Goal: Task Accomplishment & Management: Manage account settings

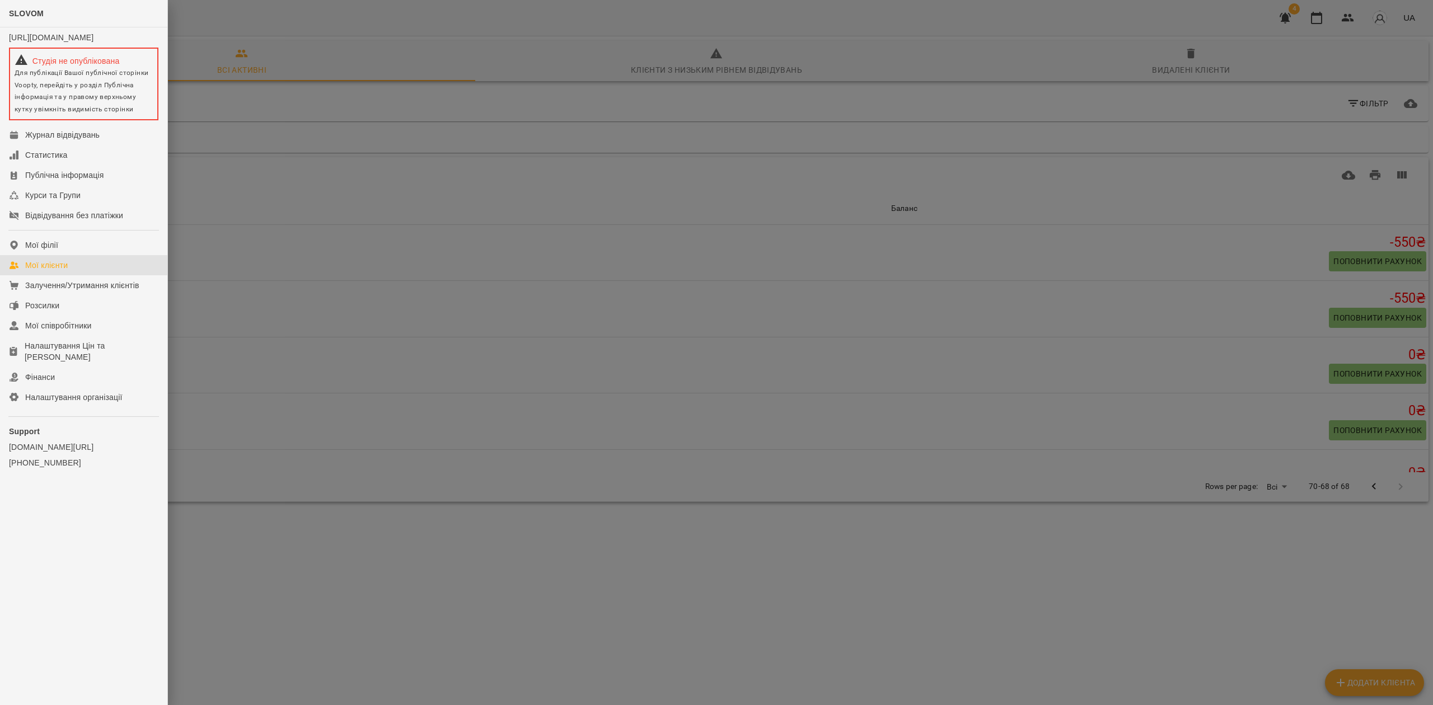
drag, startPoint x: 459, startPoint y: 582, endPoint x: 466, endPoint y: 590, distance: 10.7
click at [459, 587] on div at bounding box center [716, 352] width 1433 height 705
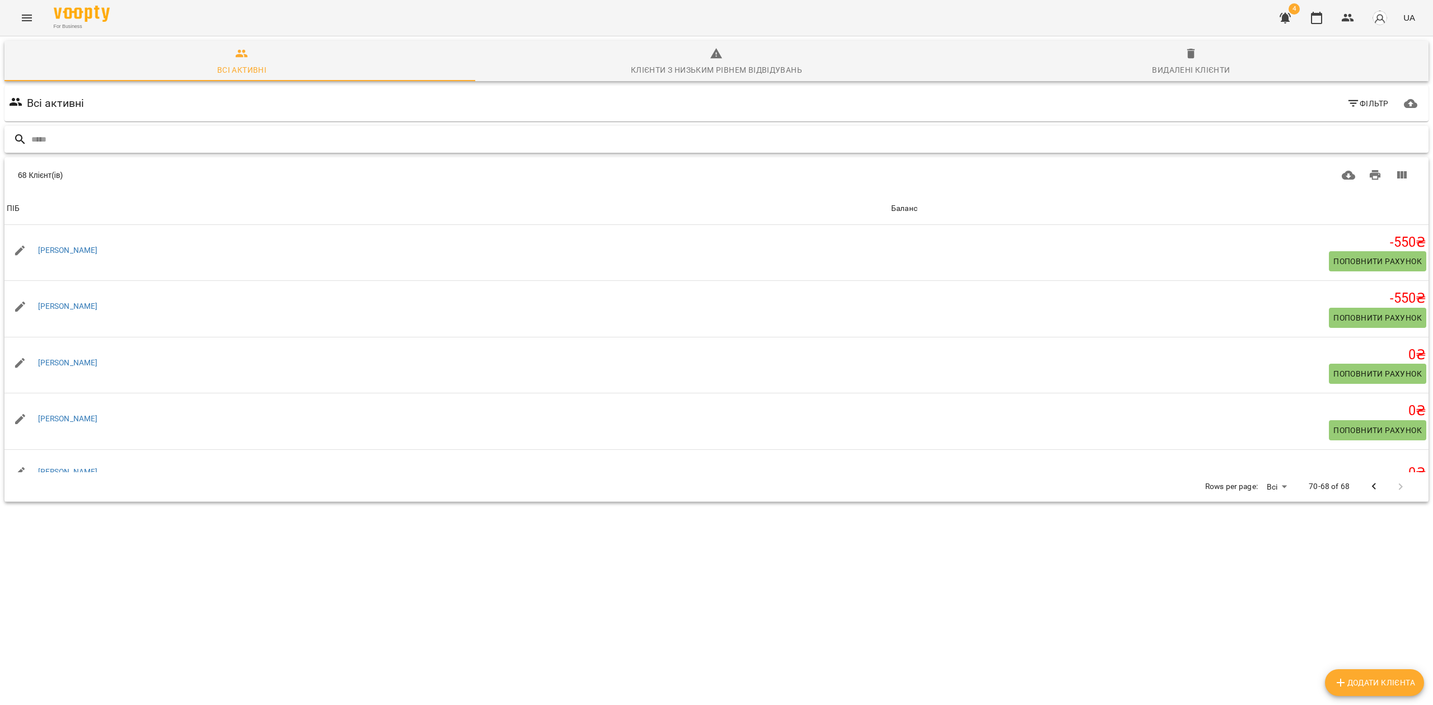
click at [201, 134] on input "text" at bounding box center [727, 139] width 1392 height 18
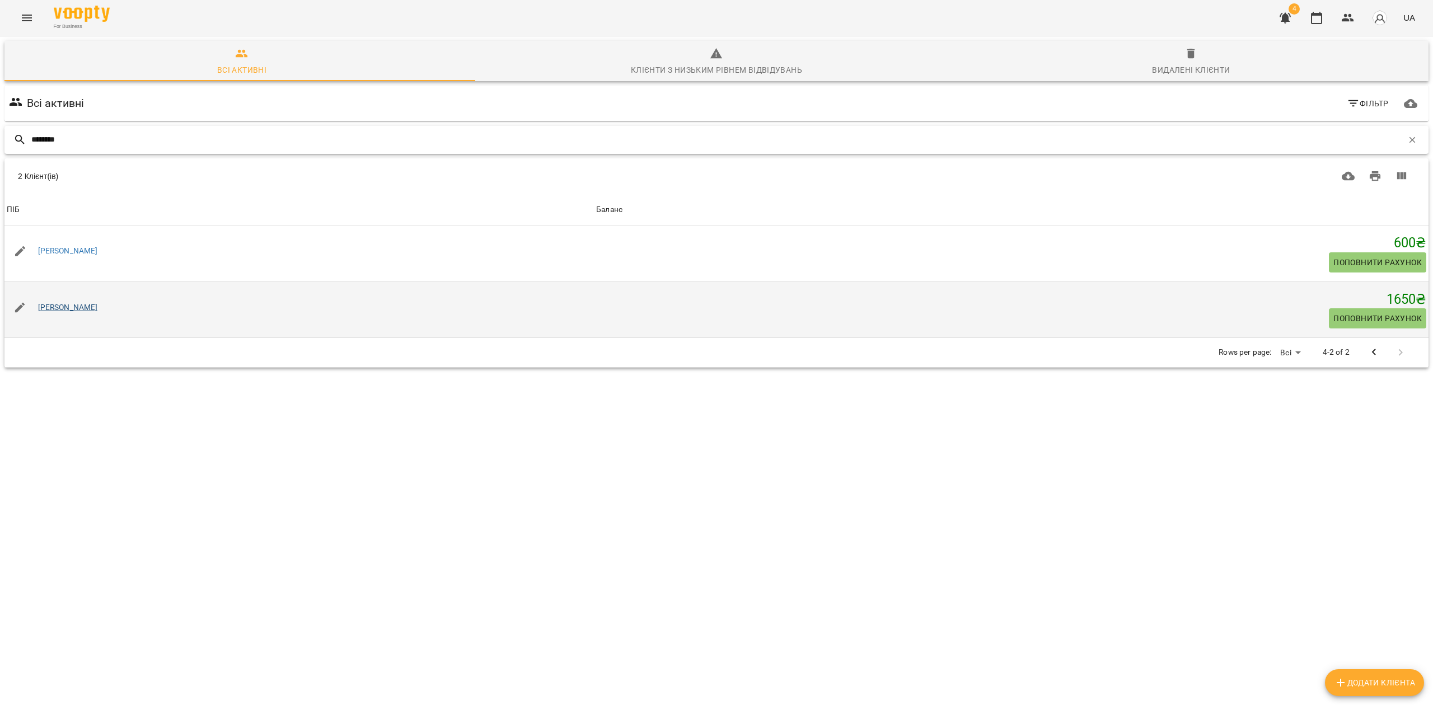
type input "********"
click at [90, 307] on link "Олександра Корчан" at bounding box center [68, 307] width 60 height 9
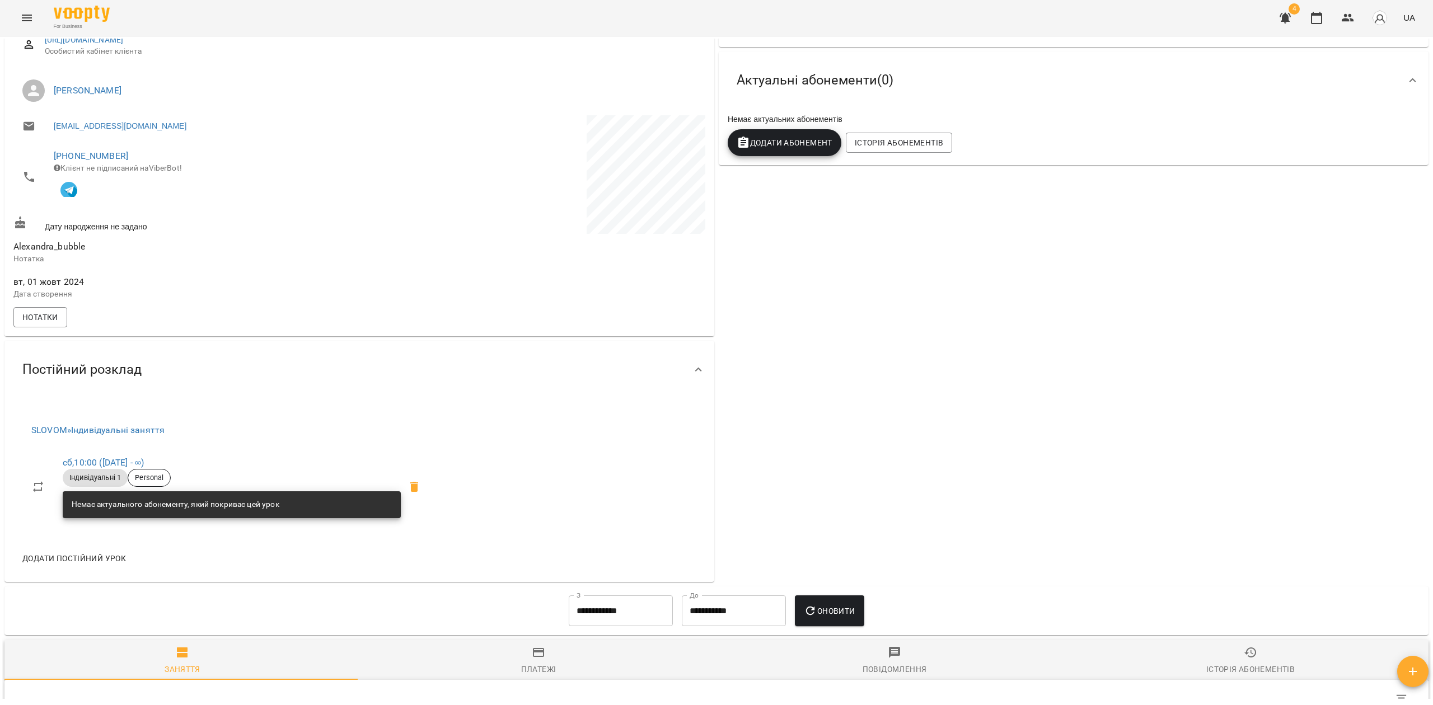
scroll to position [298, 0]
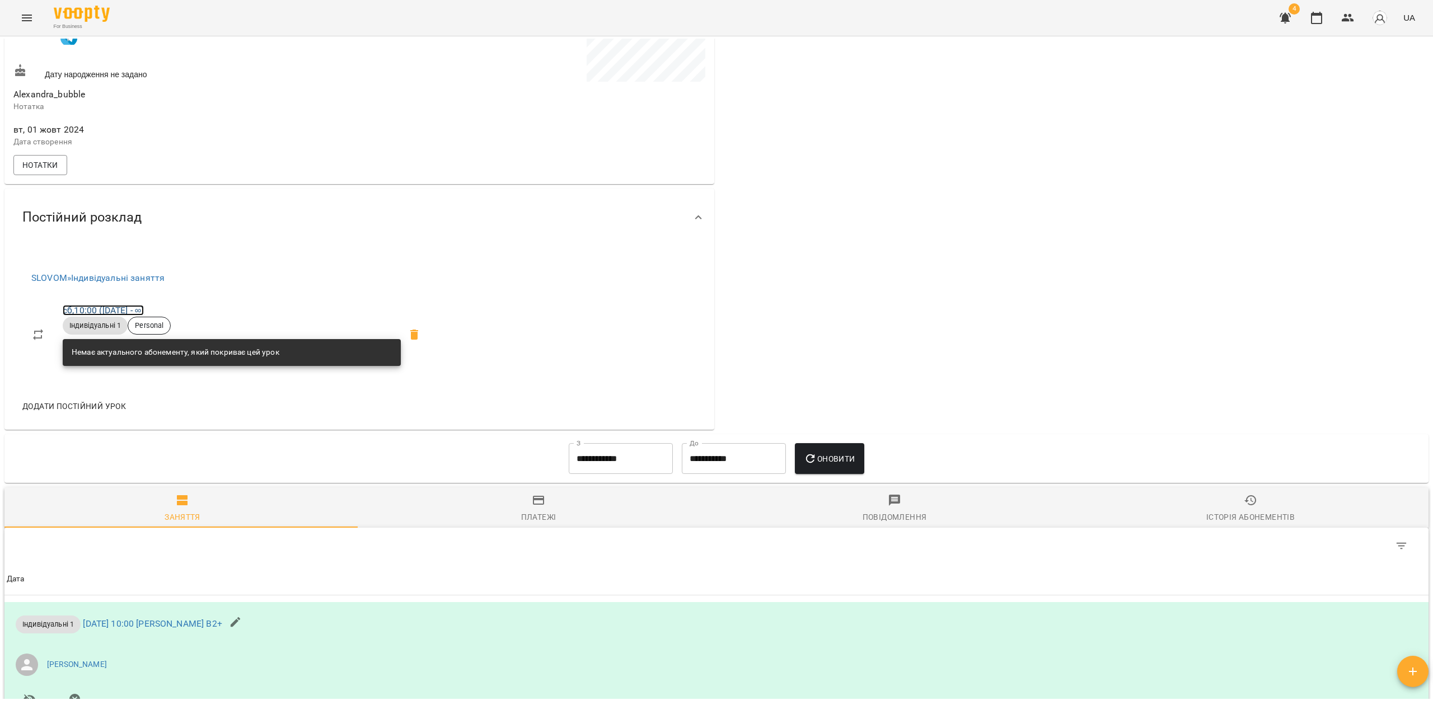
click at [121, 310] on link "сб , 10:00 (22 лют - ∞)" at bounding box center [103, 310] width 81 height 11
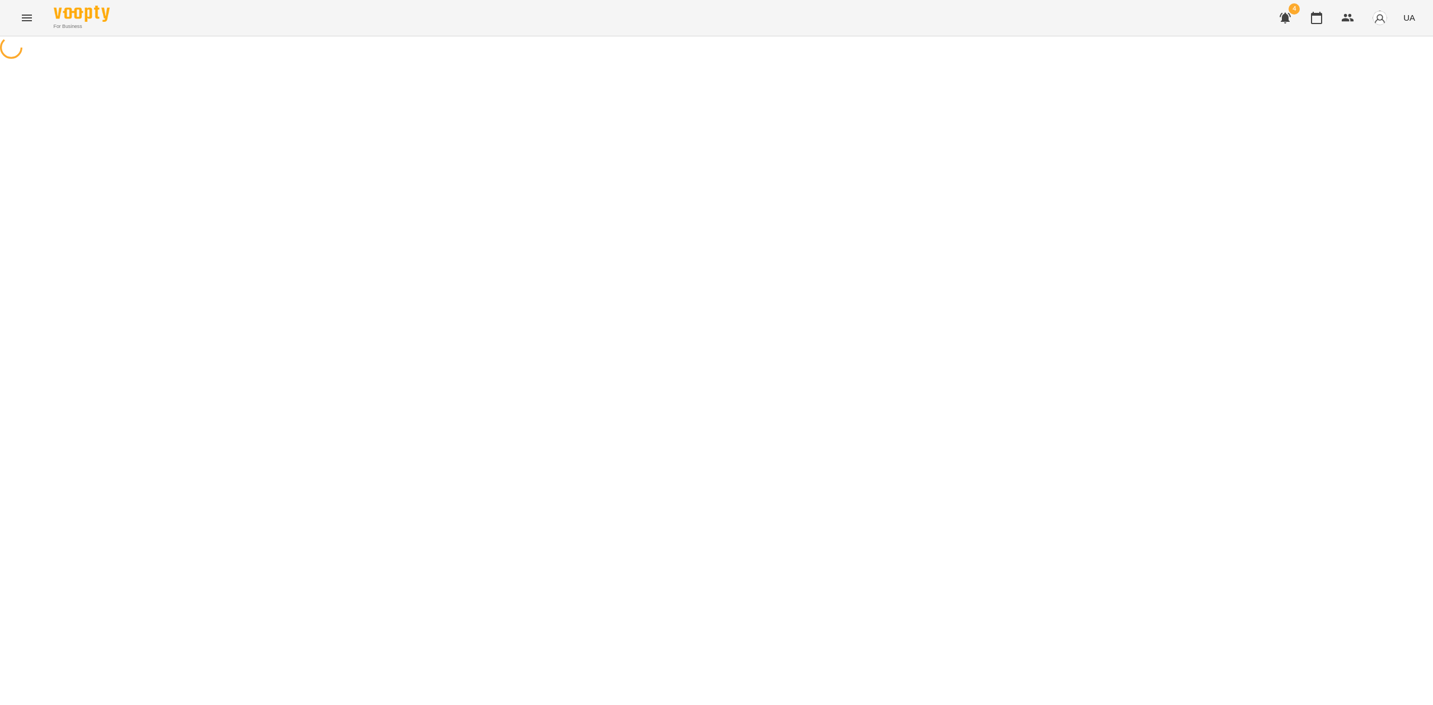
select select "*"
select select "**********"
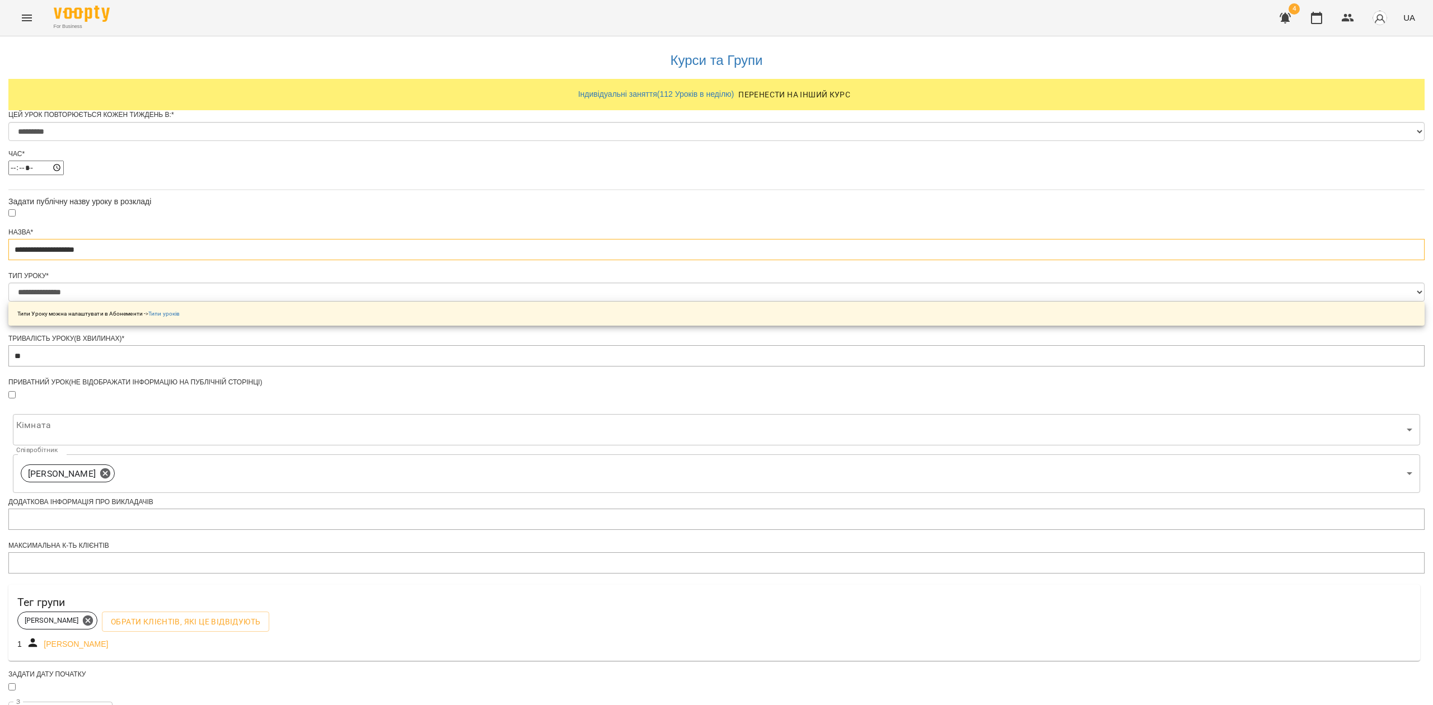
drag, startPoint x: 699, startPoint y: 278, endPoint x: 540, endPoint y: 269, distance: 159.7
click at [540, 269] on div "**********" at bounding box center [716, 445] width 1416 height 819
click at [471, 289] on div "**********" at bounding box center [716, 445] width 1416 height 819
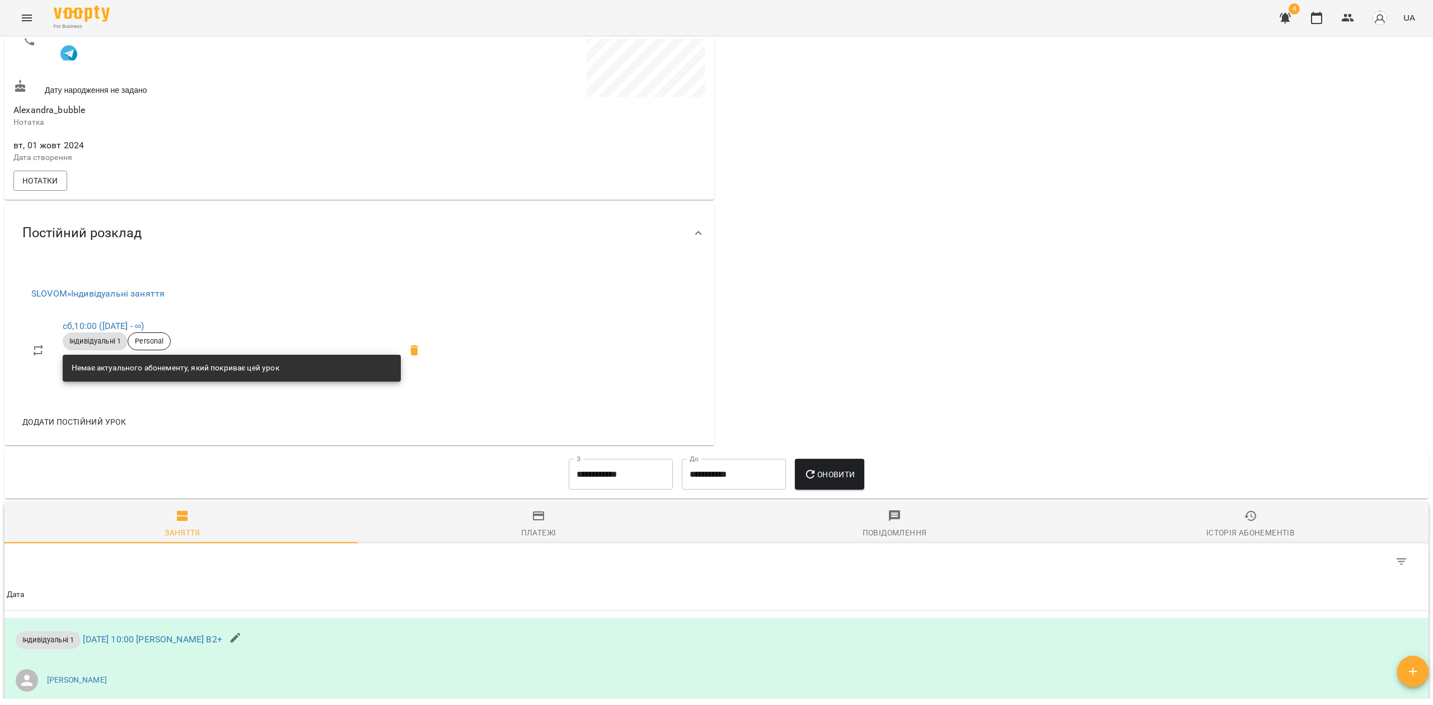
scroll to position [373, 0]
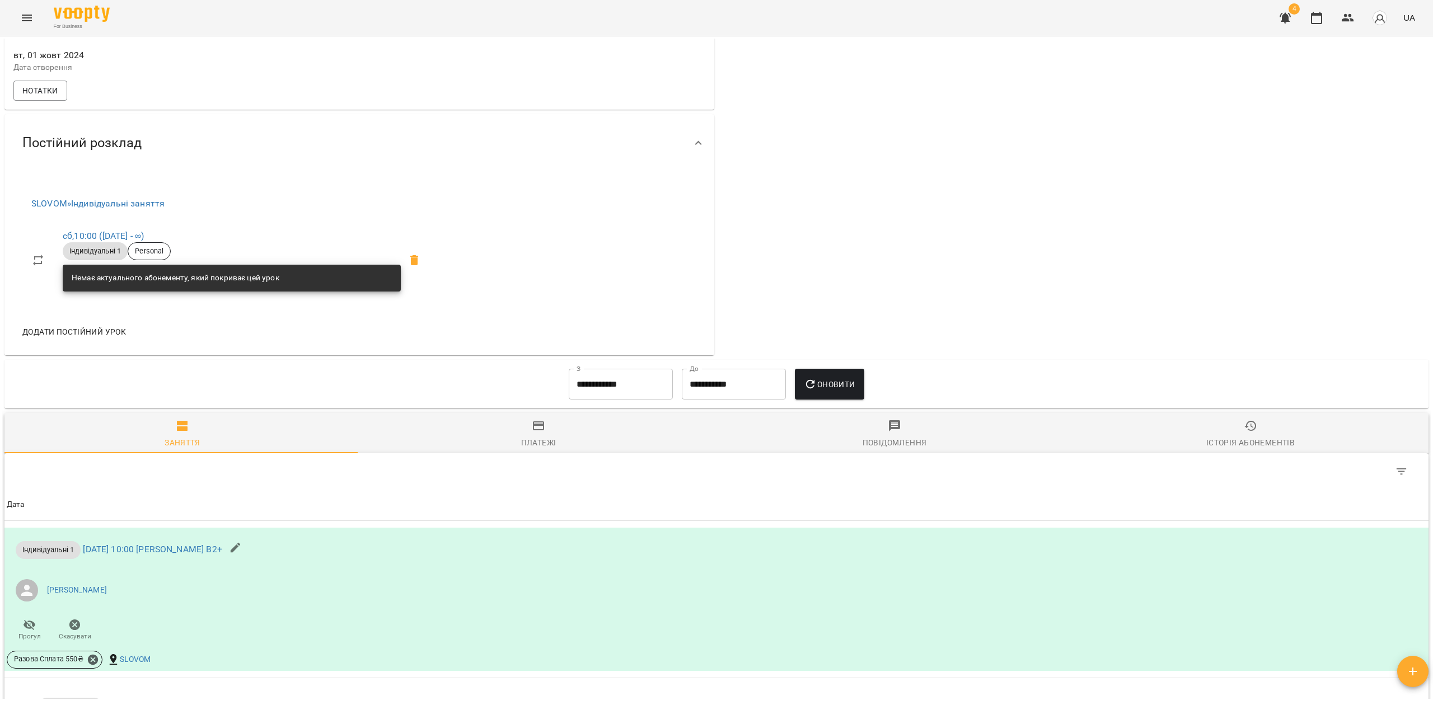
click at [428, 264] on span at bounding box center [414, 260] width 27 height 27
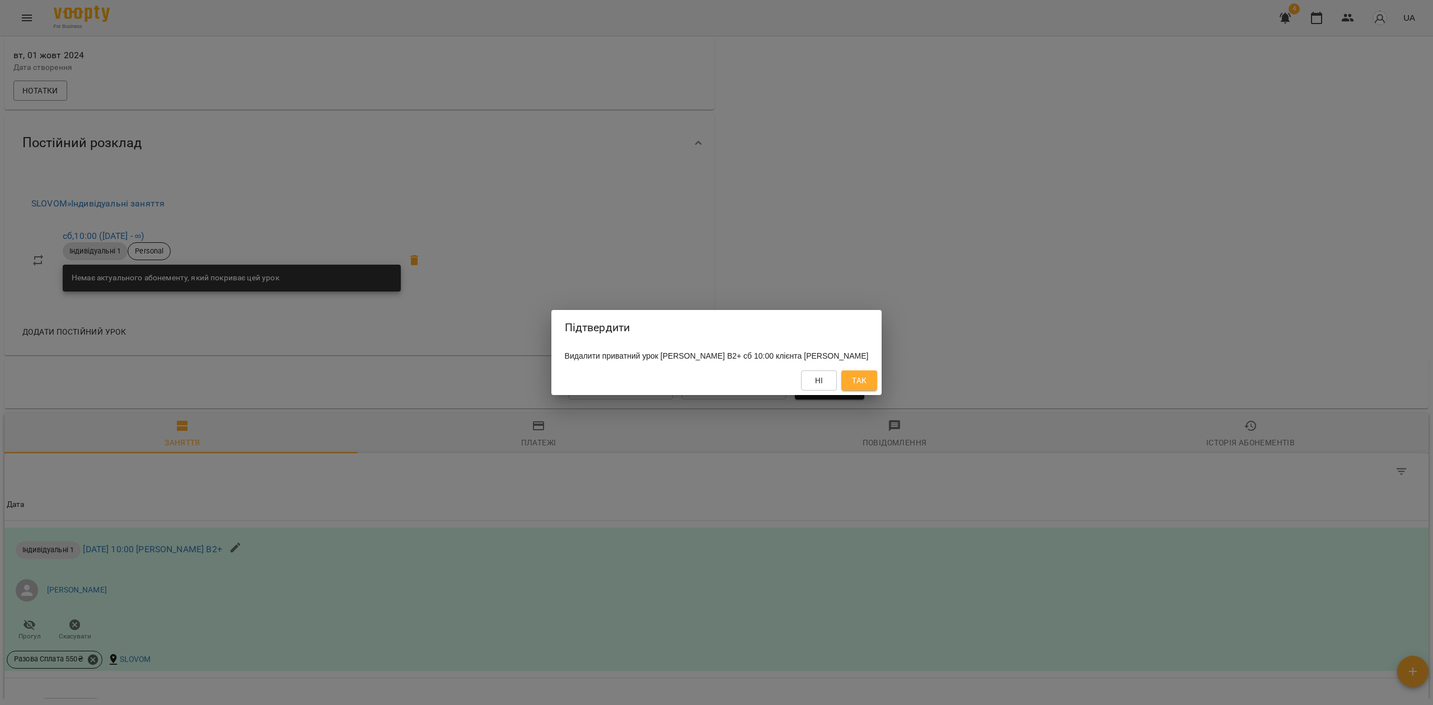
click at [418, 264] on div "Підтвердити Видалити приватний урок Олександра Корчан В2+ сб 10:00 клієнта Олек…" at bounding box center [716, 352] width 1433 height 705
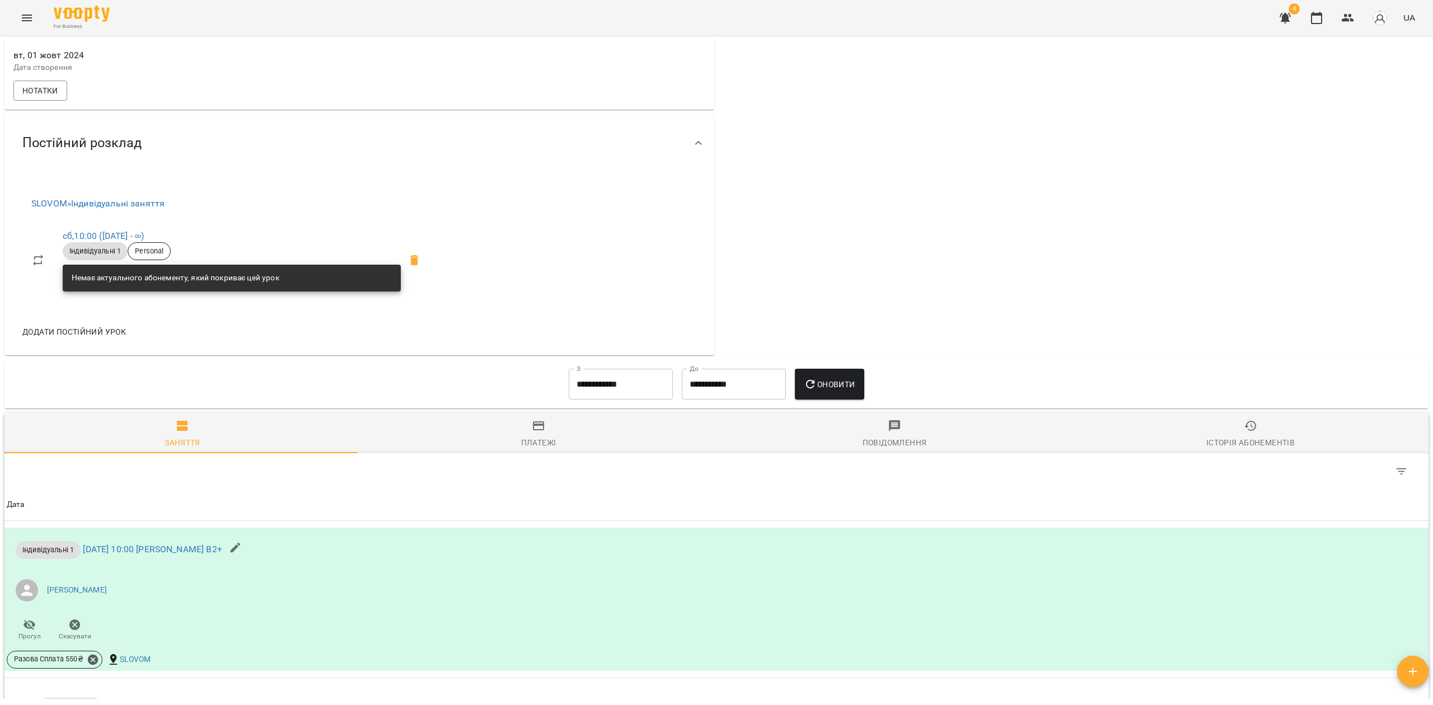
click at [421, 260] on icon at bounding box center [413, 260] width 13 height 13
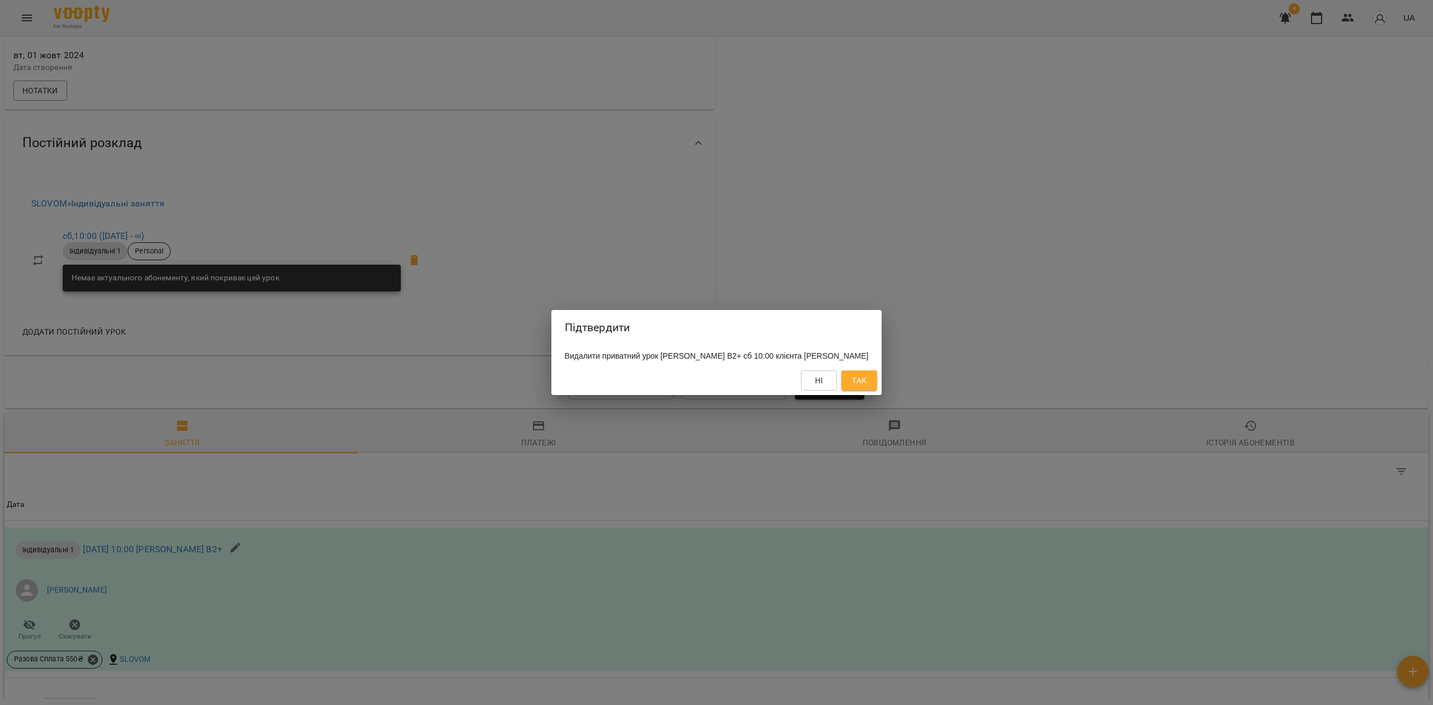
click at [856, 387] on span "Так" at bounding box center [859, 380] width 15 height 13
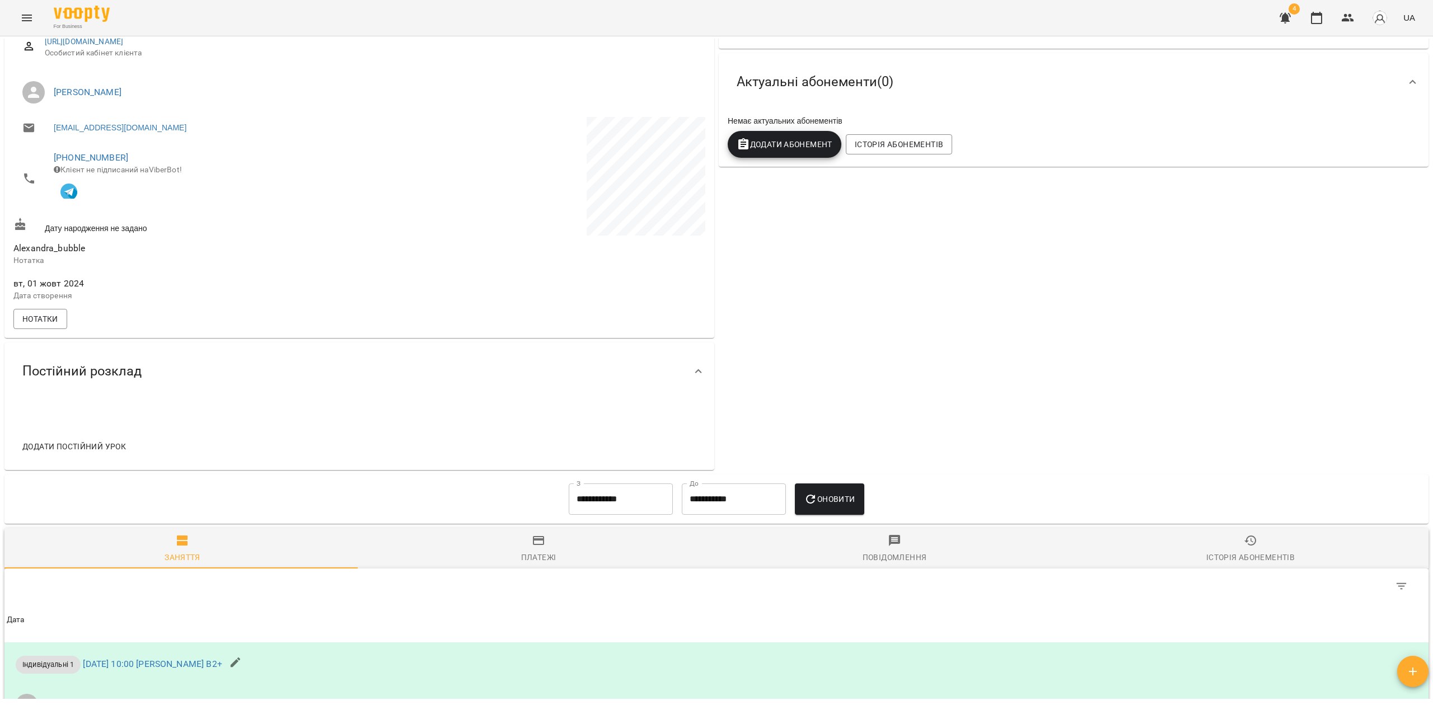
scroll to position [0, 0]
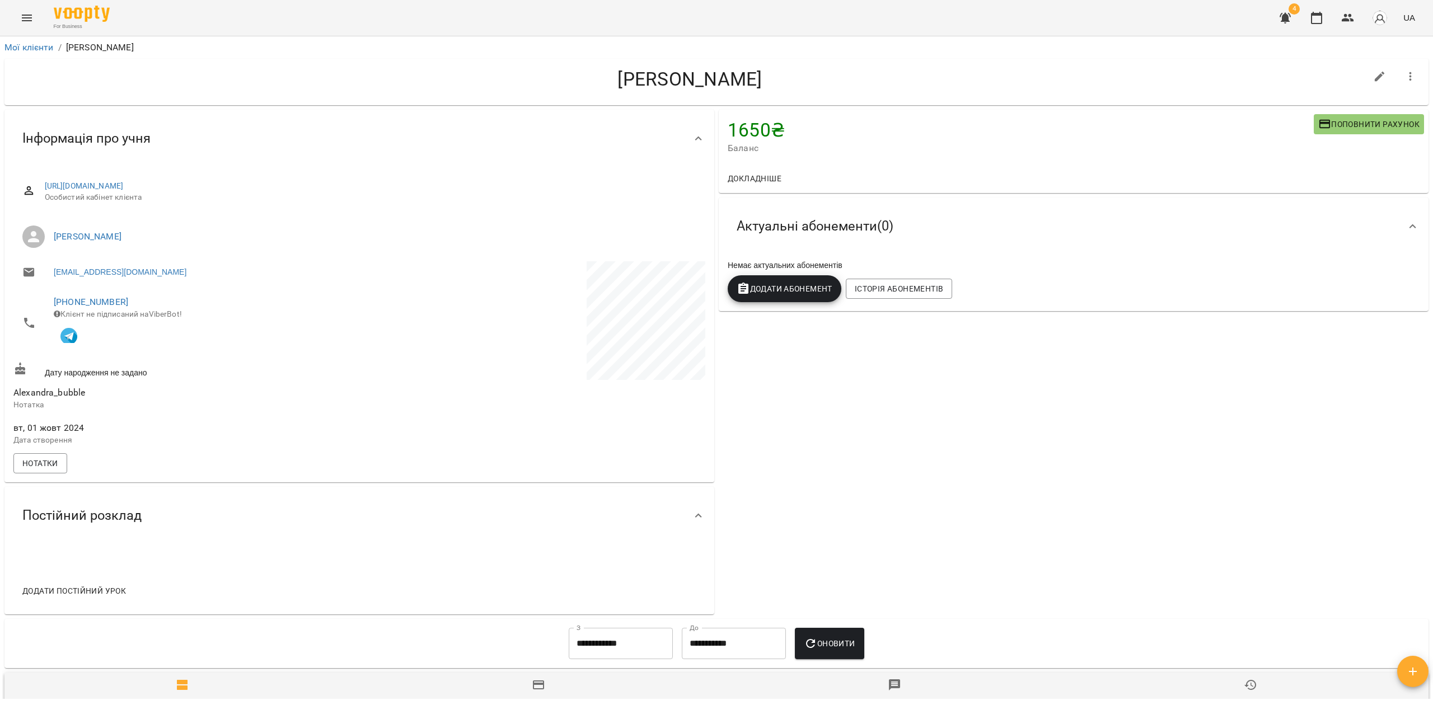
click at [1375, 79] on icon "button" at bounding box center [1380, 77] width 10 height 10
select select "**"
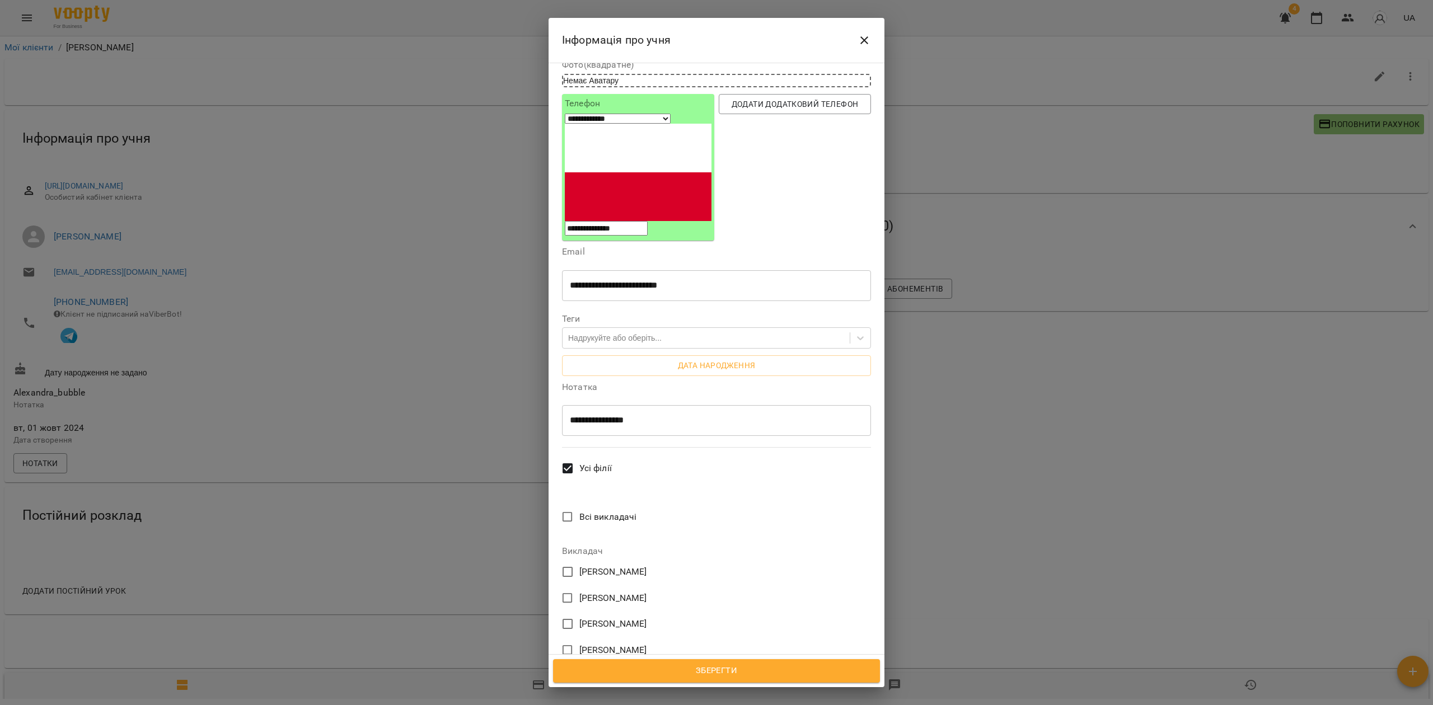
scroll to position [224, 0]
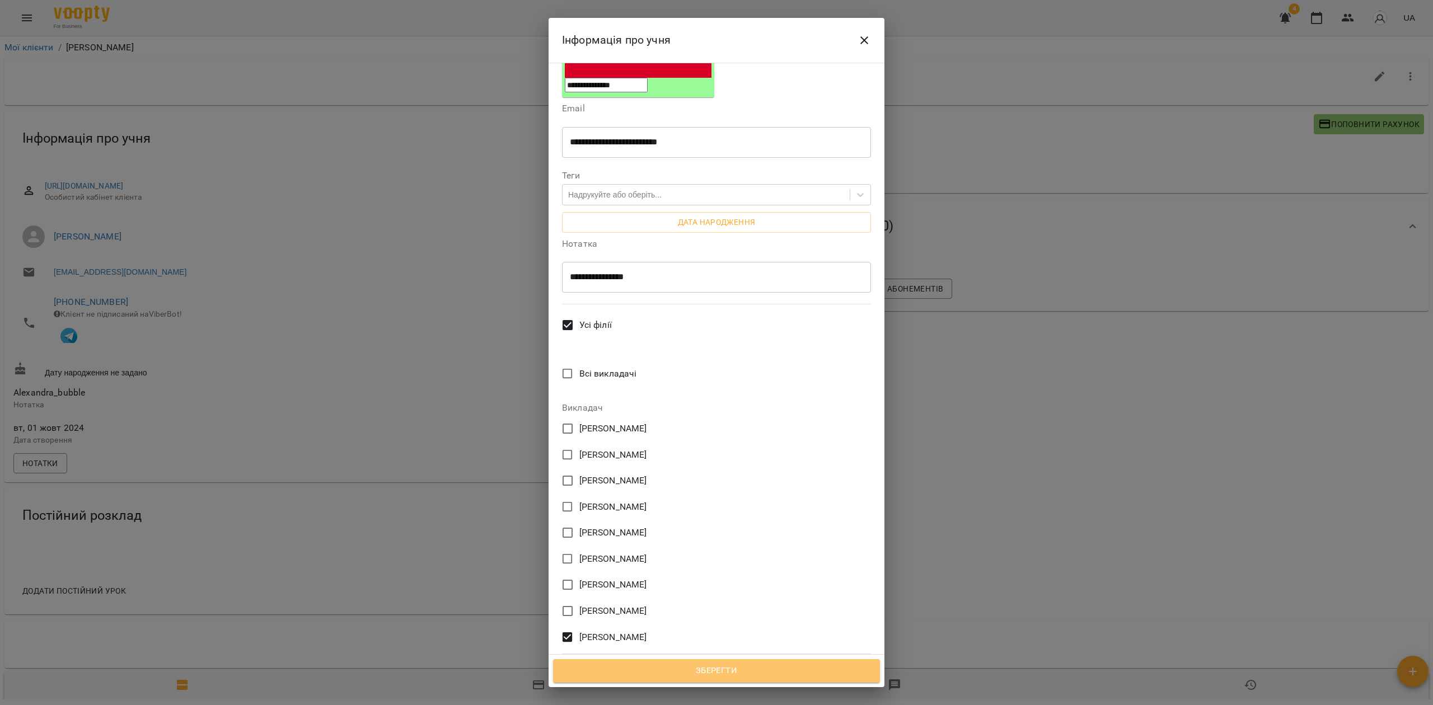
click at [710, 670] on span "Зберегти" at bounding box center [716, 671] width 302 height 15
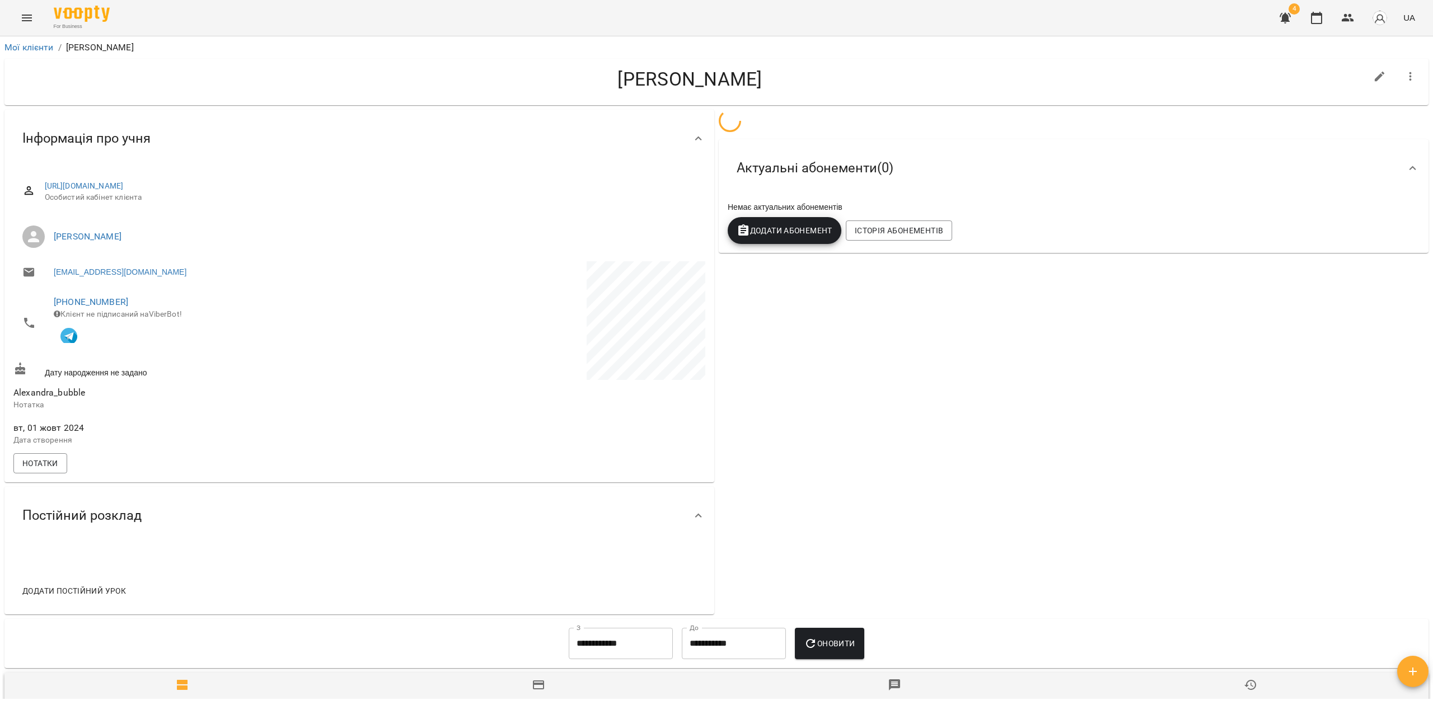
scroll to position [46, 0]
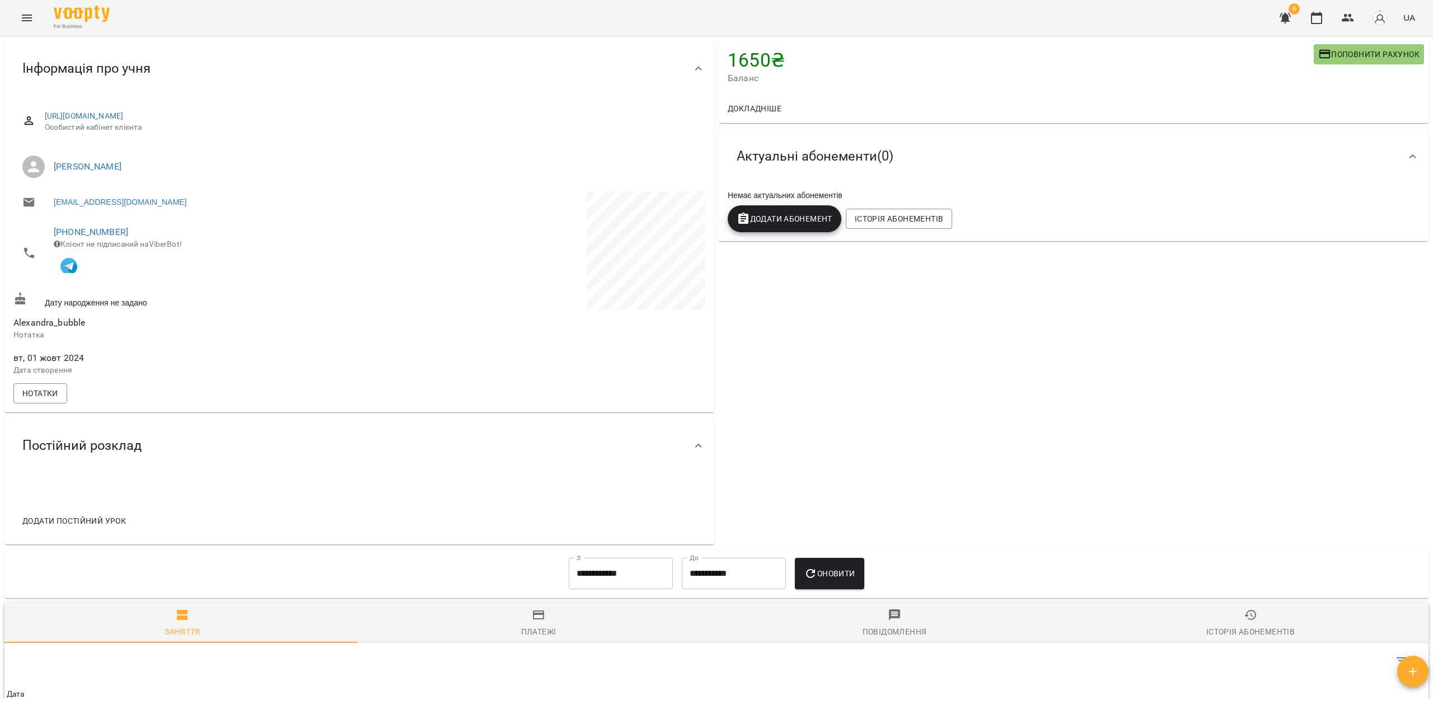
scroll to position [149, 0]
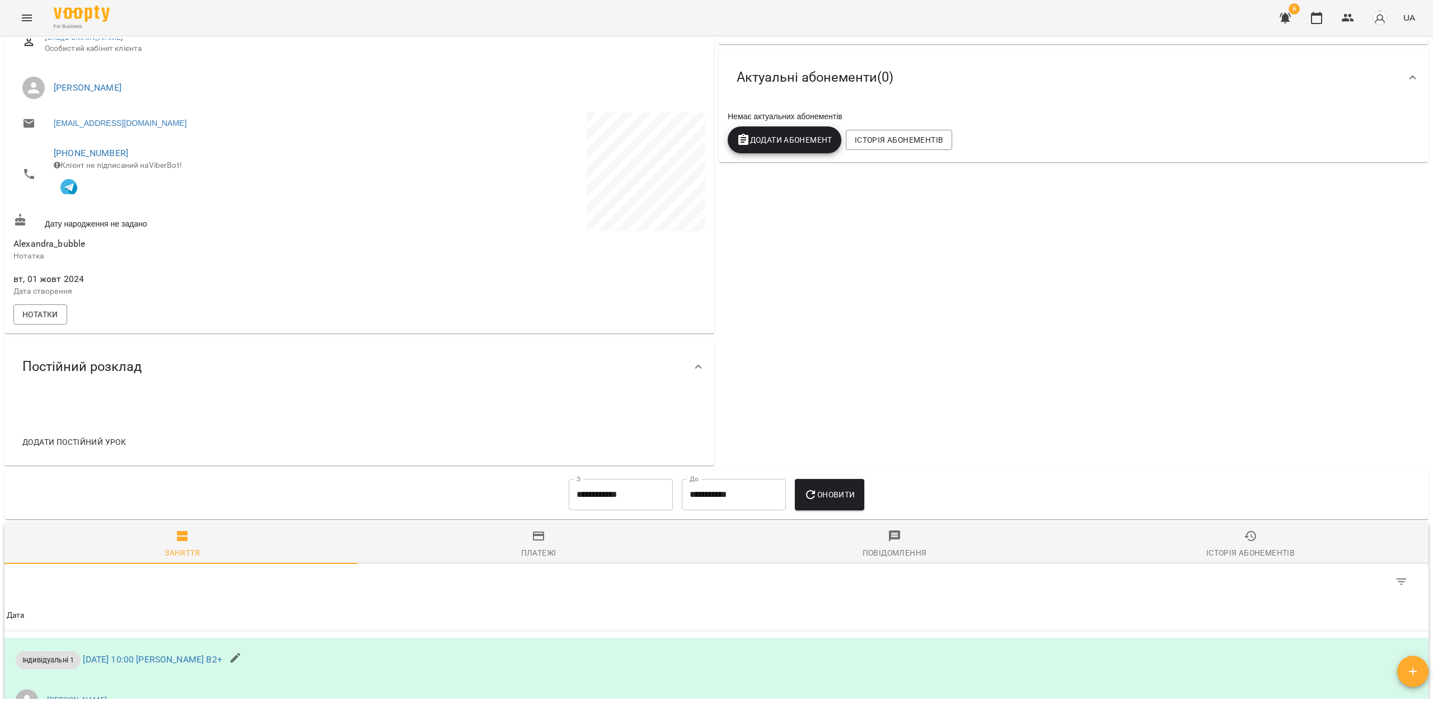
click at [90, 448] on span "Додати постійний урок" at bounding box center [74, 441] width 104 height 13
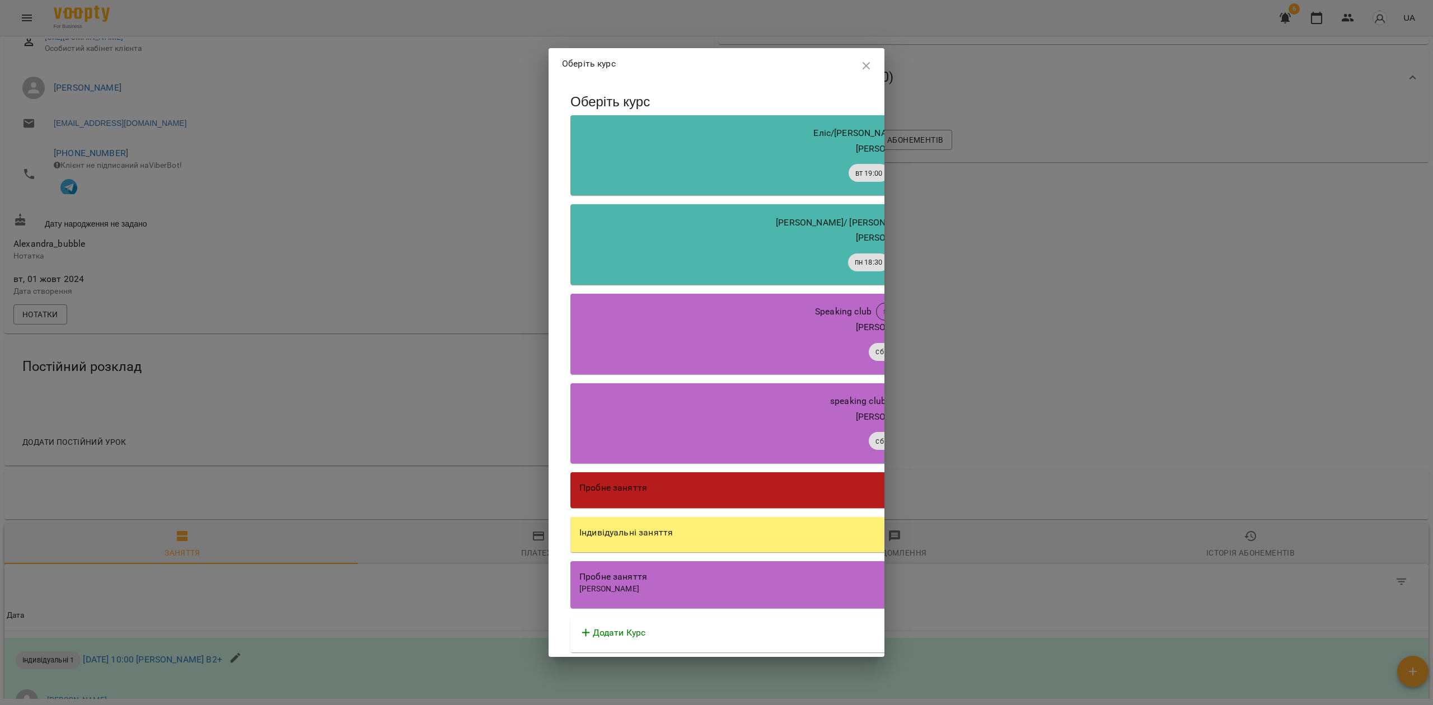
click at [734, 529] on div "Індивідуальні заняття" at bounding box center [889, 532] width 620 height 13
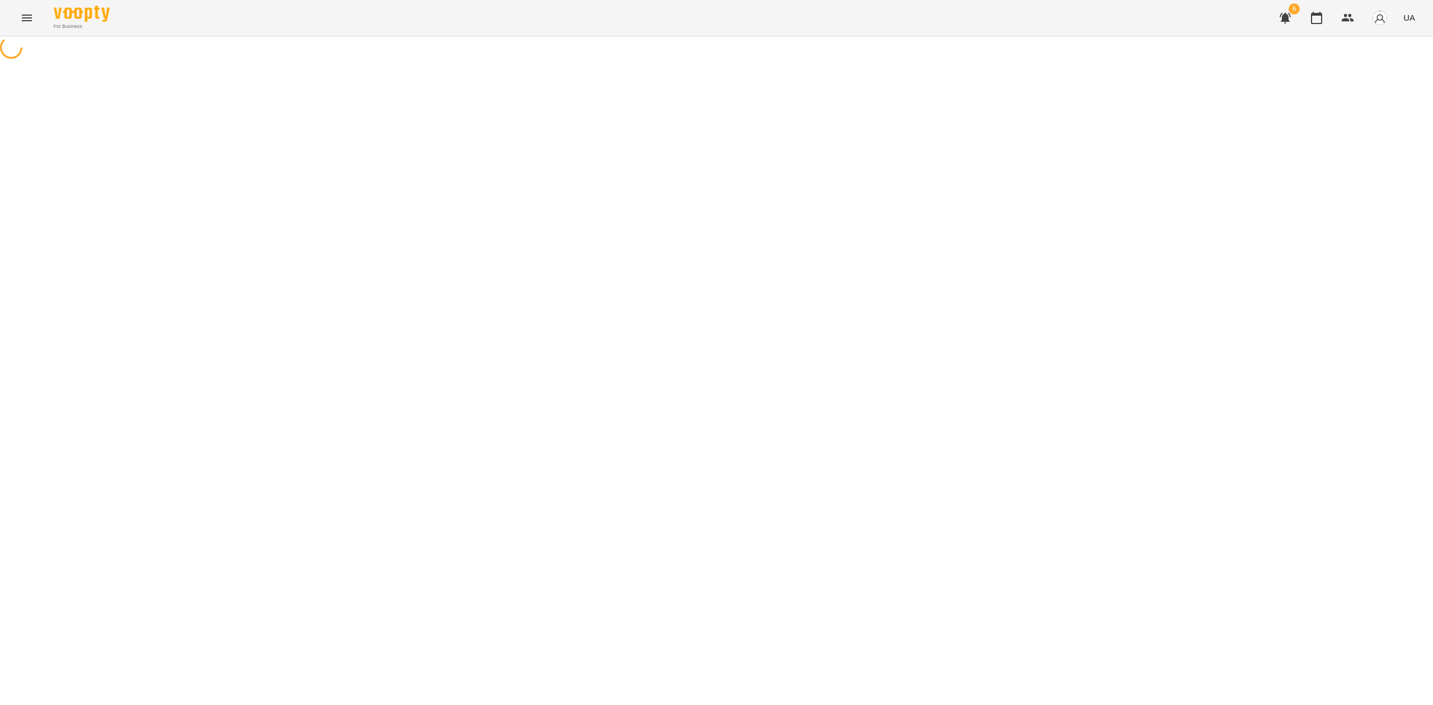
select select "********"
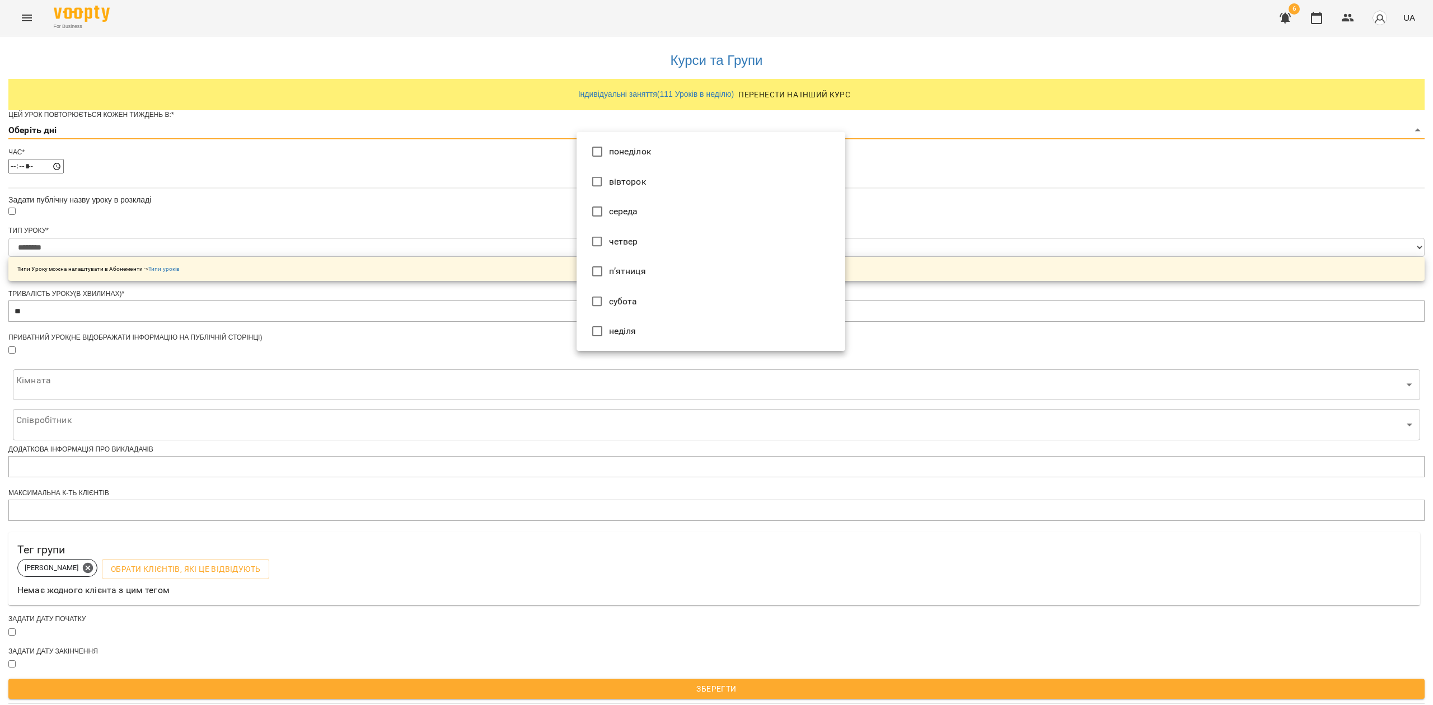
click at [659, 154] on body "**********" at bounding box center [716, 352] width 1433 height 704
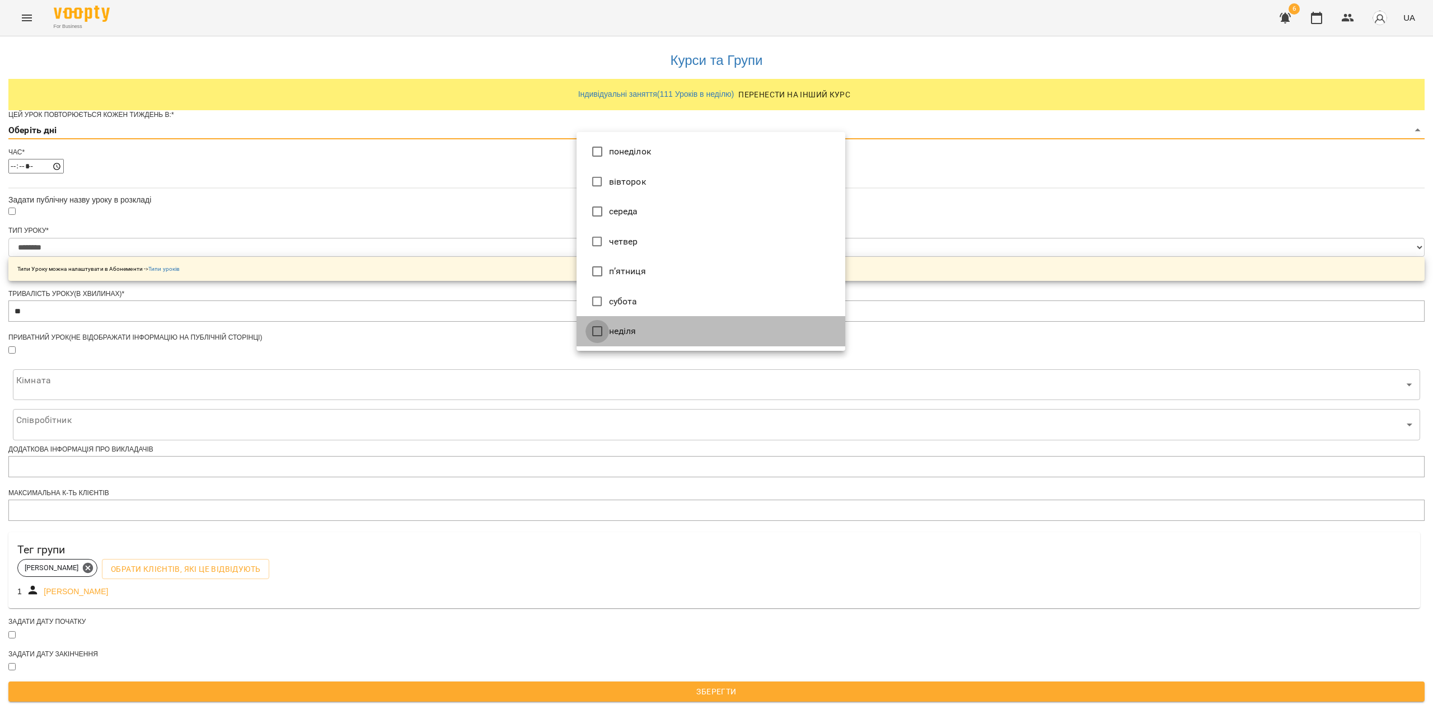
type input "*"
click at [453, 348] on div at bounding box center [716, 352] width 1433 height 705
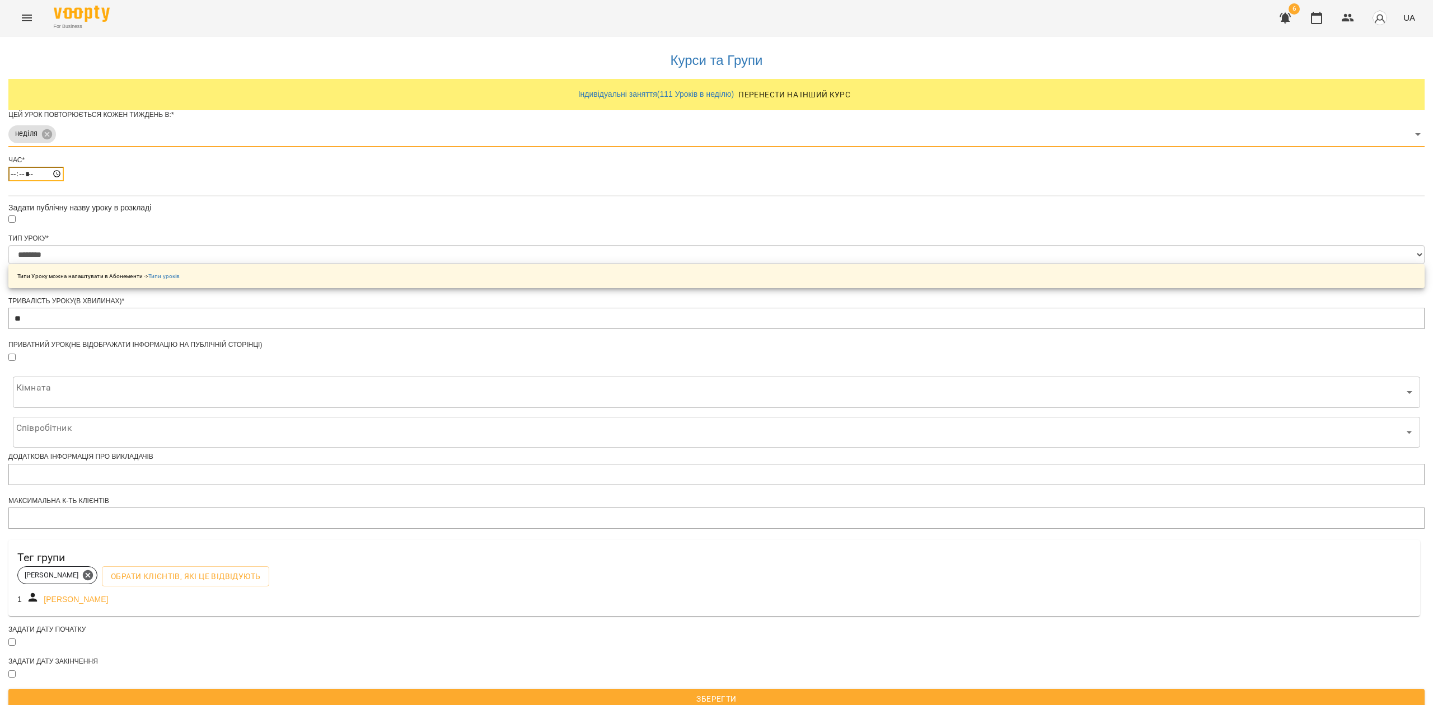
click at [64, 181] on input "*****" at bounding box center [35, 174] width 55 height 15
type input "*****"
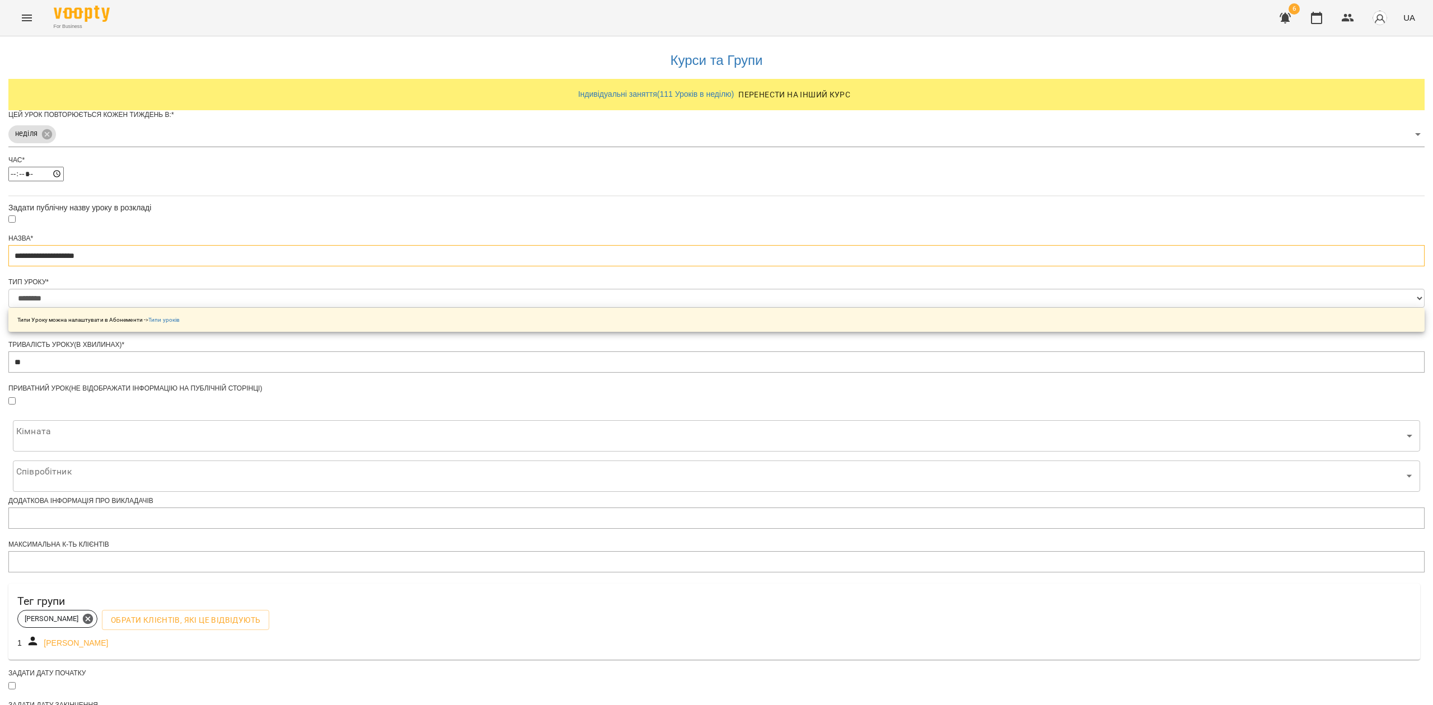
drag, startPoint x: 552, startPoint y: 278, endPoint x: 511, endPoint y: 283, distance: 41.1
click at [509, 282] on div "**********" at bounding box center [716, 398] width 1416 height 724
paste input "text"
type input "**********"
click at [500, 331] on div "**********" at bounding box center [716, 398] width 1416 height 724
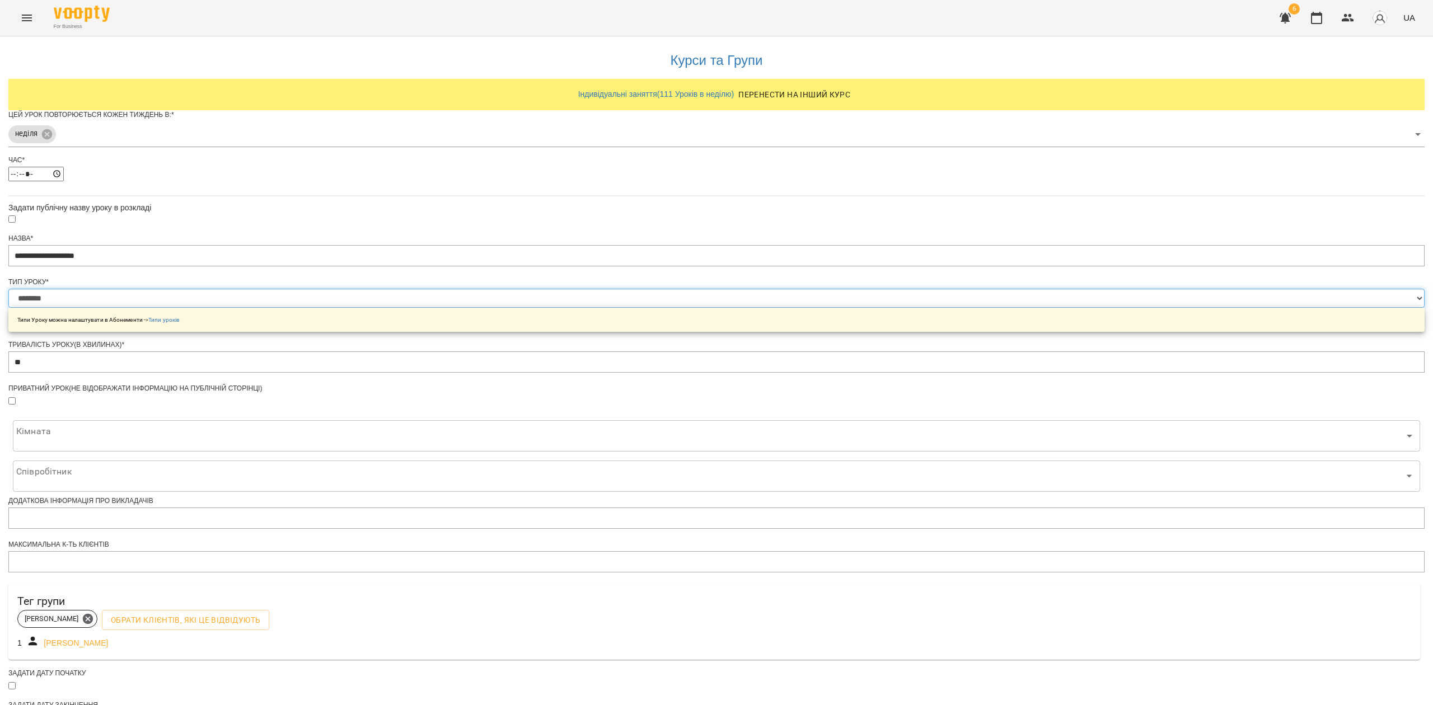
click at [669, 308] on select "**********" at bounding box center [716, 298] width 1416 height 19
select select "**********"
click at [576, 308] on select "**********" at bounding box center [716, 298] width 1416 height 19
click at [911, 372] on div "**********" at bounding box center [716, 398] width 1416 height 724
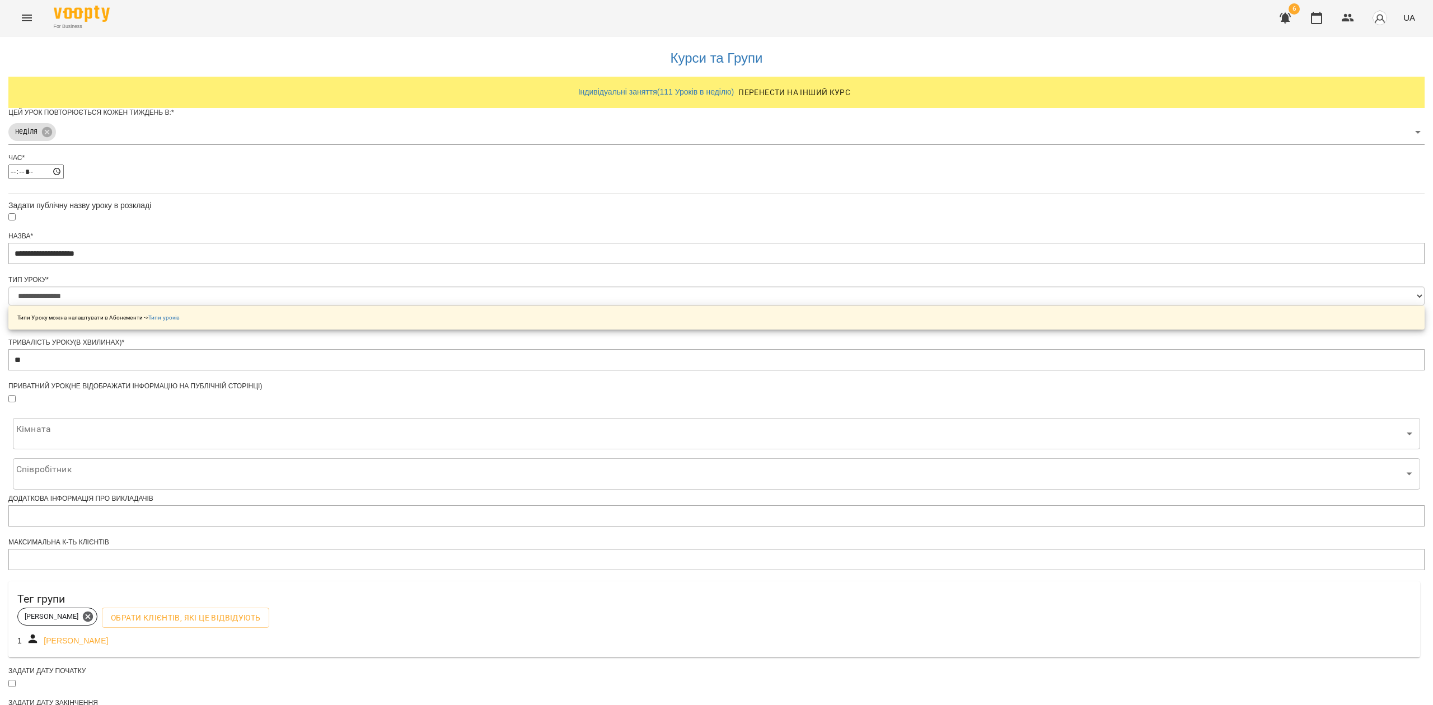
scroll to position [135, 0]
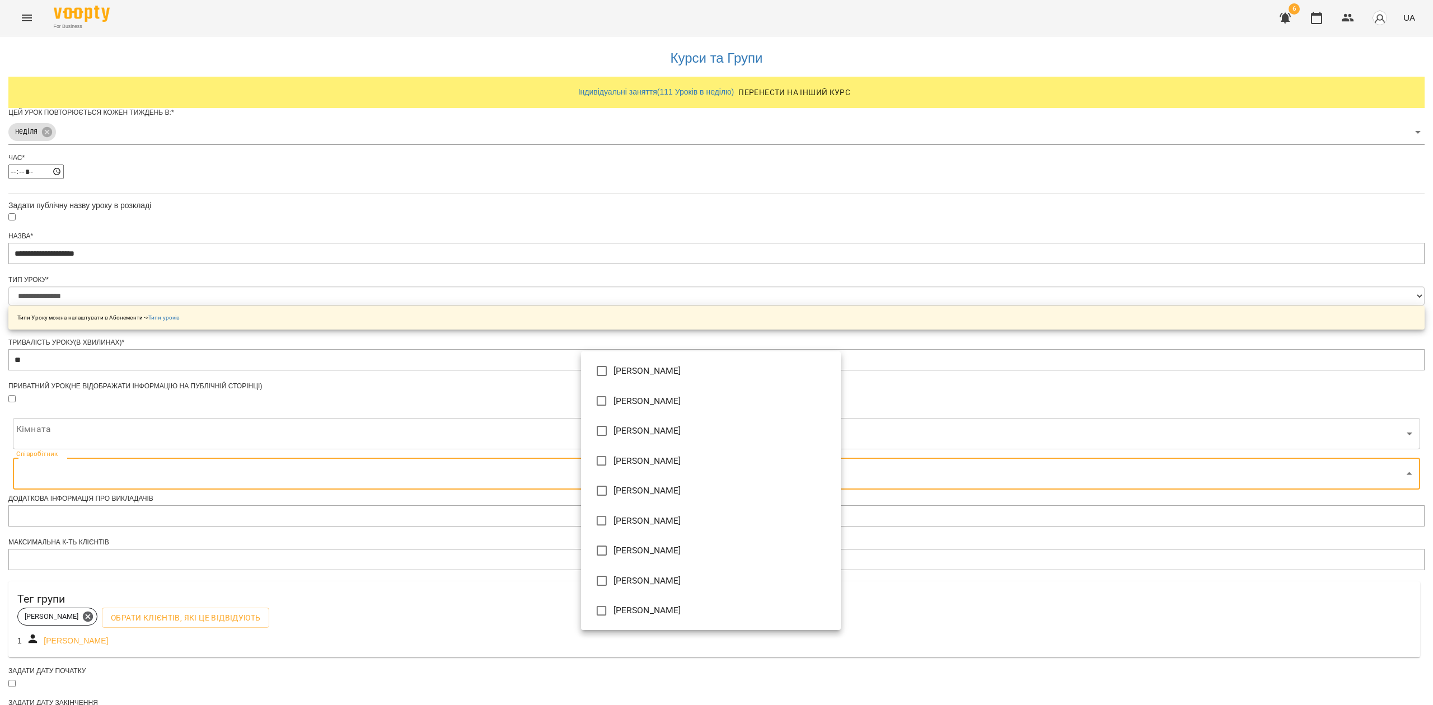
click at [733, 371] on body "**********" at bounding box center [716, 379] width 1433 height 758
type input "**********"
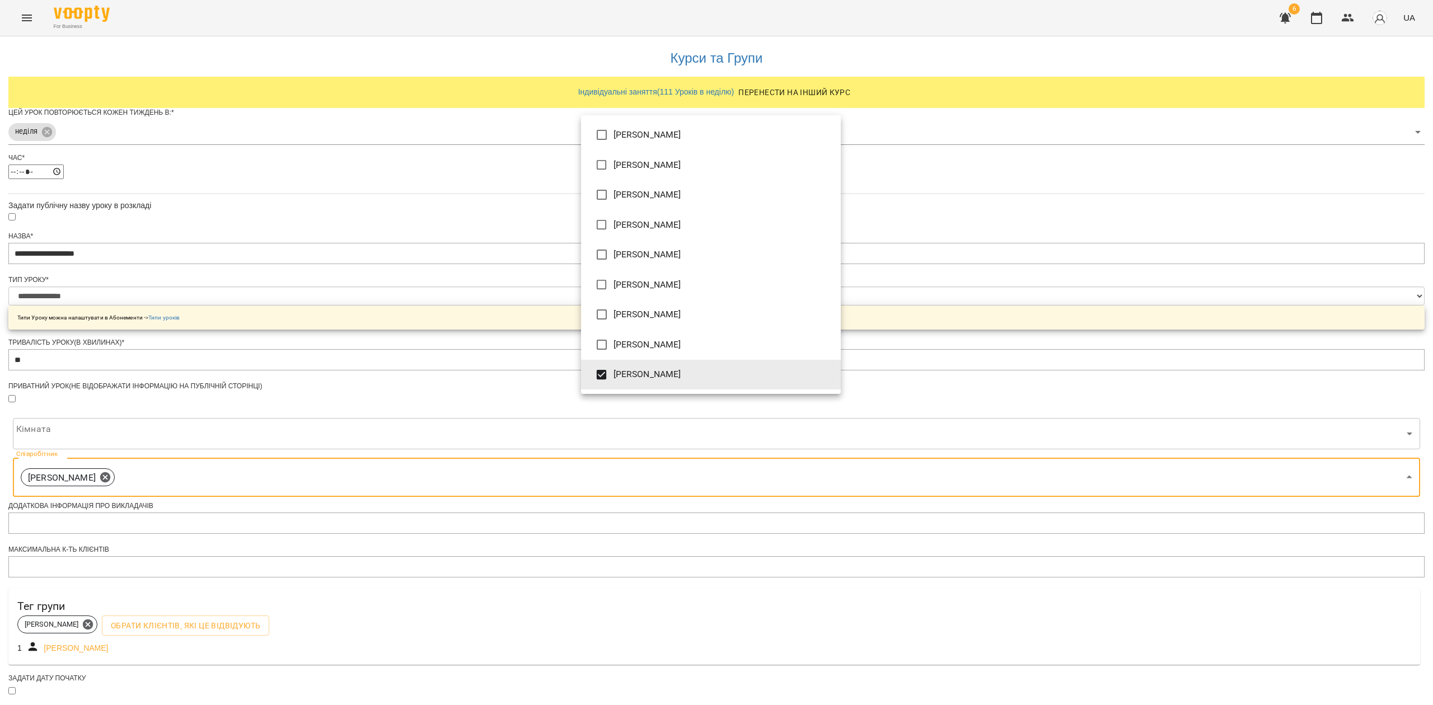
click at [536, 444] on div at bounding box center [716, 352] width 1433 height 705
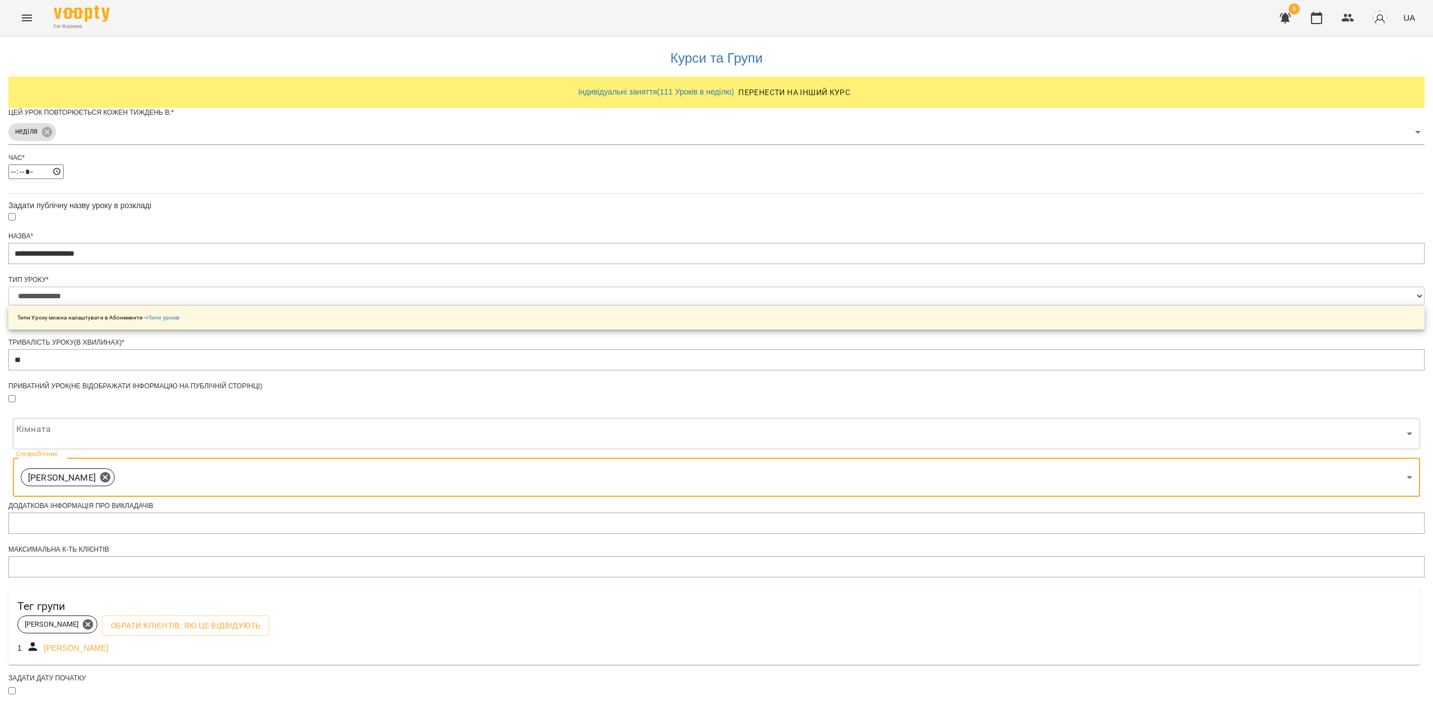
click at [582, 685] on div at bounding box center [716, 691] width 1416 height 12
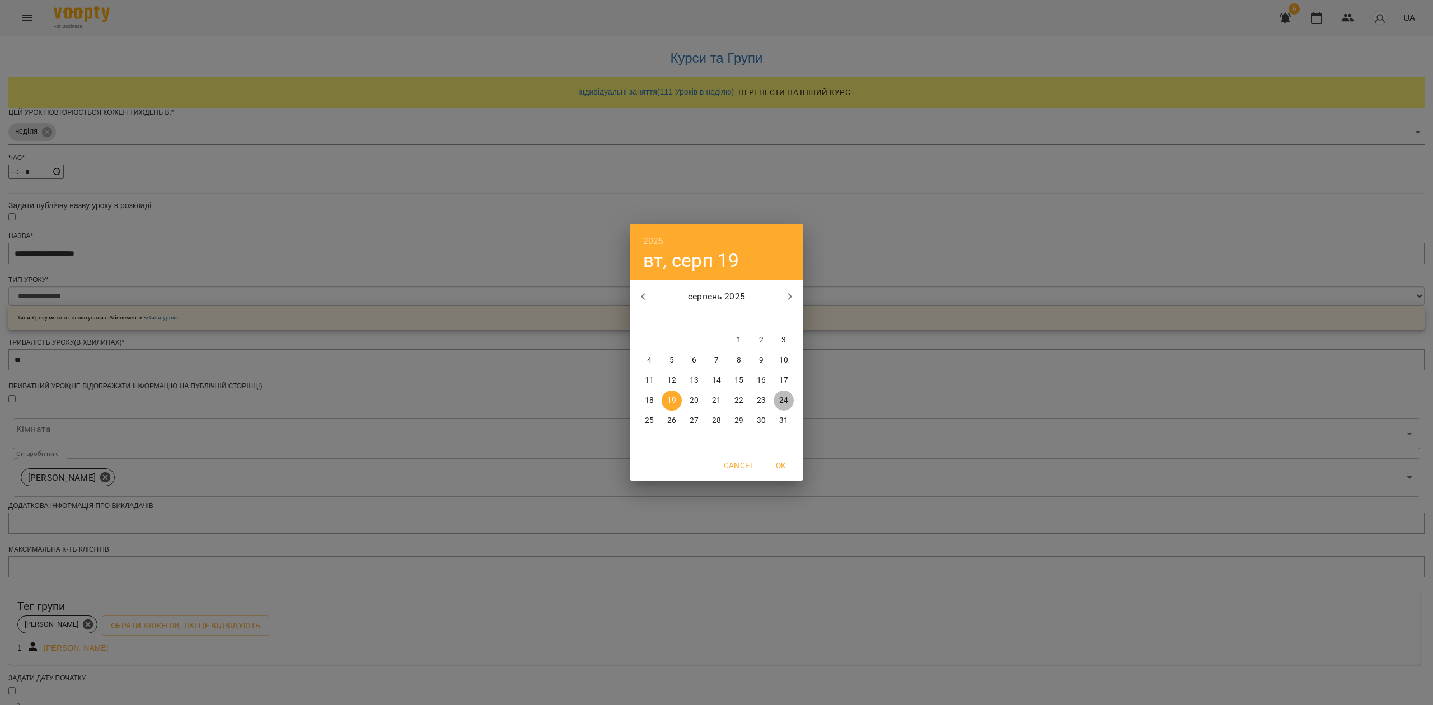
drag, startPoint x: 785, startPoint y: 401, endPoint x: 791, endPoint y: 402, distance: 6.7
click at [786, 401] on p "24" at bounding box center [783, 400] width 9 height 11
type input "**********"
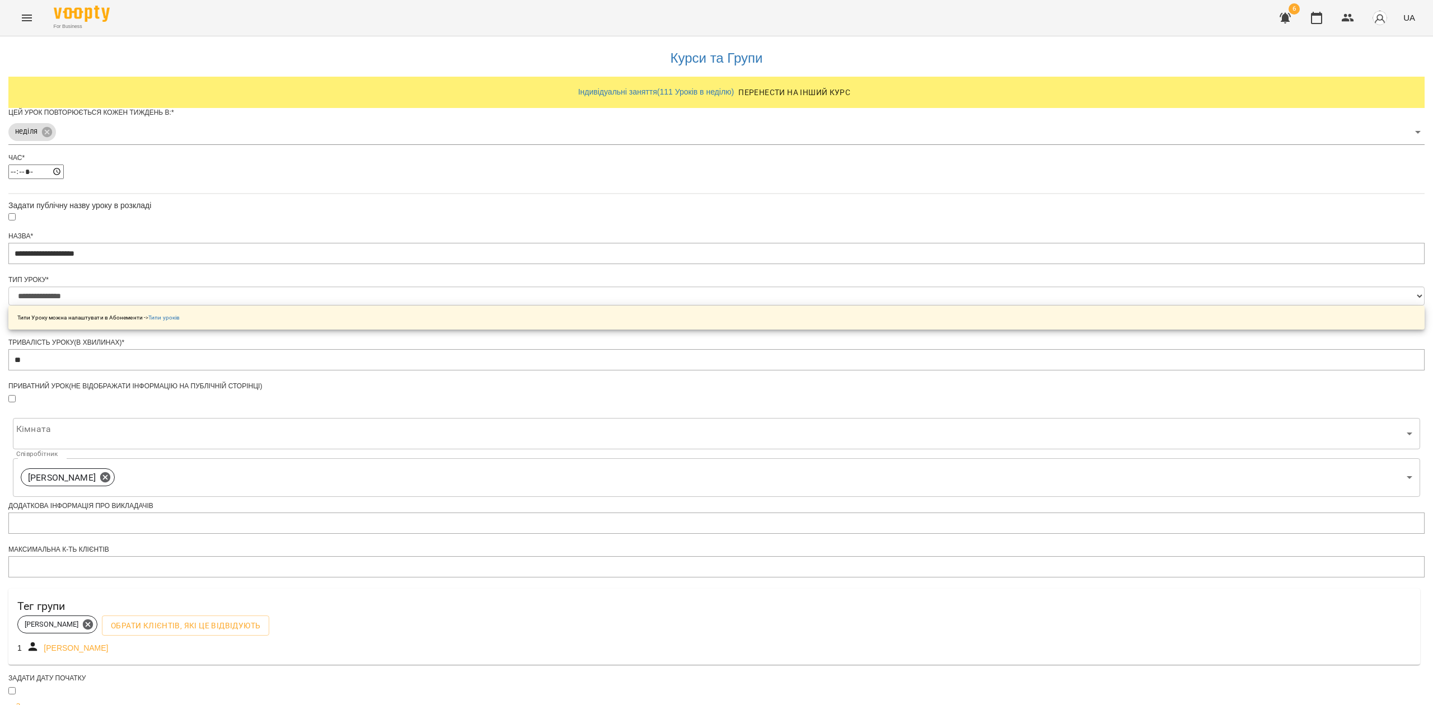
scroll to position [175, 0]
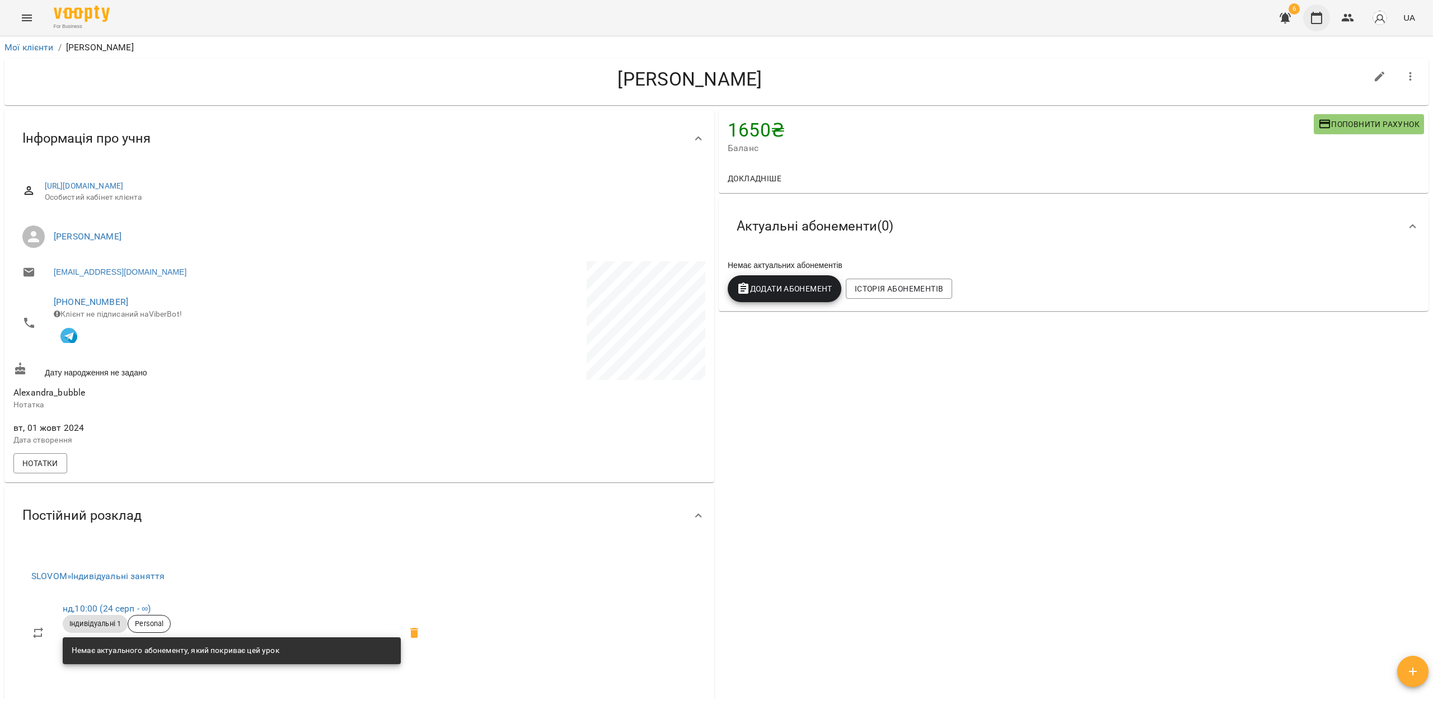
click at [1322, 15] on icon "button" at bounding box center [1316, 18] width 11 height 12
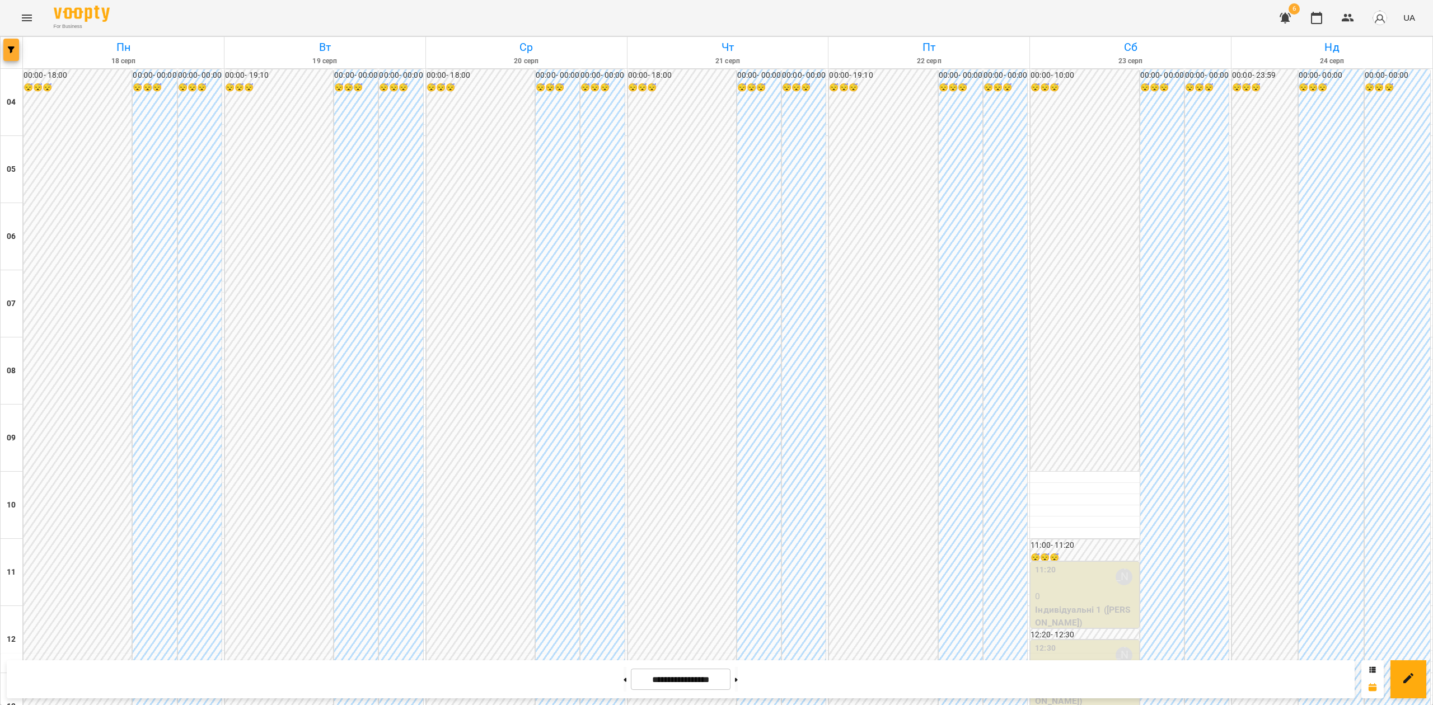
click at [11, 56] on button "button" at bounding box center [11, 50] width 16 height 22
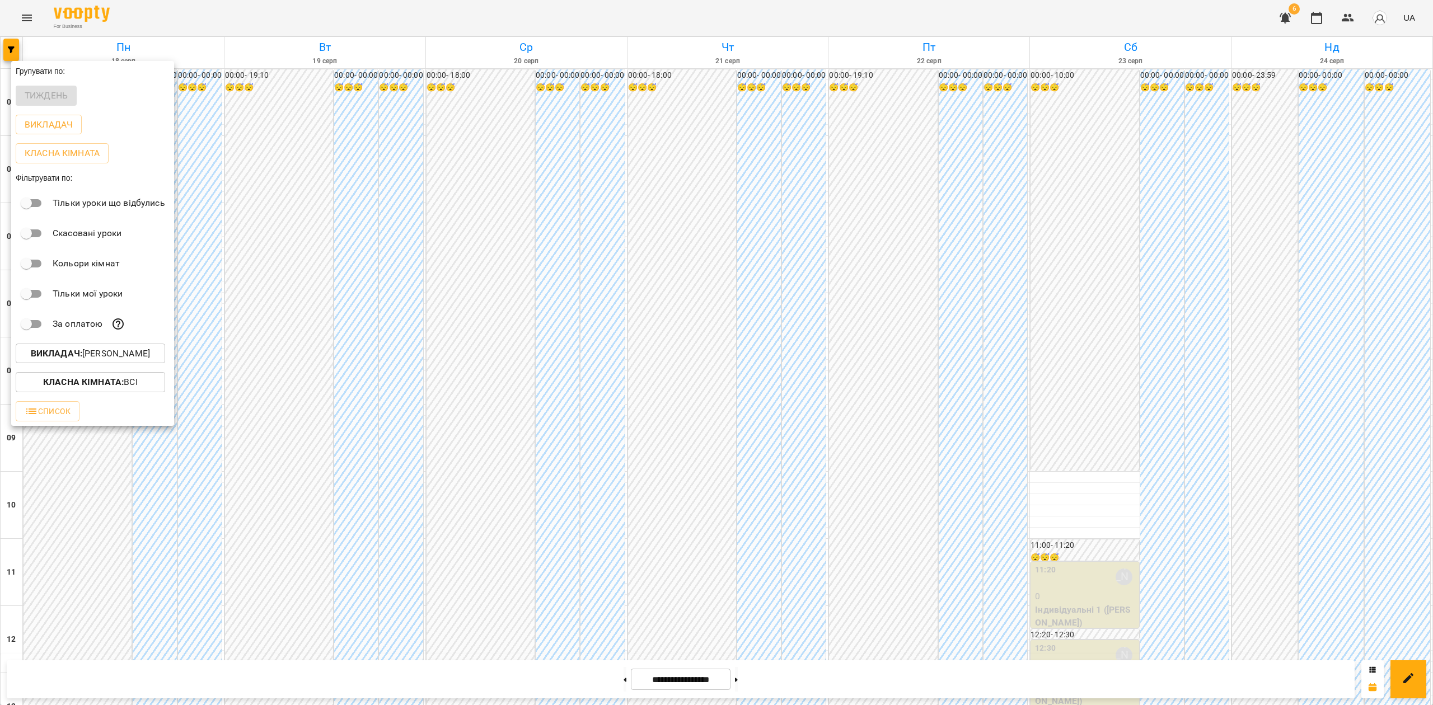
click at [81, 356] on b "Викладач :" at bounding box center [56, 353] width 51 height 11
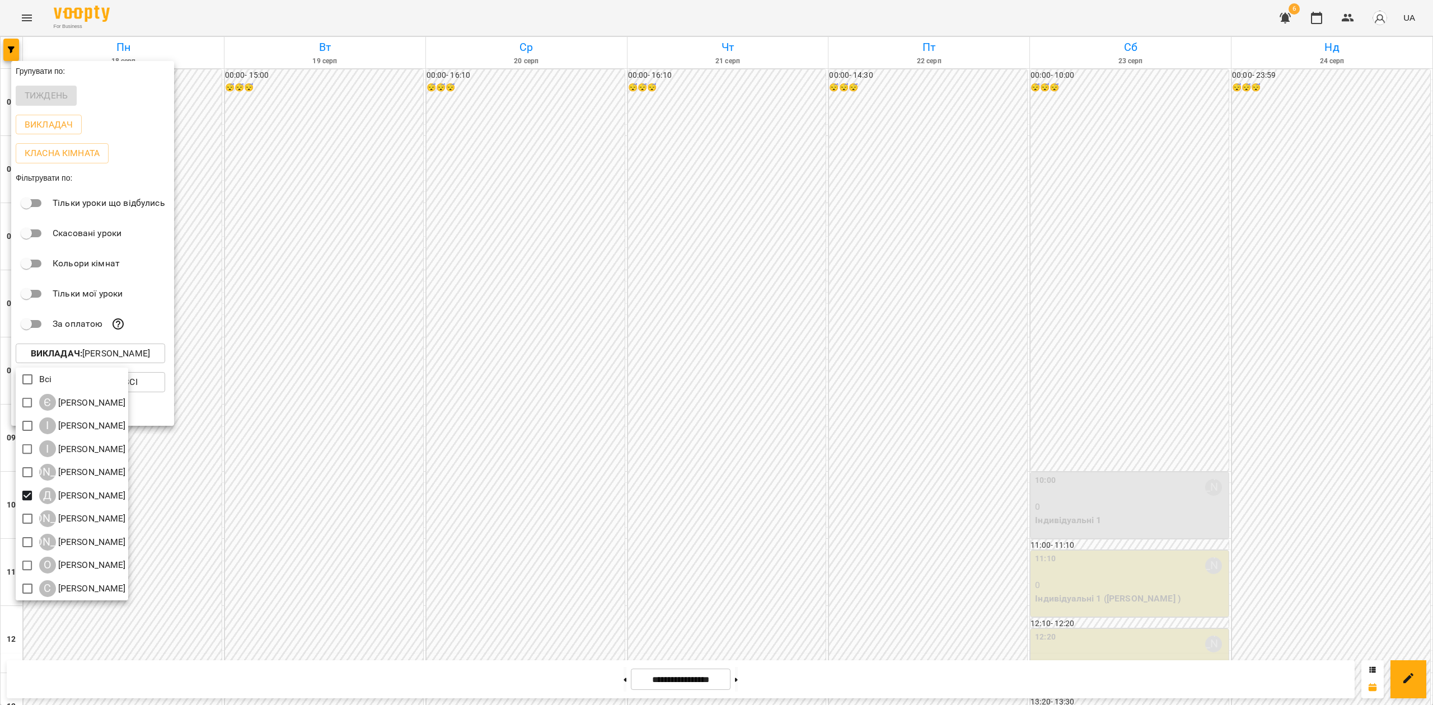
click at [463, 438] on div at bounding box center [716, 352] width 1433 height 705
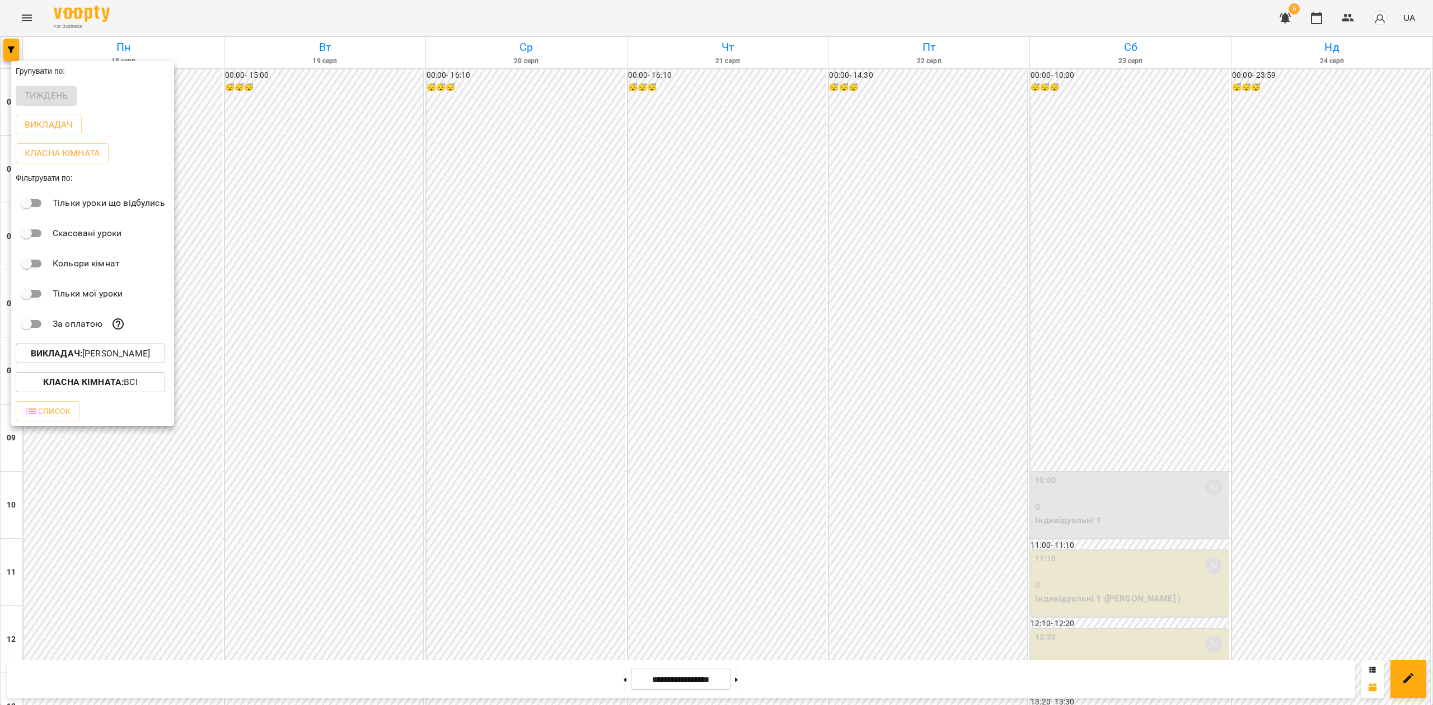
click at [589, 416] on div "Всі Є Євгенія Мумжинська І Ірина Бутенко І Ірина Коса А Анастасія Літвінчук Д Д…" at bounding box center [716, 352] width 1433 height 705
click at [591, 416] on div at bounding box center [716, 352] width 1433 height 705
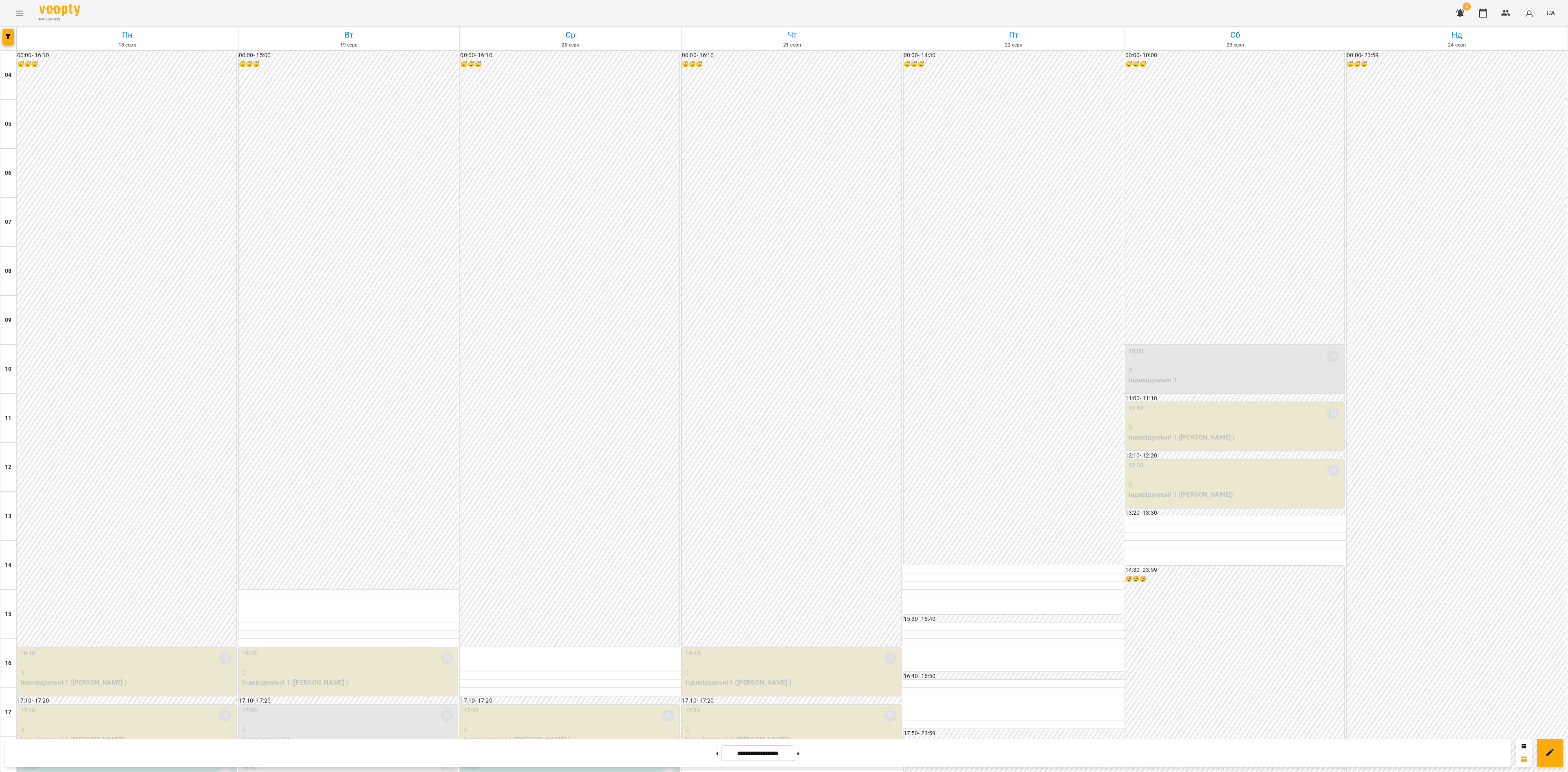
scroll to position [245, 0]
click at [1045, 347] on div "10:00 Дарія Настека" at bounding box center [1236, 356] width 215 height 19
click at [1045, 159] on link "😡 Олександра Корчан" at bounding box center [1175, 157] width 59 height 9
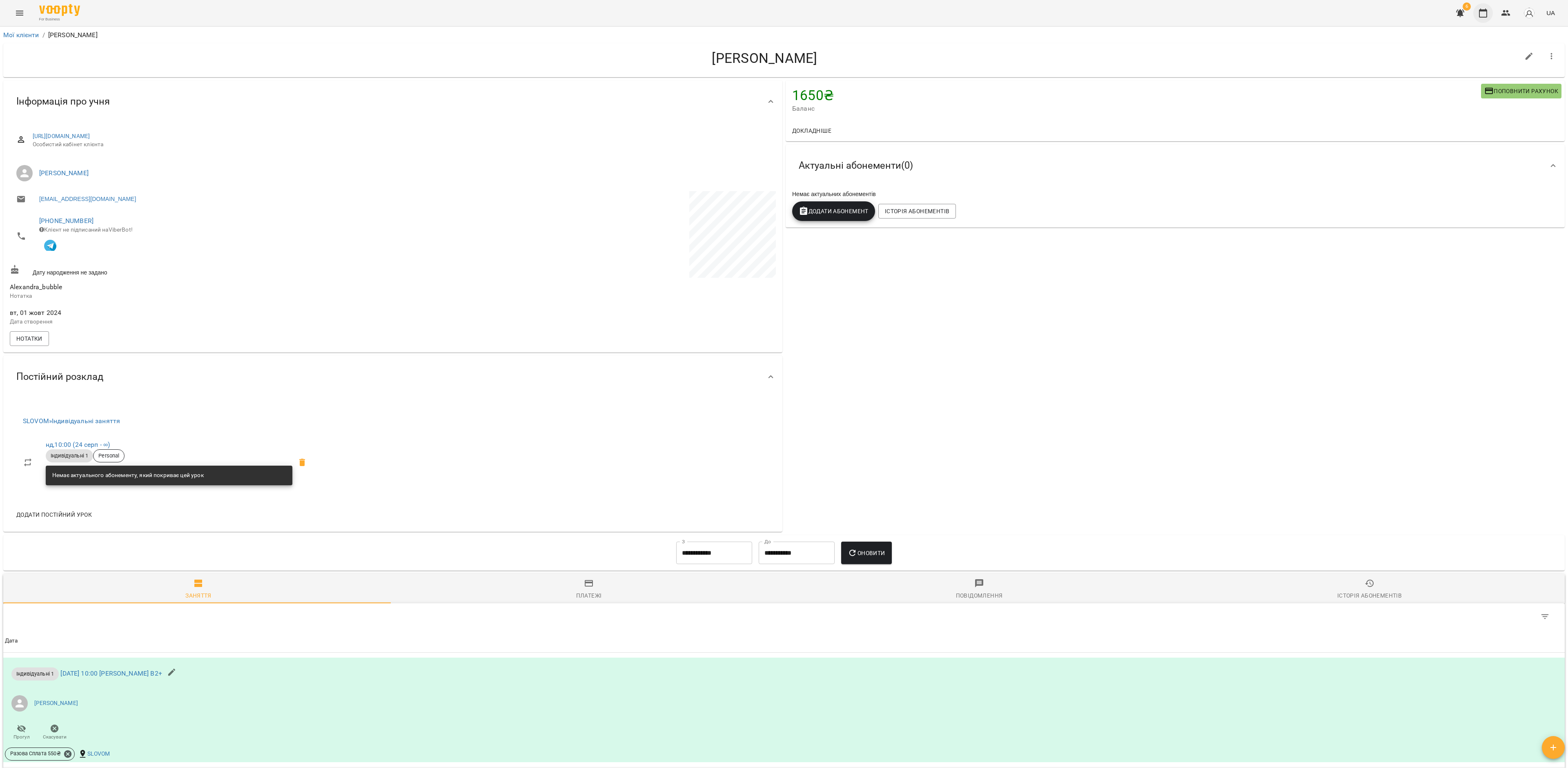
click at [1045, 15] on icon "button" at bounding box center [1483, 12] width 9 height 9
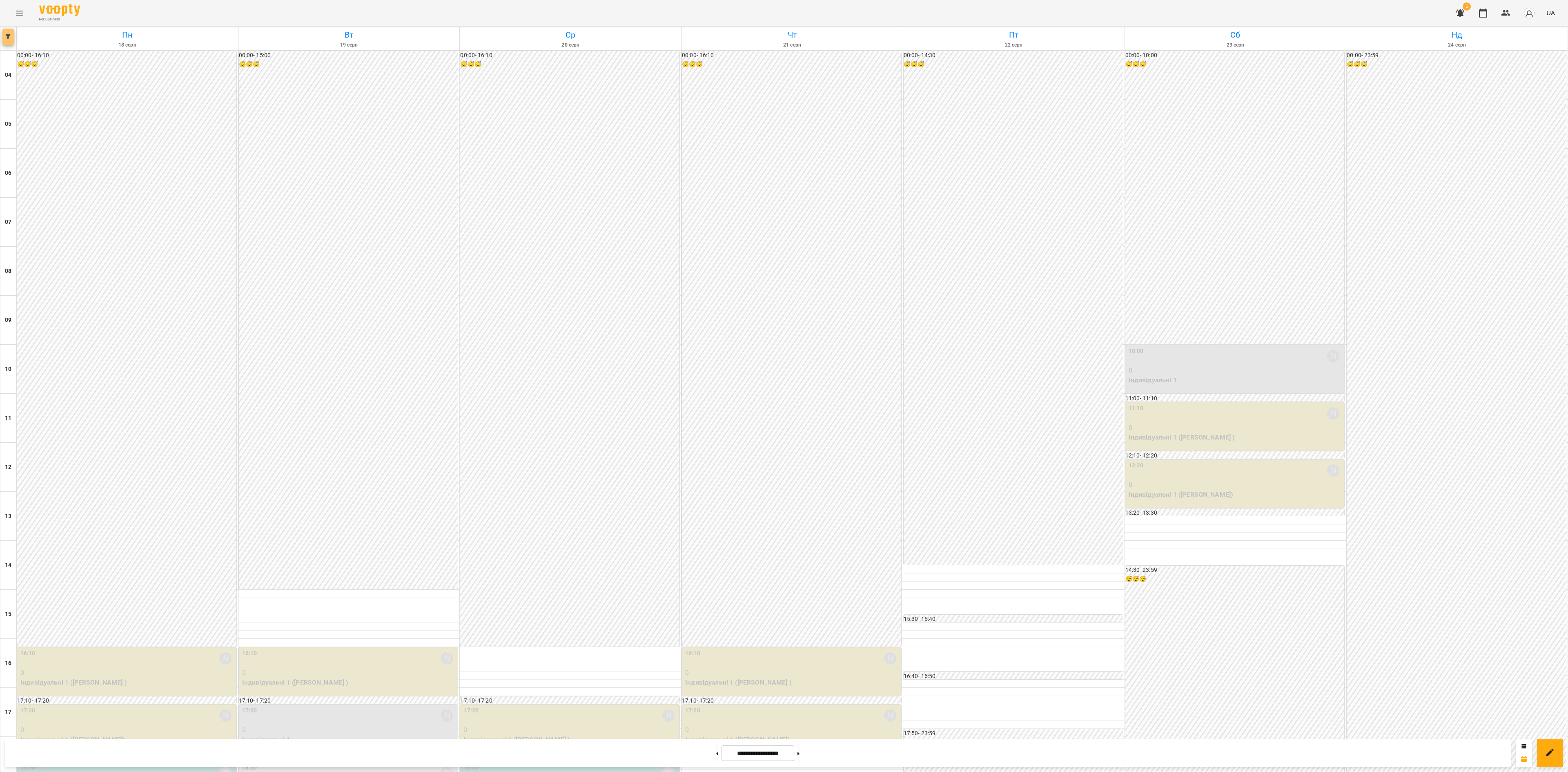
click at [7, 39] on icon "button" at bounding box center [8, 36] width 5 height 5
click at [78, 255] on button "Викладач : Дарія Настека" at bounding box center [66, 258] width 109 height 15
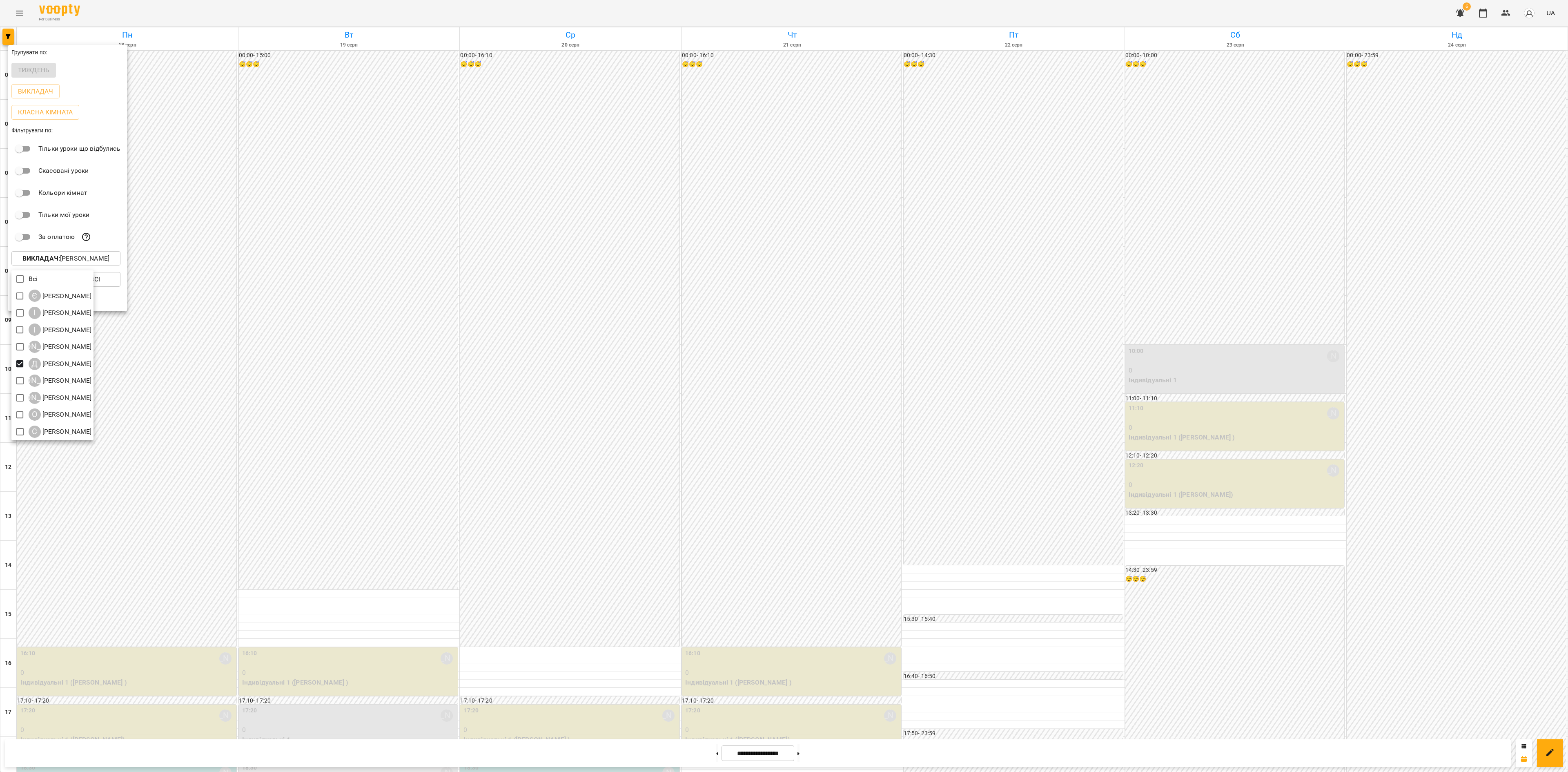
click at [190, 230] on div at bounding box center [784, 386] width 1568 height 772
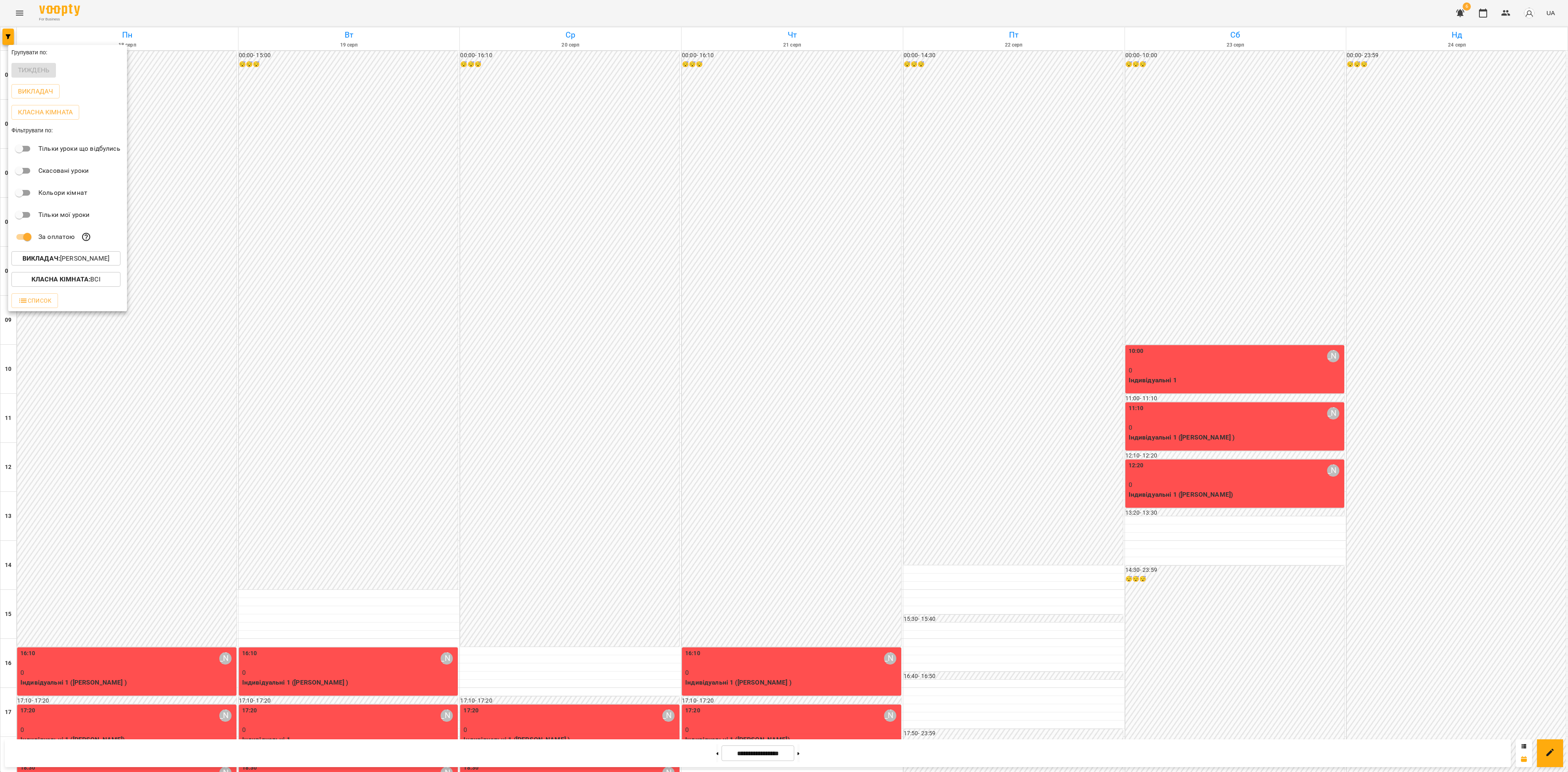
click at [702, 514] on div at bounding box center [784, 386] width 1568 height 772
click at [708, 514] on div "Групувати по: Тиждень Викладач Класна кімната Фільтрувати по: Тільки уроки що в…" at bounding box center [784, 386] width 1568 height 772
click at [717, 514] on button at bounding box center [717, 753] width 2 height 18
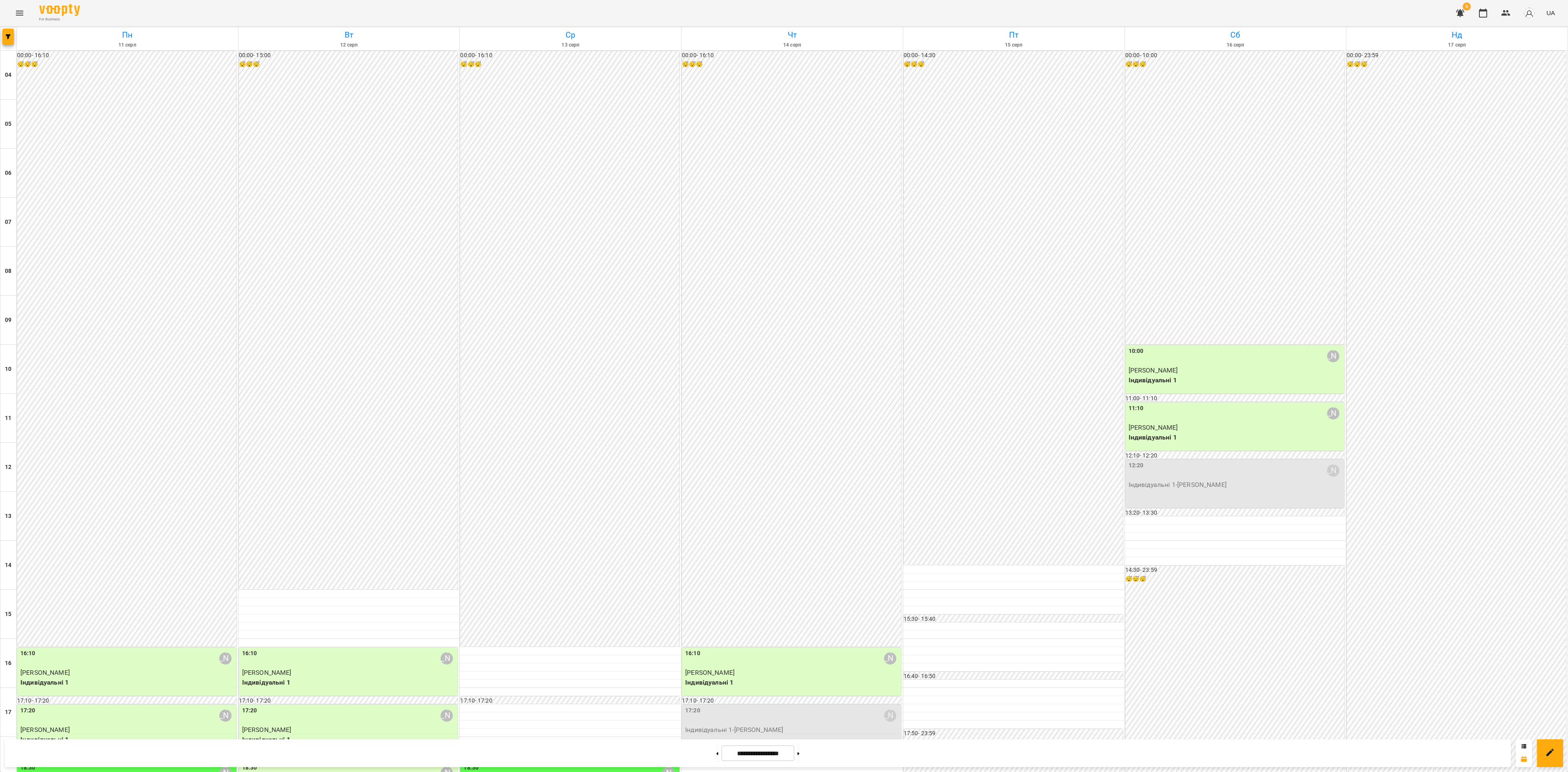
scroll to position [245, 0]
click at [5, 37] on span "button" at bounding box center [8, 36] width 12 height 5
click at [706, 514] on div at bounding box center [784, 386] width 1568 height 772
click at [717, 514] on button at bounding box center [717, 753] width 2 height 18
type input "**********"
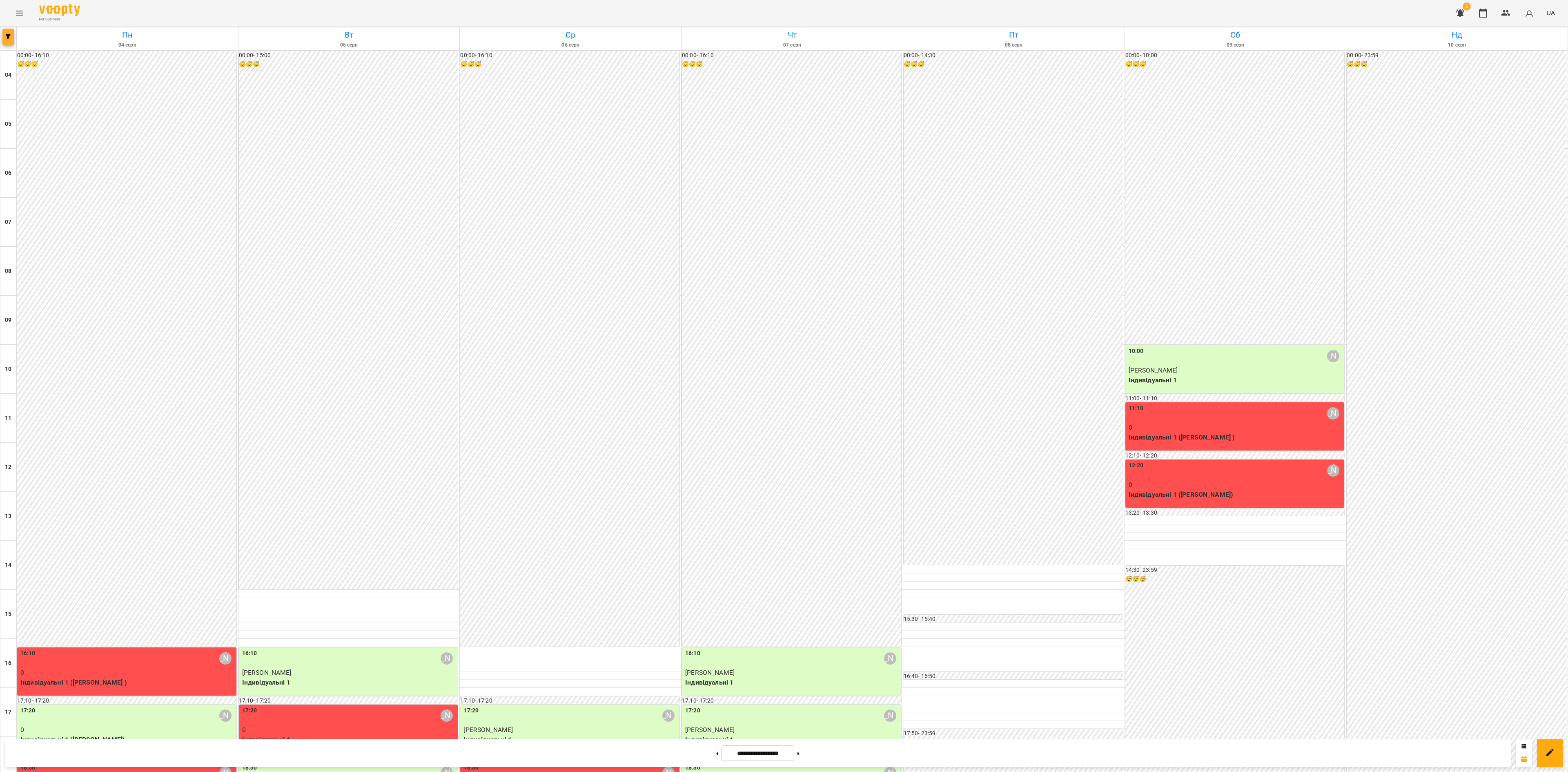
click at [5, 32] on button "button" at bounding box center [8, 36] width 12 height 16
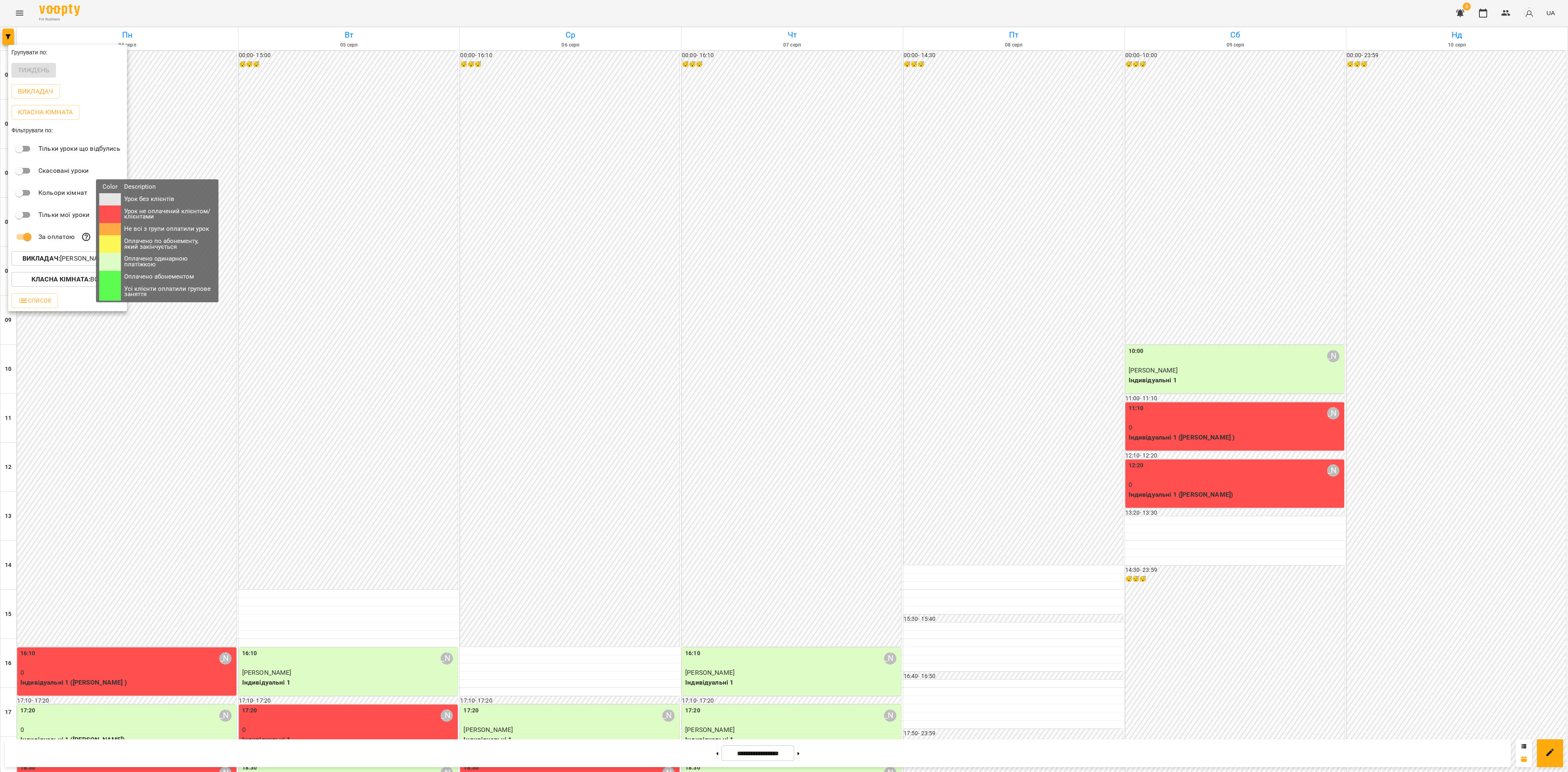
click at [82, 239] on icon at bounding box center [85, 236] width 8 height 8
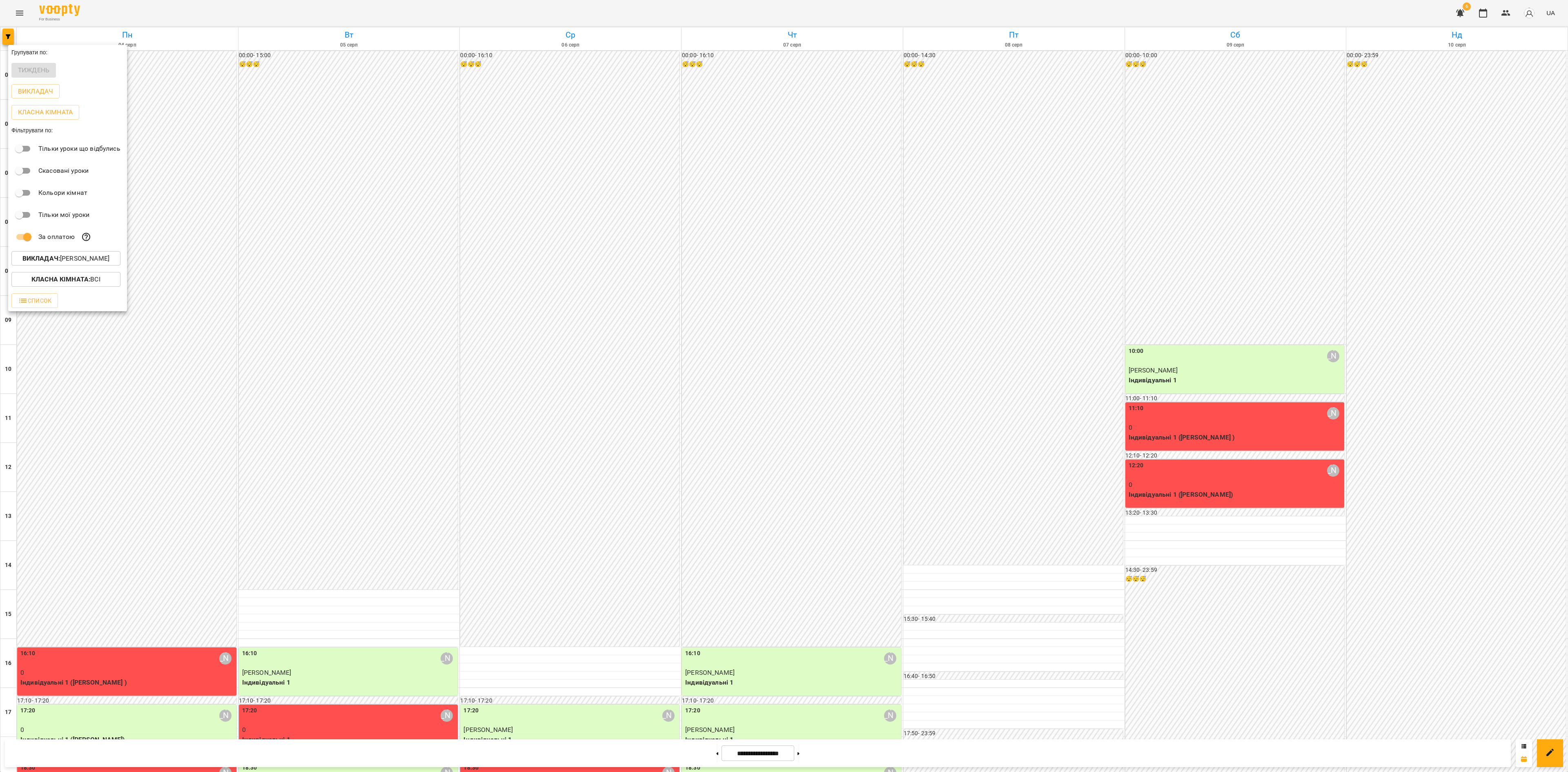
click at [564, 514] on div at bounding box center [784, 386] width 1568 height 772
click at [570, 514] on div "Групувати по: Тиждень Викладач Класна кімната Фільтрувати по: Тільки уроки що в…" at bounding box center [784, 386] width 1568 height 772
click at [581, 514] on p "0" at bounding box center [571, 787] width 215 height 9
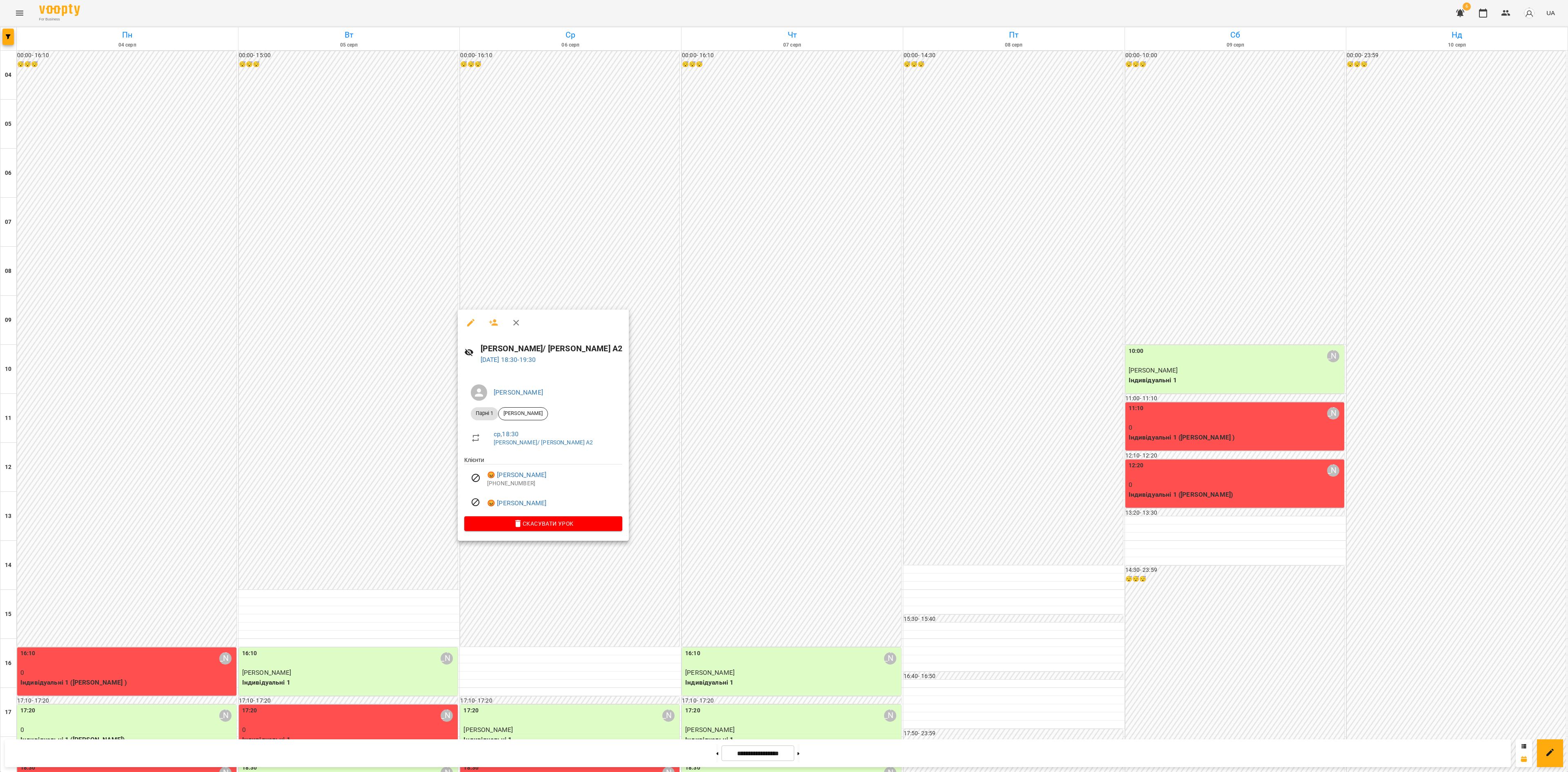
click at [417, 483] on div at bounding box center [784, 386] width 1568 height 772
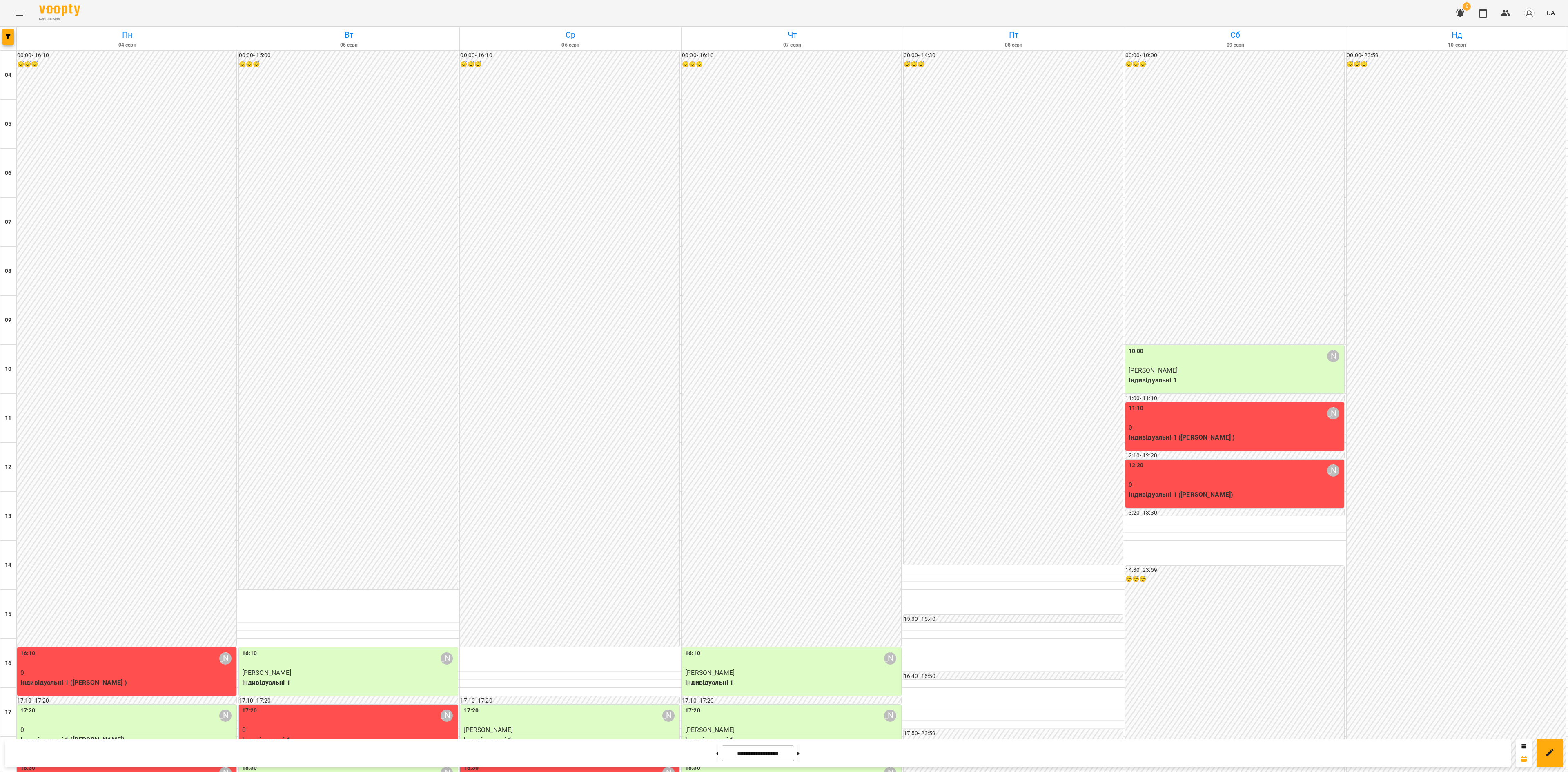
click at [394, 514] on p "0" at bounding box center [349, 729] width 215 height 9
click at [314, 333] on link "05 серп 2025 17:20 - 18:20" at bounding box center [288, 334] width 55 height 8
click at [800, 514] on button at bounding box center [798, 753] width 2 height 18
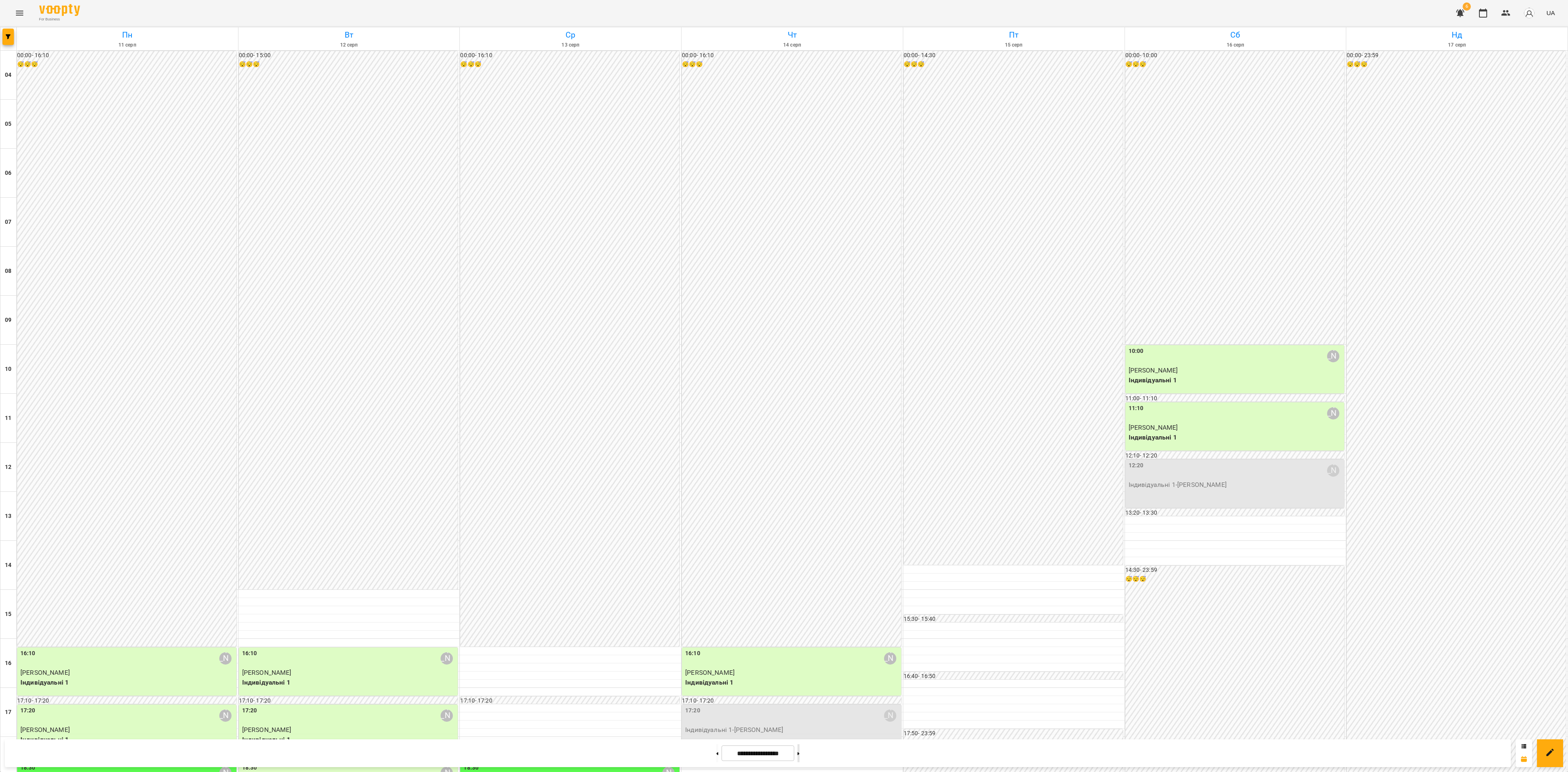
click at [800, 514] on button at bounding box center [798, 753] width 2 height 18
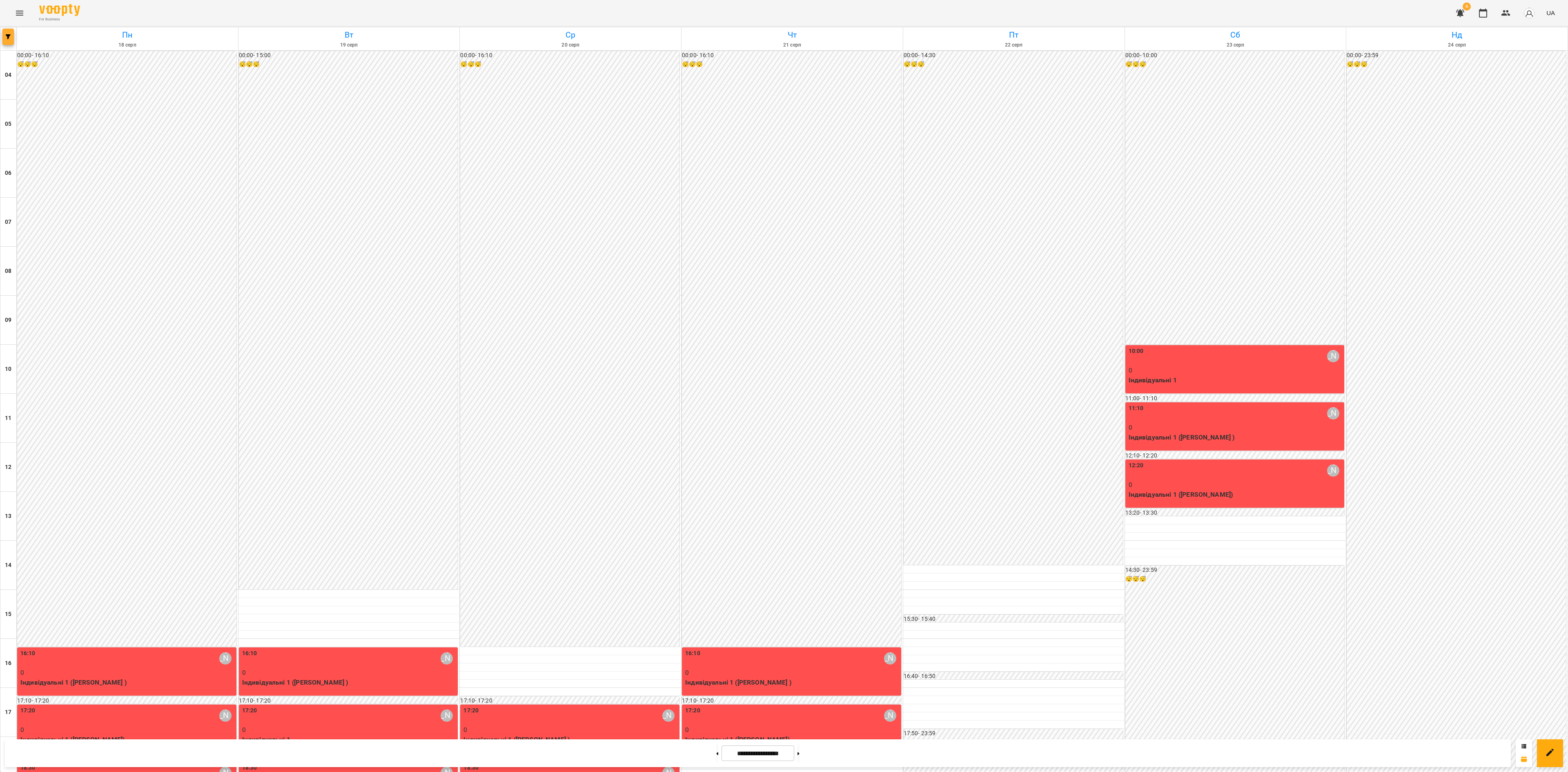
click at [7, 37] on icon "button" at bounding box center [8, 36] width 5 height 5
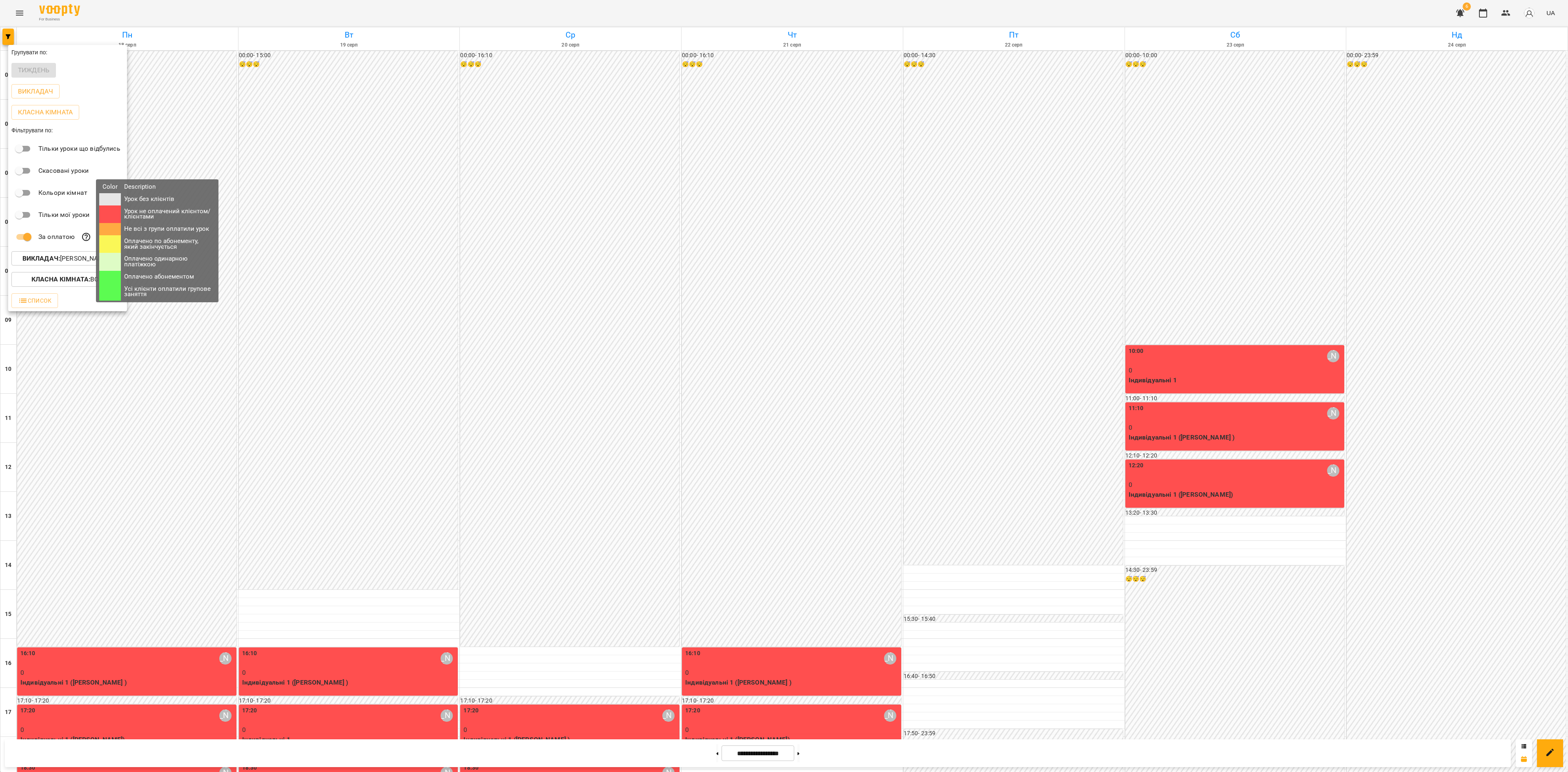
click at [87, 240] on icon at bounding box center [85, 236] width 8 height 8
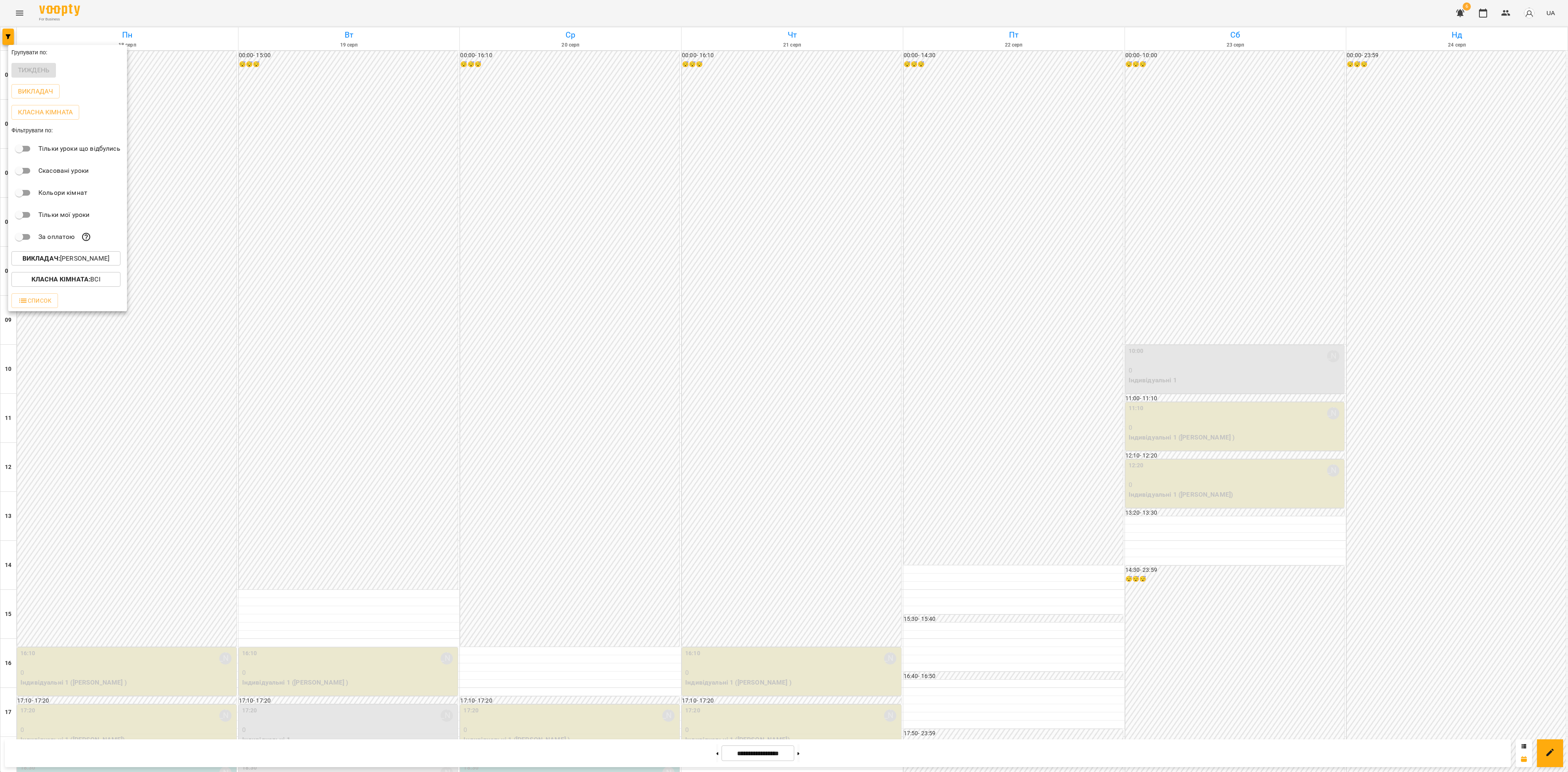
click at [360, 267] on div at bounding box center [784, 386] width 1568 height 772
click at [3, 32] on div "Пн 18 серп Вт 19 серп Ср 20 серп Чт 21 серп Пт 22 серп Сб 23 серп Нд 24 серп 04…" at bounding box center [784, 522] width 1568 height 992
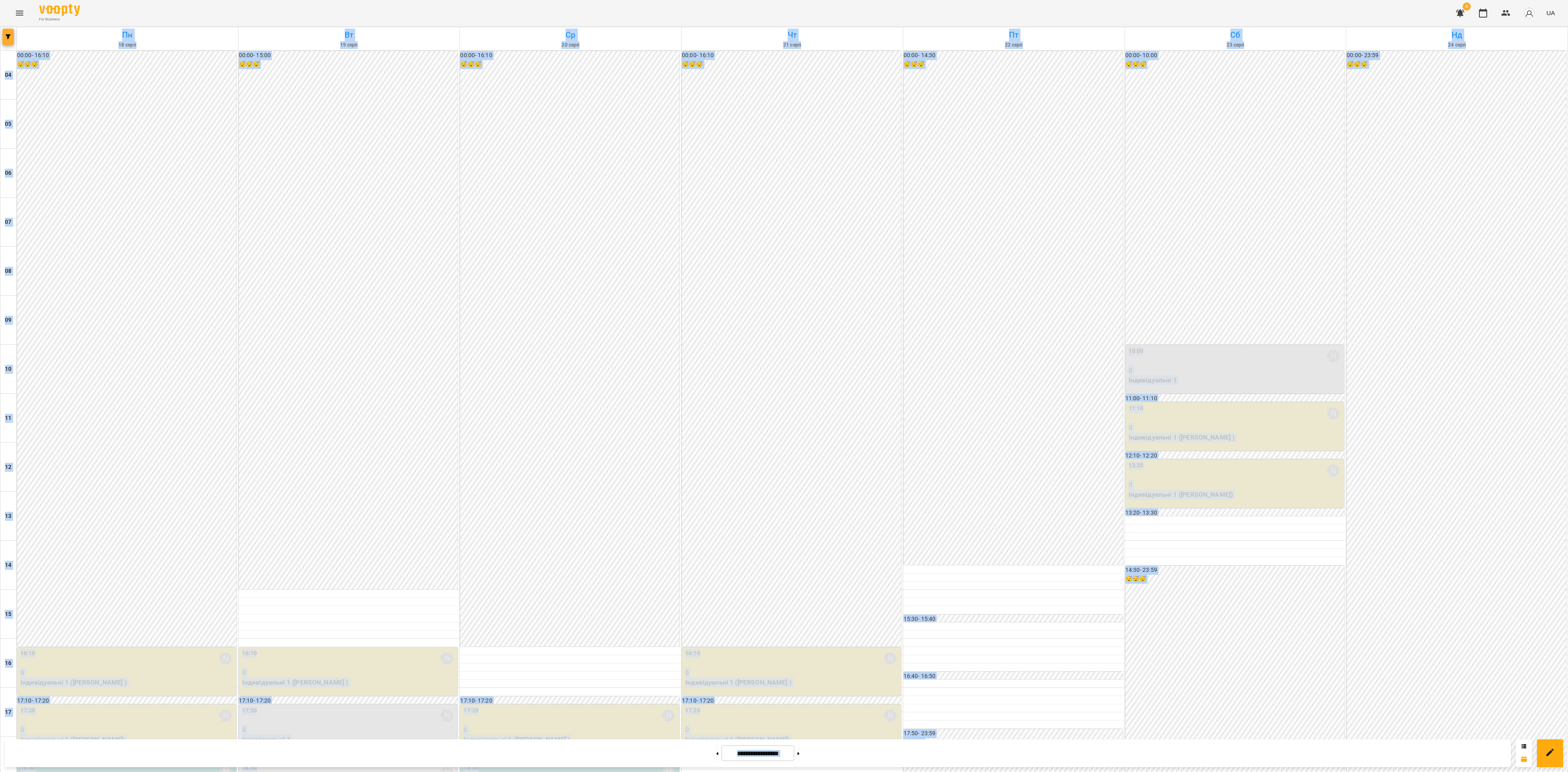
click at [6, 42] on button "button" at bounding box center [8, 36] width 12 height 16
click at [89, 258] on p "Викладач : Дарія Настека" at bounding box center [66, 258] width 87 height 9
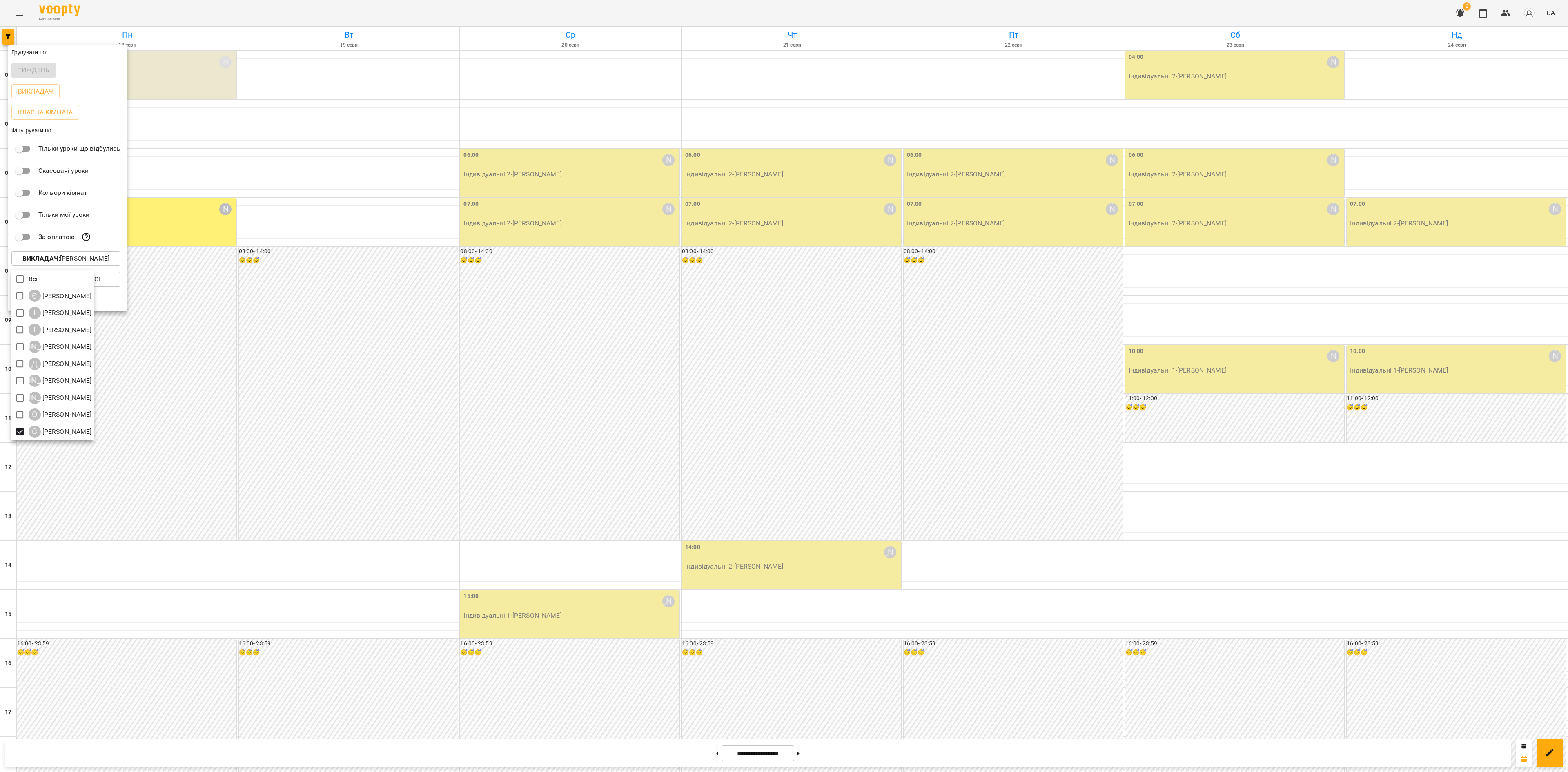
click at [842, 428] on div at bounding box center [784, 386] width 1568 height 772
drag, startPoint x: 841, startPoint y: 440, endPoint x: 841, endPoint y: 445, distance: 5.0
click at [814, 479] on div at bounding box center [784, 386] width 1568 height 772
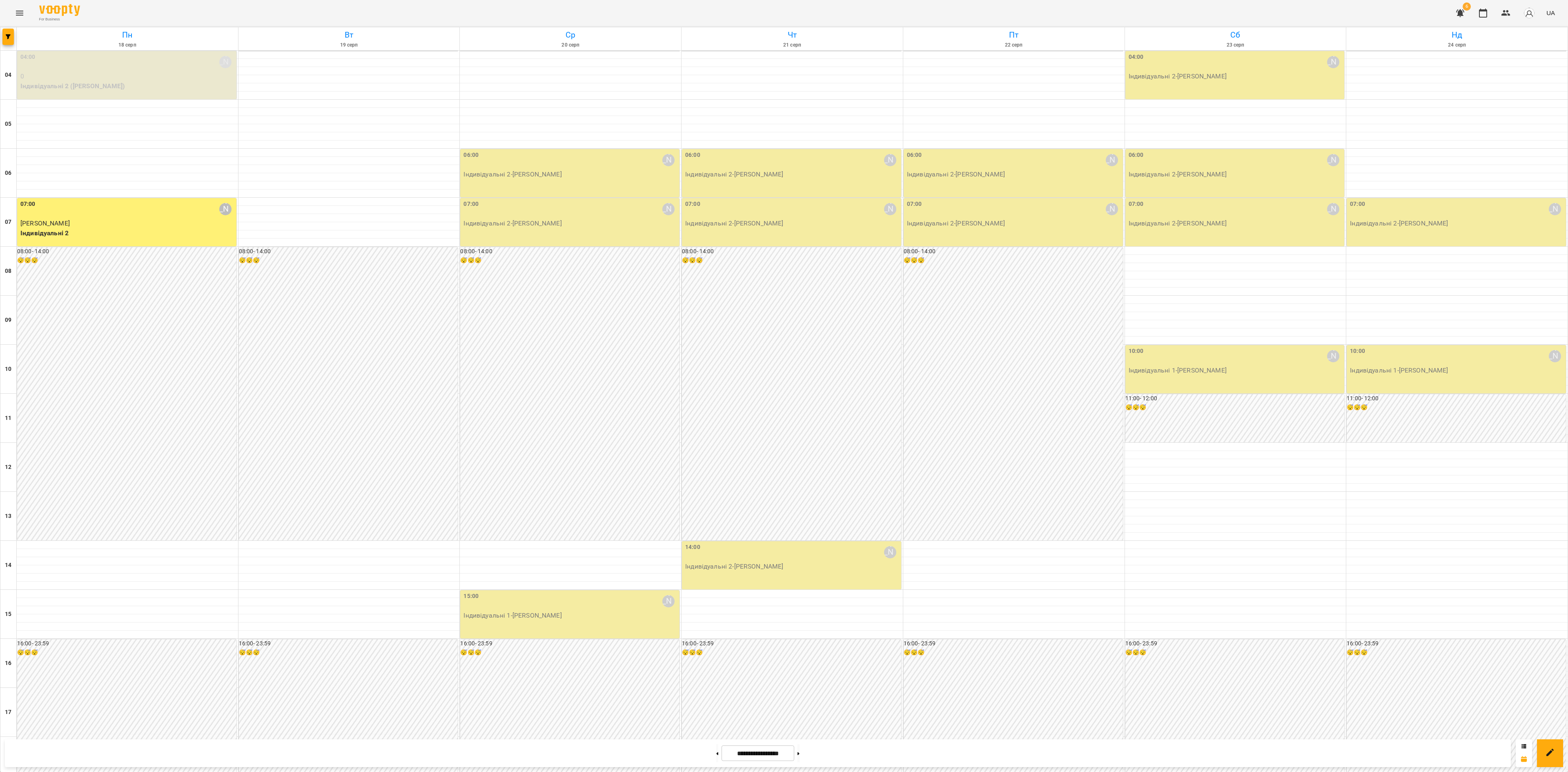
scroll to position [0, 0]
click at [800, 514] on button at bounding box center [798, 753] width 2 height 18
type input "**********"
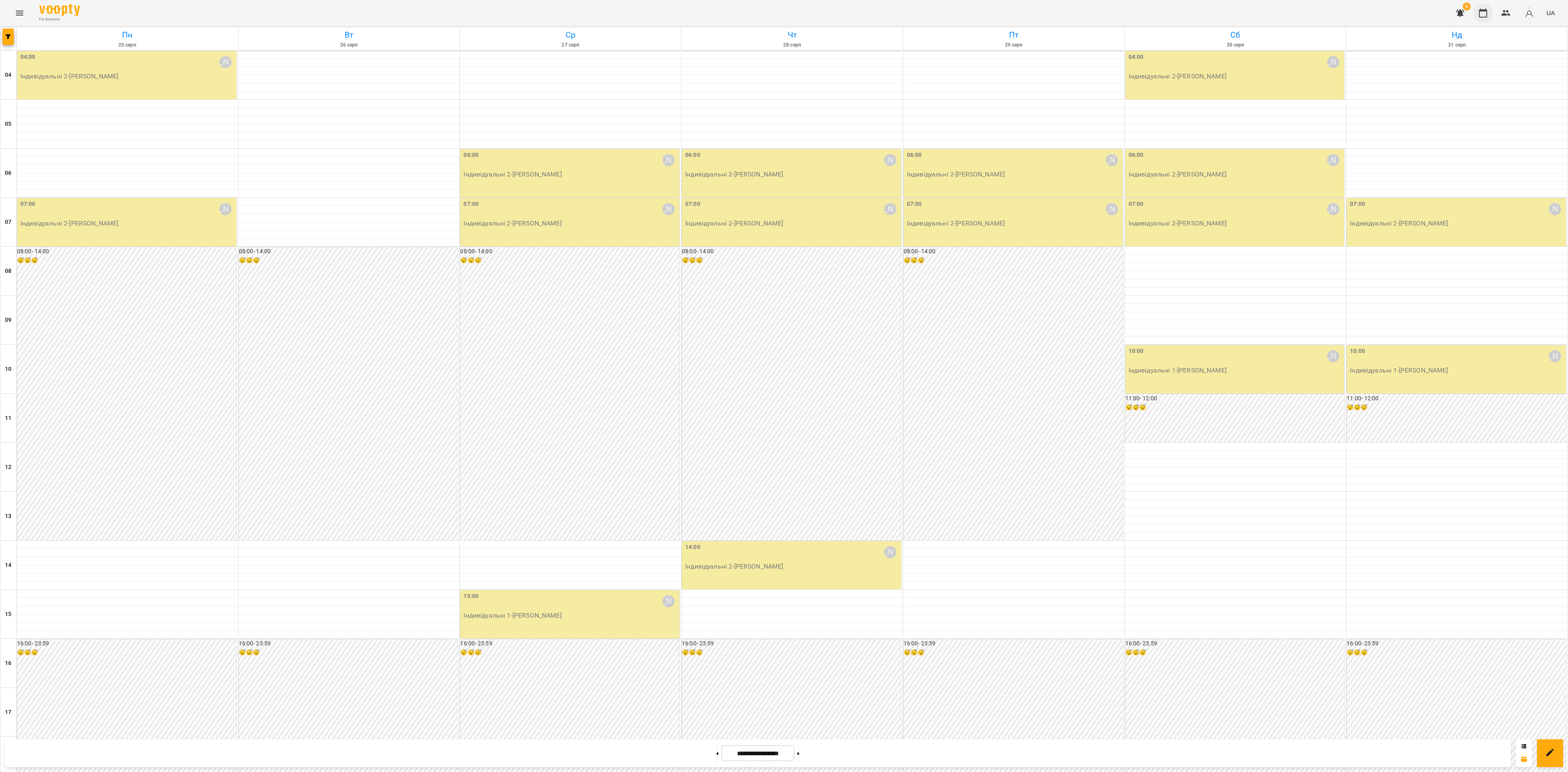
click at [1045, 15] on icon "button" at bounding box center [1483, 12] width 9 height 9
click at [1, 33] on div at bounding box center [9, 38] width 16 height 23
click at [11, 35] on span "button" at bounding box center [8, 36] width 12 height 5
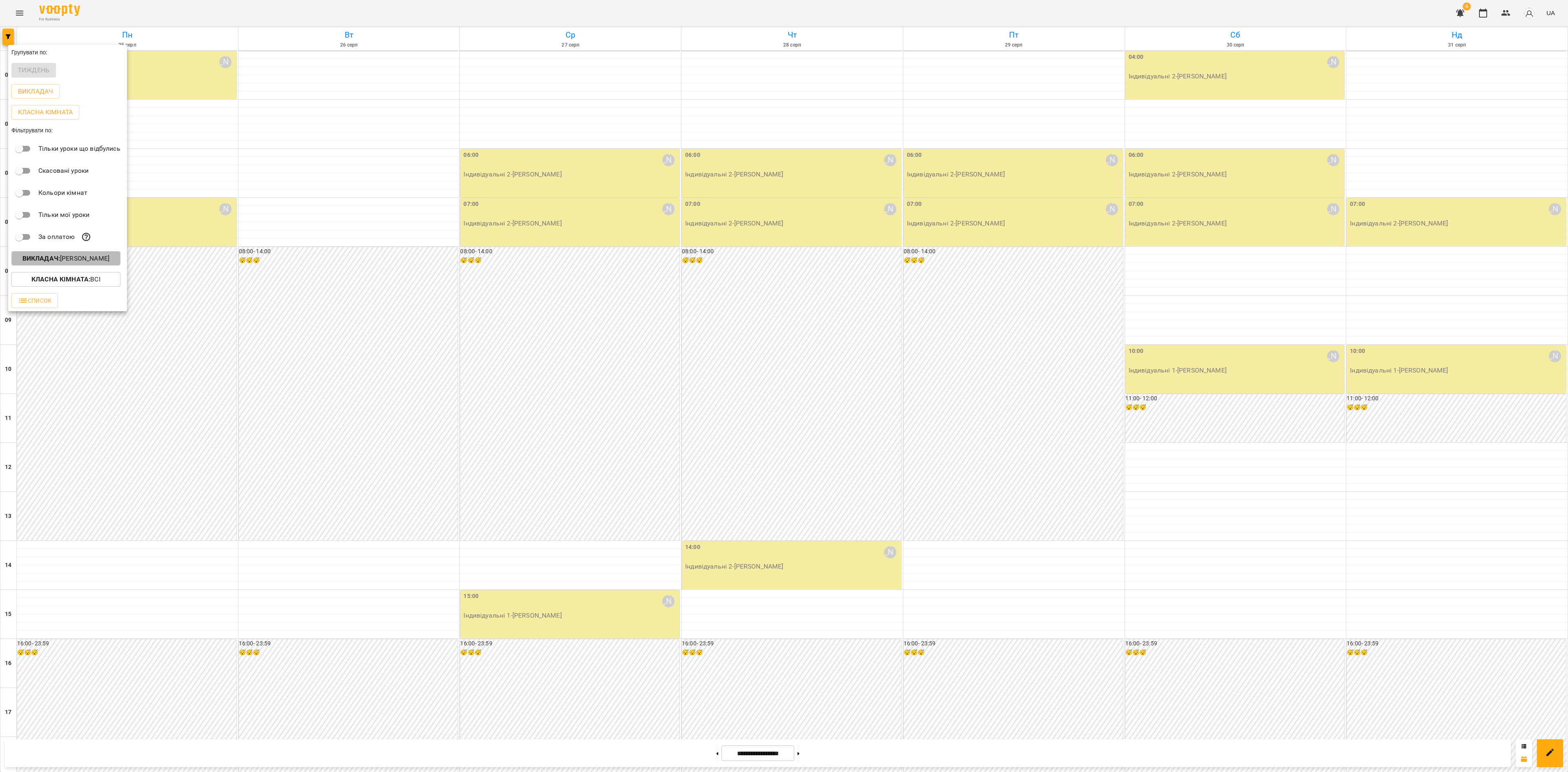
click at [50, 260] on b "Викладач :" at bounding box center [41, 258] width 37 height 8
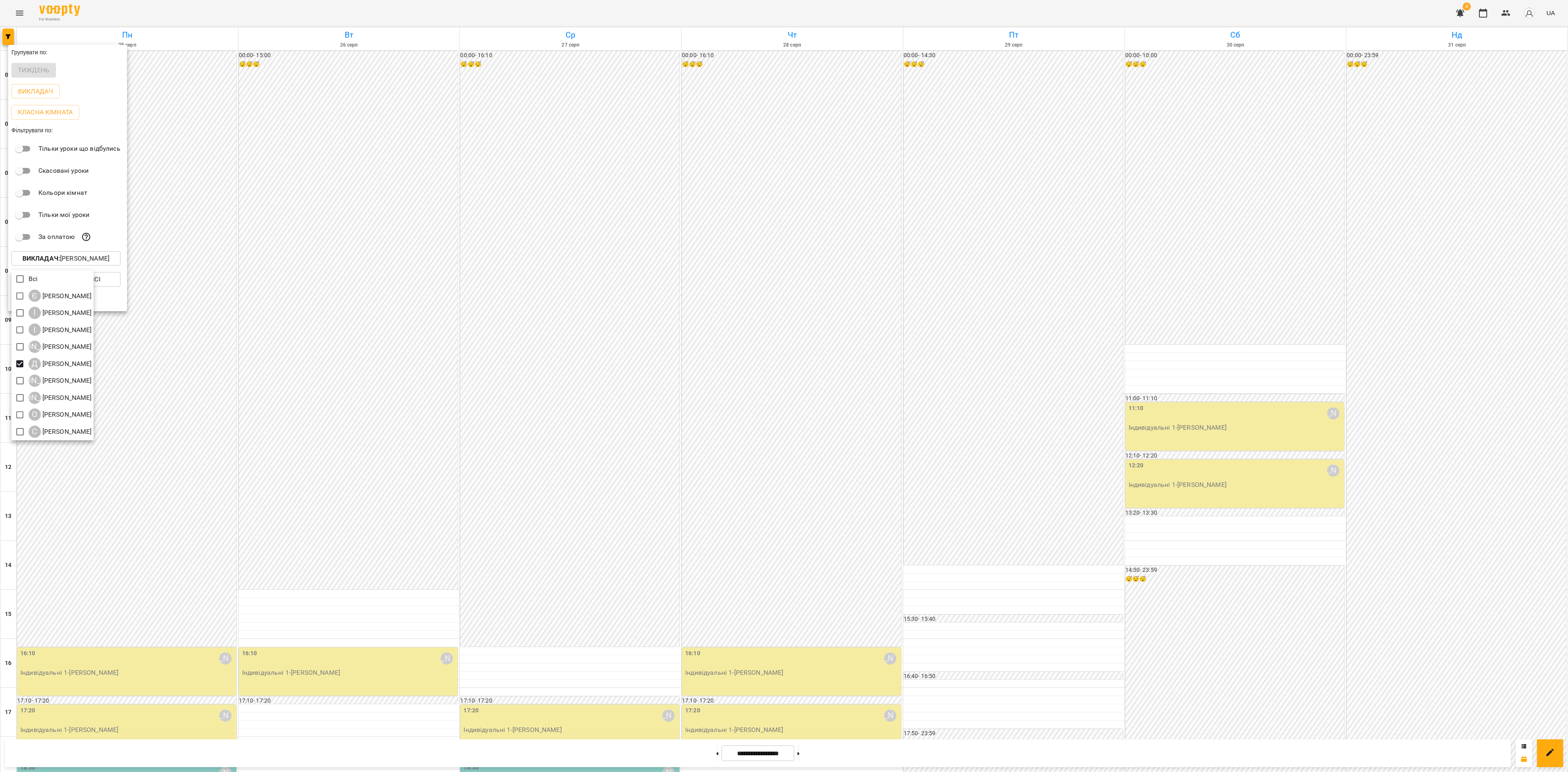
click at [422, 299] on div at bounding box center [784, 386] width 1568 height 772
click at [595, 282] on div at bounding box center [784, 386] width 1568 height 772
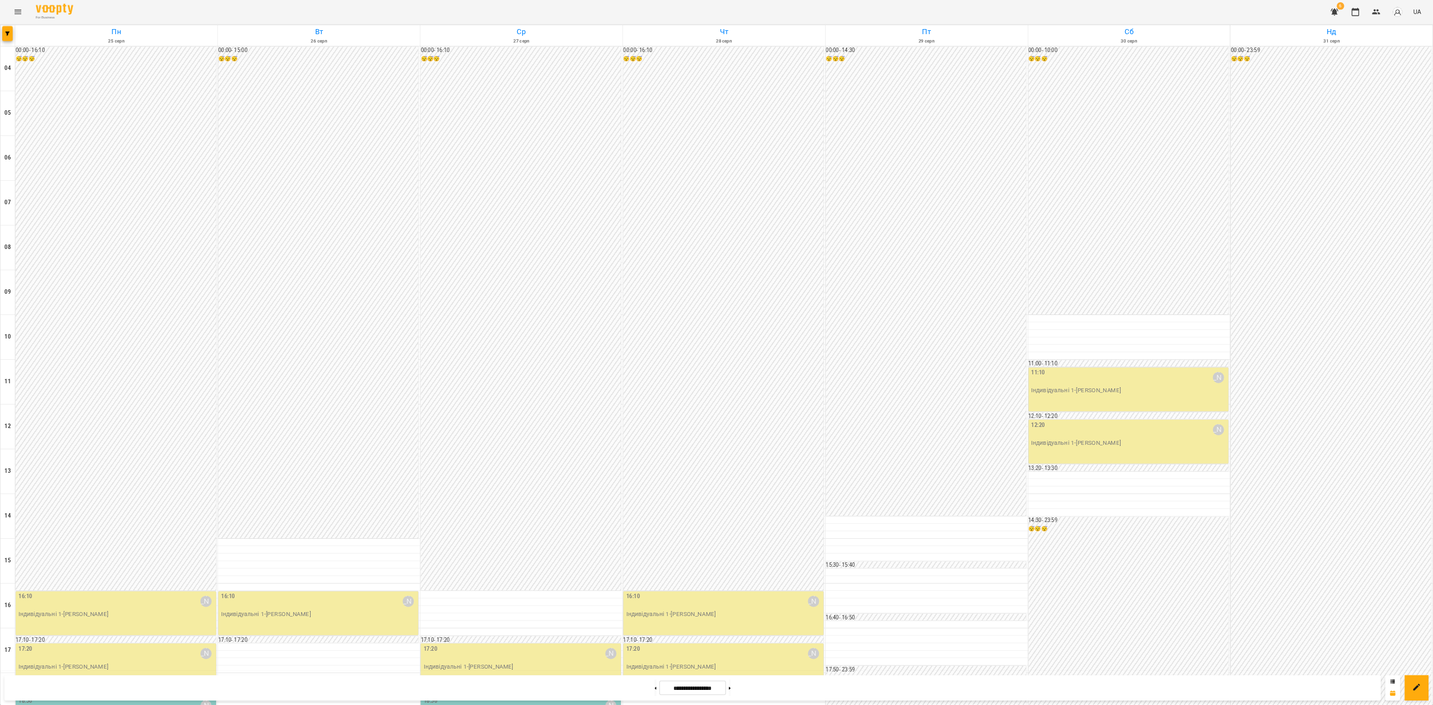
scroll to position [339, 0]
type input "**********"
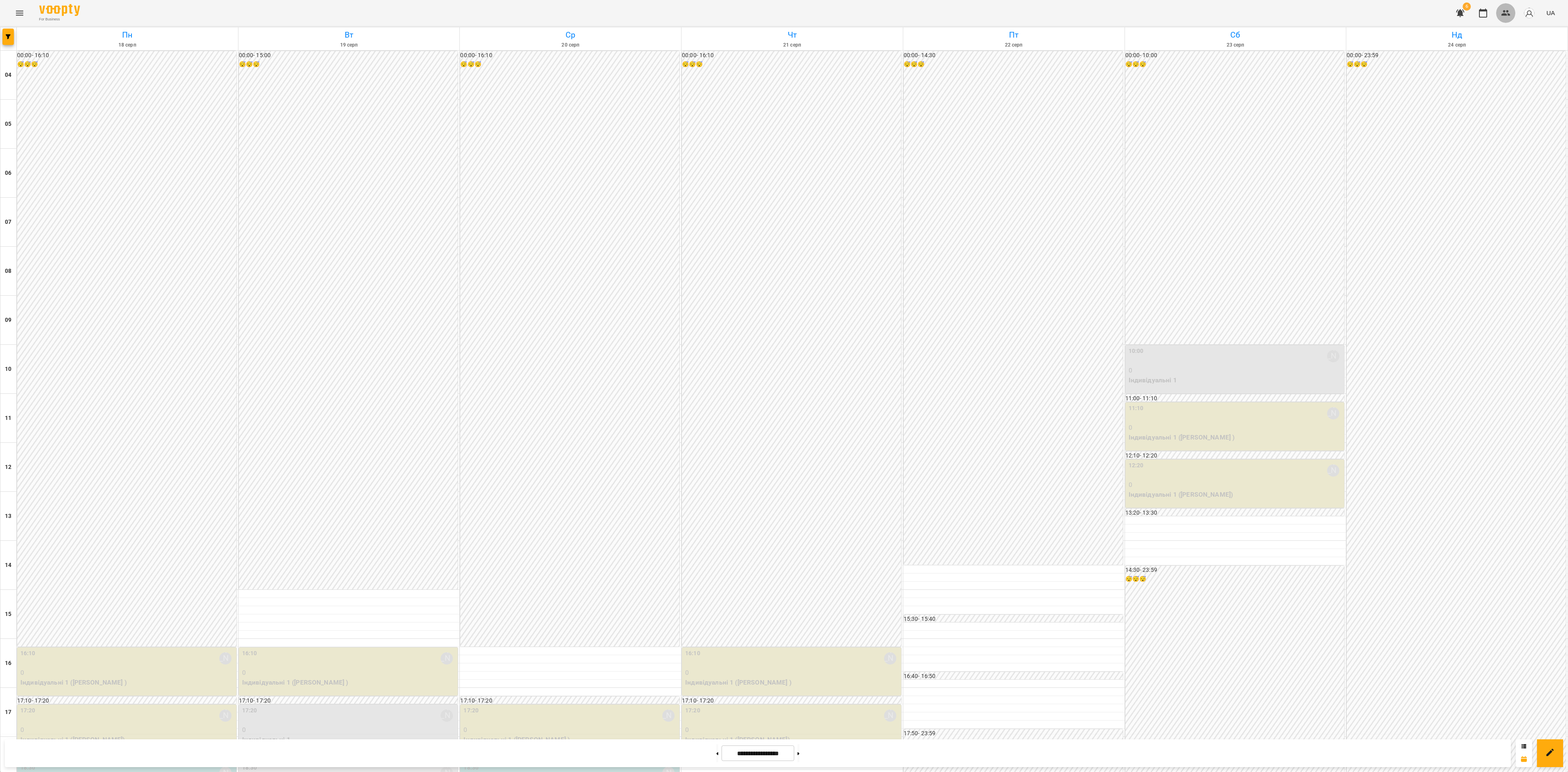
drag, startPoint x: 1512, startPoint y: 14, endPoint x: 1512, endPoint y: 20, distance: 6.0
click at [1045, 20] on button "button" at bounding box center [1506, 12] width 20 height 20
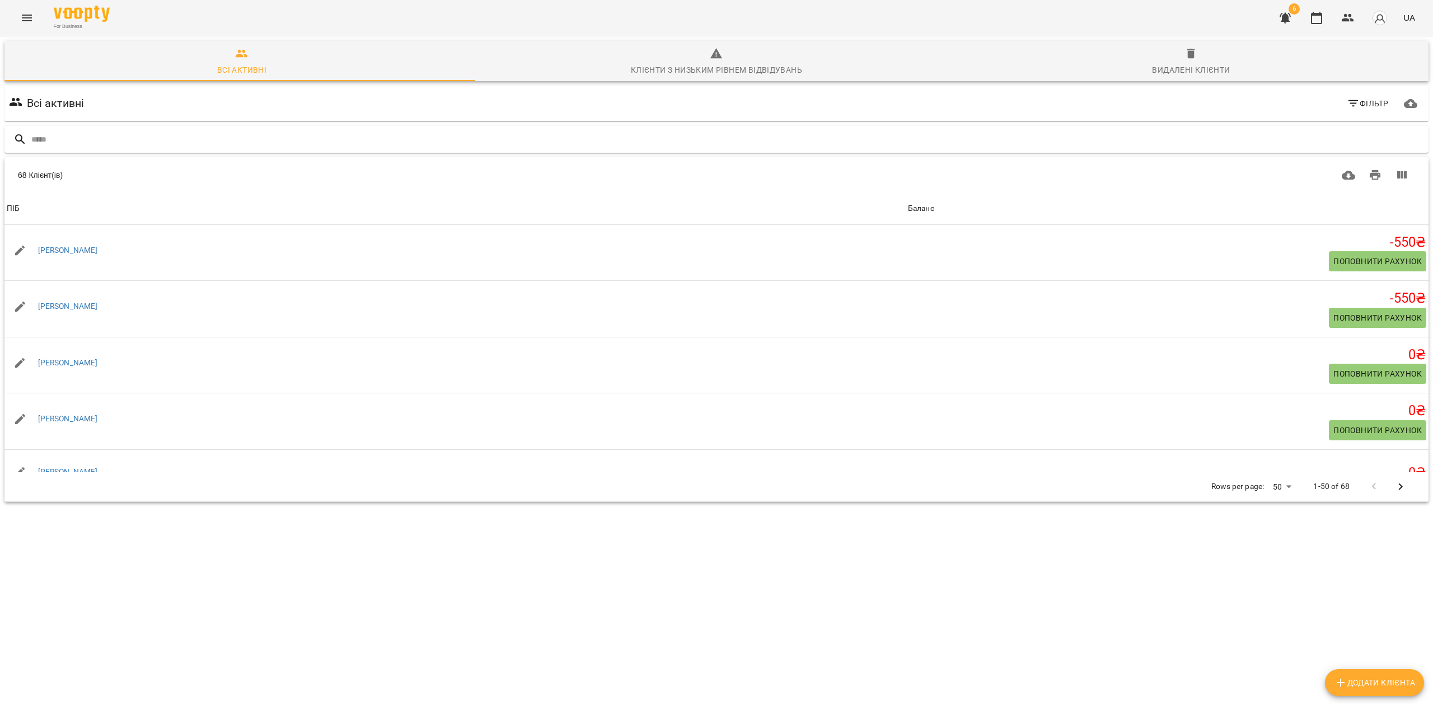
click at [111, 139] on input "text" at bounding box center [727, 139] width 1392 height 18
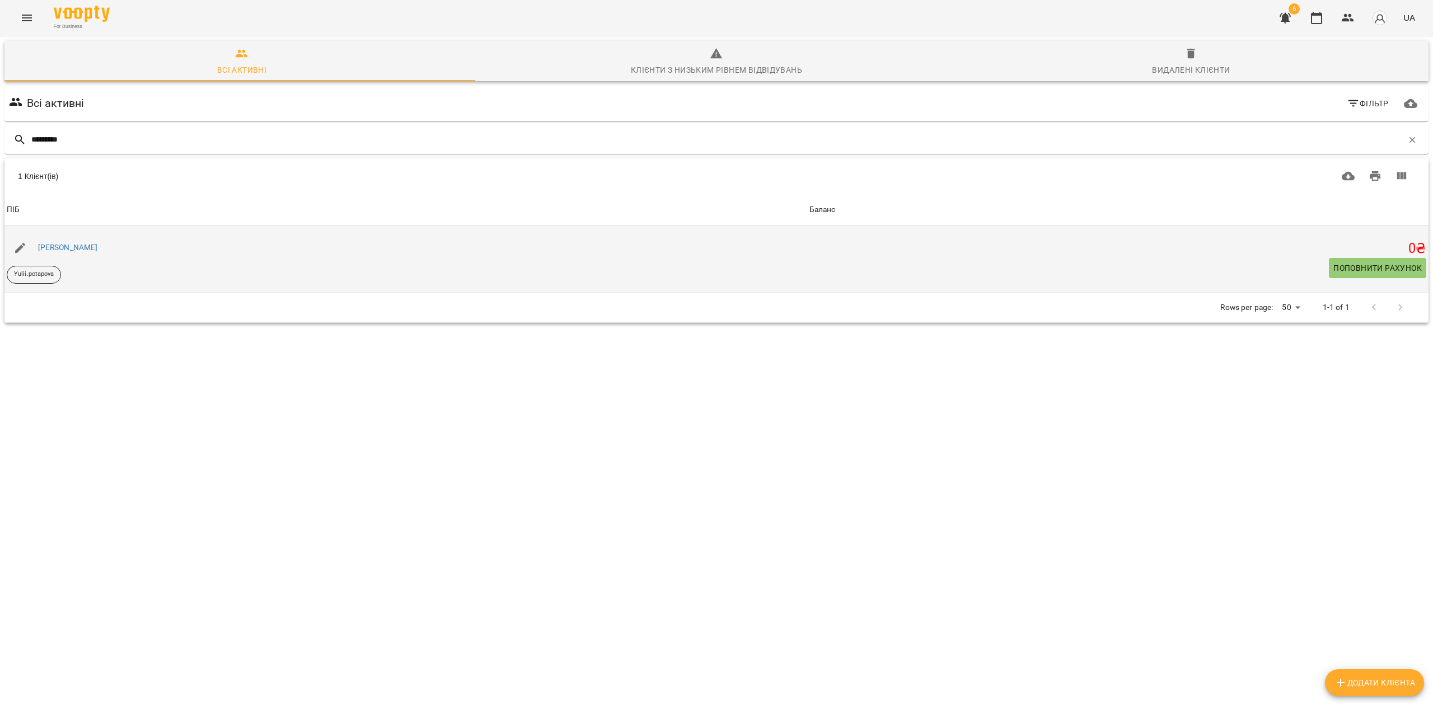
type input "*********"
click at [1371, 264] on span "Поповнити рахунок" at bounding box center [1377, 267] width 88 height 13
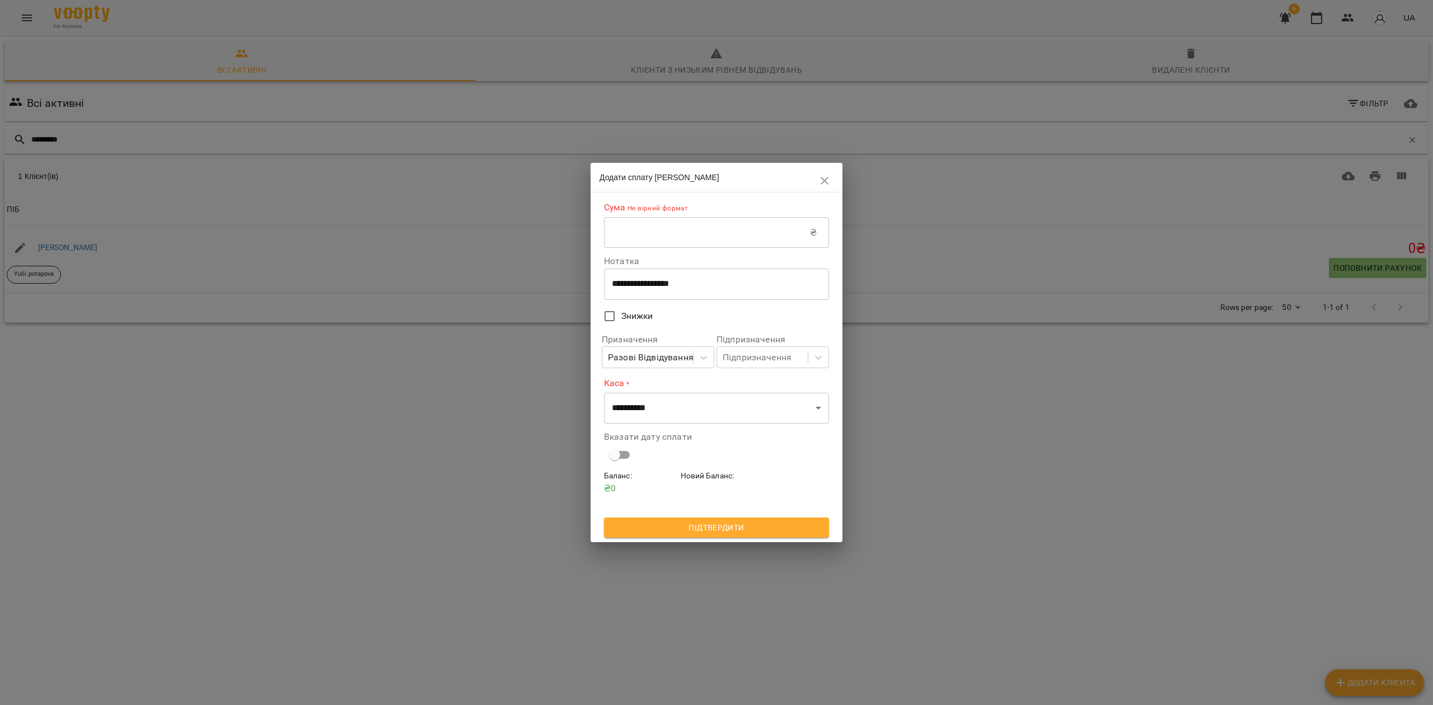
click at [670, 246] on input "text" at bounding box center [707, 232] width 206 height 31
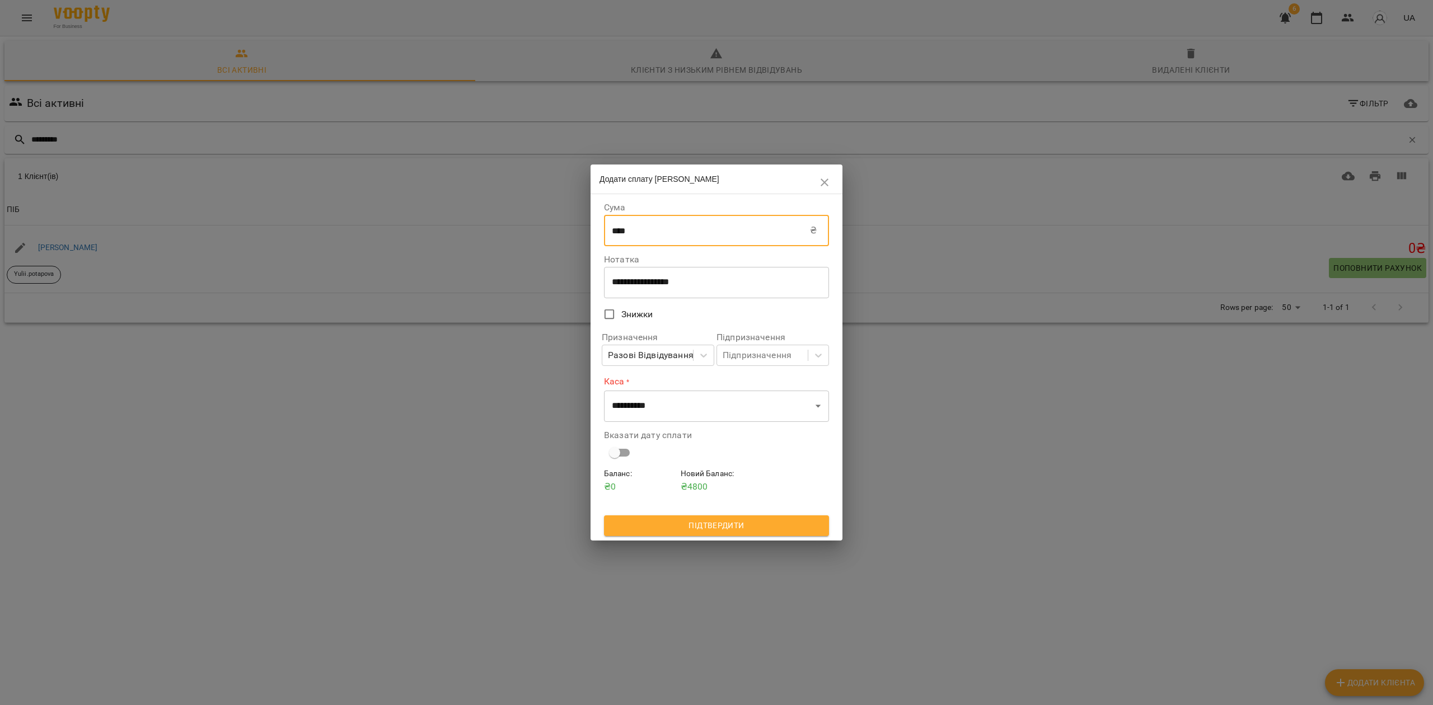
type input "****"
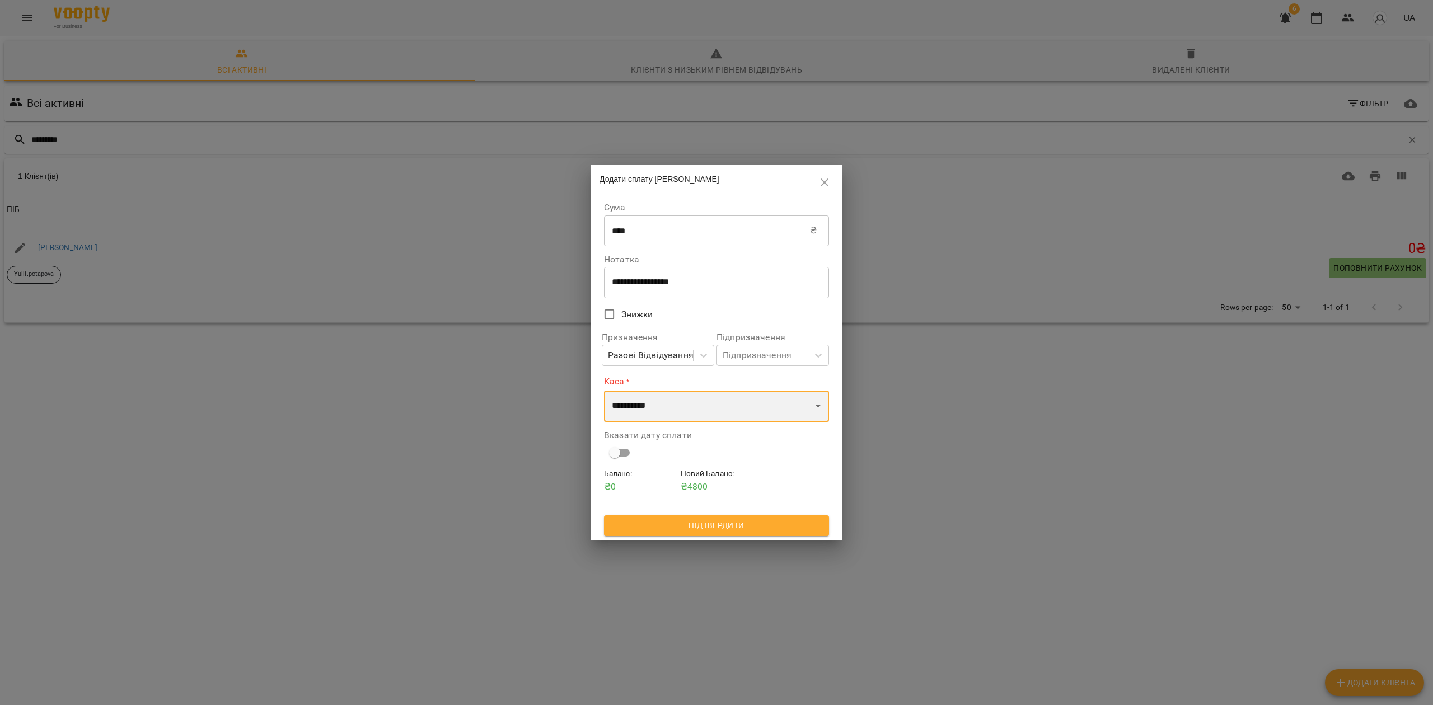
click at [693, 420] on select "**********" at bounding box center [716, 406] width 225 height 31
select select "****"
click at [604, 391] on select "**********" at bounding box center [716, 406] width 225 height 31
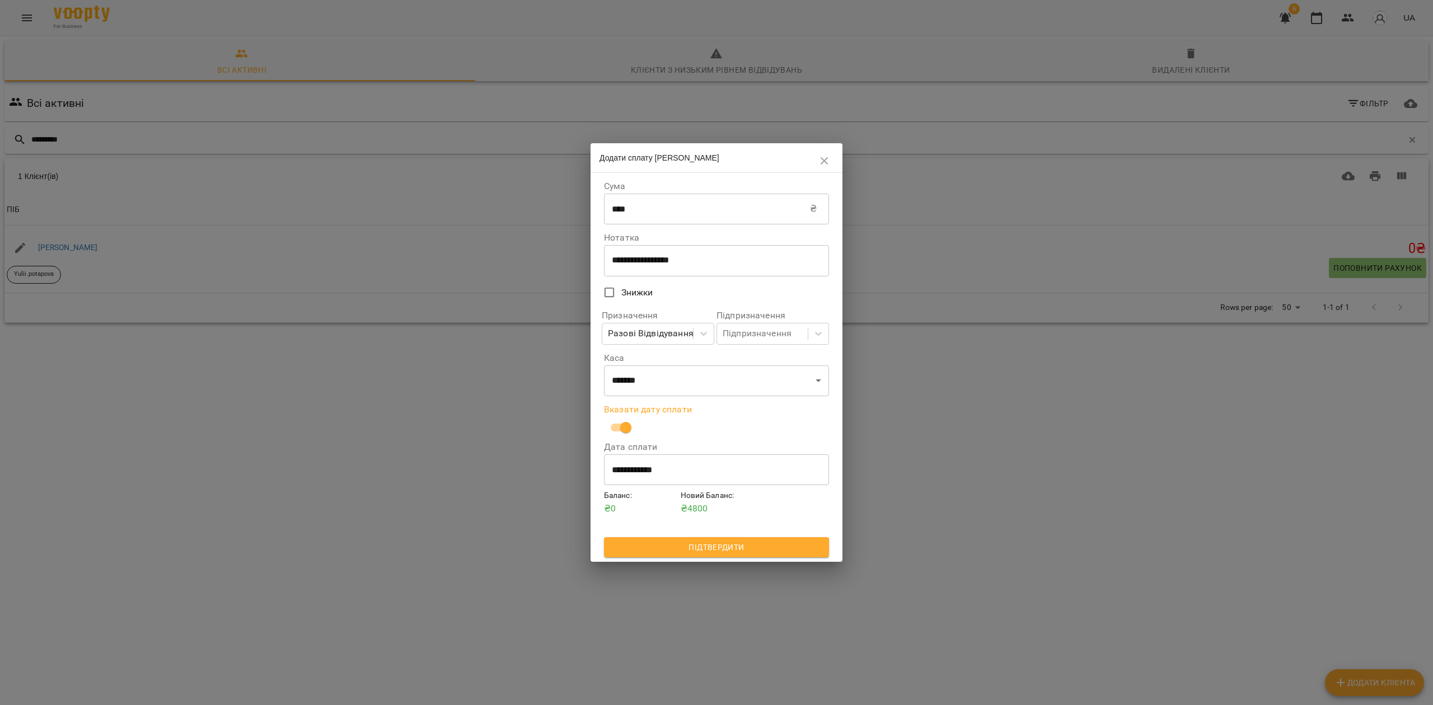
click at [735, 546] on span "Підтвердити" at bounding box center [716, 547] width 207 height 13
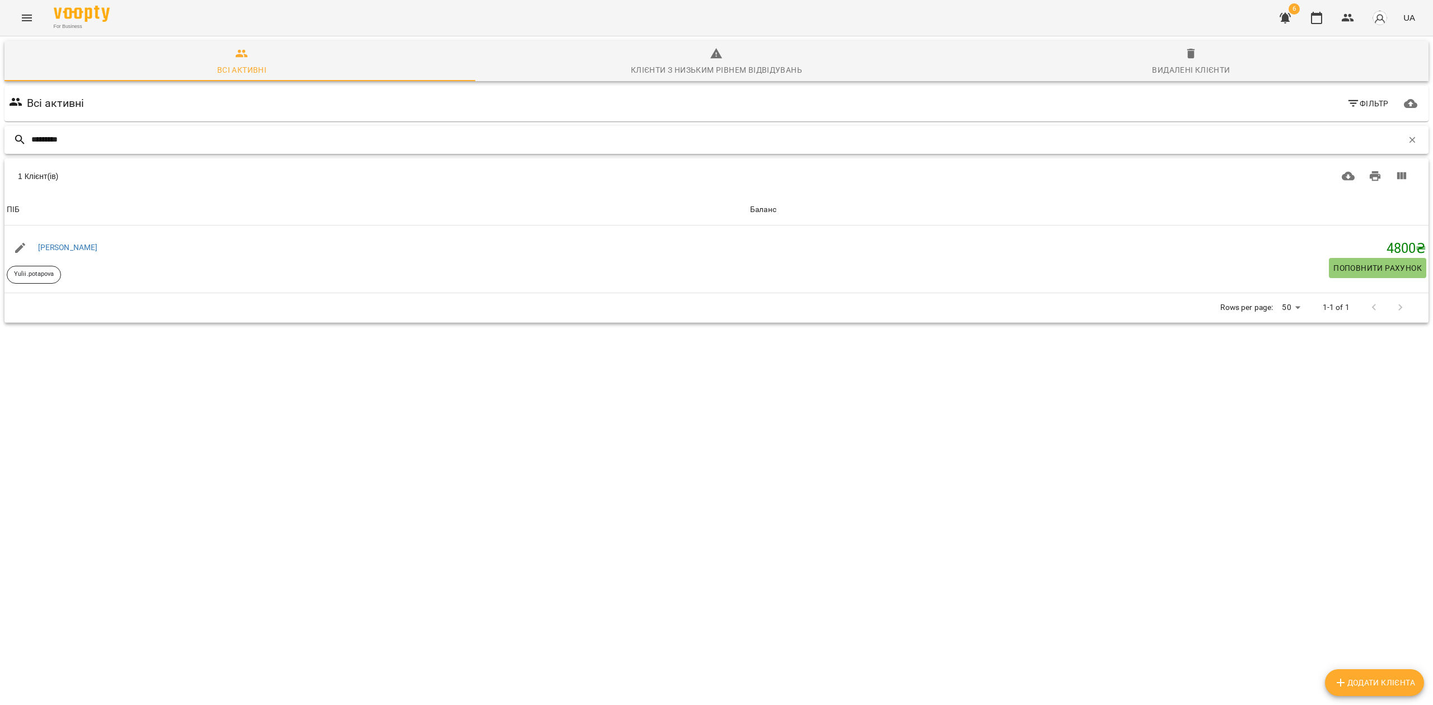
click at [97, 137] on input "*********" at bounding box center [716, 139] width 1371 height 18
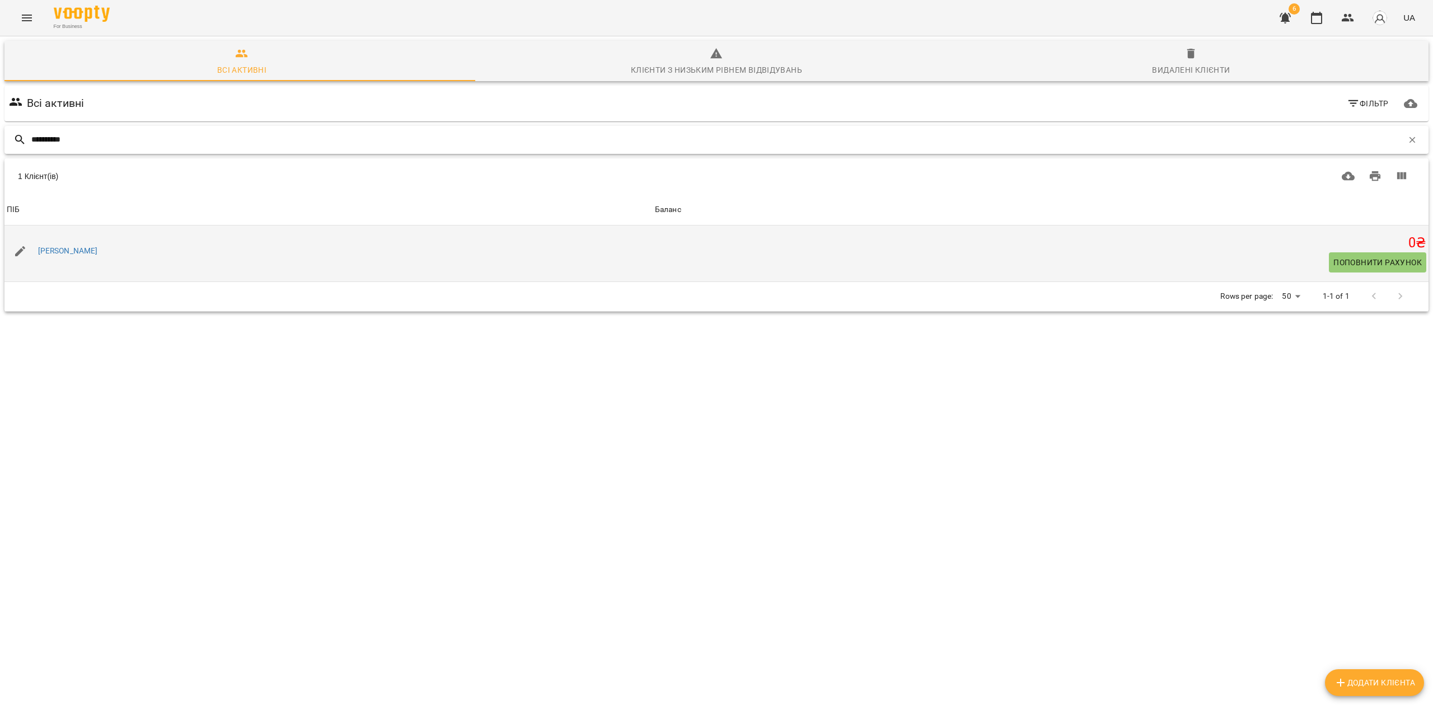
type input "**********"
click at [92, 256] on div "[PERSON_NAME]" at bounding box center [68, 251] width 64 height 16
click at [90, 248] on link "[PERSON_NAME]" at bounding box center [68, 250] width 60 height 9
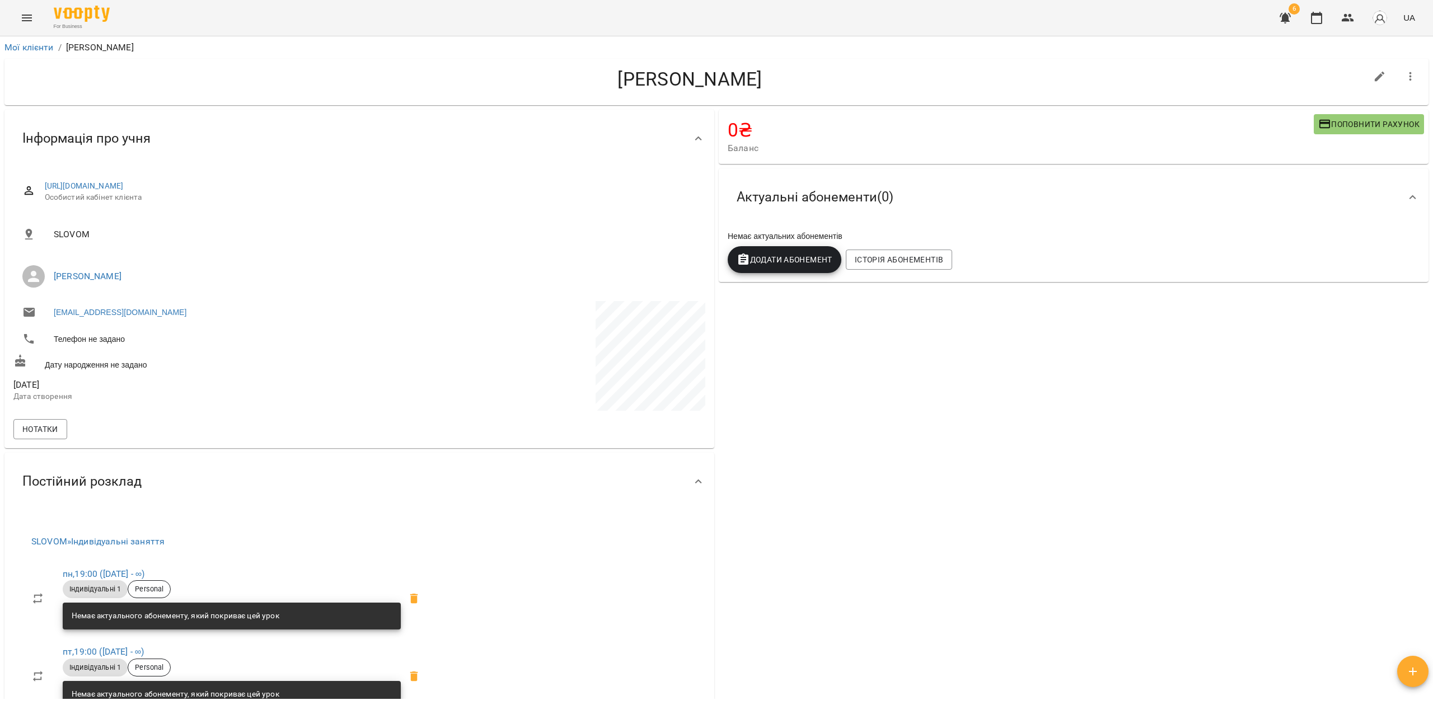
click at [1370, 121] on span "Поповнити рахунок" at bounding box center [1368, 124] width 101 height 13
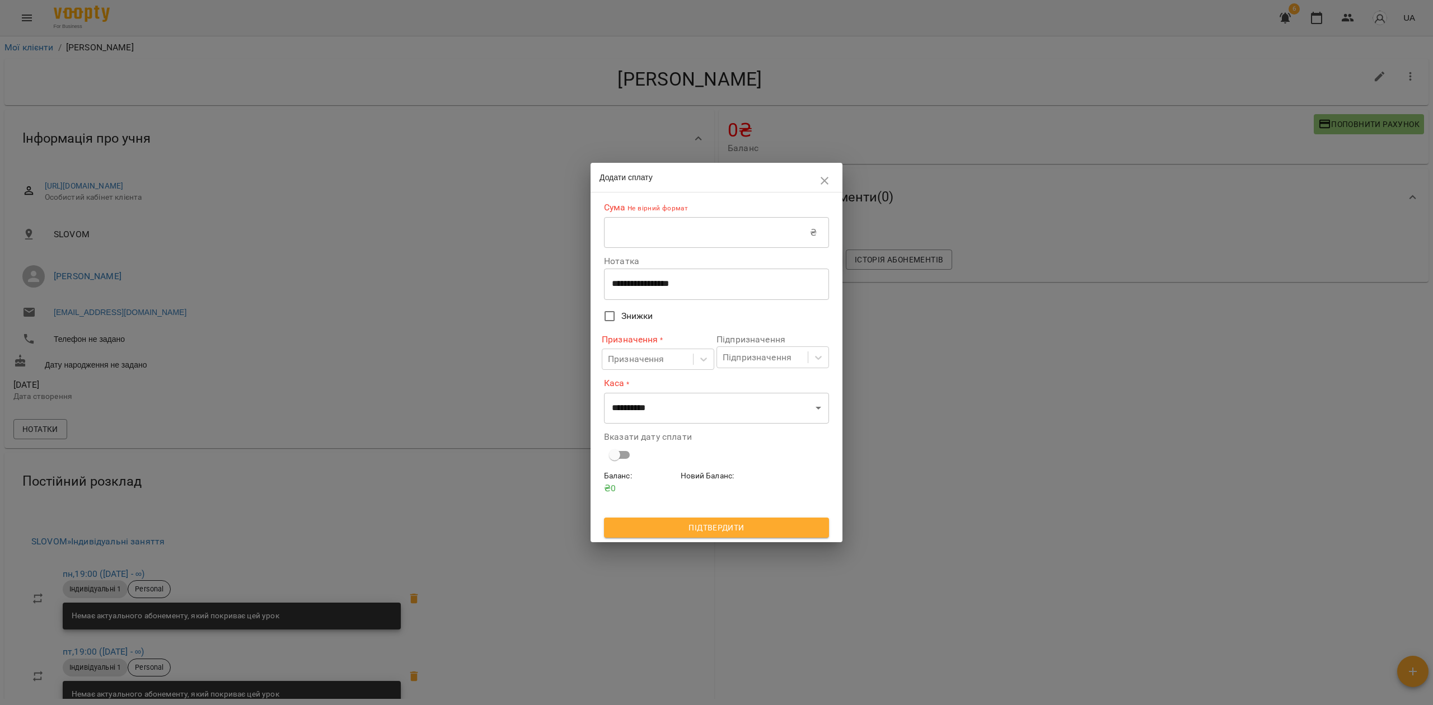
click at [643, 233] on input "text" at bounding box center [707, 232] width 206 height 31
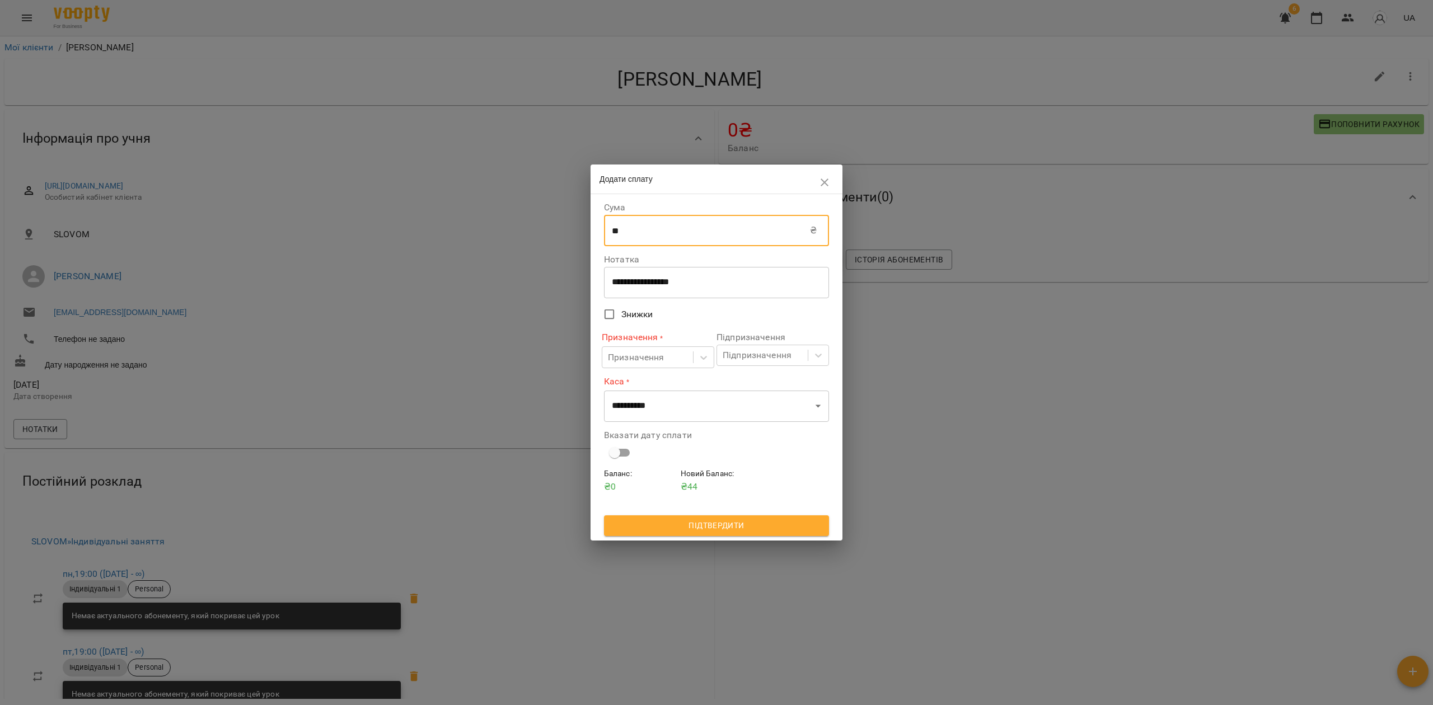
type input "****"
click at [675, 350] on div "Призначення" at bounding box center [647, 357] width 91 height 21
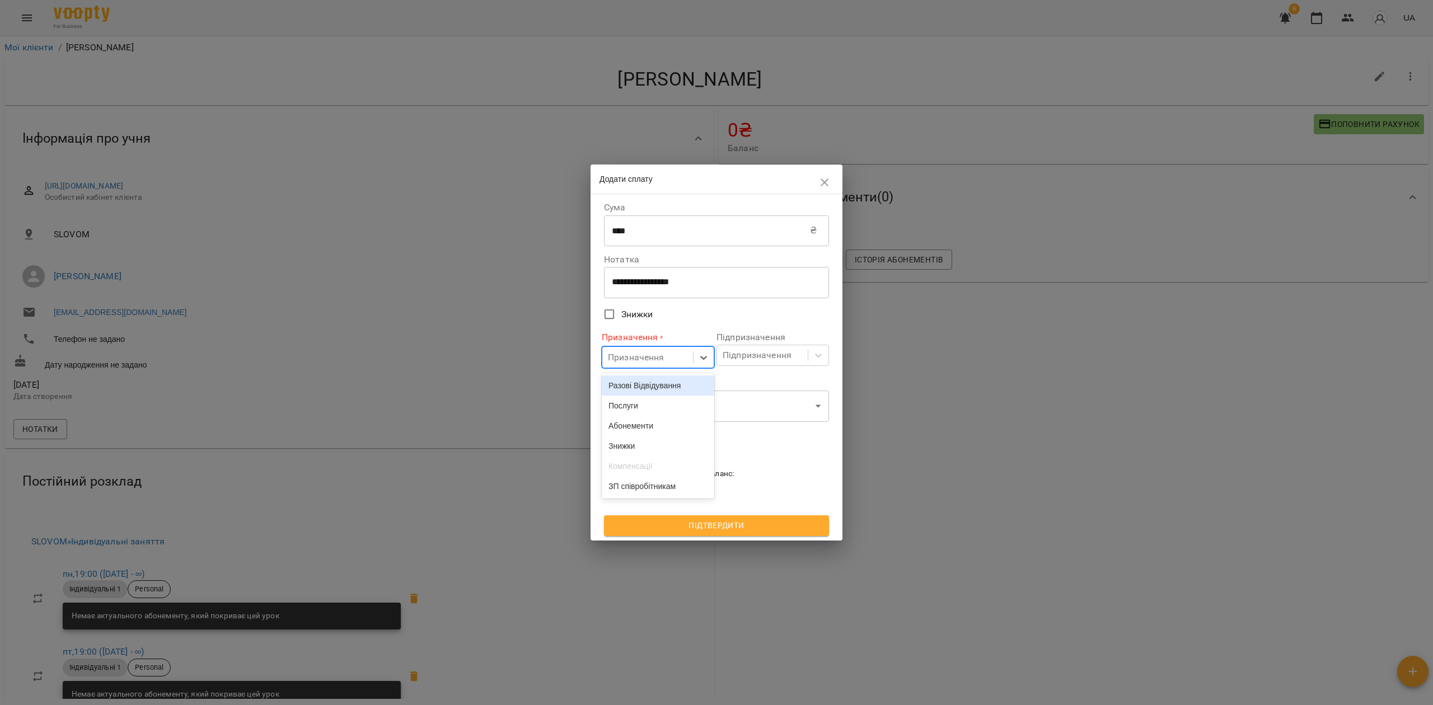
drag, startPoint x: 659, startPoint y: 384, endPoint x: 659, endPoint y: 406, distance: 21.8
click at [660, 385] on div "Разові Відвідування" at bounding box center [658, 386] width 112 height 20
click at [691, 418] on select "**********" at bounding box center [716, 406] width 225 height 31
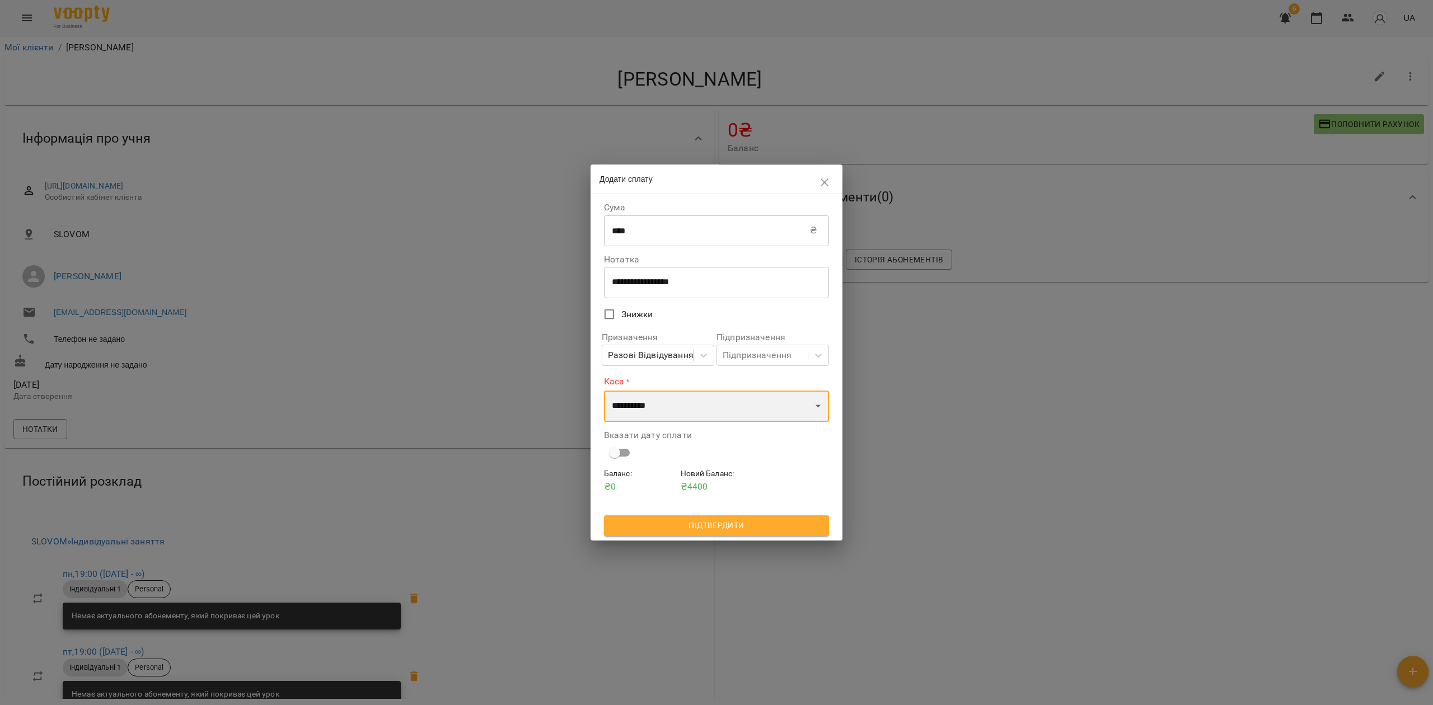
select select "****"
click at [604, 391] on select "**********" at bounding box center [716, 406] width 225 height 31
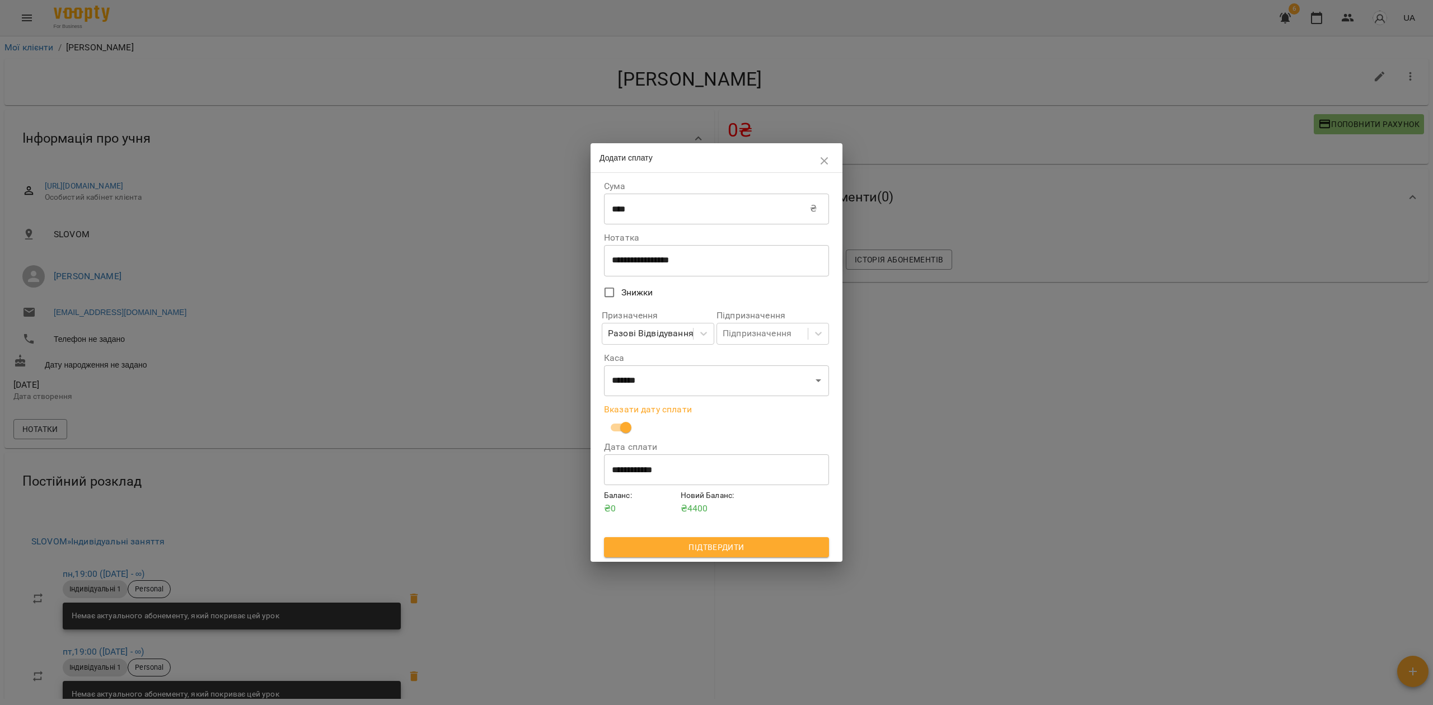
click at [719, 551] on span "Підтвердити" at bounding box center [716, 547] width 207 height 13
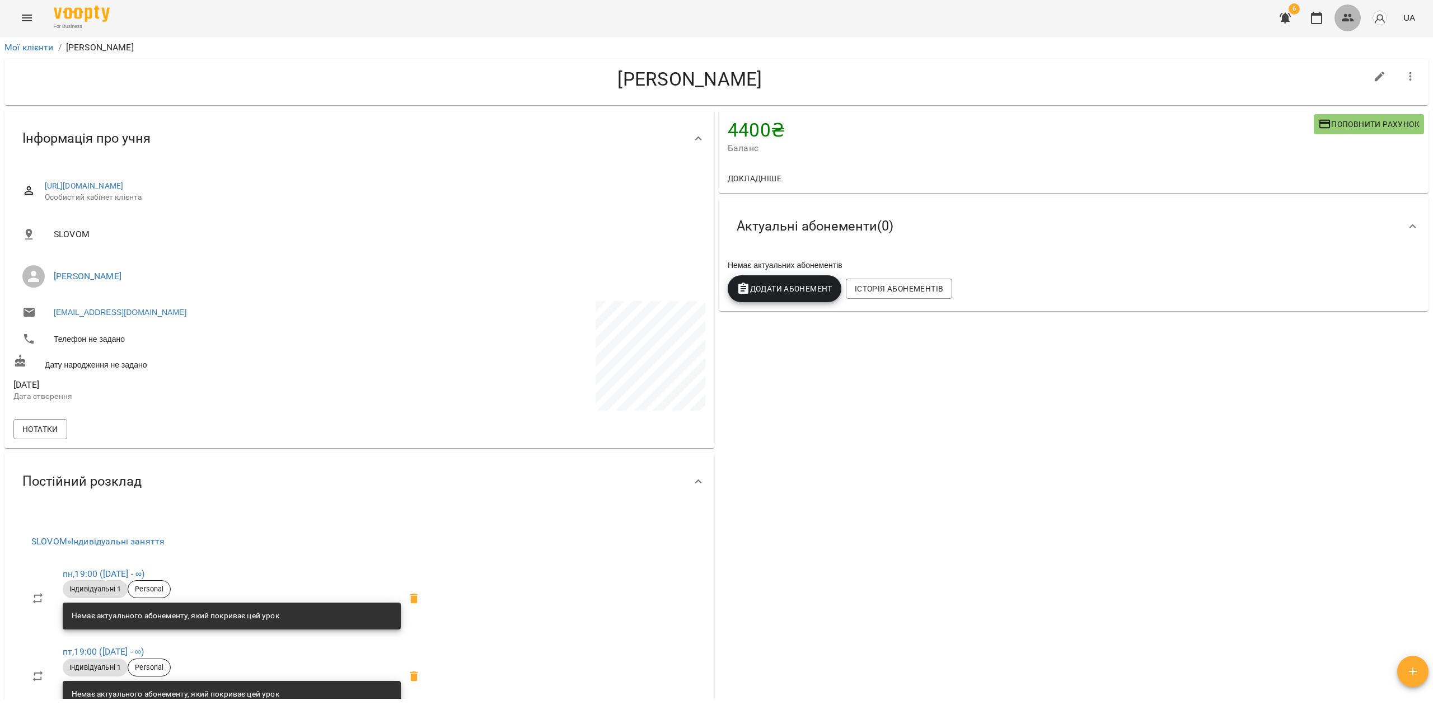
click at [1342, 19] on icon "button" at bounding box center [1347, 17] width 13 height 13
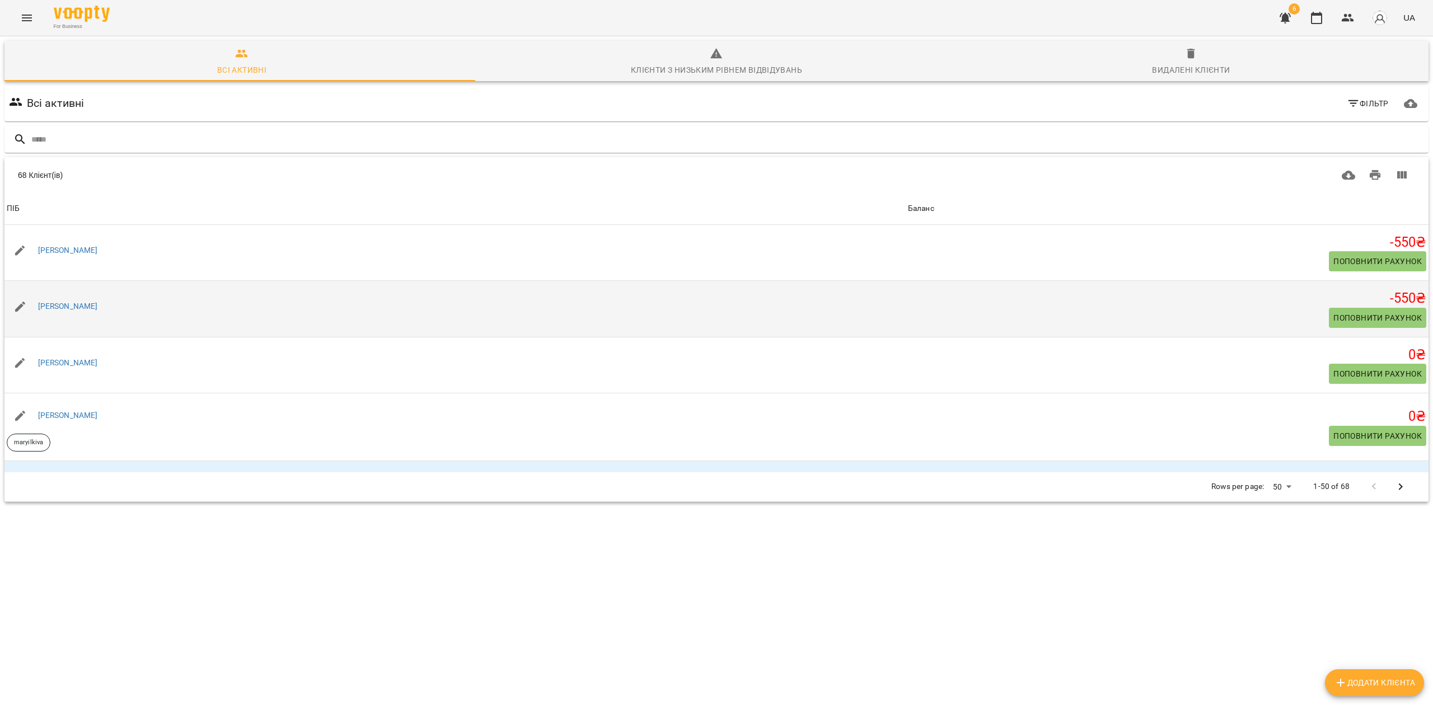
drag, startPoint x: 126, startPoint y: 303, endPoint x: 39, endPoint y: 283, distance: 89.1
click at [39, 283] on td "[PERSON_NAME]" at bounding box center [454, 309] width 901 height 57
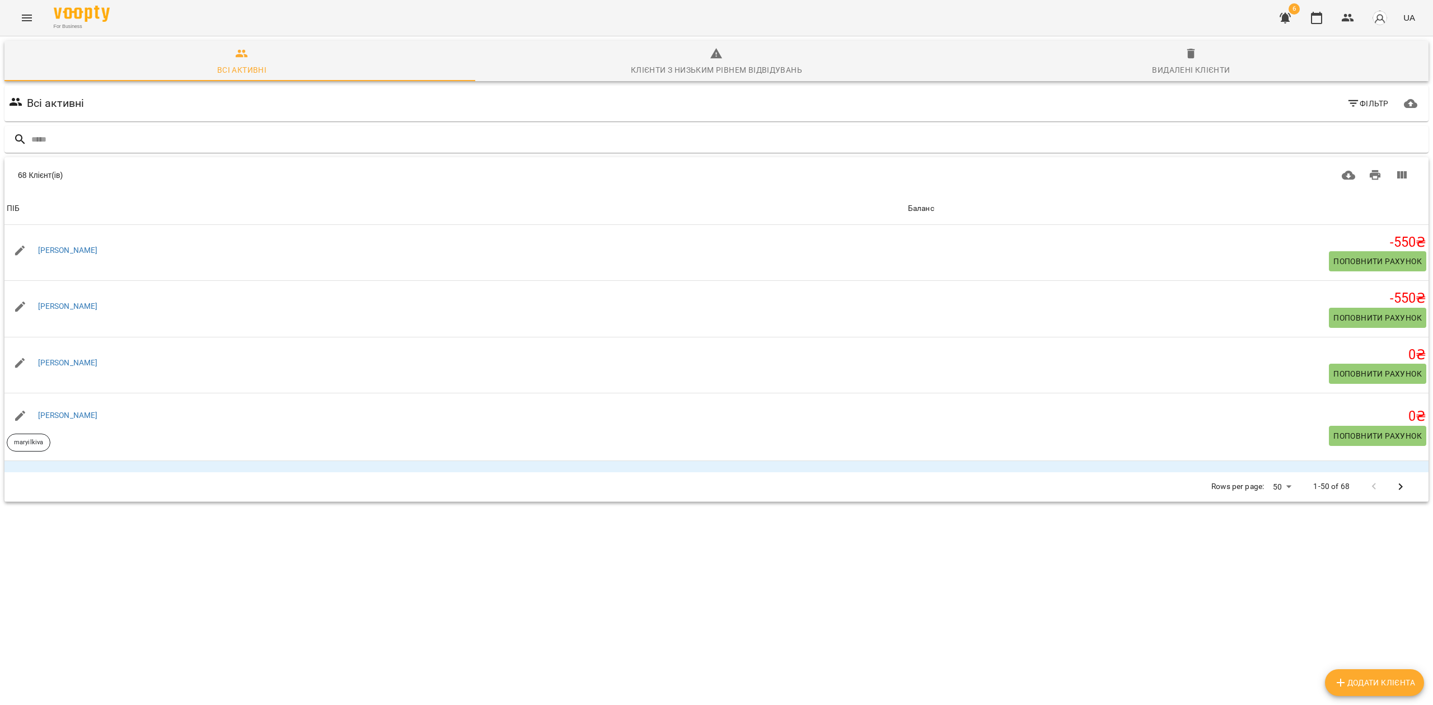
copy link "[PERSON_NAME]"
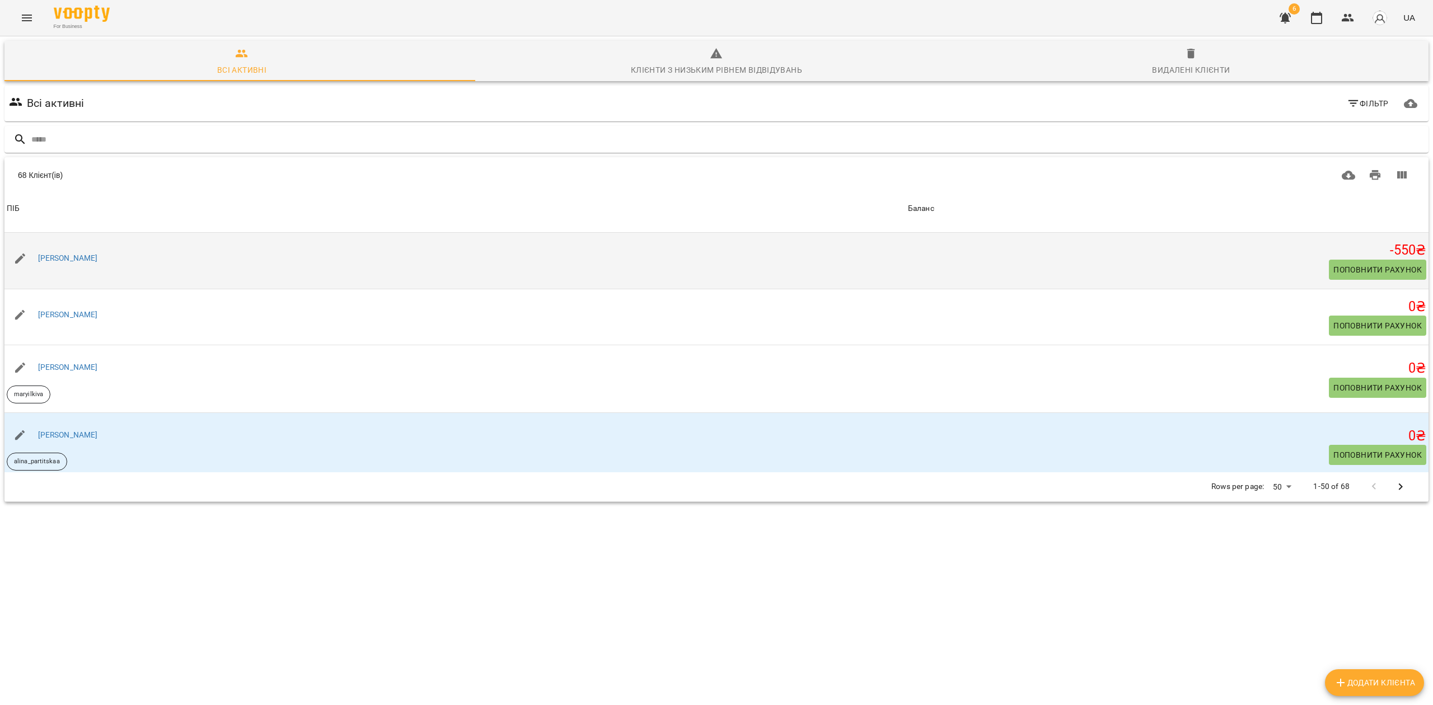
scroll to position [74, 0]
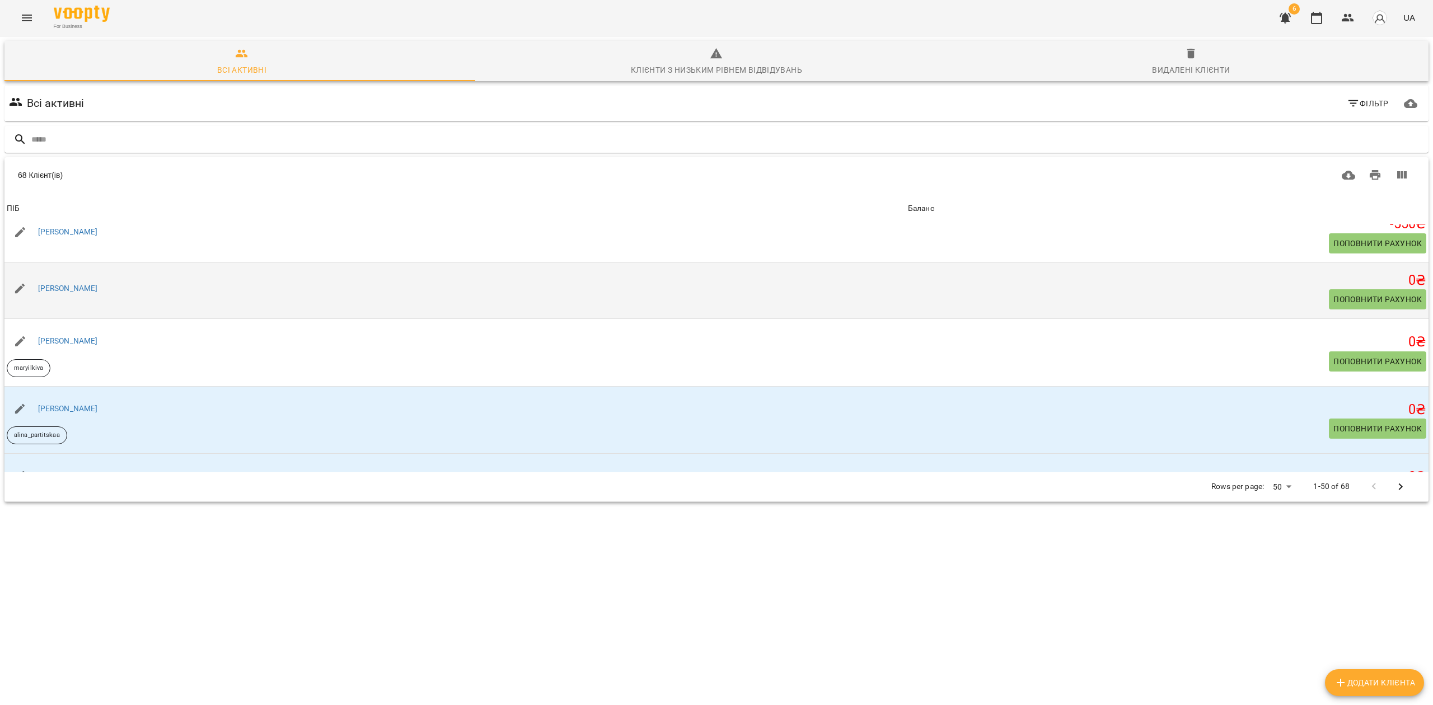
drag, startPoint x: 119, startPoint y: 285, endPoint x: 43, endPoint y: 269, distance: 77.8
click at [43, 269] on td "[PERSON_NAME]" at bounding box center [454, 290] width 901 height 57
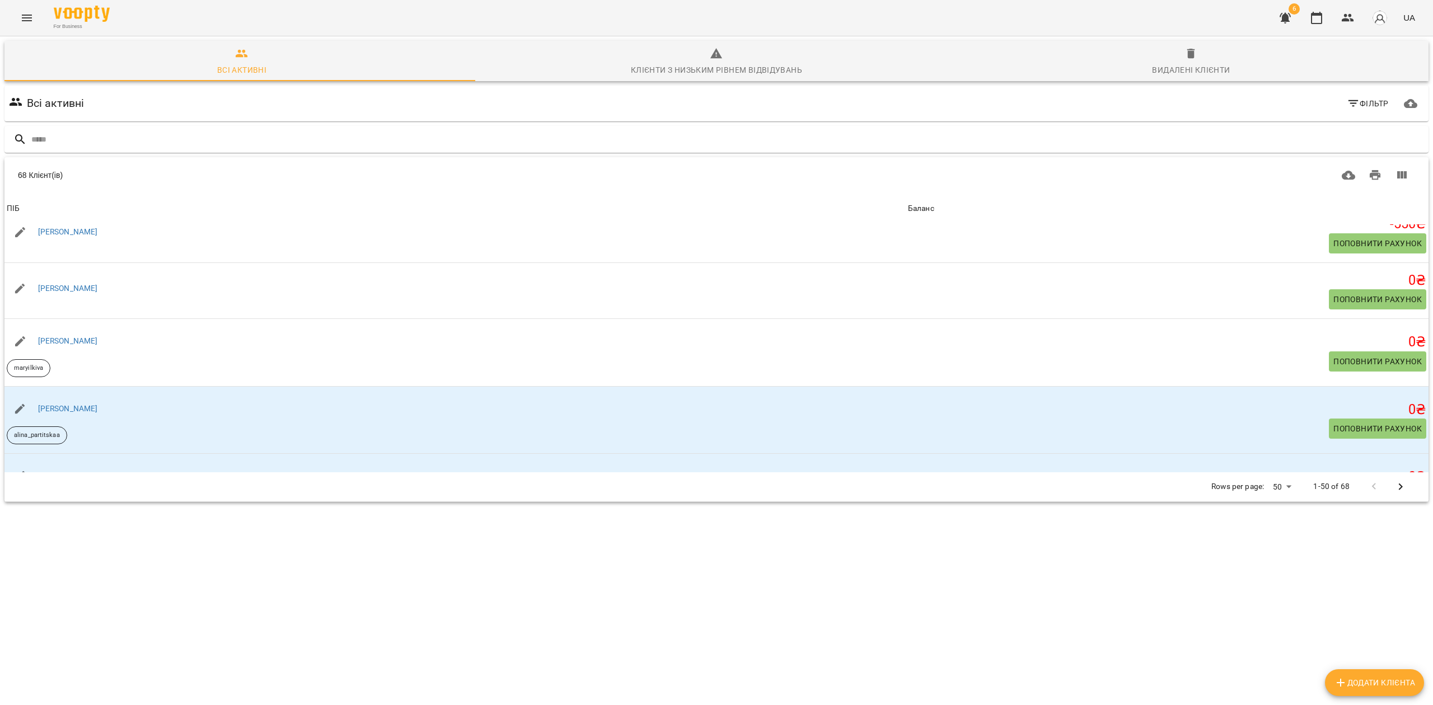
copy link "[PERSON_NAME]"
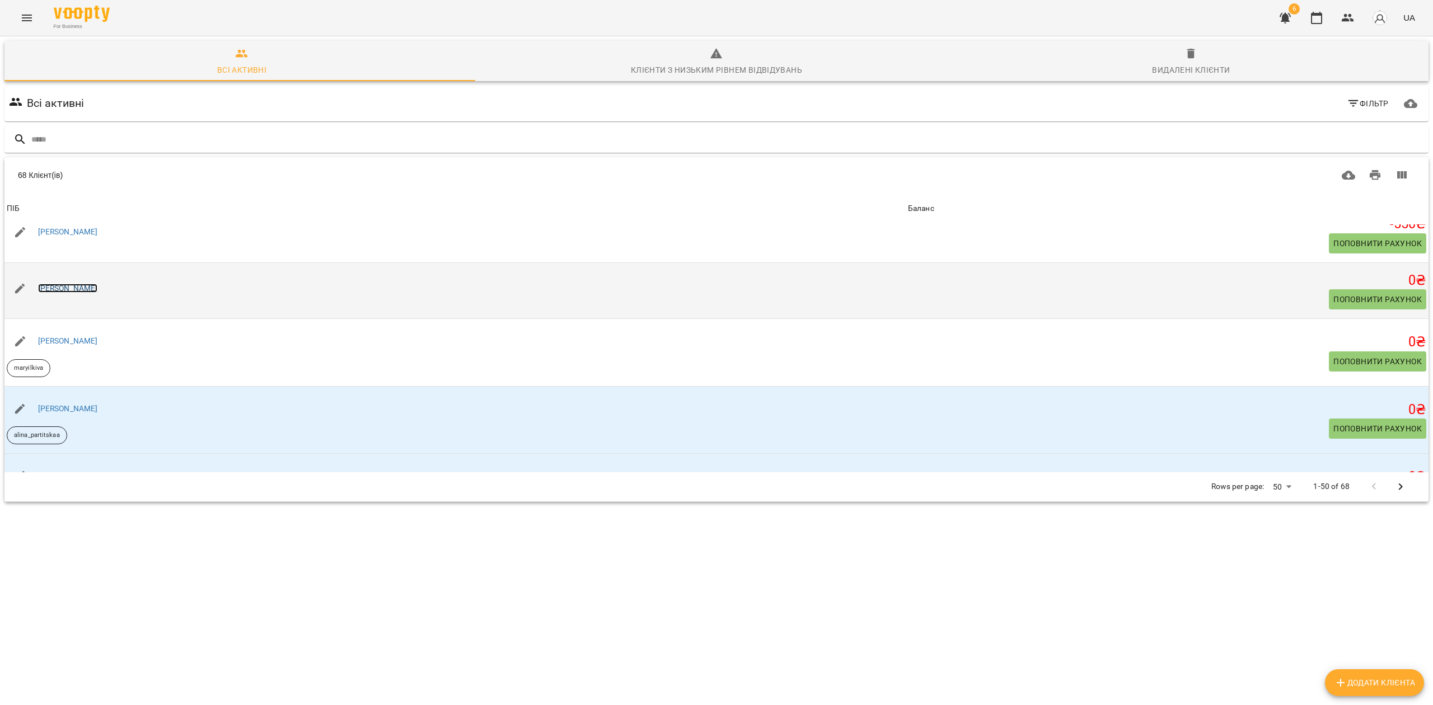
click at [74, 284] on link "[PERSON_NAME]" at bounding box center [68, 288] width 60 height 9
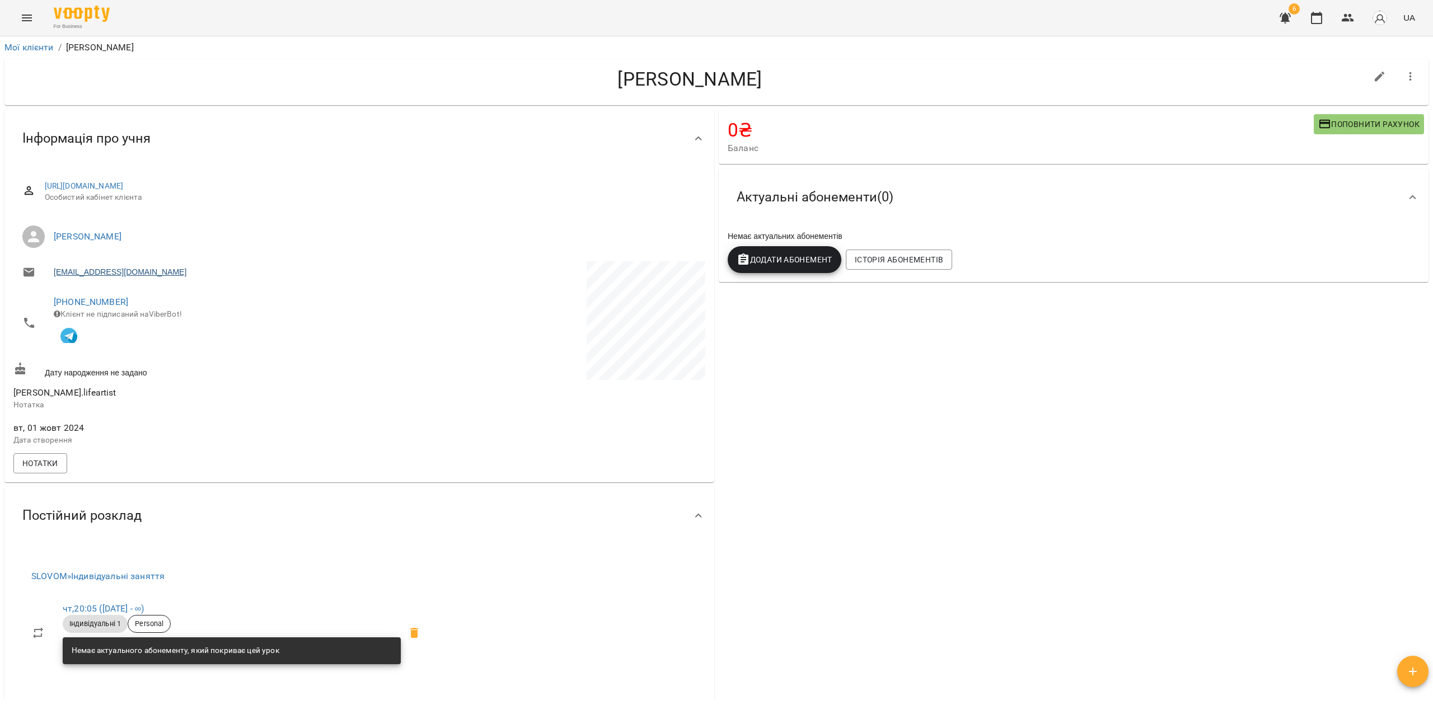
scroll to position [74, 0]
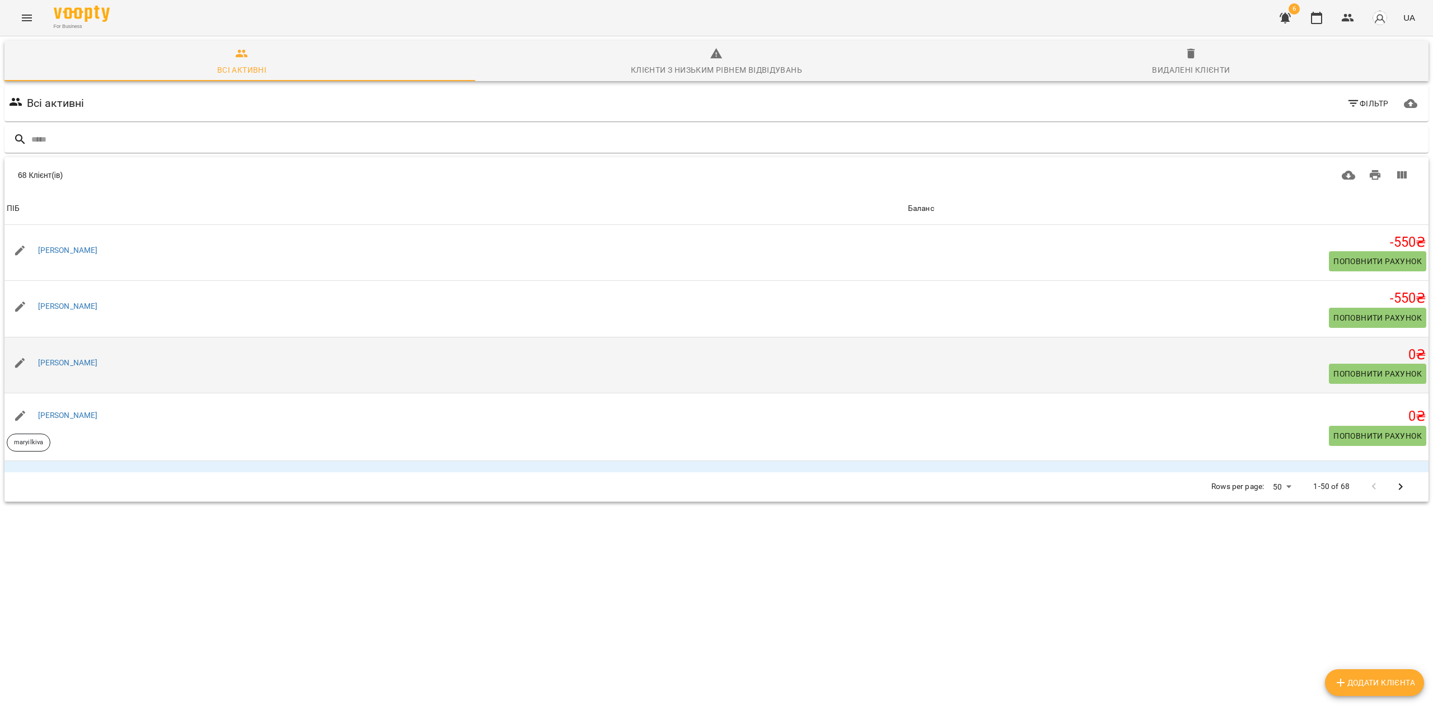
scroll to position [74, 0]
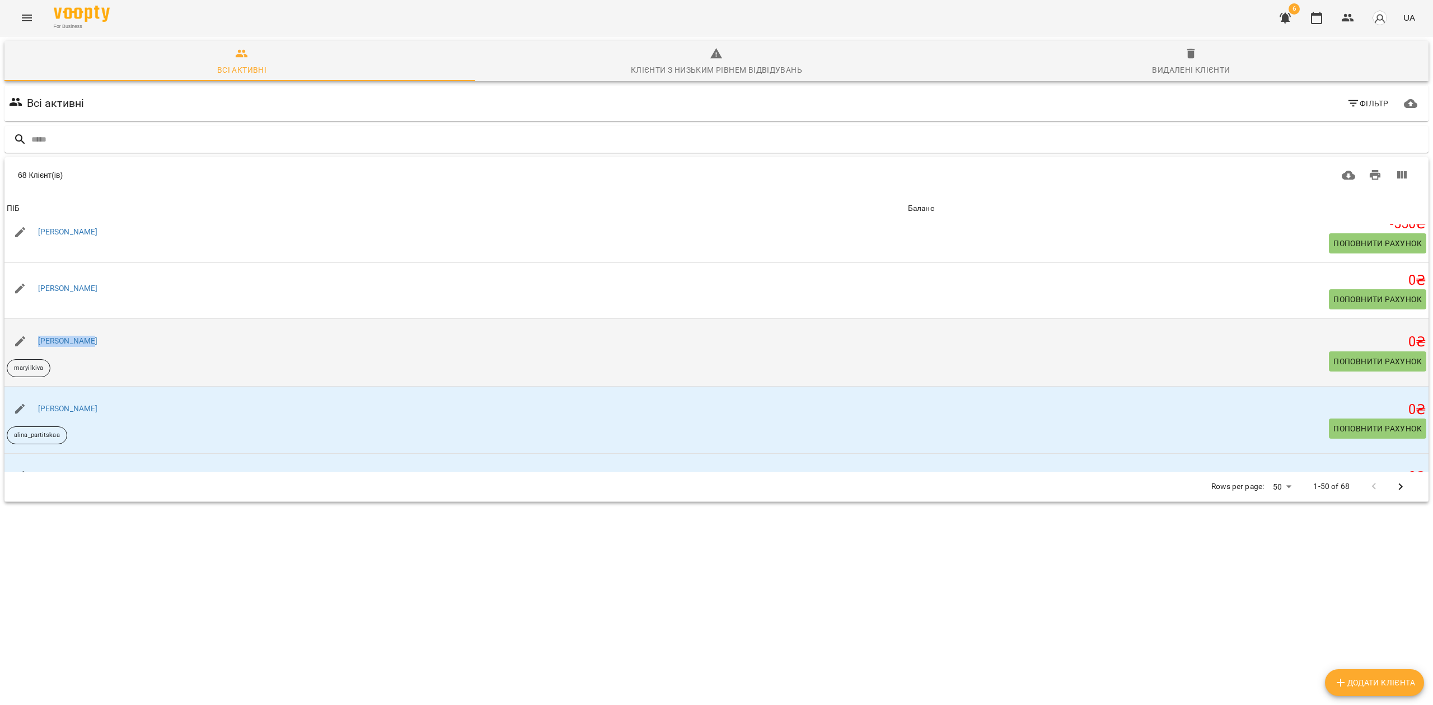
drag, startPoint x: 92, startPoint y: 341, endPoint x: 37, endPoint y: 330, distance: 56.5
click at [37, 330] on div "[PERSON_NAME]" at bounding box center [454, 341] width 901 height 31
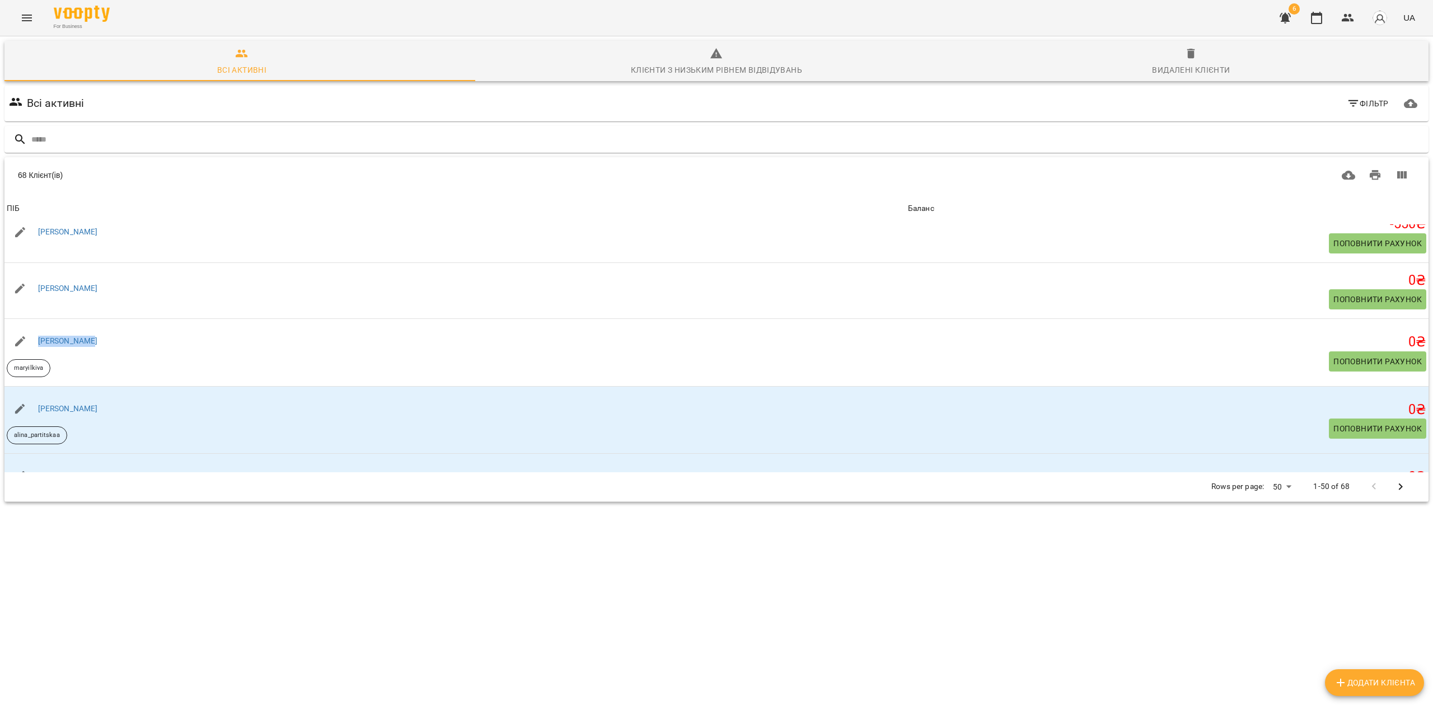
copy link "[PERSON_NAME]"
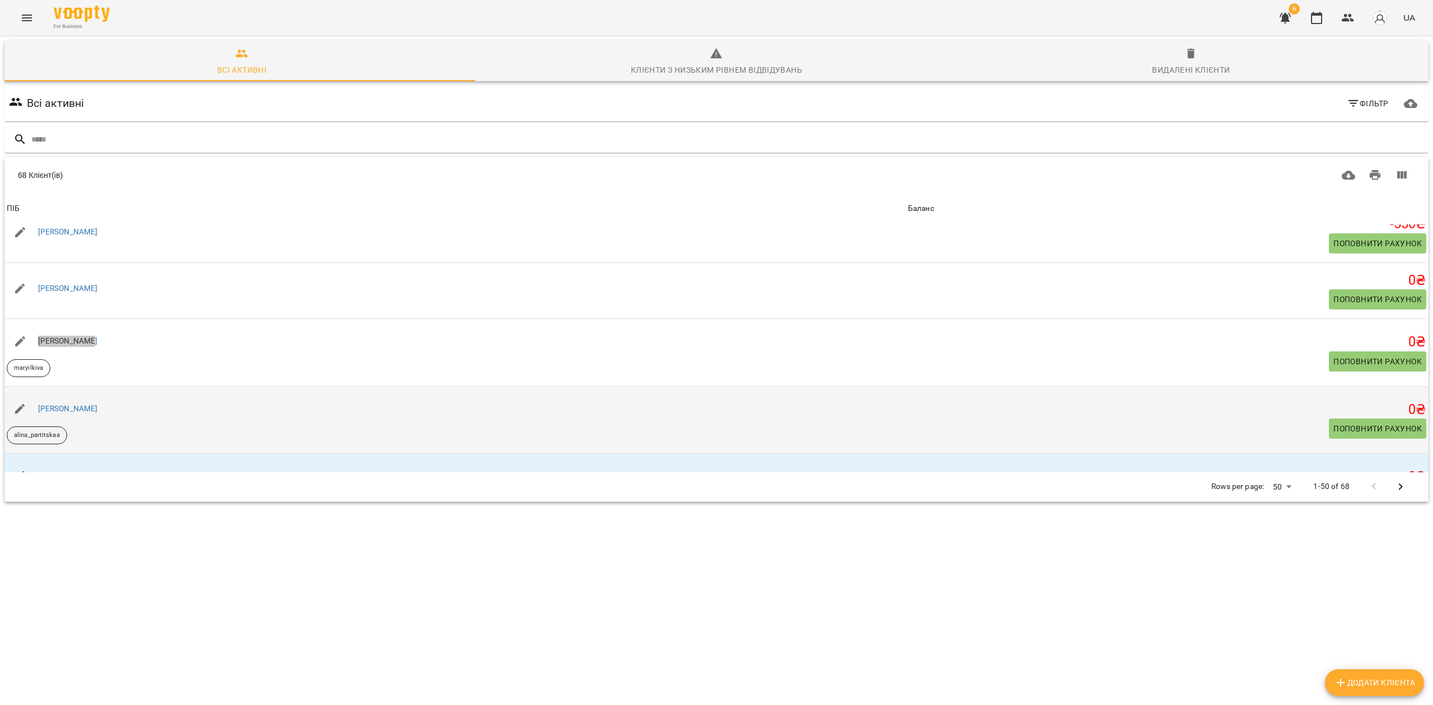
scroll to position [149, 0]
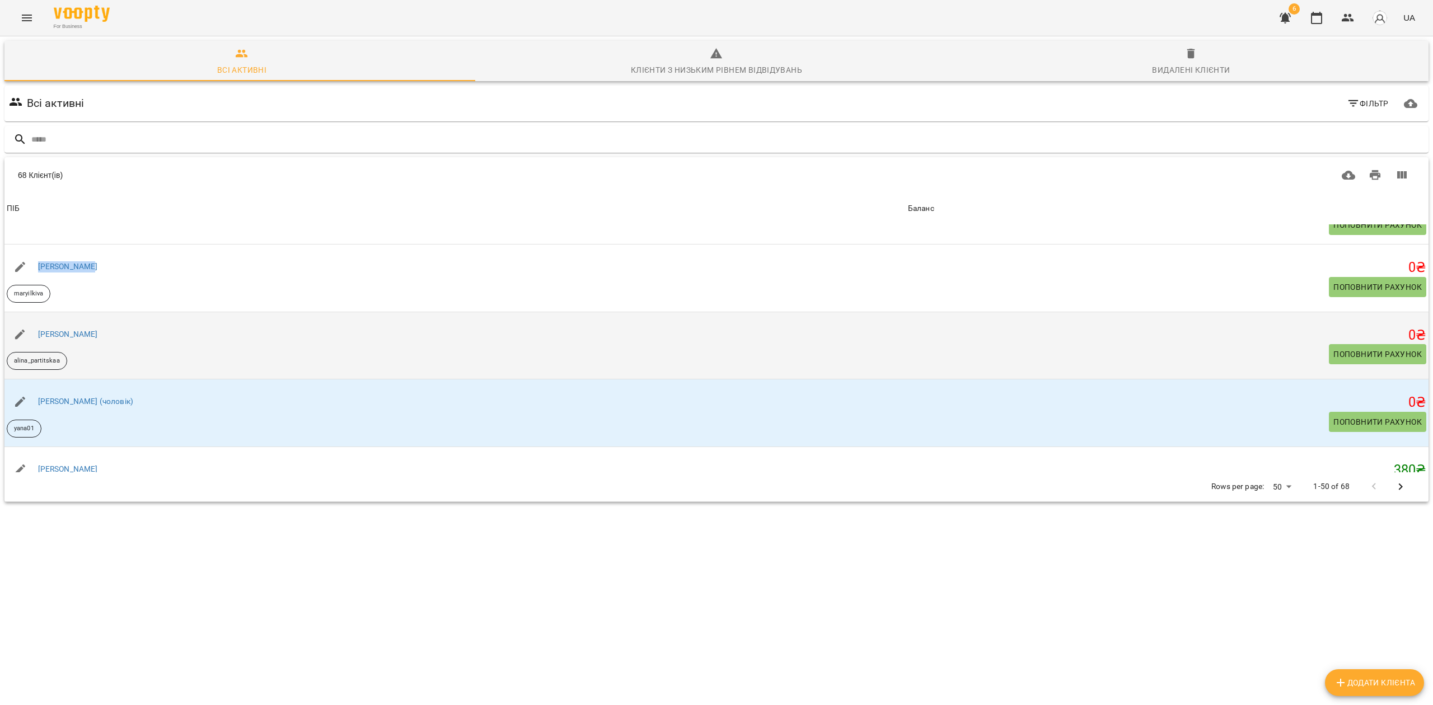
drag, startPoint x: 115, startPoint y: 332, endPoint x: 31, endPoint y: 312, distance: 86.2
click at [31, 312] on td "Аліна Партицька alina_partitskaa" at bounding box center [454, 346] width 901 height 68
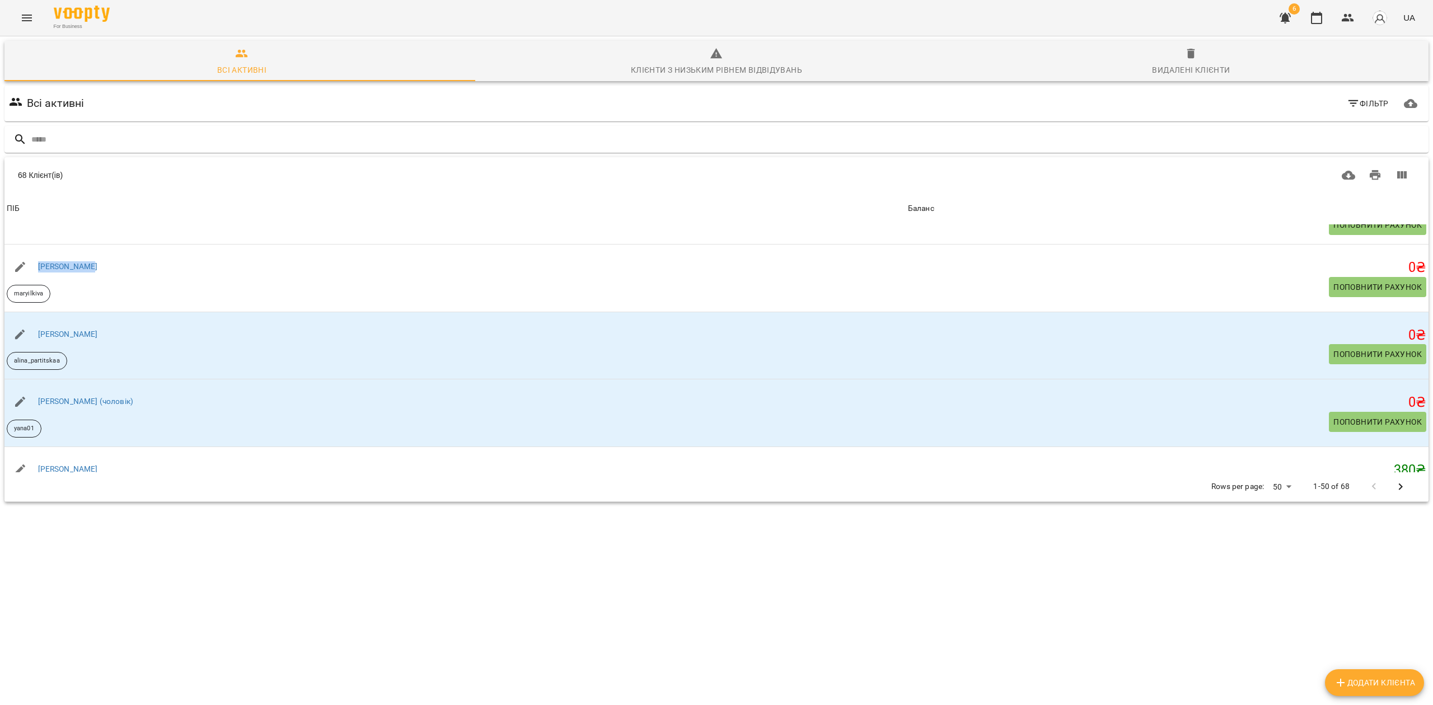
copy link "Аліна Партицька"
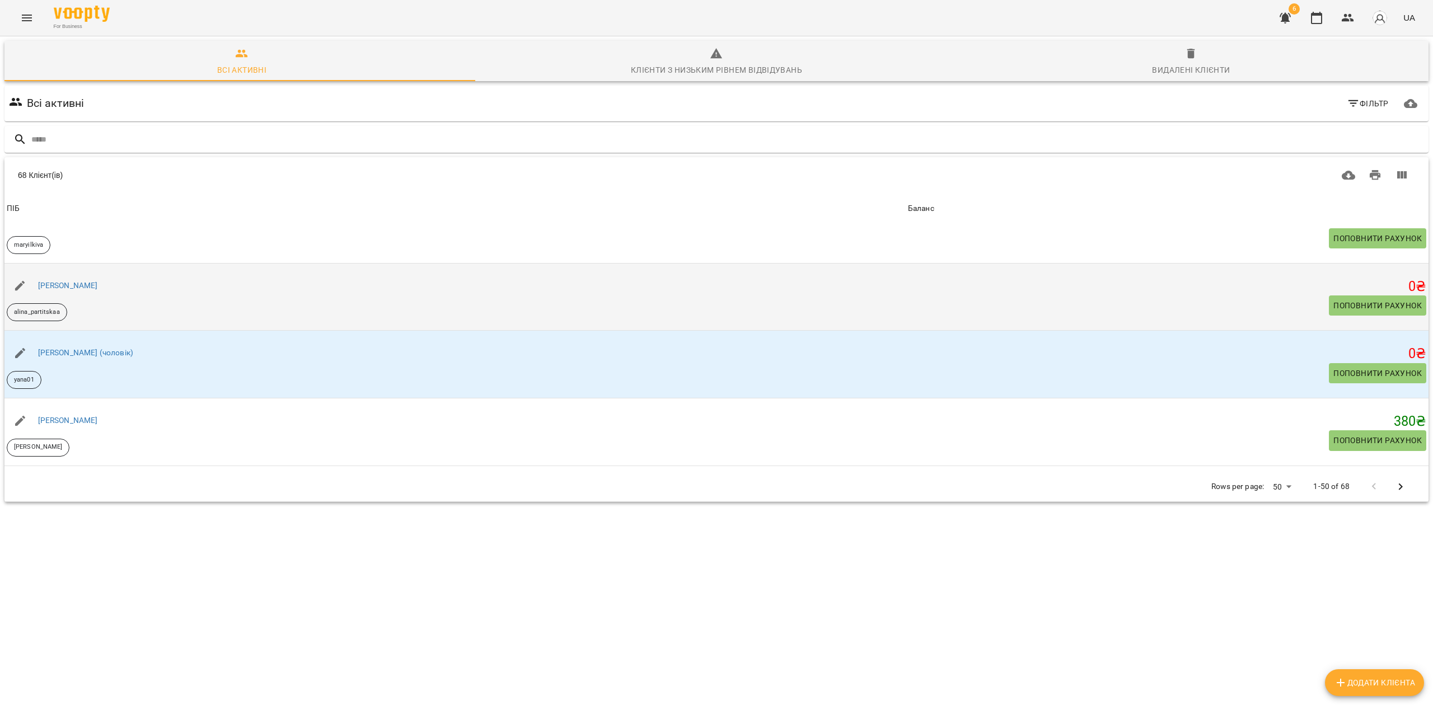
scroll to position [224, 0]
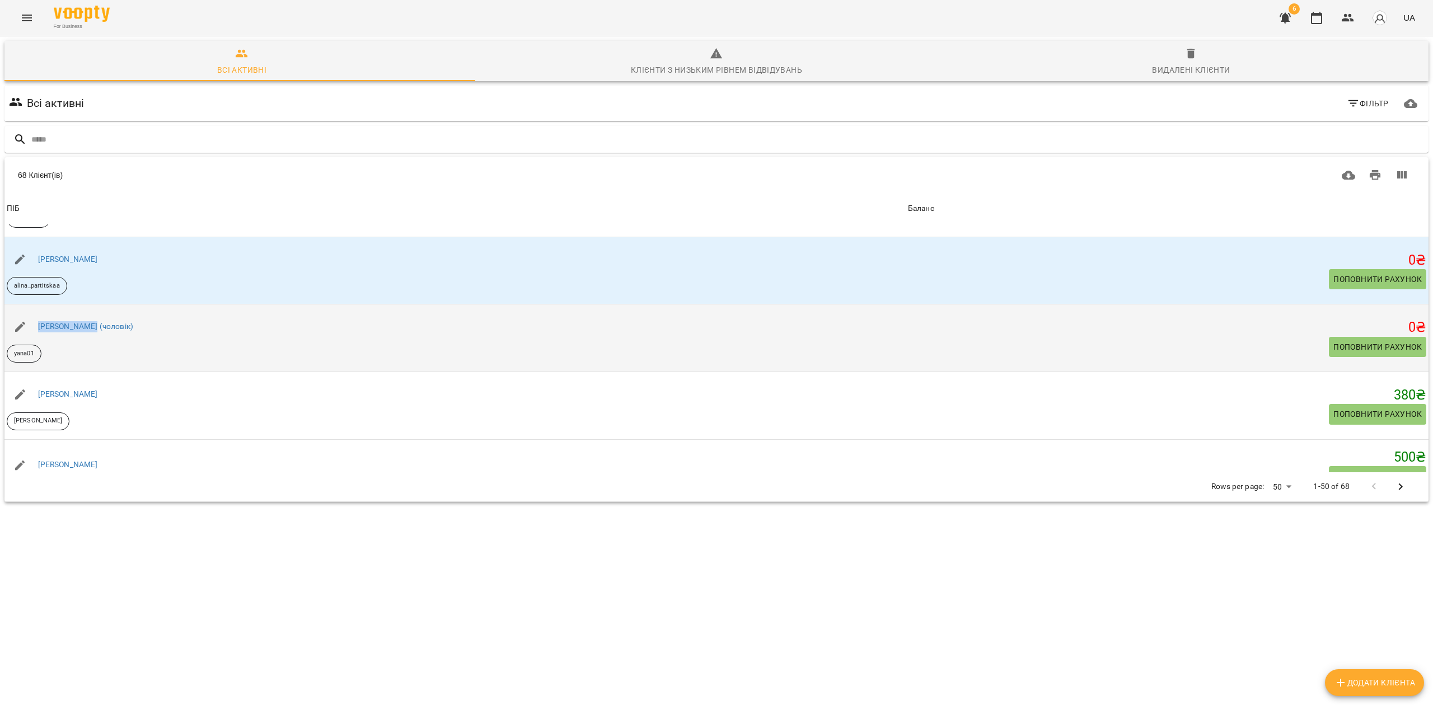
drag, startPoint x: 94, startPoint y: 329, endPoint x: 41, endPoint y: 312, distance: 55.4
click at [41, 312] on div "[PERSON_NAME] (чоловік)" at bounding box center [454, 326] width 901 height 31
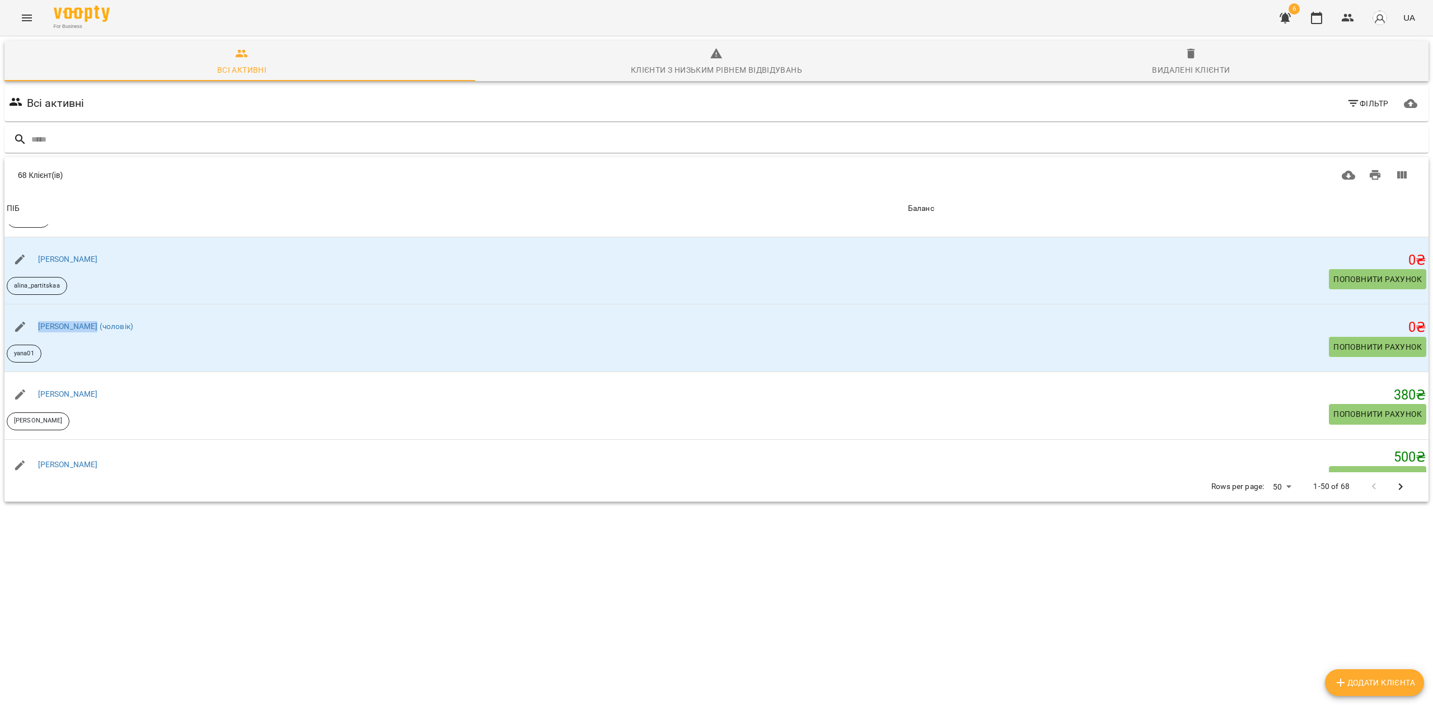
copy link "[PERSON_NAME] (чоловік)"
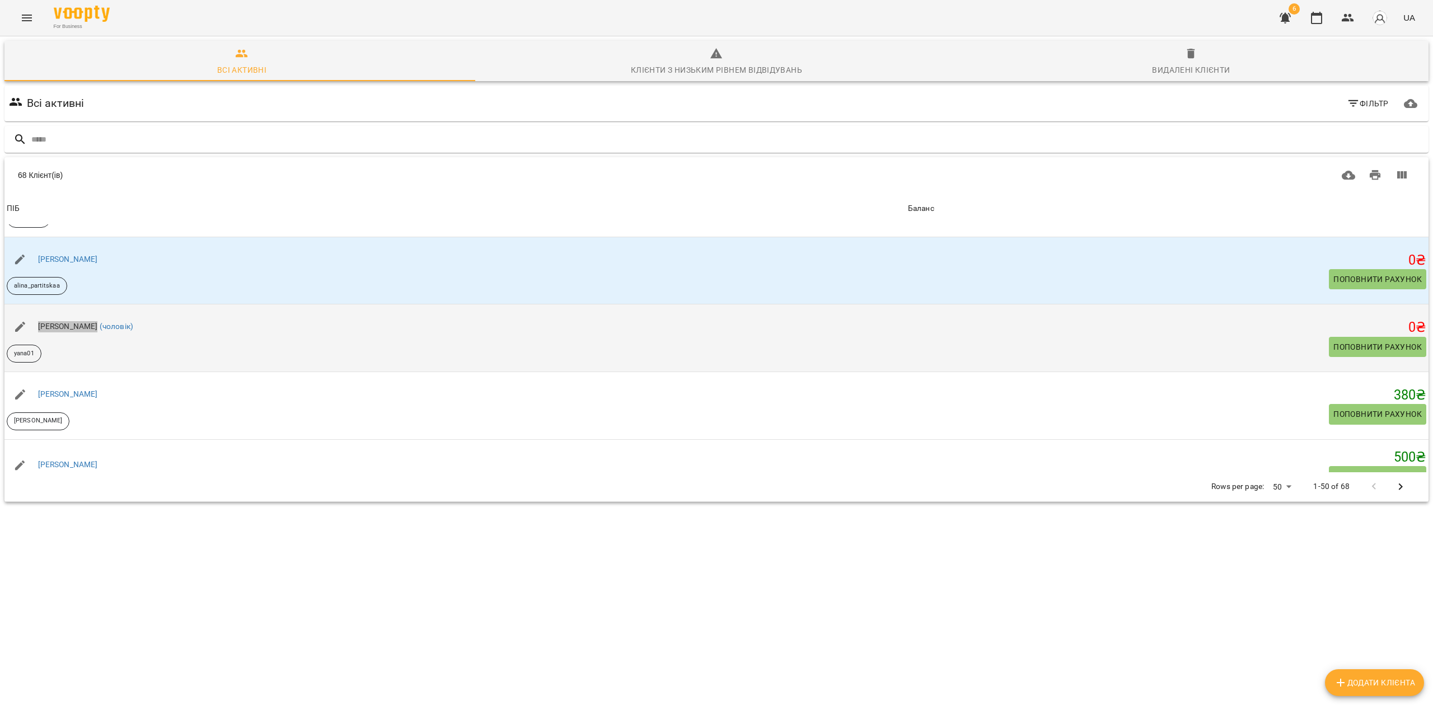
scroll to position [298, 0]
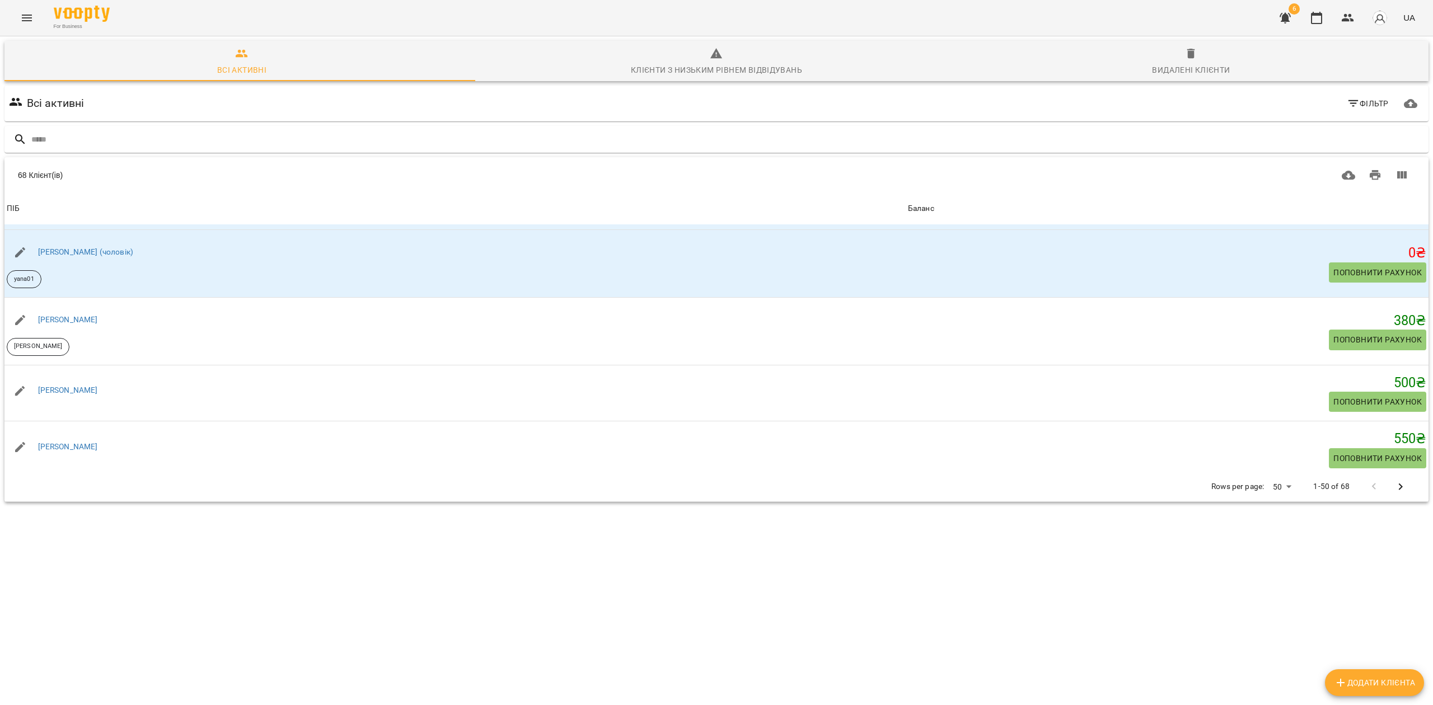
drag, startPoint x: 1176, startPoint y: 30, endPoint x: 1185, endPoint y: 57, distance: 29.0
click at [1178, 30] on div "For Business 6 UA" at bounding box center [716, 18] width 1433 height 36
click at [1188, 65] on span "Видалені клієнти" at bounding box center [1190, 62] width 461 height 30
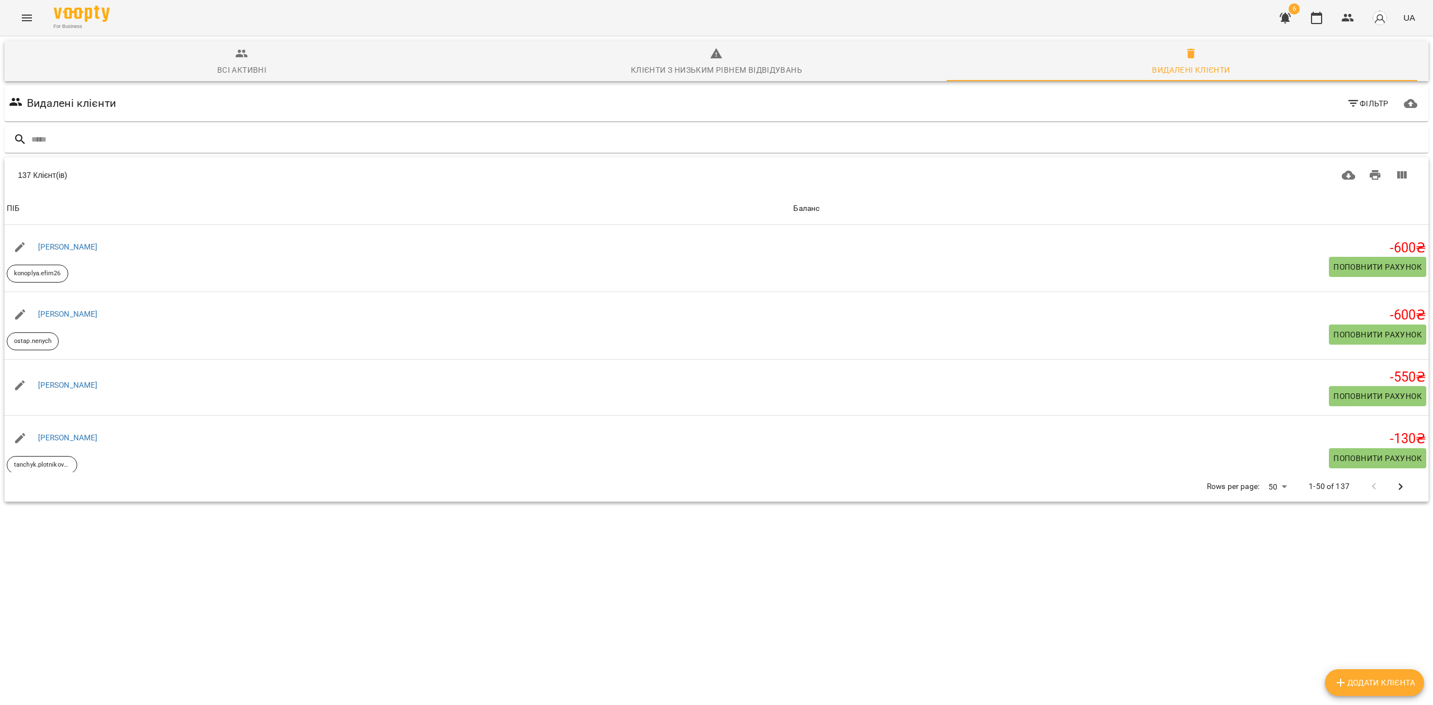
click at [237, 69] on div "Всі активні" at bounding box center [241, 69] width 49 height 13
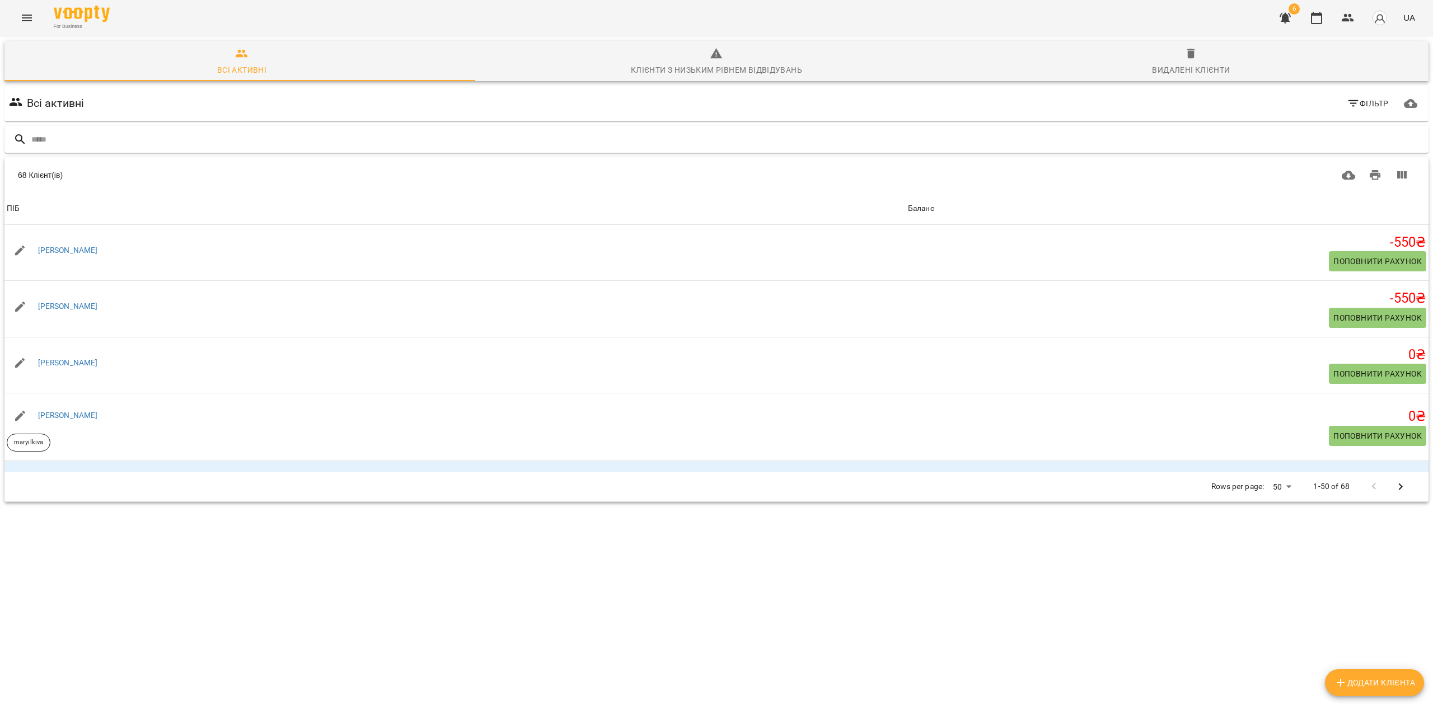
click at [275, 128] on div at bounding box center [716, 139] width 1424 height 27
click at [289, 139] on input "text" at bounding box center [727, 139] width 1392 height 18
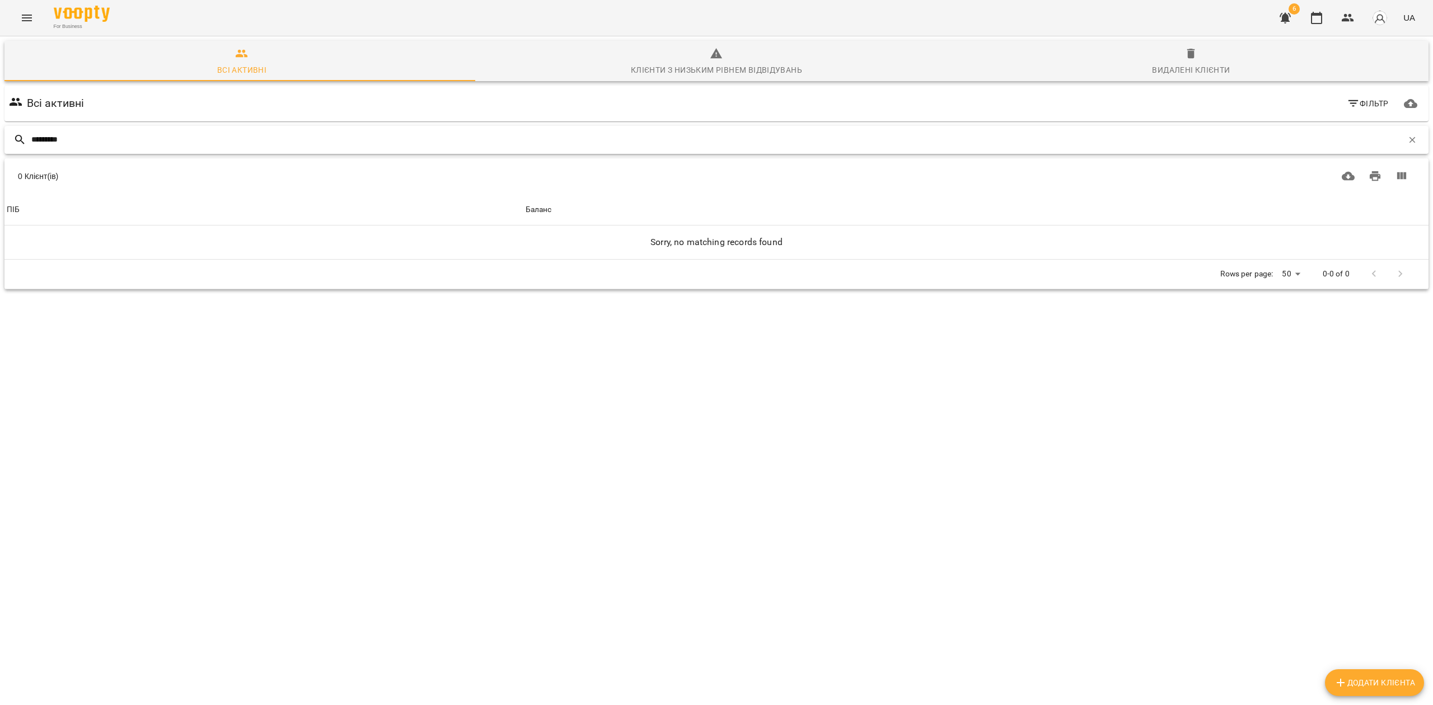
drag, startPoint x: 157, startPoint y: 139, endPoint x: 3, endPoint y: 149, distance: 154.2
click at [1, 149] on div "Всі активні Клієнти з низьким рівнем відвідувань Видалені клієнти Всі активні Ф…" at bounding box center [716, 204] width 1437 height 340
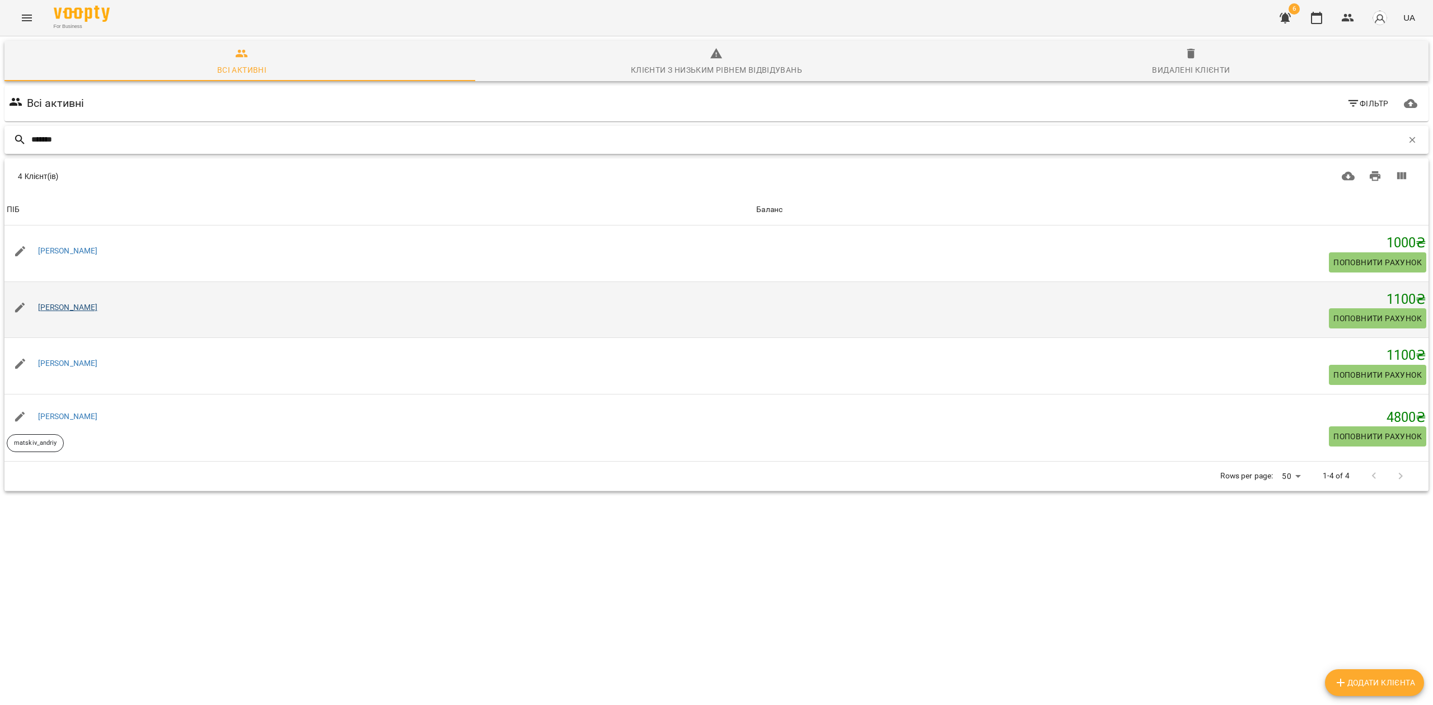
type input "******"
click at [94, 304] on link "[PERSON_NAME]" at bounding box center [68, 307] width 60 height 9
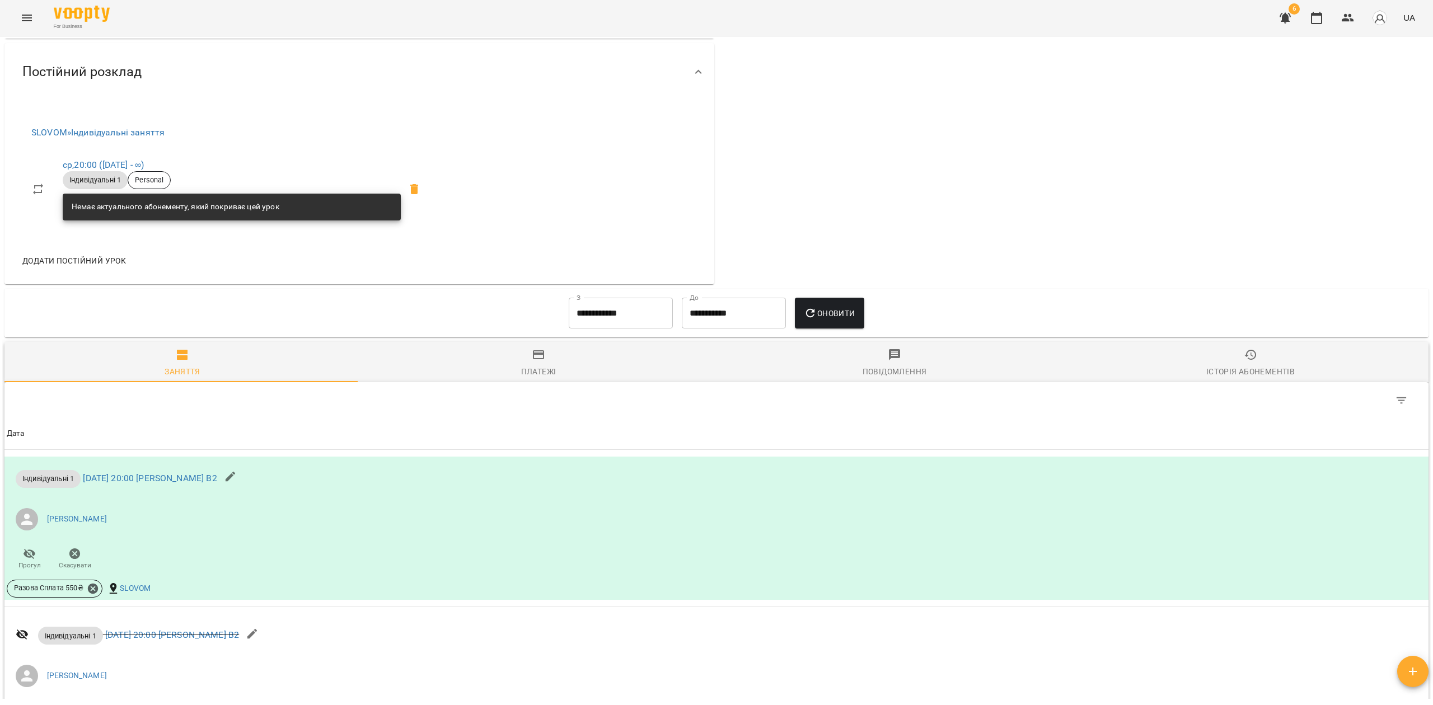
scroll to position [448, 0]
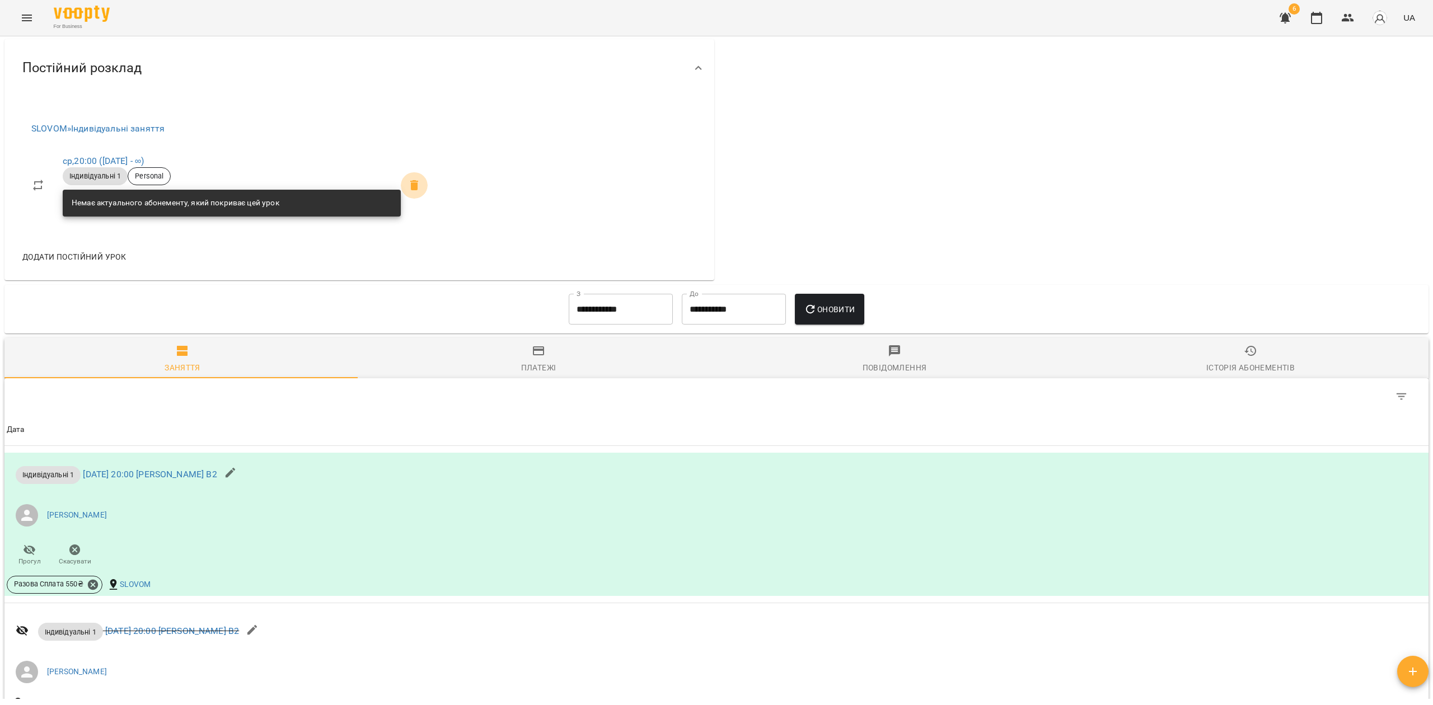
click at [415, 192] on icon at bounding box center [413, 185] width 13 height 13
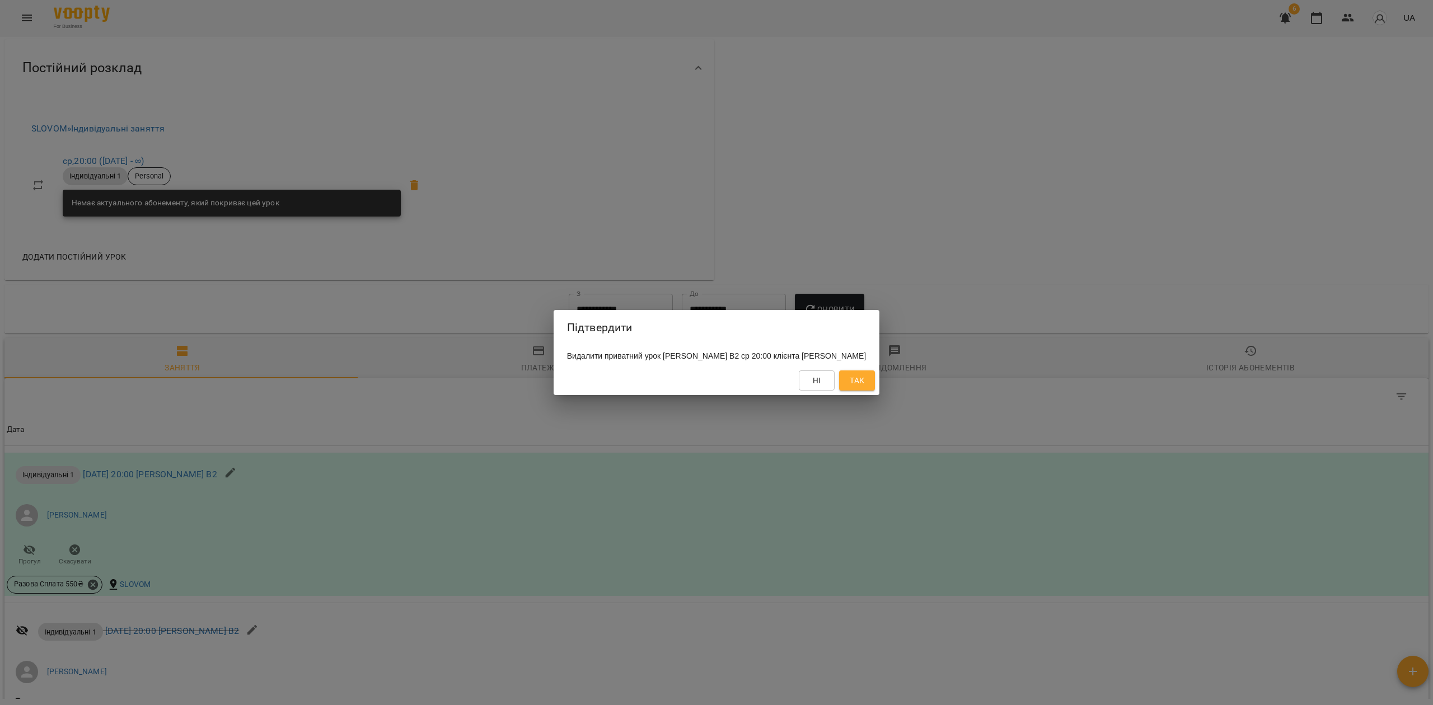
click at [879, 395] on div "Ні Так" at bounding box center [717, 380] width 326 height 29
click at [862, 377] on button "Так" at bounding box center [857, 381] width 36 height 20
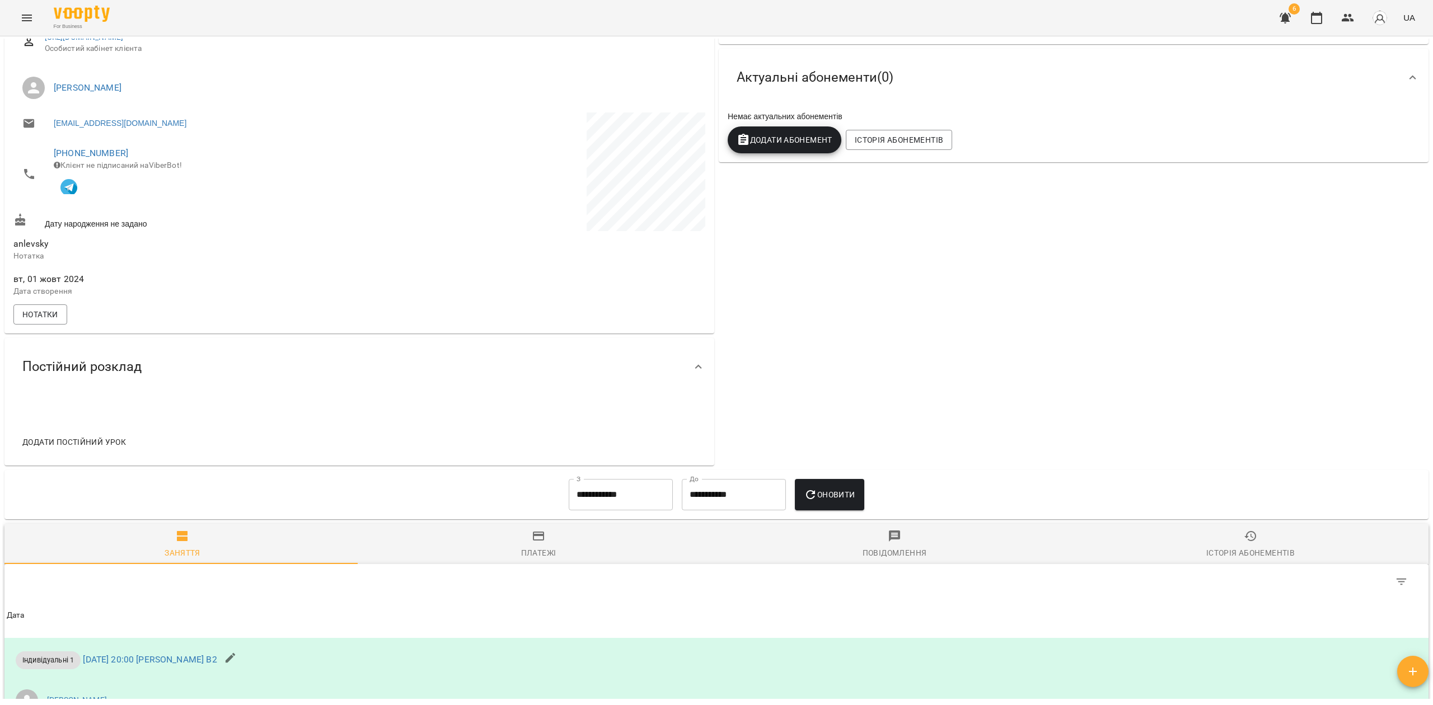
scroll to position [0, 0]
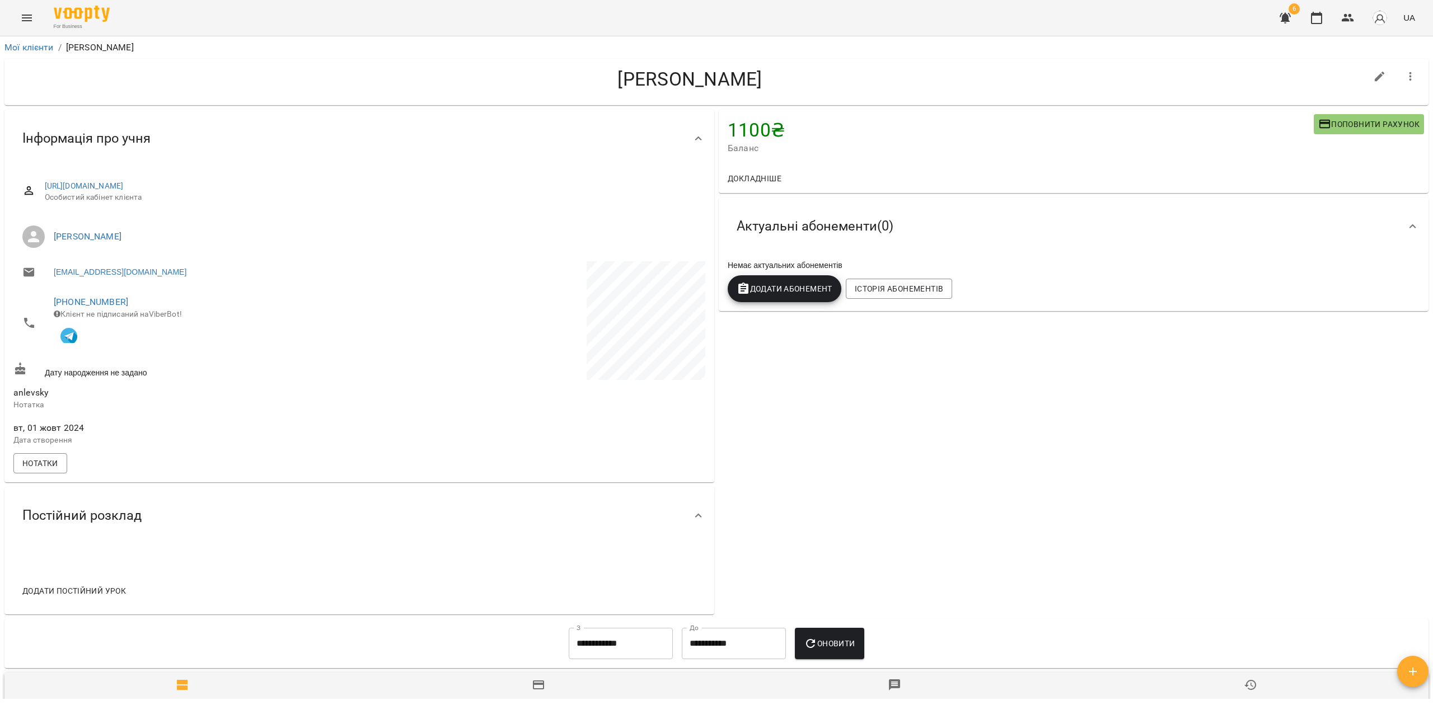
click at [1373, 72] on icon "button" at bounding box center [1379, 76] width 13 height 13
select select "**"
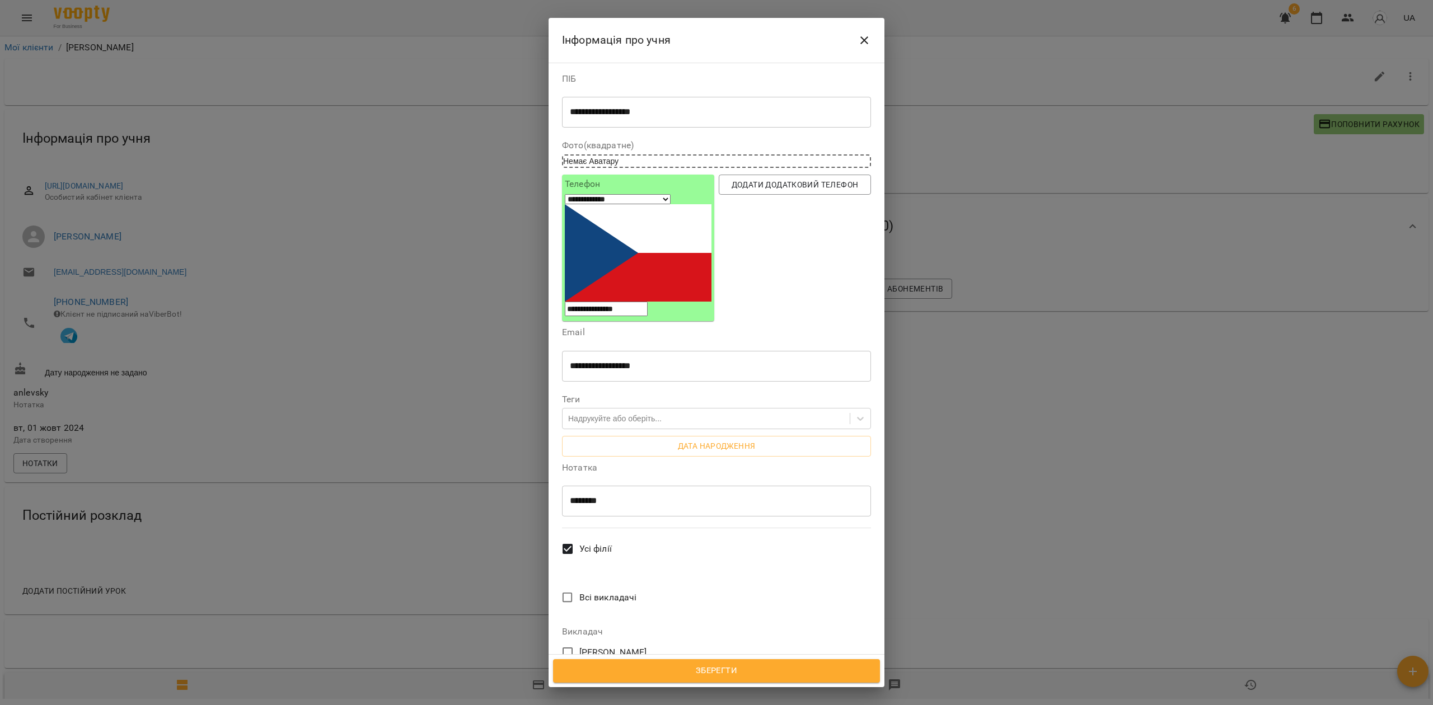
click at [582, 591] on span "Всі викладачі" at bounding box center [608, 597] width 58 height 13
click at [585, 591] on span "Всі викладачі" at bounding box center [608, 597] width 58 height 13
click at [704, 672] on span "Зберегти" at bounding box center [716, 671] width 302 height 15
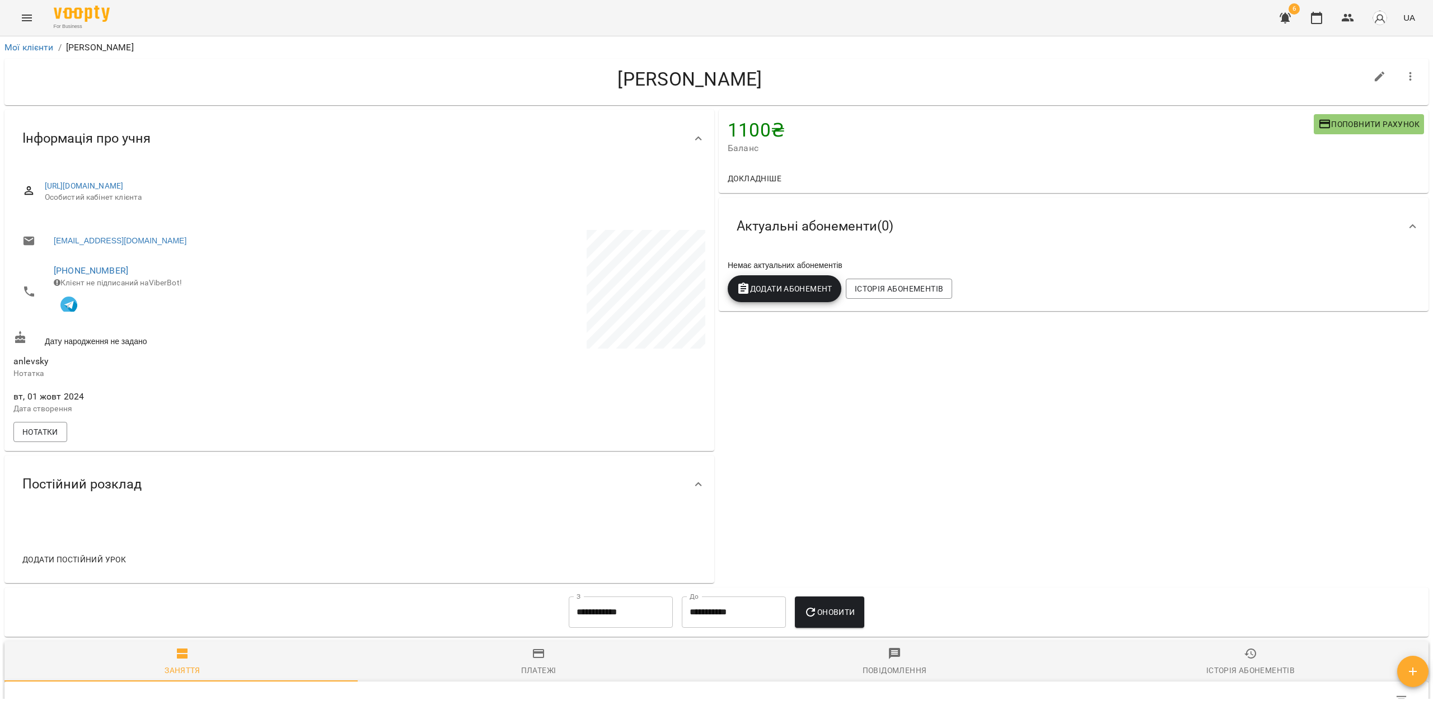
click at [1404, 81] on icon "button" at bounding box center [1410, 76] width 13 height 13
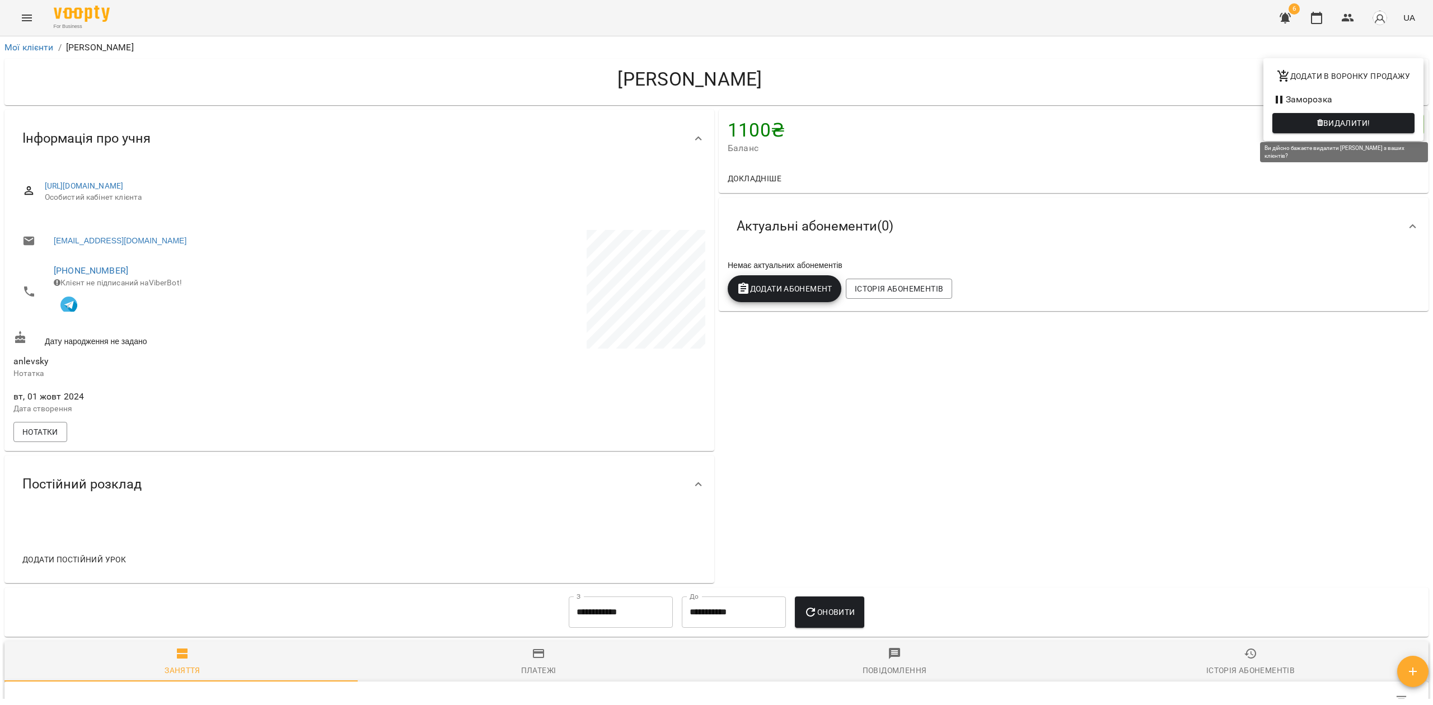
click at [1335, 126] on span "Видалити!" at bounding box center [1346, 122] width 47 height 13
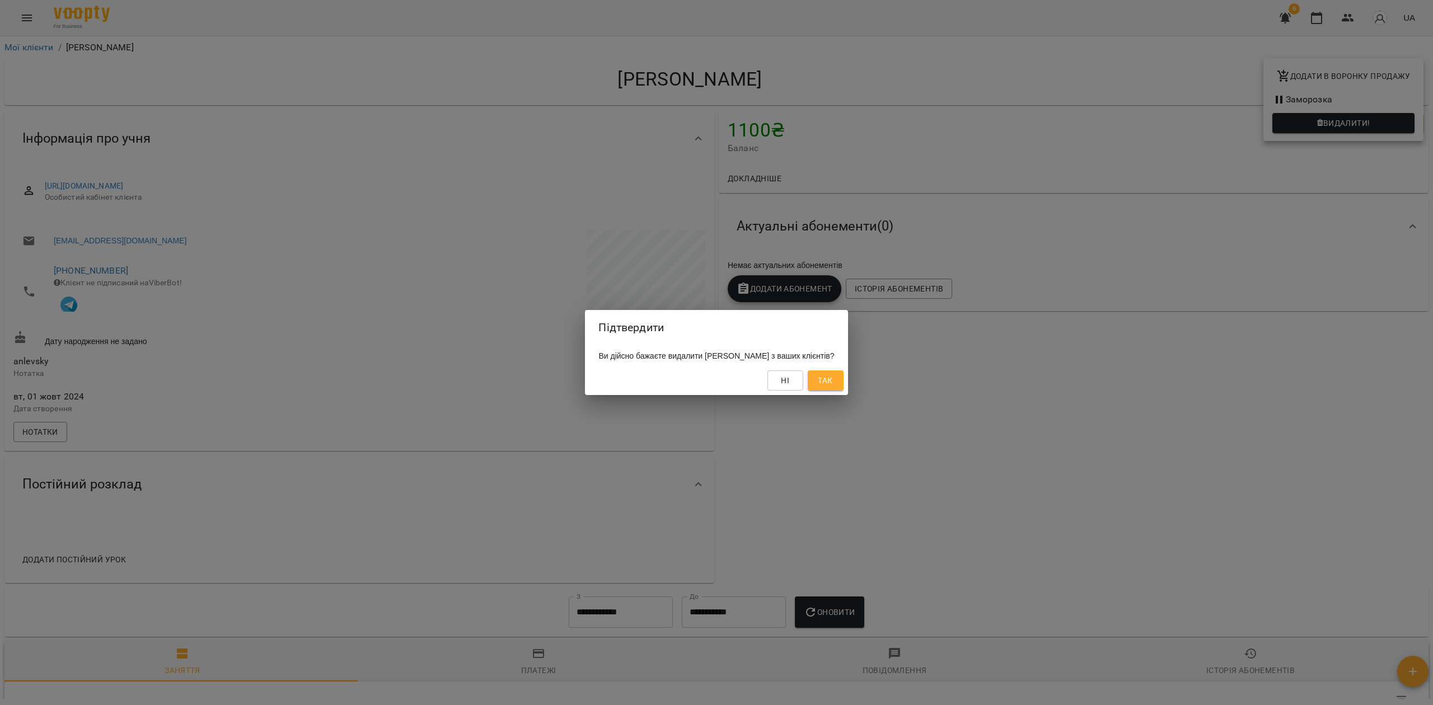
click at [832, 383] on span "Так" at bounding box center [825, 380] width 15 height 13
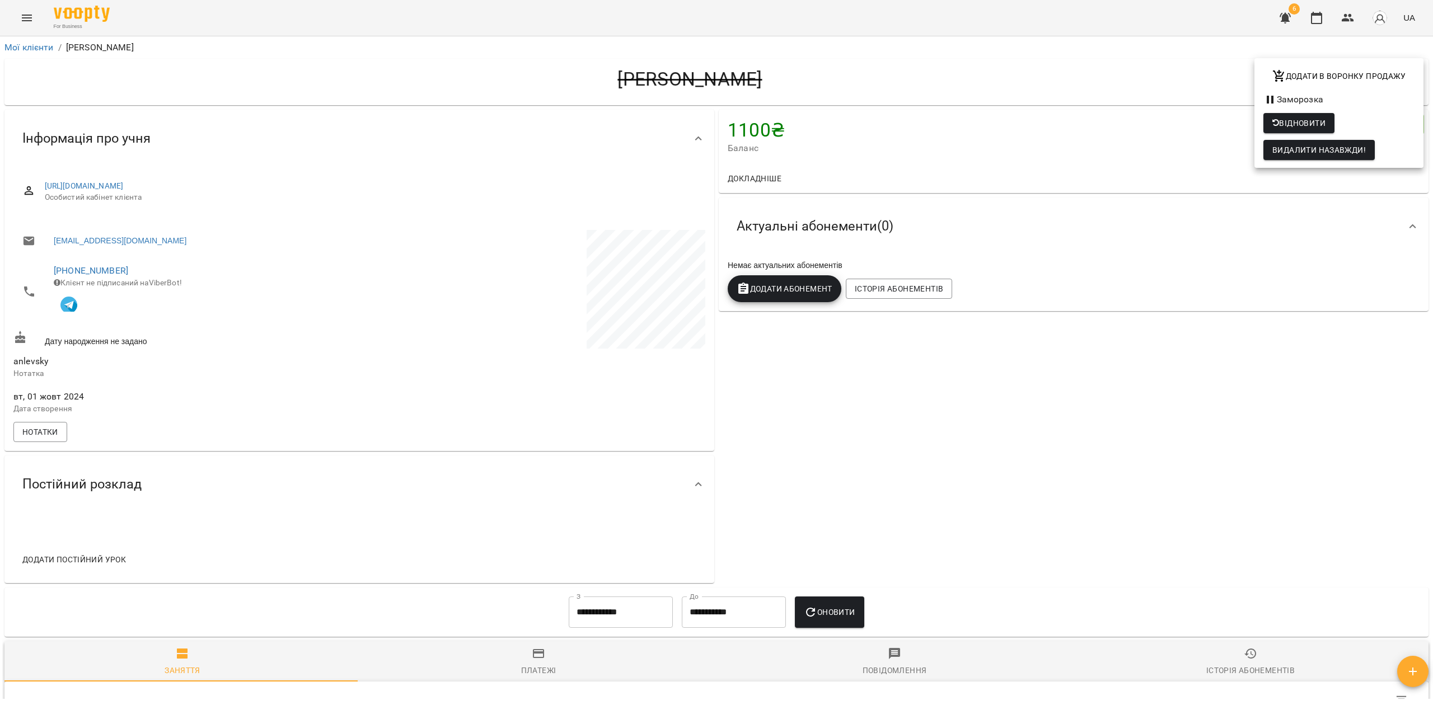
click at [1006, 377] on div at bounding box center [716, 352] width 1433 height 705
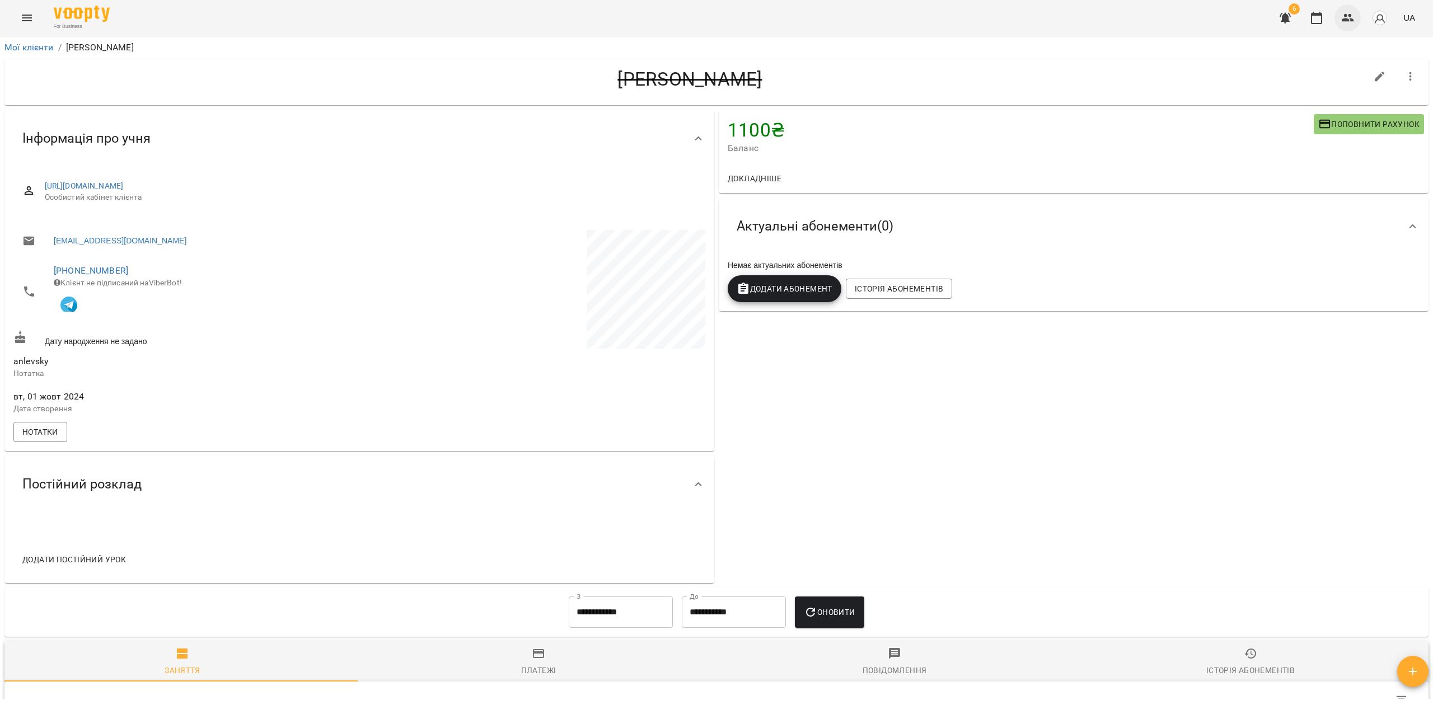
click at [1348, 21] on icon "button" at bounding box center [1348, 18] width 12 height 8
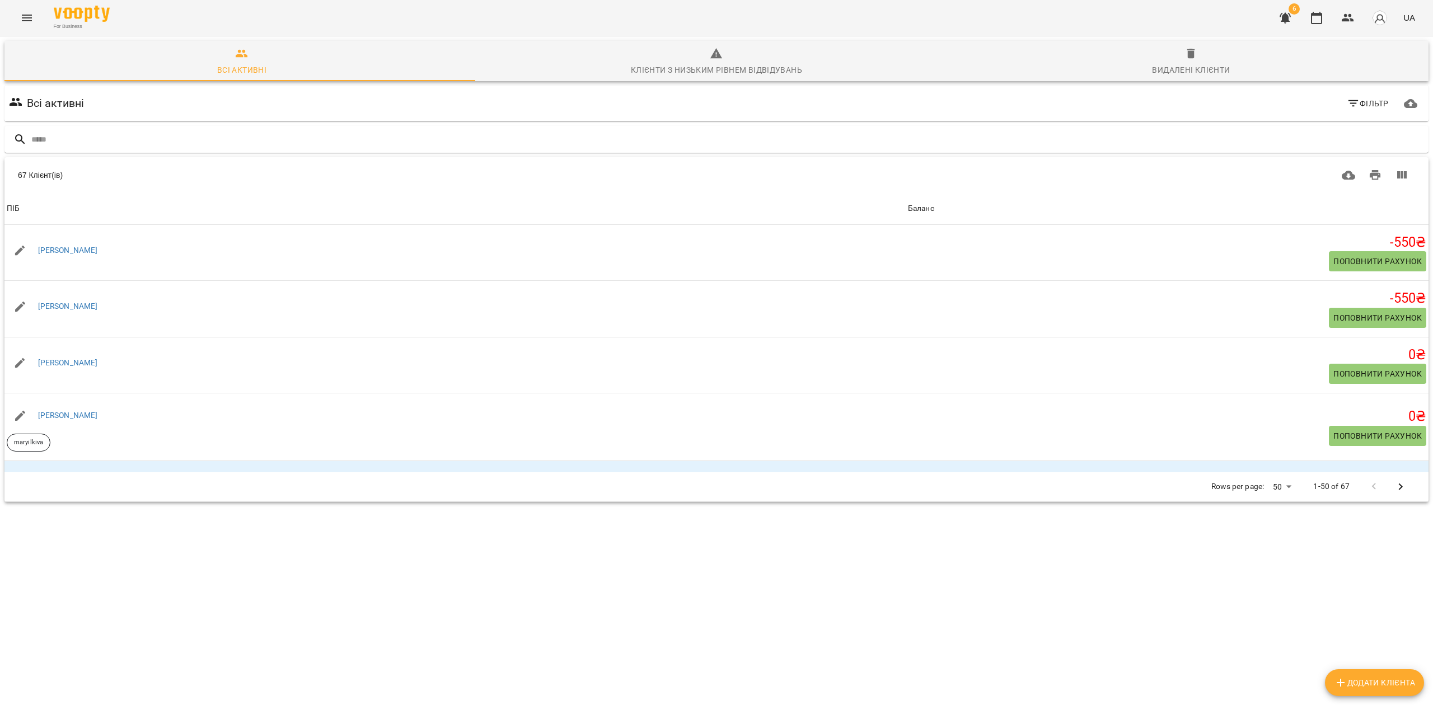
click at [1167, 81] on button "Видалені клієнти" at bounding box center [1191, 61] width 475 height 40
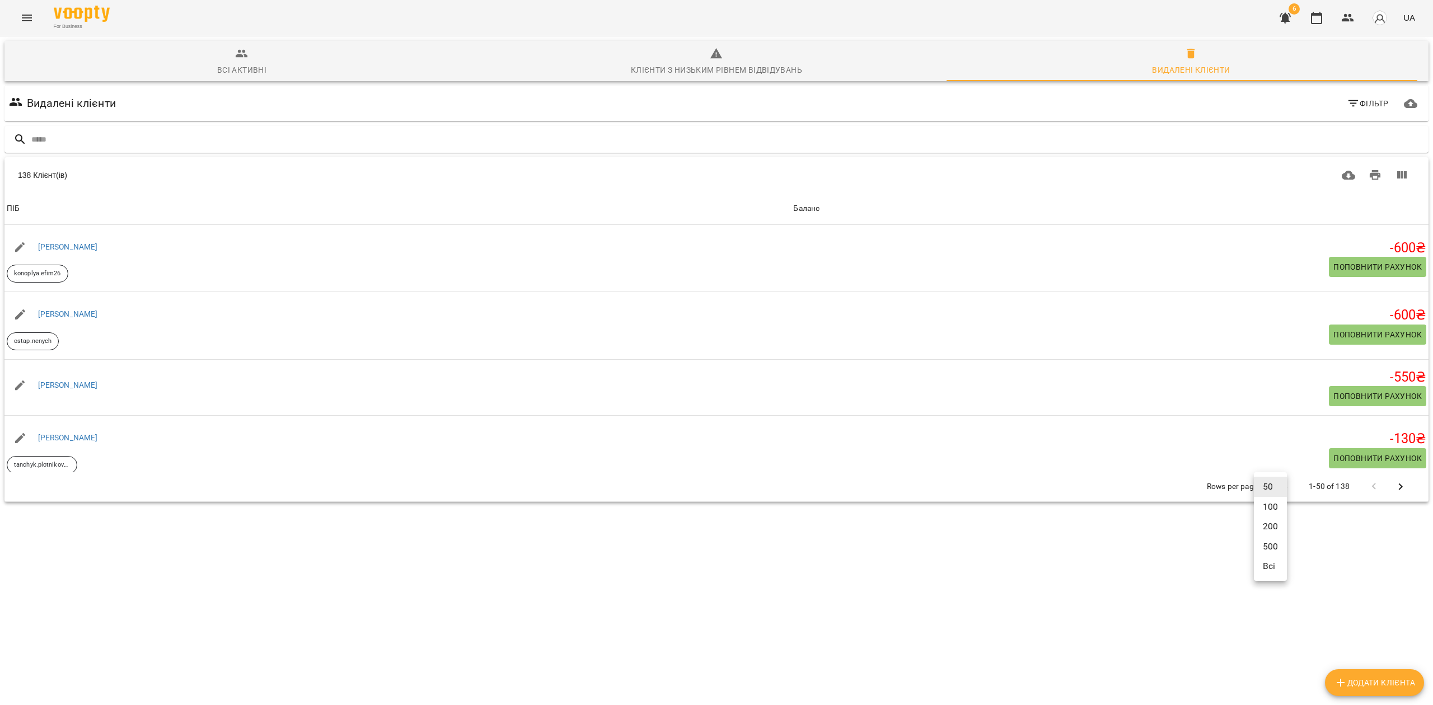
drag, startPoint x: 1263, startPoint y: 489, endPoint x: 1272, endPoint y: 510, distance: 23.8
click at [1263, 489] on body "For Business 6 UA Всі активні Клієнти з низьким рівнем відвідувань Видалені клі…" at bounding box center [716, 292] width 1433 height 585
click at [1268, 565] on li "Всі" at bounding box center [1270, 566] width 33 height 20
click at [1404, 101] on icon "button" at bounding box center [1410, 103] width 13 height 9
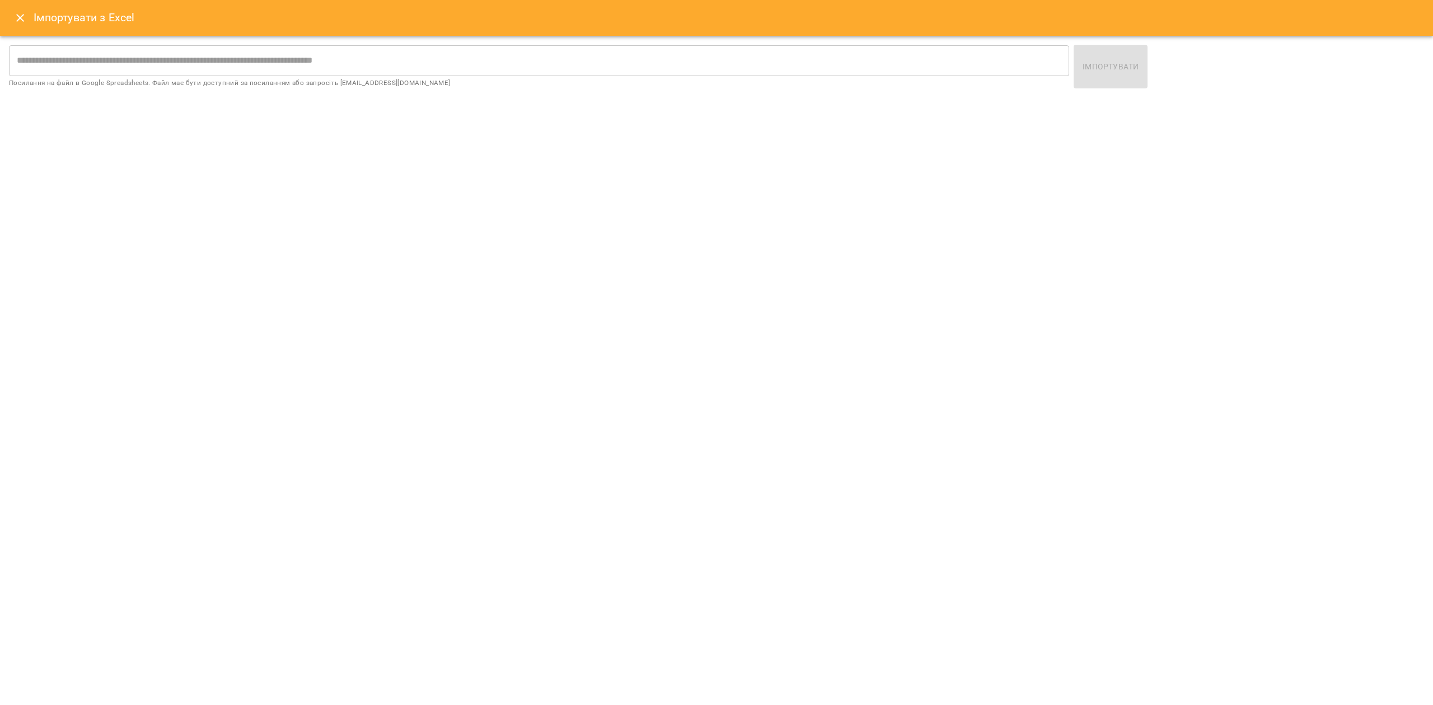
click at [17, 19] on icon "Close" at bounding box center [19, 17] width 13 height 13
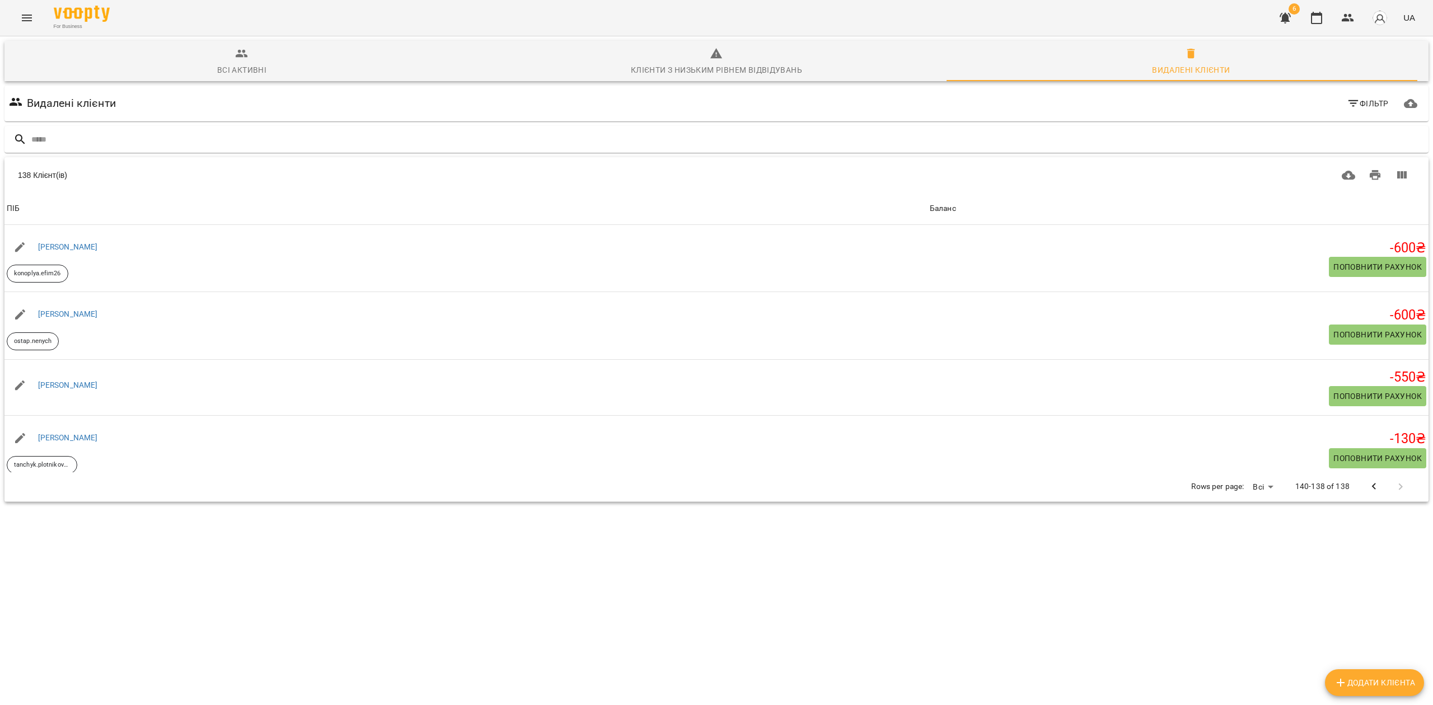
click at [1397, 105] on button "button" at bounding box center [1410, 103] width 27 height 27
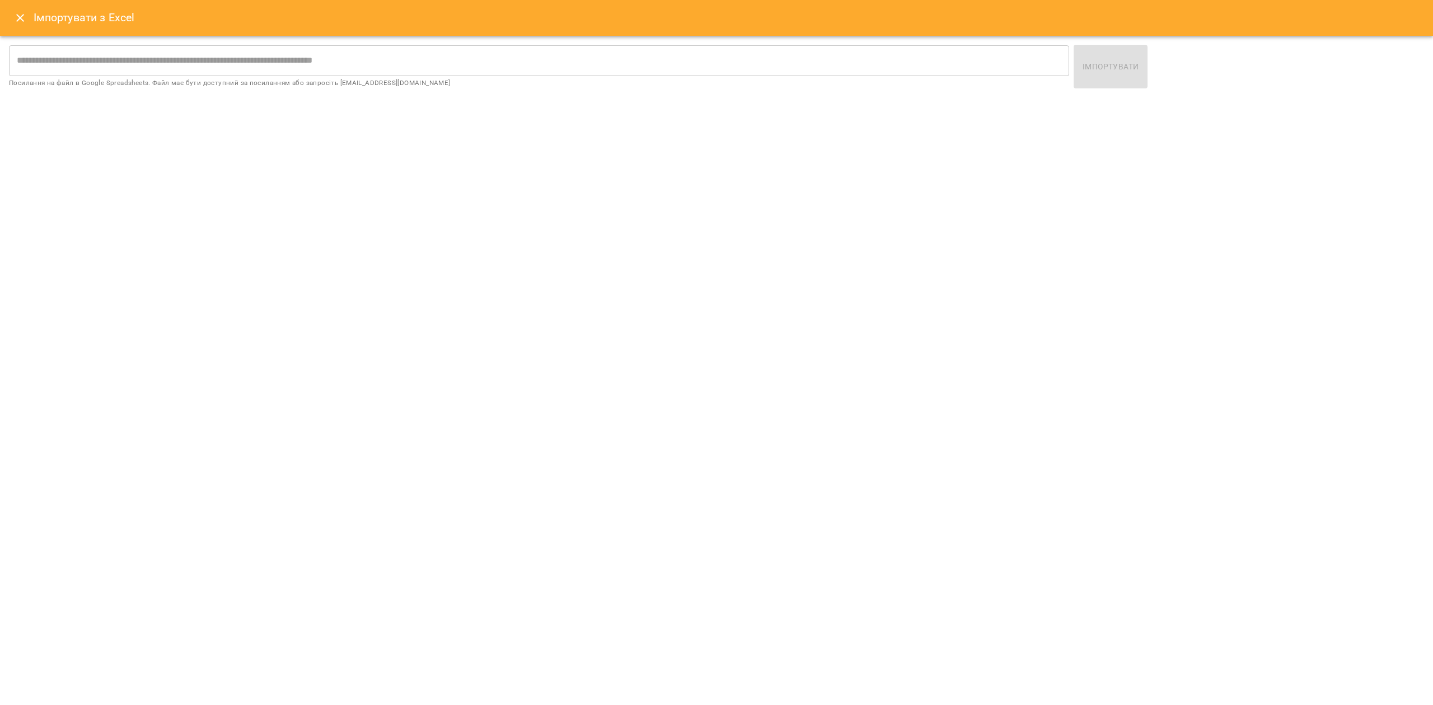
click at [12, 20] on button "Close" at bounding box center [20, 17] width 27 height 27
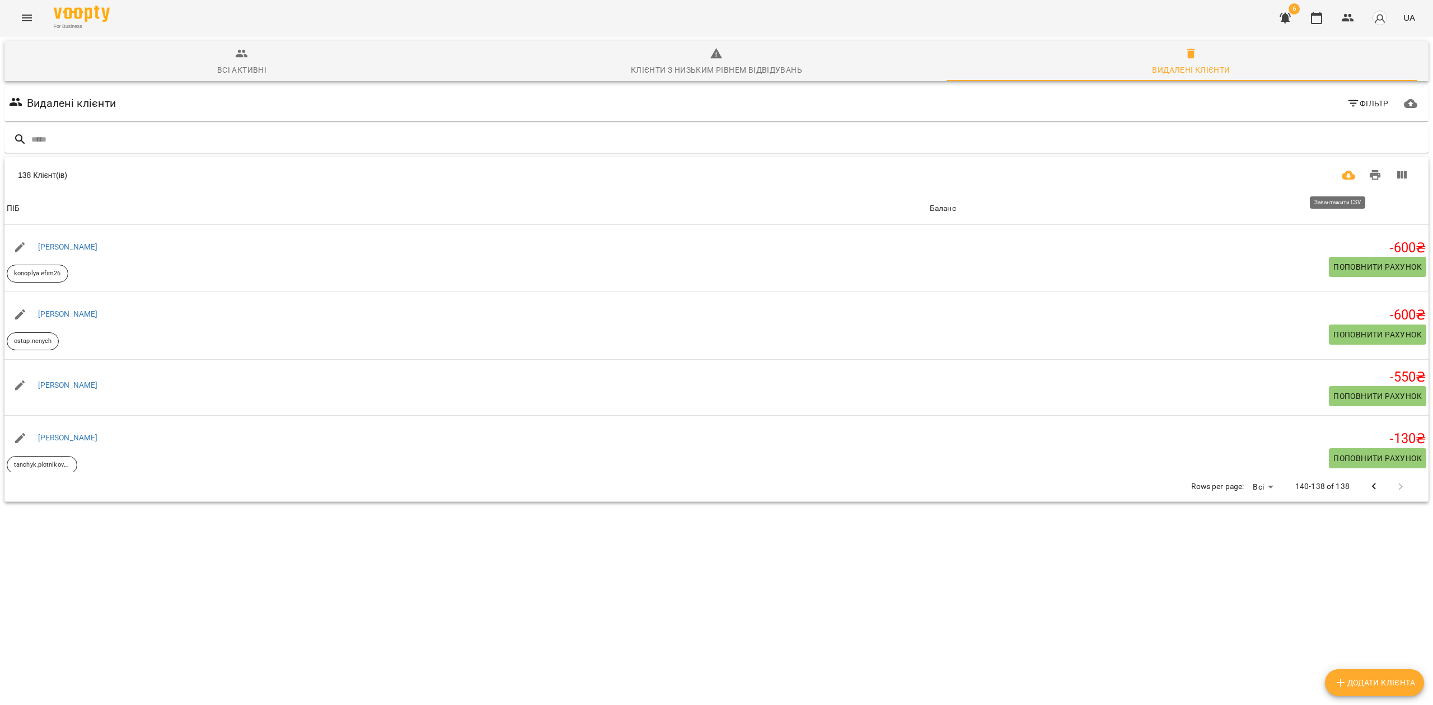
click at [1342, 176] on icon "Завантажити CSV" at bounding box center [1348, 175] width 13 height 9
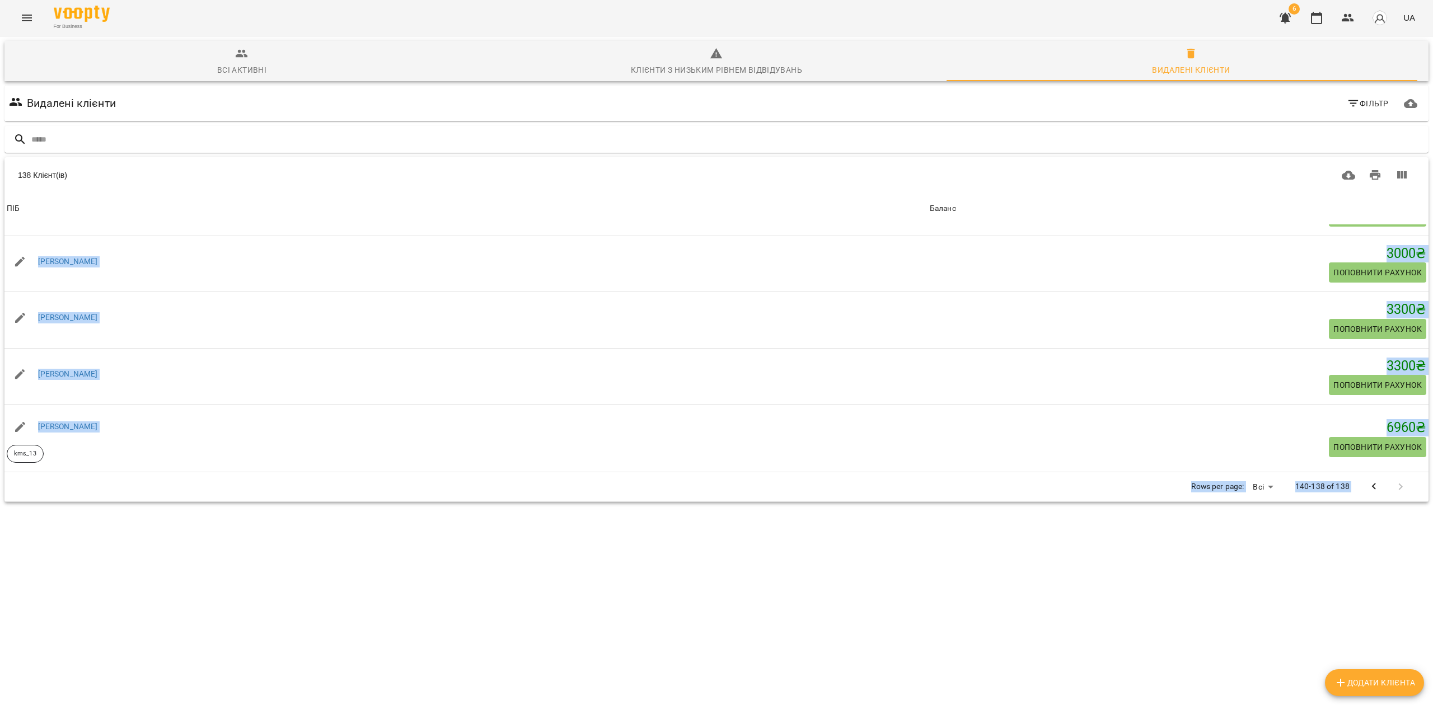
scroll to position [49, 0]
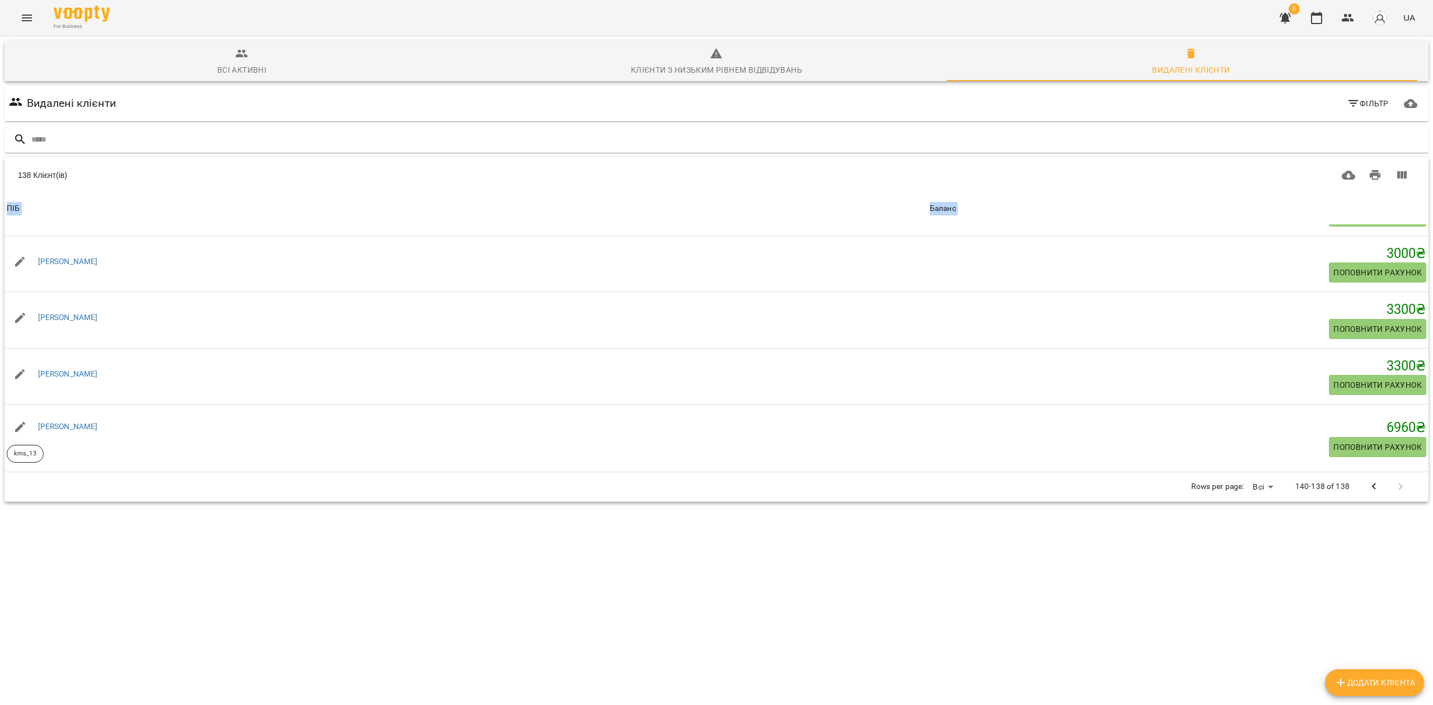
drag, startPoint x: 35, startPoint y: 251, endPoint x: 1407, endPoint y: 369, distance: 1377.4
click at [1407, 369] on div "138 Клієнт(ів) ПІБ Баланс ПІБ Ефим Конопля konoplya.efim26 Баланс -600 ₴ Поповн…" at bounding box center [716, 332] width 1424 height 279
copy table "138 Клієнт(ів) ПІБ Баланс ПІБ"
click at [1395, 168] on icon "Вигляд колонок" at bounding box center [1401, 174] width 13 height 13
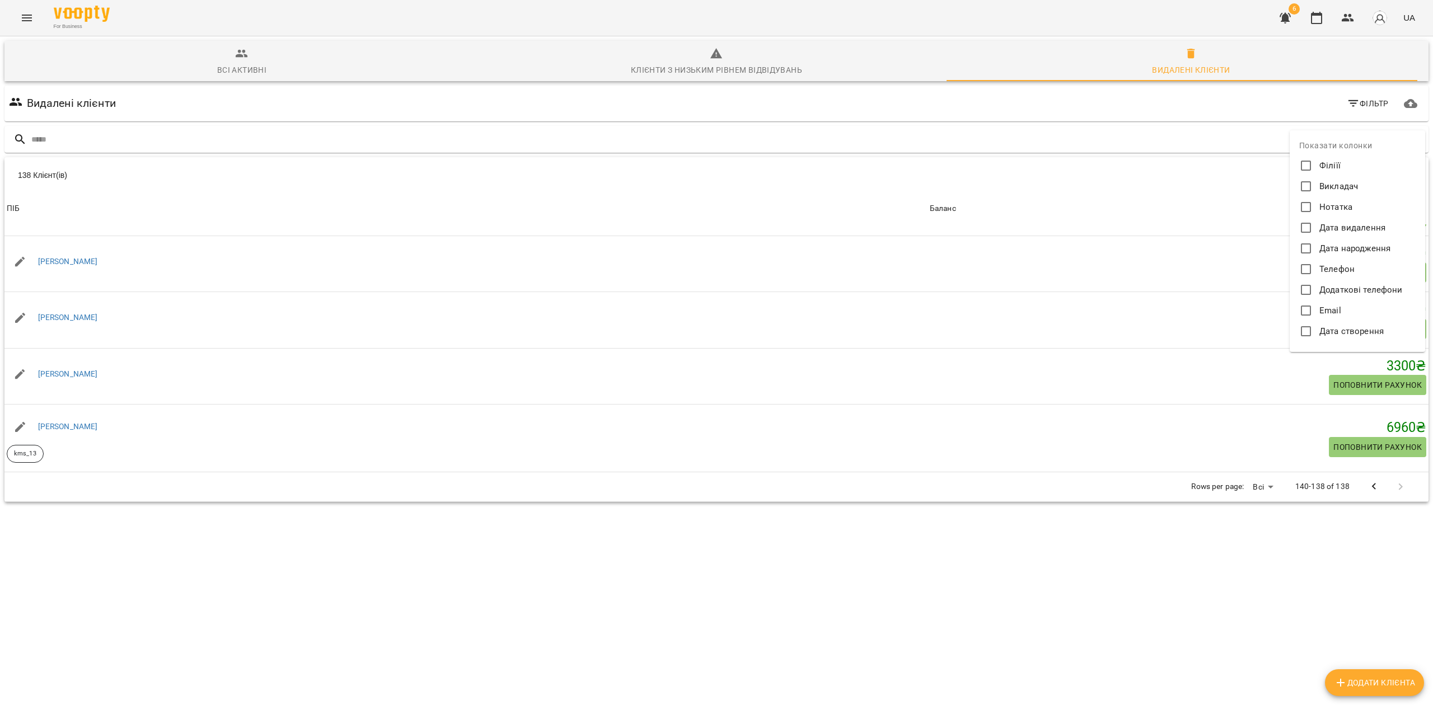
click at [1344, 229] on span "Дата видалення" at bounding box center [1352, 228] width 66 height 13
click at [816, 157] on div at bounding box center [716, 352] width 1433 height 705
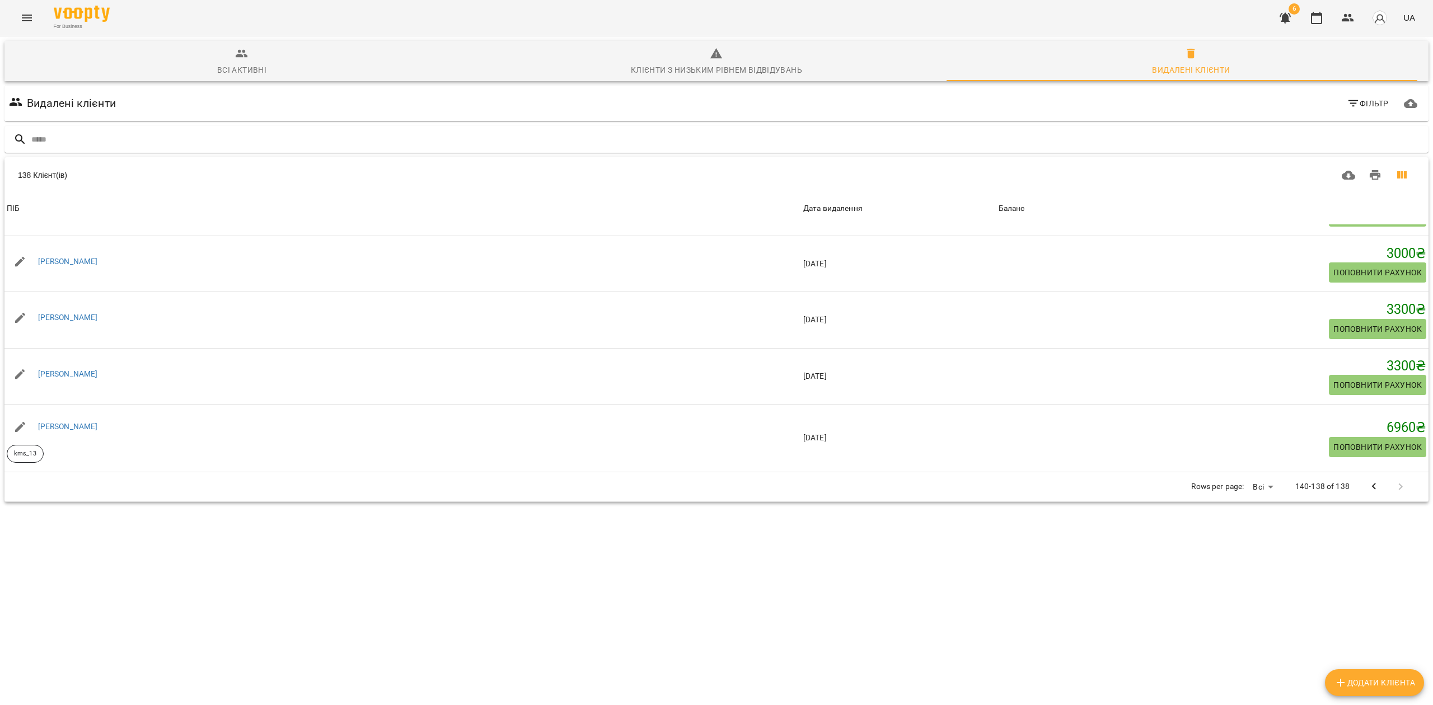
click at [846, 202] on div "Дата видалення" at bounding box center [898, 208] width 191 height 13
click at [823, 202] on div "Дата видалення" at bounding box center [898, 208] width 191 height 13
click at [785, 202] on span "ПІБ" at bounding box center [403, 208] width 792 height 13
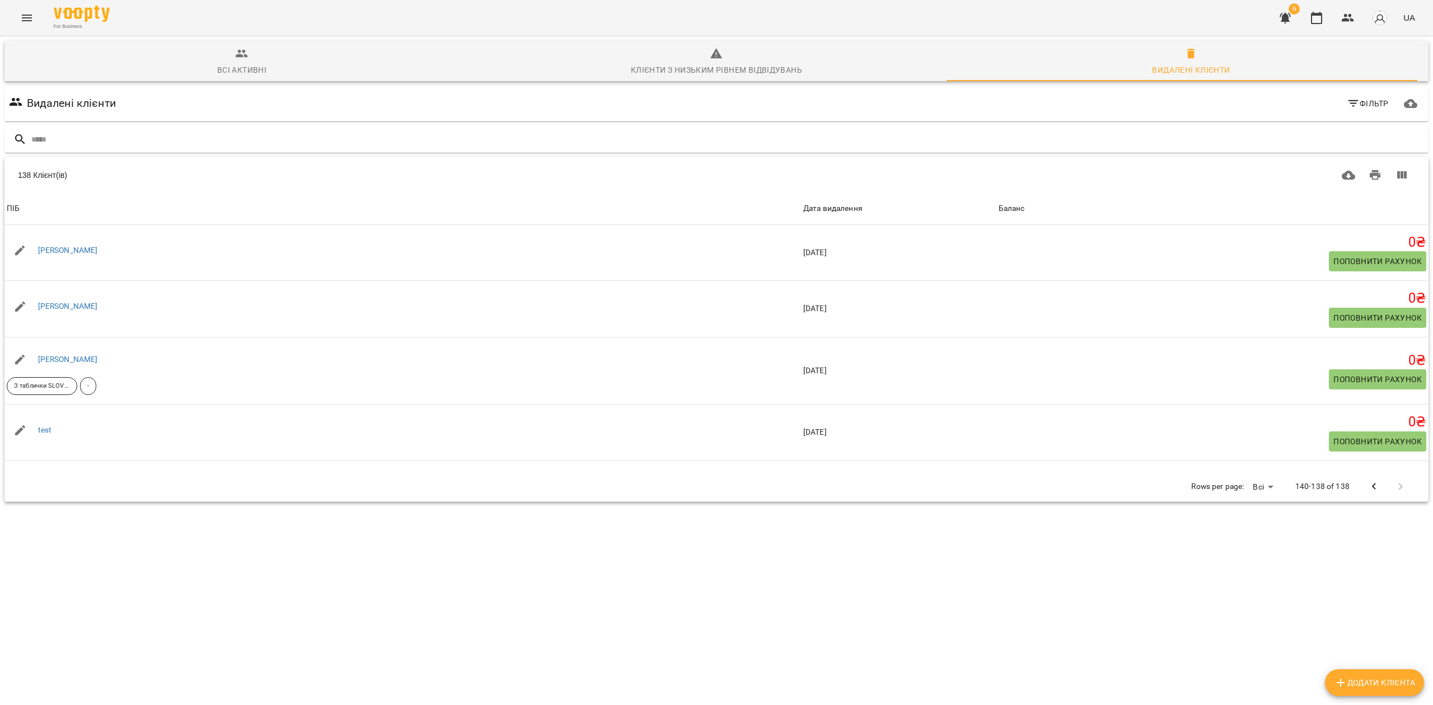
click at [790, 202] on span "ПІБ" at bounding box center [403, 208] width 792 height 13
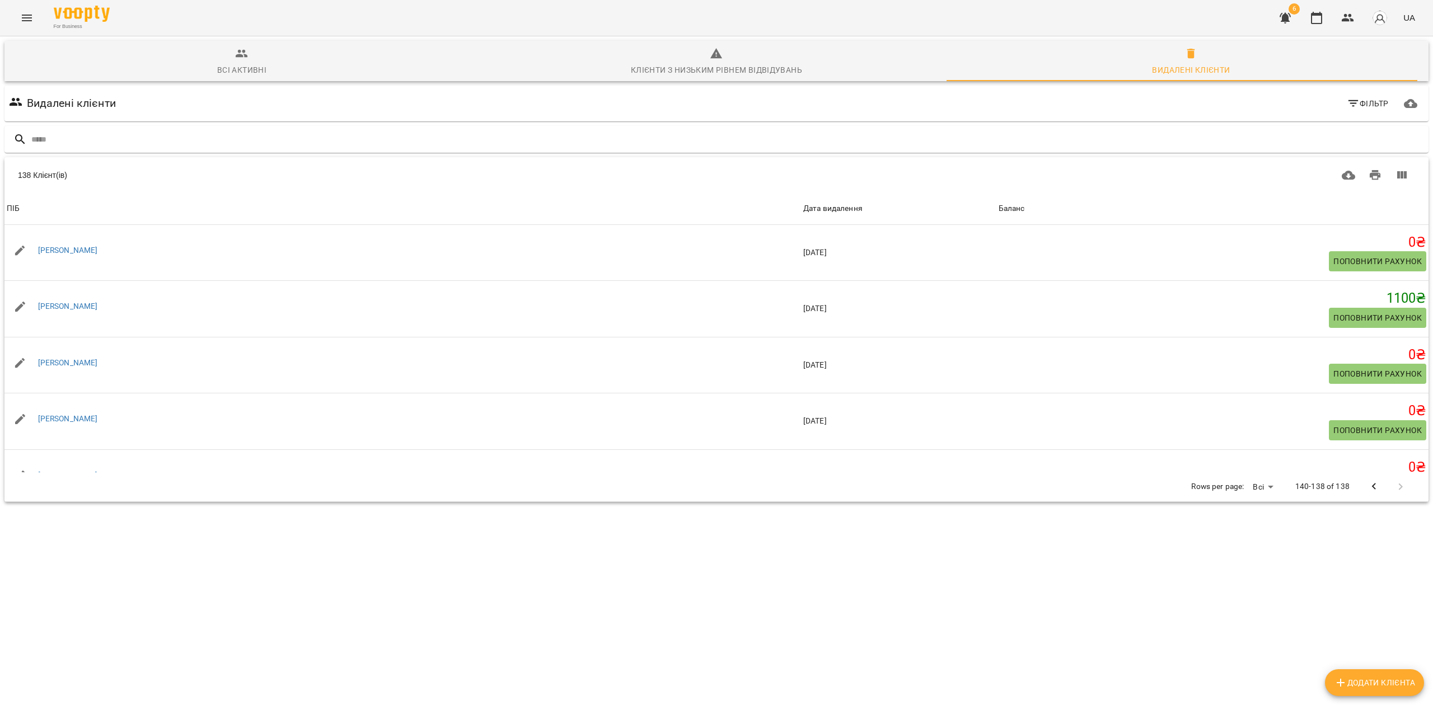
click at [790, 202] on span "ПІБ" at bounding box center [403, 208] width 792 height 13
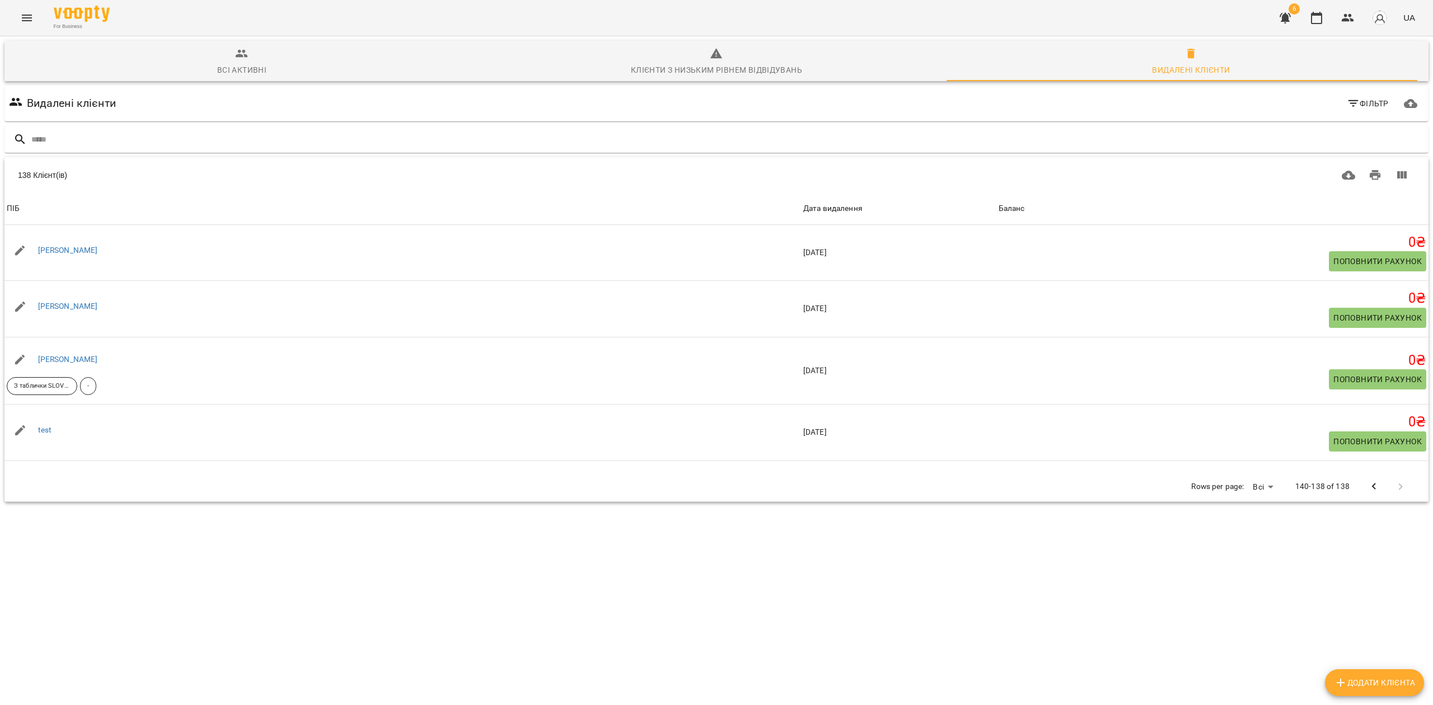
click at [791, 202] on span "ПІБ" at bounding box center [403, 208] width 792 height 13
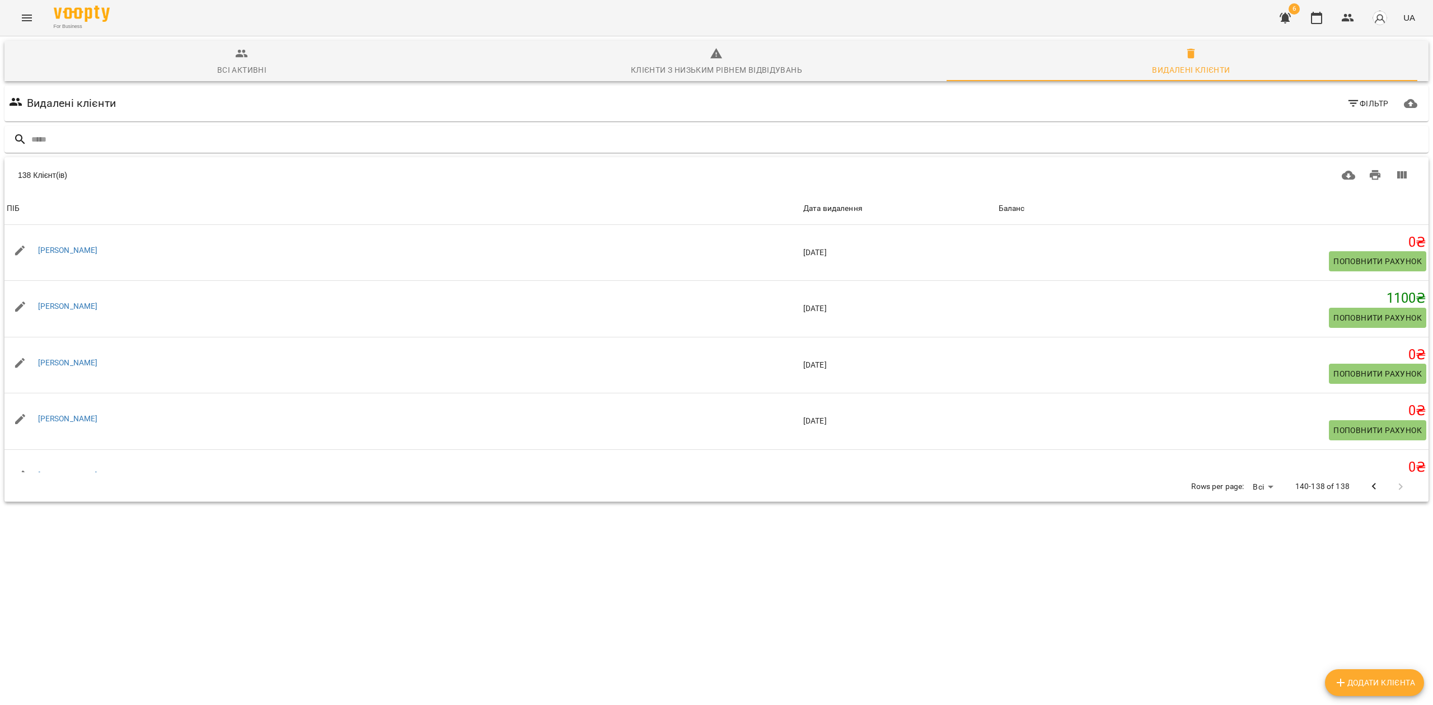
click at [791, 202] on span "ПІБ" at bounding box center [403, 208] width 792 height 13
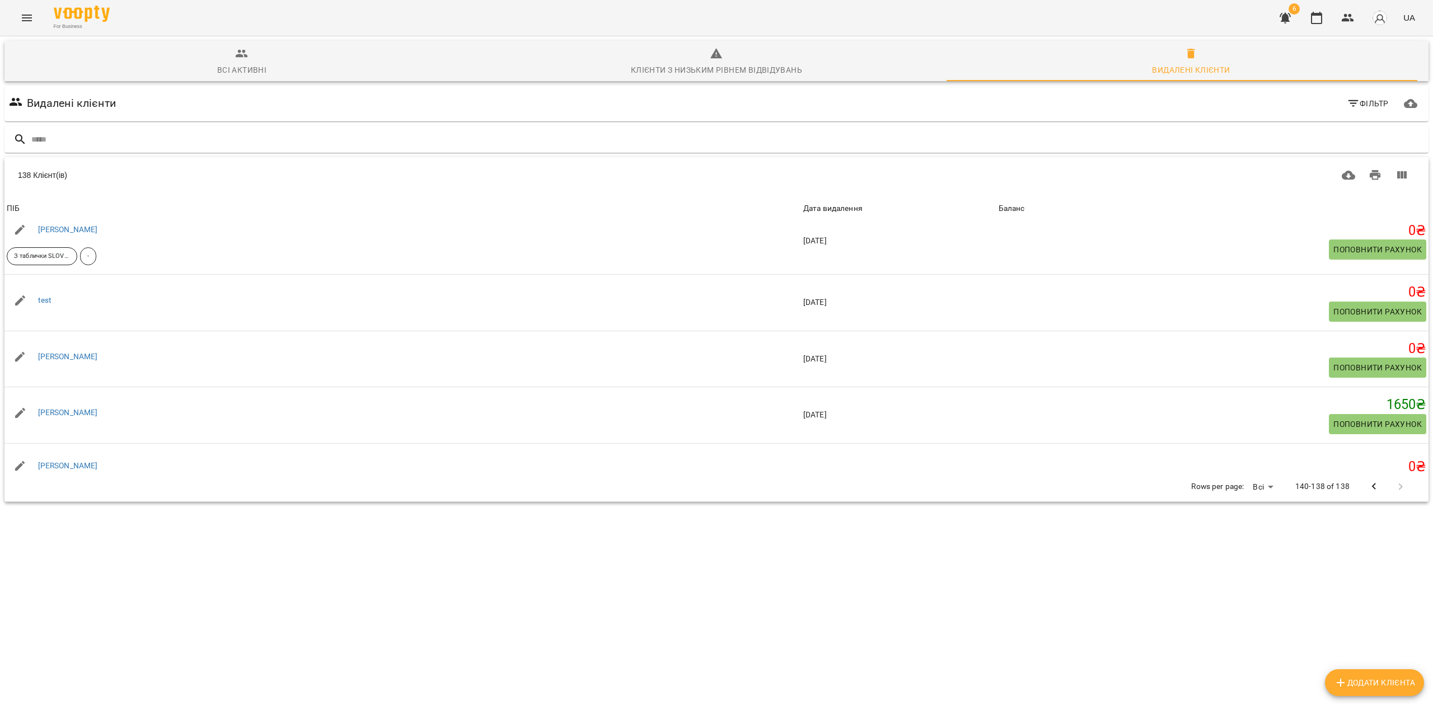
scroll to position [0, 0]
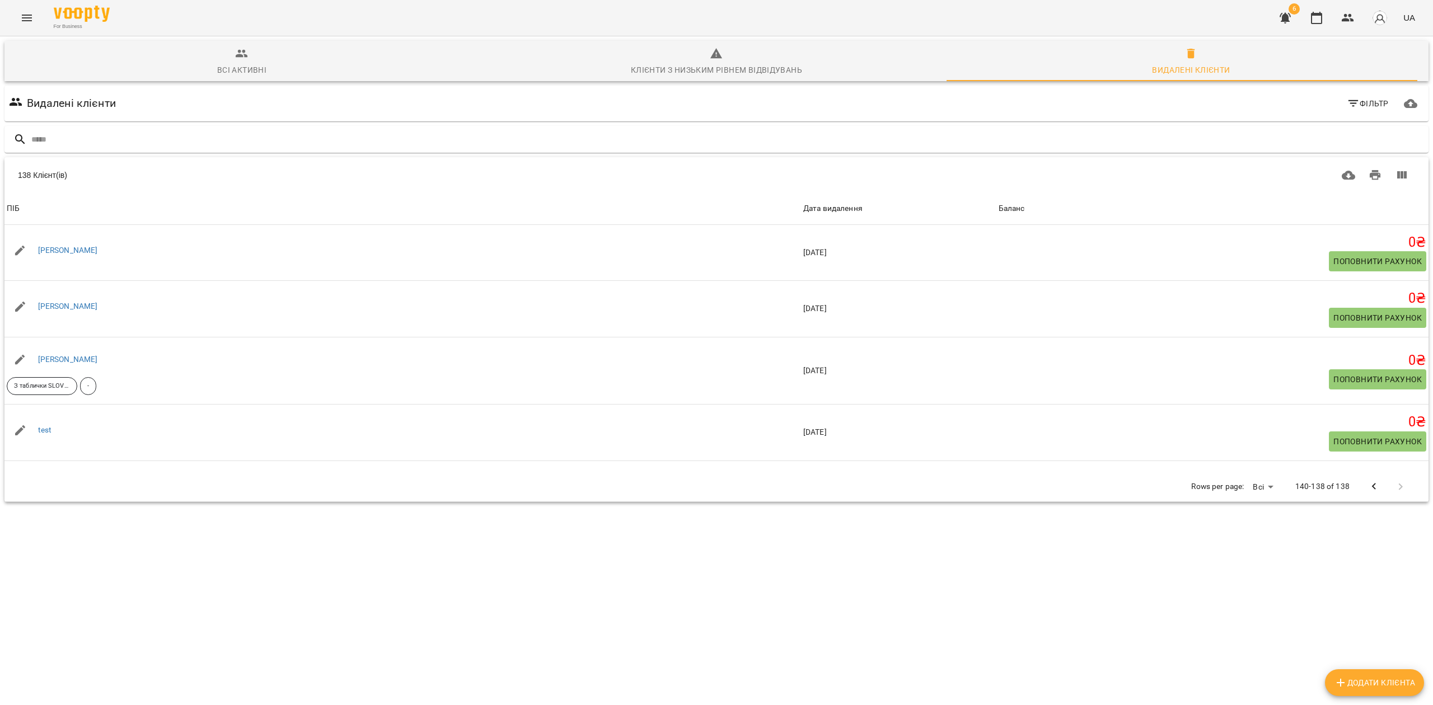
click at [1254, 439] on body "For Business 6 UA Всі активні Клієнти з низьким рівнем відвідувань Видалені клі…" at bounding box center [716, 292] width 1433 height 585
click at [1261, 440] on li "Всі" at bounding box center [1255, 438] width 33 height 20
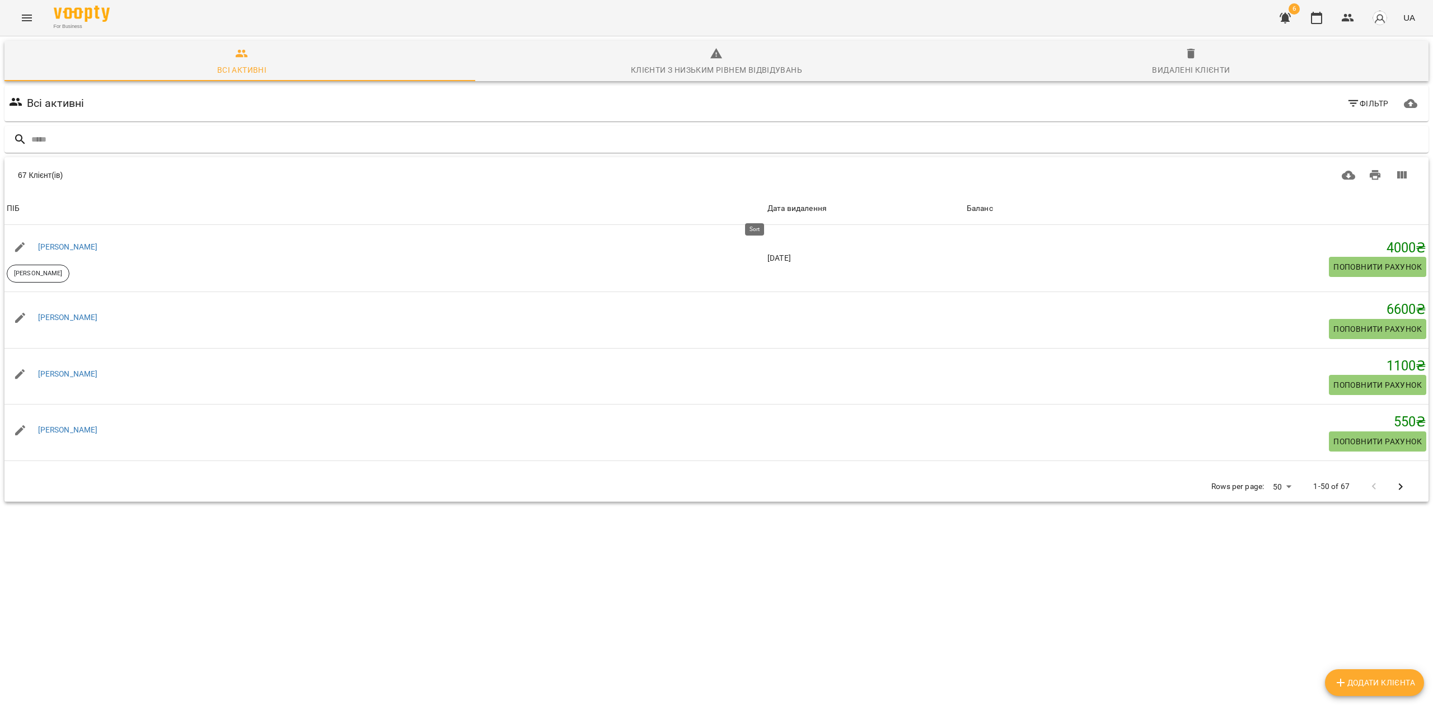
click at [767, 210] on div "Дата видалення" at bounding box center [796, 208] width 59 height 13
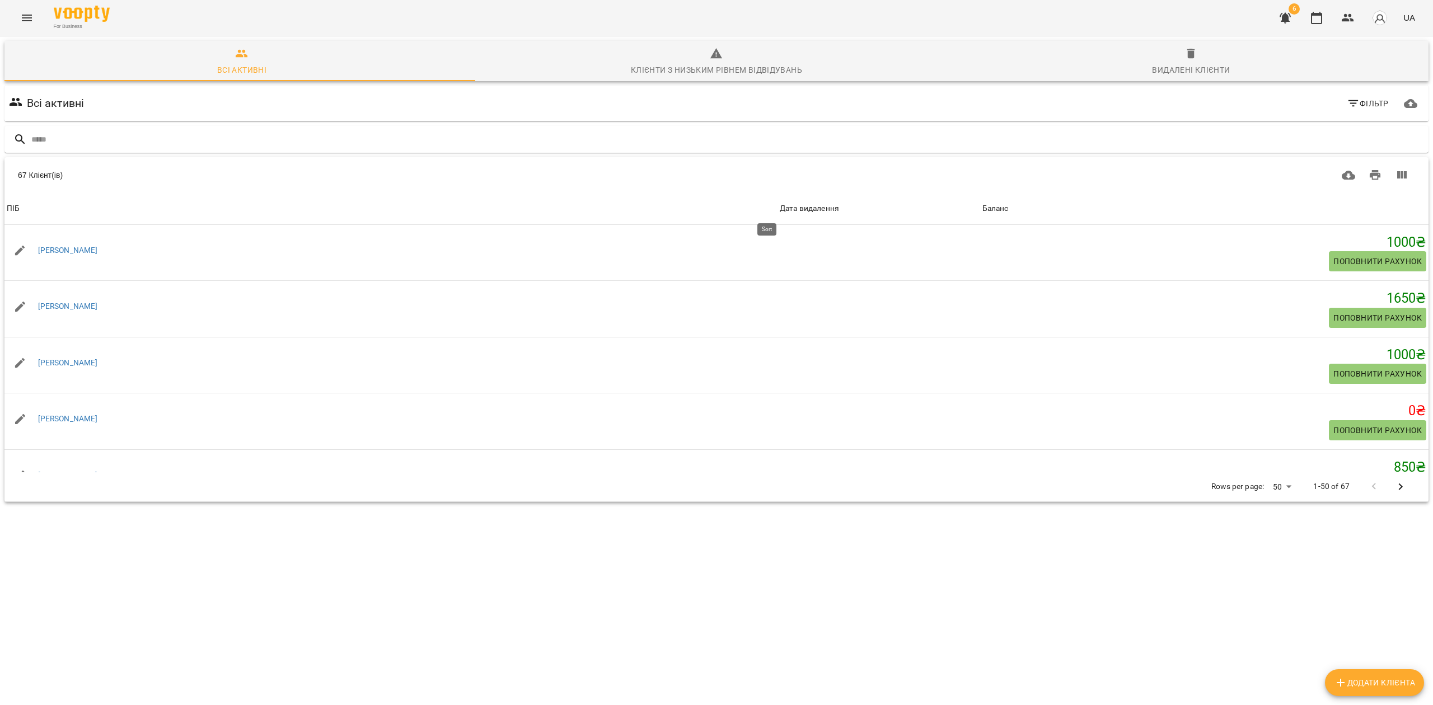
click at [803, 210] on div "Дата видалення" at bounding box center [809, 208] width 59 height 13
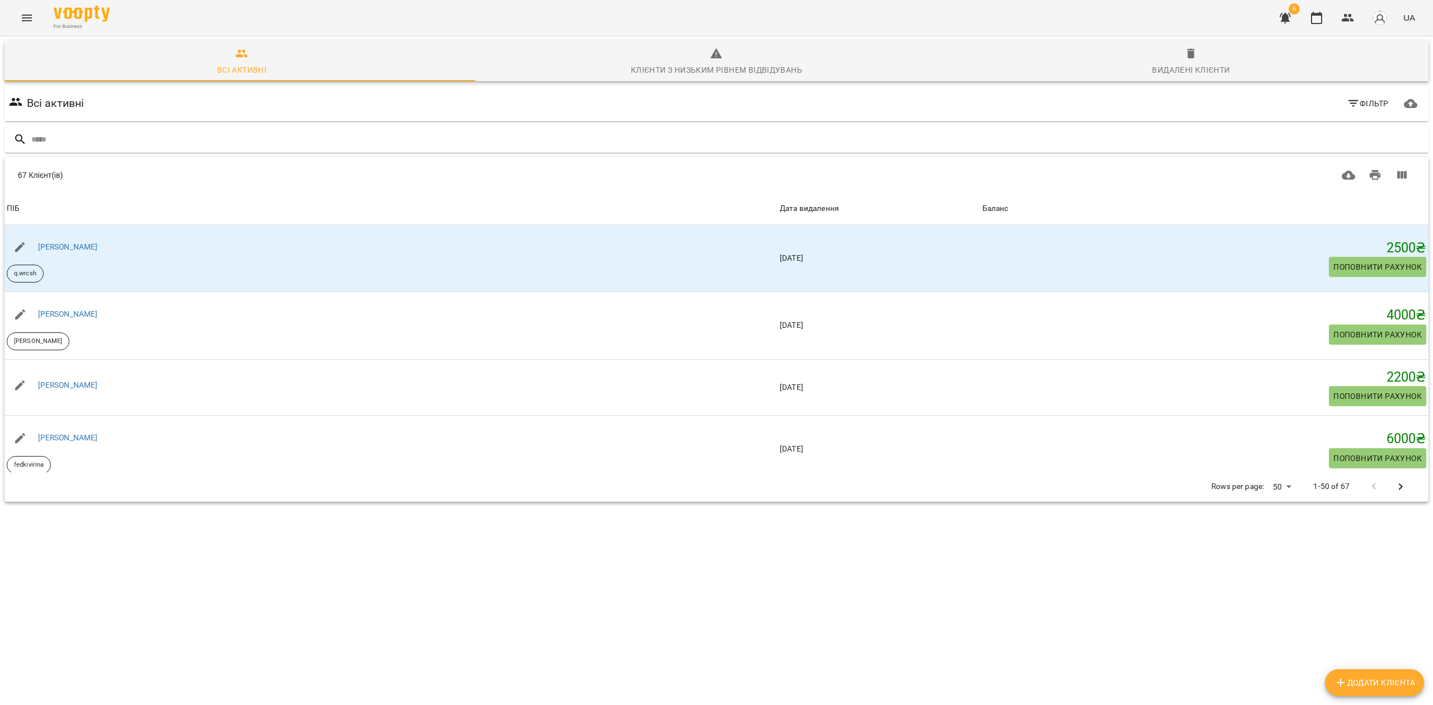
click at [1184, 57] on icon "button" at bounding box center [1190, 53] width 13 height 13
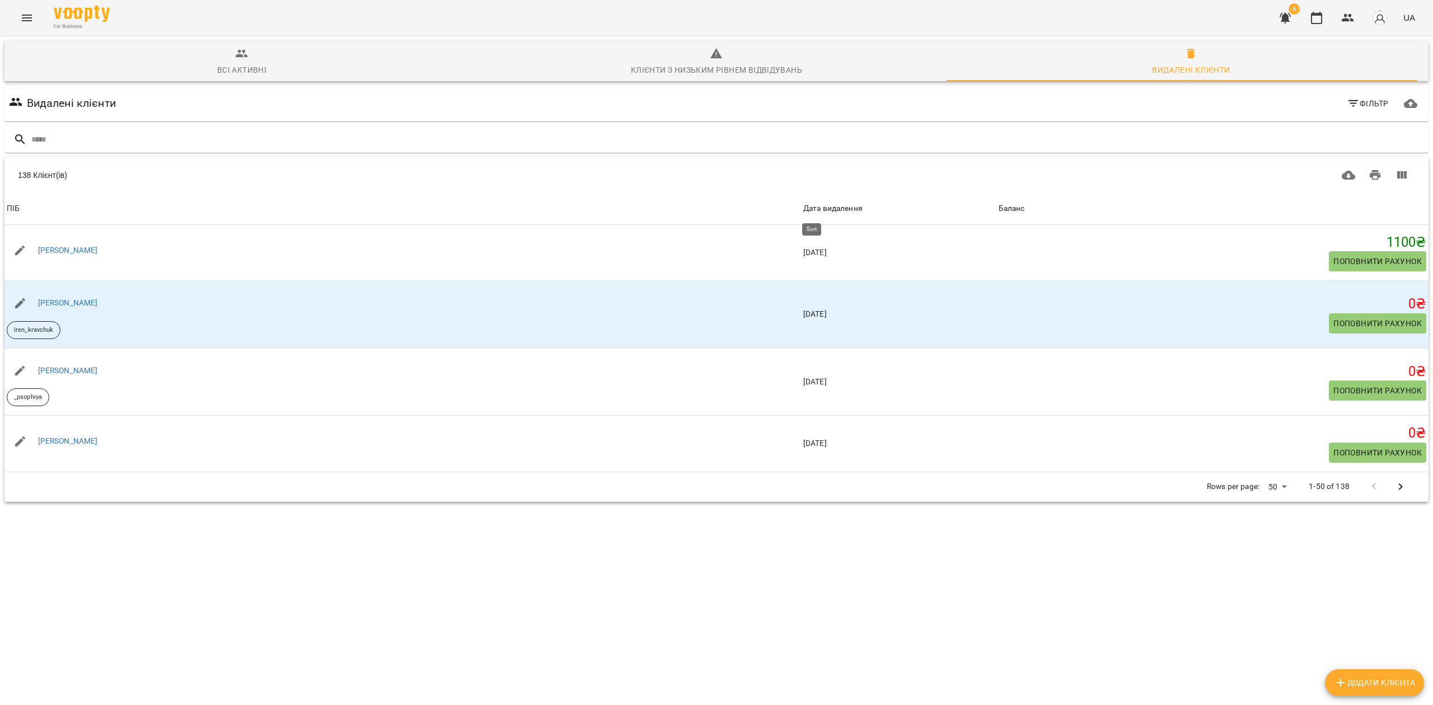
click at [818, 210] on div "Дата видалення" at bounding box center [832, 208] width 59 height 13
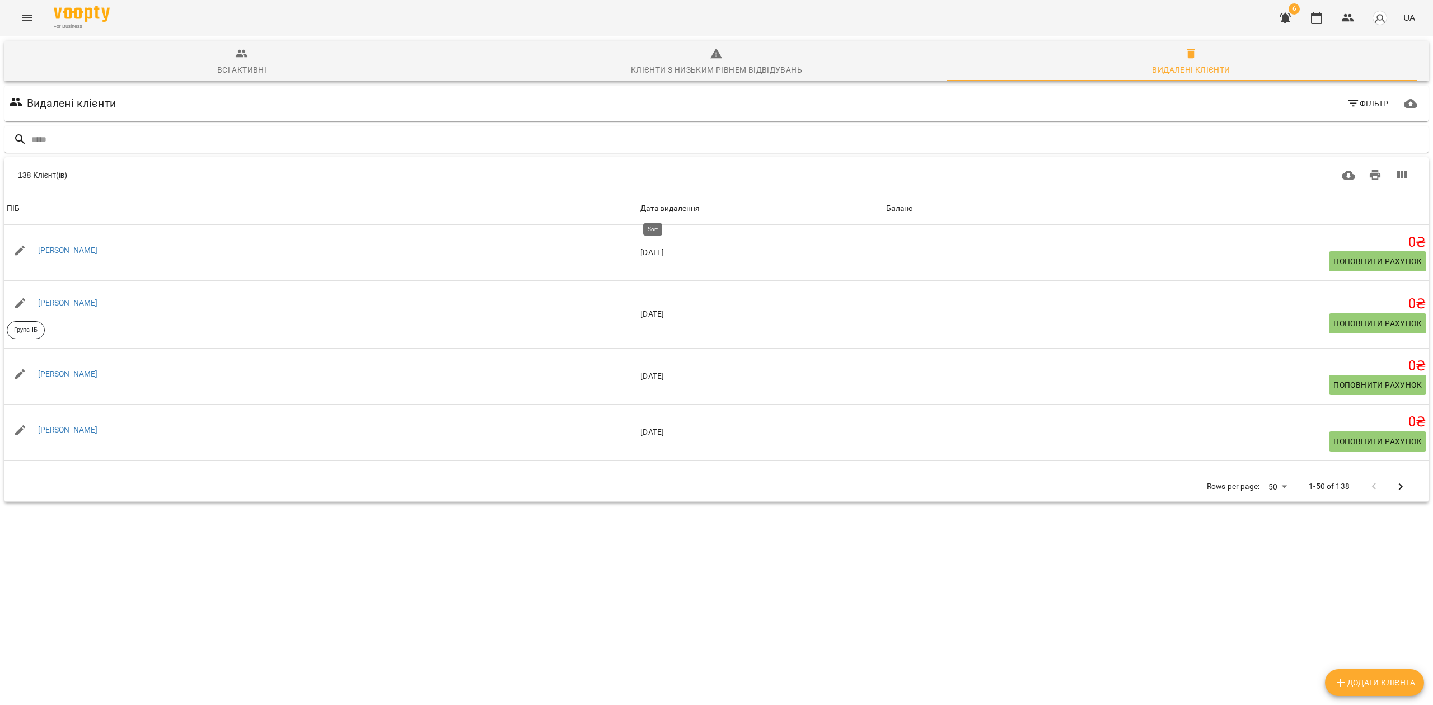
click at [652, 213] on div "Дата видалення" at bounding box center [669, 208] width 59 height 13
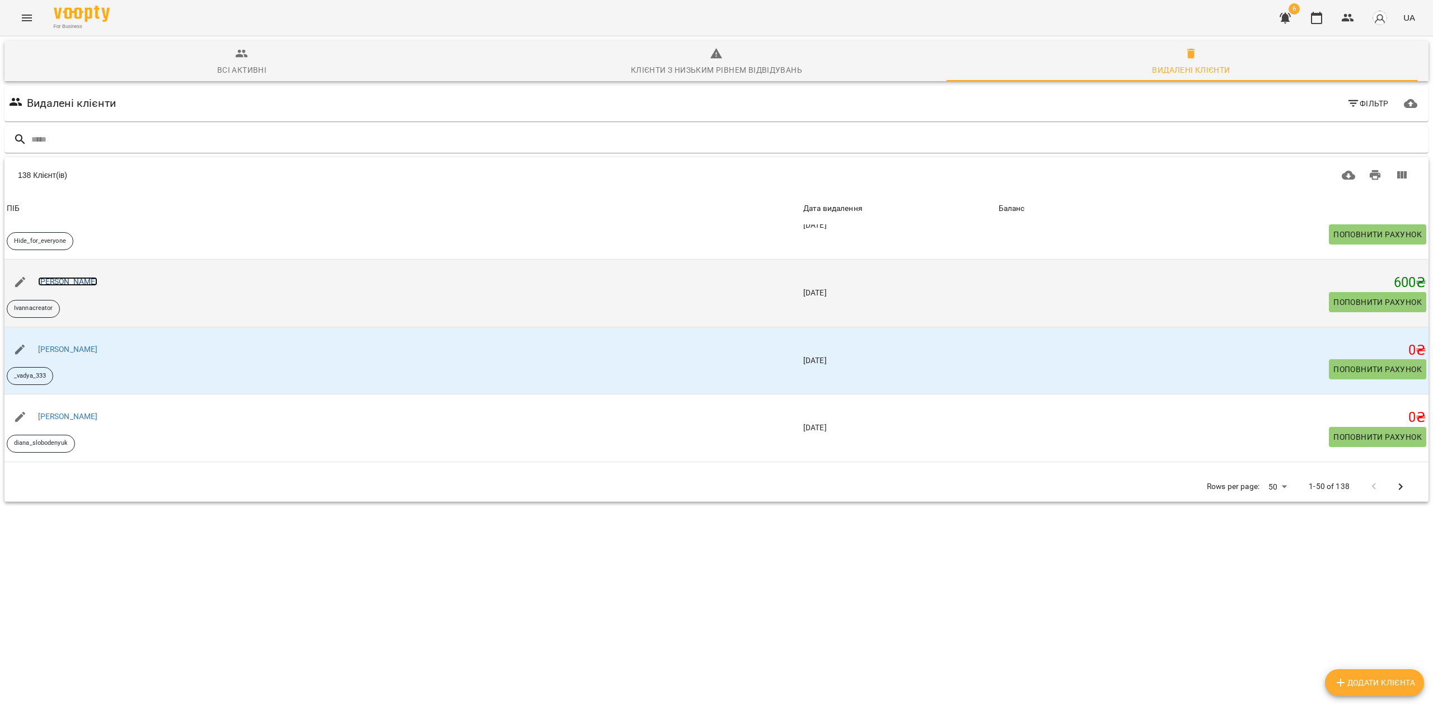
scroll to position [373, 0]
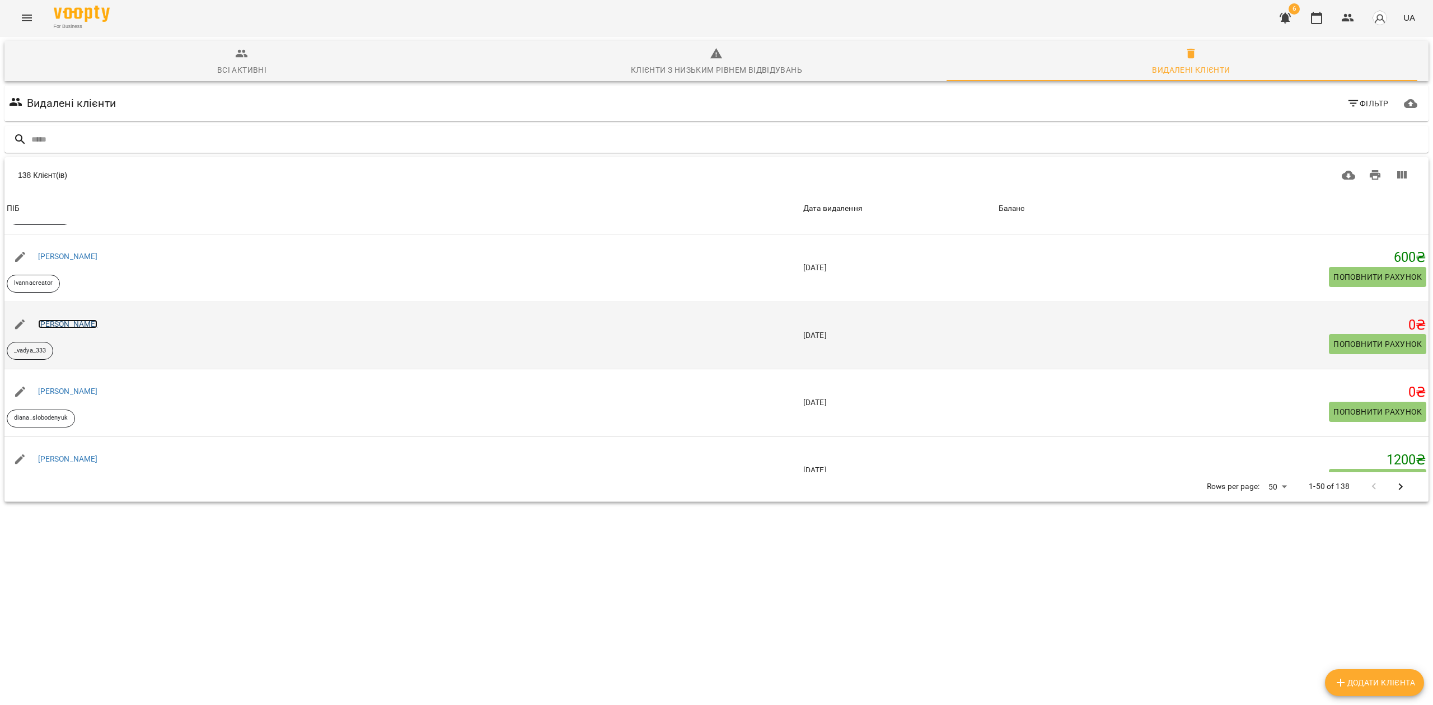
drag, startPoint x: 92, startPoint y: 315, endPoint x: 74, endPoint y: 323, distance: 20.0
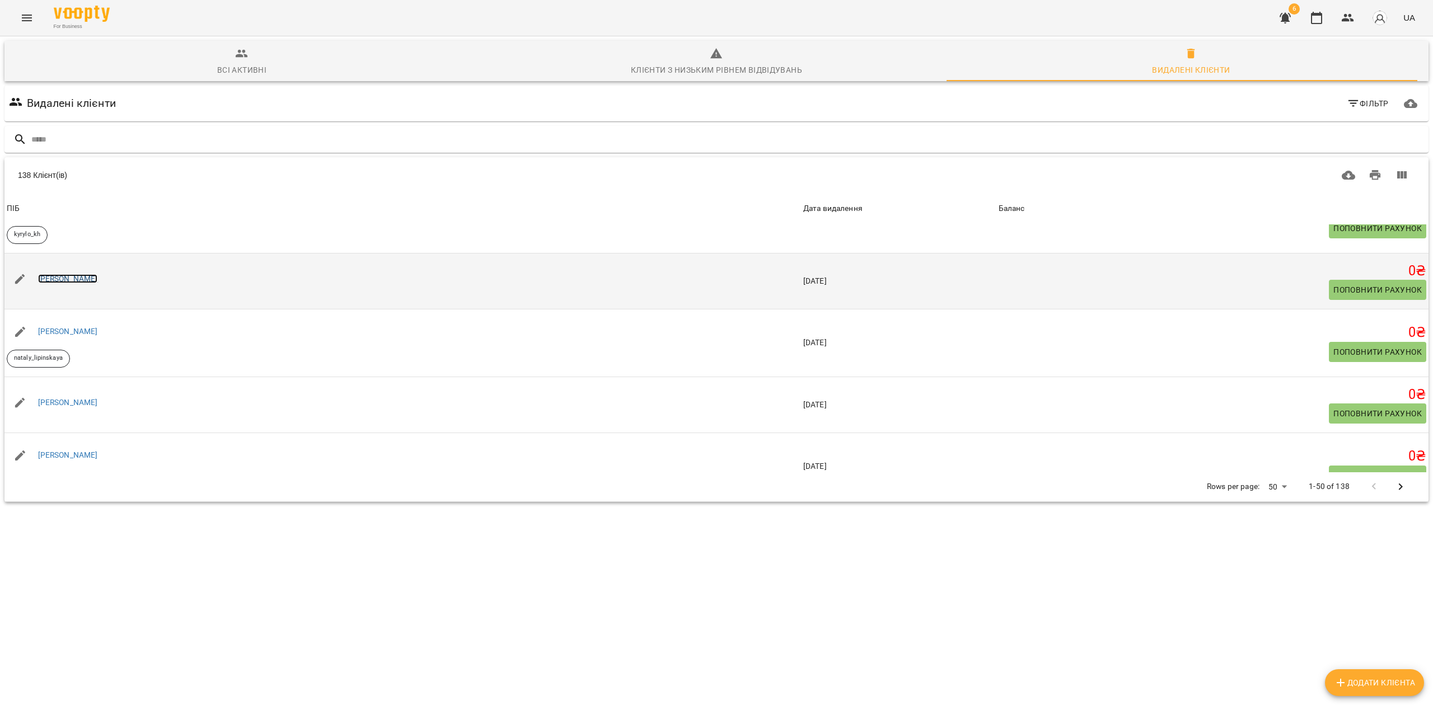
scroll to position [1044, 0]
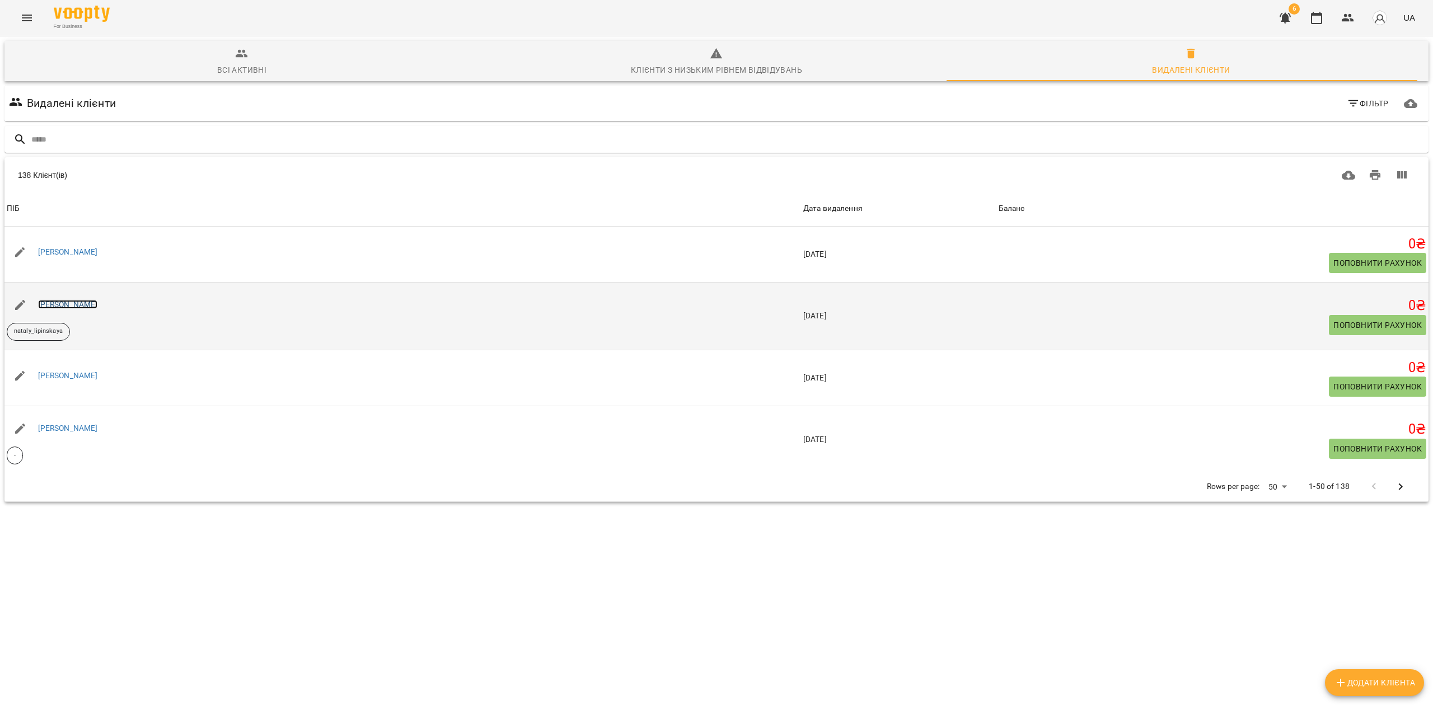
drag, startPoint x: 63, startPoint y: 300, endPoint x: 59, endPoint y: 309, distance: 9.6
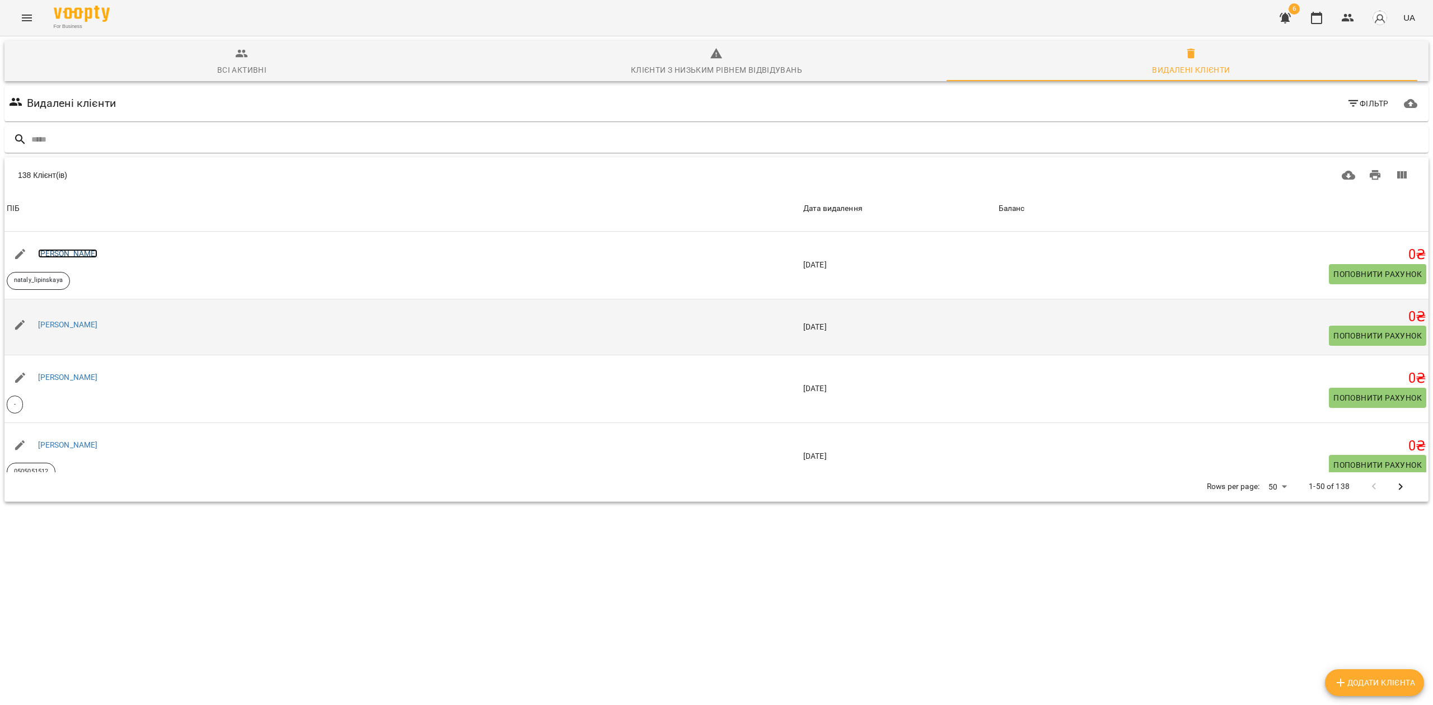
scroll to position [1119, 0]
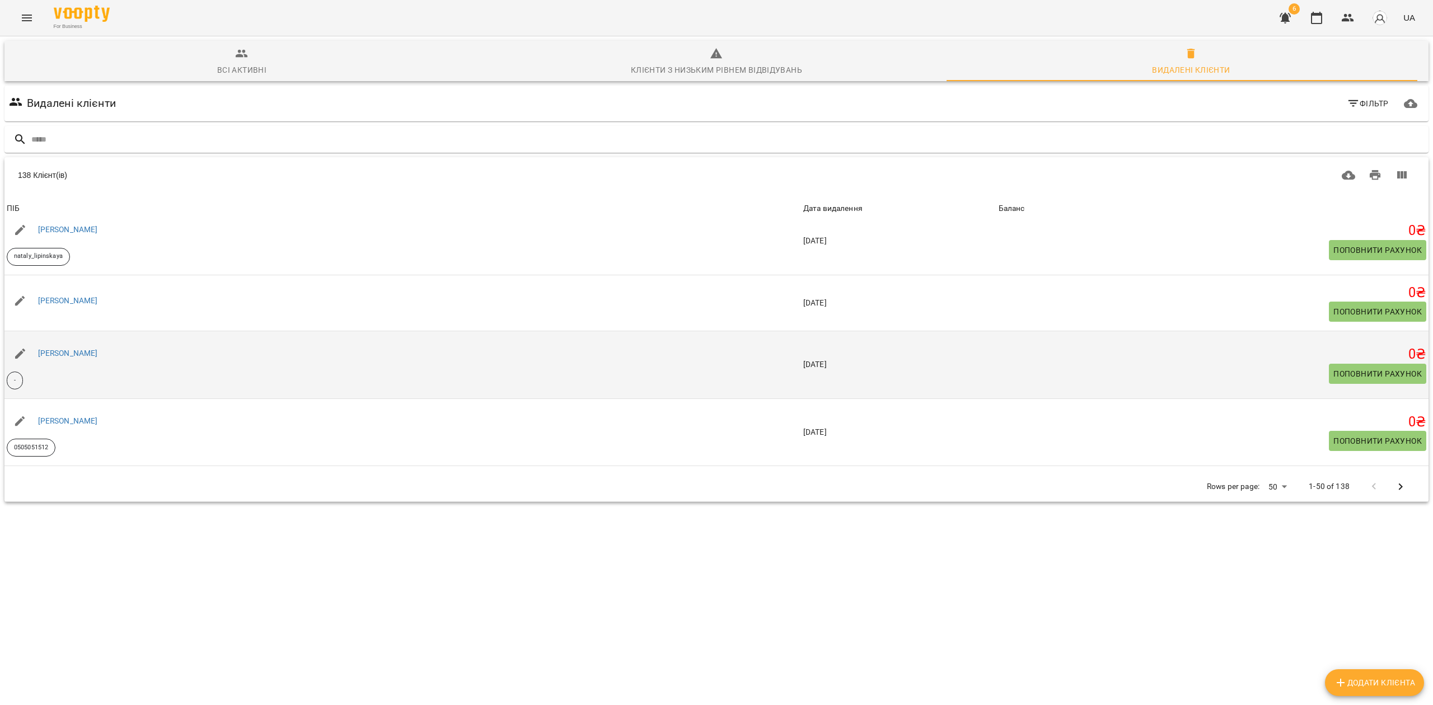
drag, startPoint x: 62, startPoint y: 348, endPoint x: 68, endPoint y: 350, distance: 6.4
drag, startPoint x: 68, startPoint y: 350, endPoint x: 56, endPoint y: 355, distance: 12.8
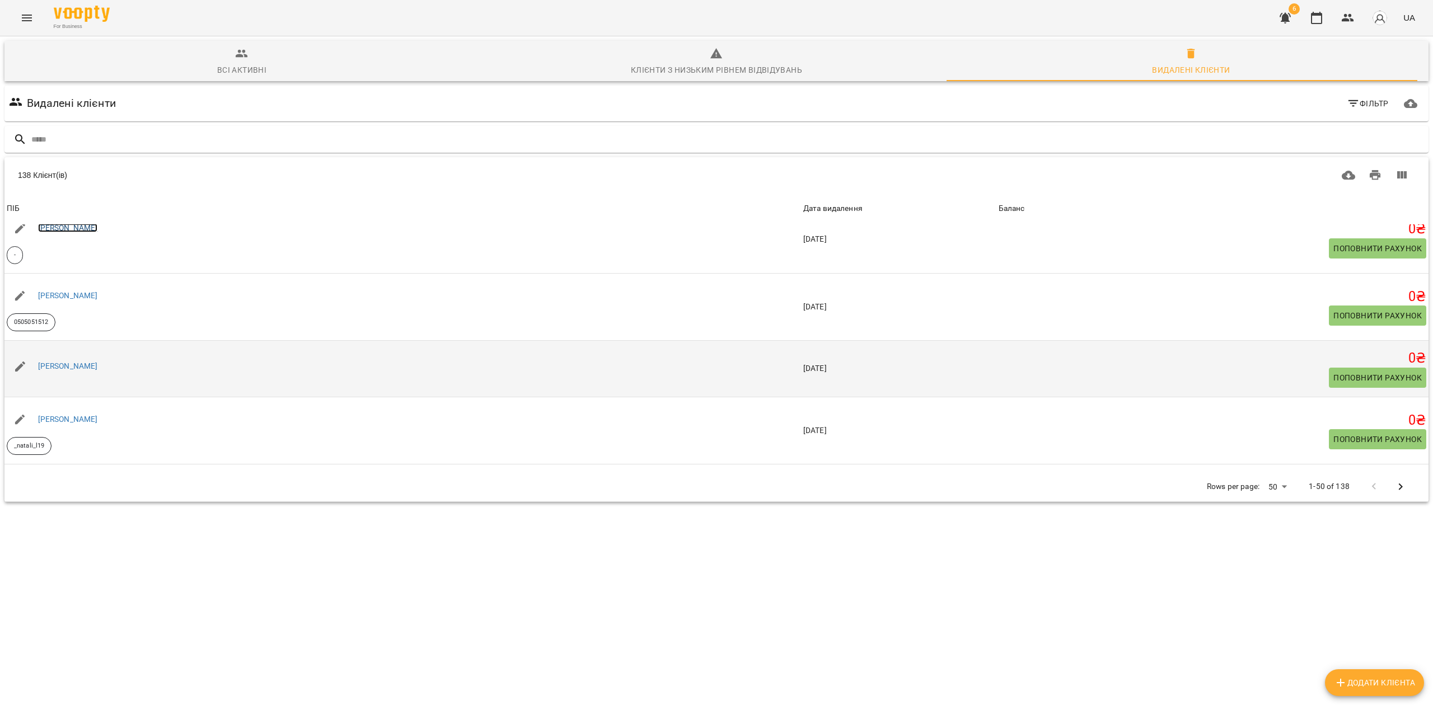
scroll to position [1268, 0]
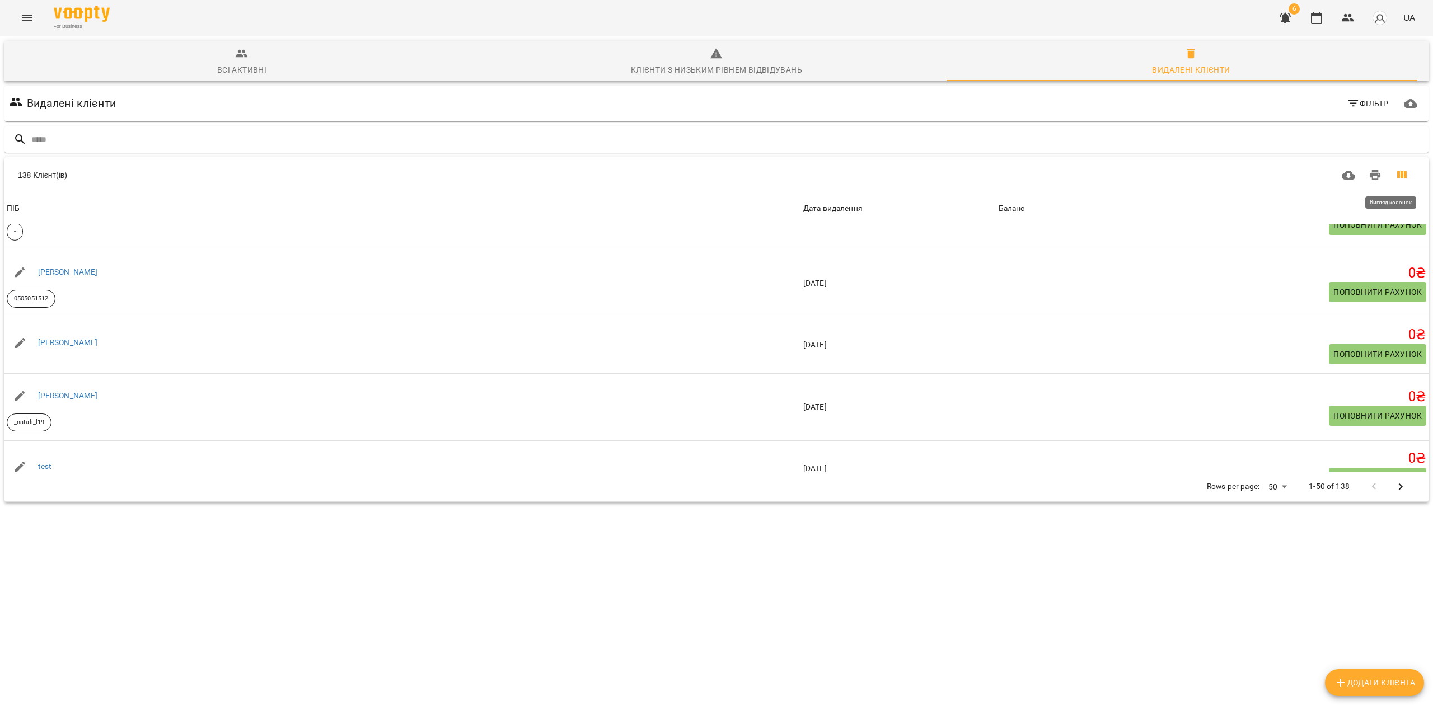
click at [1397, 173] on icon "Вигляд колонок" at bounding box center [1401, 174] width 13 height 13
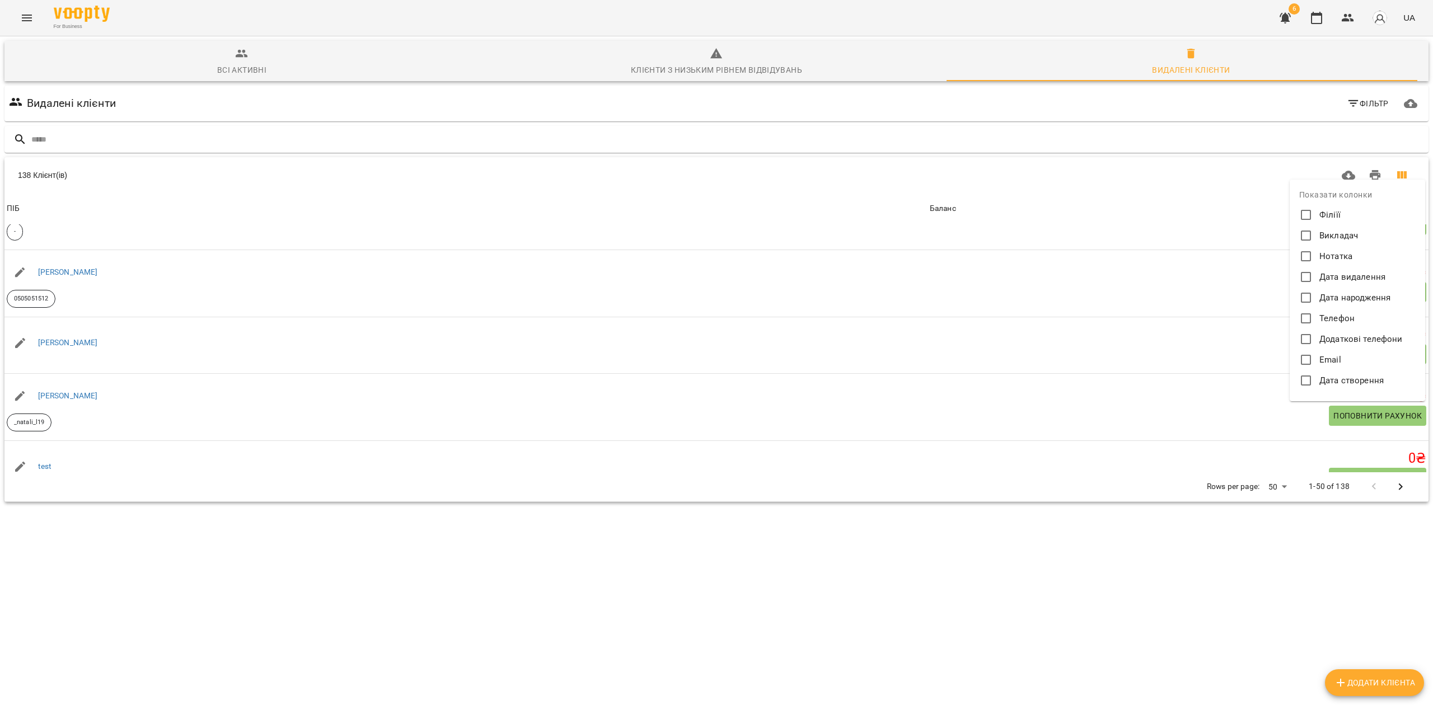
drag, startPoint x: 1022, startPoint y: 173, endPoint x: 1028, endPoint y: 178, distance: 7.5
click at [1022, 173] on div at bounding box center [716, 352] width 1433 height 705
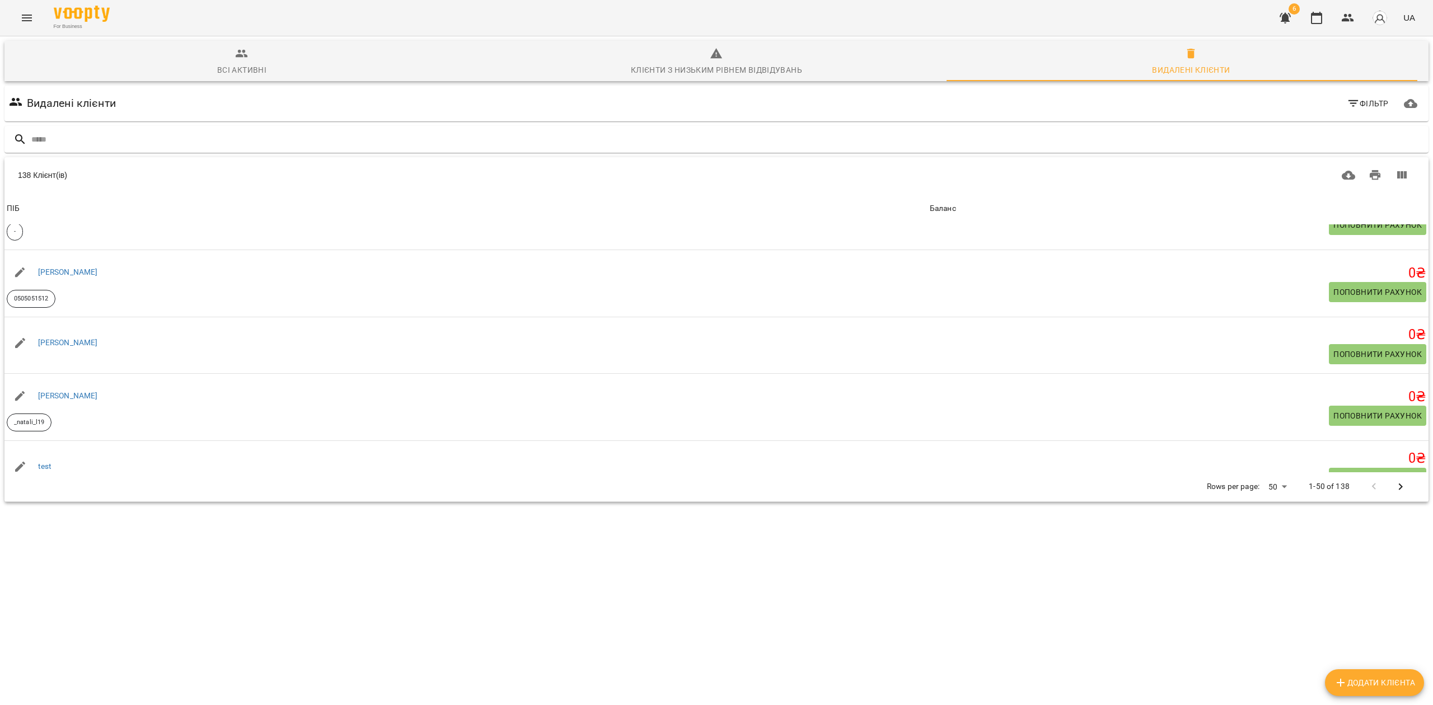
drag, startPoint x: 227, startPoint y: 40, endPoint x: 242, endPoint y: 48, distance: 17.0
click at [243, 43] on button "Всі активні" at bounding box center [241, 61] width 475 height 40
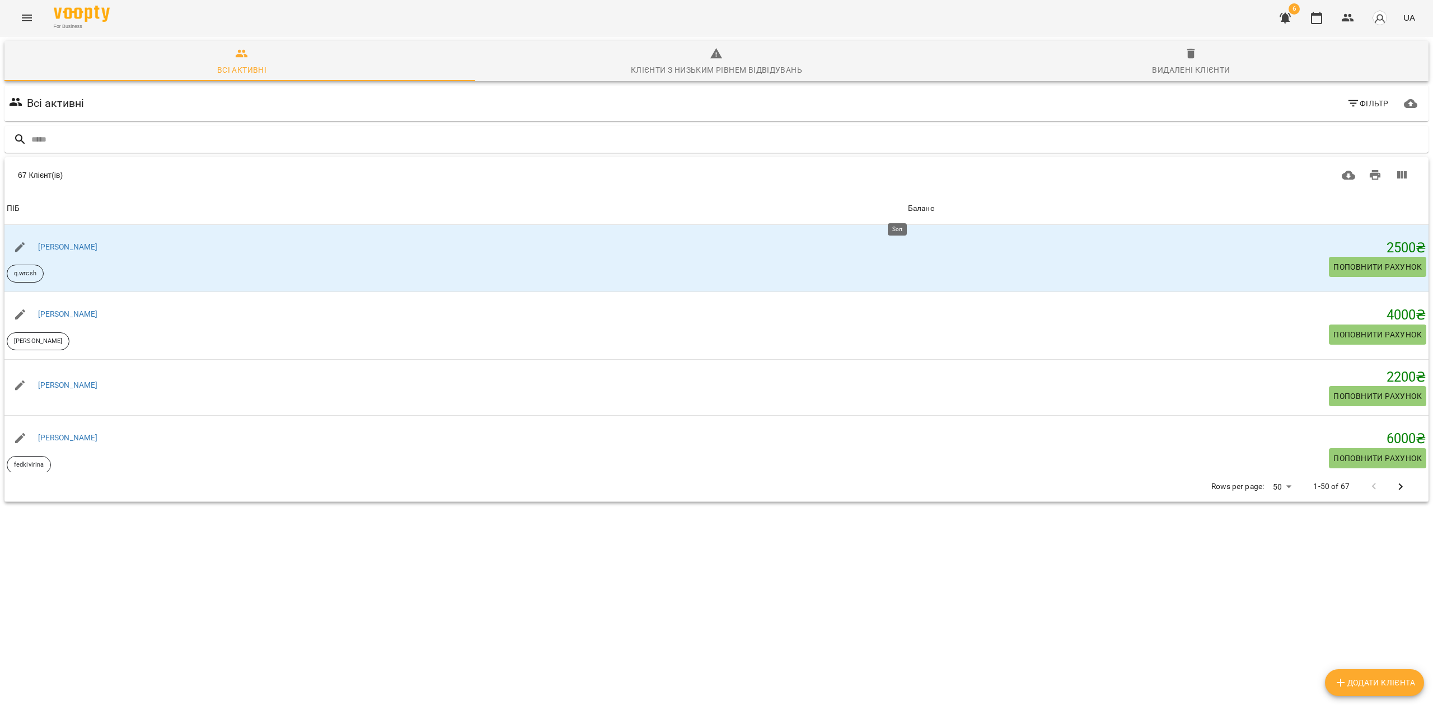
click at [908, 204] on div "Баланс" at bounding box center [921, 208] width 26 height 13
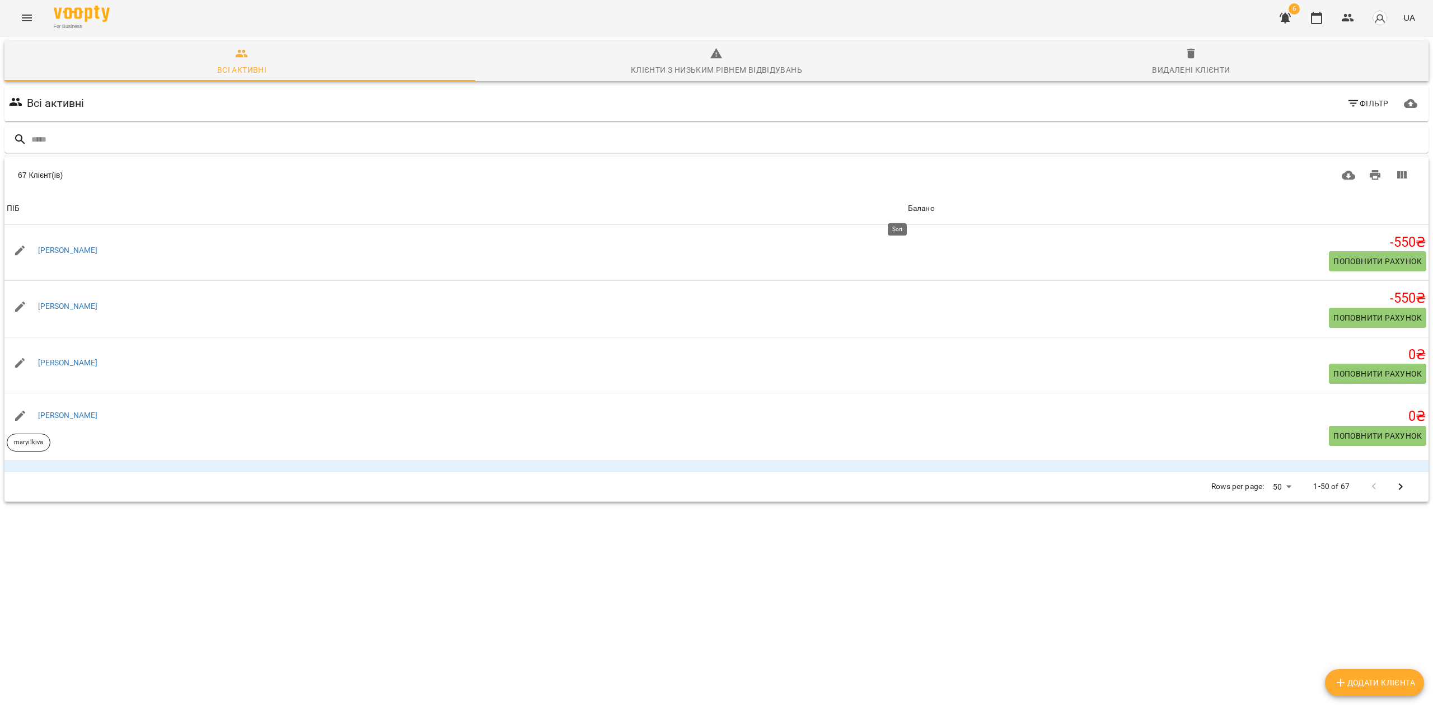
click at [908, 204] on div "Баланс" at bounding box center [921, 208] width 26 height 13
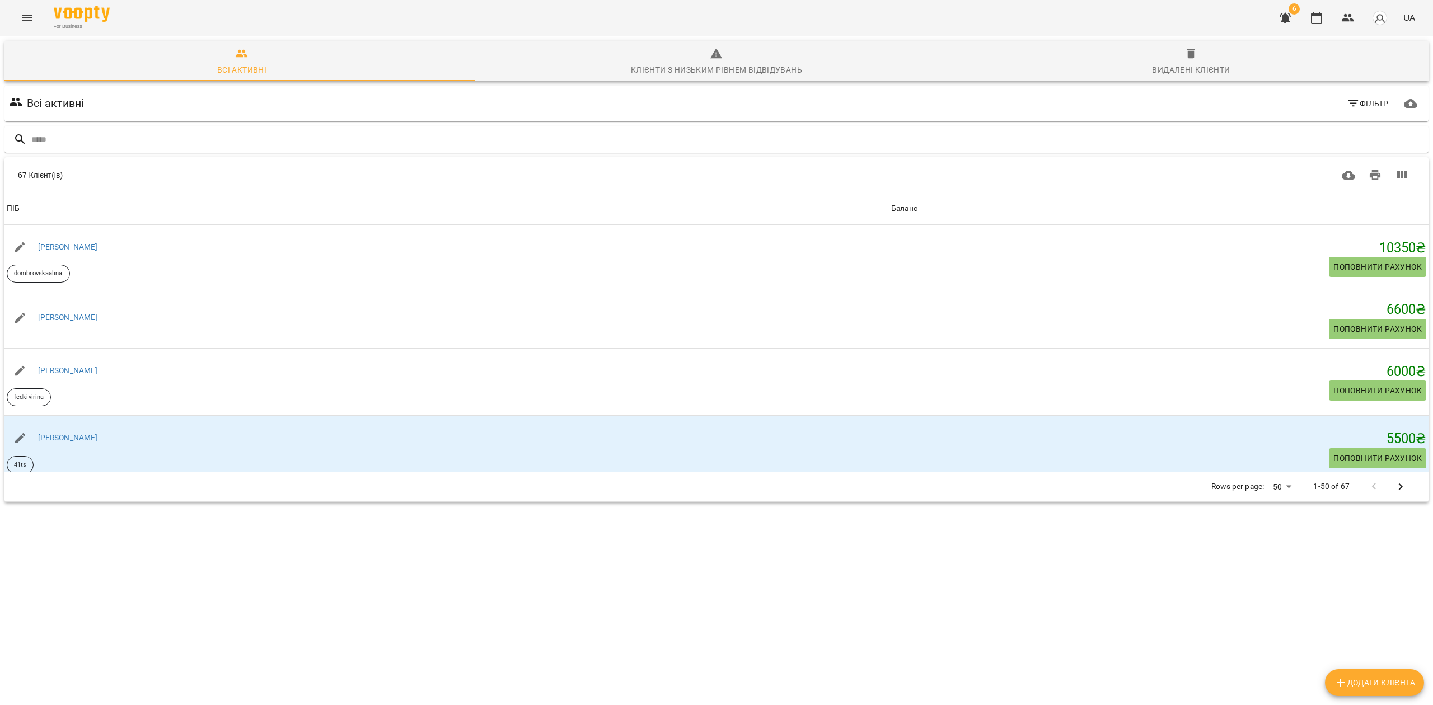
click at [1279, 489] on body "For Business 6 UA Всі активні Клієнти з низьким рівнем відвідувань Видалені клі…" at bounding box center [716, 292] width 1433 height 585
click at [1277, 574] on li "Всі" at bounding box center [1274, 566] width 33 height 20
click at [891, 208] on div "Баланс" at bounding box center [904, 208] width 26 height 13
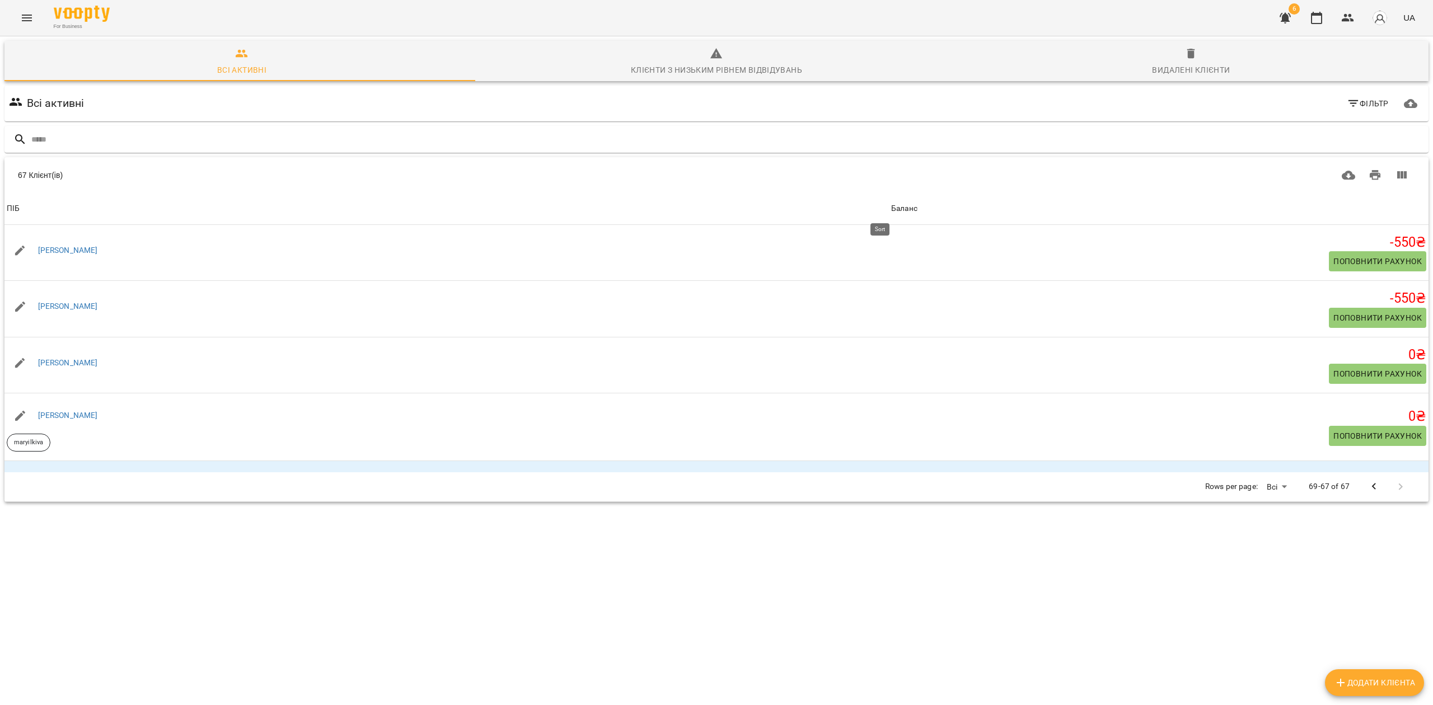
click at [891, 207] on div "Баланс" at bounding box center [904, 208] width 26 height 13
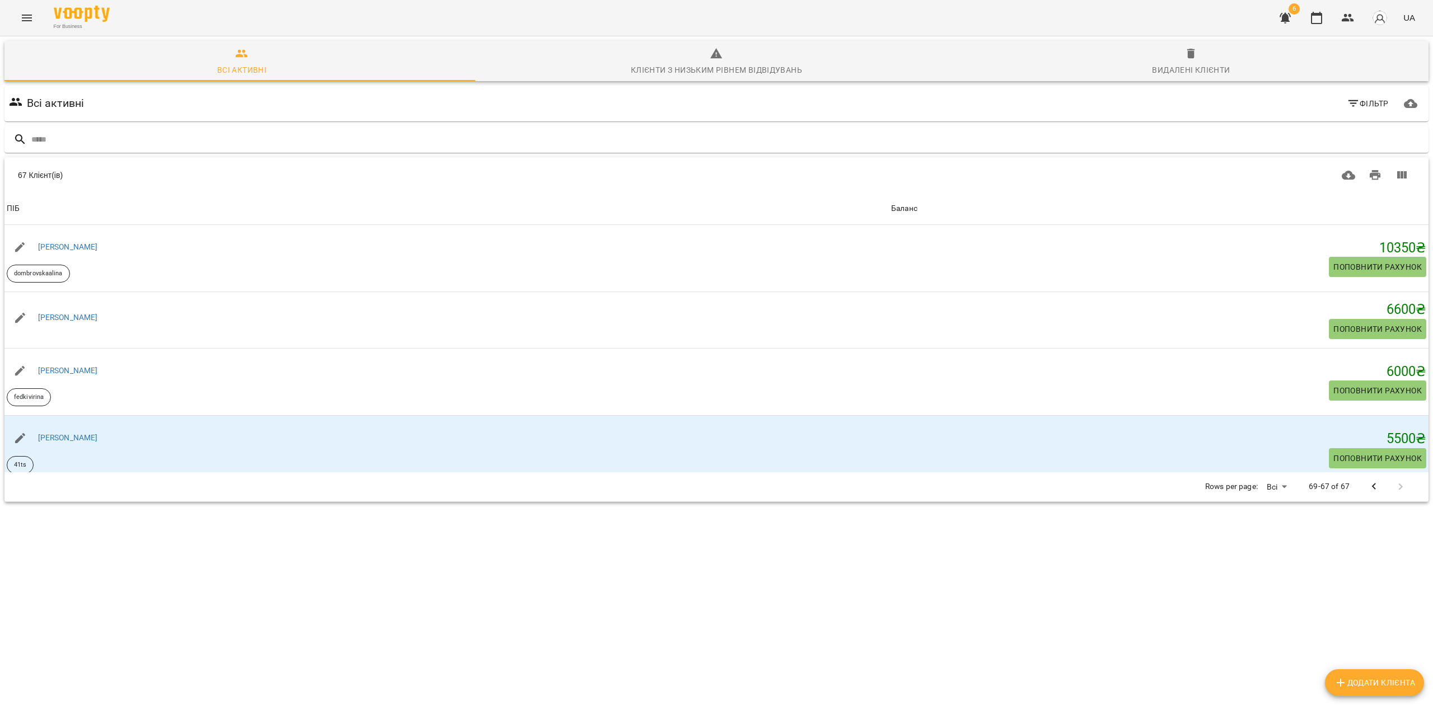
click at [1312, 486] on p "69-67 of 67" at bounding box center [1329, 486] width 41 height 11
click at [1270, 486] on body "For Business 6 UA Всі активні Клієнти з низьким рівнем відвідувань Видалені клі…" at bounding box center [716, 292] width 1433 height 585
click at [1272, 488] on li "Всі" at bounding box center [1267, 487] width 33 height 20
click at [1273, 489] on body "For Business 6 UA Всі активні Клієнти з низьким рівнем відвідувань Видалені клі…" at bounding box center [716, 292] width 1433 height 585
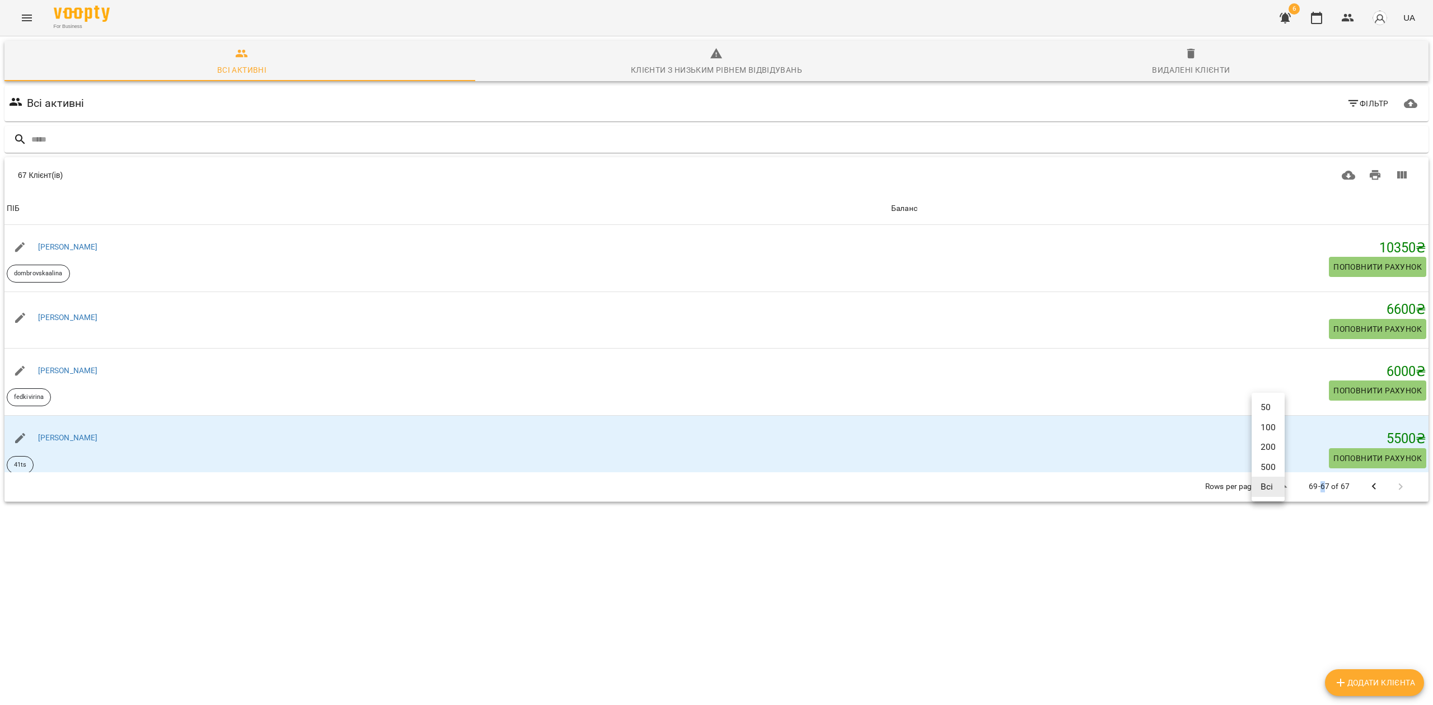
click at [1274, 424] on li "100" at bounding box center [1267, 428] width 33 height 20
click at [891, 209] on div "Баланс" at bounding box center [904, 208] width 26 height 13
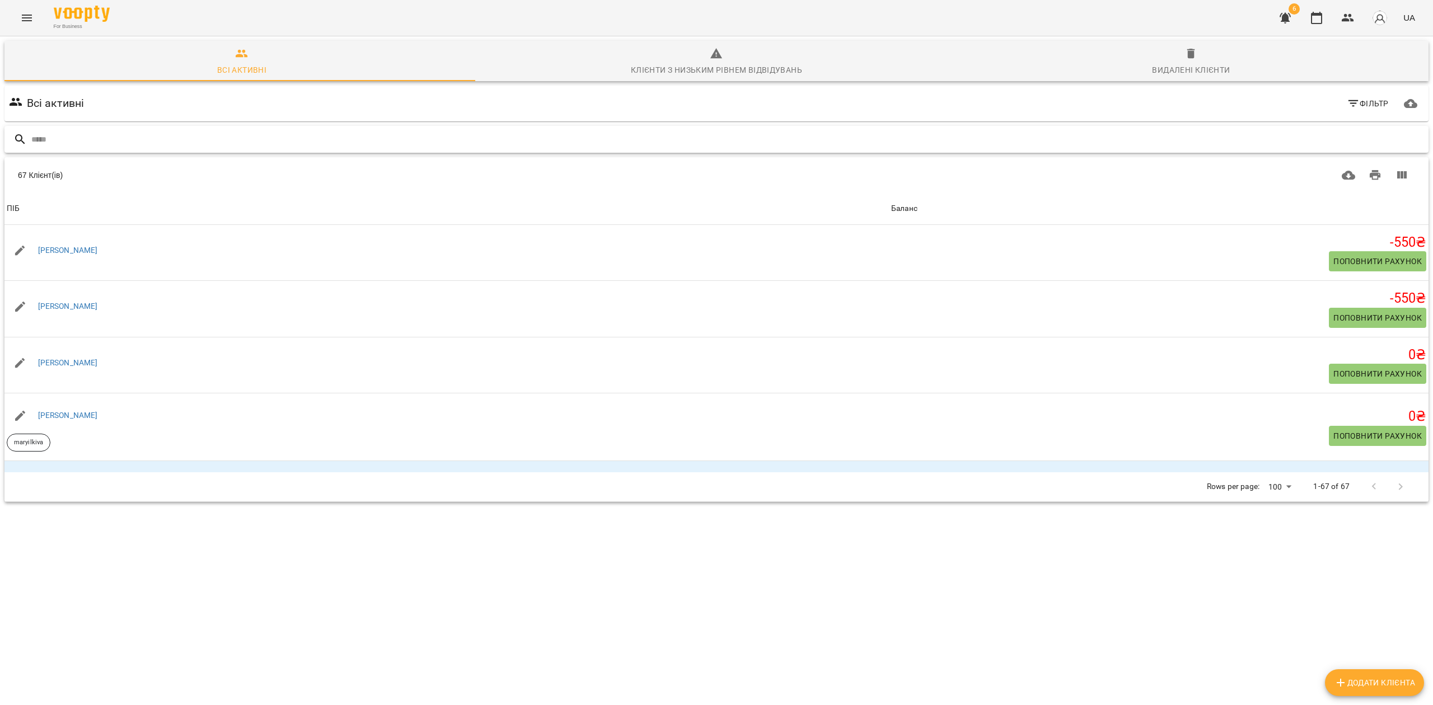
click at [328, 139] on input "text" at bounding box center [727, 139] width 1392 height 18
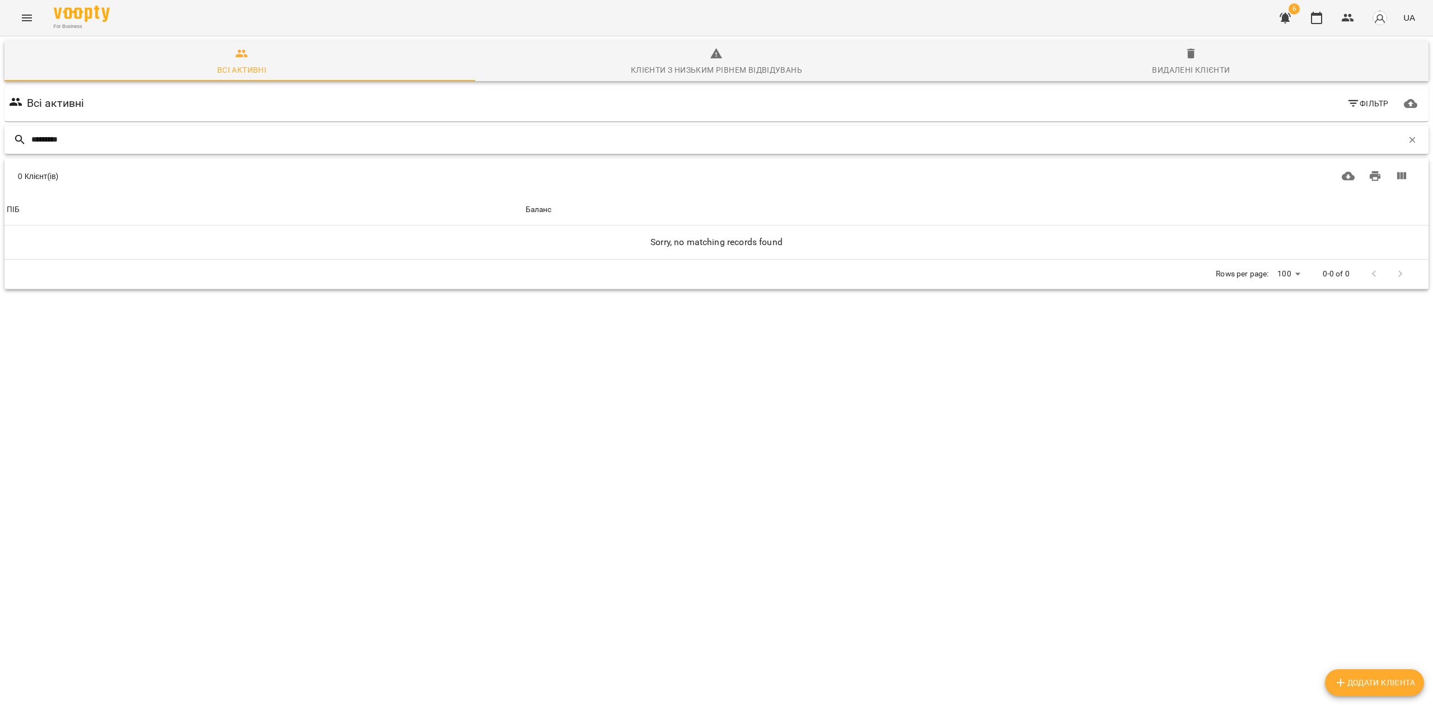
type input "*********"
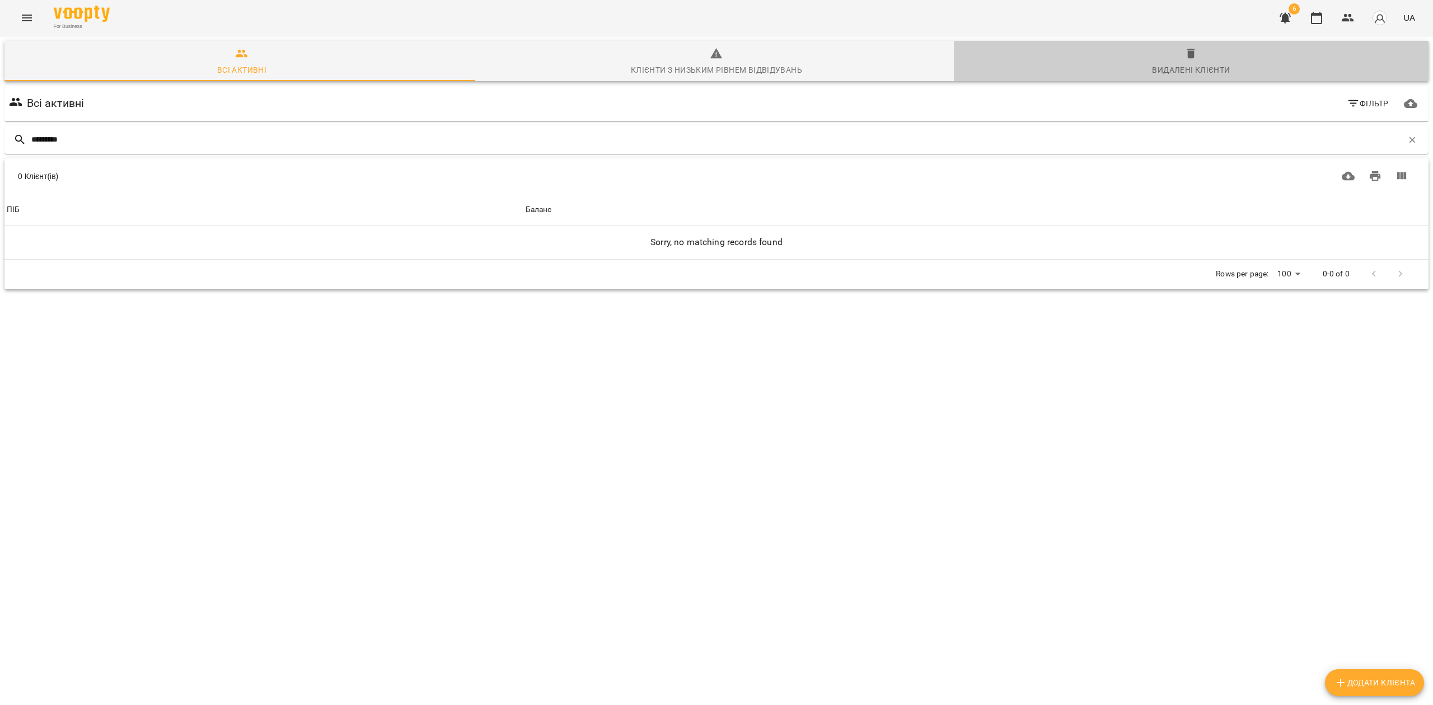
click at [1189, 62] on span "Видалені клієнти" at bounding box center [1190, 62] width 461 height 30
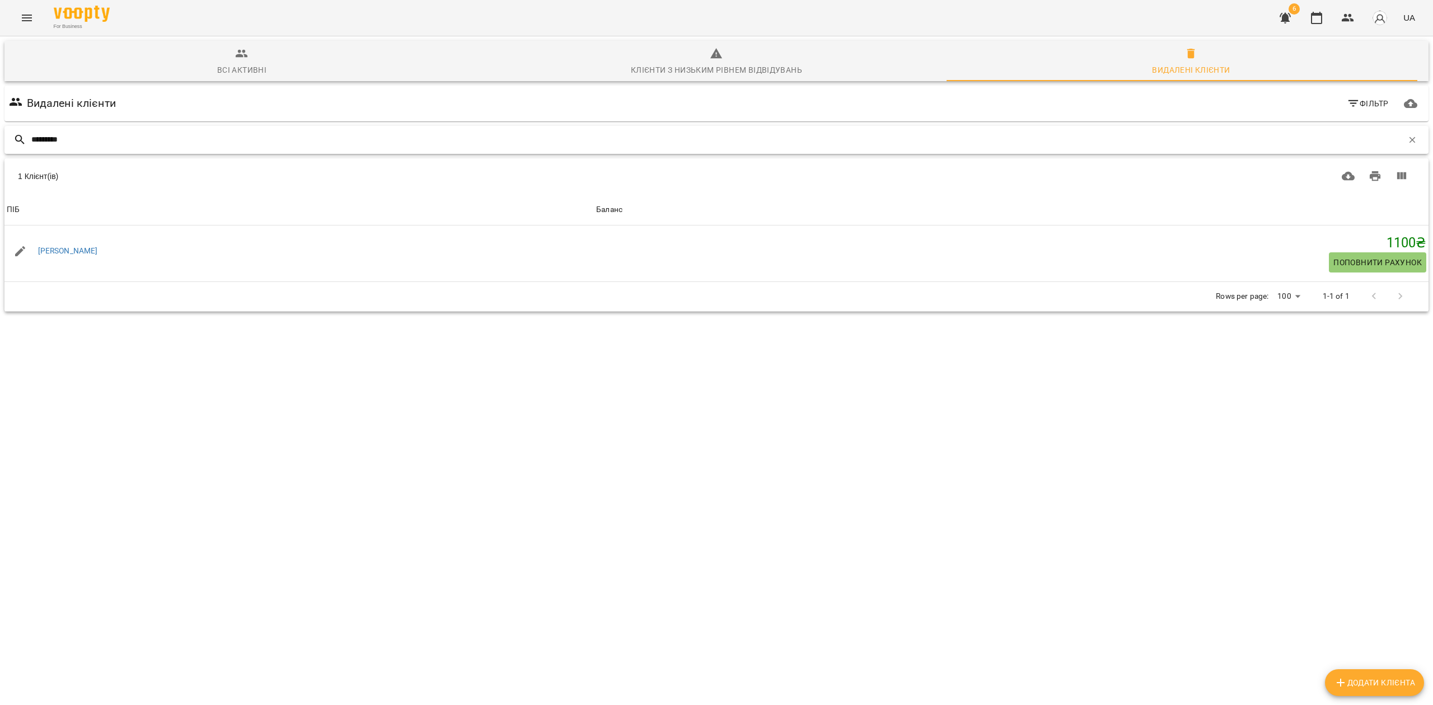
click at [90, 140] on input "*********" at bounding box center [716, 139] width 1371 height 18
click at [90, 139] on input "*********" at bounding box center [716, 139] width 1371 height 18
click at [91, 142] on input "*********" at bounding box center [716, 139] width 1371 height 18
click at [1407, 138] on icon "button" at bounding box center [1412, 140] width 10 height 10
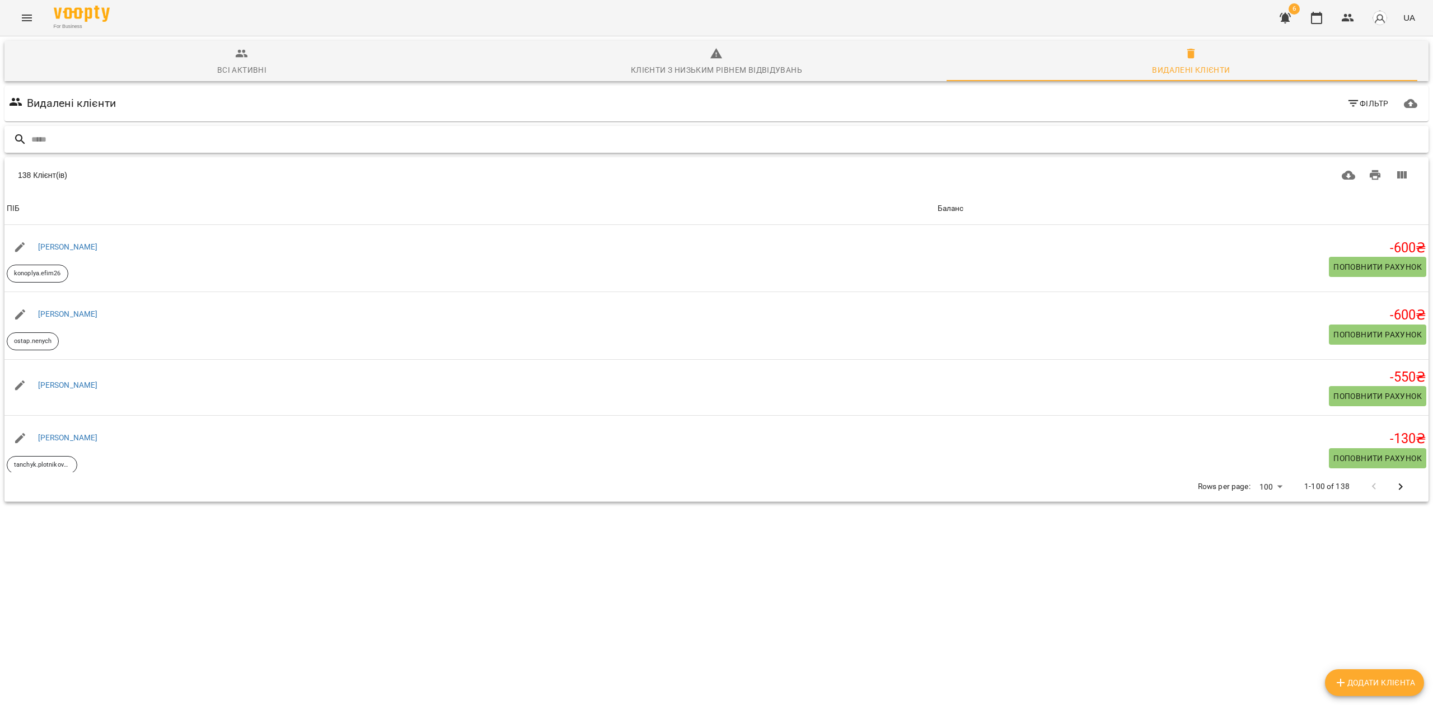
click at [615, 133] on input "text" at bounding box center [727, 139] width 1392 height 18
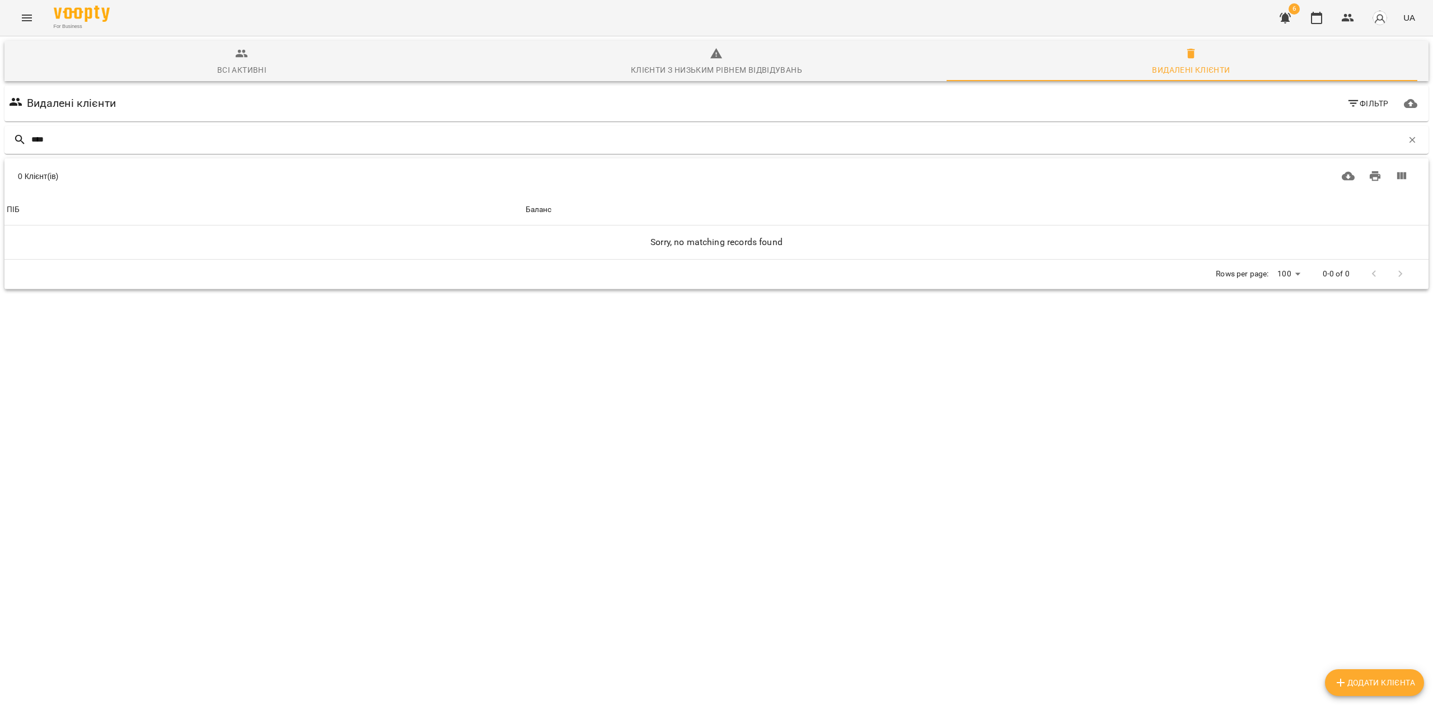
click at [266, 59] on span "Всі активні" at bounding box center [241, 62] width 461 height 30
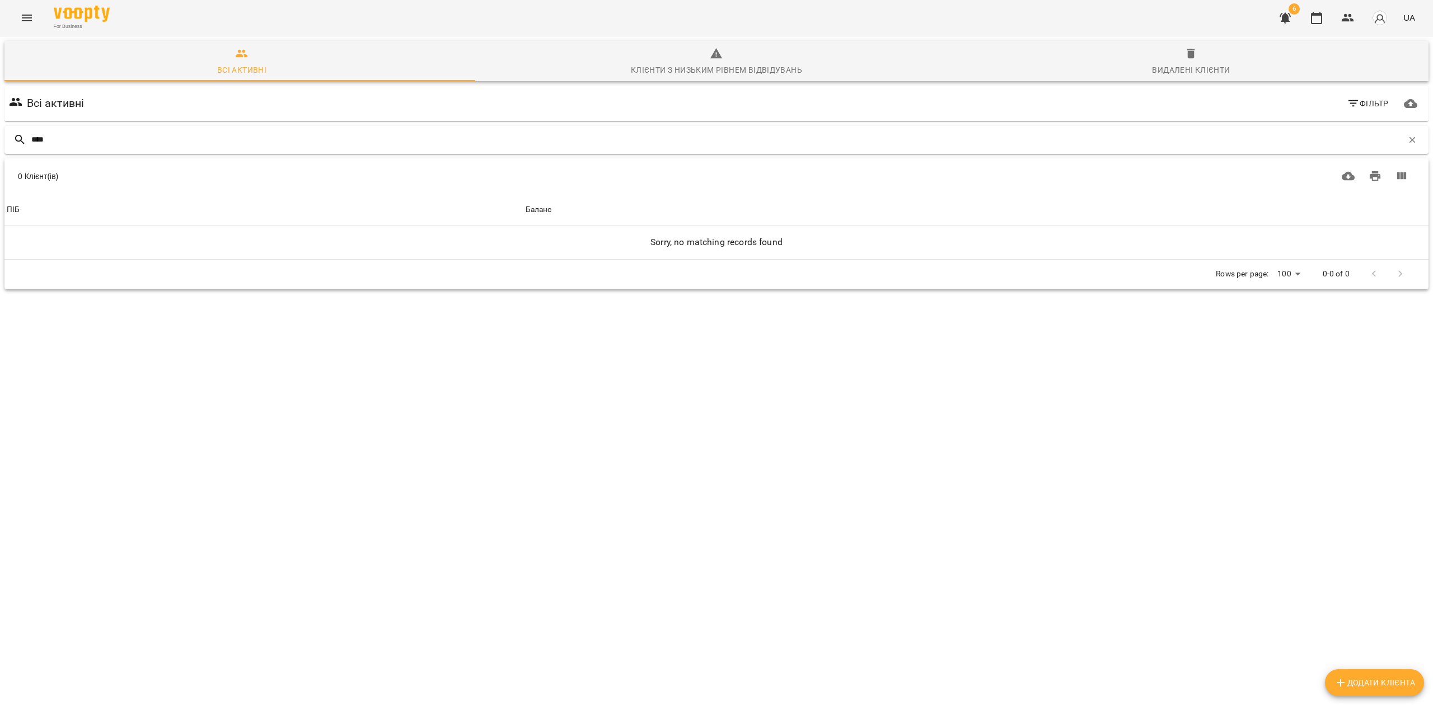
click at [151, 128] on div "****" at bounding box center [716, 140] width 1424 height 28
click at [153, 141] on input "****" at bounding box center [716, 139] width 1371 height 18
click at [153, 142] on input "****" at bounding box center [716, 139] width 1371 height 18
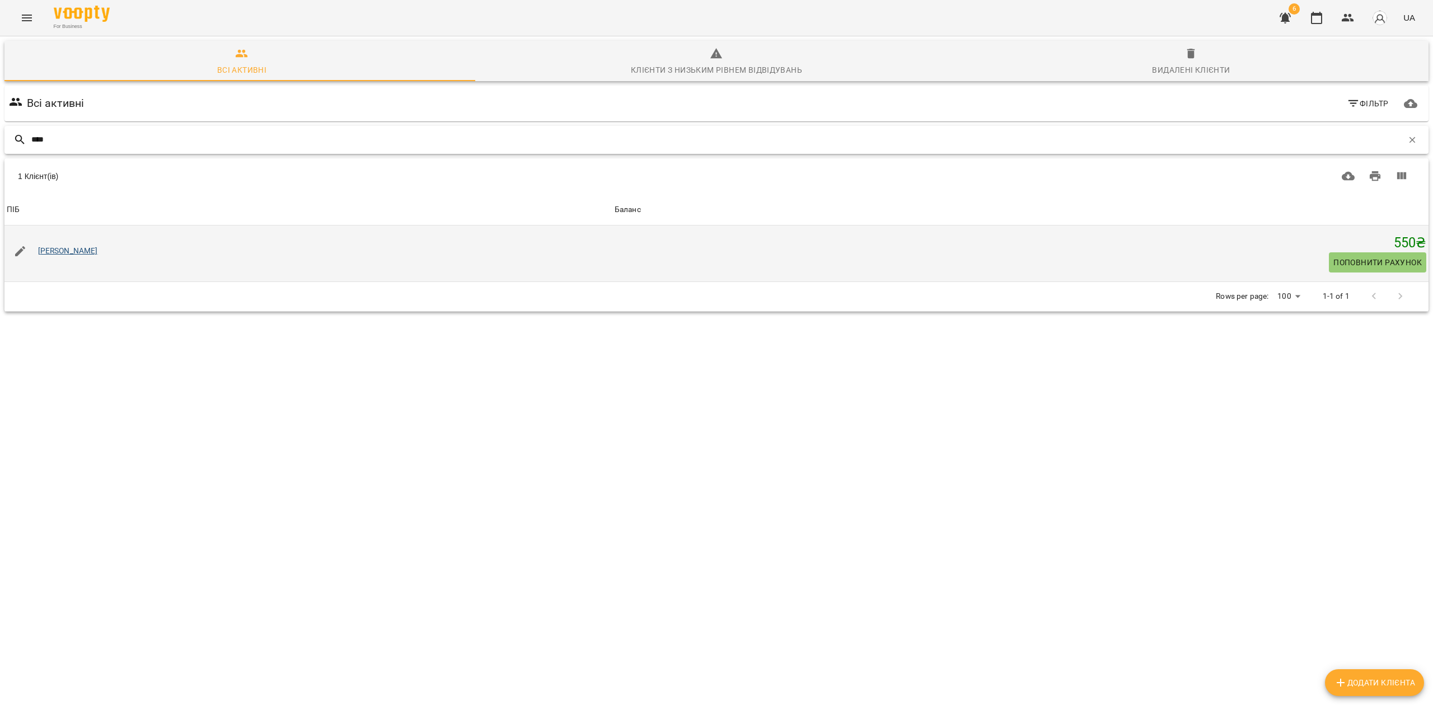
type input "****"
click at [71, 254] on link "Костянтин Колосков" at bounding box center [68, 250] width 60 height 9
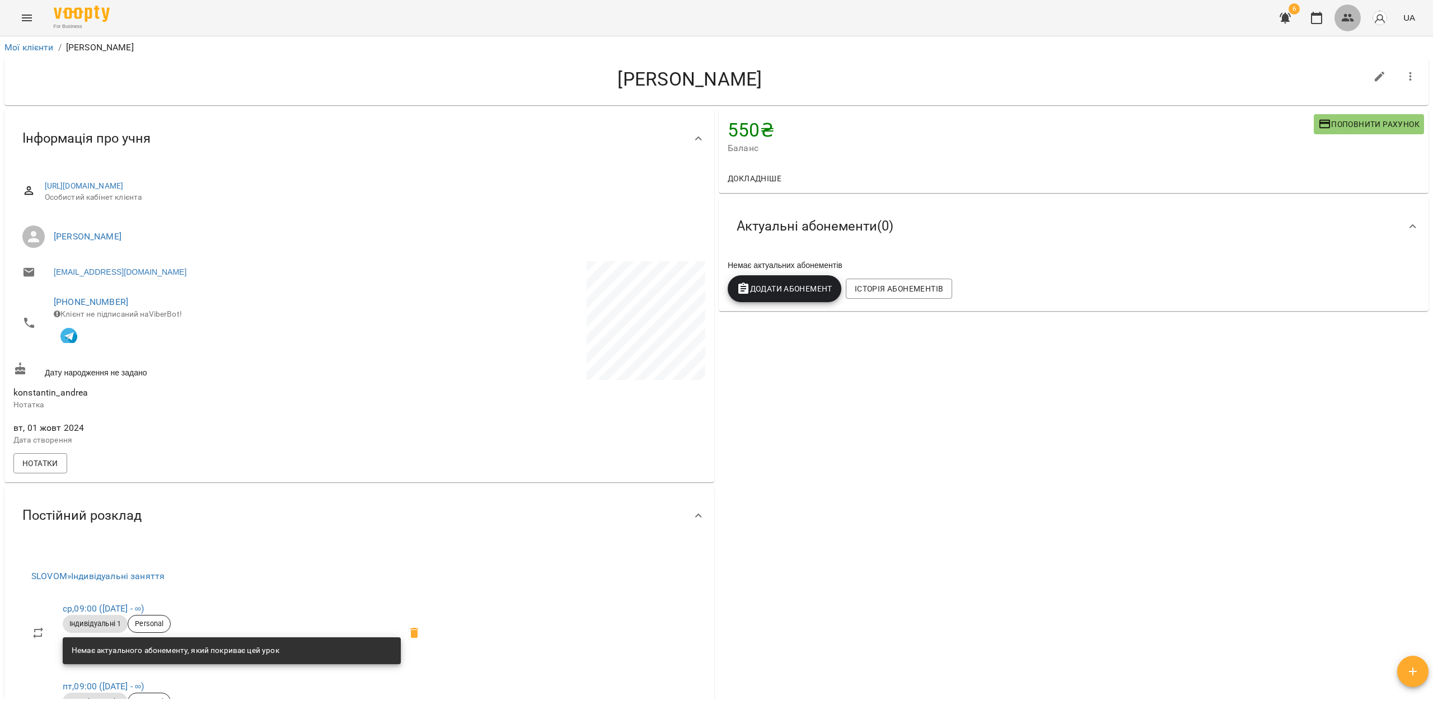
click at [1347, 18] on icon "button" at bounding box center [1348, 18] width 12 height 8
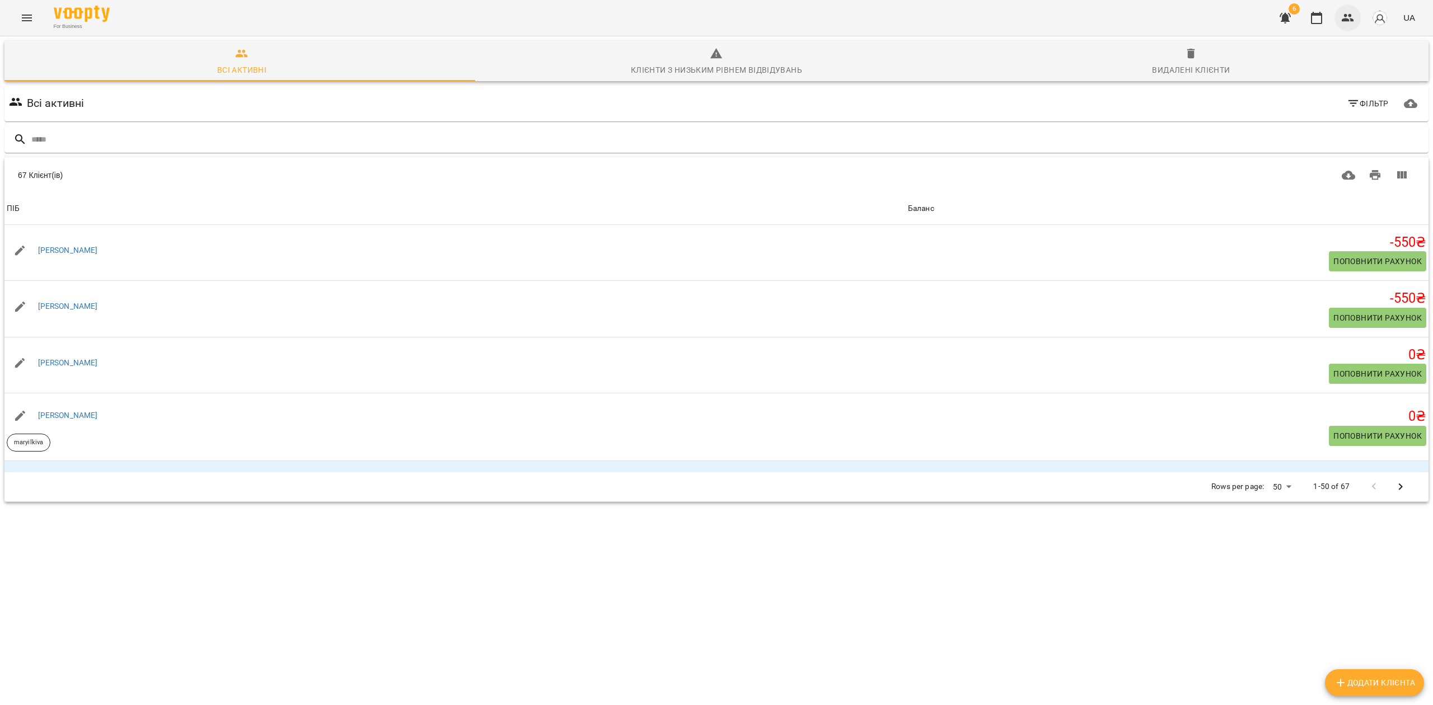
click at [1348, 12] on icon "button" at bounding box center [1347, 17] width 13 height 13
click at [142, 132] on input "text" at bounding box center [727, 139] width 1392 height 18
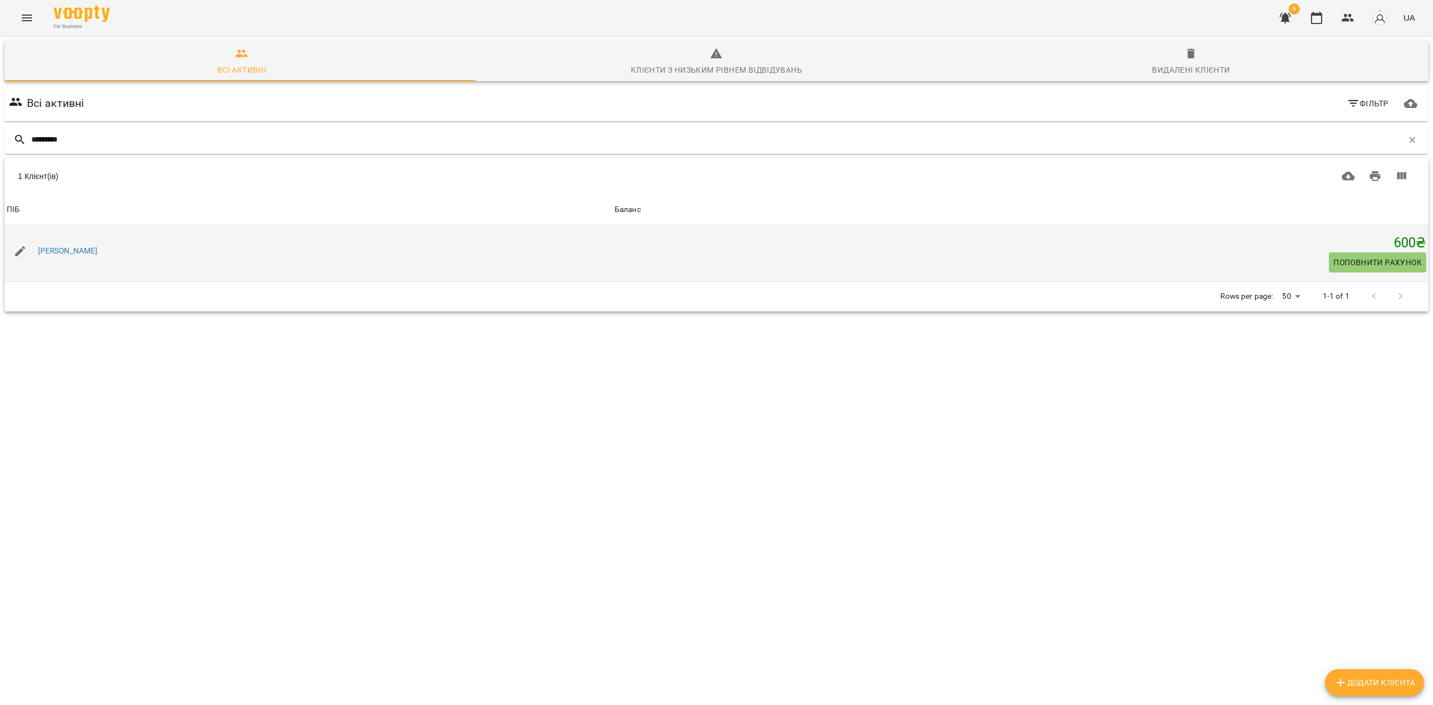
type input "*********"
click at [1377, 265] on span "Поповнити рахунок" at bounding box center [1377, 262] width 88 height 13
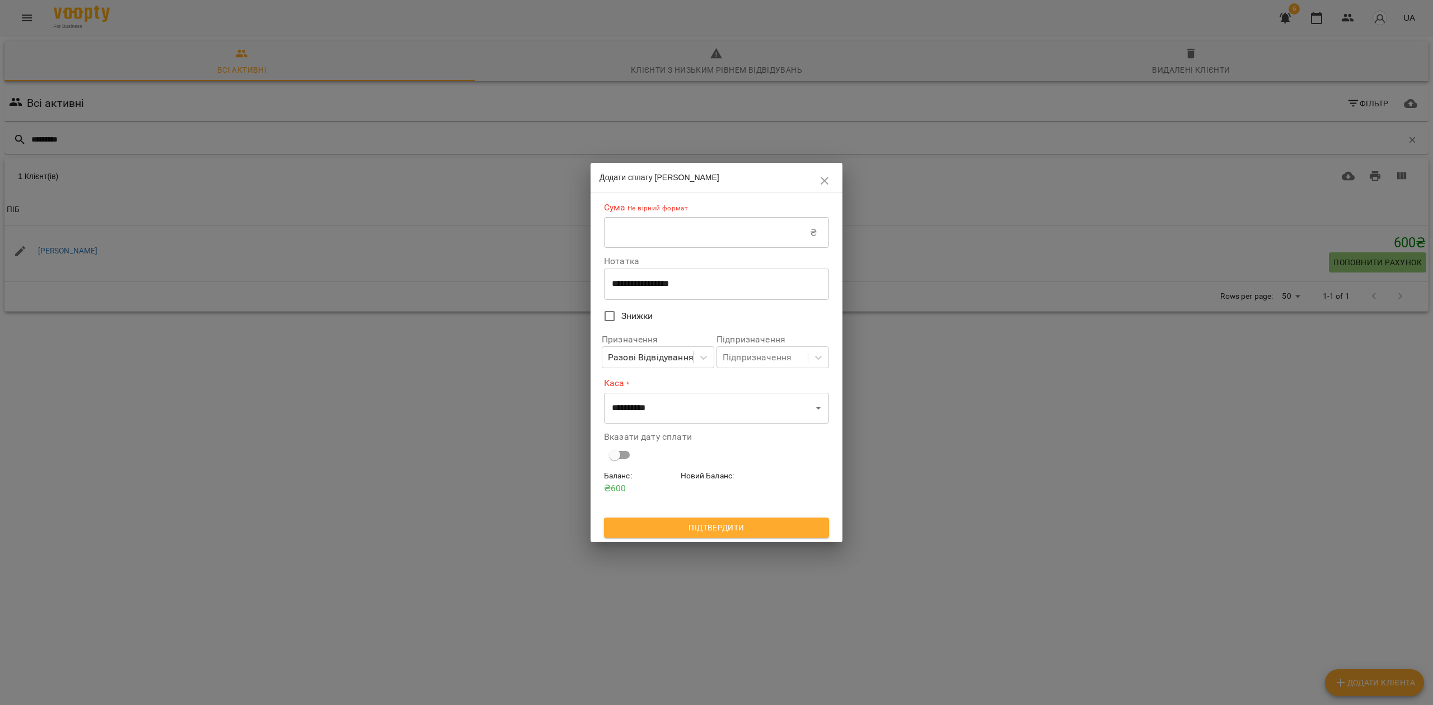
click at [710, 236] on input "text" at bounding box center [707, 232] width 206 height 31
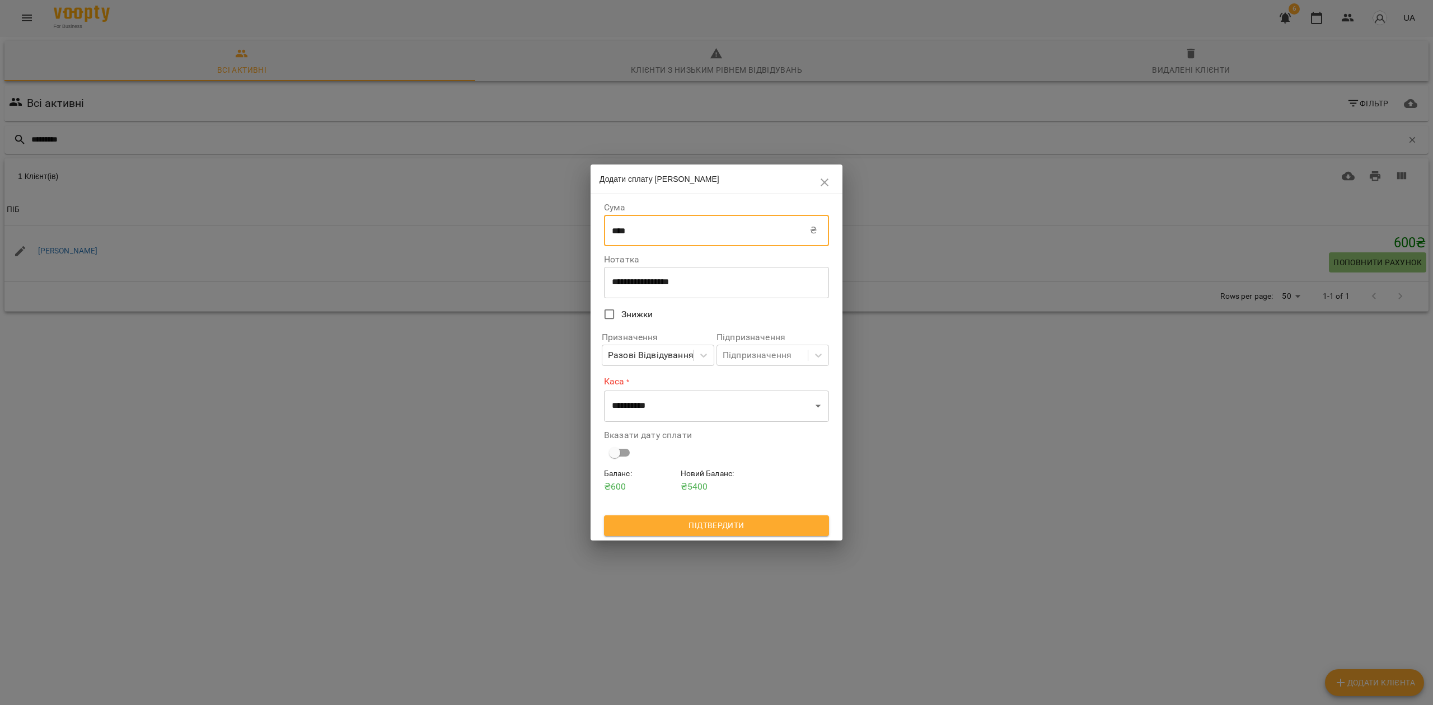
type input "****"
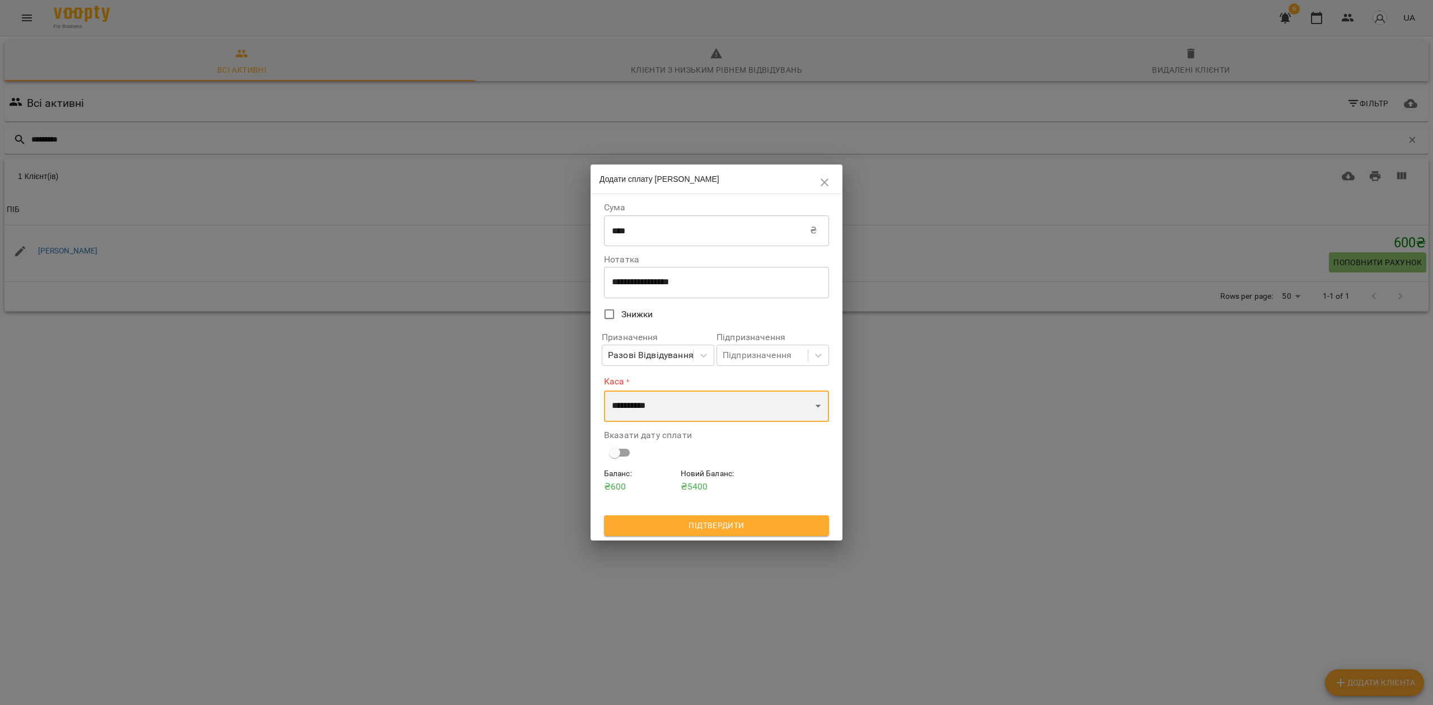
click at [688, 404] on select "**********" at bounding box center [716, 406] width 225 height 31
select select "****"
click at [604, 391] on select "**********" at bounding box center [716, 406] width 225 height 31
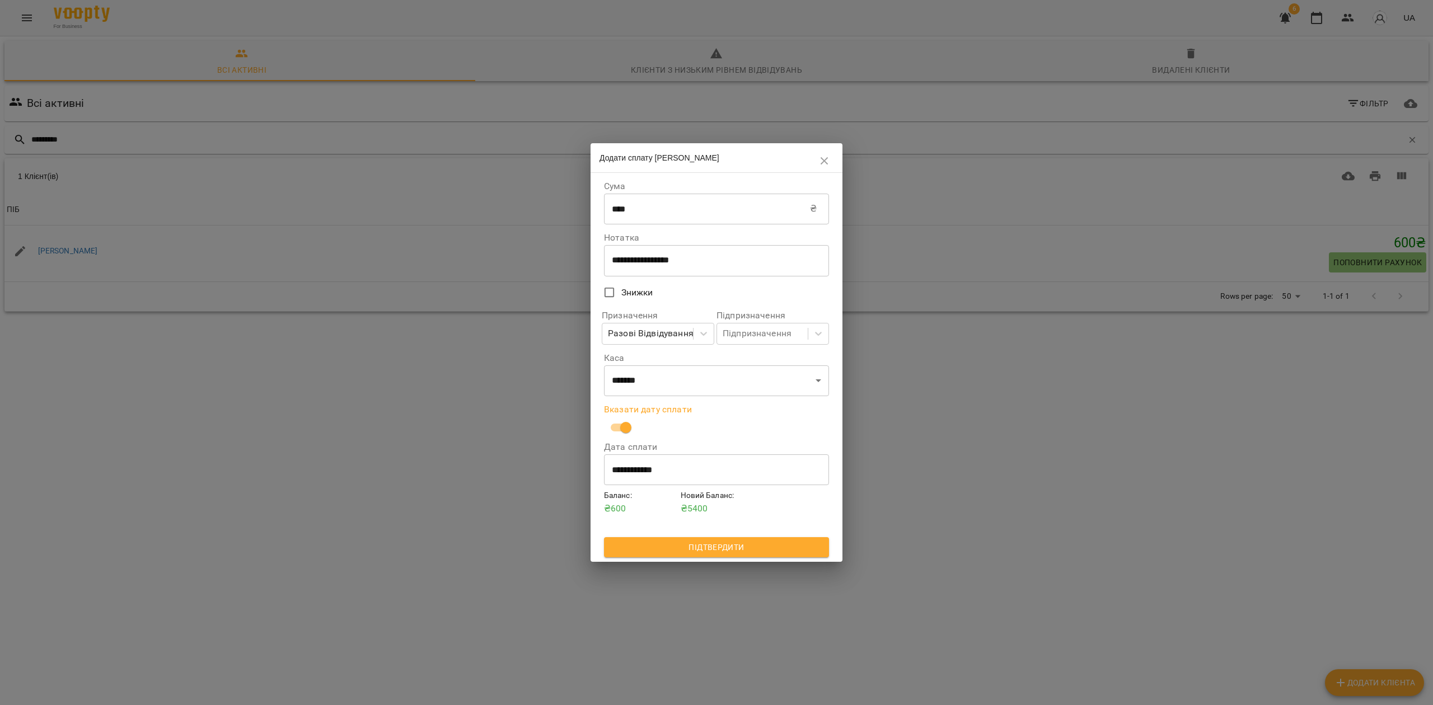
click at [715, 546] on span "Підтвердити" at bounding box center [716, 547] width 207 height 13
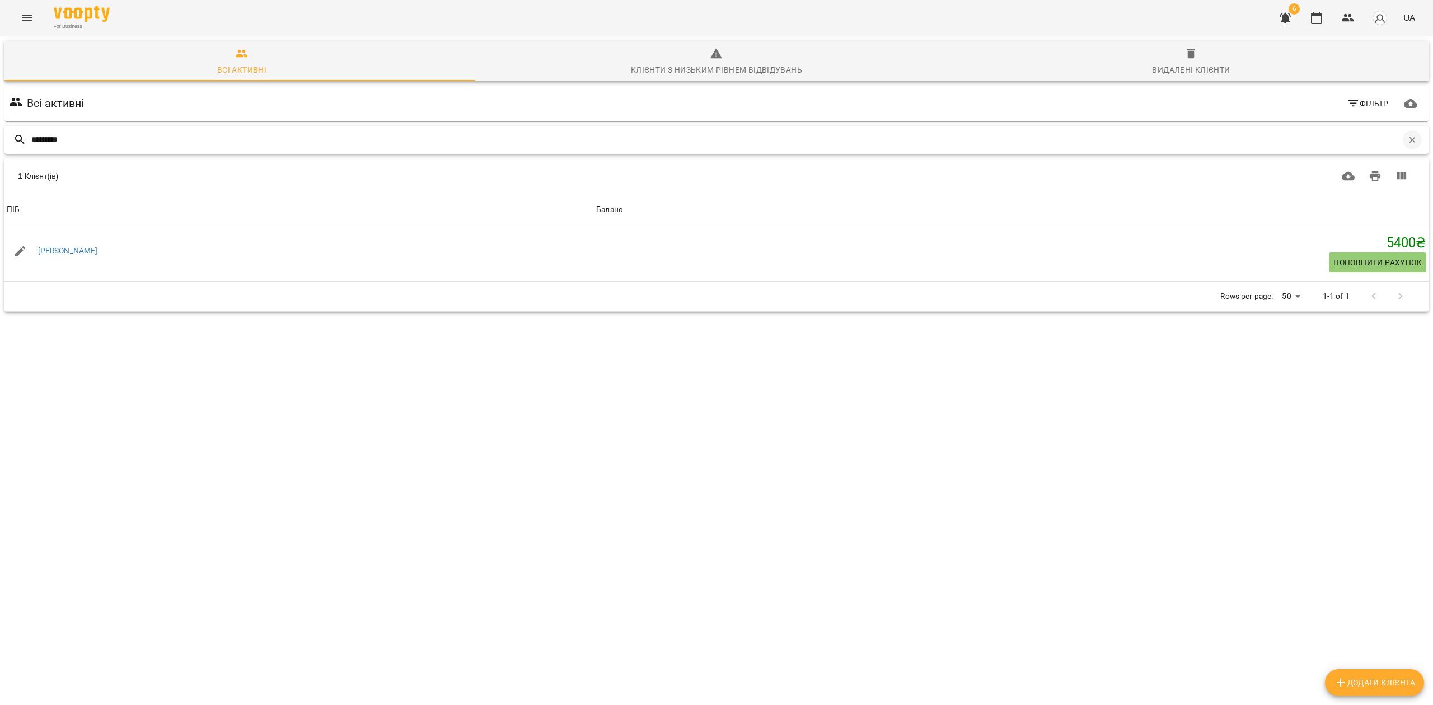
click at [1409, 142] on icon "button" at bounding box center [1412, 140] width 6 height 6
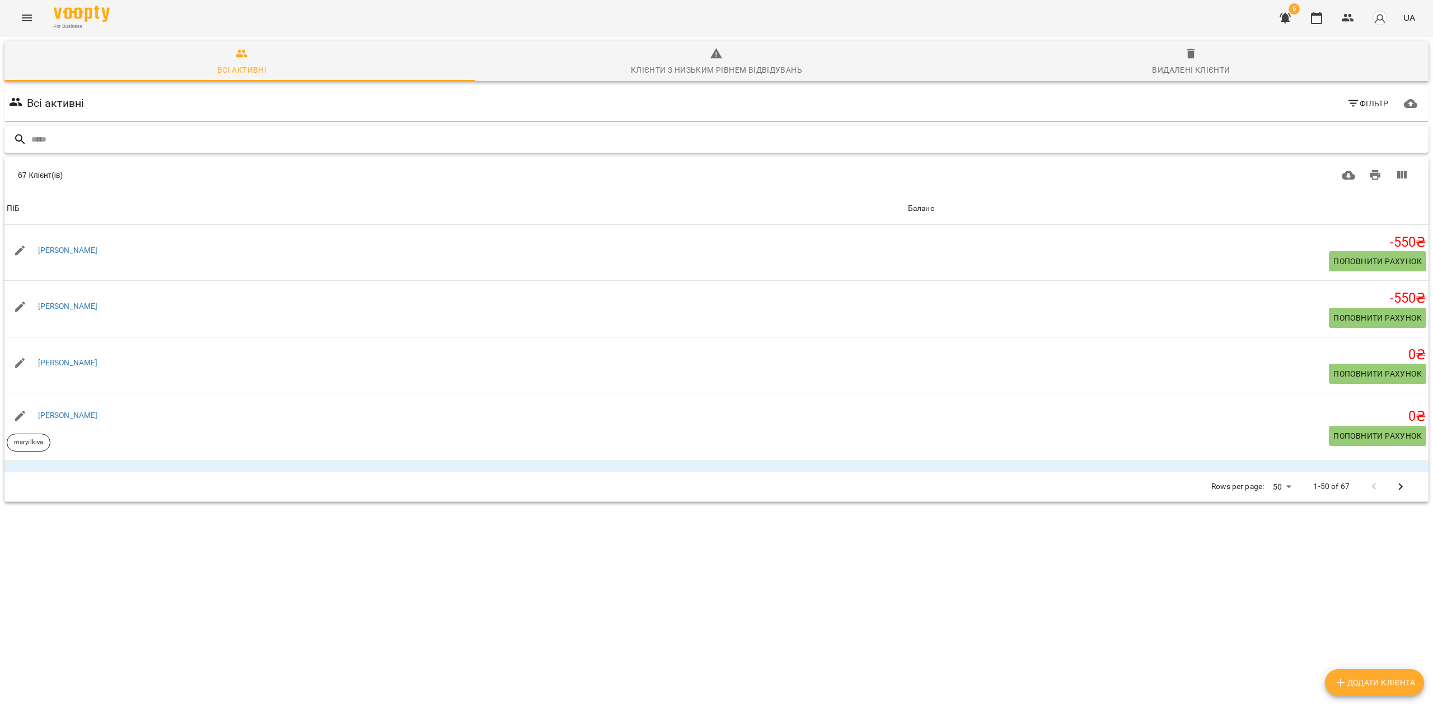
click at [212, 141] on input "text" at bounding box center [727, 139] width 1392 height 18
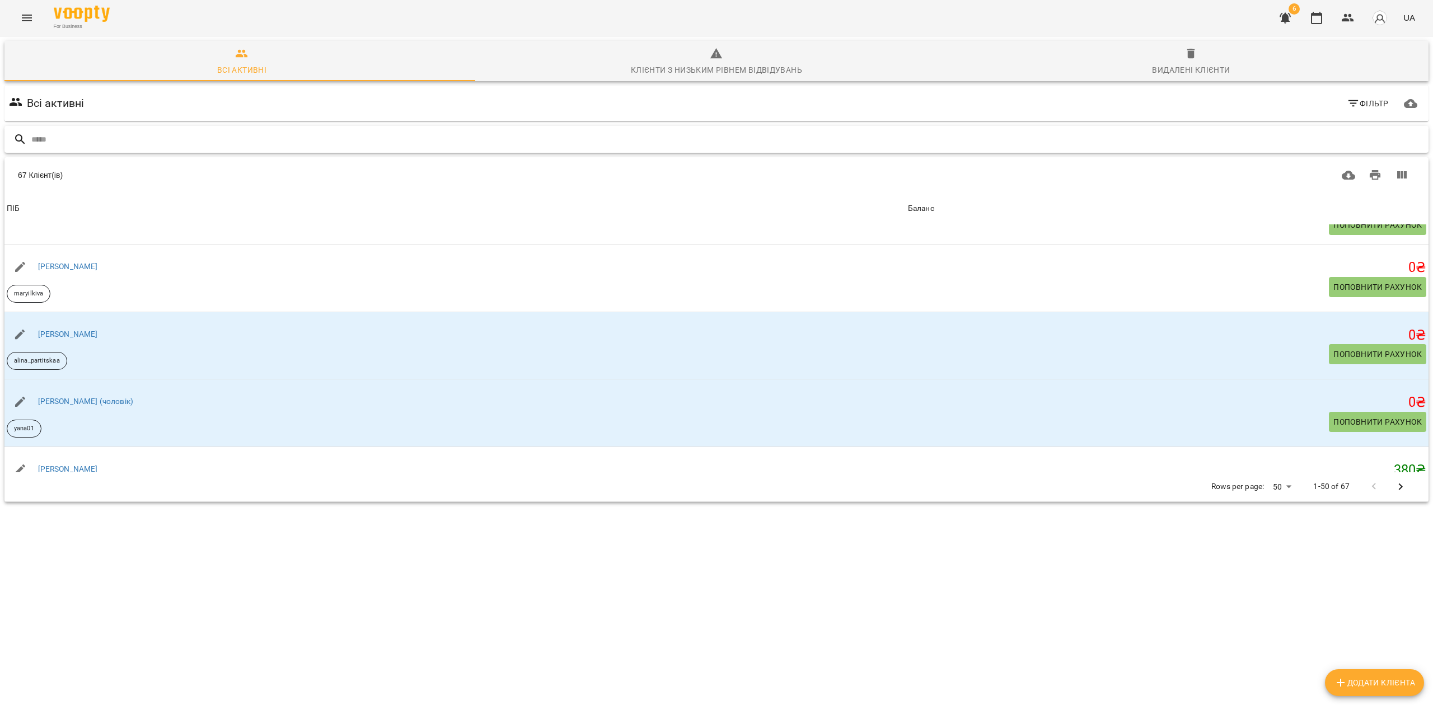
scroll to position [224, 0]
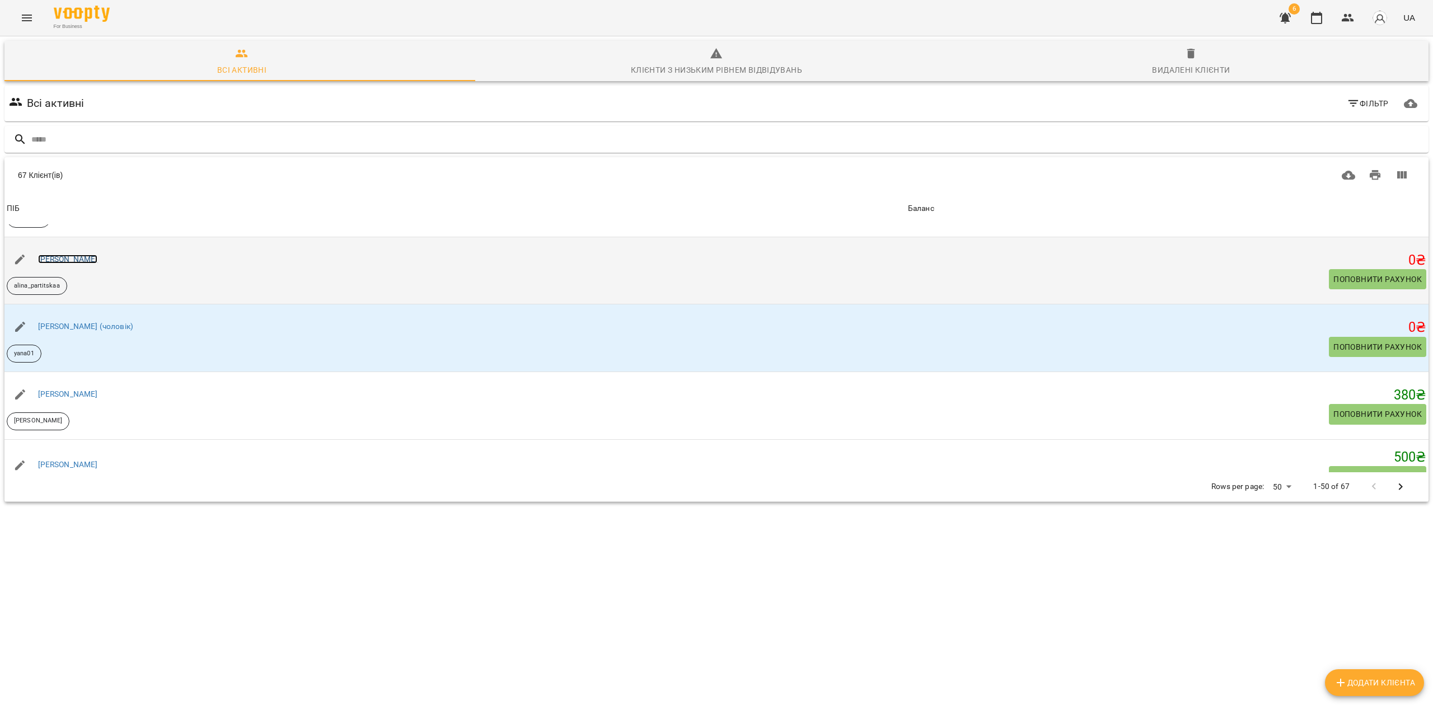
click at [91, 261] on link "Аліна Партицька" at bounding box center [68, 259] width 60 height 9
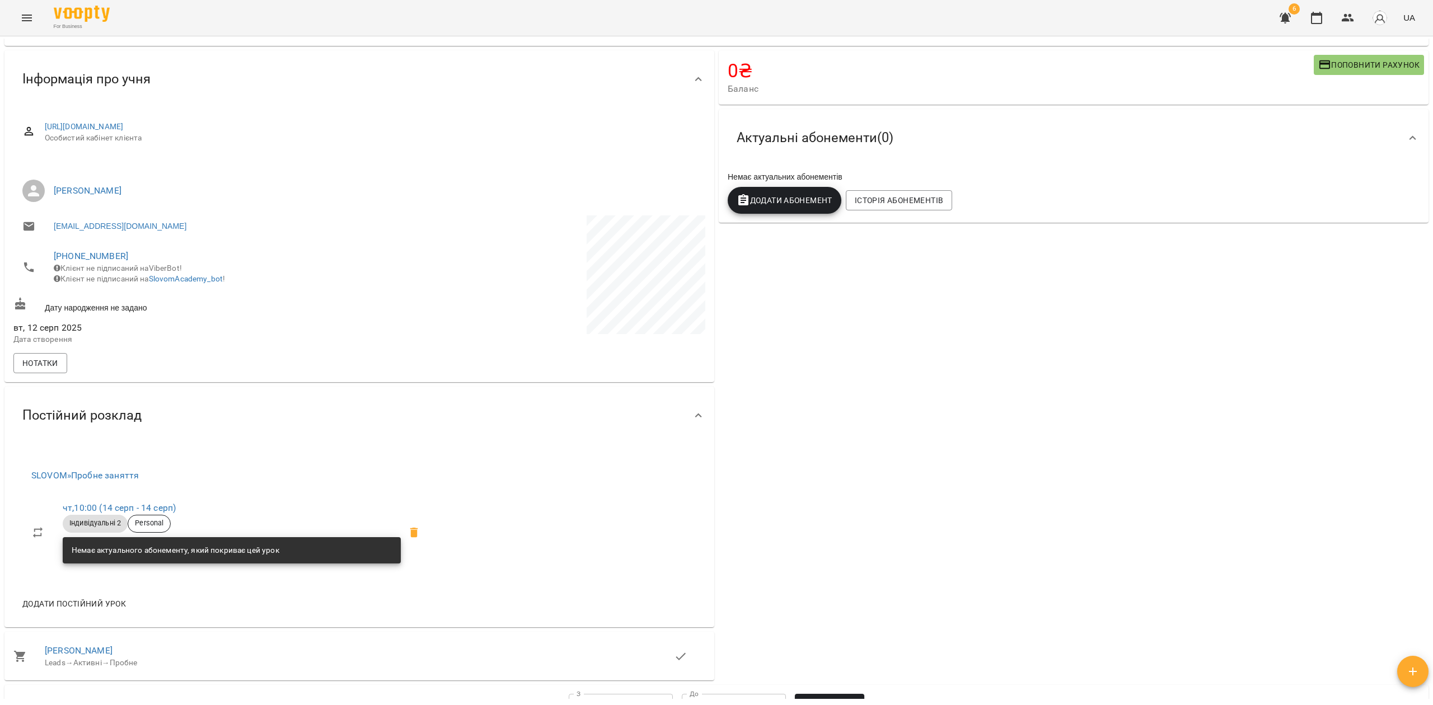
scroll to position [149, 0]
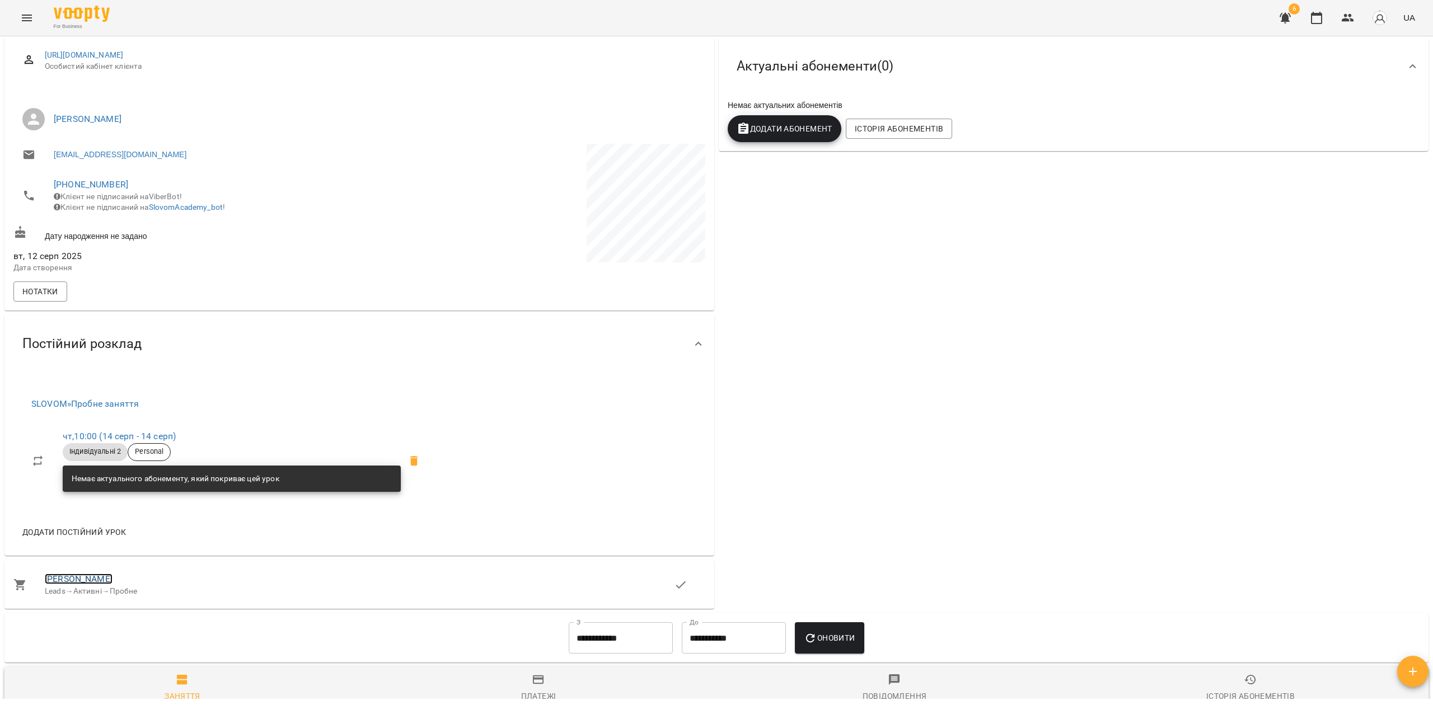
click at [87, 584] on link "Аліна Партицька" at bounding box center [79, 579] width 68 height 11
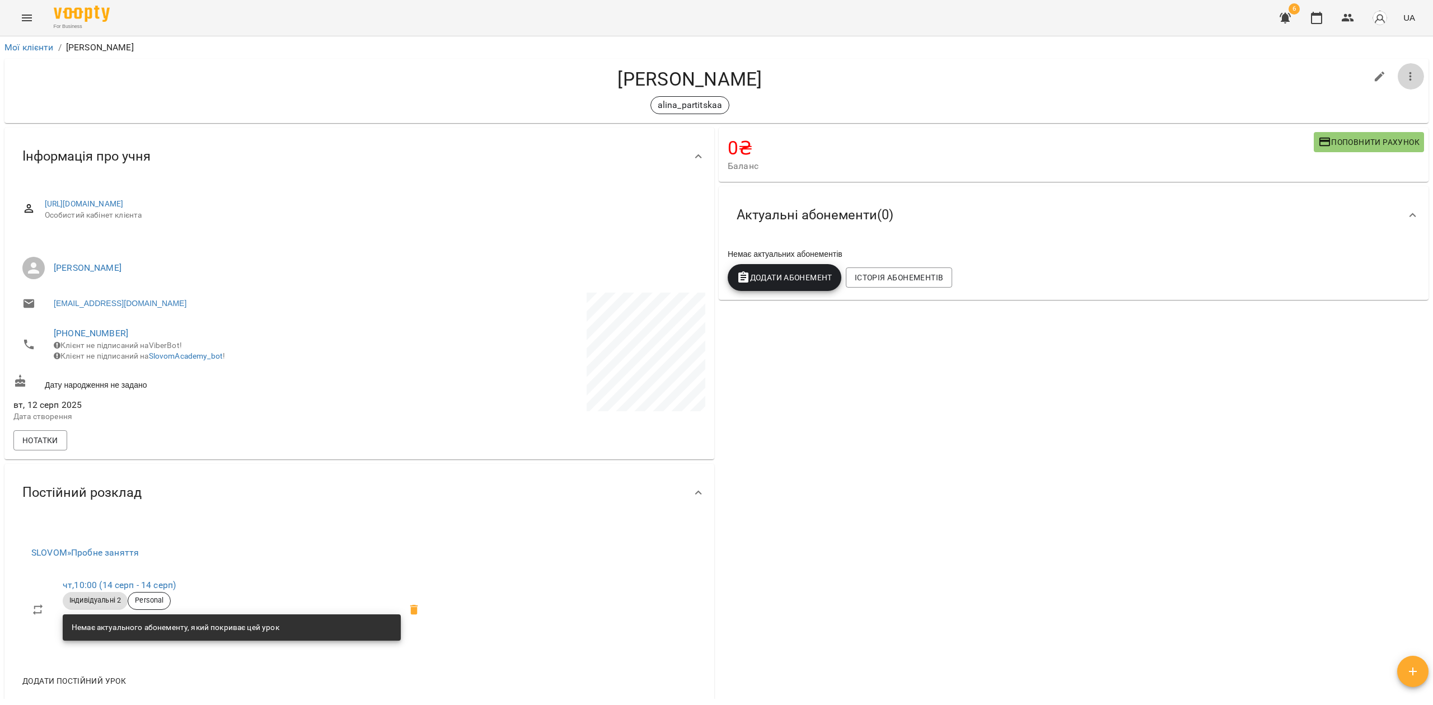
click at [1397, 79] on button "button" at bounding box center [1410, 76] width 27 height 27
click at [1346, 115] on button "Видалити!" at bounding box center [1343, 123] width 142 height 20
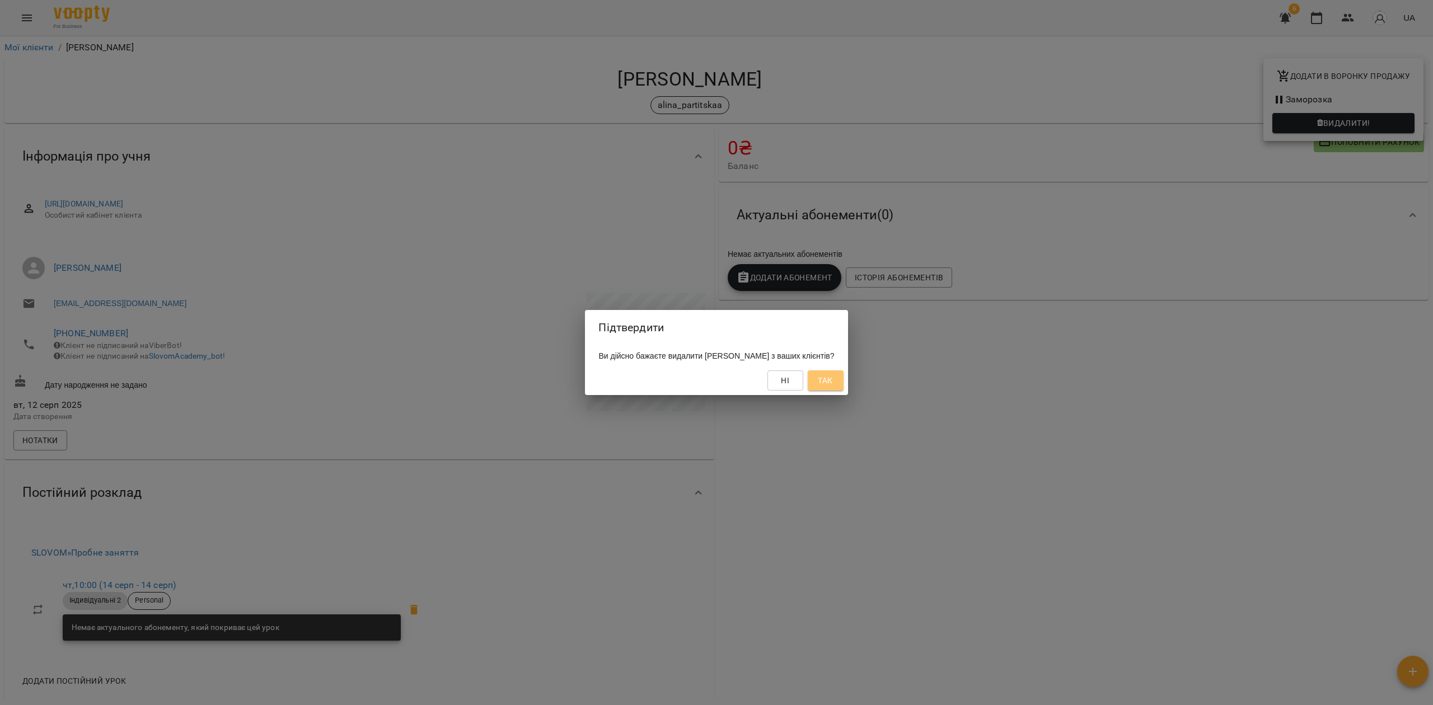
click at [832, 381] on span "Так" at bounding box center [825, 380] width 15 height 13
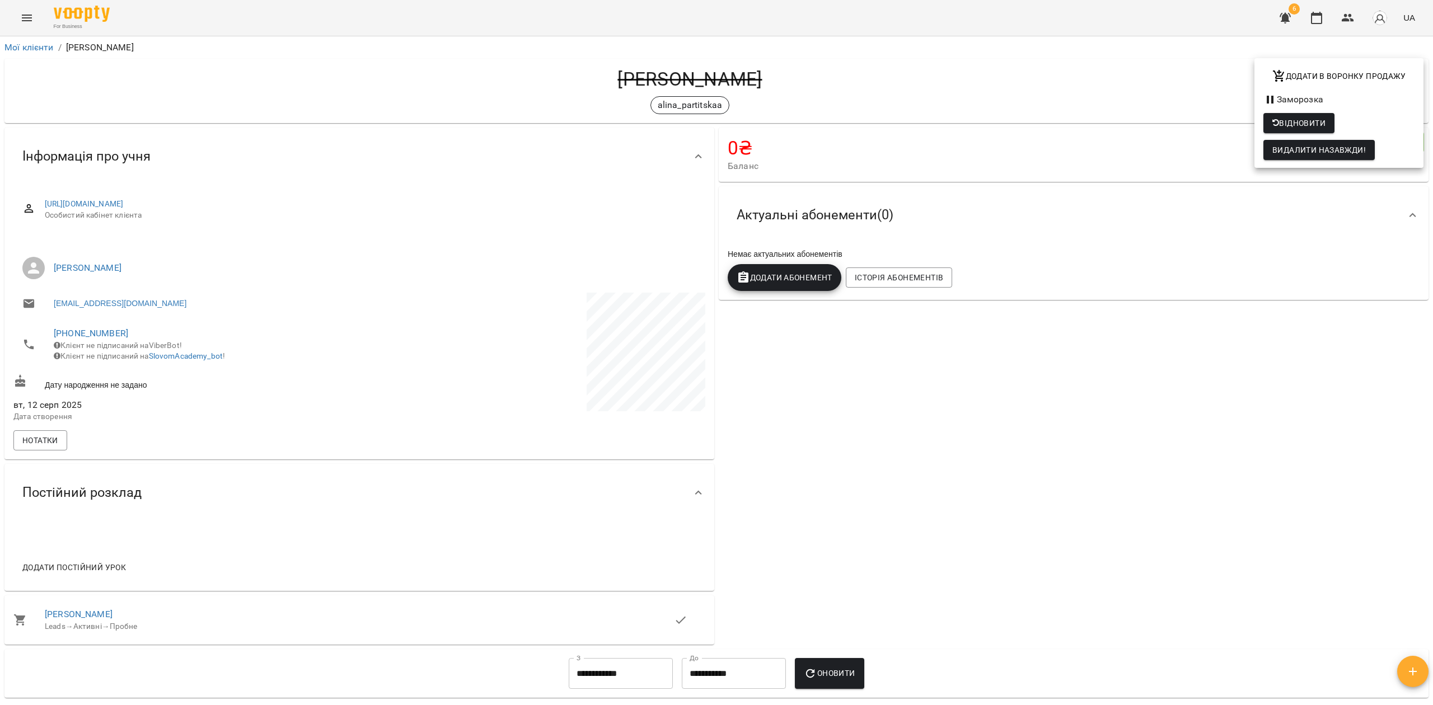
click at [1346, 20] on div at bounding box center [716, 352] width 1433 height 705
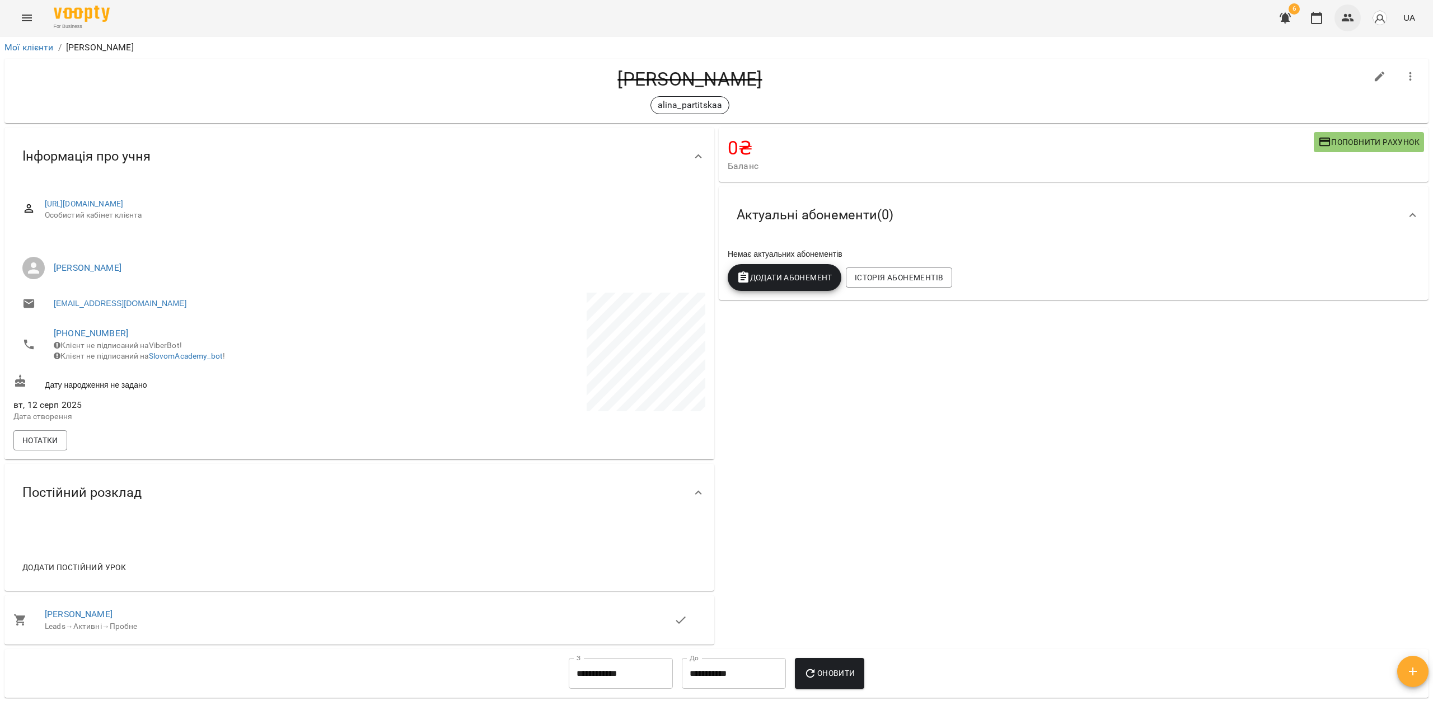
click at [1348, 19] on icon "button" at bounding box center [1348, 18] width 12 height 8
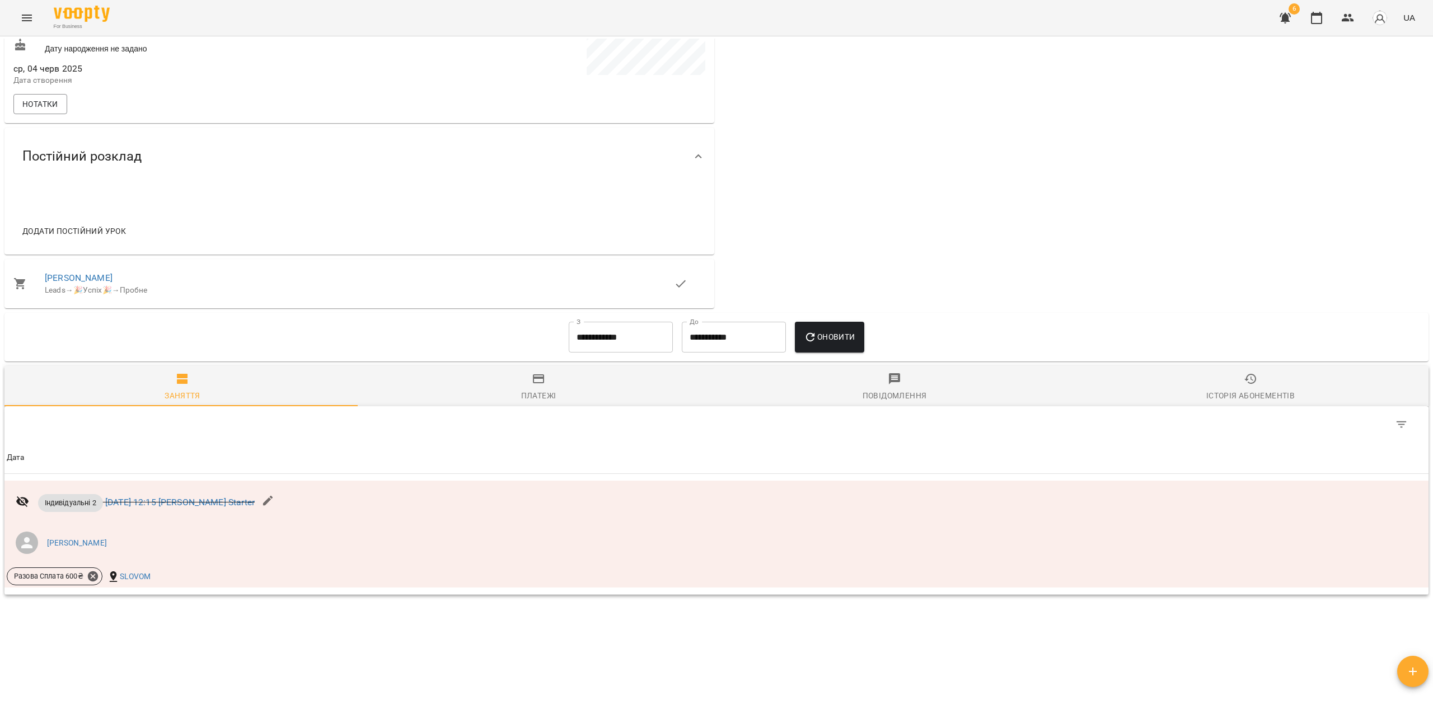
scroll to position [298, 0]
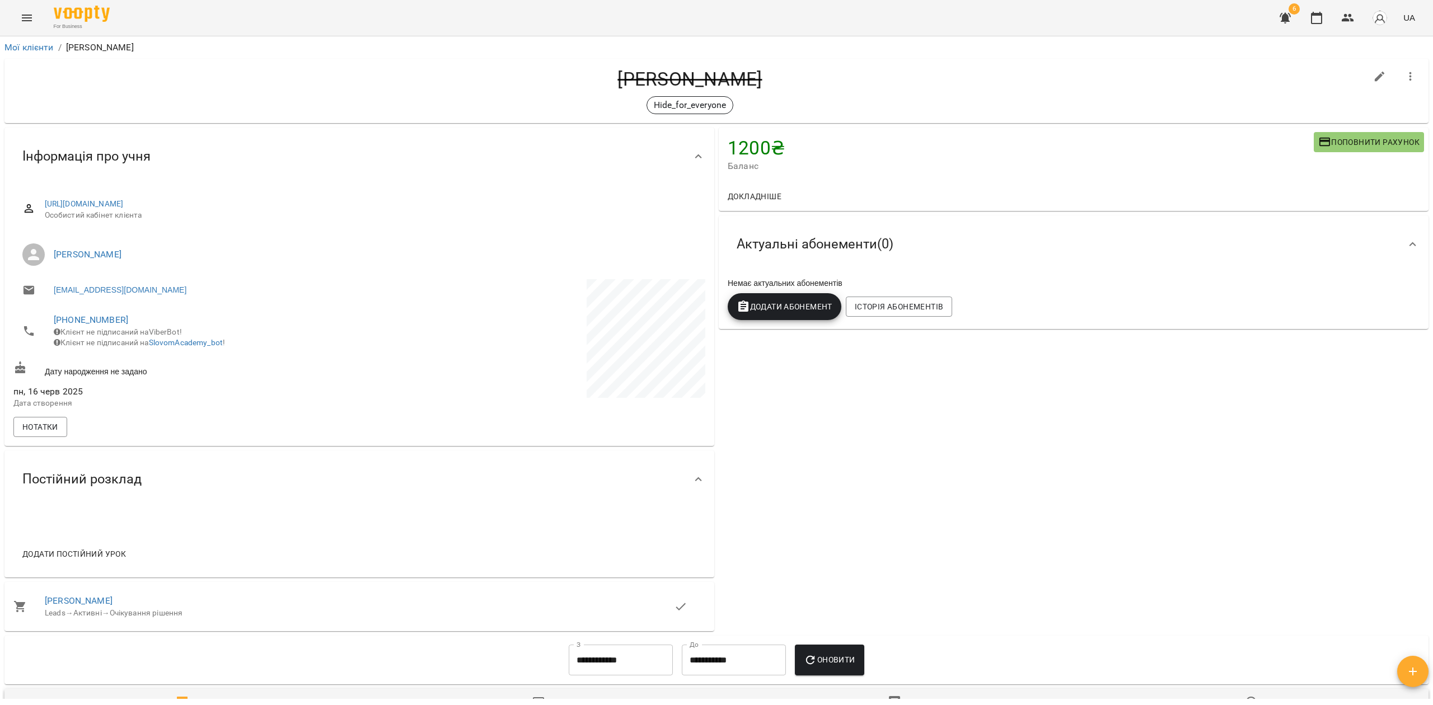
scroll to position [275, 0]
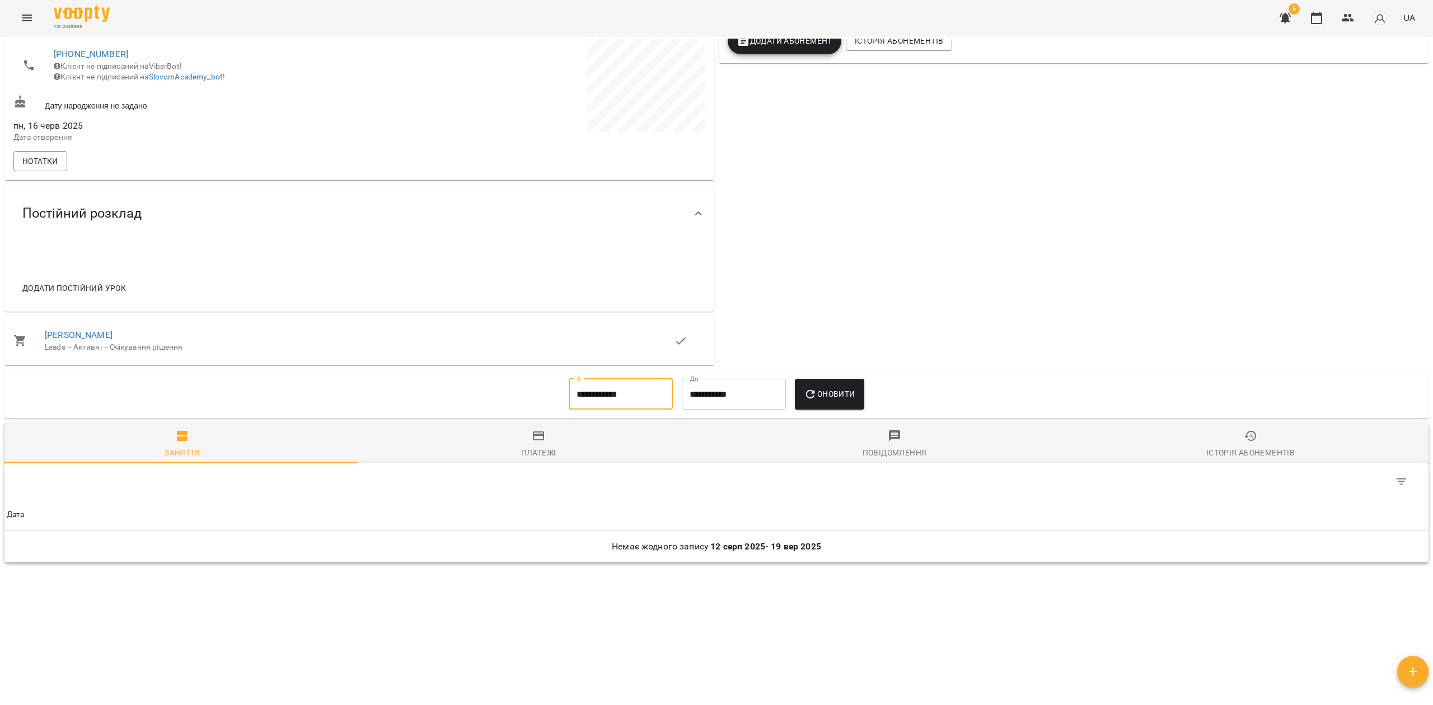
click at [650, 388] on input "**********" at bounding box center [621, 394] width 104 height 31
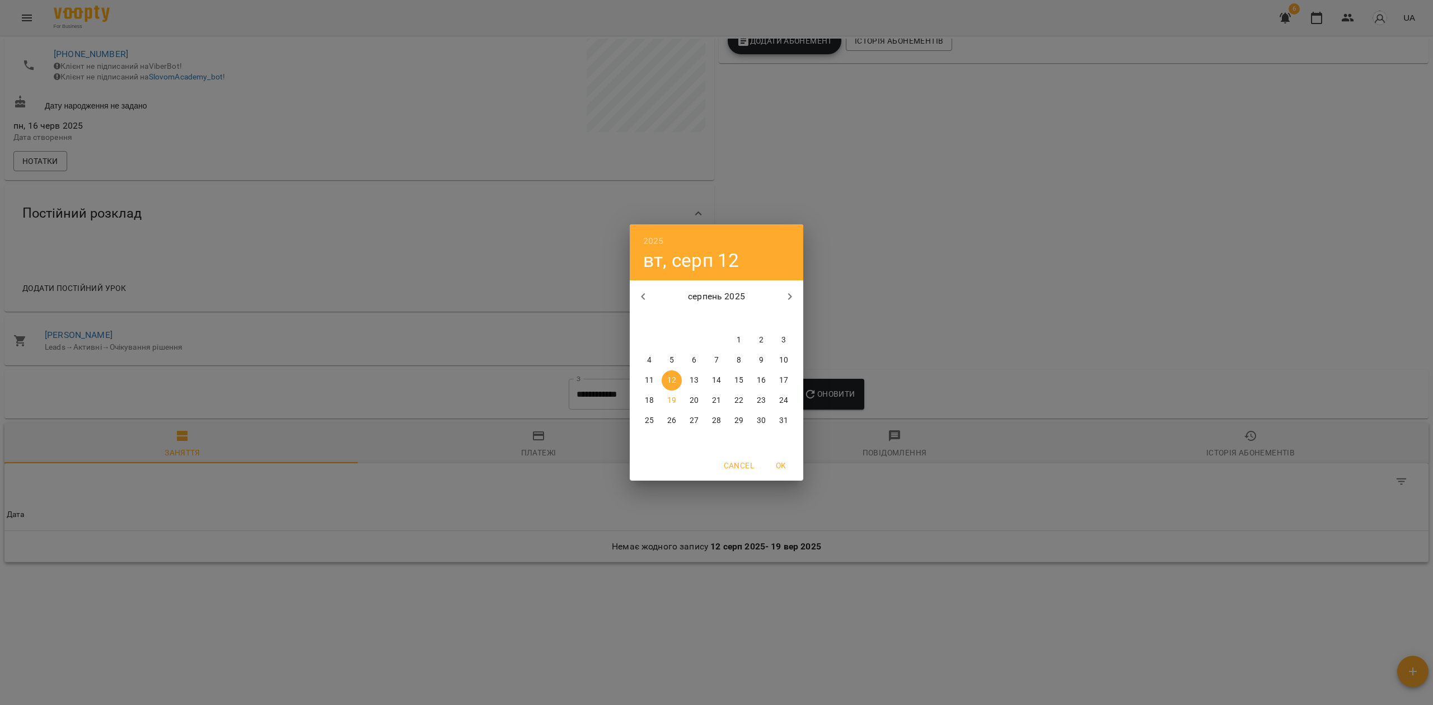
click at [644, 305] on button "button" at bounding box center [643, 296] width 27 height 27
click at [780, 340] on span "1" at bounding box center [783, 340] width 20 height 11
type input "**********"
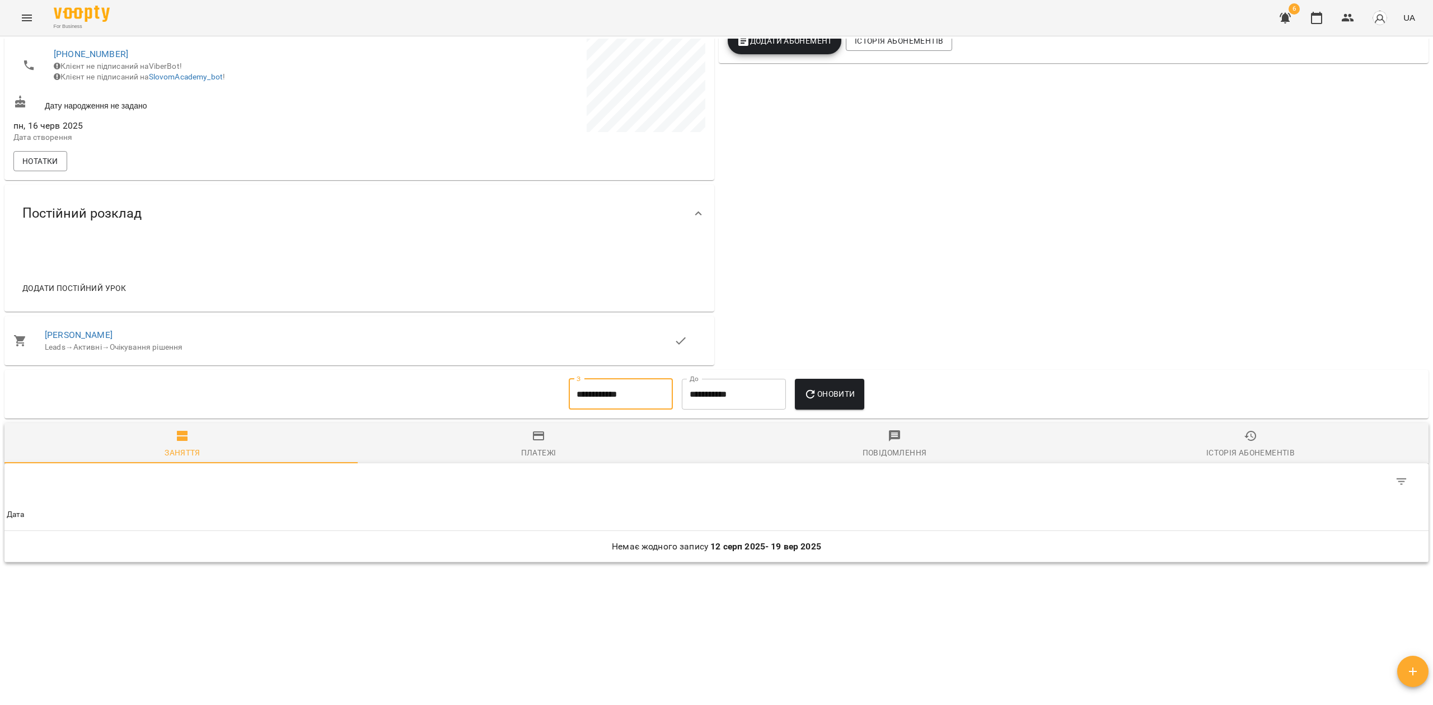
click at [822, 379] on button "Оновити" at bounding box center [829, 394] width 69 height 31
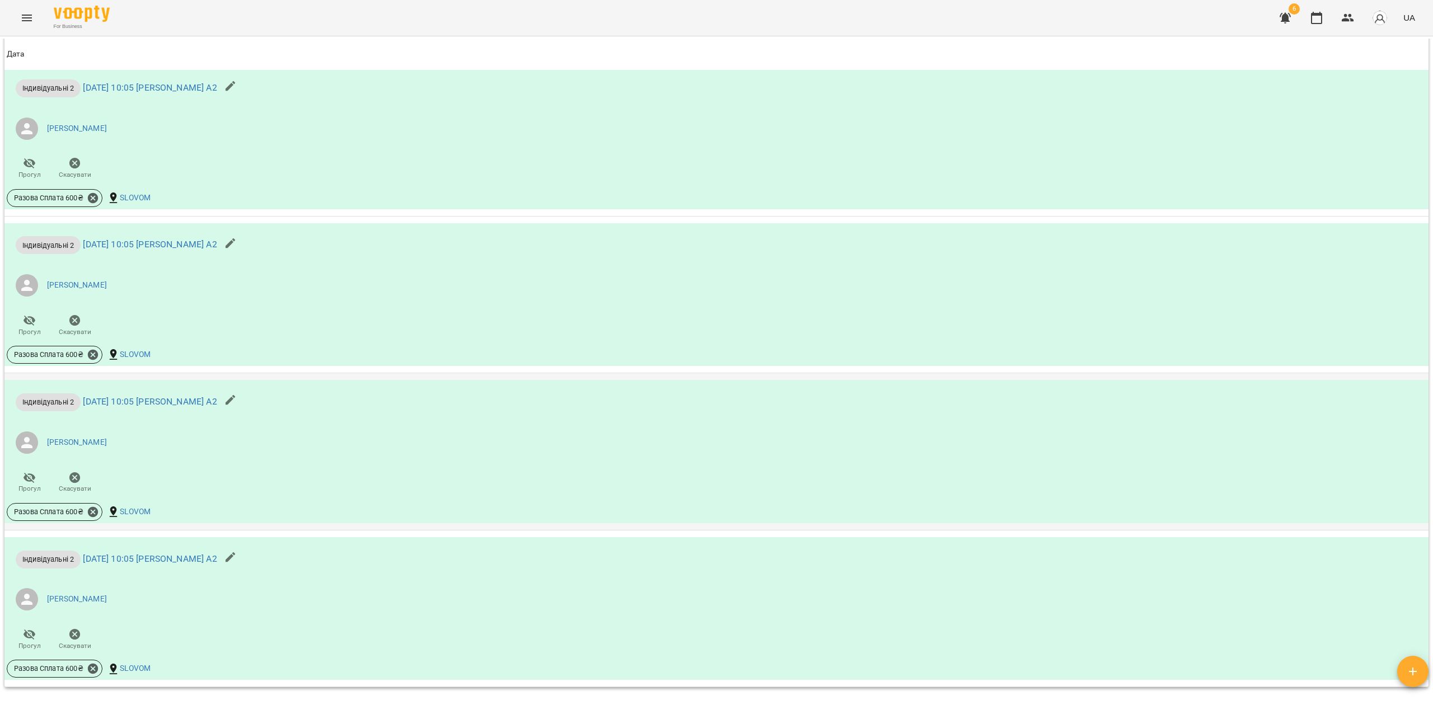
scroll to position [2601, 0]
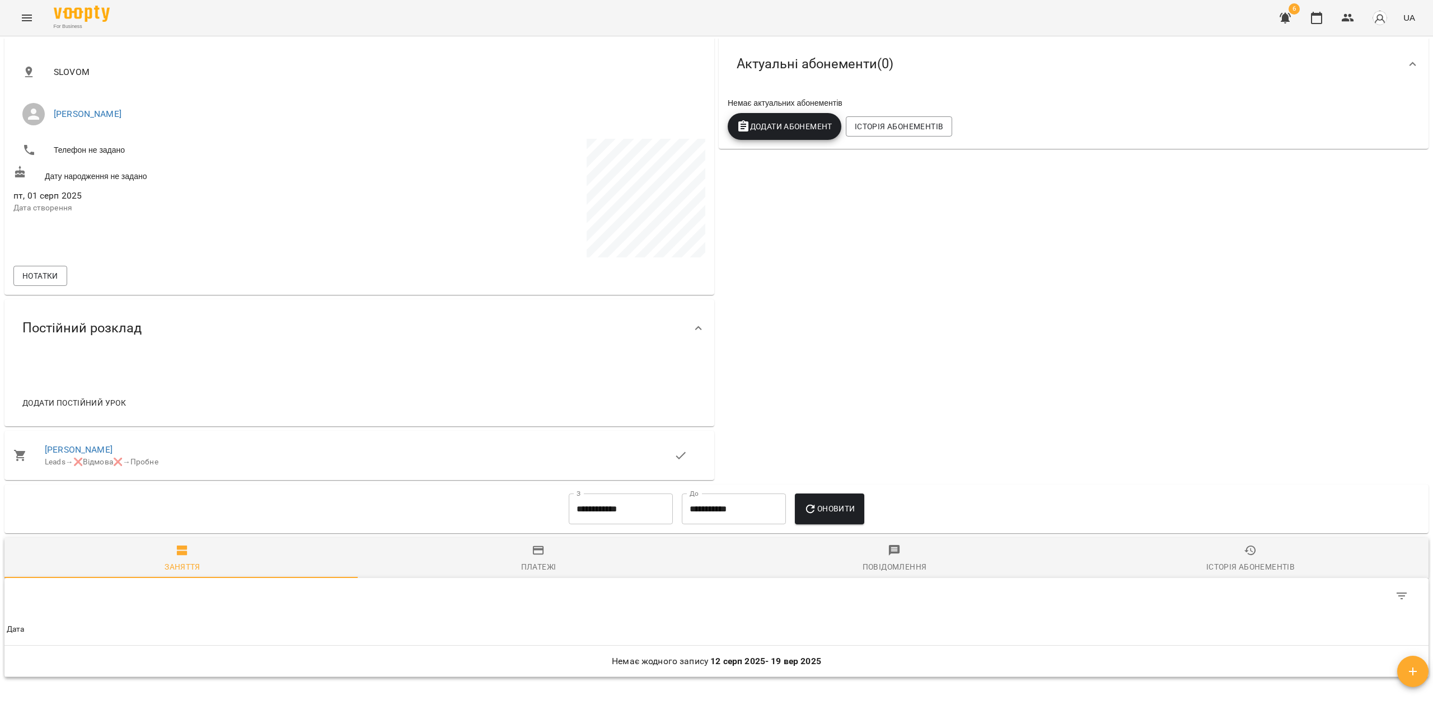
scroll to position [296, 0]
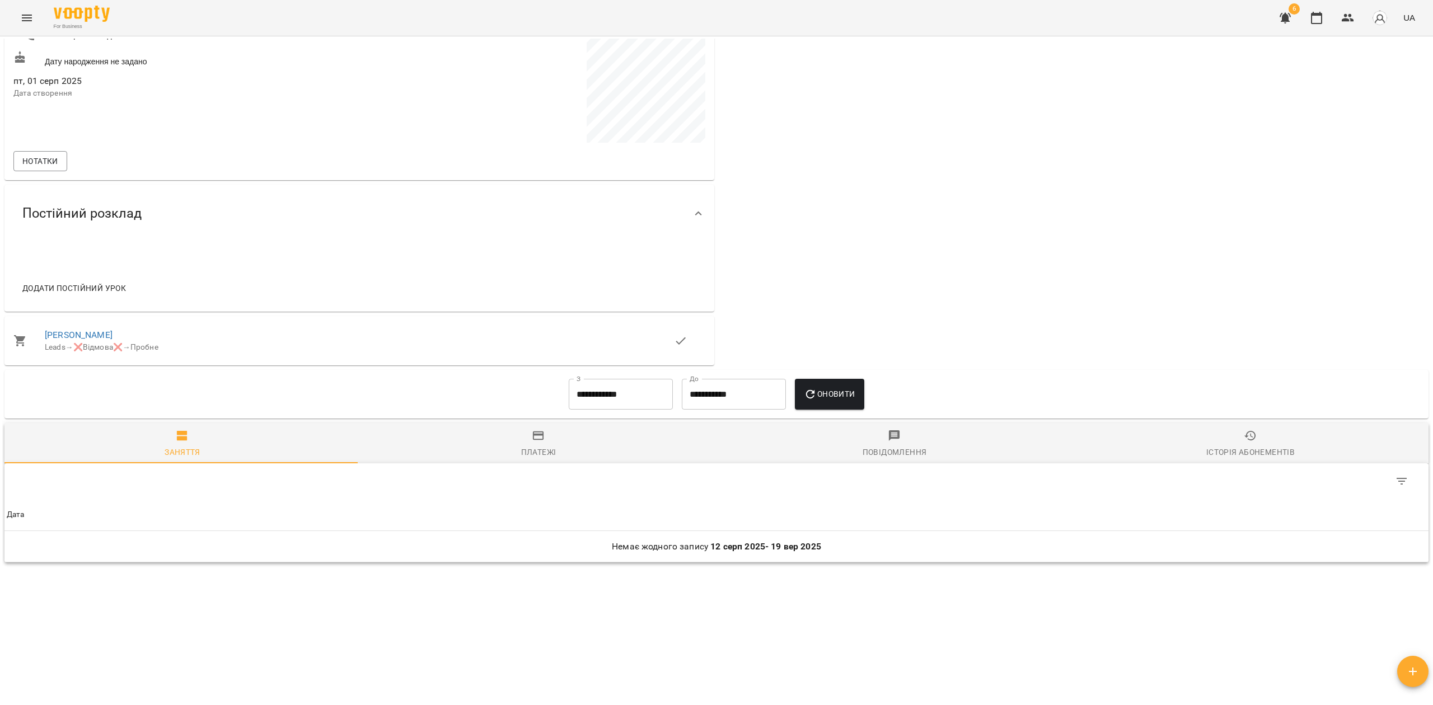
click at [551, 455] on span "Платежі" at bounding box center [538, 444] width 343 height 30
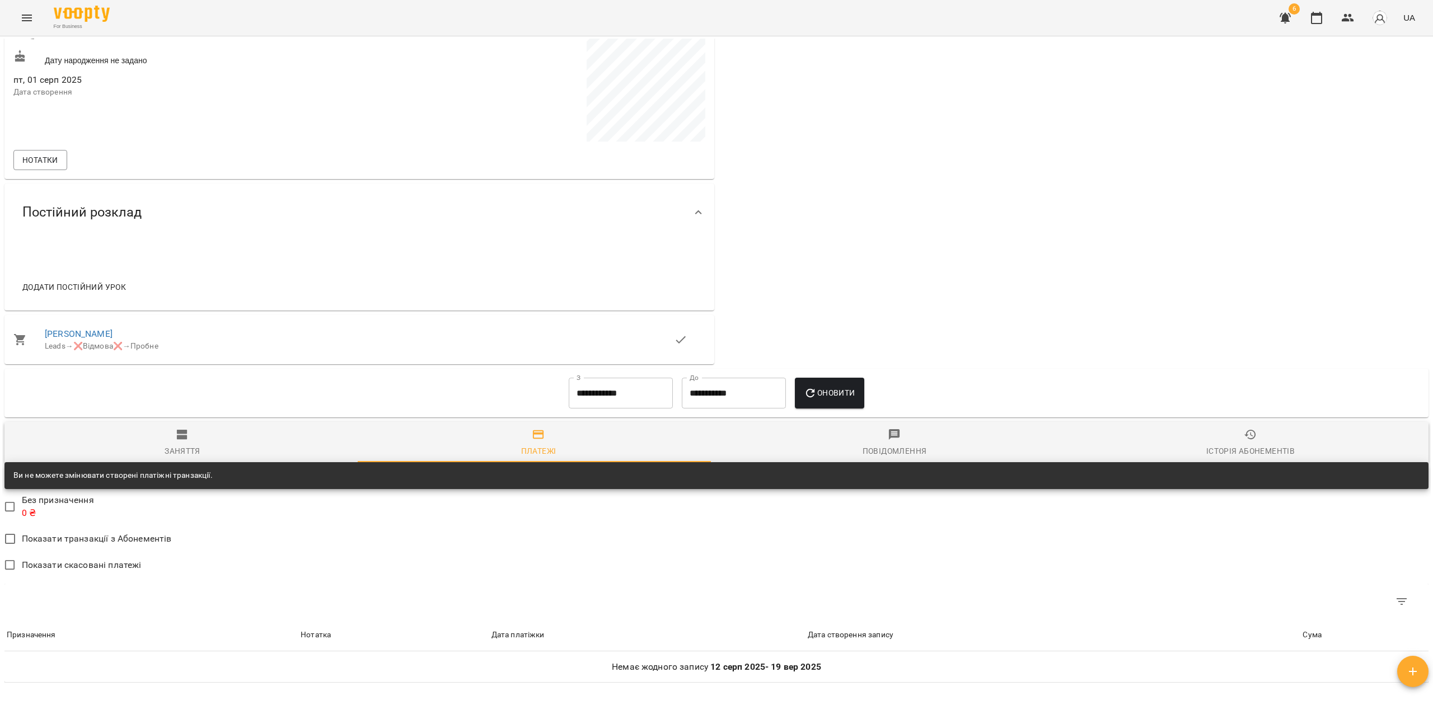
scroll to position [418, 0]
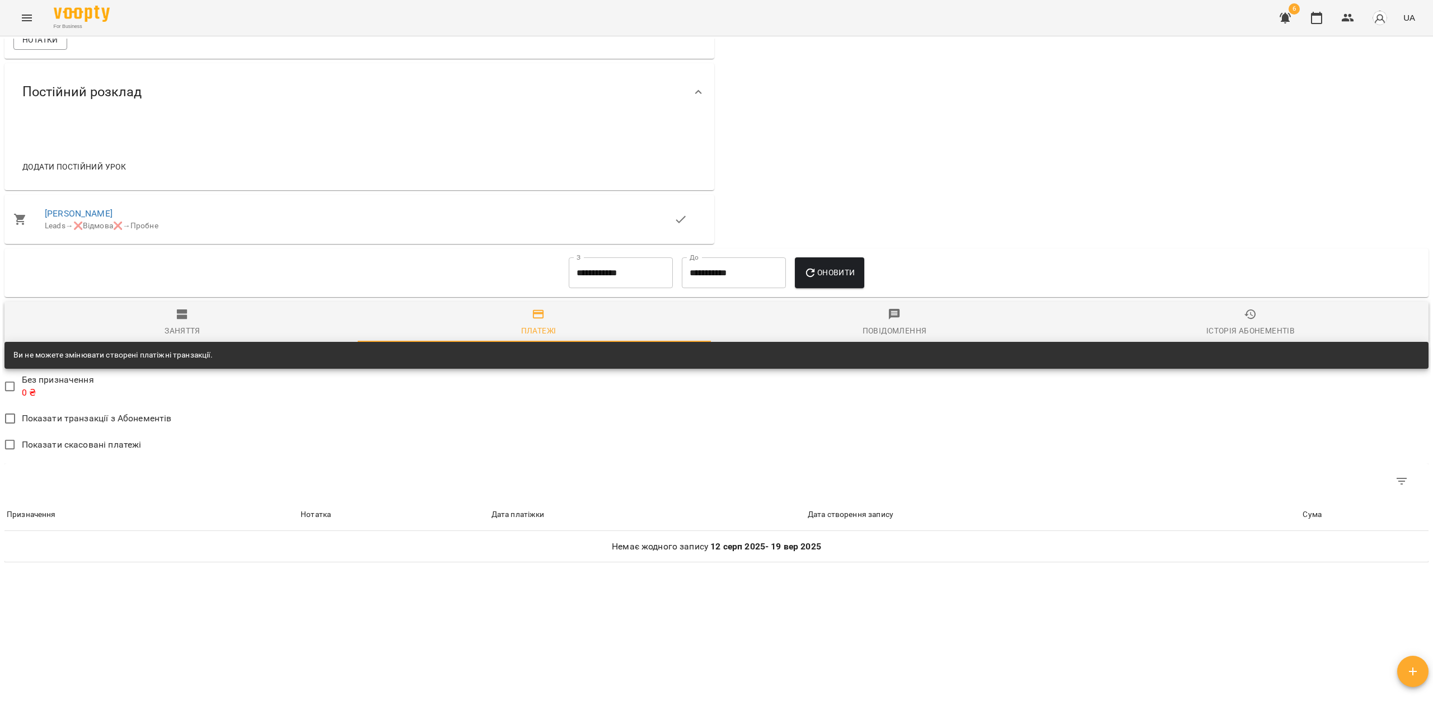
click at [594, 271] on input "**********" at bounding box center [621, 272] width 104 height 31
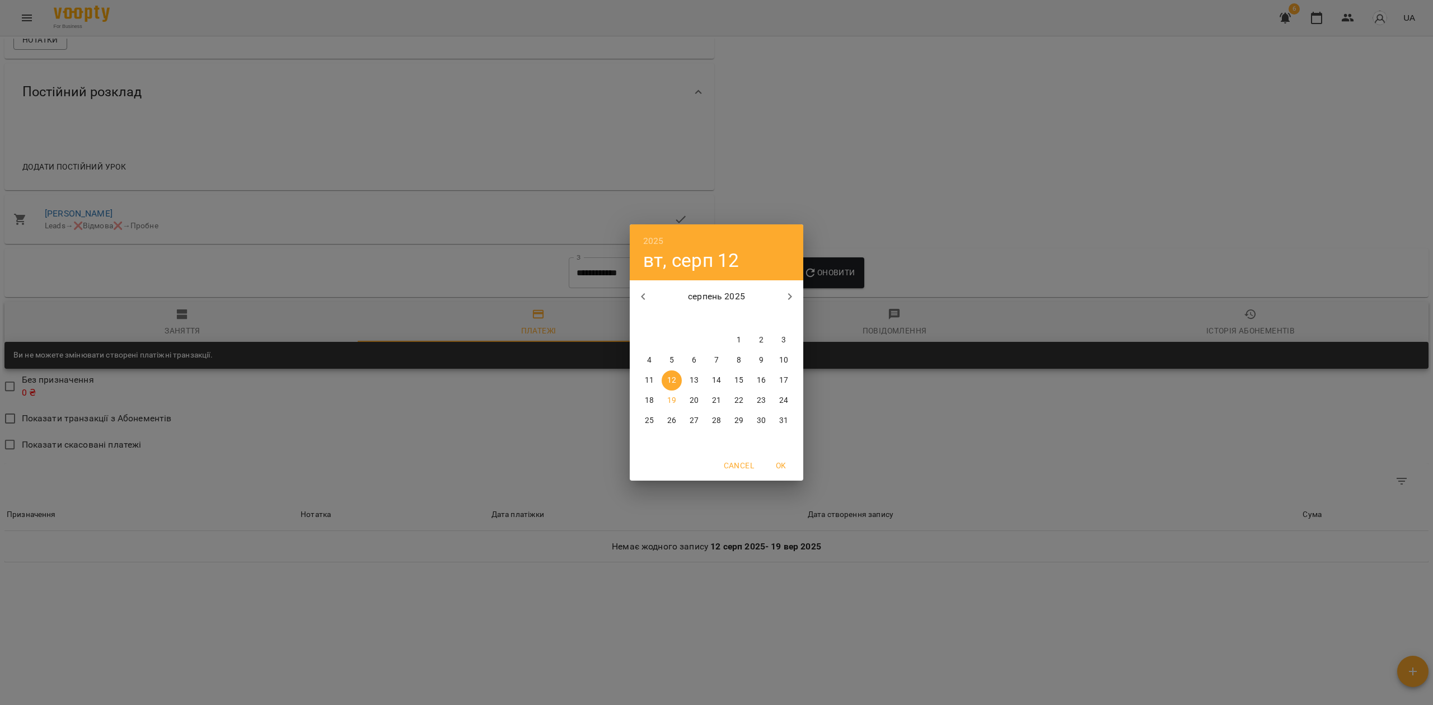
click at [645, 285] on button "button" at bounding box center [643, 296] width 27 height 27
click at [645, 287] on button "button" at bounding box center [643, 296] width 27 height 27
click at [645, 285] on button "button" at bounding box center [643, 296] width 27 height 27
drag, startPoint x: 645, startPoint y: 285, endPoint x: 654, endPoint y: 291, distance: 11.0
click at [645, 287] on button "button" at bounding box center [643, 296] width 27 height 27
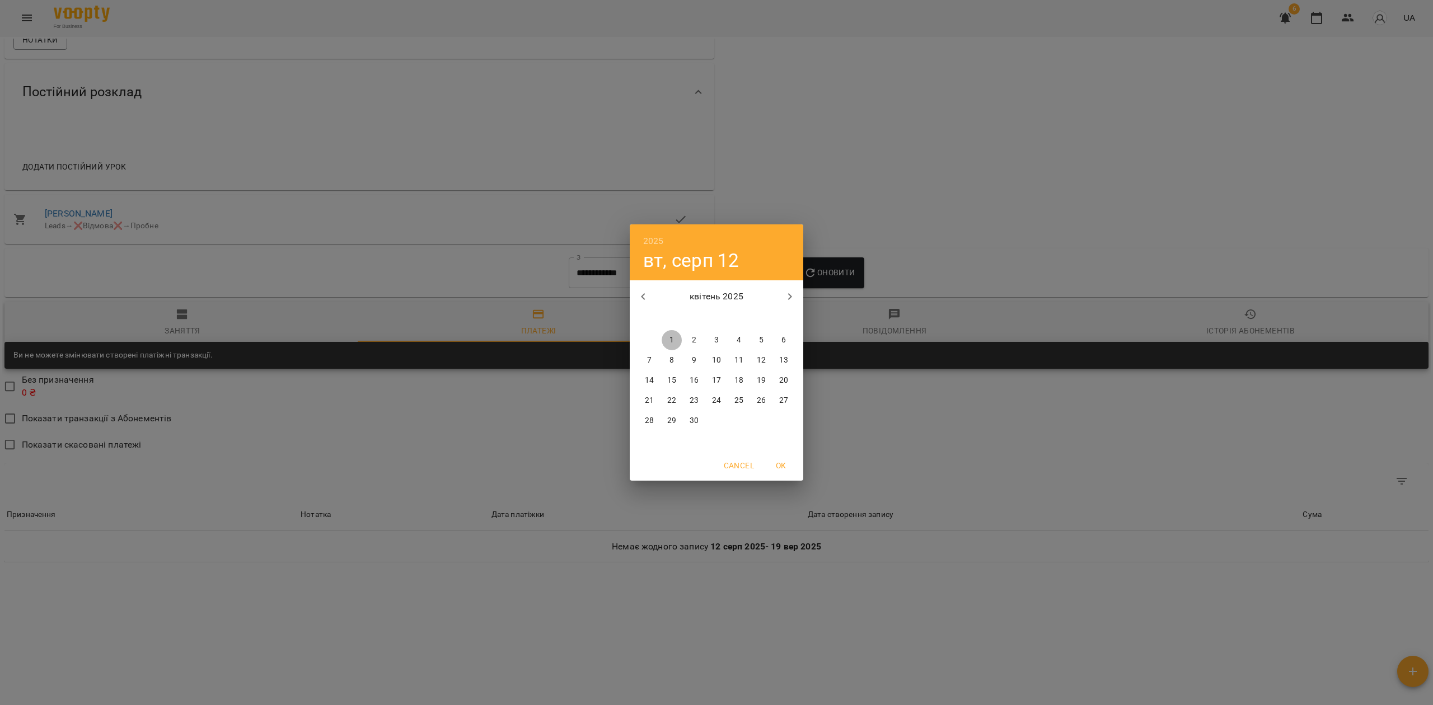
click at [669, 336] on p "1" at bounding box center [671, 340] width 4 height 11
type input "**********"
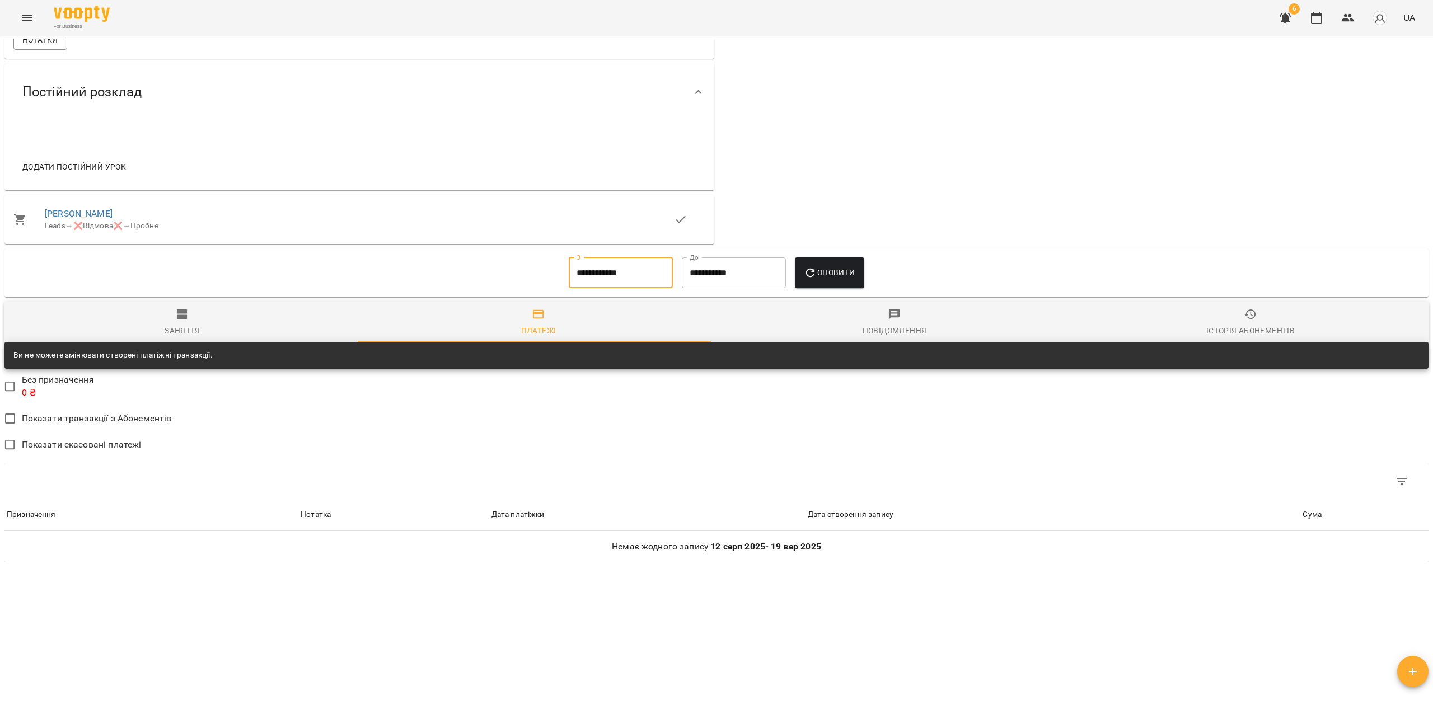
drag, startPoint x: 847, startPoint y: 265, endPoint x: 850, endPoint y: 271, distance: 6.8
click at [847, 268] on span "Оновити" at bounding box center [829, 272] width 51 height 13
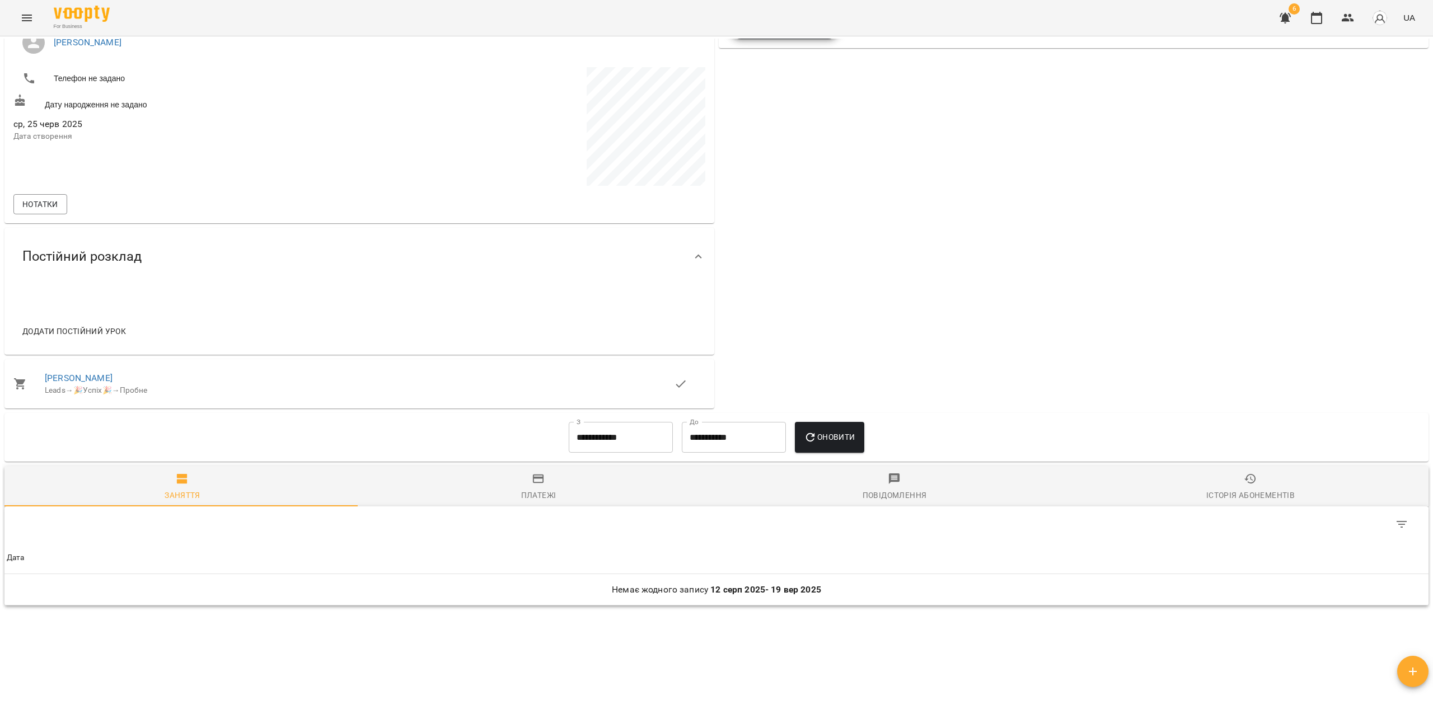
scroll to position [296, 0]
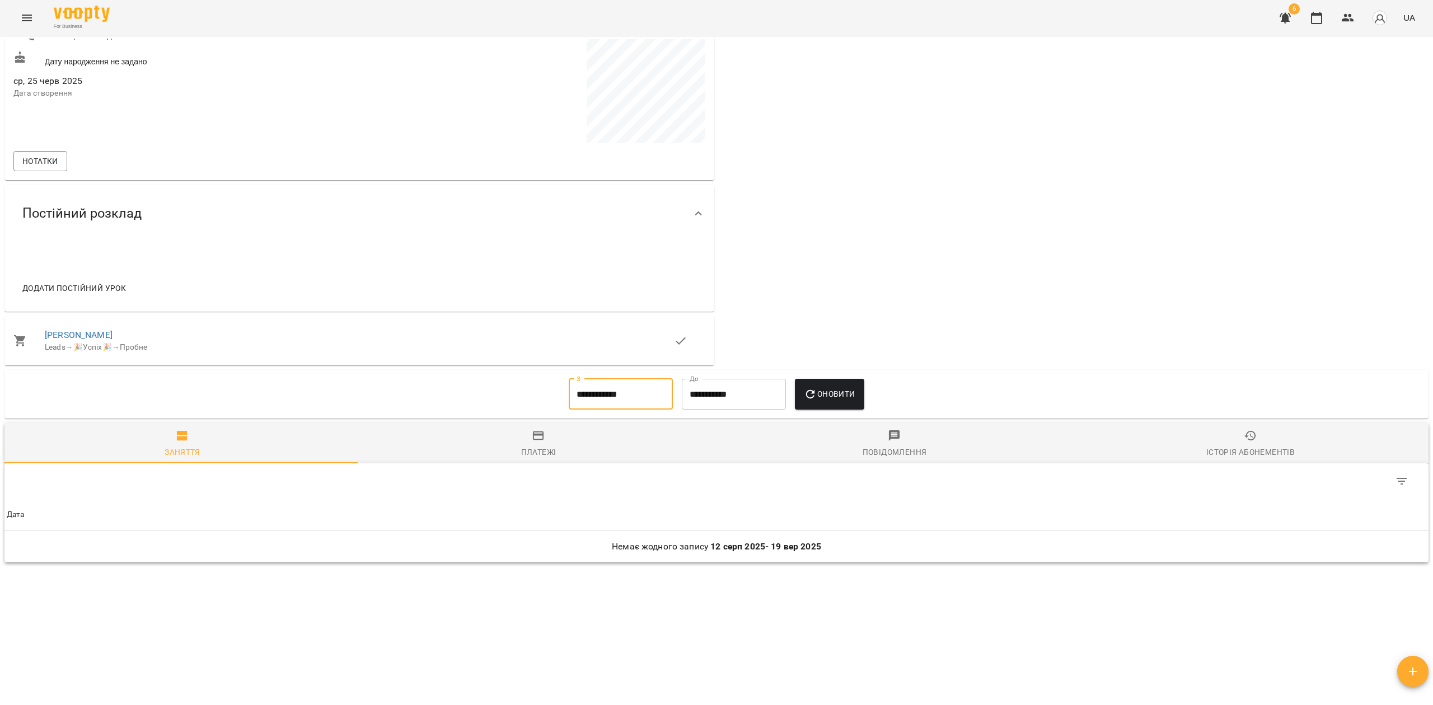
click at [613, 397] on input "**********" at bounding box center [621, 394] width 104 height 31
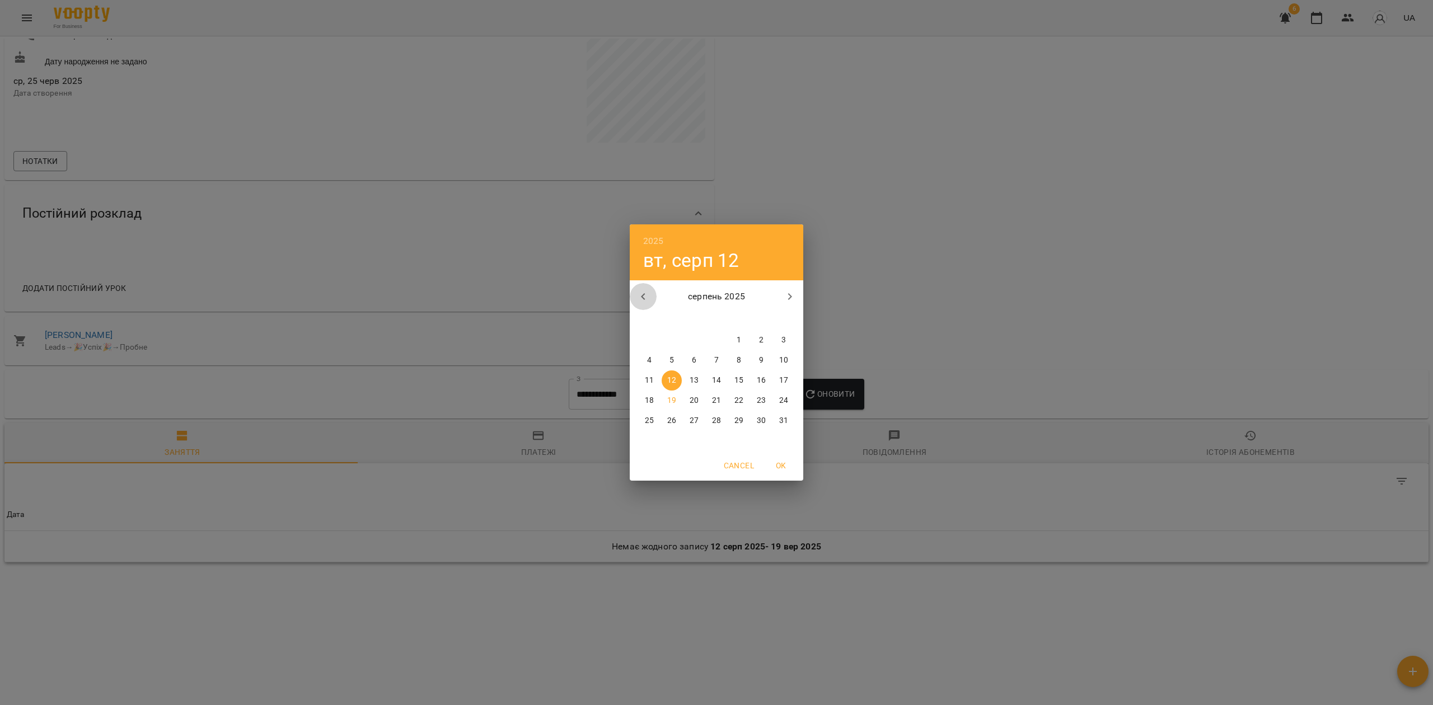
click at [646, 287] on button "button" at bounding box center [643, 296] width 27 height 27
click at [645, 289] on button "button" at bounding box center [643, 296] width 27 height 27
click at [644, 288] on button "button" at bounding box center [643, 296] width 27 height 27
click at [644, 289] on button "button" at bounding box center [643, 296] width 27 height 27
click at [643, 290] on icon "button" at bounding box center [642, 296] width 13 height 13
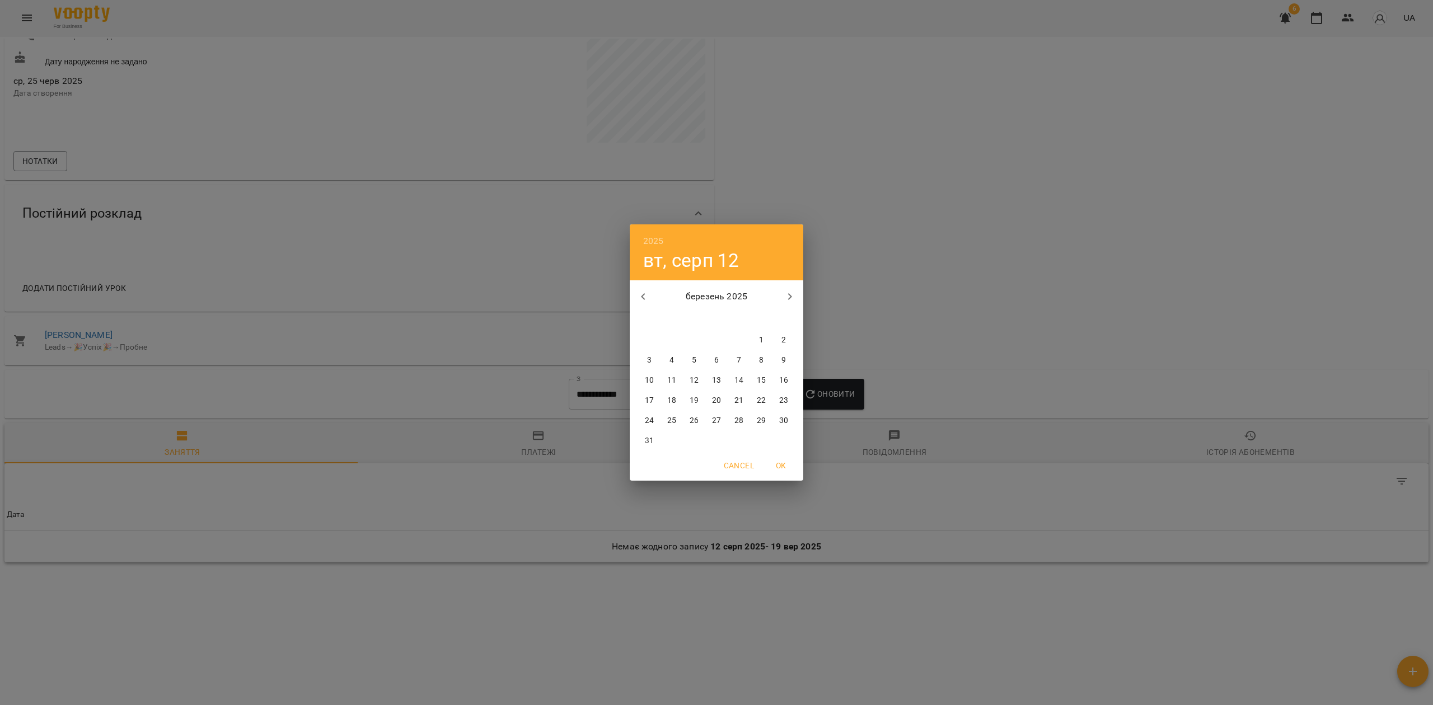
click at [761, 343] on p "1" at bounding box center [761, 340] width 4 height 11
type input "**********"
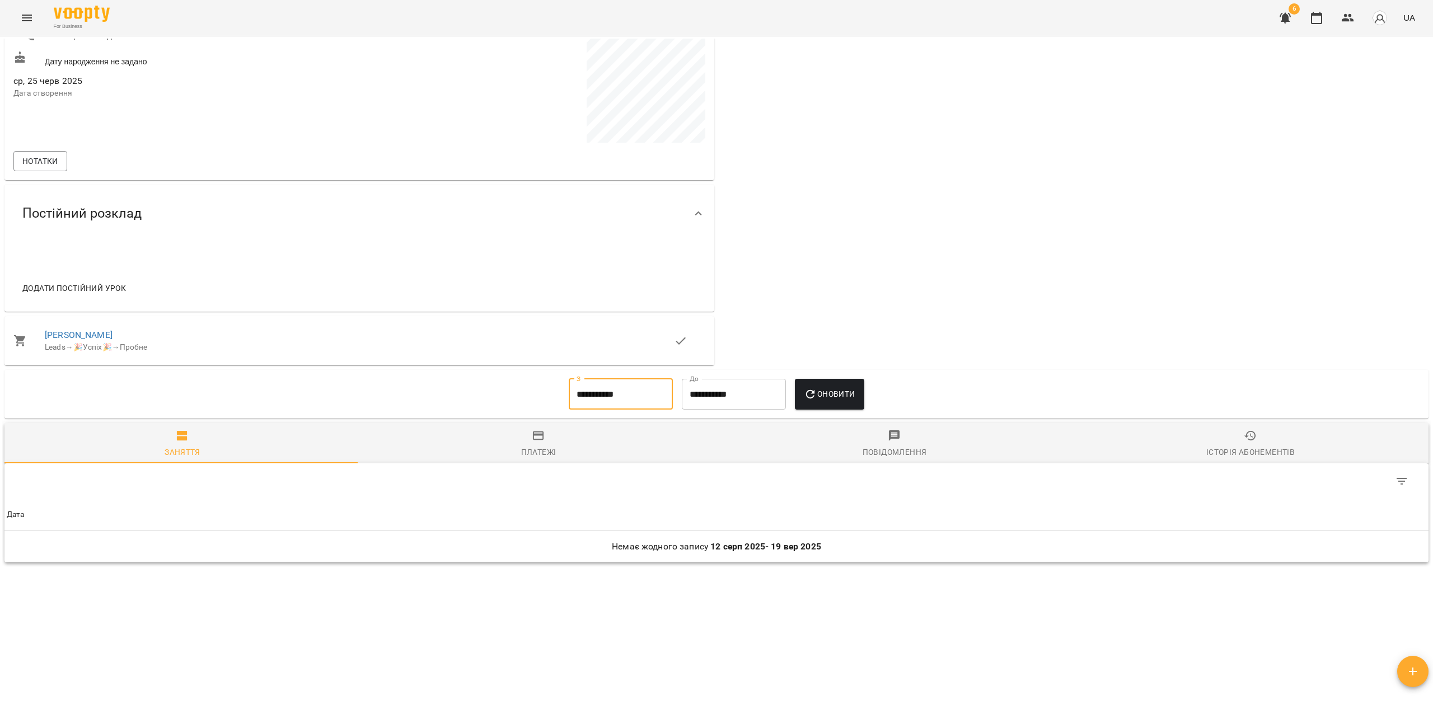
click at [846, 401] on button "Оновити" at bounding box center [829, 394] width 69 height 31
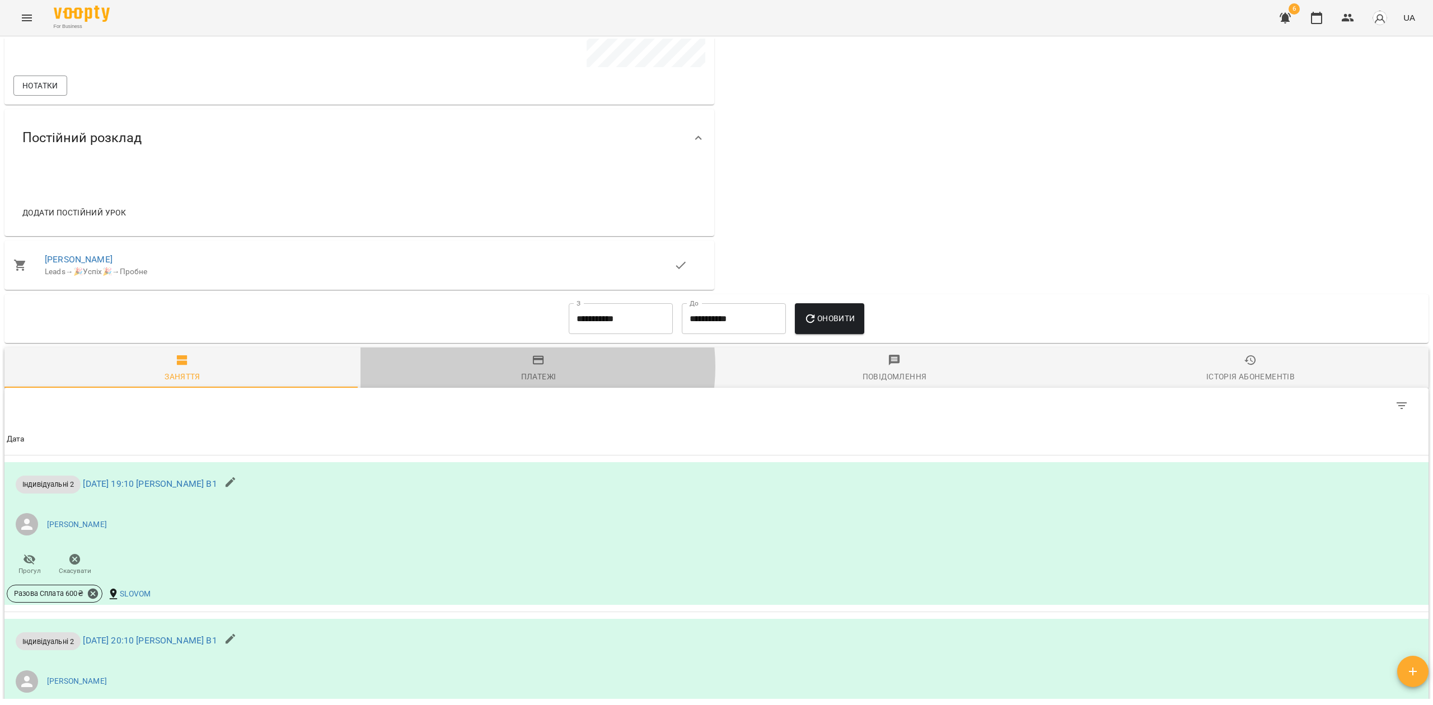
click at [533, 371] on span "Платежі" at bounding box center [538, 369] width 343 height 30
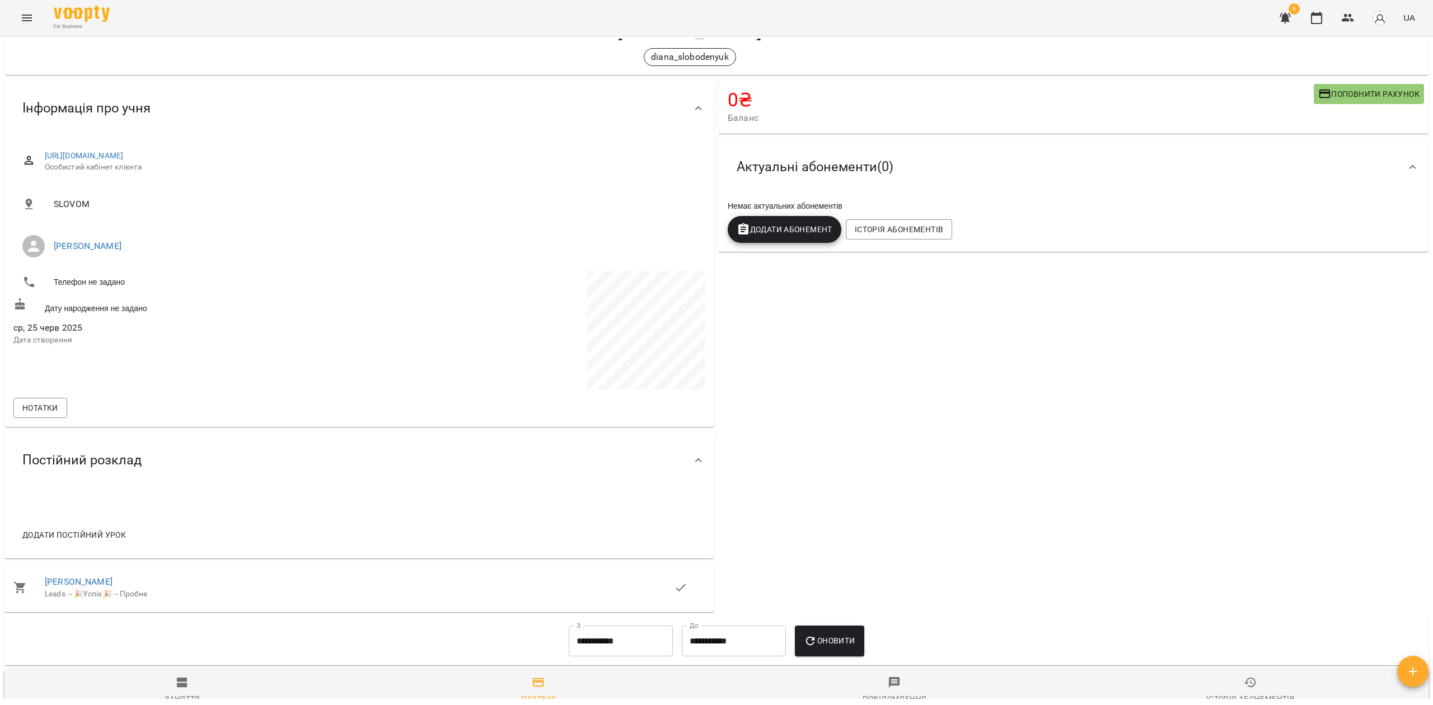
scroll to position [74, 0]
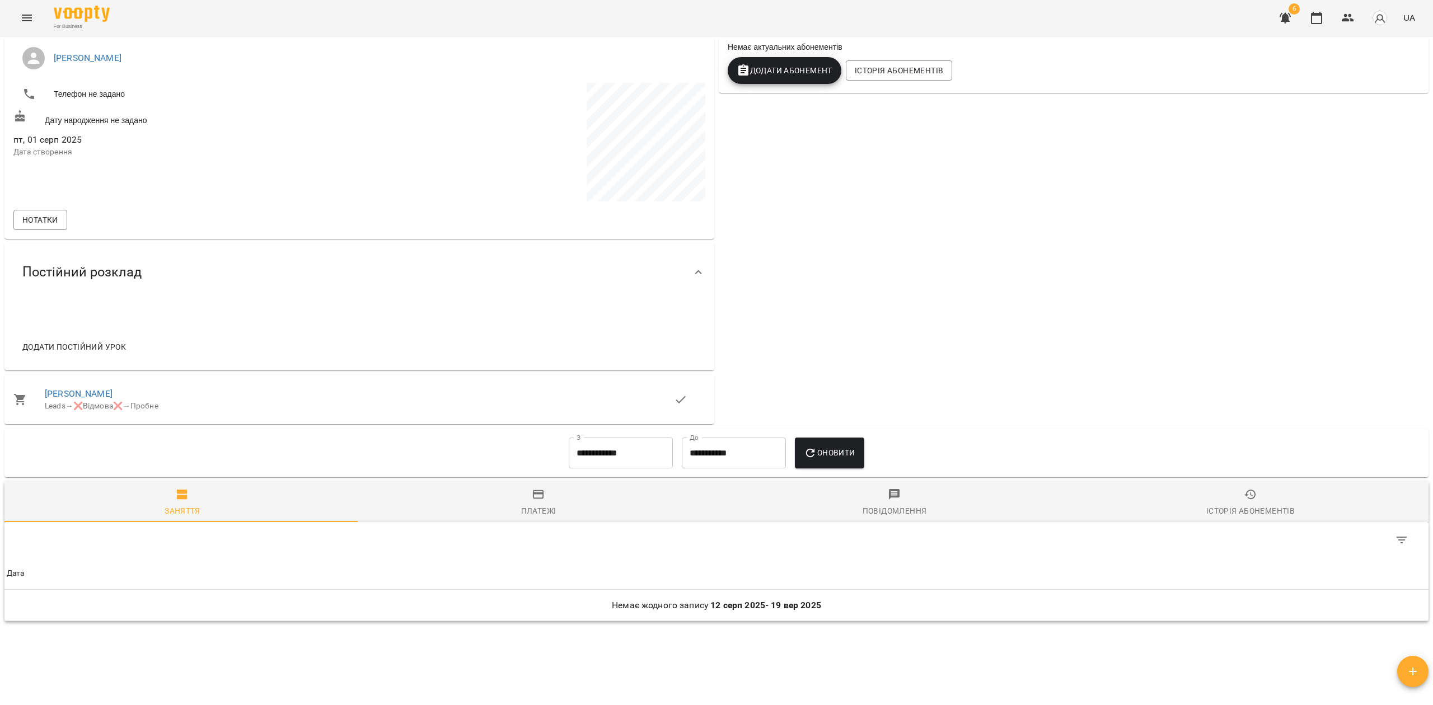
scroll to position [296, 0]
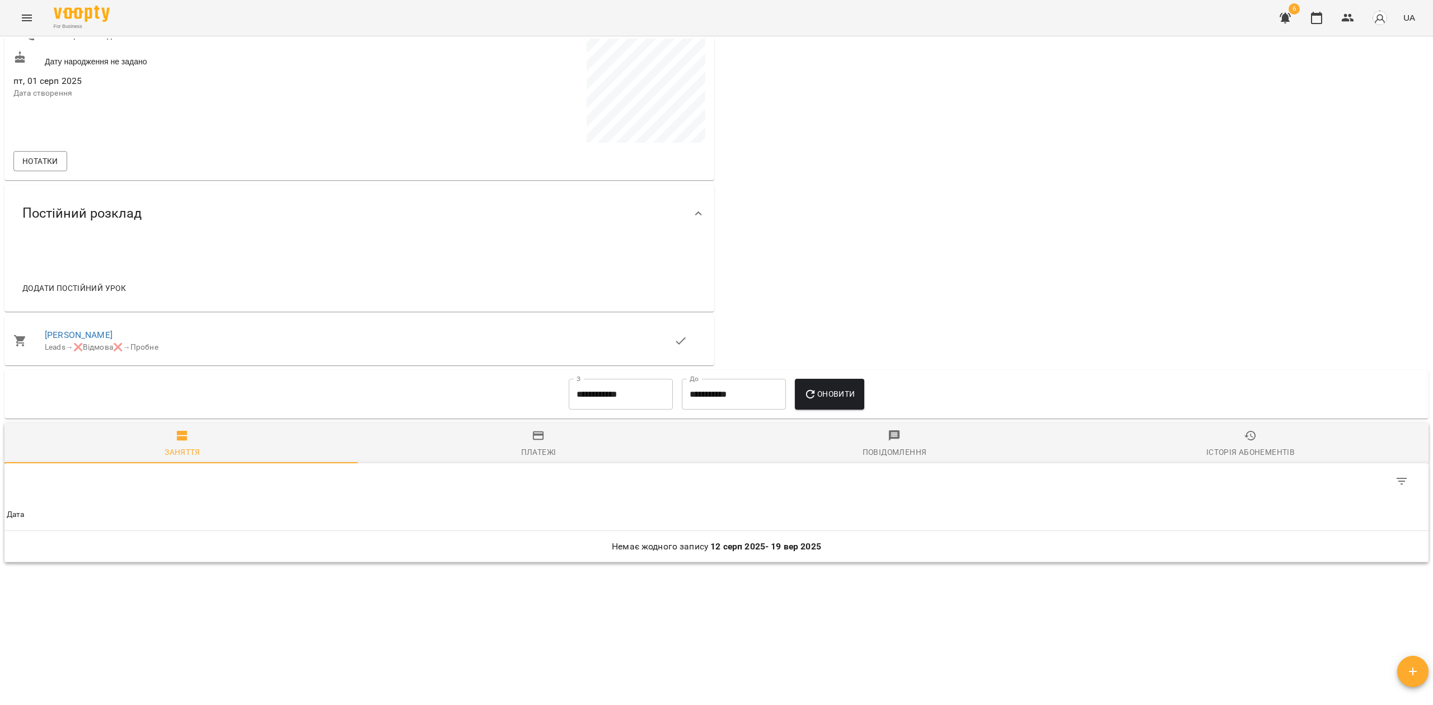
click at [621, 404] on input "**********" at bounding box center [621, 394] width 104 height 31
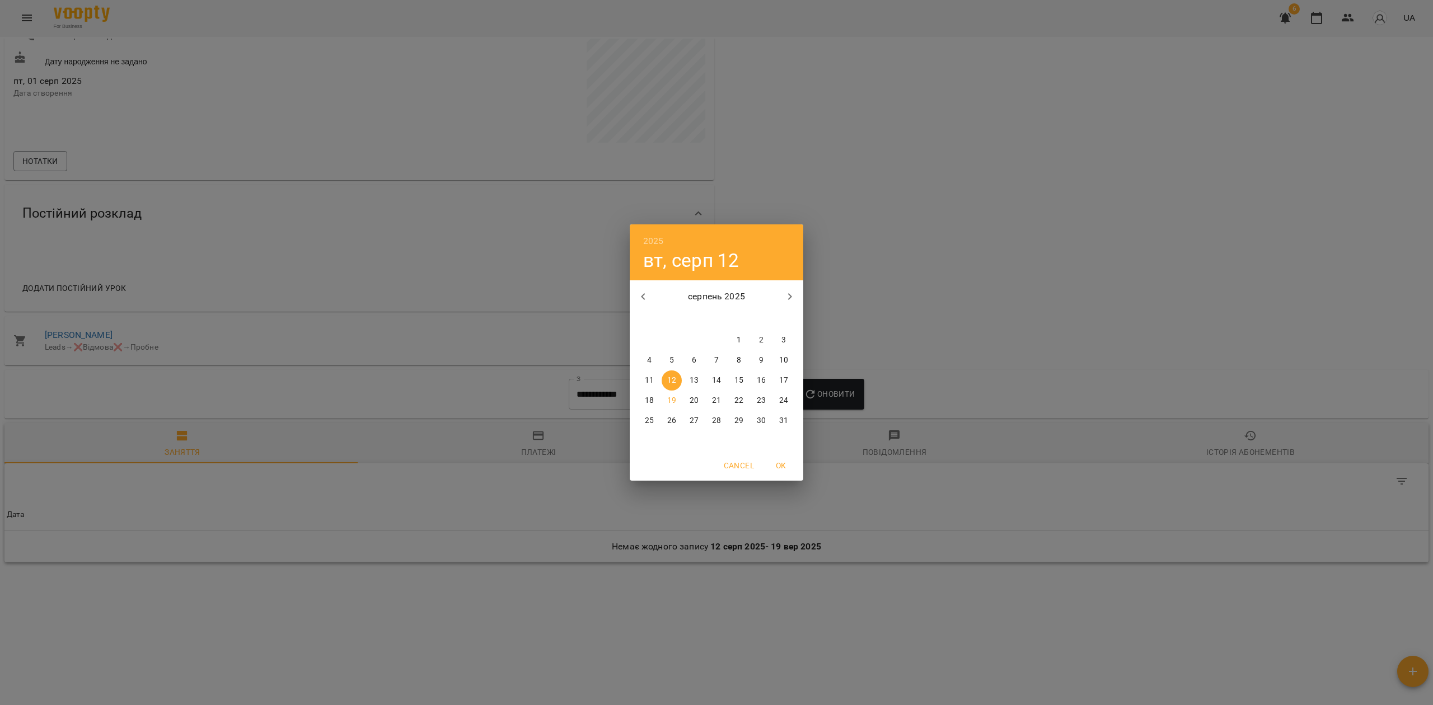
click at [645, 297] on icon "button" at bounding box center [642, 296] width 13 height 13
click at [645, 299] on icon "button" at bounding box center [642, 296] width 13 height 13
click at [782, 335] on p "1" at bounding box center [783, 340] width 4 height 11
type input "**********"
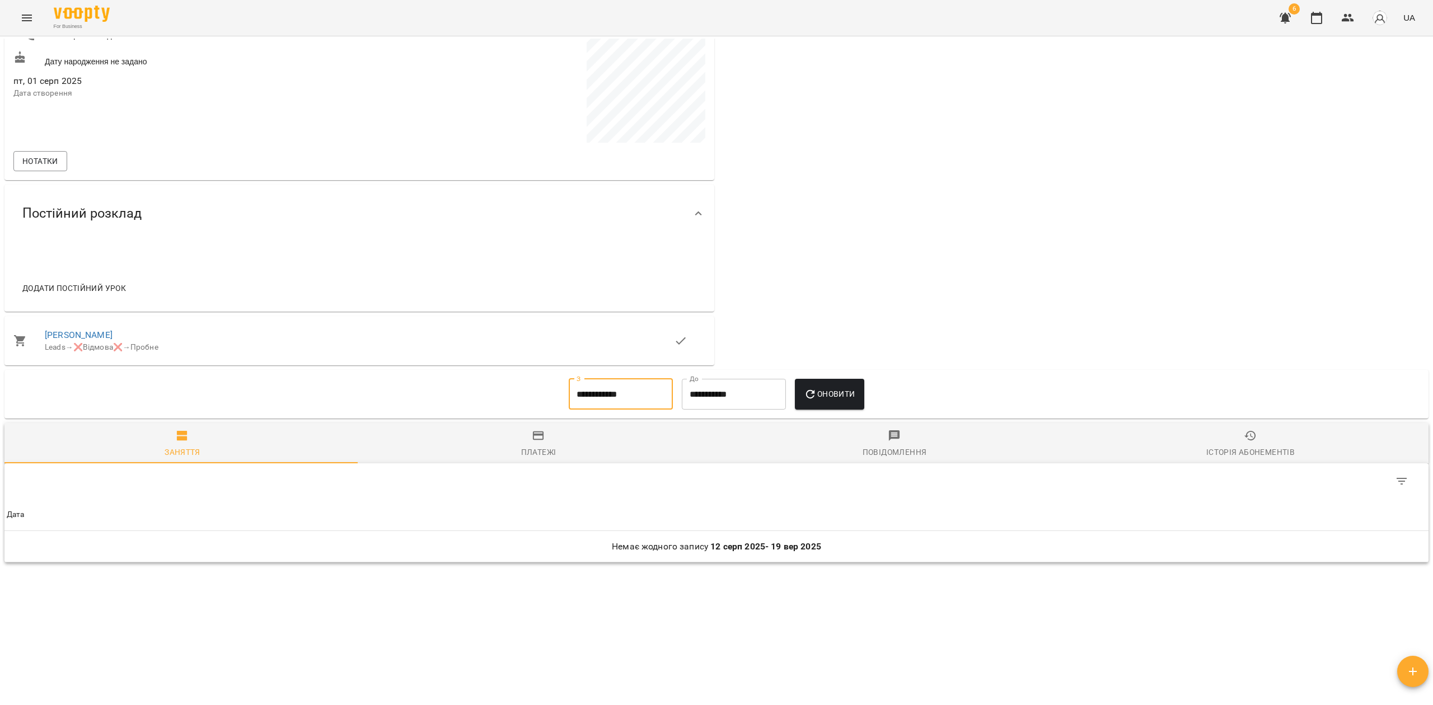
drag, startPoint x: 527, startPoint y: 451, endPoint x: 591, endPoint y: 441, distance: 65.1
click at [526, 451] on div "Платежі" at bounding box center [538, 451] width 35 height 13
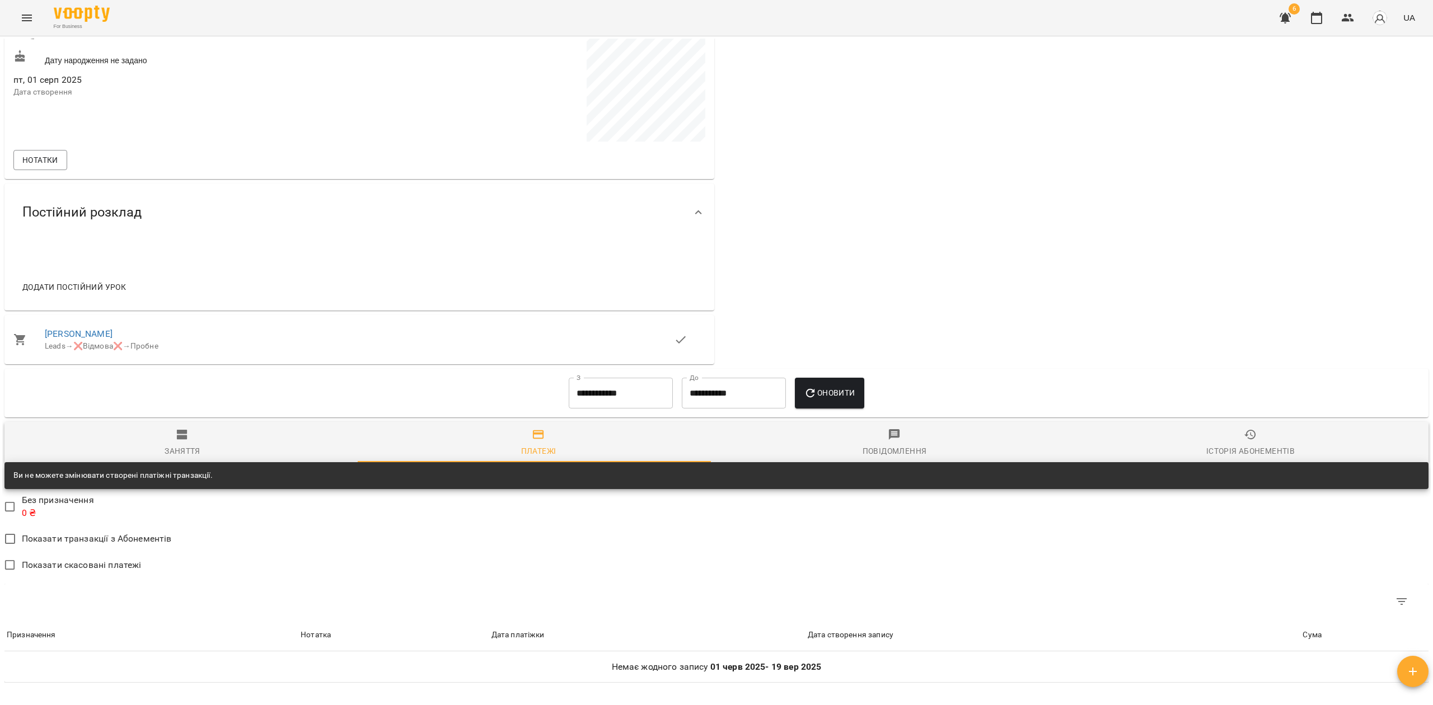
click at [847, 388] on span "Оновити" at bounding box center [829, 392] width 51 height 13
click at [851, 379] on button "Оновити" at bounding box center [829, 393] width 69 height 31
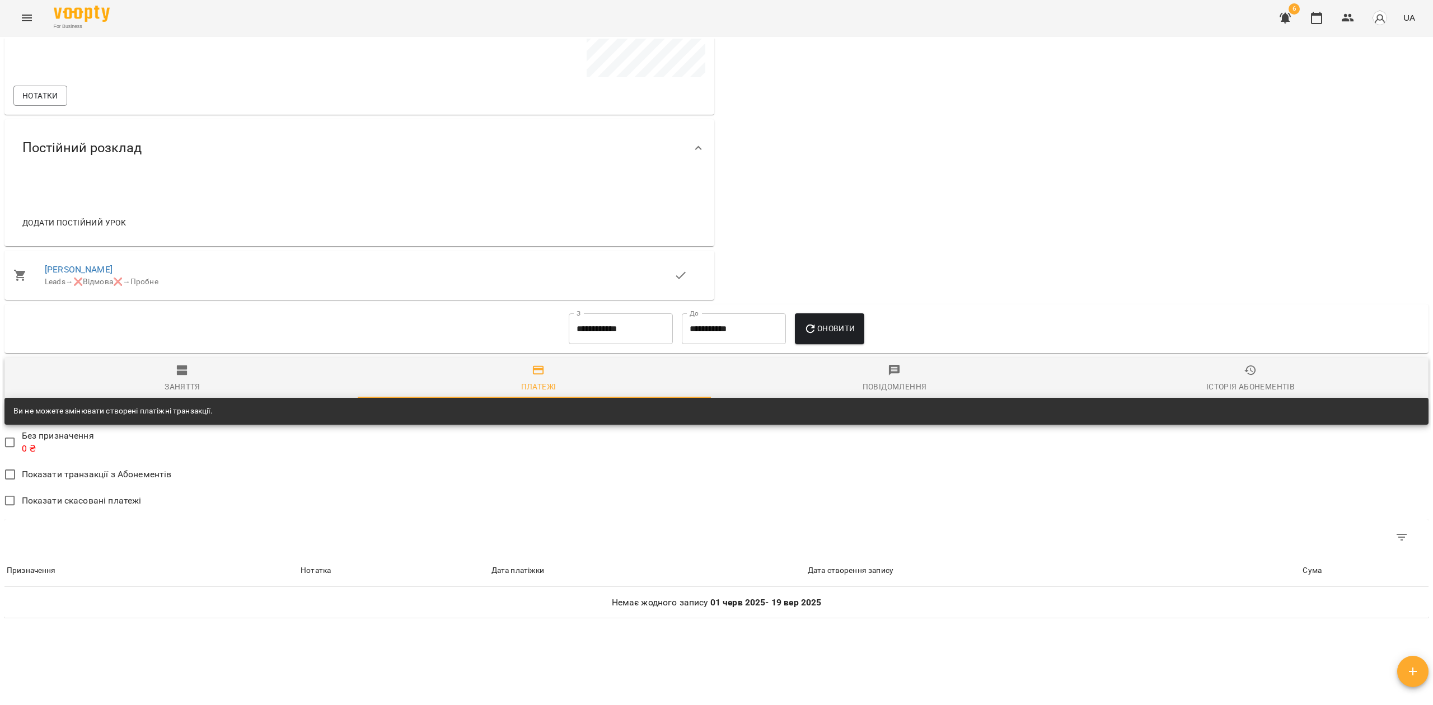
scroll to position [418, 0]
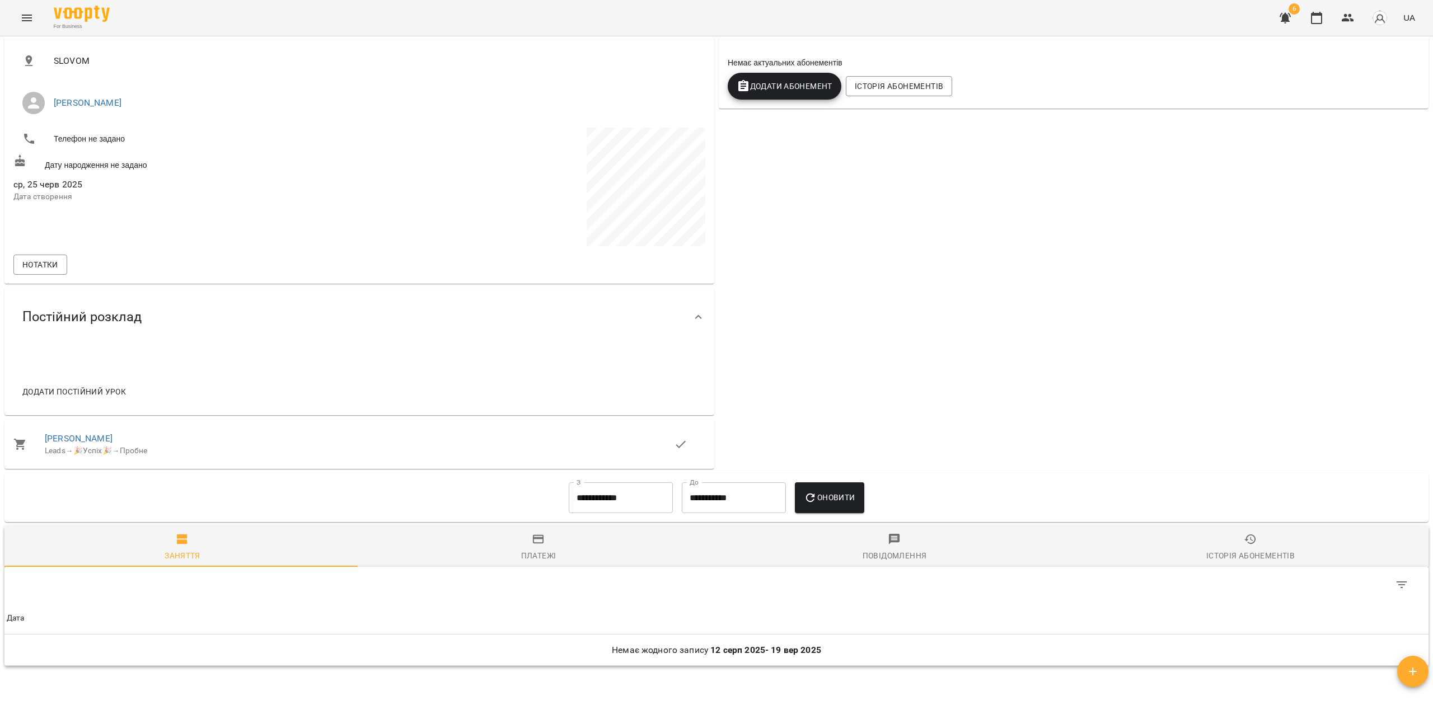
scroll to position [296, 0]
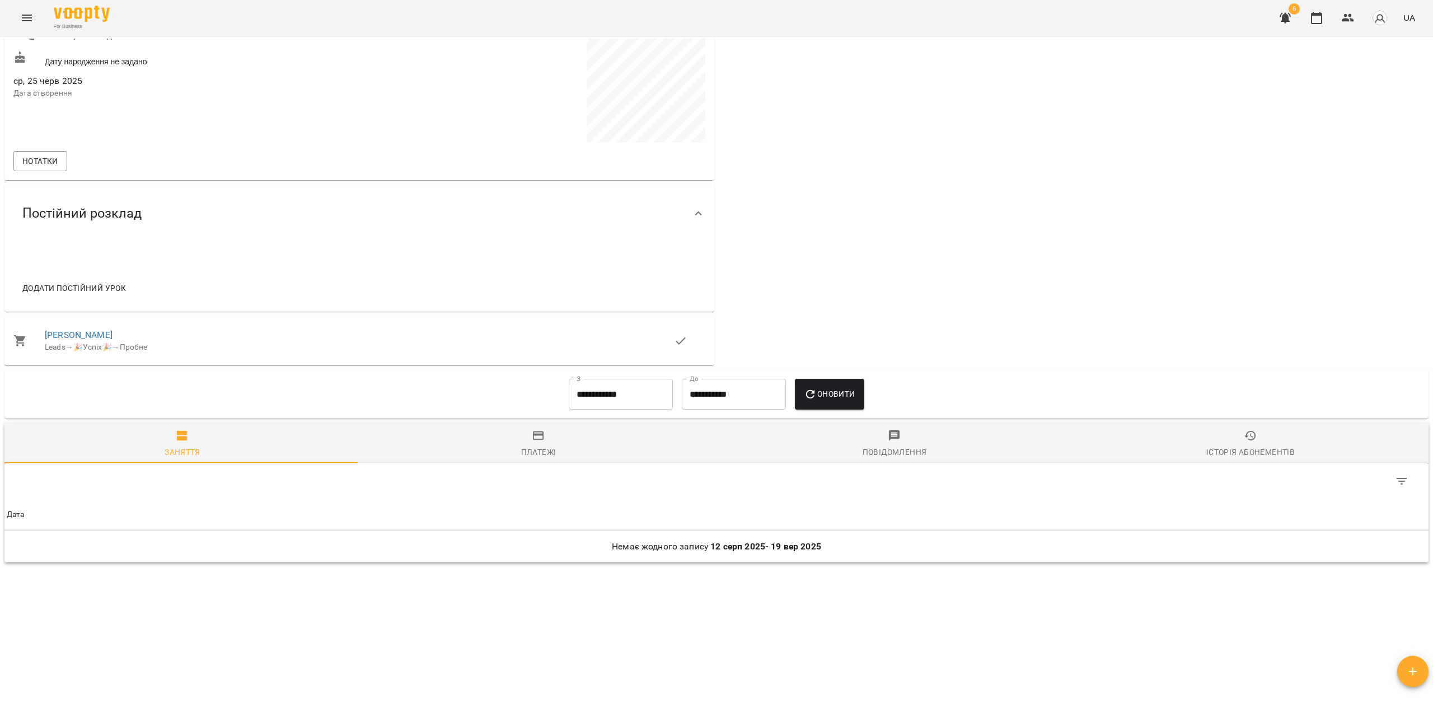
click at [606, 382] on input "**********" at bounding box center [621, 394] width 104 height 31
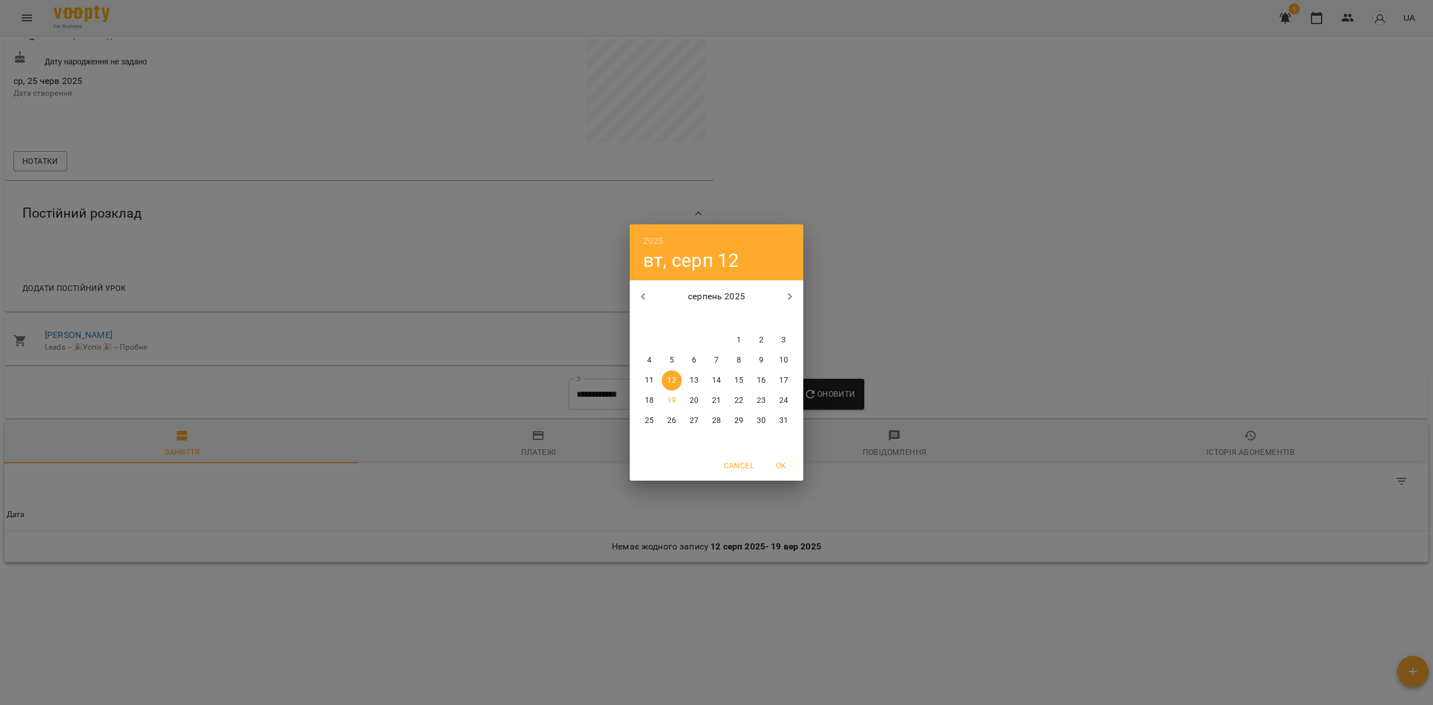
click at [641, 288] on button "button" at bounding box center [643, 296] width 27 height 27
click at [637, 292] on icon "button" at bounding box center [642, 296] width 13 height 13
click at [639, 299] on icon "button" at bounding box center [642, 296] width 13 height 13
drag, startPoint x: 704, startPoint y: 335, endPoint x: 733, endPoint y: 348, distance: 31.8
click at [705, 336] on div "28 29 30 1 2 3 4" at bounding box center [716, 340] width 173 height 20
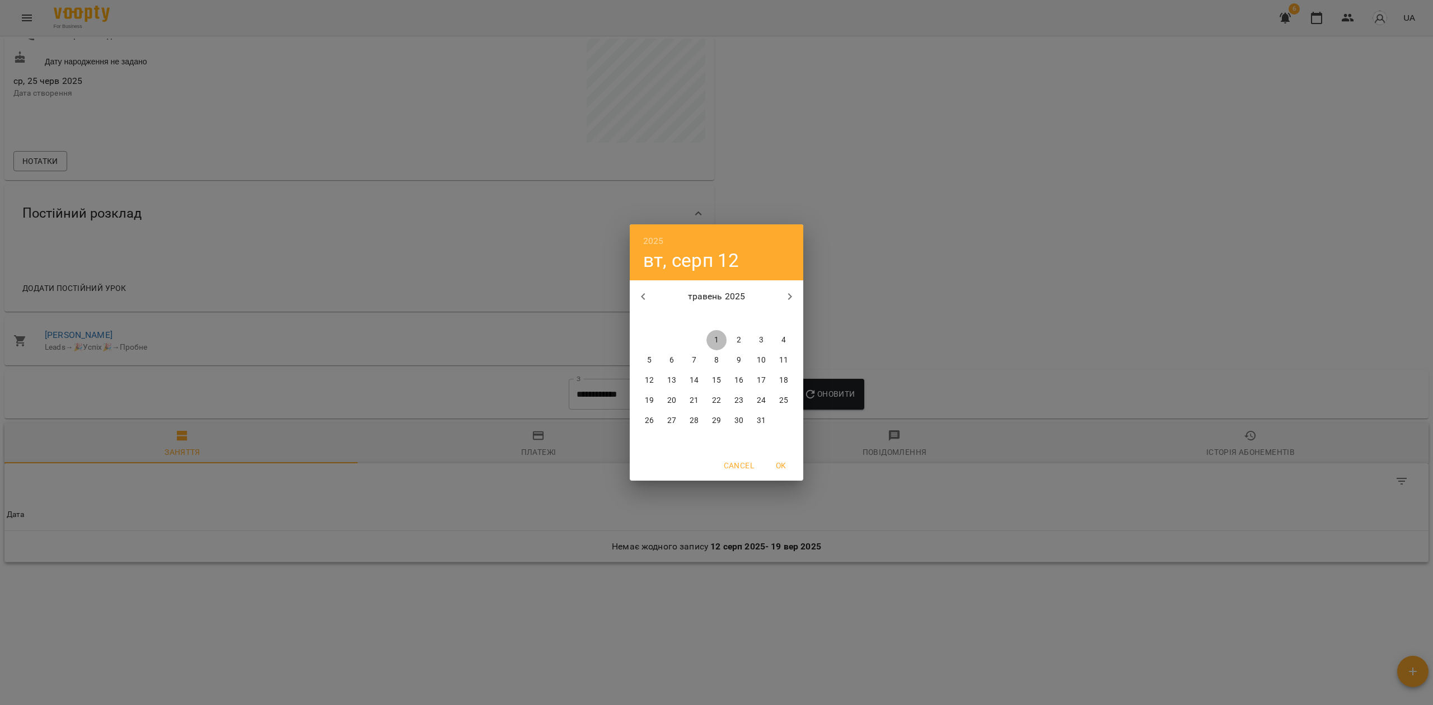
drag, startPoint x: 716, startPoint y: 335, endPoint x: 746, endPoint y: 352, distance: 34.4
click at [717, 337] on p "1" at bounding box center [716, 340] width 4 height 11
type input "**********"
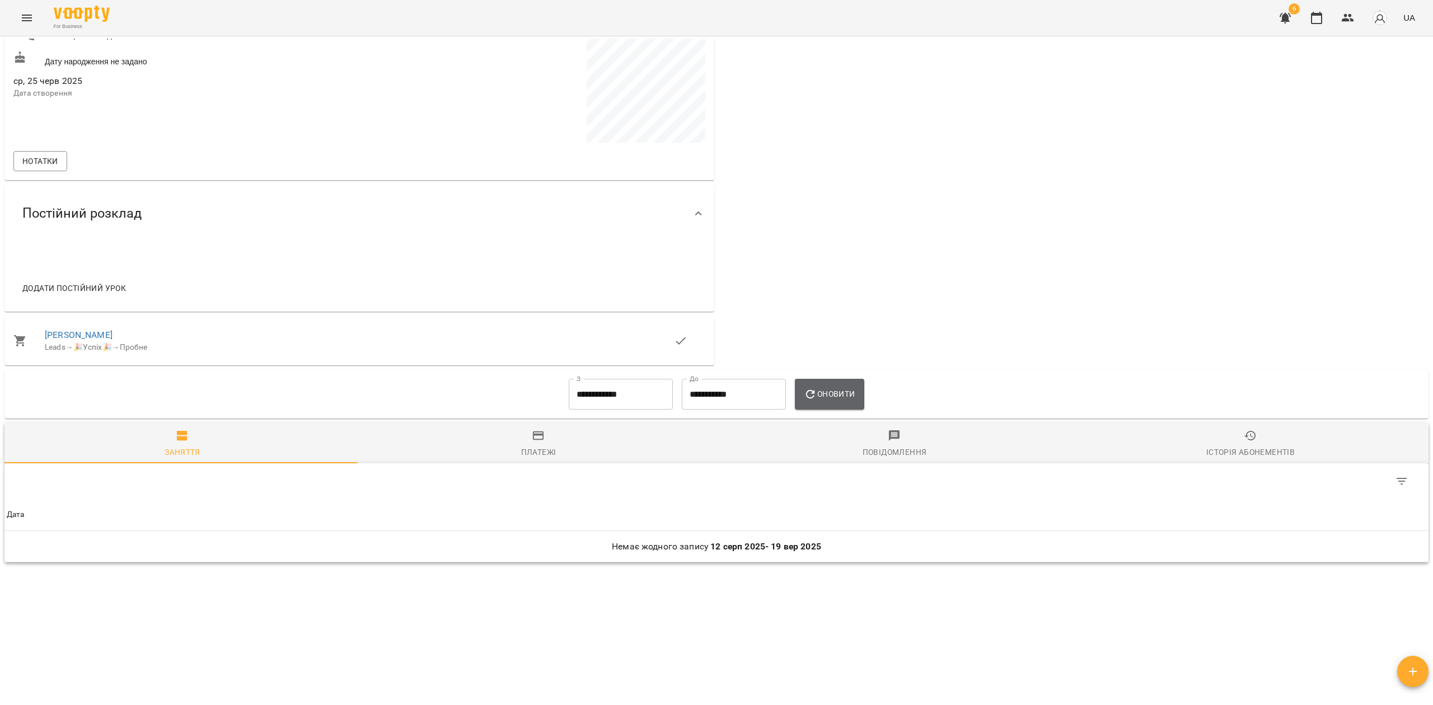
click at [827, 390] on button "Оновити" at bounding box center [829, 394] width 69 height 31
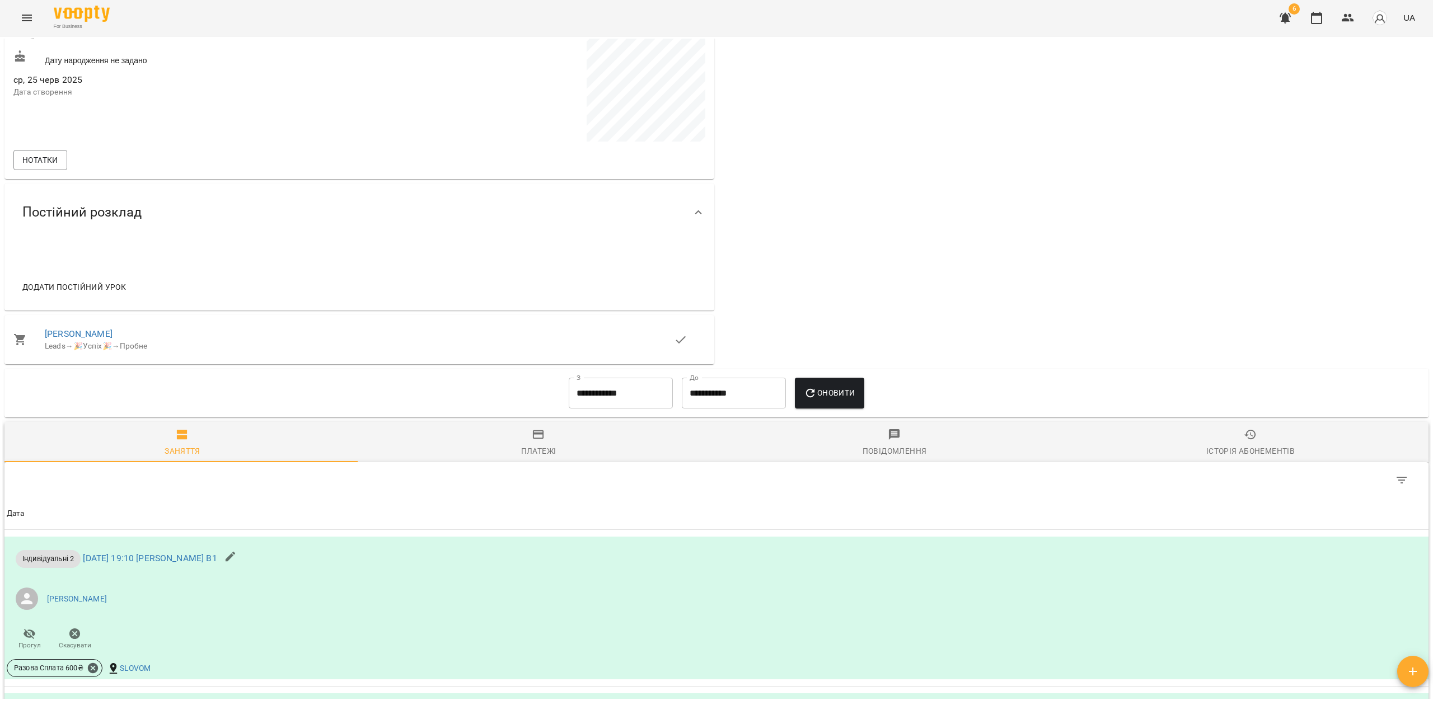
scroll to position [669, 0]
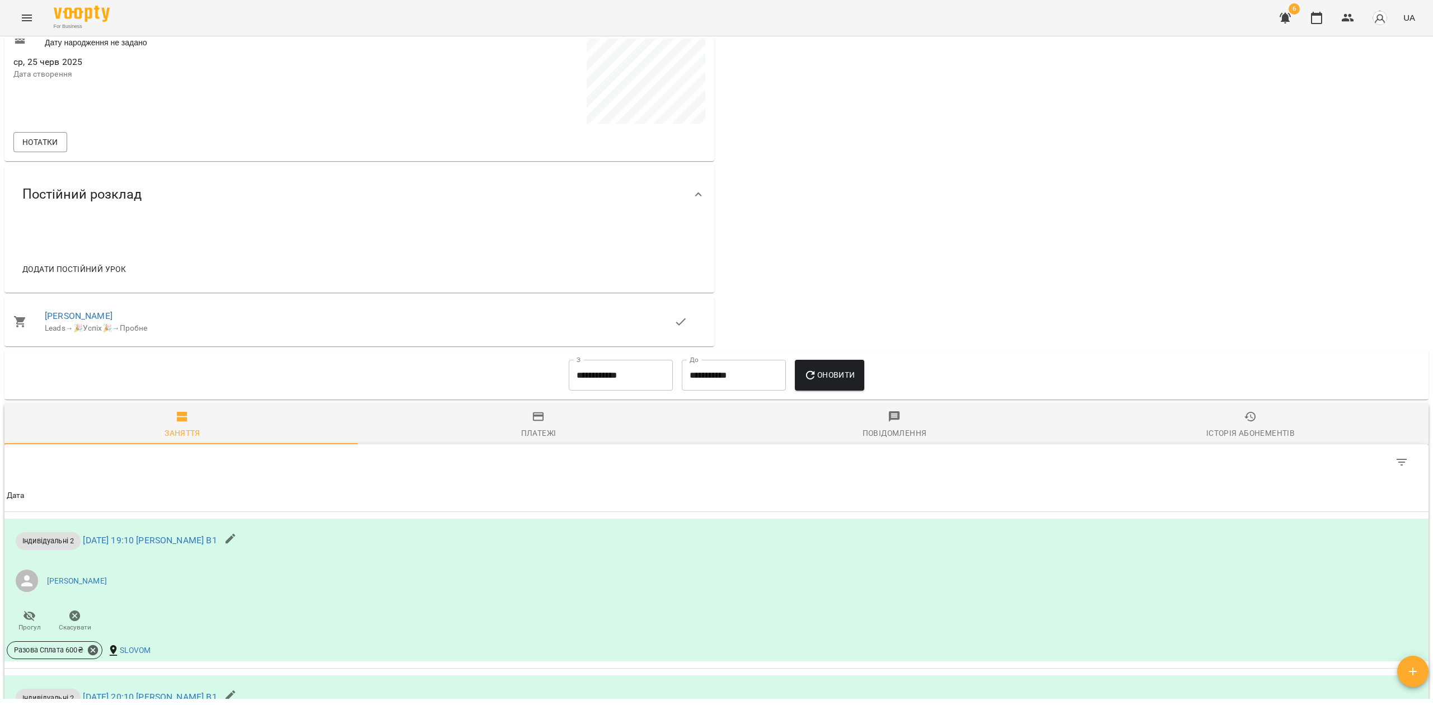
click at [519, 417] on span "Платежі" at bounding box center [538, 425] width 343 height 30
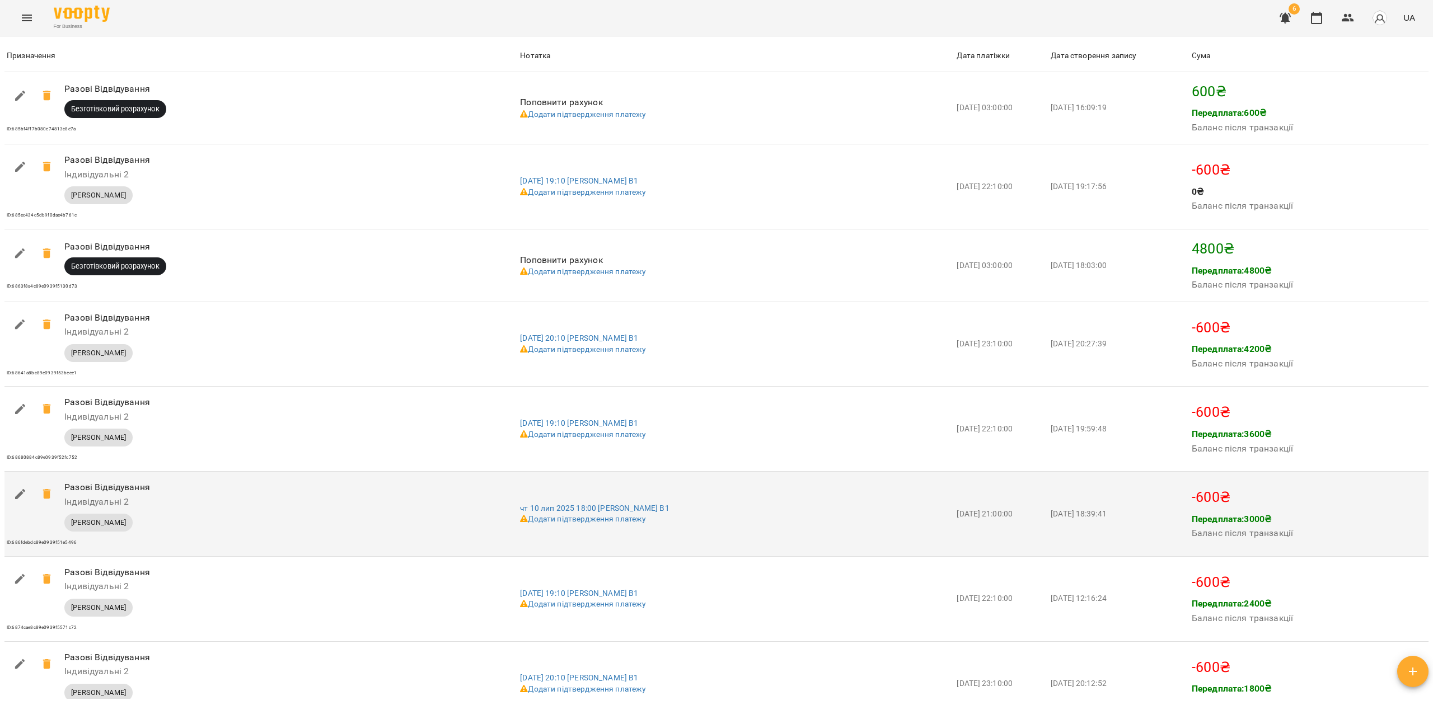
scroll to position [849, 0]
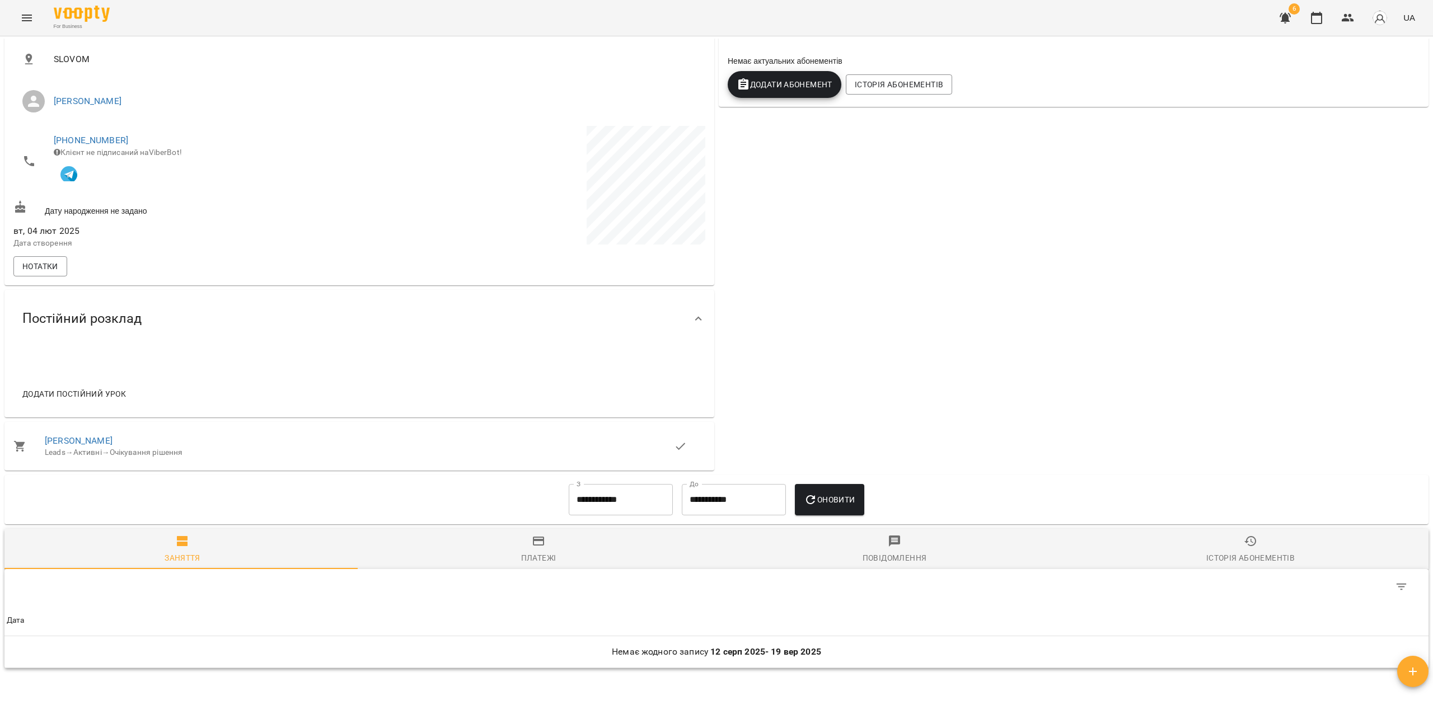
scroll to position [304, 0]
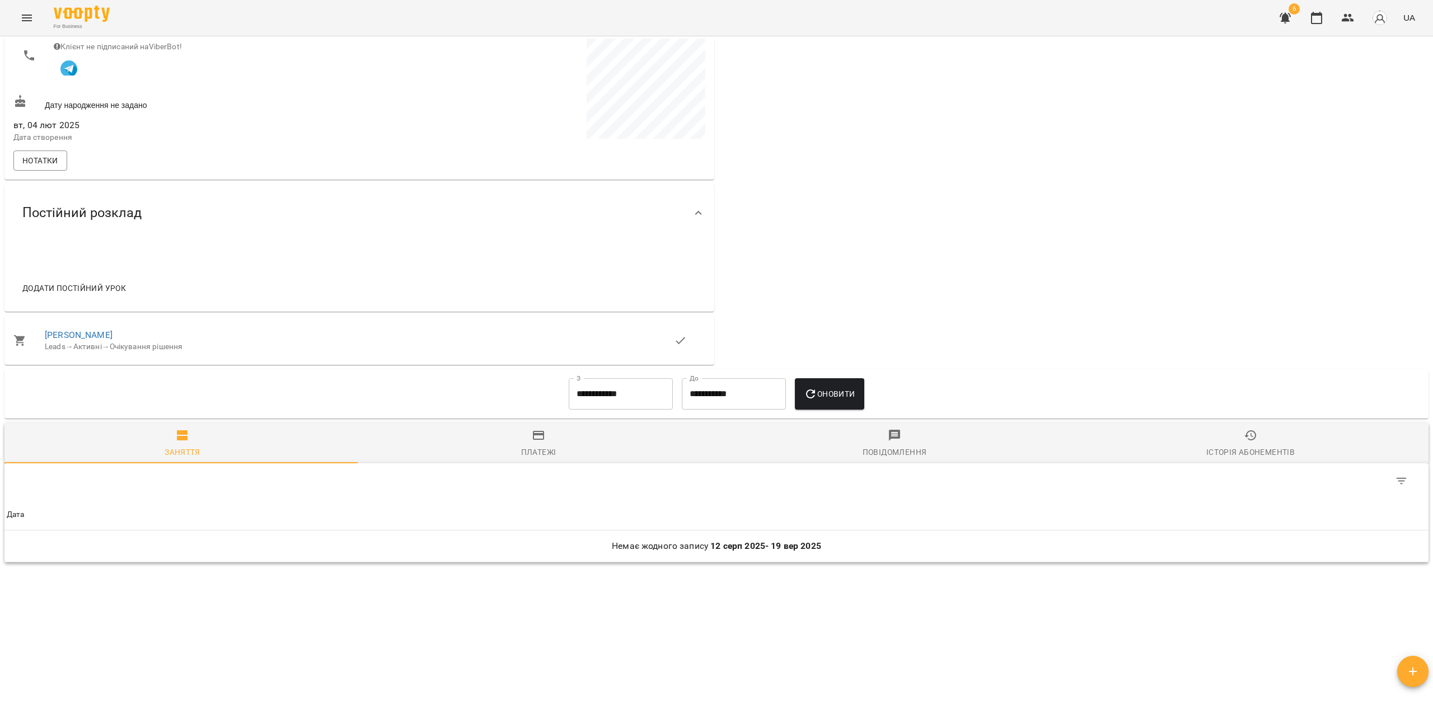
click at [585, 401] on input "**********" at bounding box center [621, 393] width 104 height 31
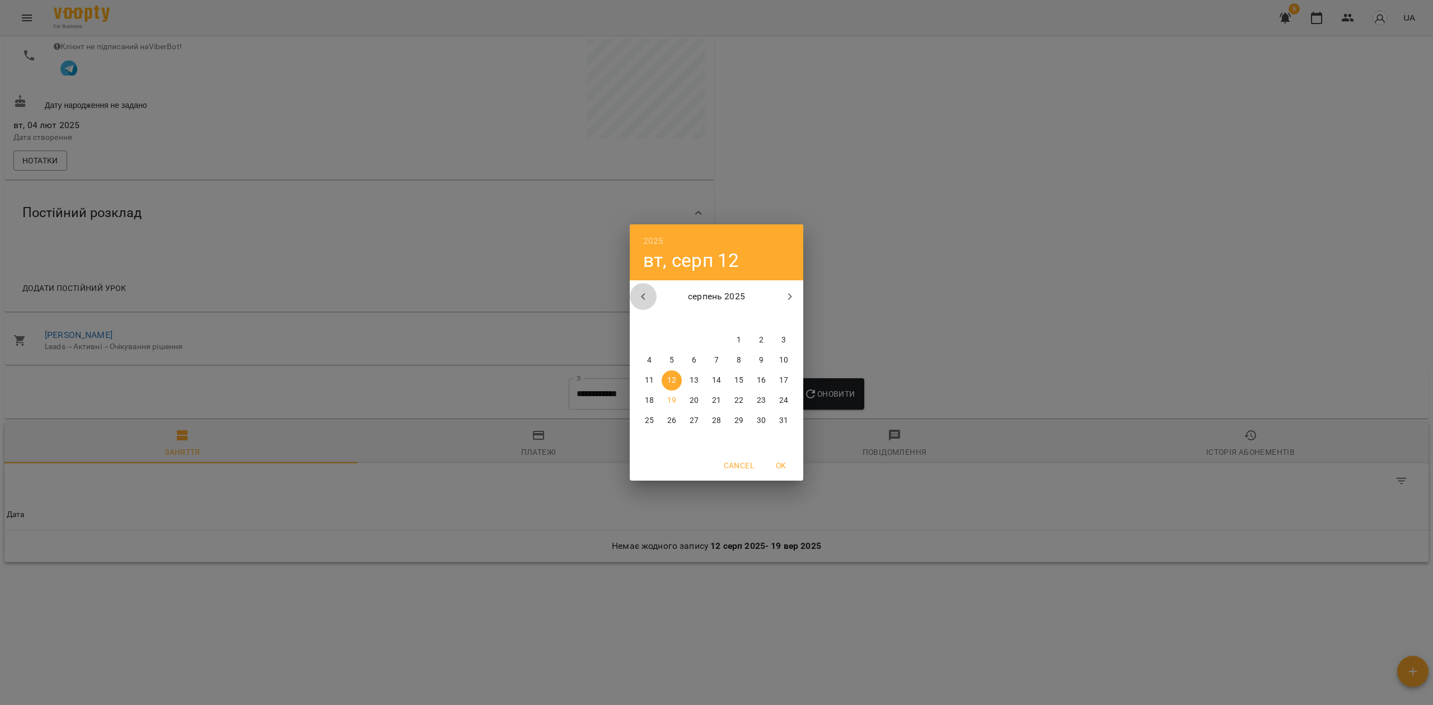
click at [641, 302] on icon "button" at bounding box center [642, 296] width 13 height 13
click at [639, 301] on icon "button" at bounding box center [642, 296] width 13 height 13
click at [782, 341] on p "1" at bounding box center [783, 340] width 4 height 11
type input "**********"
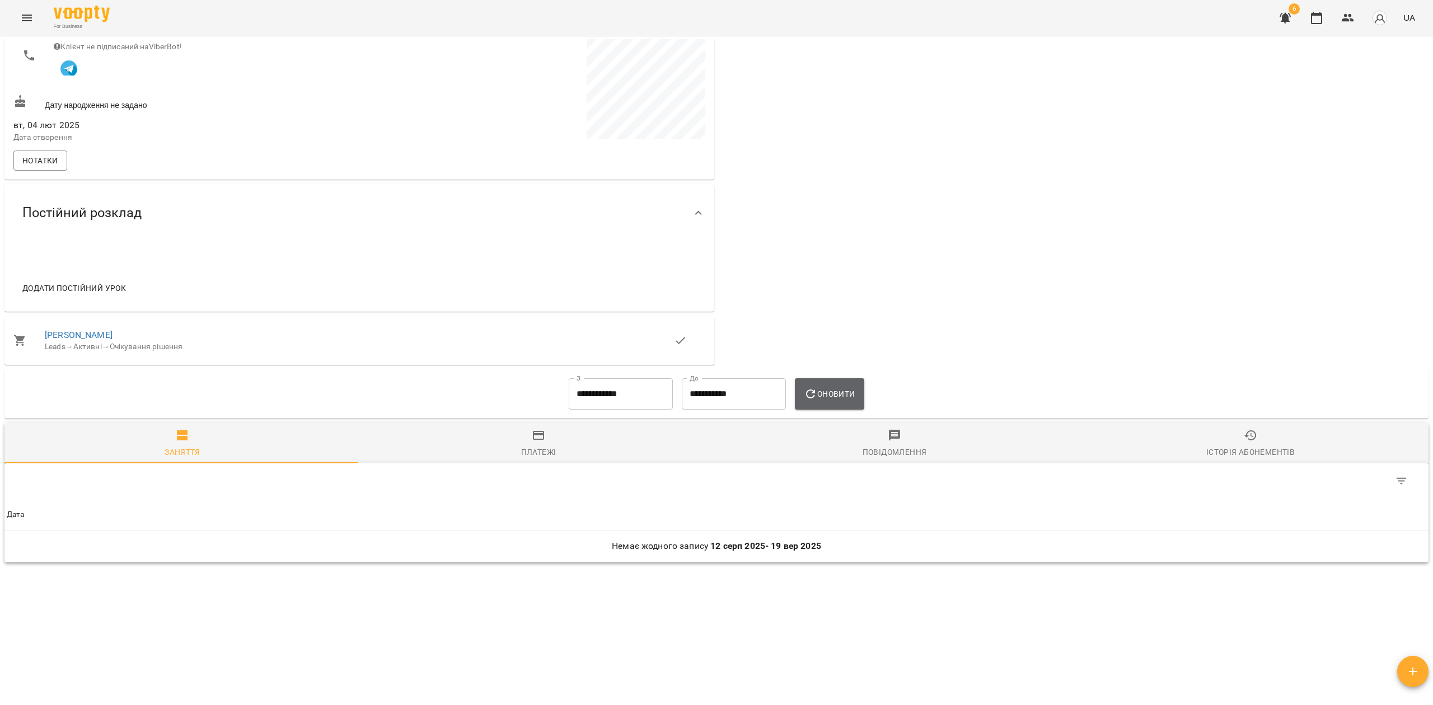
click at [833, 395] on span "Оновити" at bounding box center [829, 393] width 51 height 13
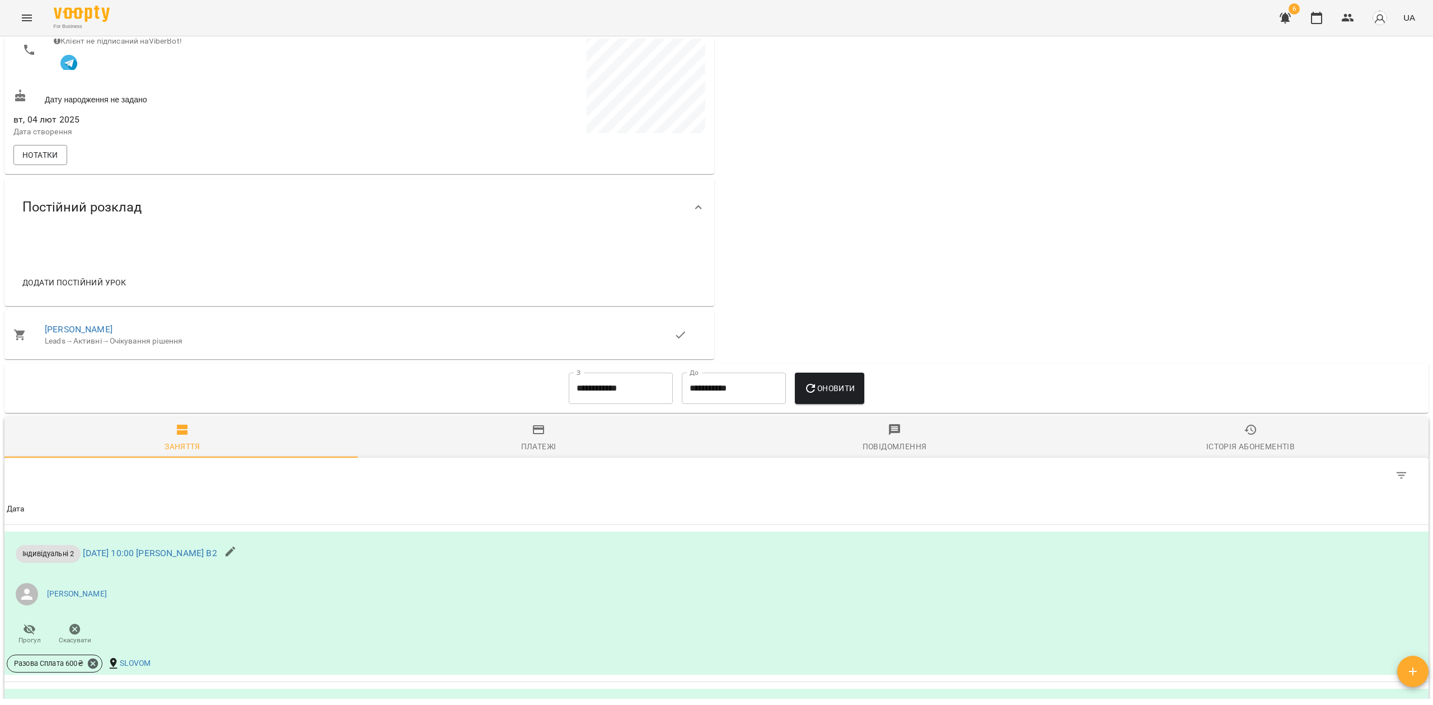
click at [502, 433] on span "Платежі" at bounding box center [538, 438] width 343 height 30
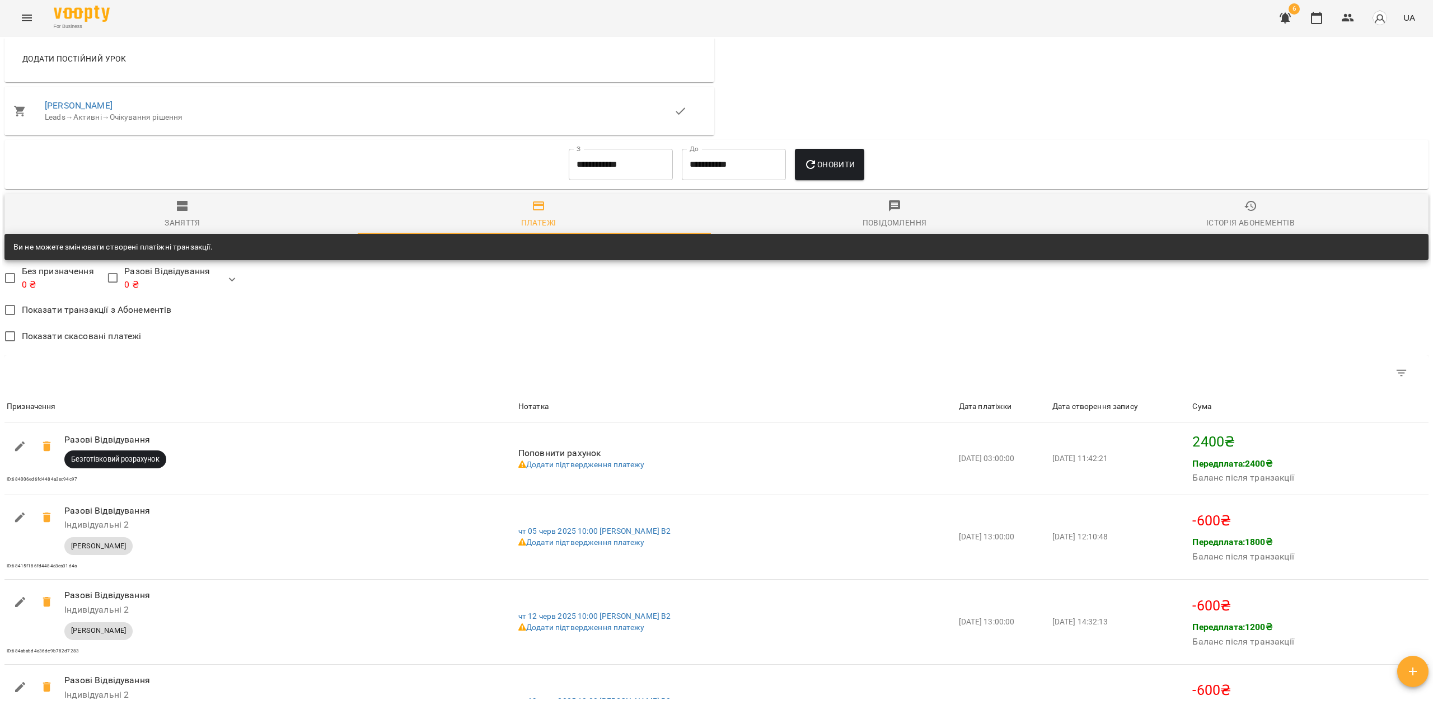
click at [809, 177] on button "Оновити" at bounding box center [829, 164] width 69 height 31
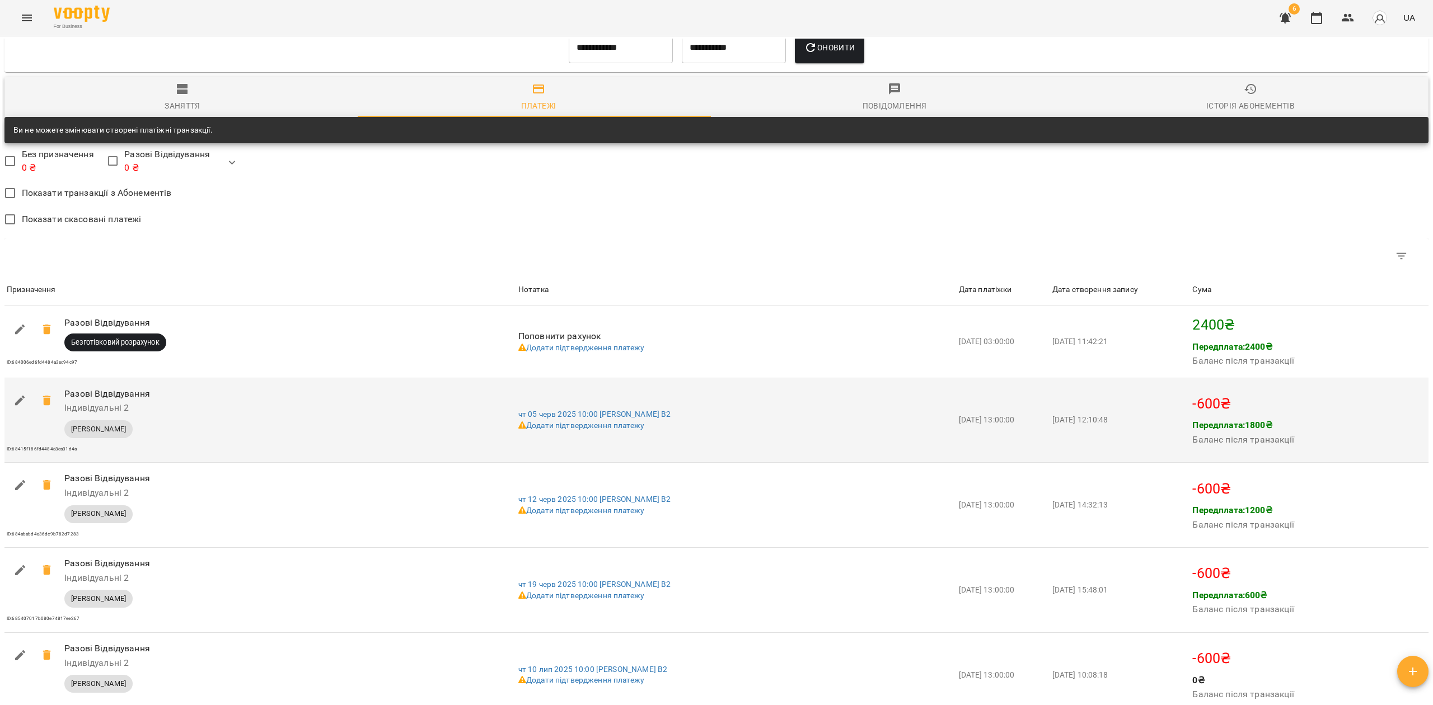
scroll to position [806, 0]
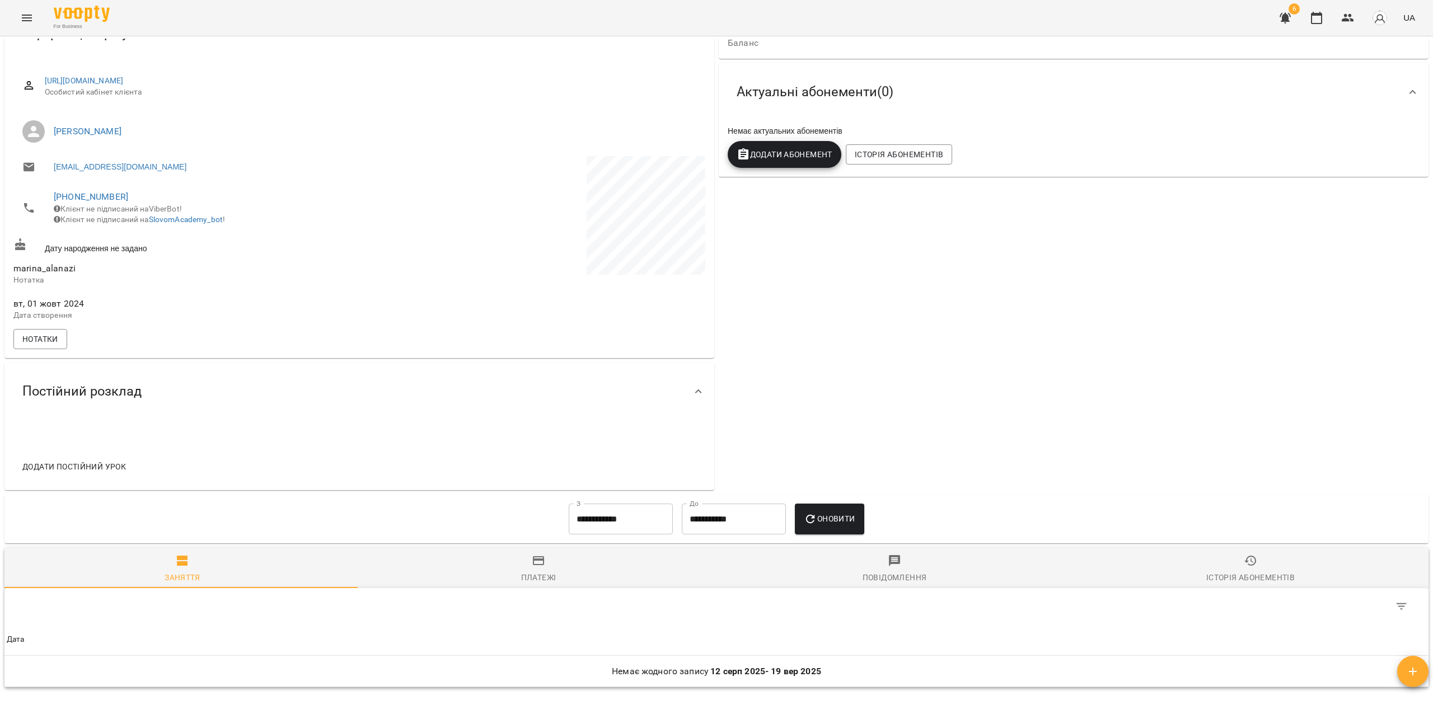
scroll to position [240, 0]
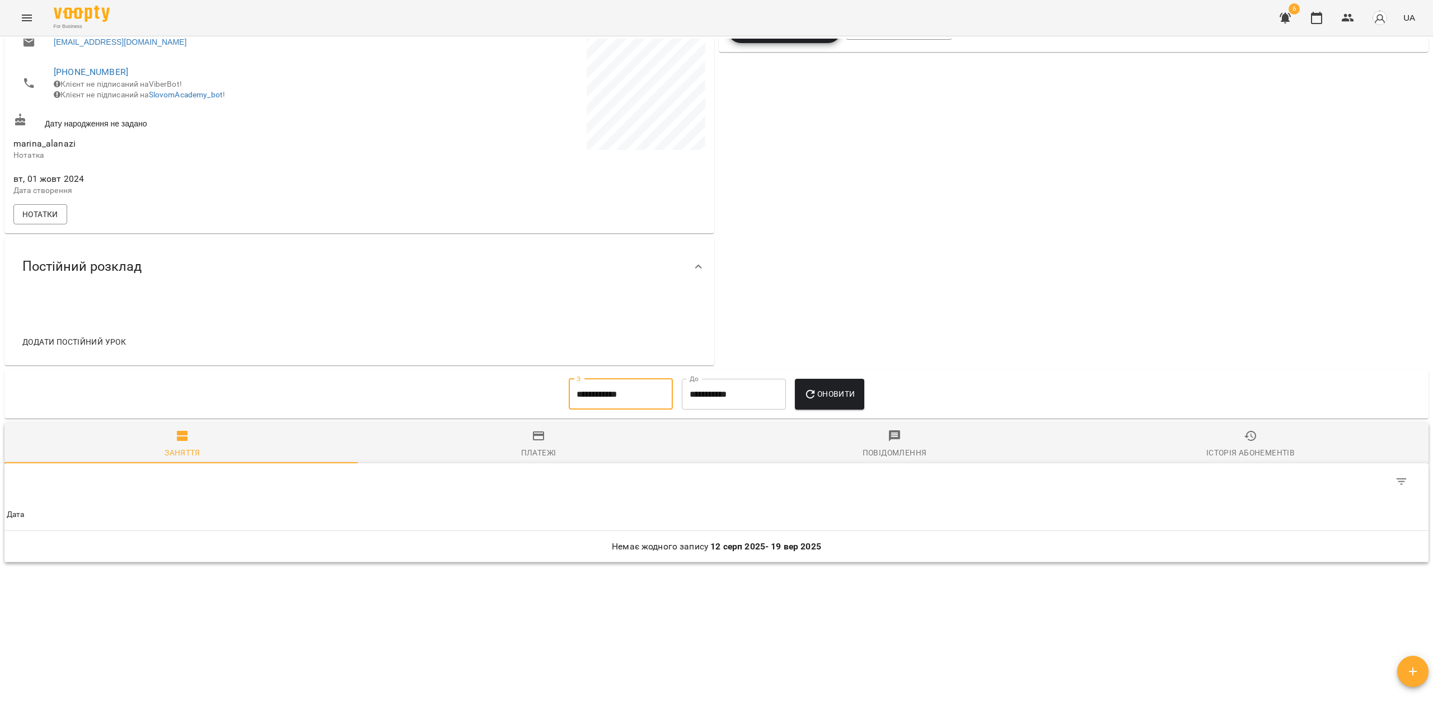
click at [596, 388] on input "**********" at bounding box center [621, 394] width 104 height 31
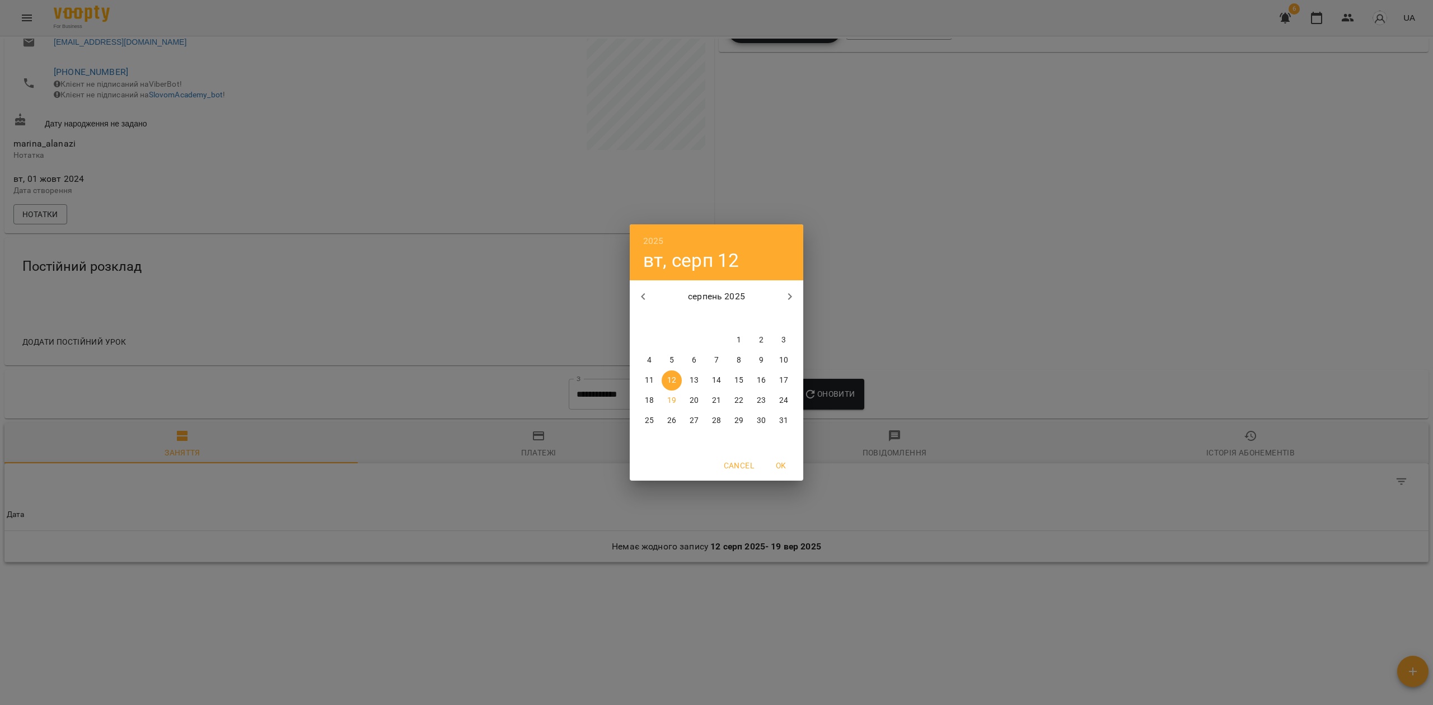
click at [645, 303] on icon "button" at bounding box center [642, 296] width 13 height 13
click at [645, 301] on icon "button" at bounding box center [642, 296] width 13 height 13
click at [785, 340] on p "1" at bounding box center [783, 340] width 4 height 11
type input "**********"
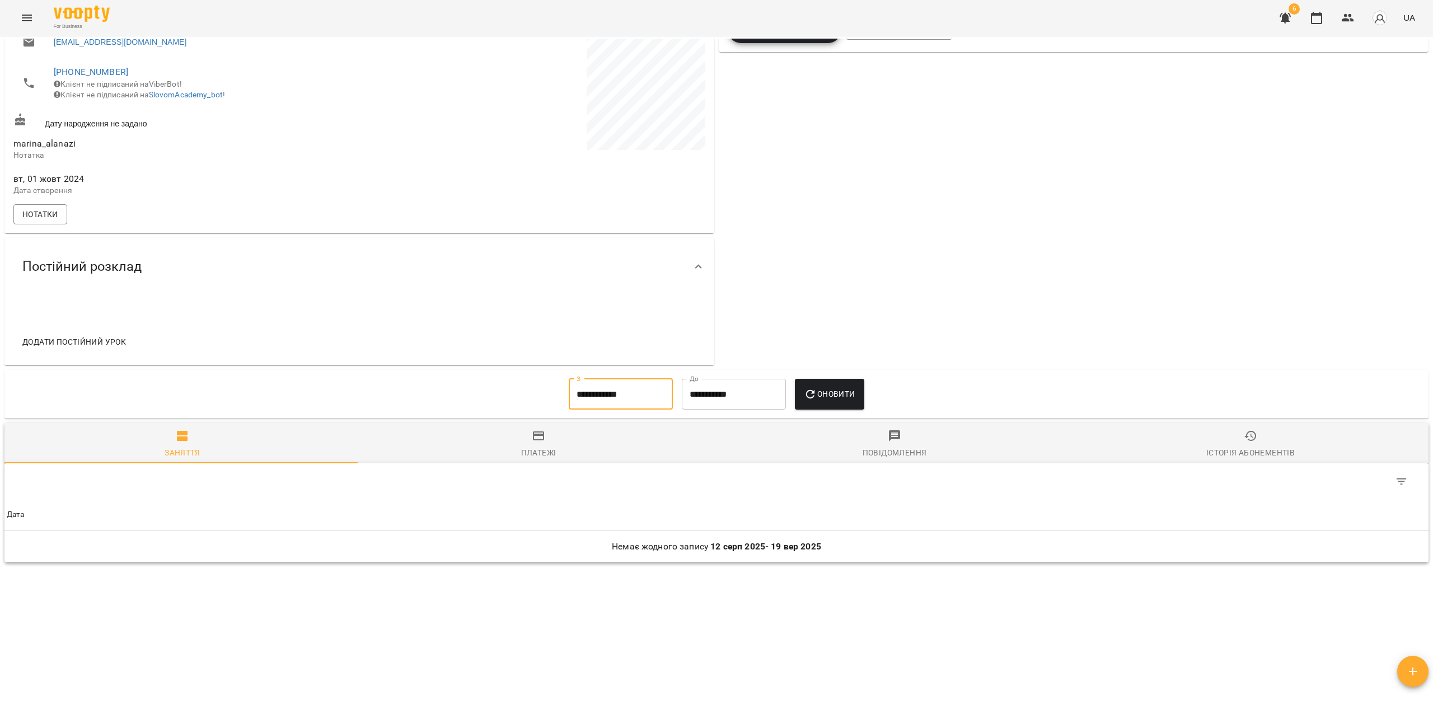
click at [521, 450] on div "Платежі" at bounding box center [538, 452] width 35 height 13
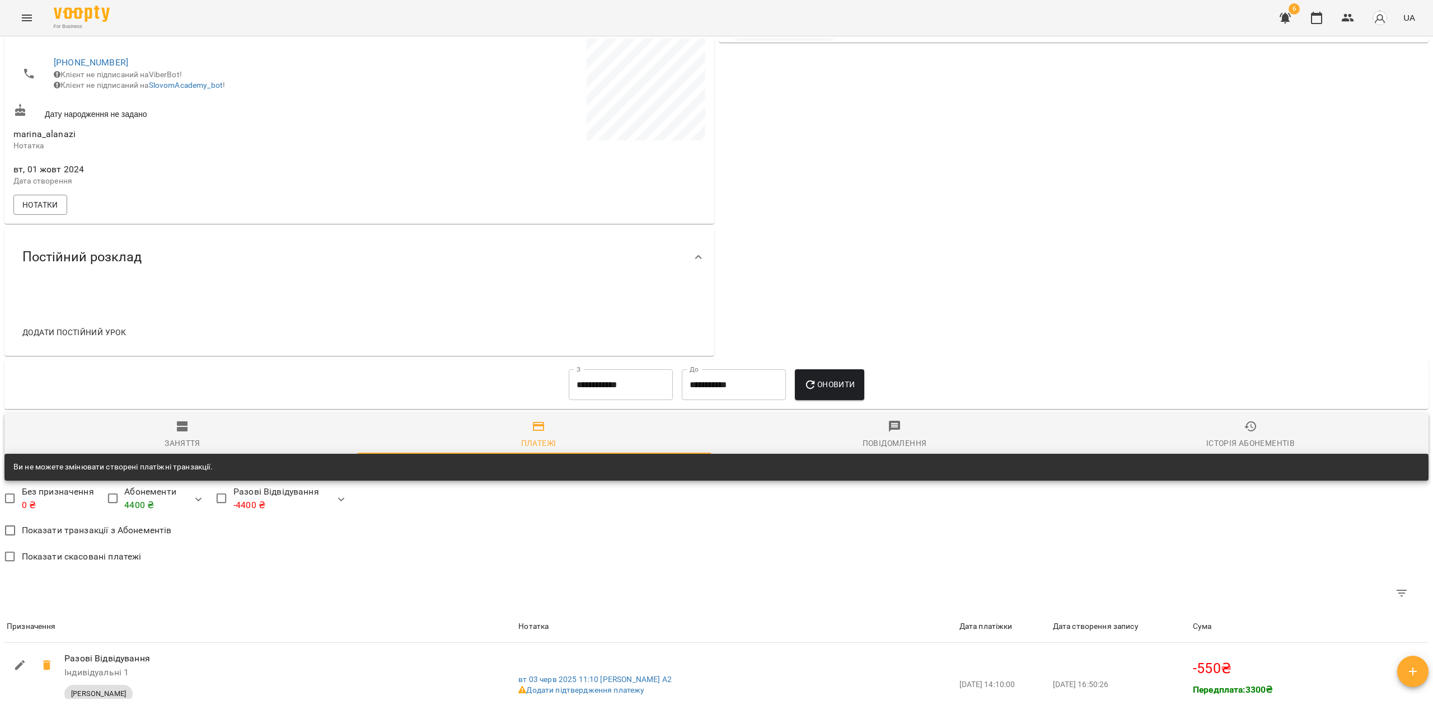
click at [827, 391] on span "Оновити" at bounding box center [829, 384] width 51 height 13
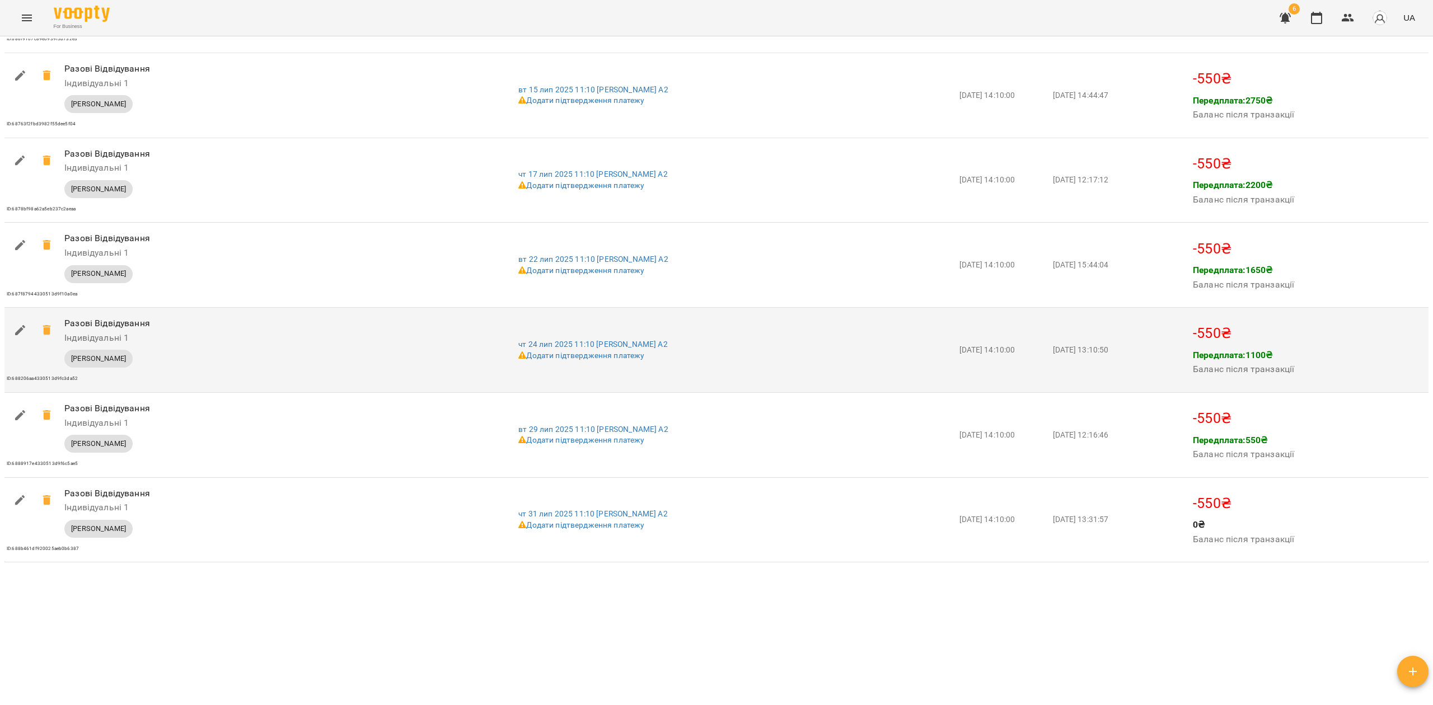
scroll to position [1678, 0]
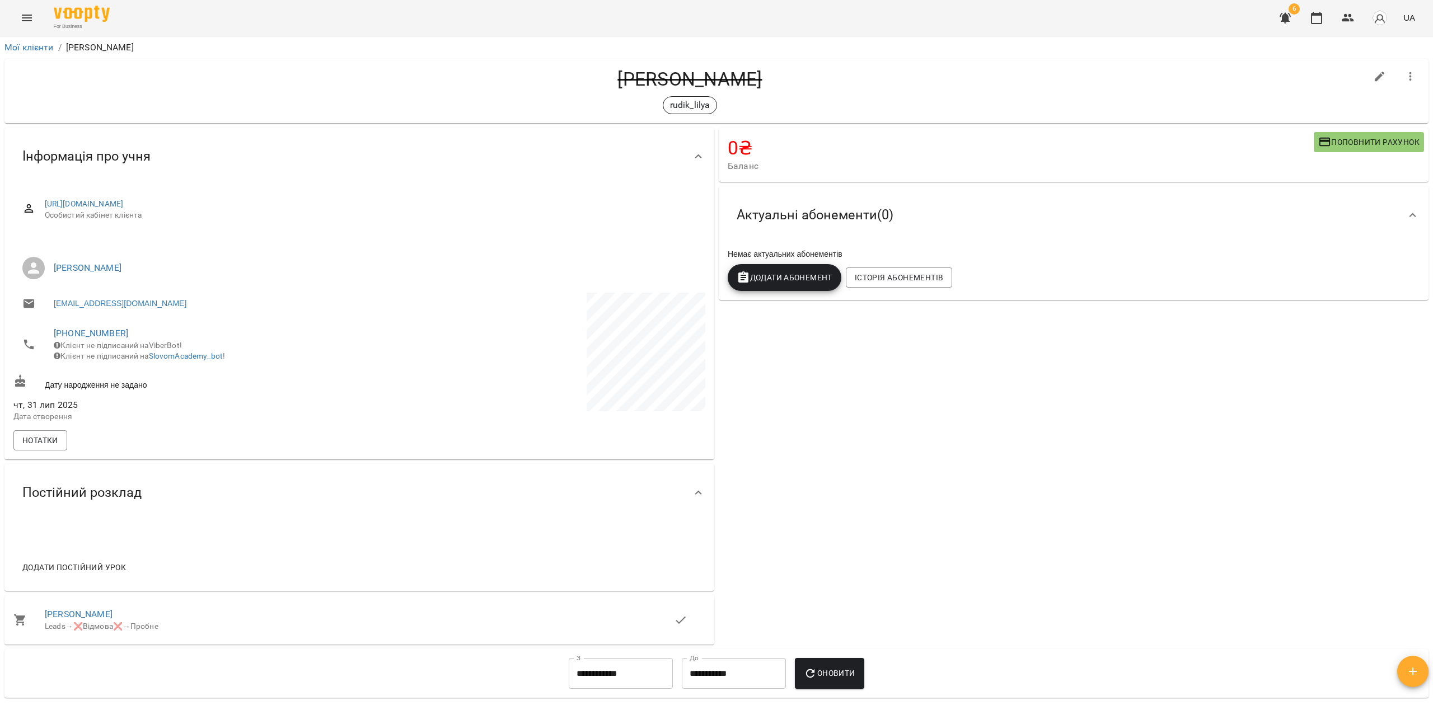
scroll to position [289, 0]
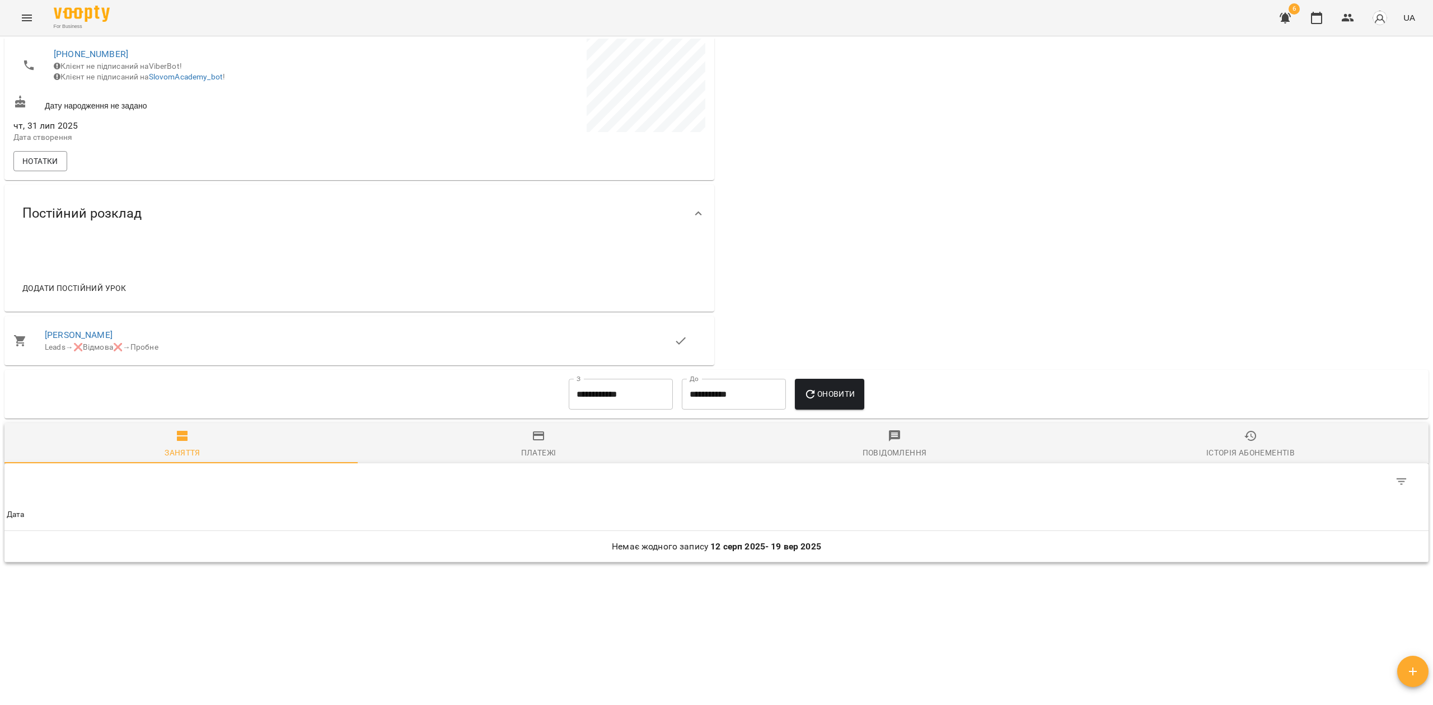
click at [603, 391] on input "**********" at bounding box center [621, 394] width 104 height 31
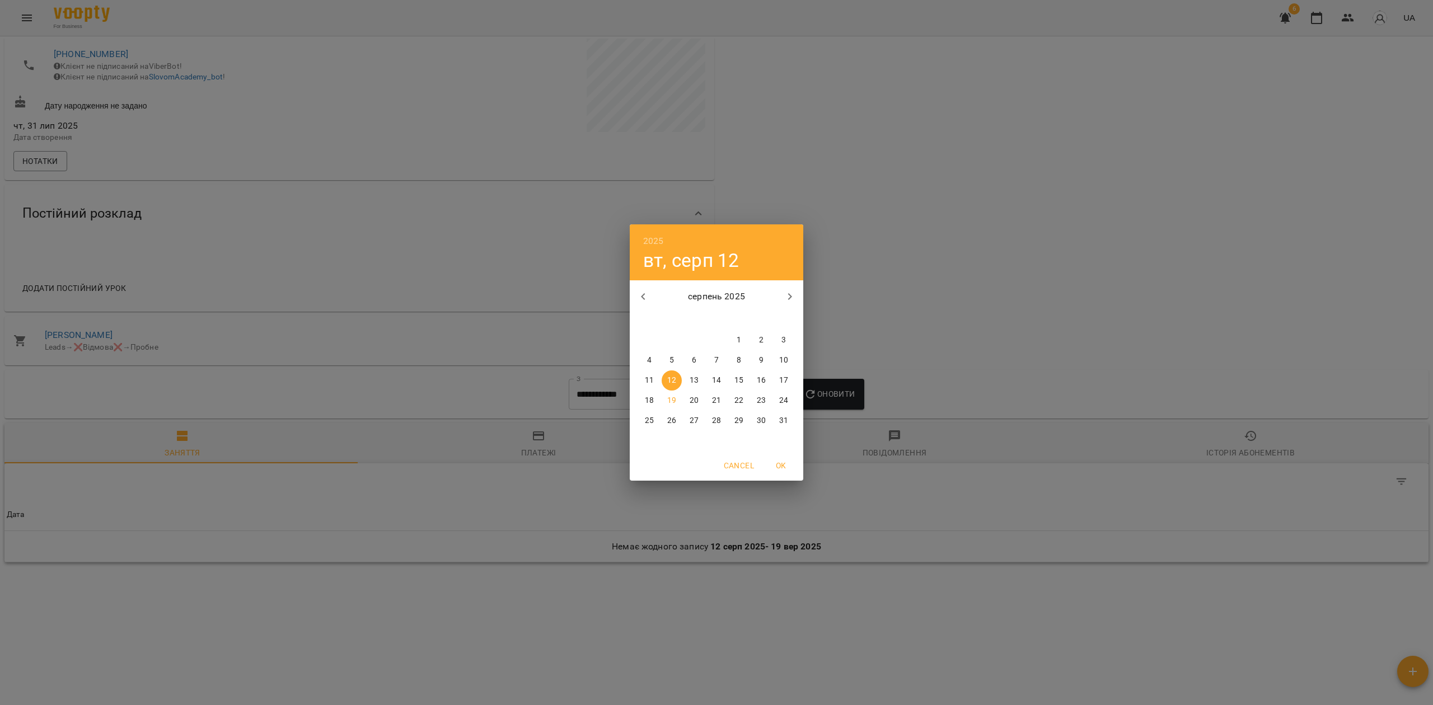
click at [527, 448] on div "2025 вт, серп [DATE] вт ср чт пт сб нд 28 29 30 31 1 2 3 4 5 6 7 8 9 10 11 12 1…" at bounding box center [716, 352] width 1433 height 705
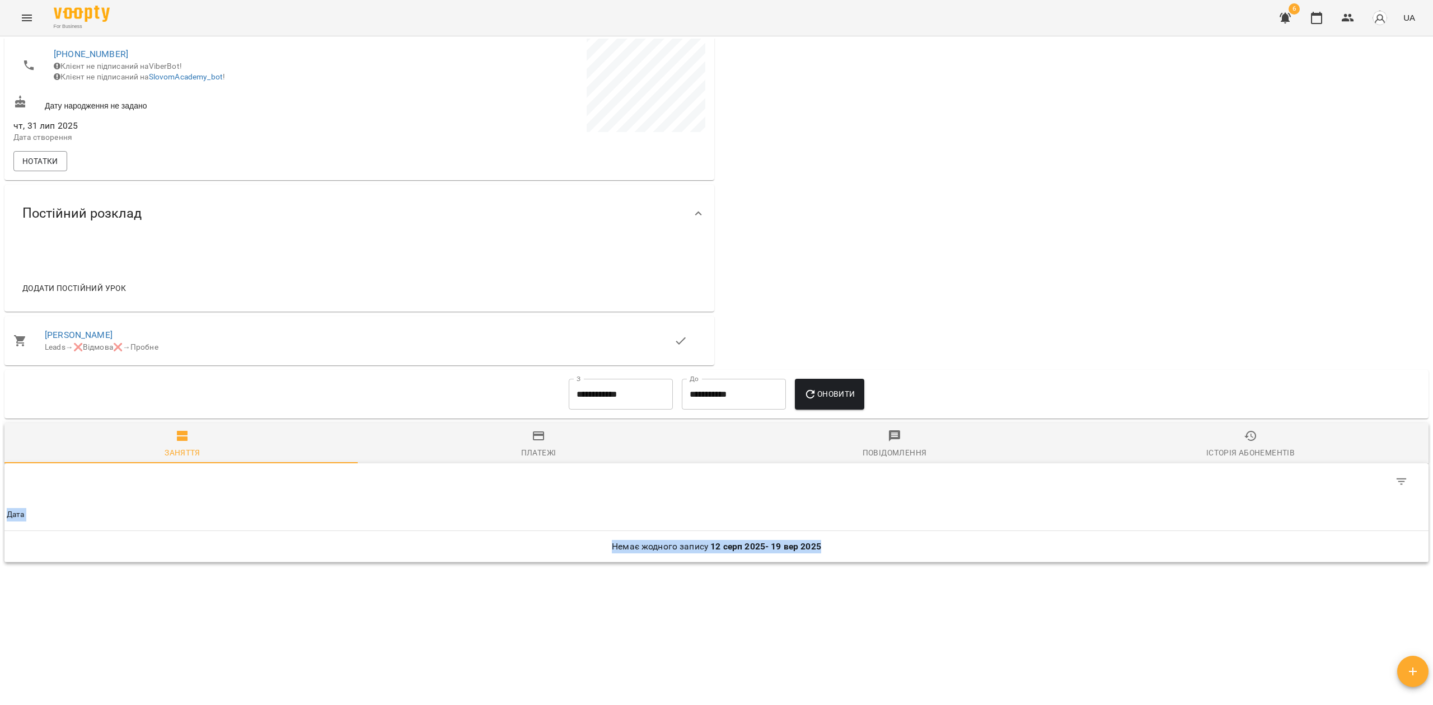
click at [535, 441] on icon "button" at bounding box center [538, 435] width 13 height 13
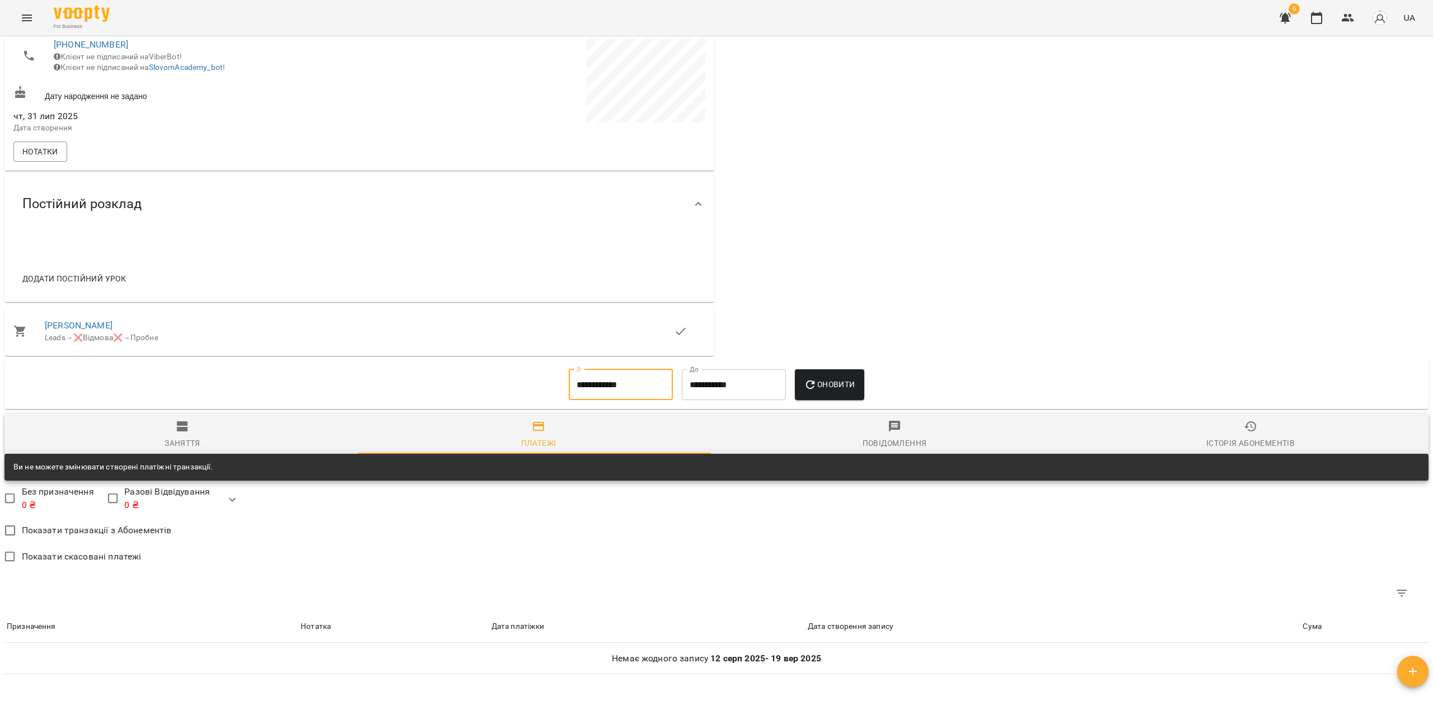
click at [615, 391] on input "**********" at bounding box center [621, 384] width 104 height 31
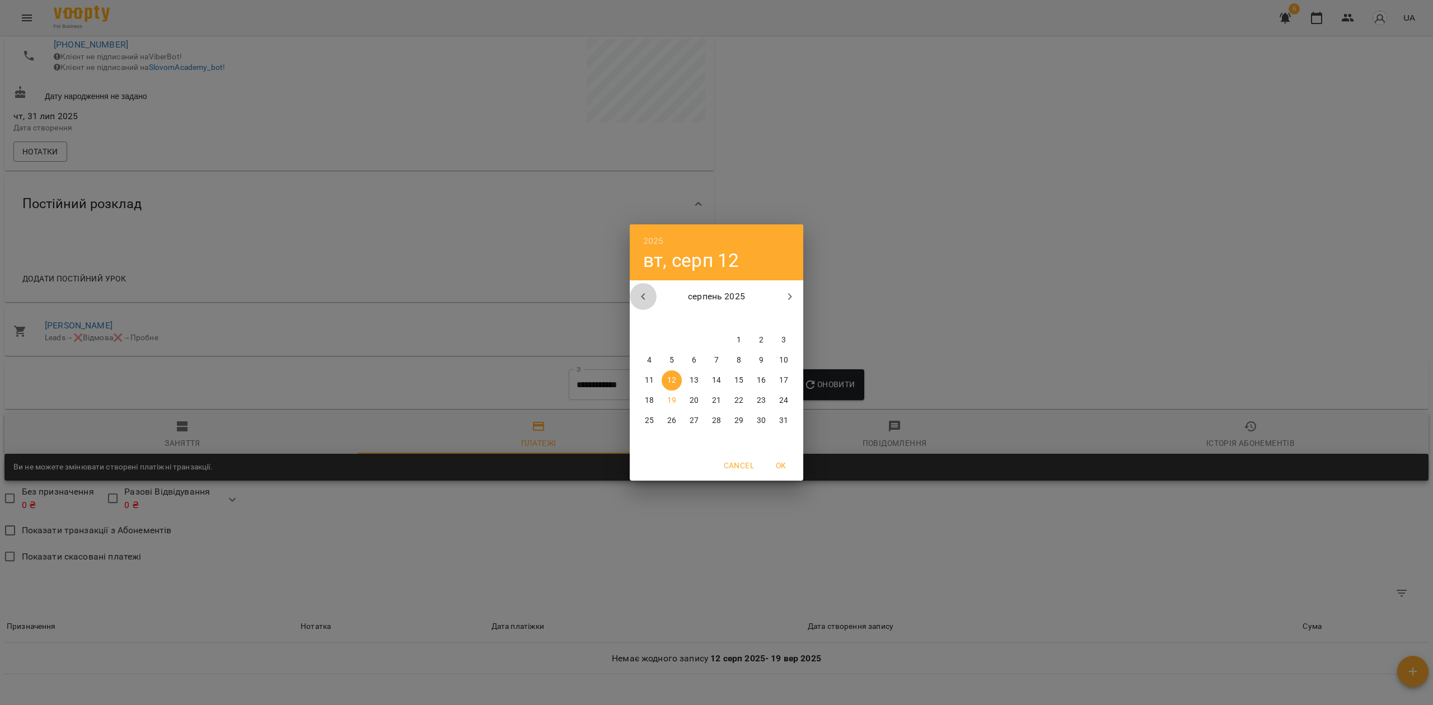
drag, startPoint x: 647, startPoint y: 289, endPoint x: 643, endPoint y: 294, distance: 6.3
click at [647, 290] on button "button" at bounding box center [643, 296] width 27 height 27
click at [643, 294] on icon "button" at bounding box center [642, 296] width 13 height 13
click at [780, 337] on span "1" at bounding box center [783, 340] width 20 height 11
type input "**********"
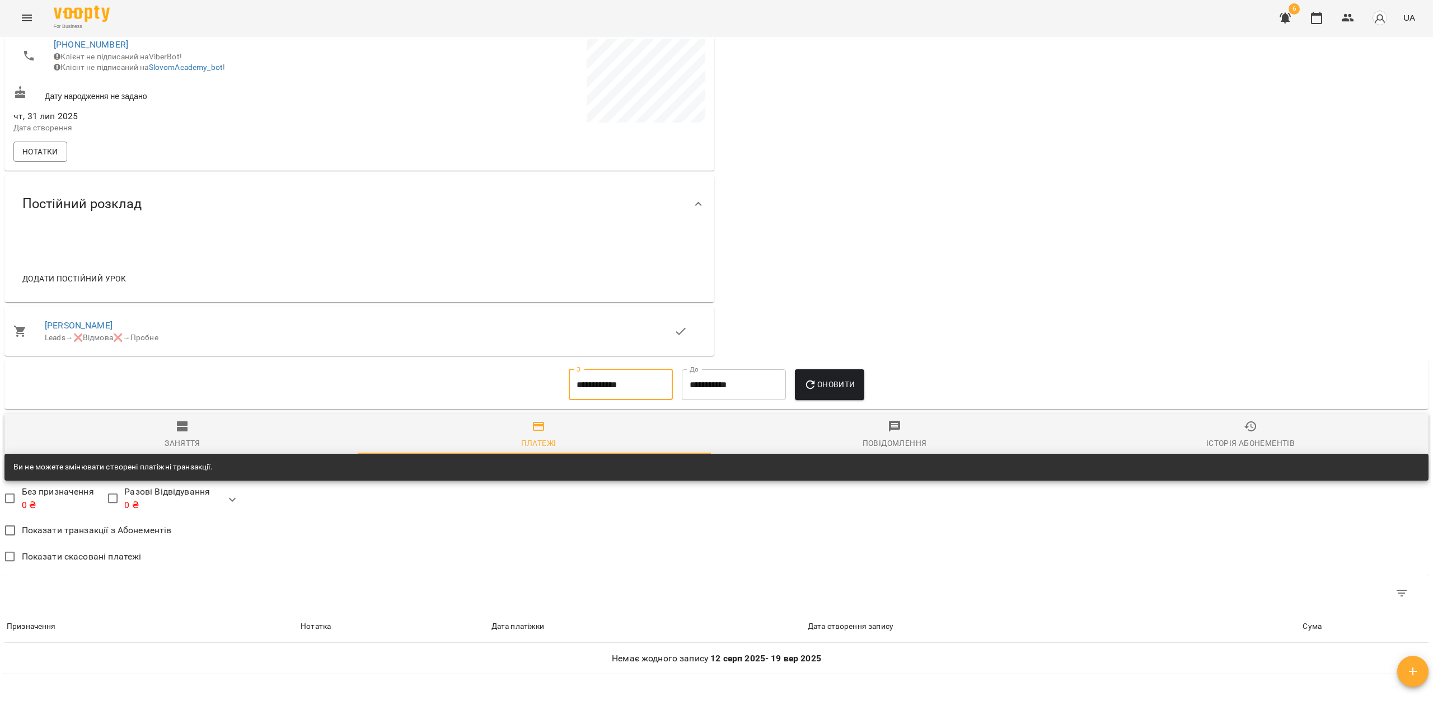
click at [838, 391] on span "Оновити" at bounding box center [829, 384] width 51 height 13
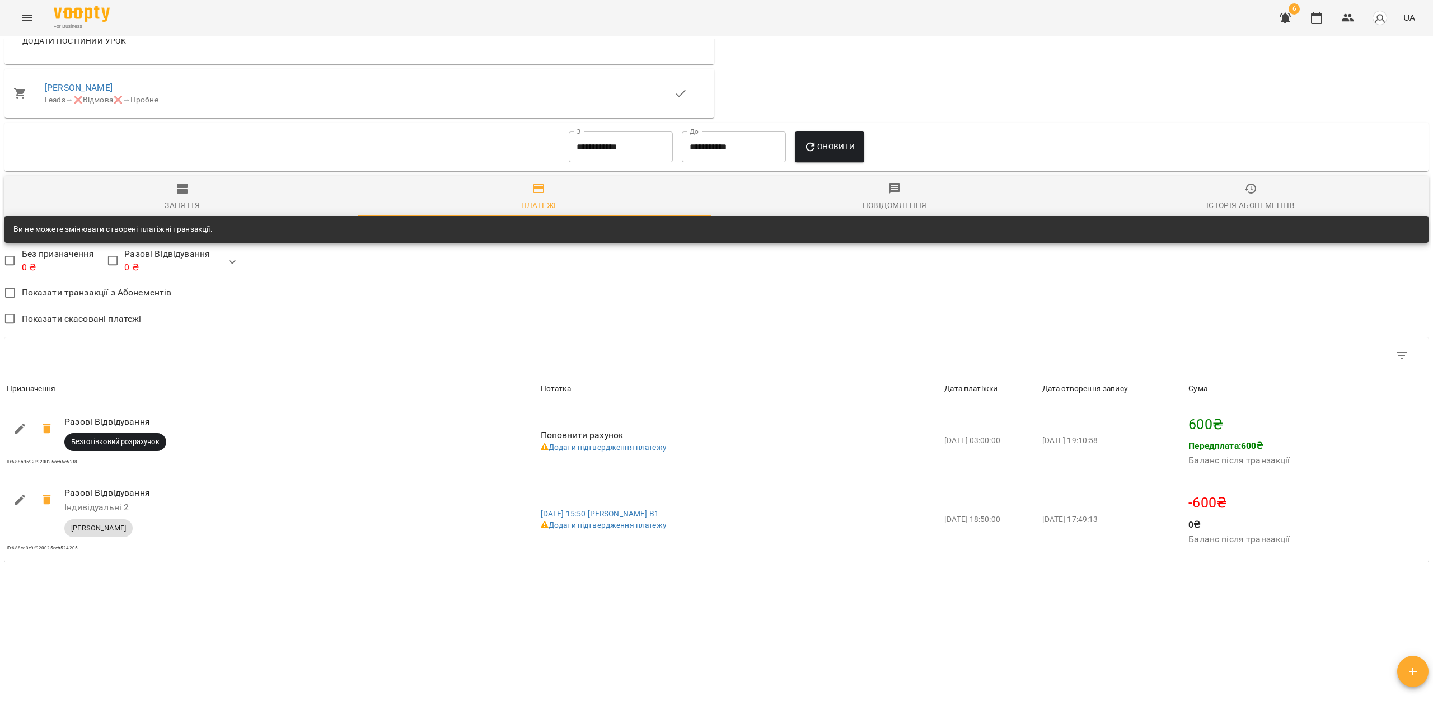
scroll to position [536, 0]
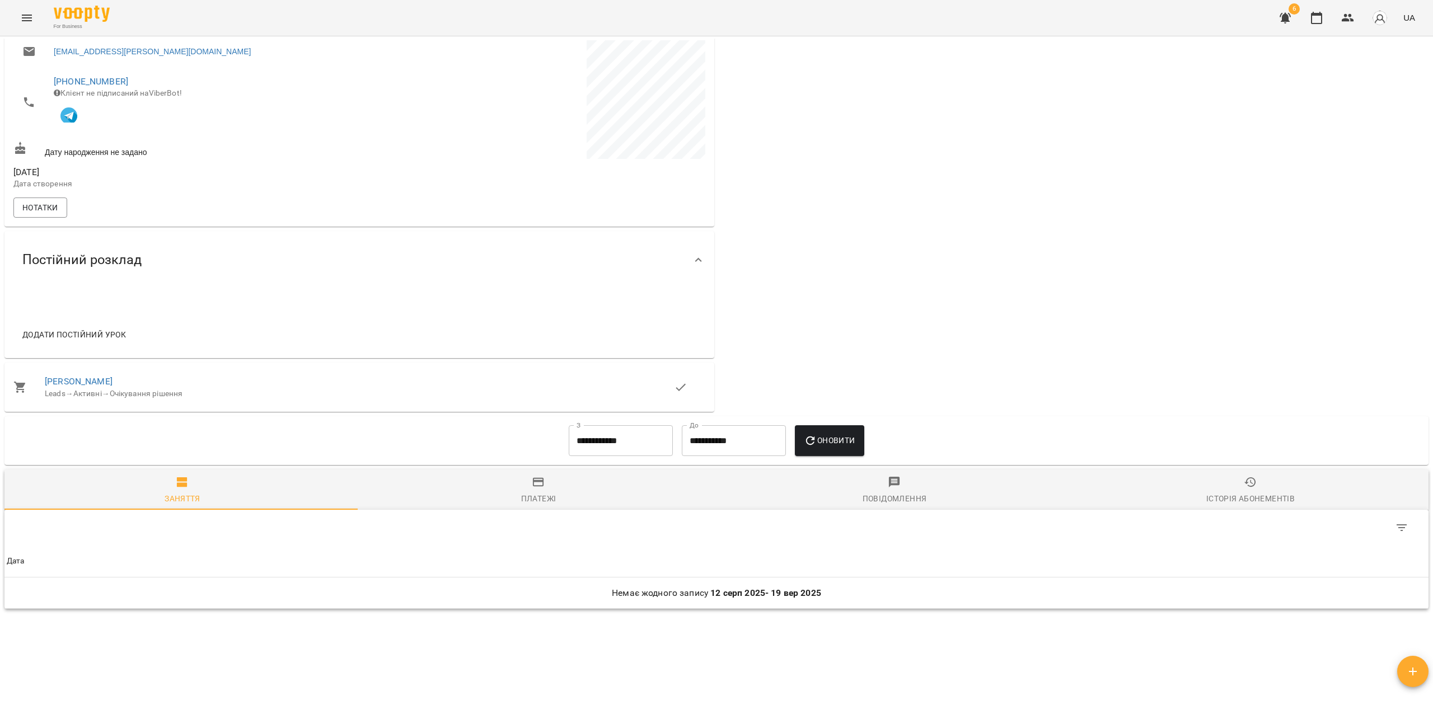
scroll to position [330, 0]
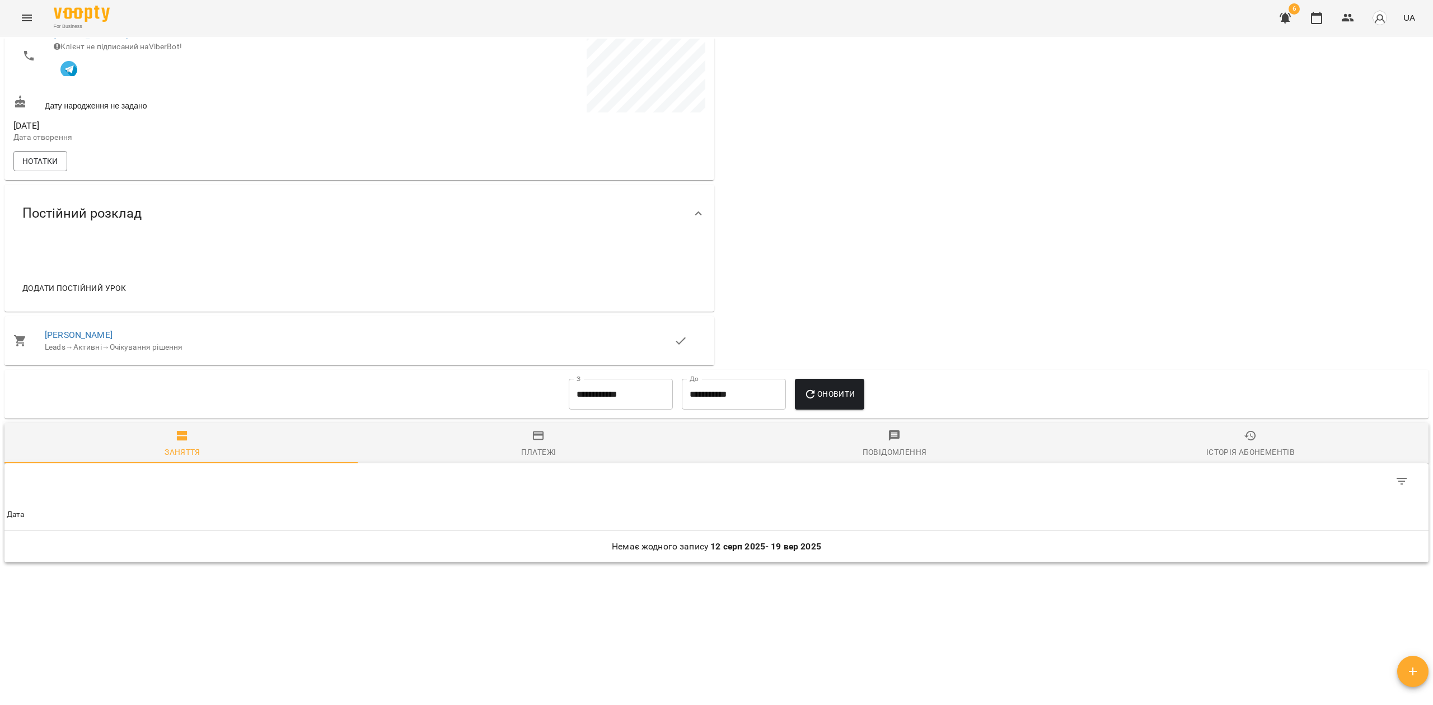
click at [616, 406] on input "**********" at bounding box center [621, 394] width 104 height 31
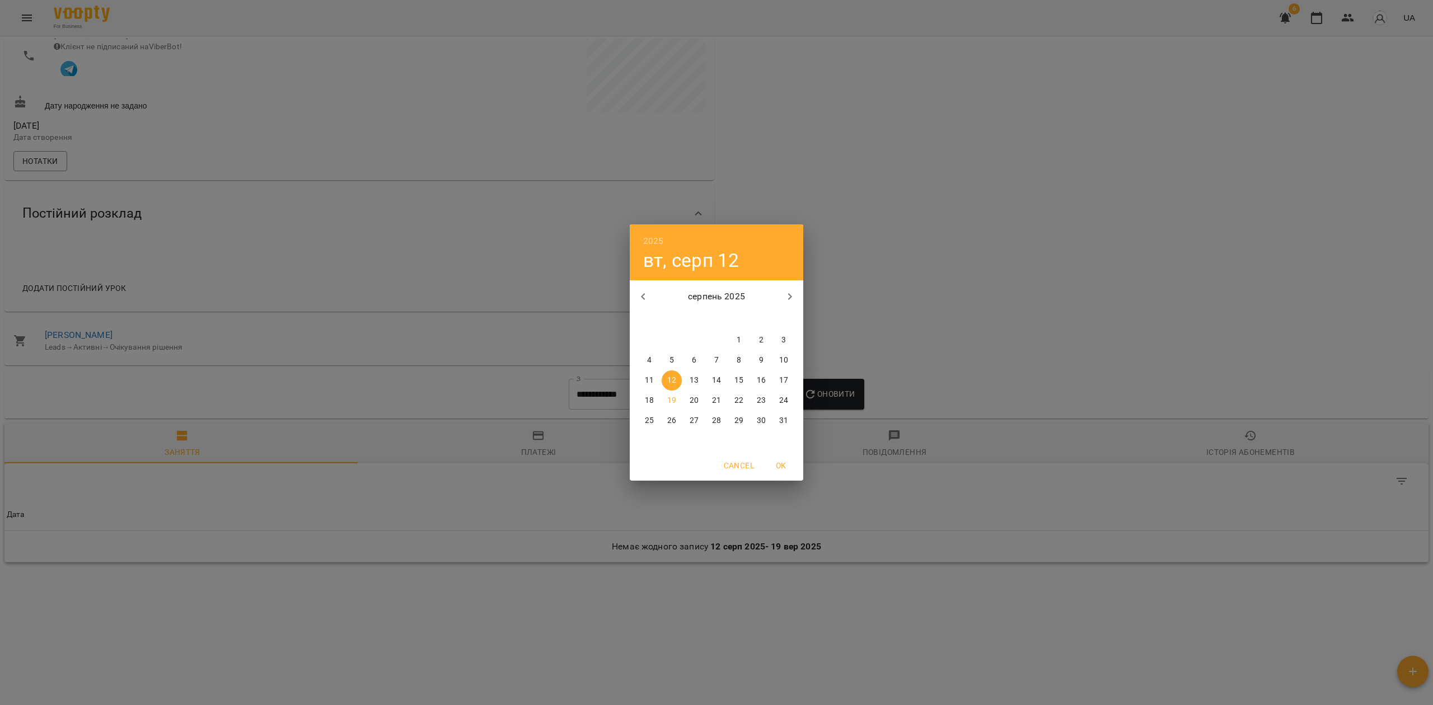
click at [643, 294] on icon "button" at bounding box center [642, 296] width 13 height 13
click at [640, 296] on icon "button" at bounding box center [642, 296] width 13 height 13
click at [640, 301] on icon "button" at bounding box center [642, 296] width 13 height 13
click at [717, 340] on p "1" at bounding box center [716, 340] width 4 height 11
type input "**********"
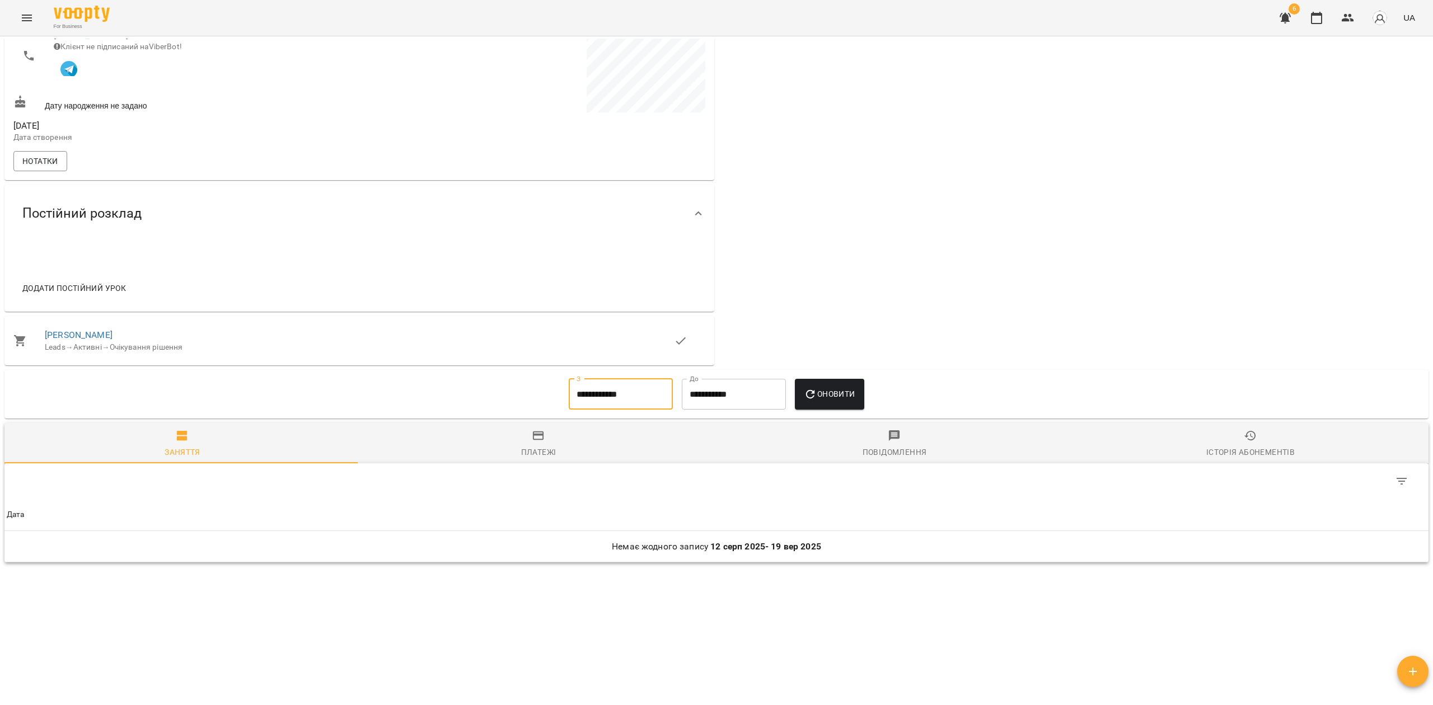
drag, startPoint x: 835, startPoint y: 388, endPoint x: 836, endPoint y: 395, distance: 6.7
click at [836, 390] on button "Оновити" at bounding box center [829, 394] width 69 height 31
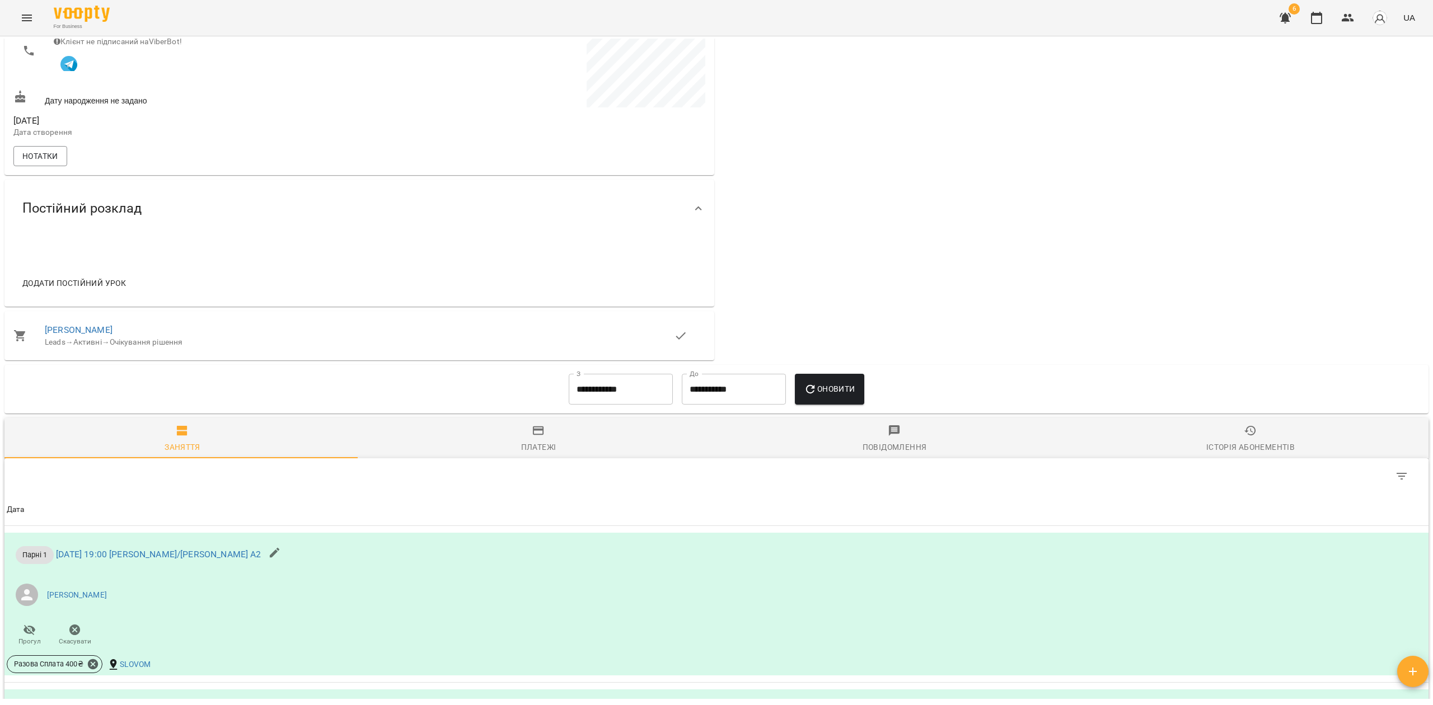
click at [551, 517] on span "Дата" at bounding box center [716, 509] width 1419 height 13
click at [529, 450] on div "Платежі" at bounding box center [538, 446] width 35 height 13
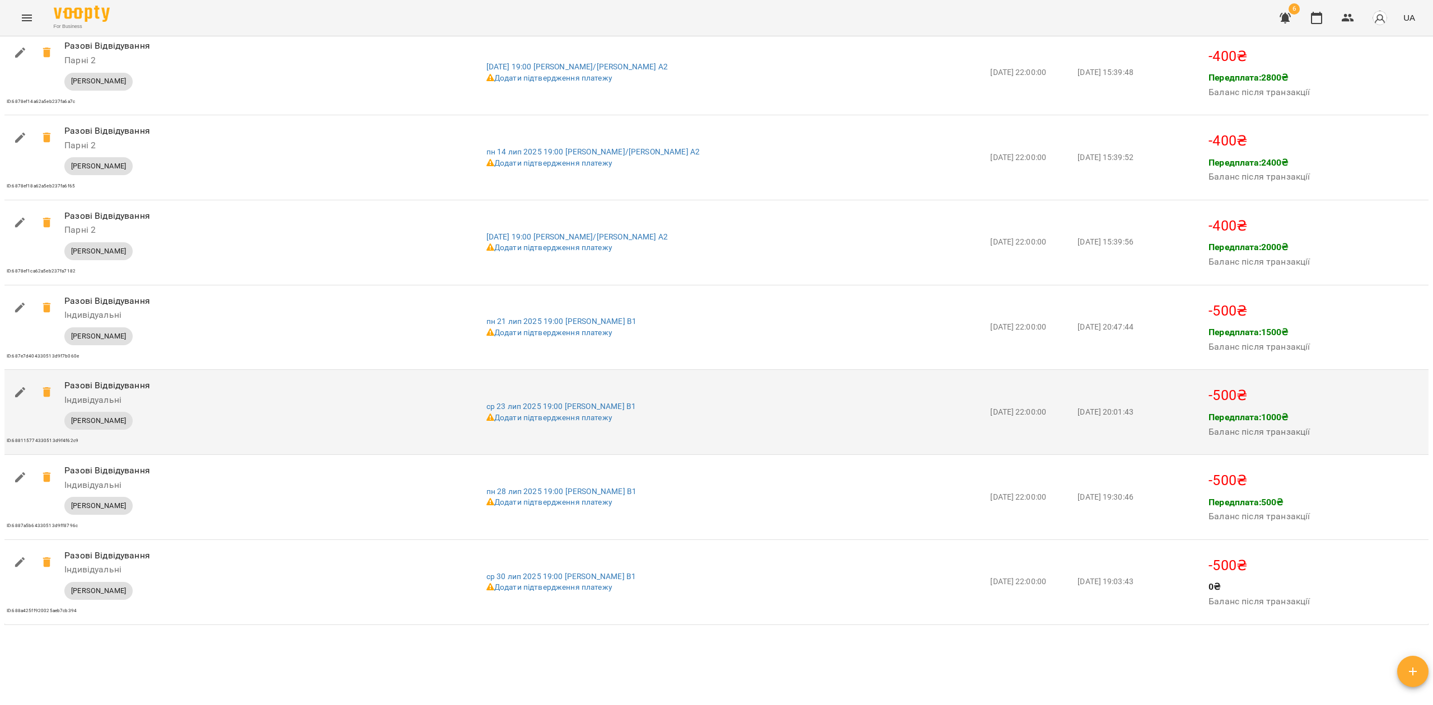
scroll to position [2850, 0]
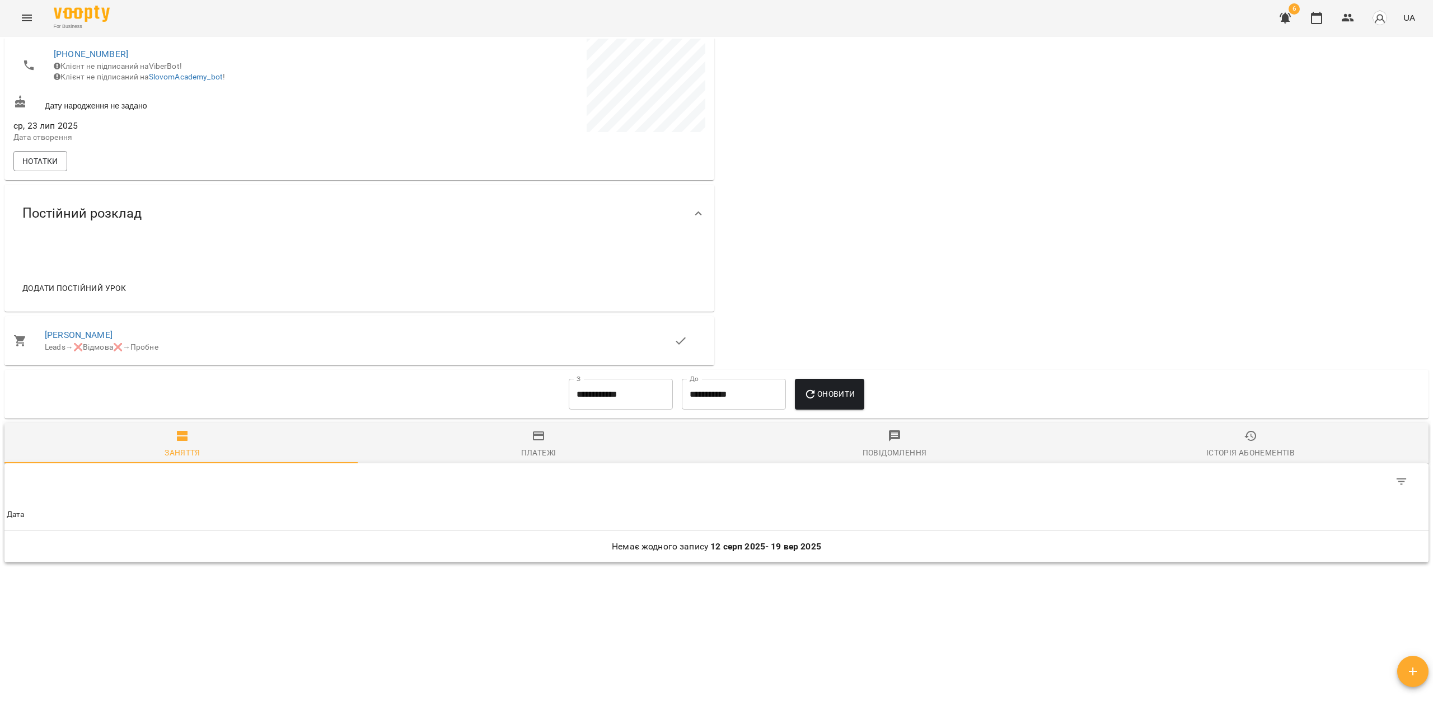
scroll to position [289, 0]
click at [588, 399] on input "**********" at bounding box center [621, 394] width 104 height 31
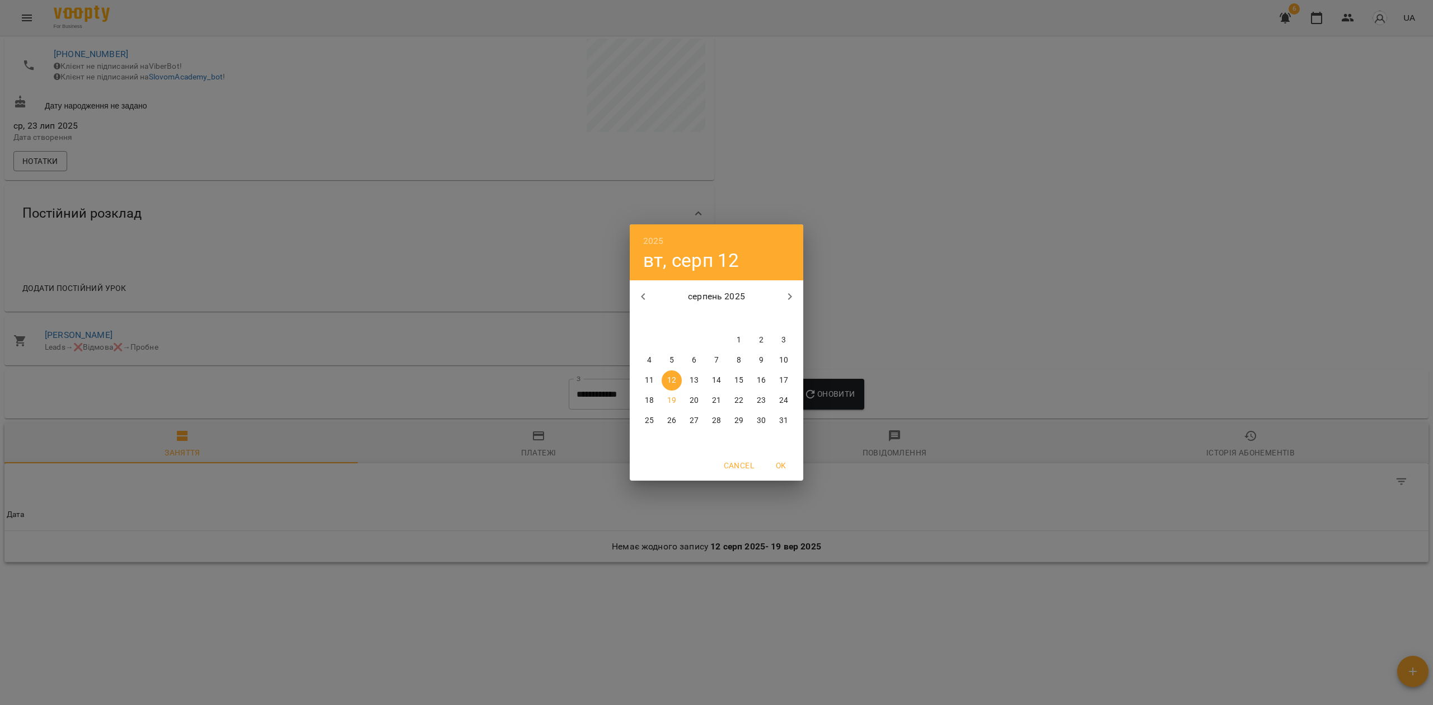
click at [645, 293] on icon "button" at bounding box center [642, 296] width 13 height 13
click at [645, 296] on icon "button" at bounding box center [642, 296] width 13 height 13
click at [788, 336] on span "1" at bounding box center [783, 340] width 20 height 11
type input "**********"
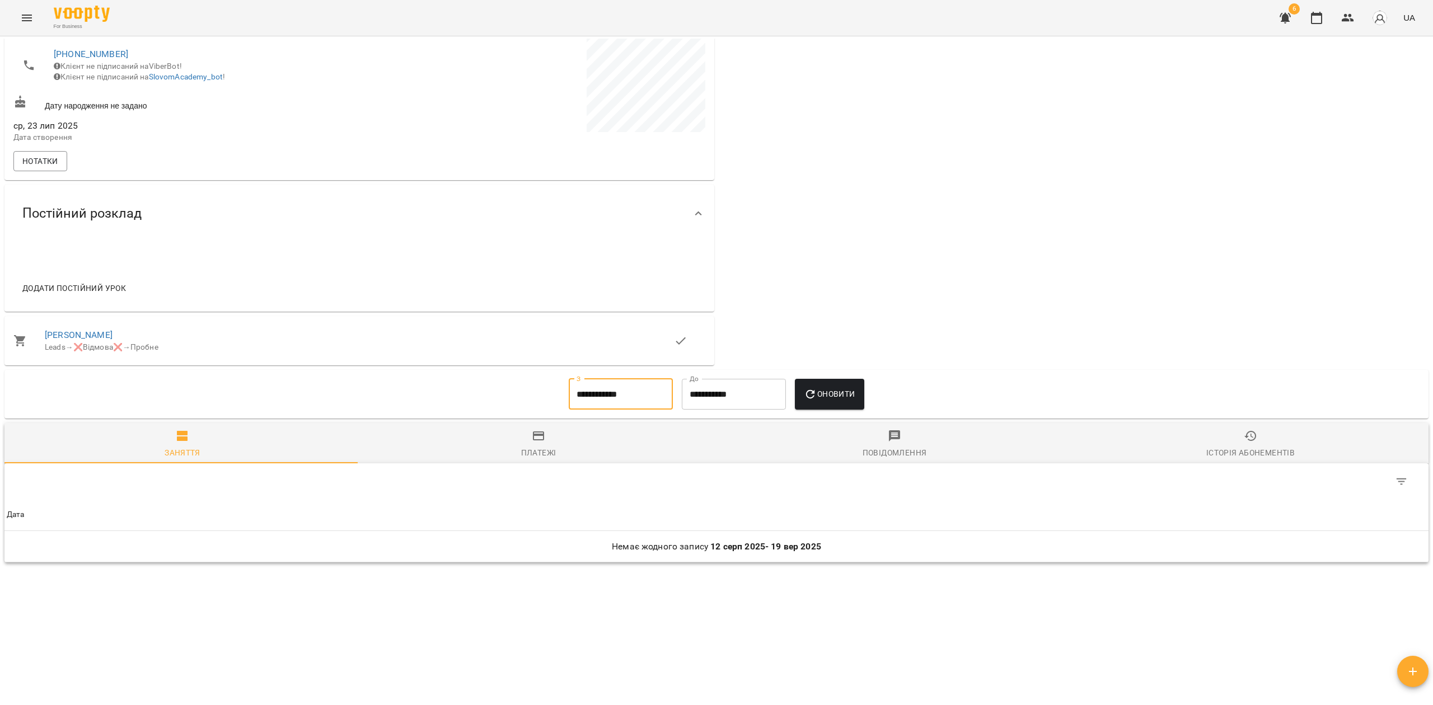
click at [528, 446] on div "Платежі" at bounding box center [538, 452] width 35 height 13
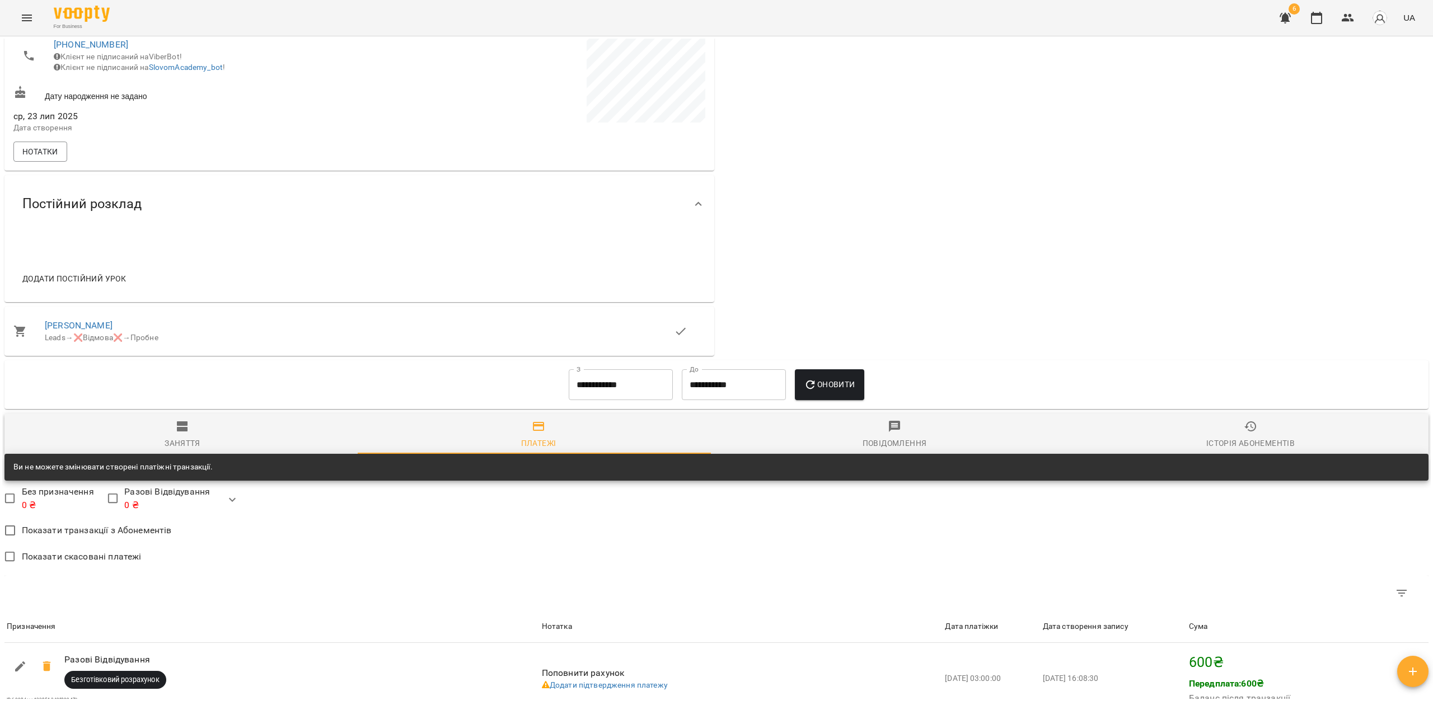
click at [833, 463] on div "Ви не можете змінювати створені платіжні транзакції." at bounding box center [716, 467] width 1424 height 27
click at [826, 401] on button "Оновити" at bounding box center [829, 384] width 69 height 31
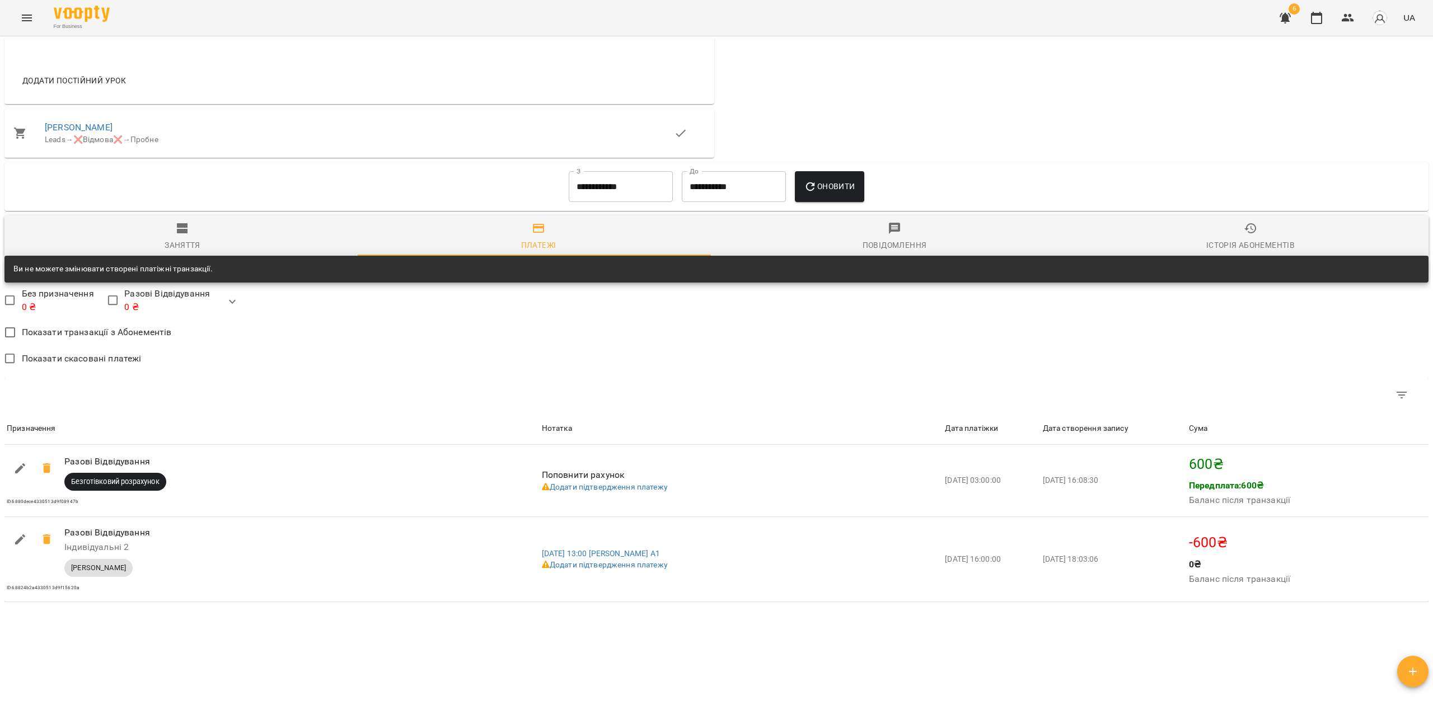
scroll to position [536, 0]
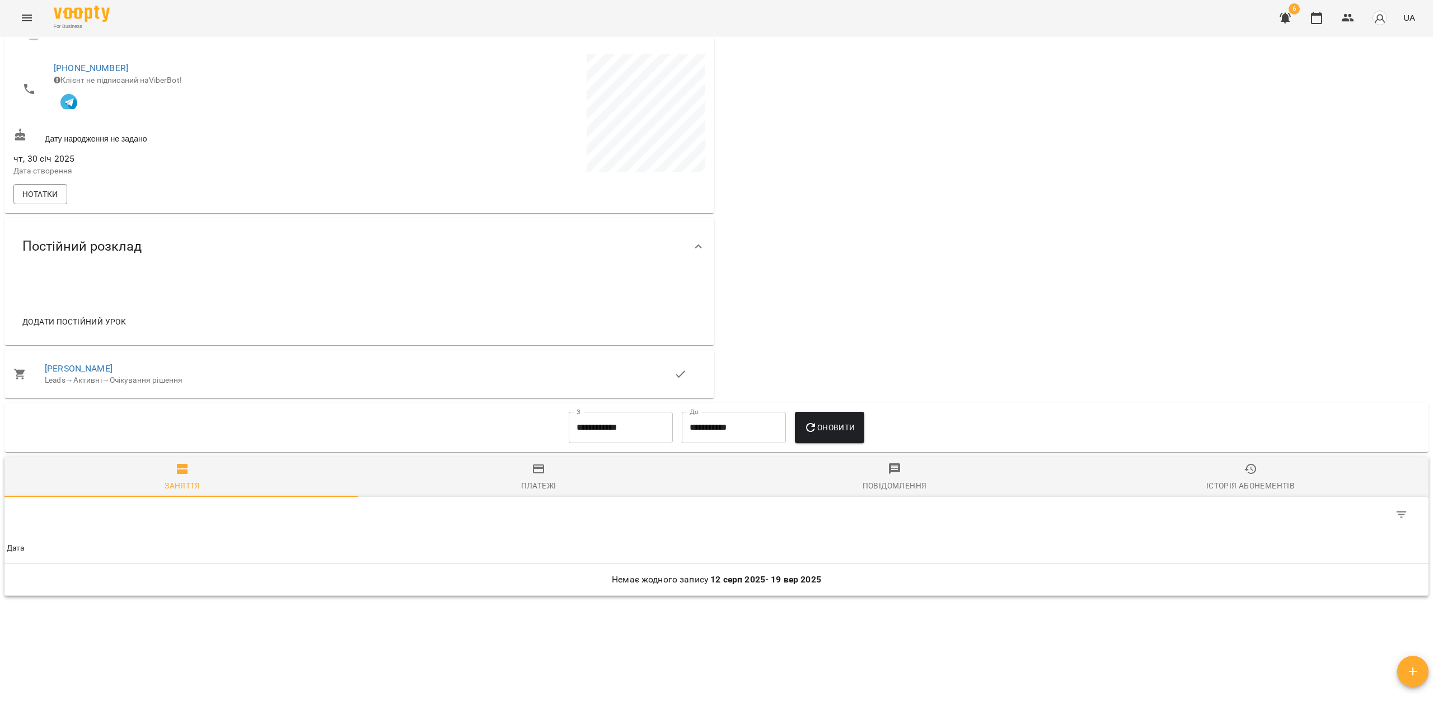
scroll to position [304, 0]
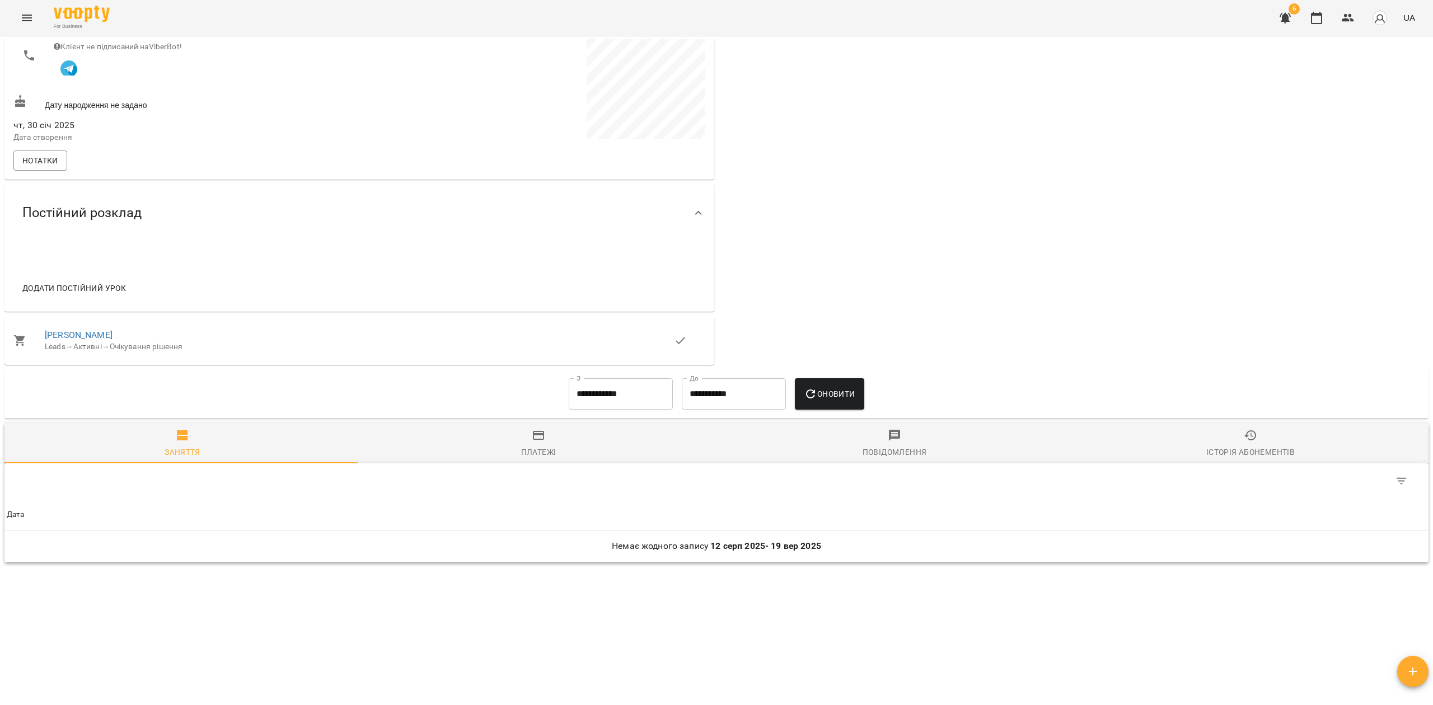
click at [598, 398] on input "**********" at bounding box center [621, 393] width 104 height 31
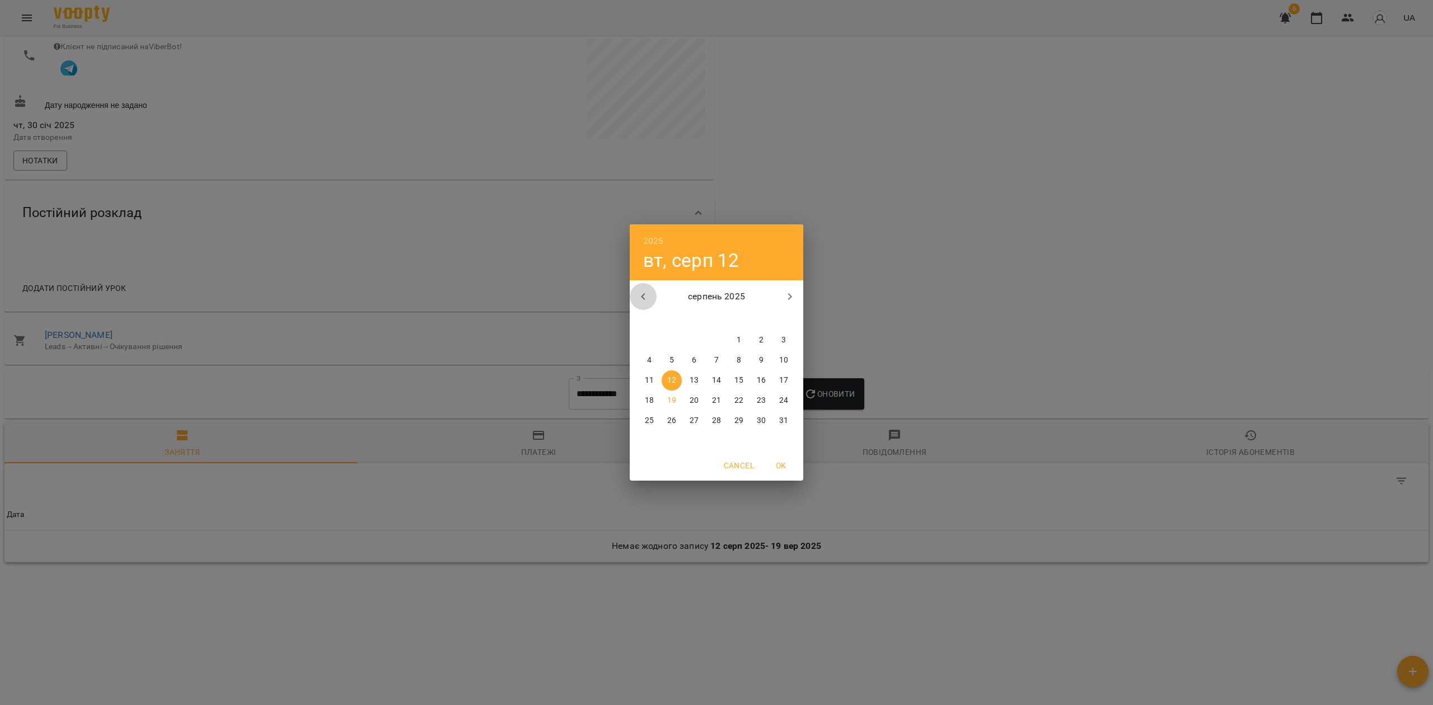
click at [645, 294] on icon "button" at bounding box center [642, 296] width 13 height 13
click at [643, 297] on icon "button" at bounding box center [643, 296] width 4 height 7
drag, startPoint x: 781, startPoint y: 334, endPoint x: 797, endPoint y: 344, distance: 18.6
click at [784, 336] on button "1" at bounding box center [783, 340] width 20 height 20
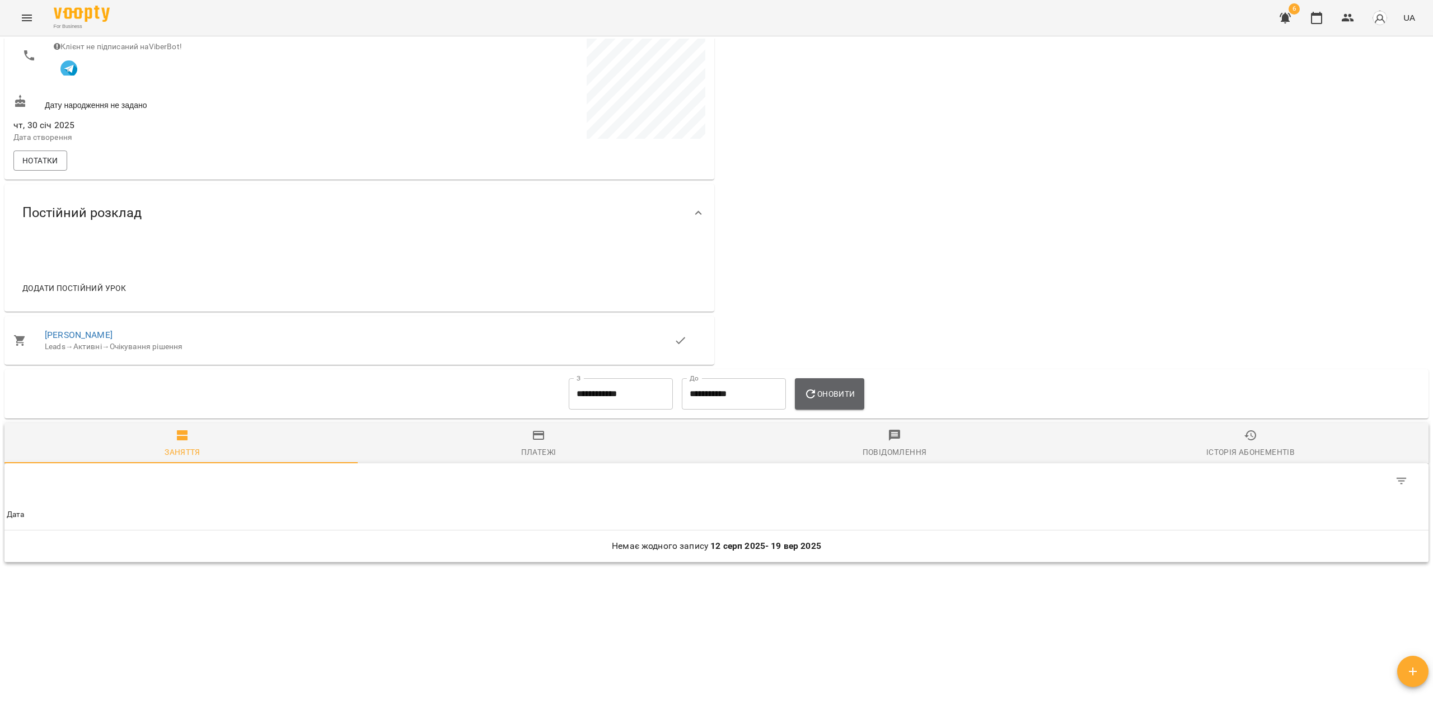
click at [836, 392] on span "Оновити" at bounding box center [829, 393] width 51 height 13
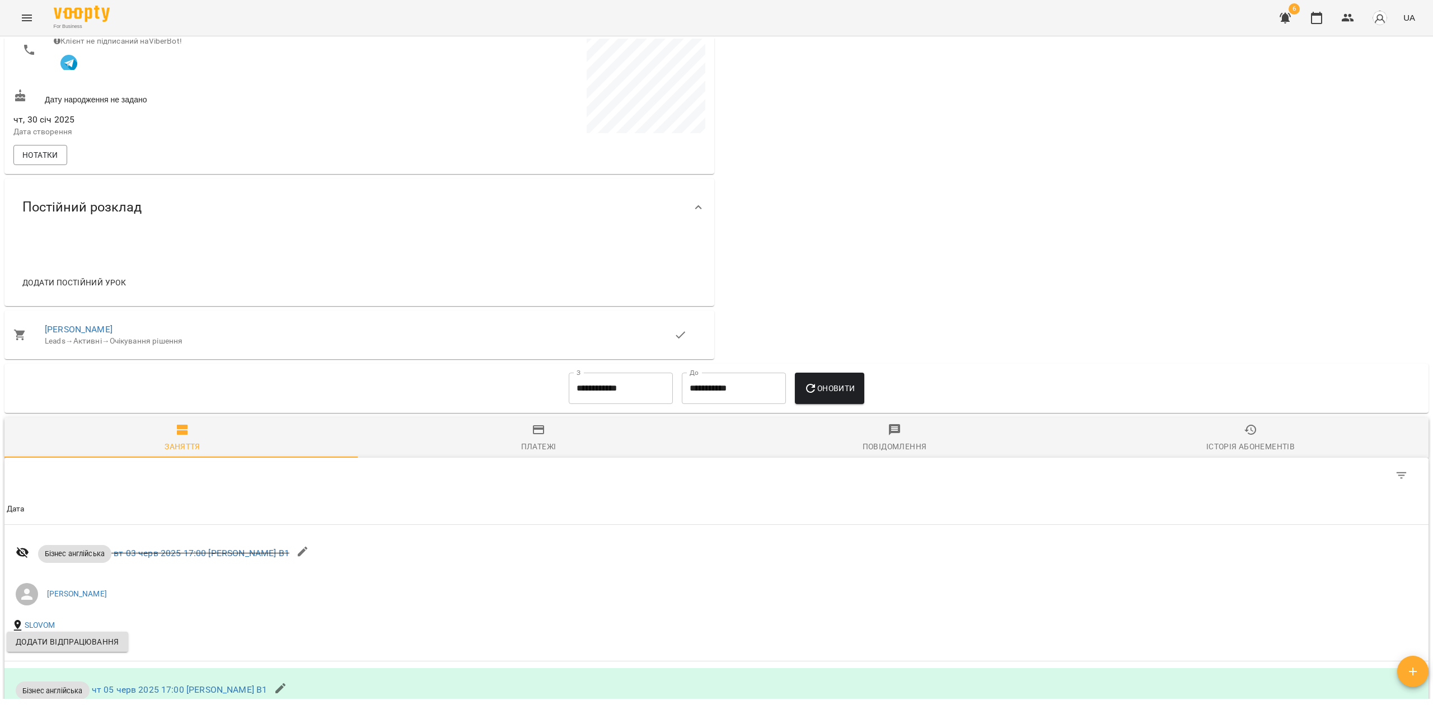
click at [533, 449] on div "Платежі" at bounding box center [538, 446] width 35 height 13
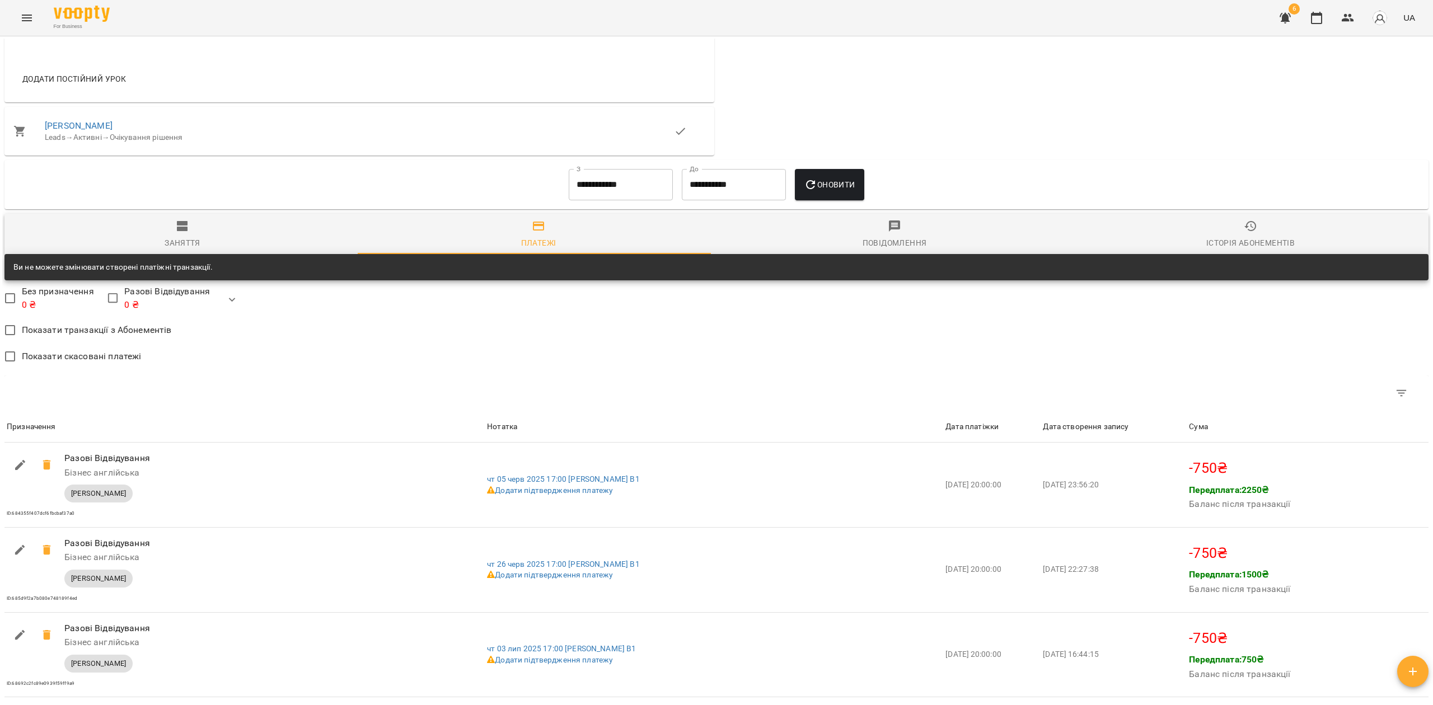
scroll to position [435, 0]
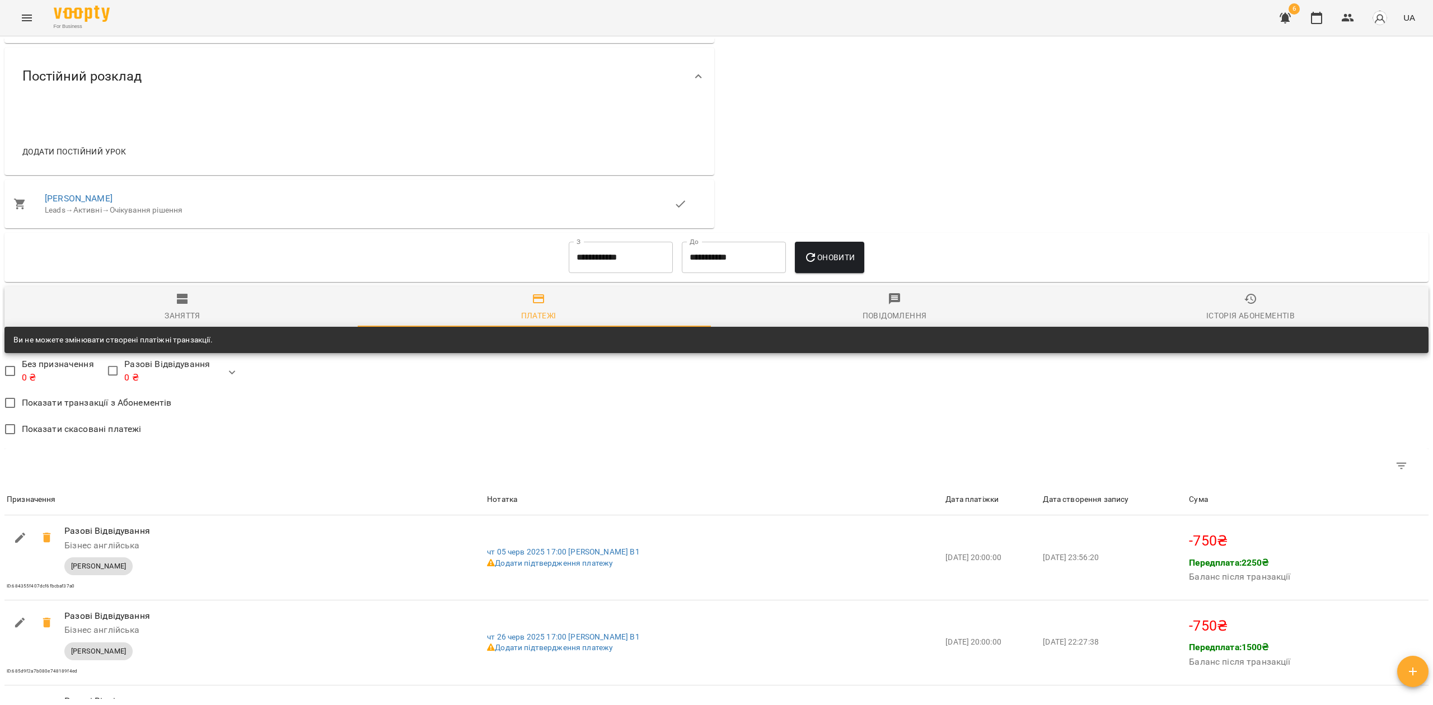
click at [598, 244] on div "**********" at bounding box center [620, 257] width 113 height 40
click at [600, 265] on input "**********" at bounding box center [621, 257] width 104 height 31
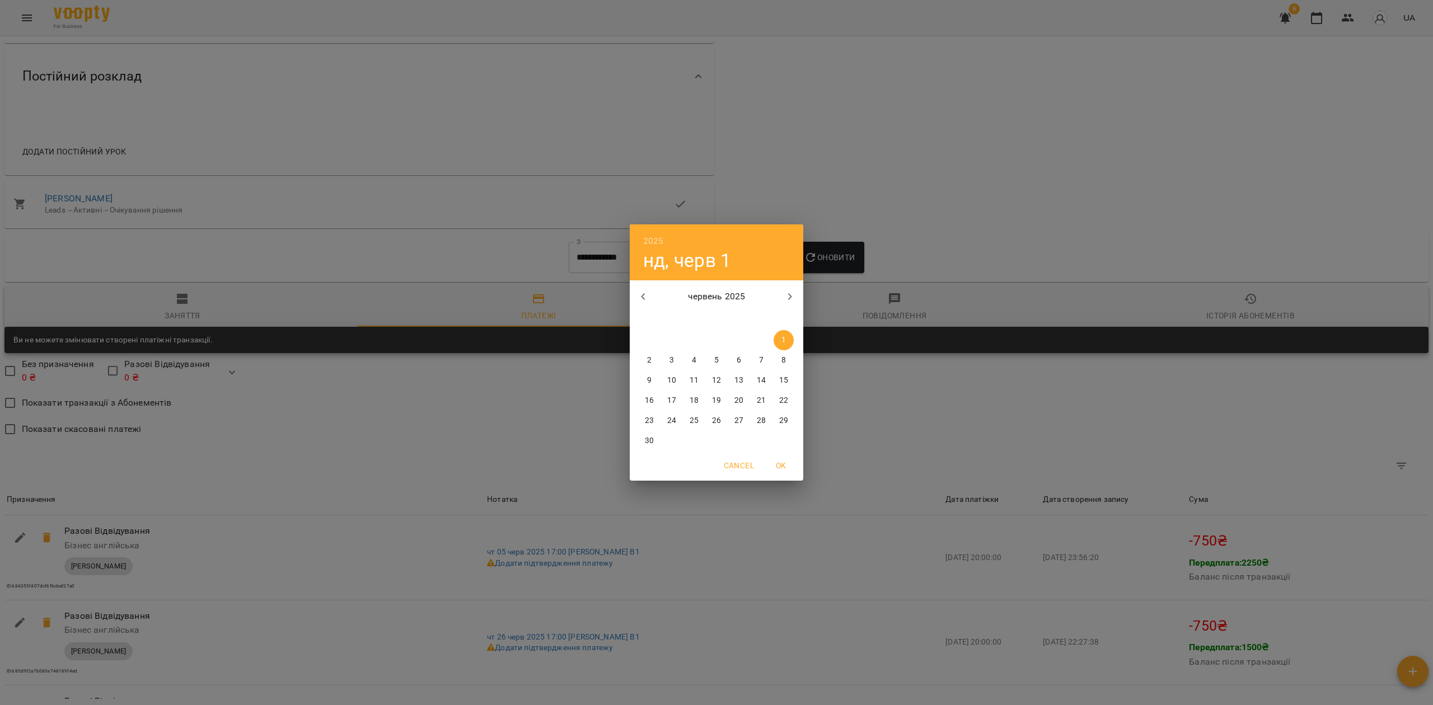
click at [643, 298] on icon "button" at bounding box center [643, 296] width 4 height 7
drag, startPoint x: 717, startPoint y: 339, endPoint x: 773, endPoint y: 315, distance: 61.1
click at [717, 340] on p "1" at bounding box center [716, 340] width 4 height 11
type input "**********"
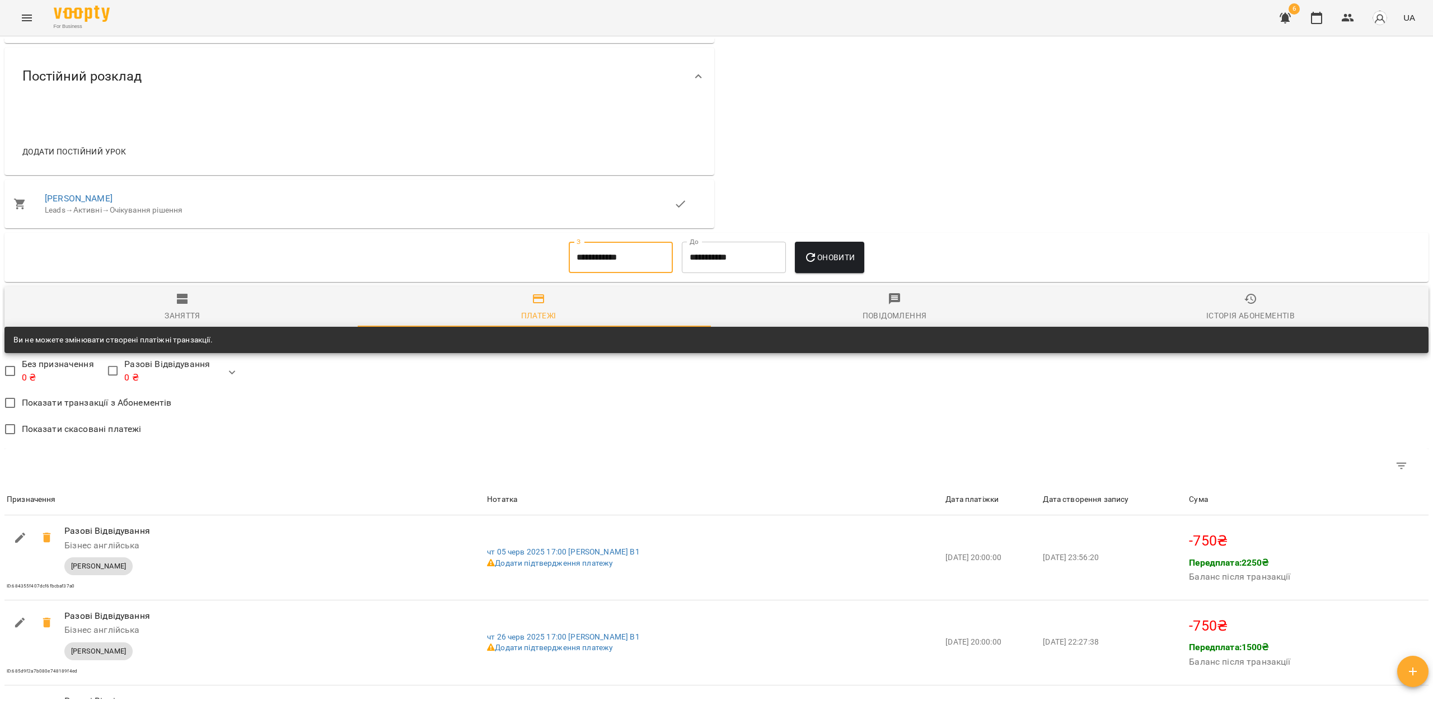
click at [834, 269] on button "Оновити" at bounding box center [829, 257] width 69 height 31
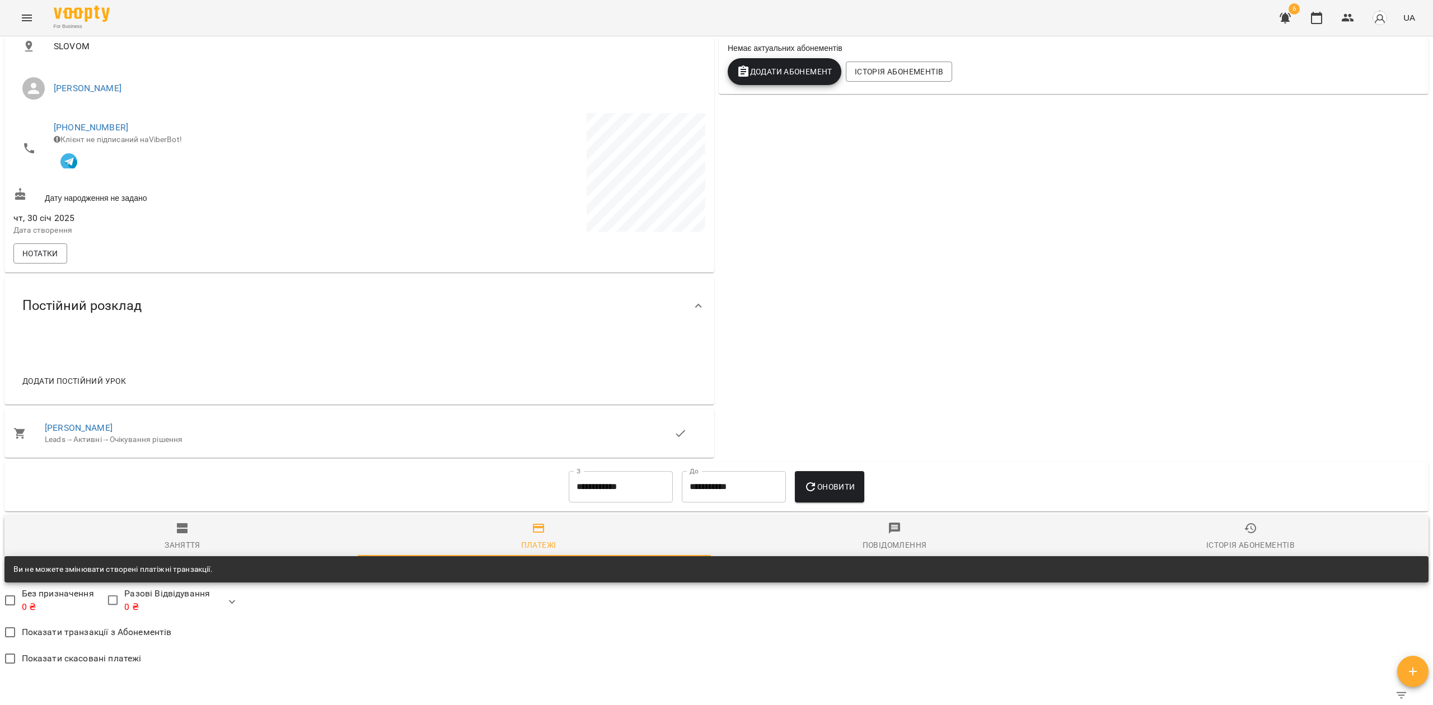
scroll to position [0, 0]
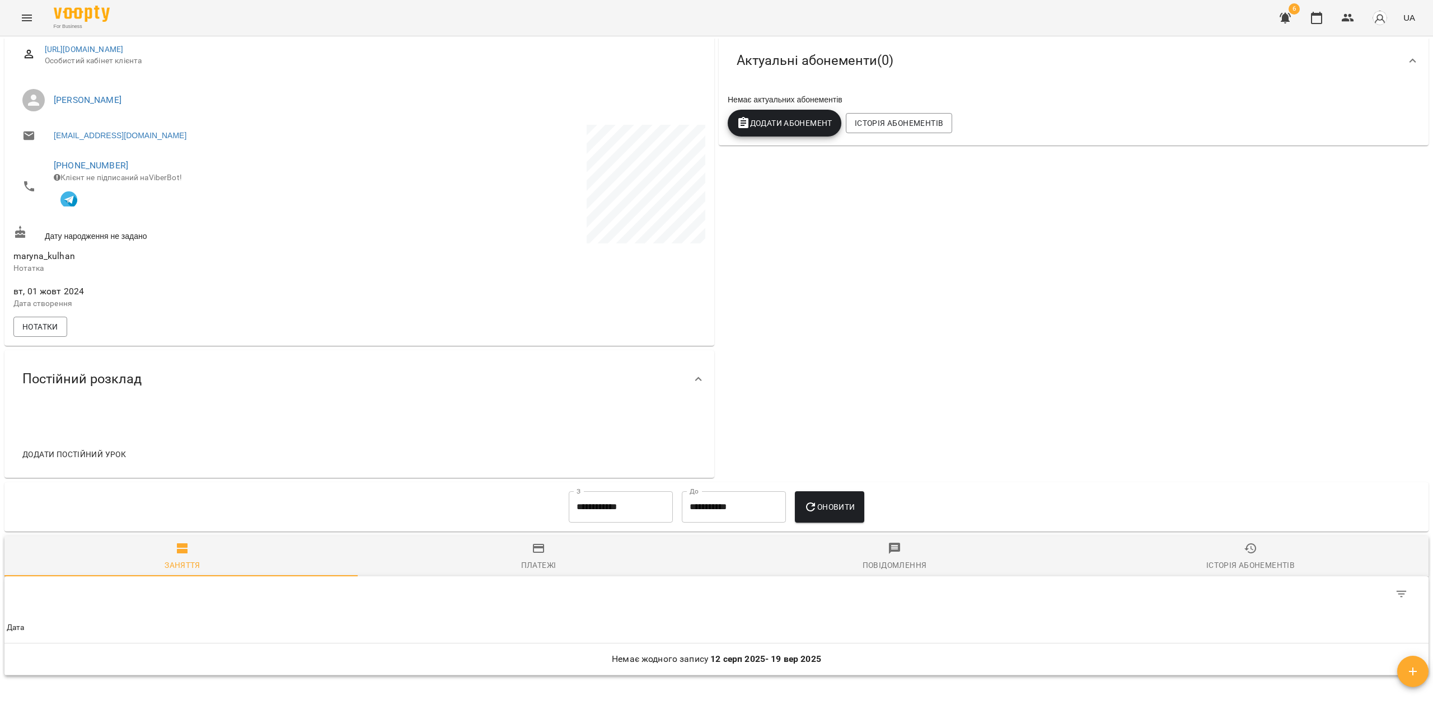
scroll to position [255, 0]
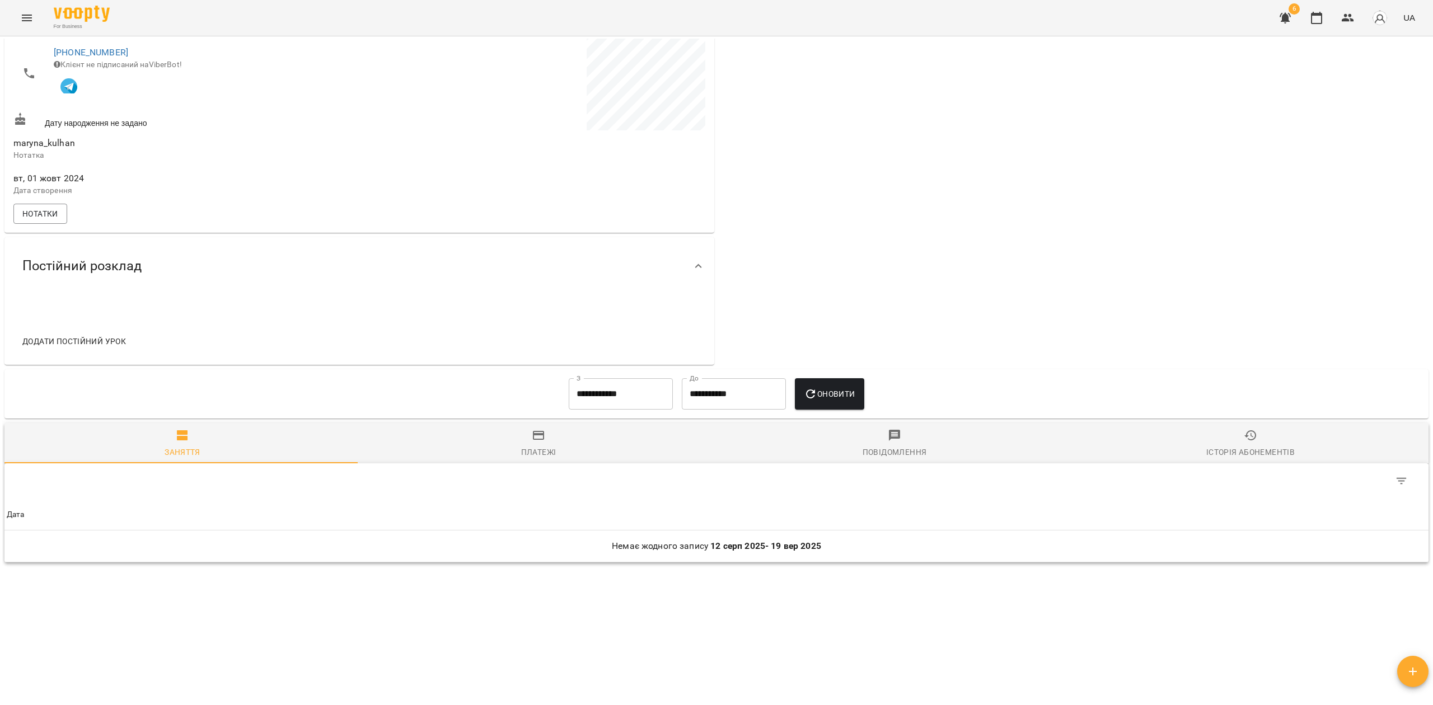
click at [598, 393] on input "**********" at bounding box center [621, 393] width 104 height 31
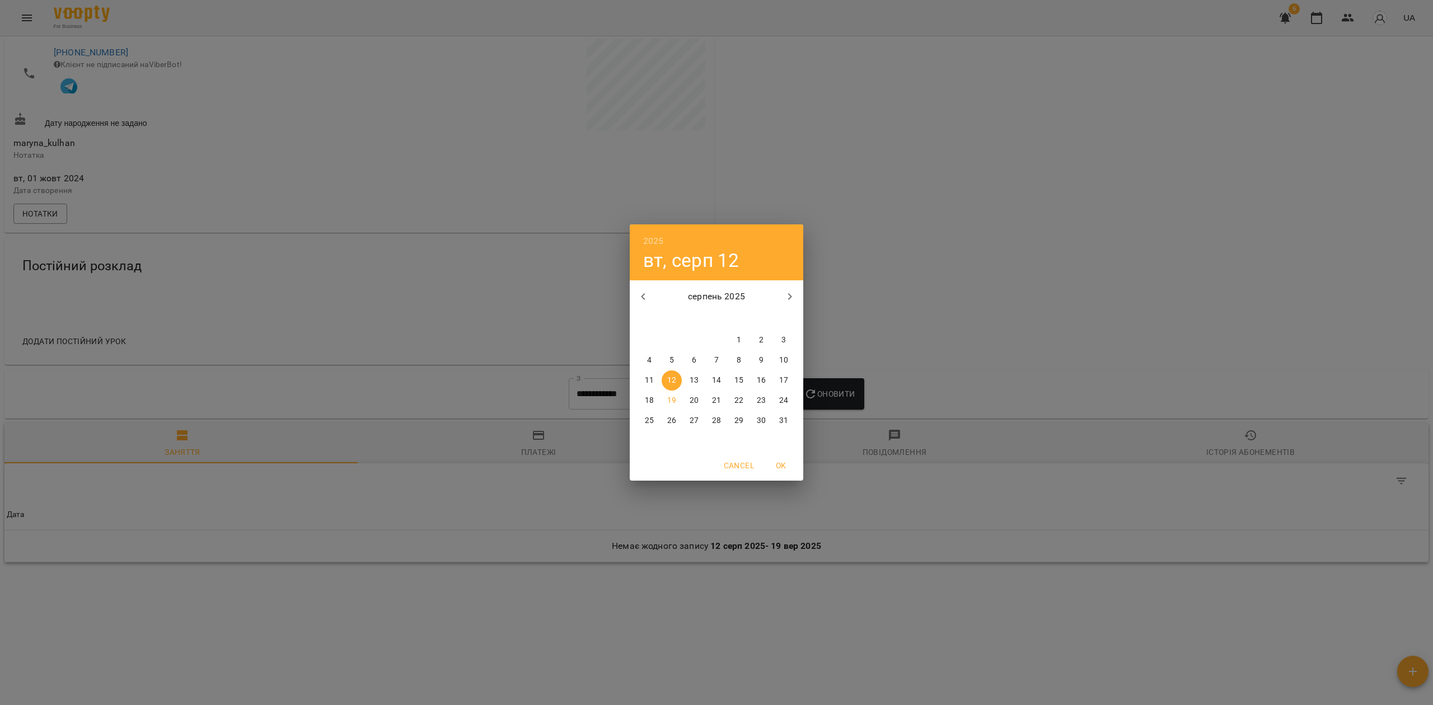
click at [638, 290] on icon "button" at bounding box center [642, 296] width 13 height 13
drag, startPoint x: 639, startPoint y: 297, endPoint x: 641, endPoint y: 303, distance: 6.9
click at [639, 298] on icon "button" at bounding box center [642, 296] width 13 height 13
drag, startPoint x: 784, startPoint y: 339, endPoint x: 784, endPoint y: 345, distance: 6.2
click at [784, 339] on p "1" at bounding box center [783, 340] width 4 height 11
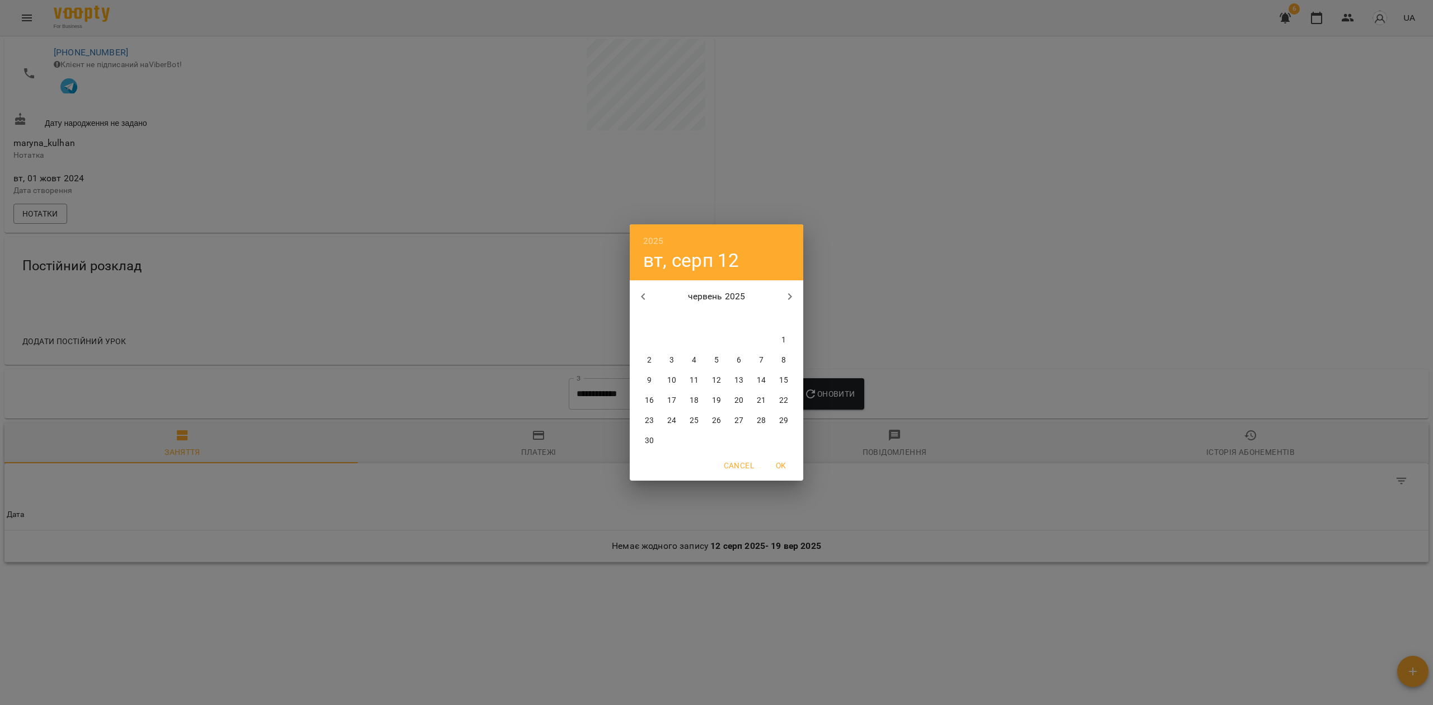
type input "**********"
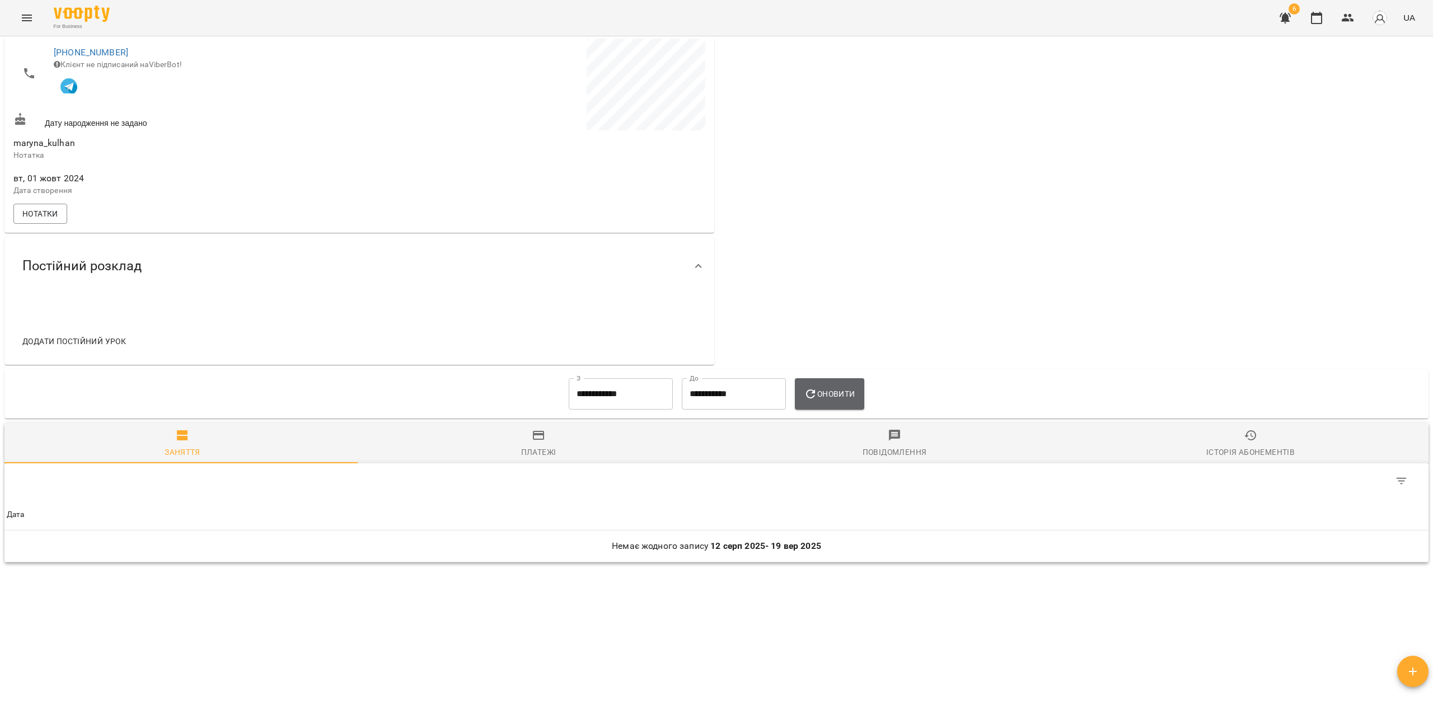
click at [817, 400] on icon "button" at bounding box center [810, 393] width 13 height 13
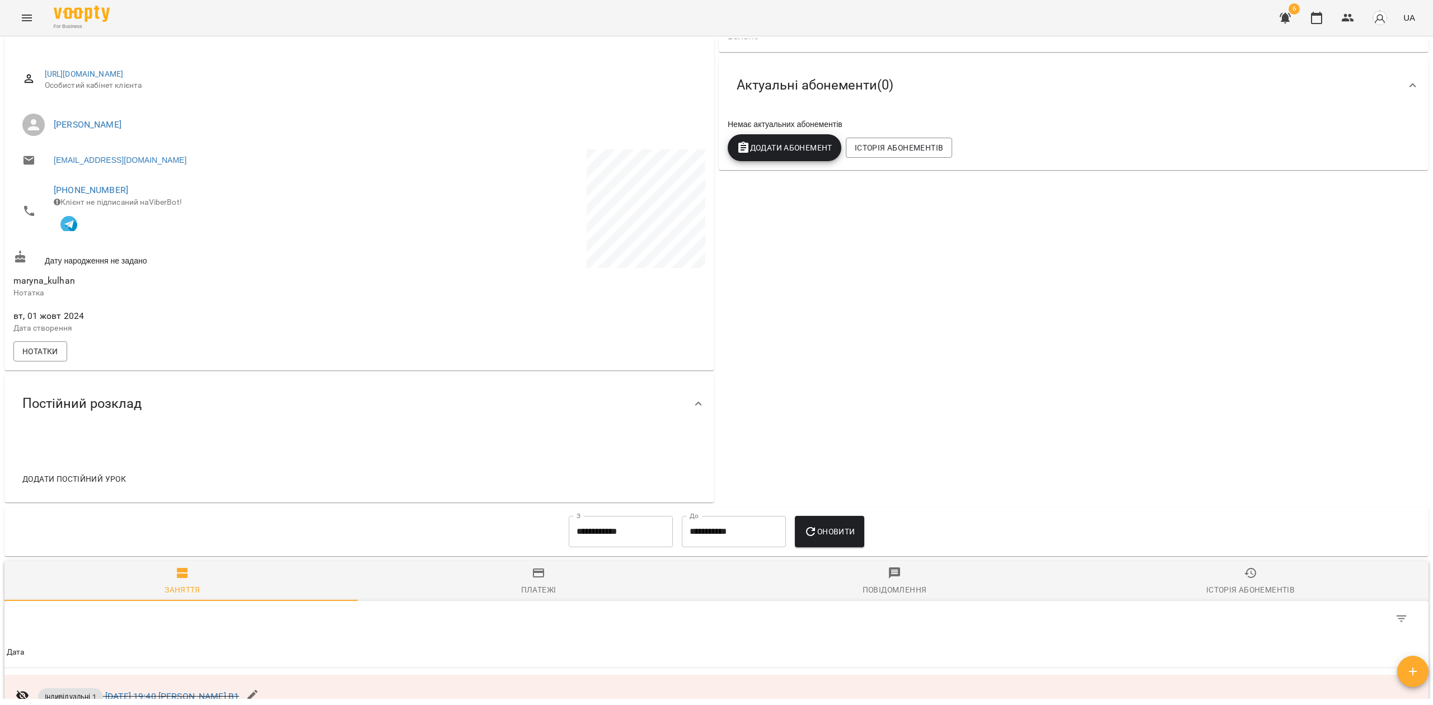
scroll to position [0, 0]
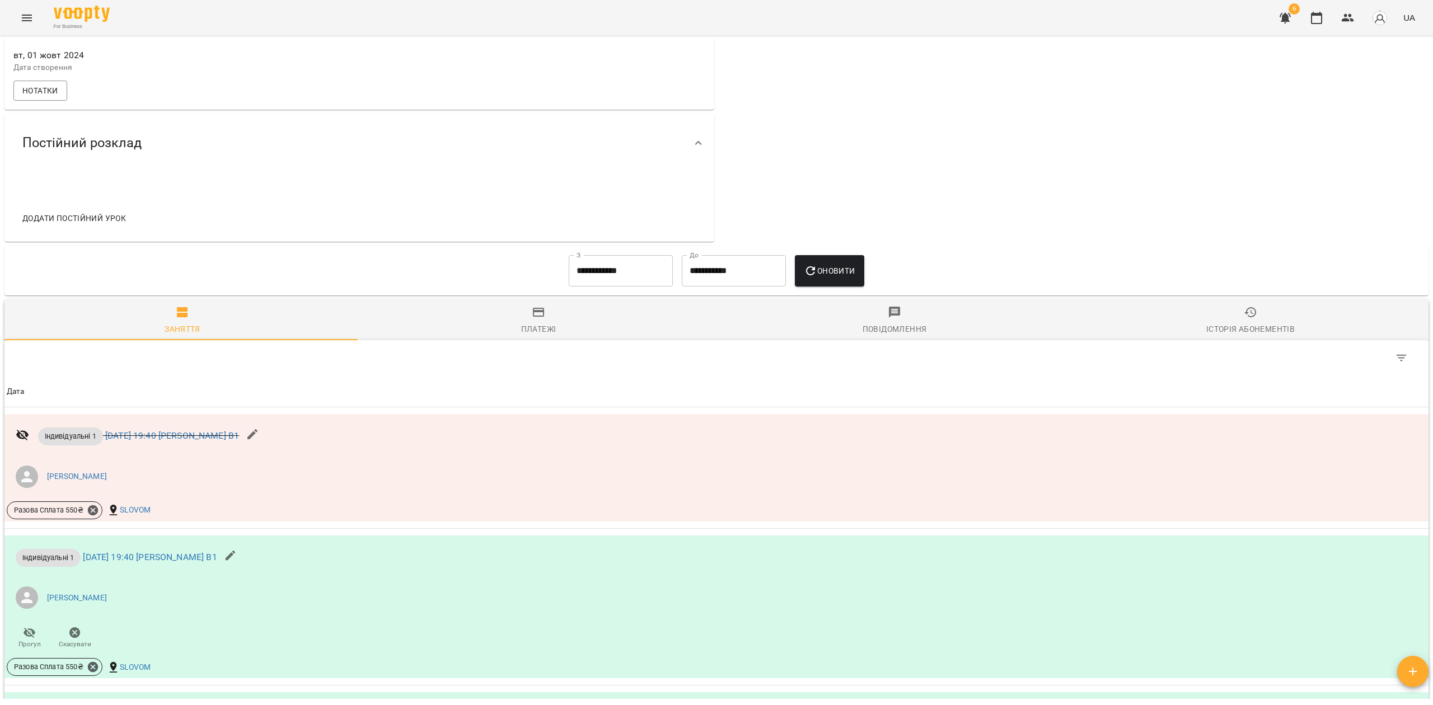
click at [531, 334] on div "Платежі" at bounding box center [538, 328] width 35 height 13
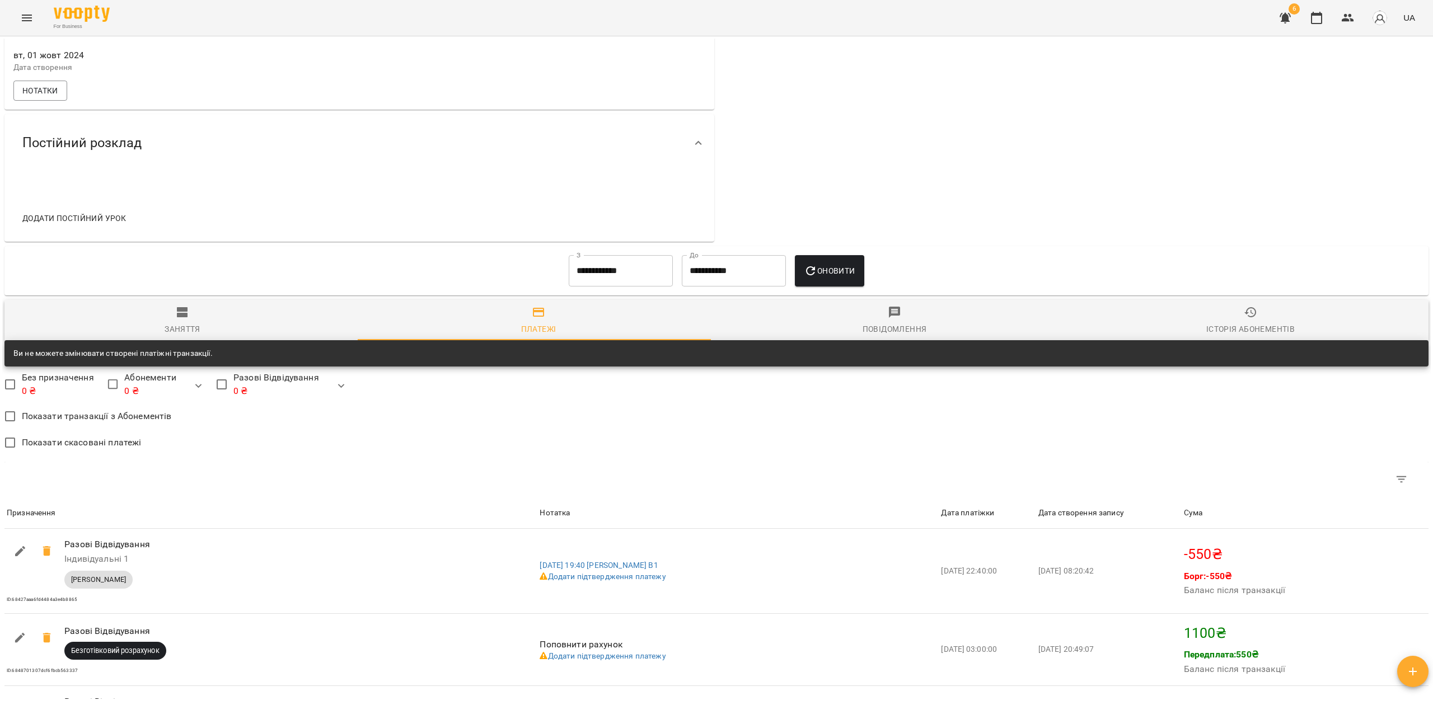
click at [855, 272] on span "Оновити" at bounding box center [829, 270] width 51 height 13
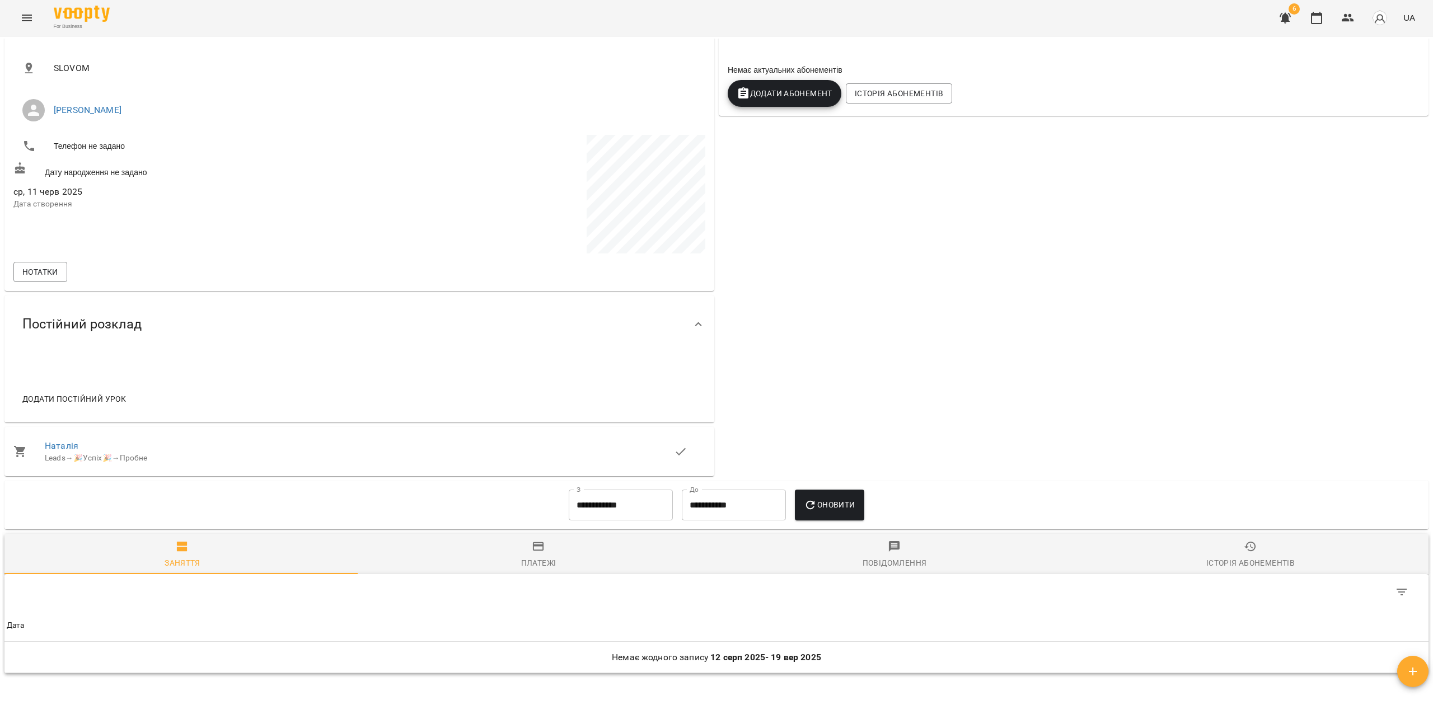
scroll to position [296, 0]
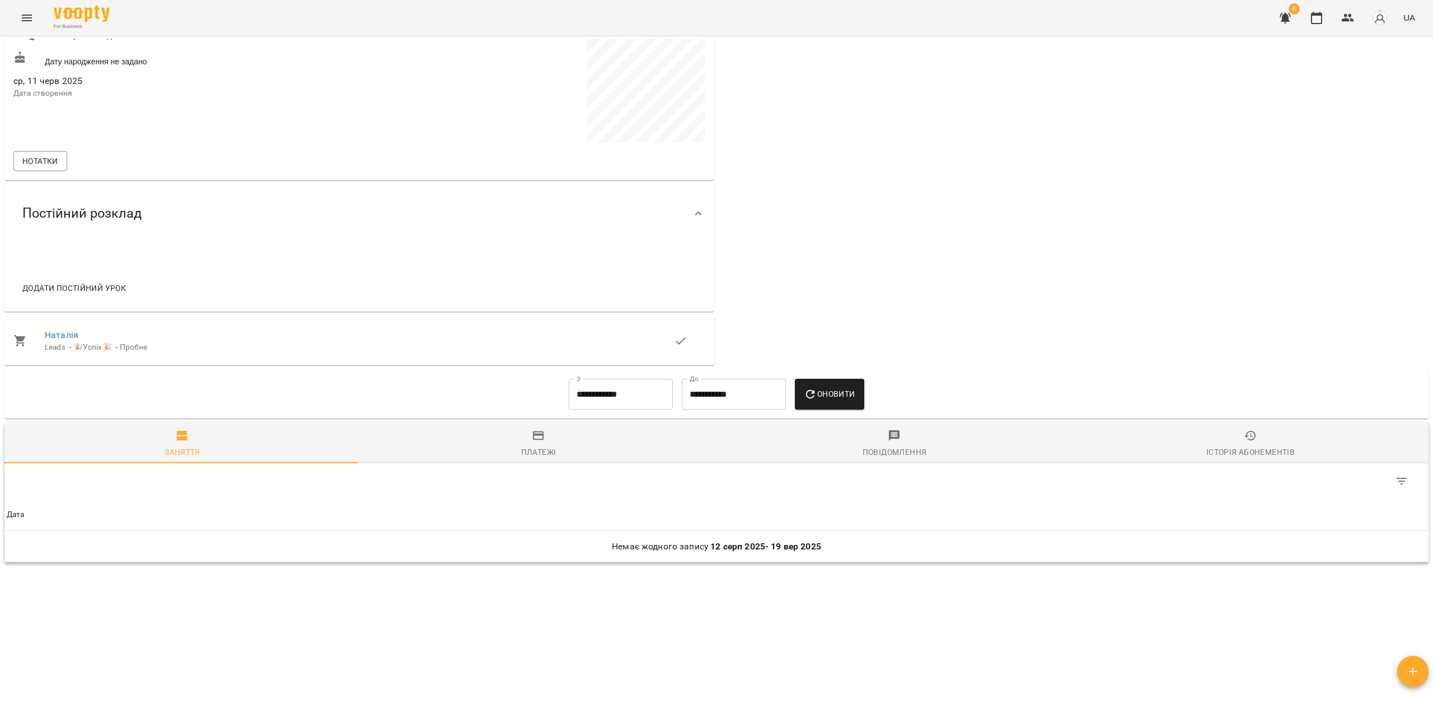
click at [609, 395] on input "**********" at bounding box center [621, 394] width 104 height 31
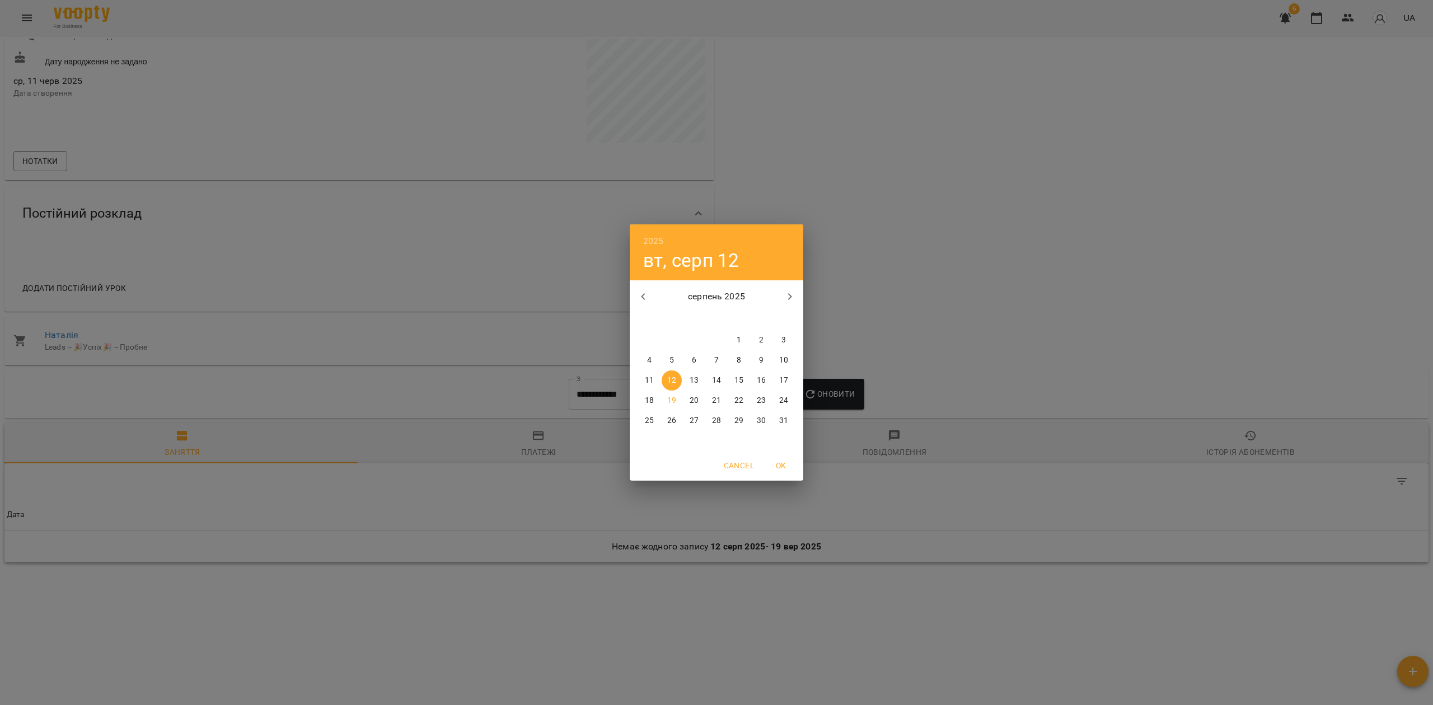
click at [644, 304] on button "button" at bounding box center [643, 296] width 27 height 27
click at [643, 305] on button "button" at bounding box center [643, 296] width 27 height 27
click at [643, 307] on button "button" at bounding box center [643, 296] width 27 height 27
click at [643, 309] on button "button" at bounding box center [643, 296] width 27 height 27
click at [672, 341] on p "1" at bounding box center [671, 340] width 4 height 11
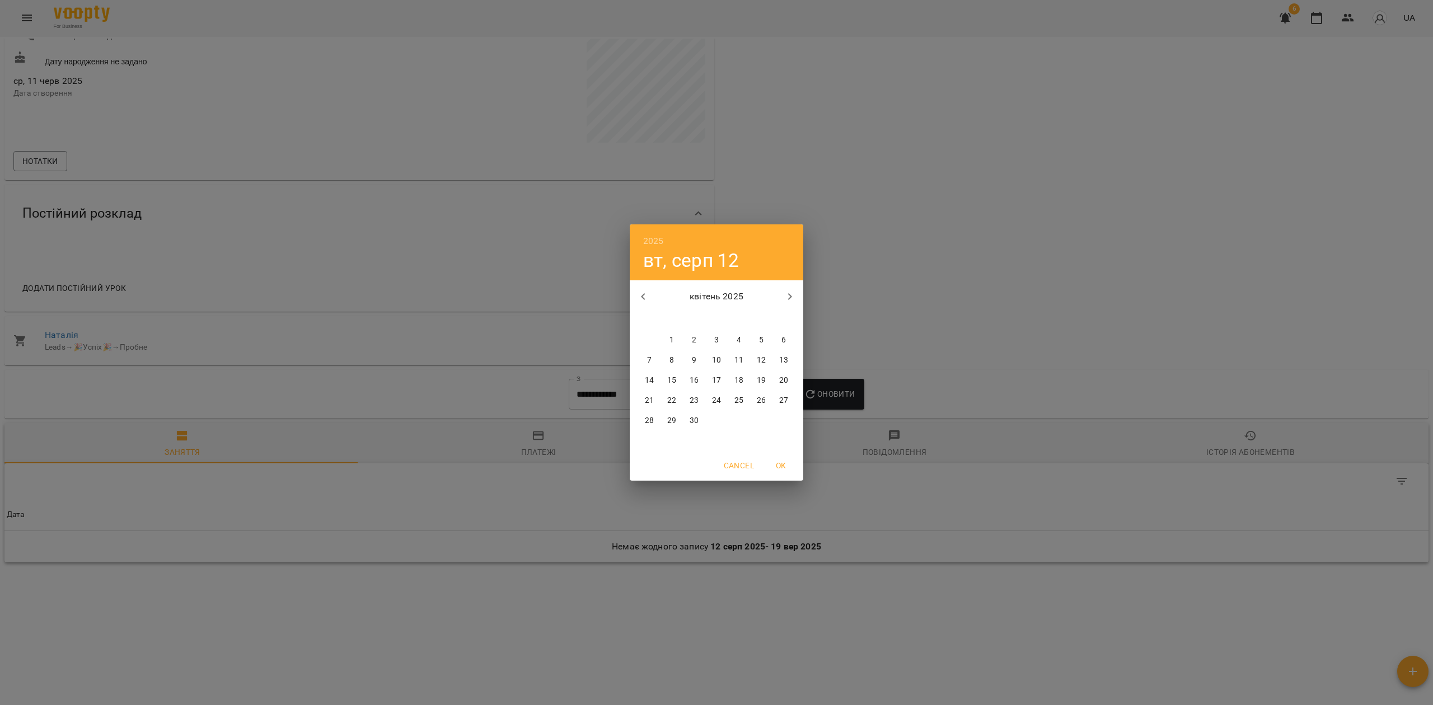
type input "**********"
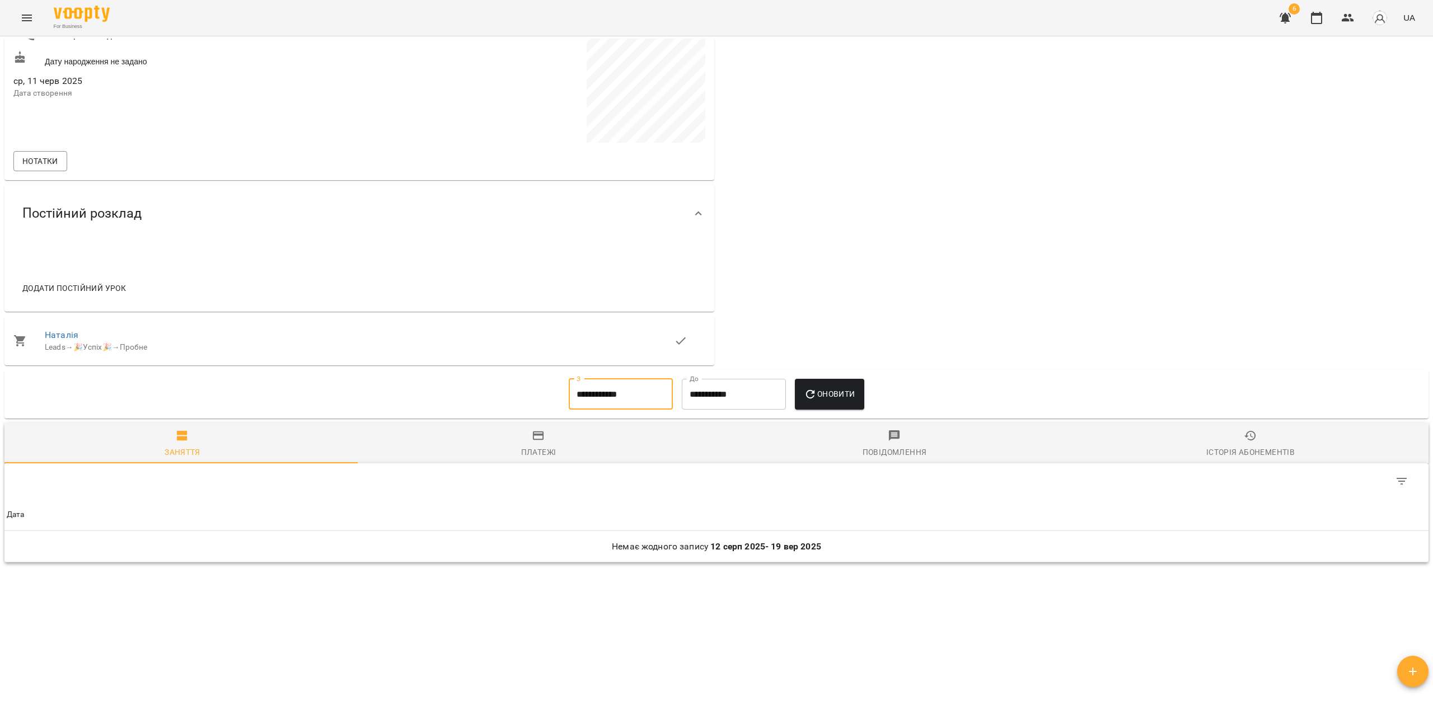
click at [832, 388] on span "Оновити" at bounding box center [829, 393] width 51 height 13
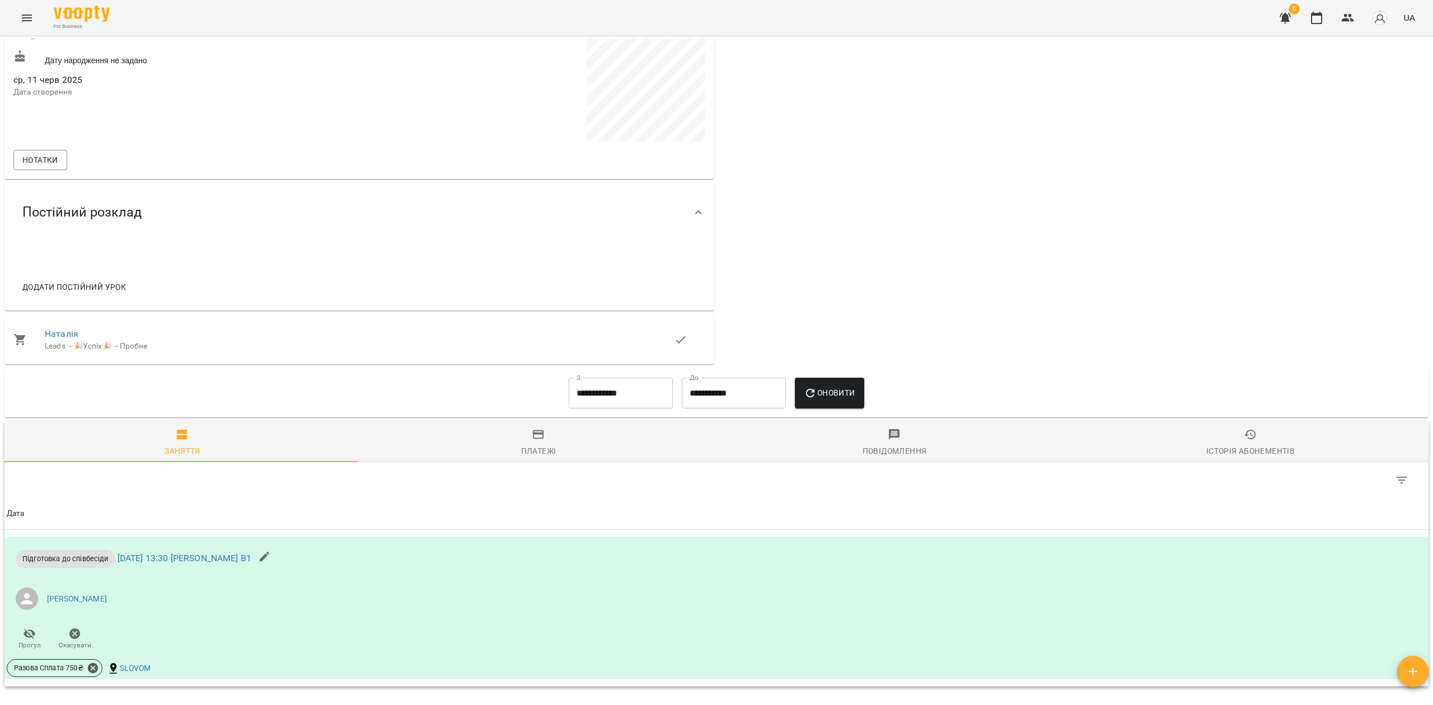
click at [535, 453] on div "Платежі" at bounding box center [538, 450] width 35 height 13
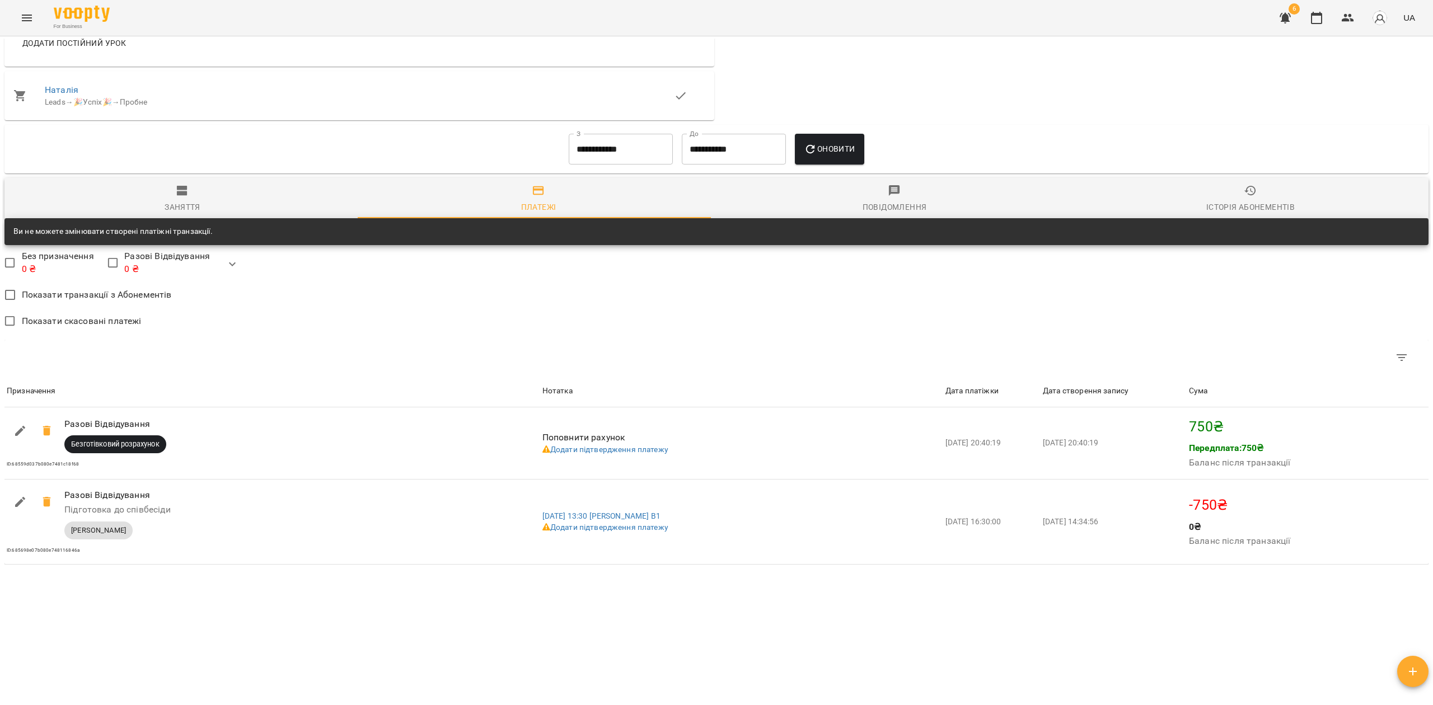
scroll to position [543, 0]
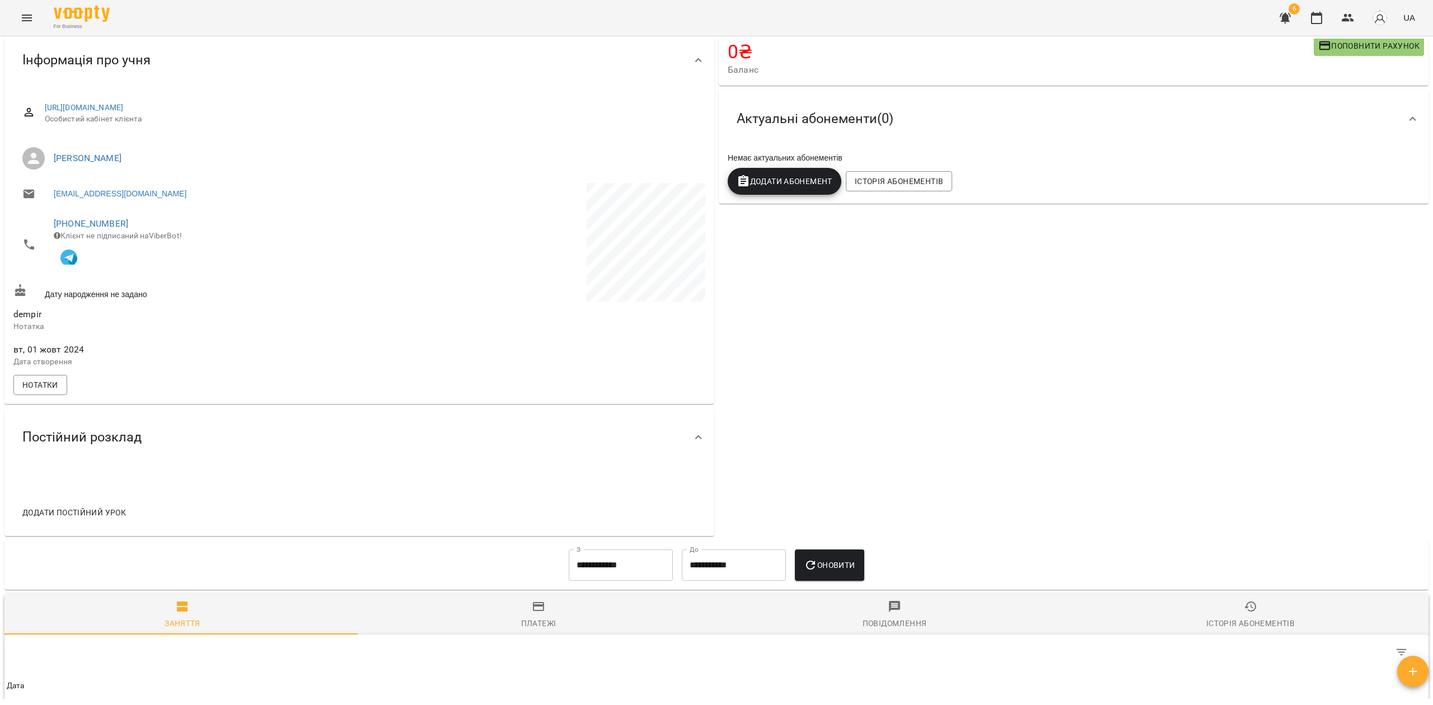
scroll to position [255, 0]
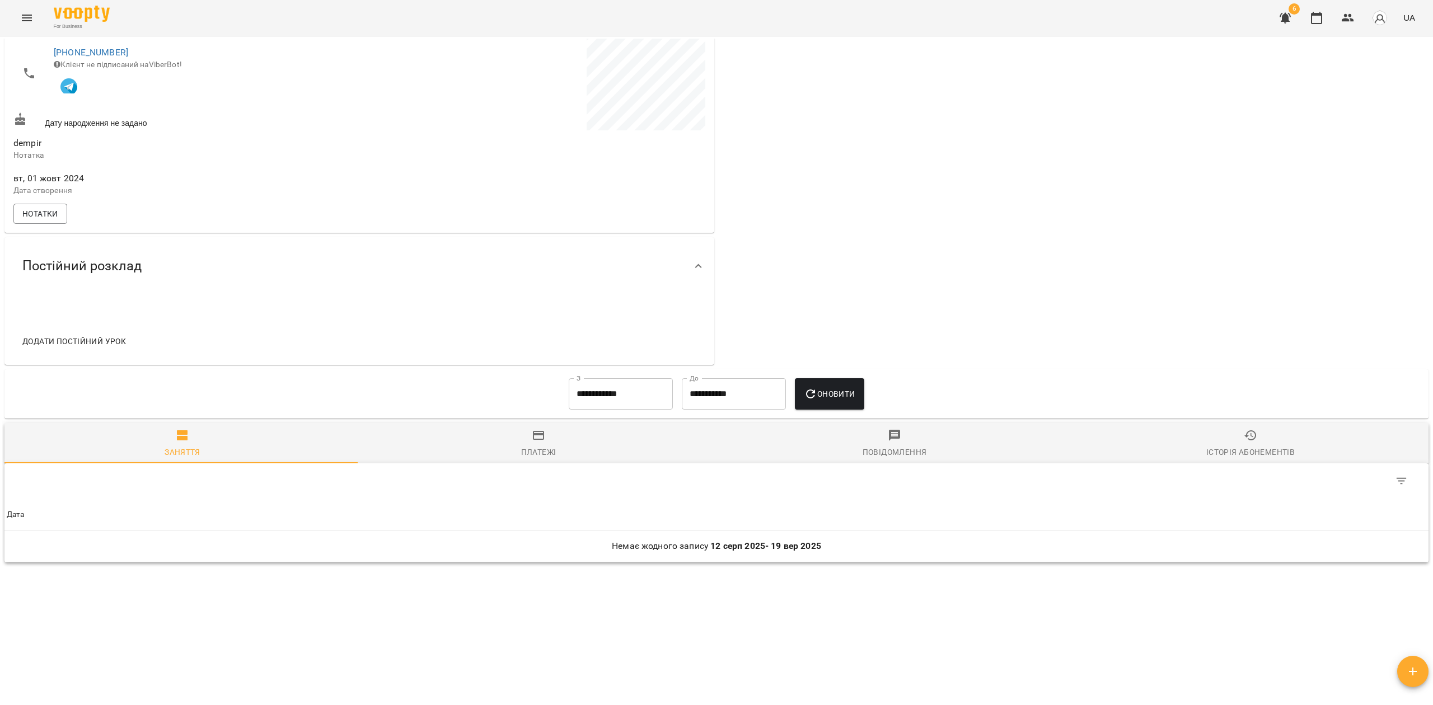
click at [618, 388] on input "**********" at bounding box center [621, 393] width 104 height 31
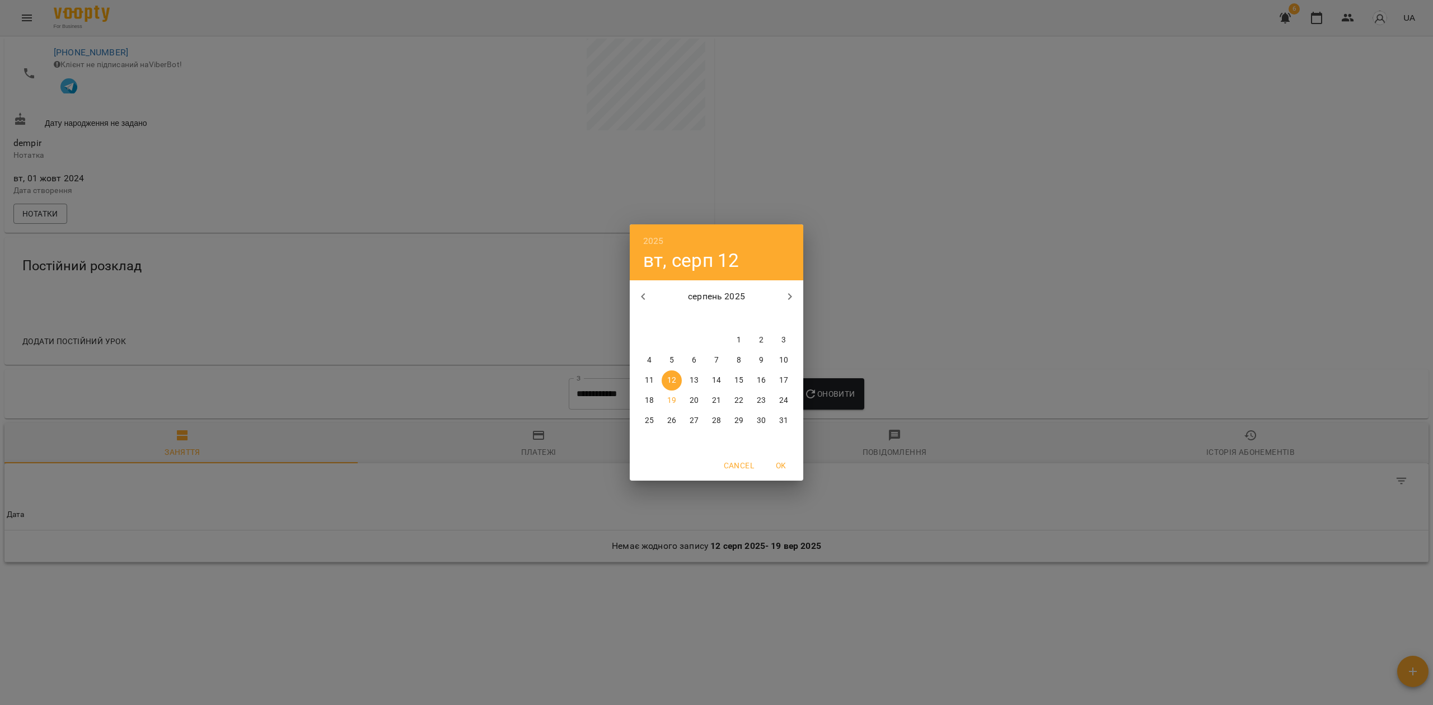
click at [641, 298] on icon "button" at bounding box center [642, 296] width 13 height 13
click at [641, 297] on icon "button" at bounding box center [642, 296] width 13 height 13
click at [780, 340] on span "1" at bounding box center [783, 340] width 20 height 11
type input "**********"
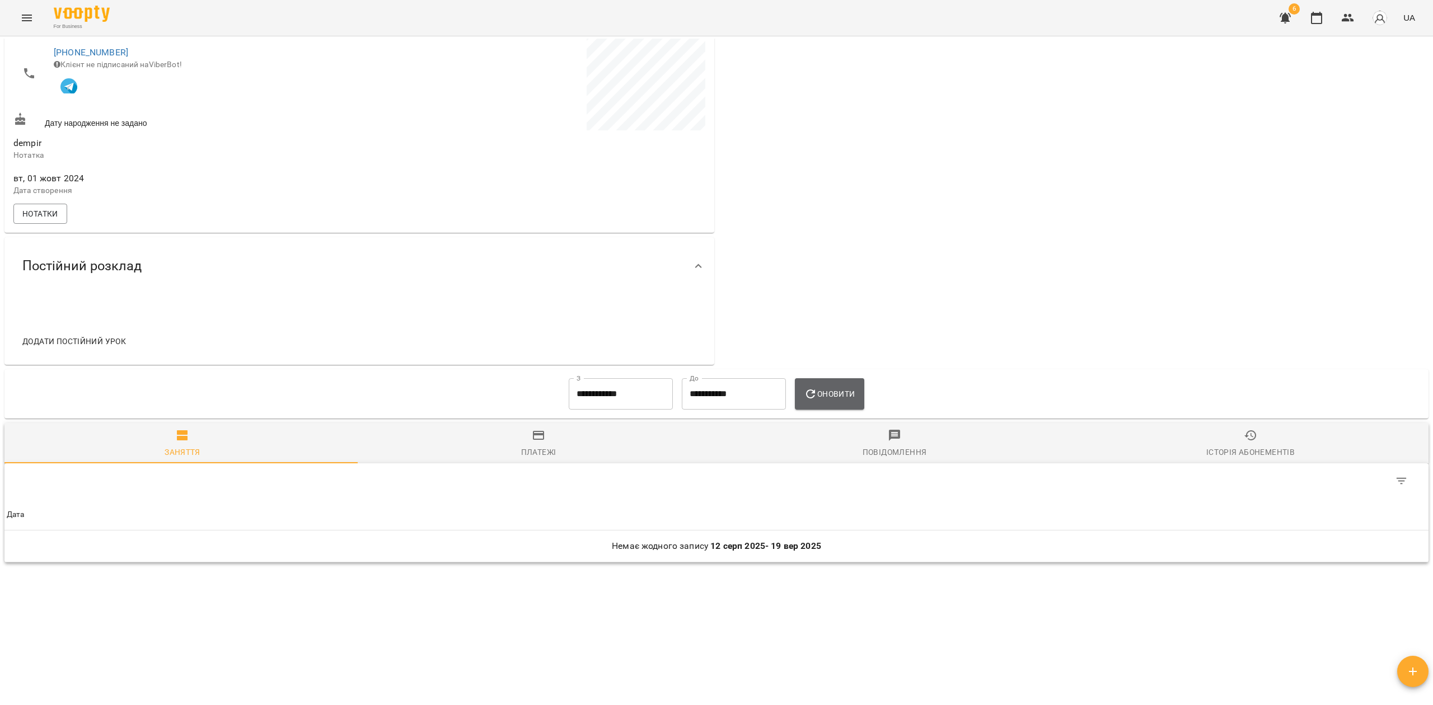
click at [845, 398] on span "Оновити" at bounding box center [829, 393] width 51 height 13
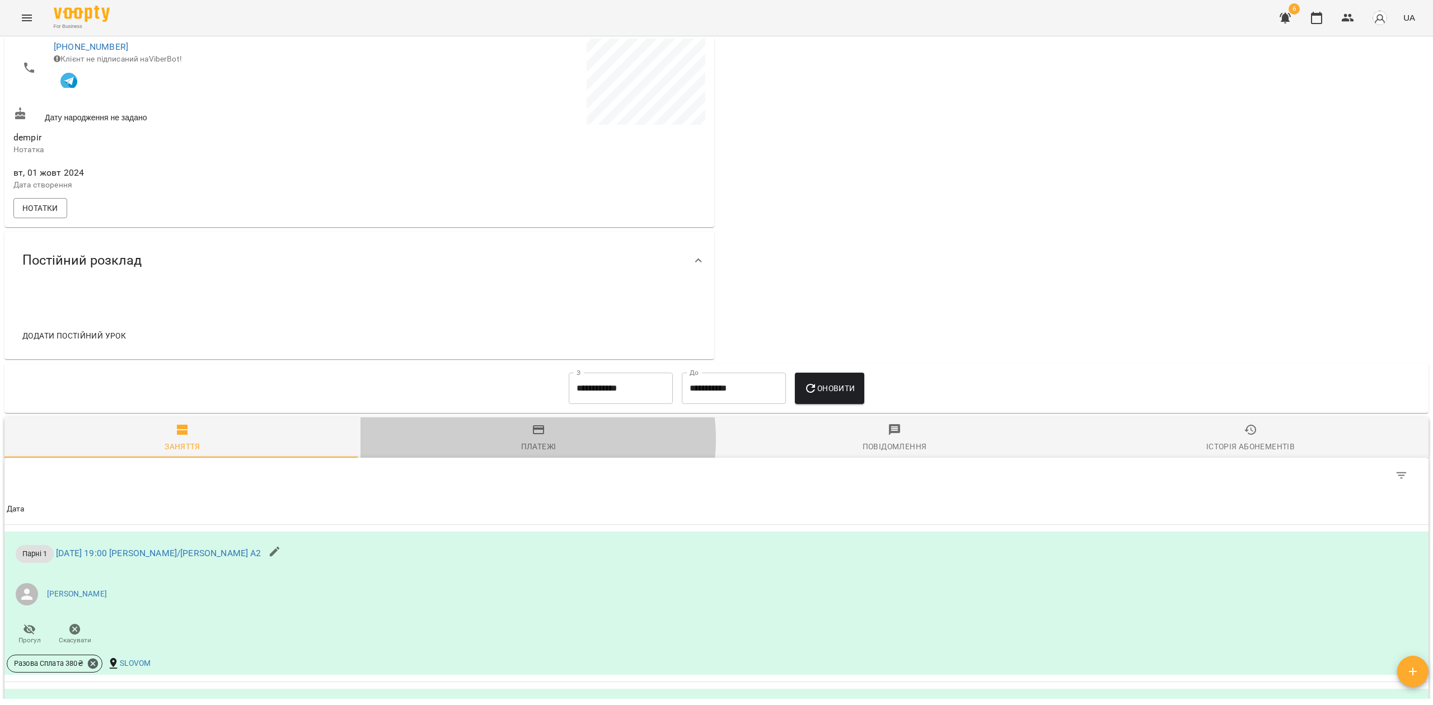
click at [534, 444] on span "Платежі" at bounding box center [538, 438] width 343 height 30
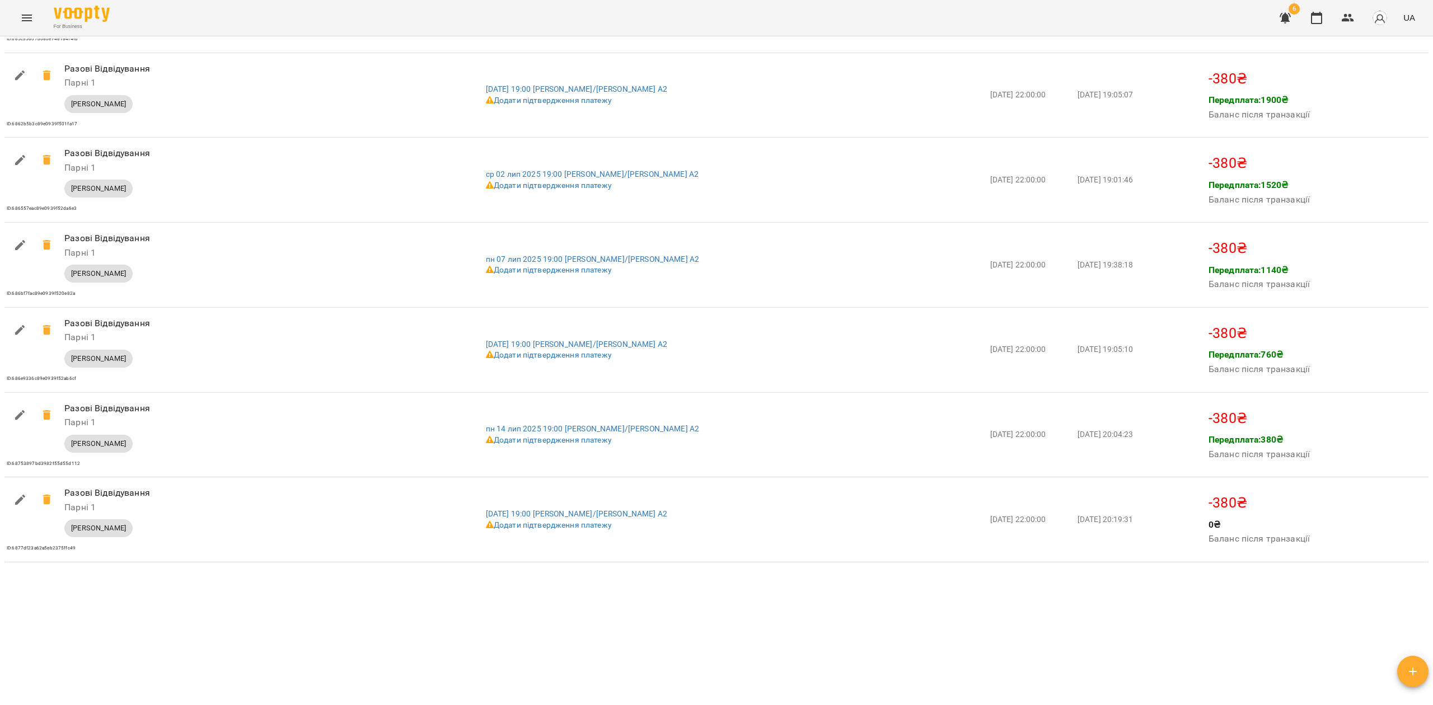
scroll to position [1608, 0]
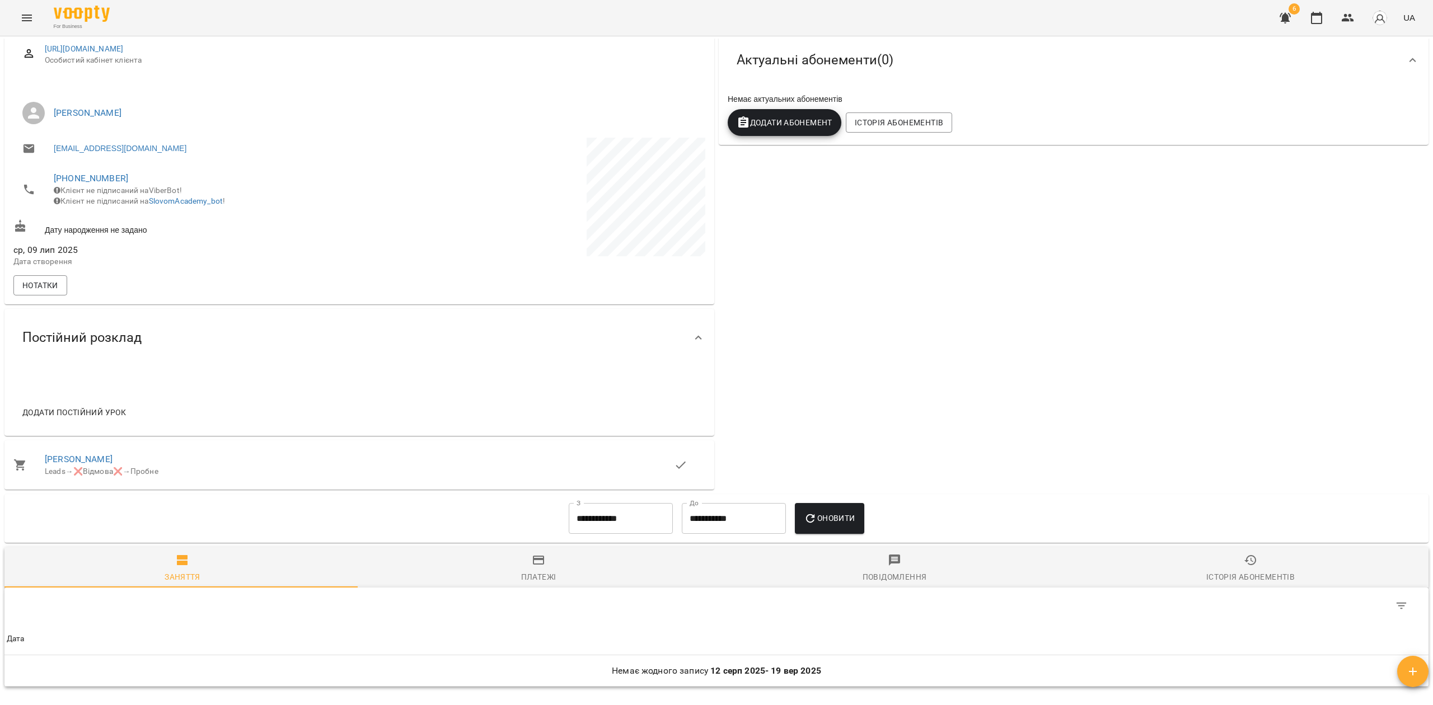
scroll to position [289, 0]
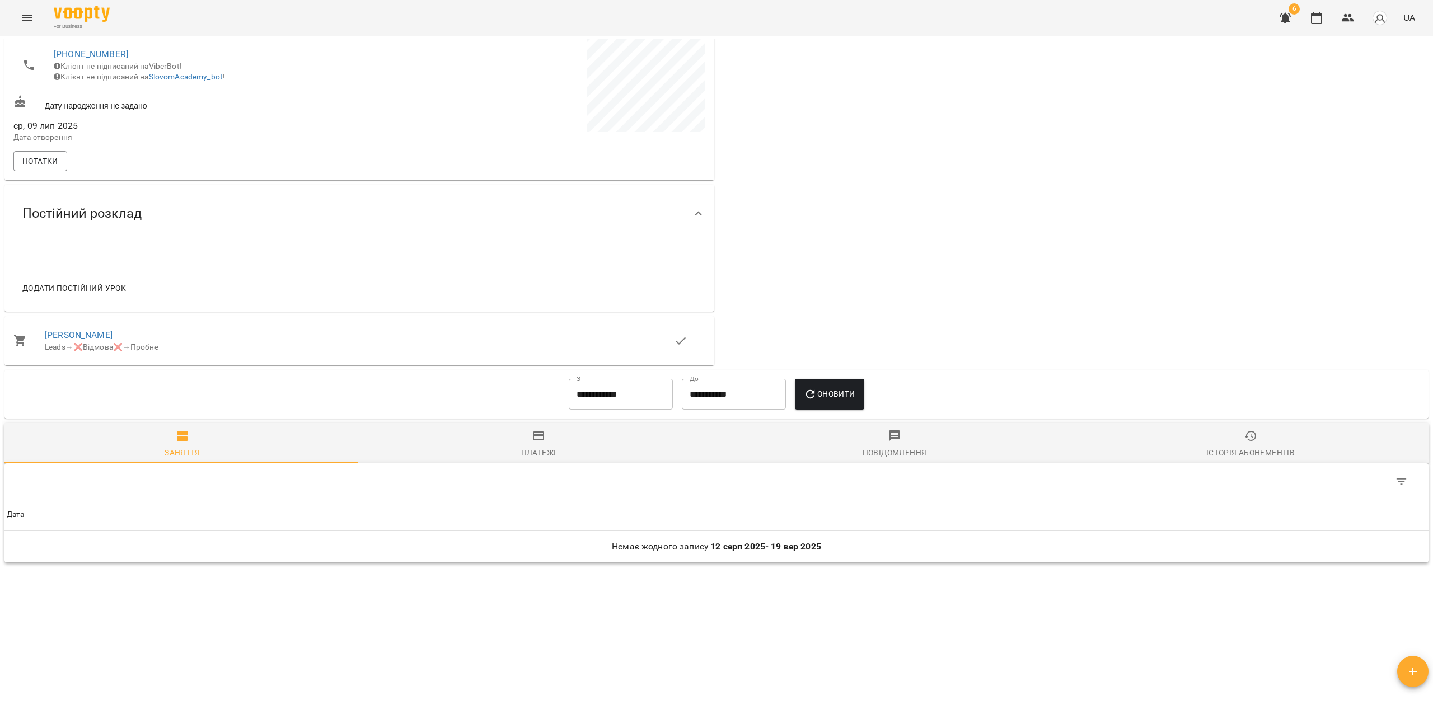
click at [603, 396] on input "**********" at bounding box center [621, 394] width 104 height 31
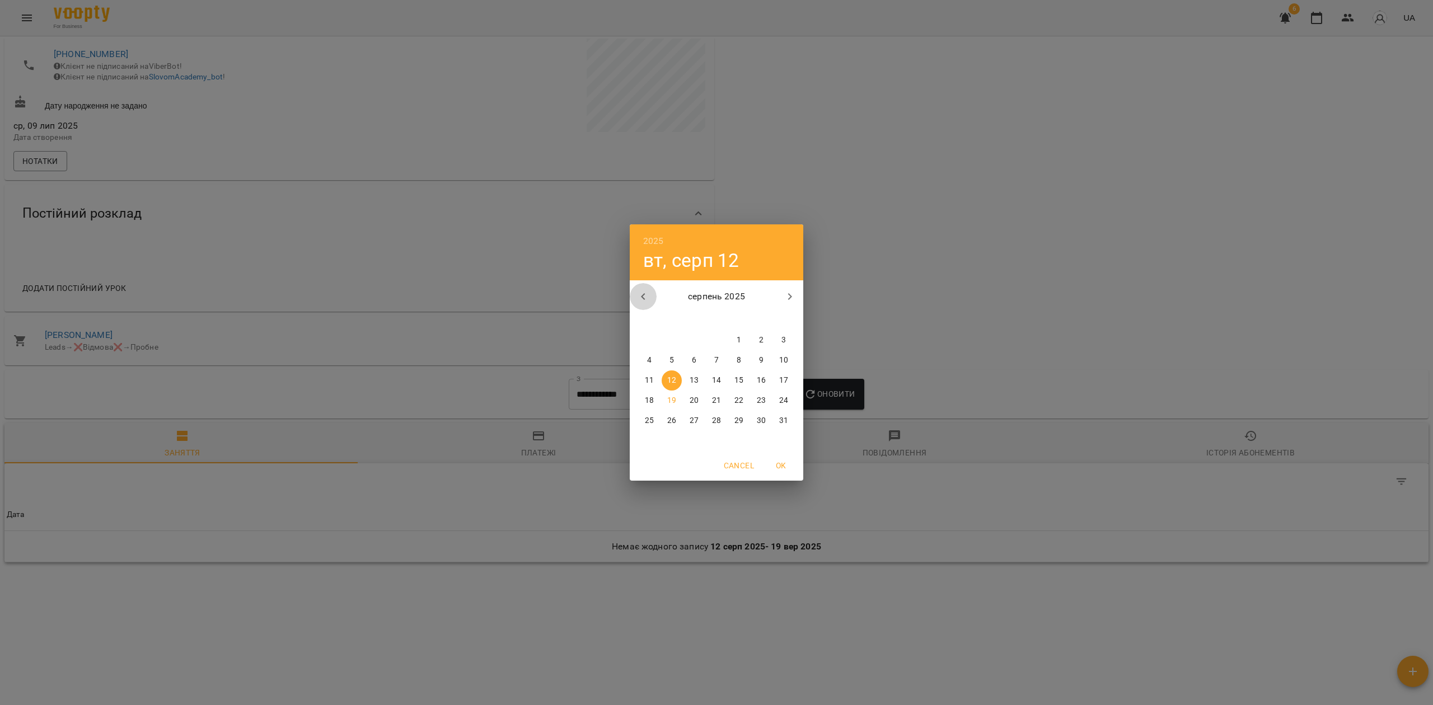
click at [638, 291] on button "button" at bounding box center [643, 296] width 27 height 27
click at [638, 291] on icon "button" at bounding box center [642, 296] width 13 height 13
click at [781, 336] on p "1" at bounding box center [783, 340] width 4 height 11
type input "**********"
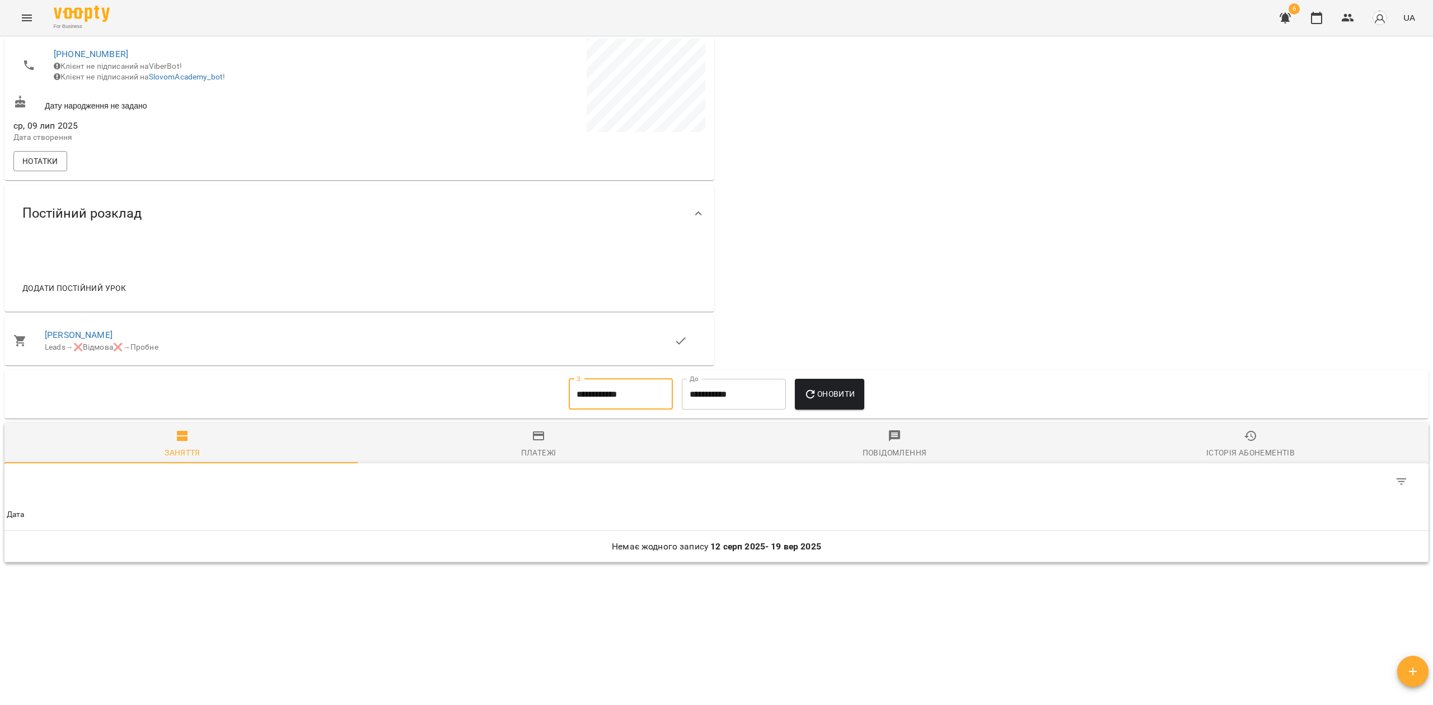
click at [820, 403] on button "Оновити" at bounding box center [829, 394] width 69 height 31
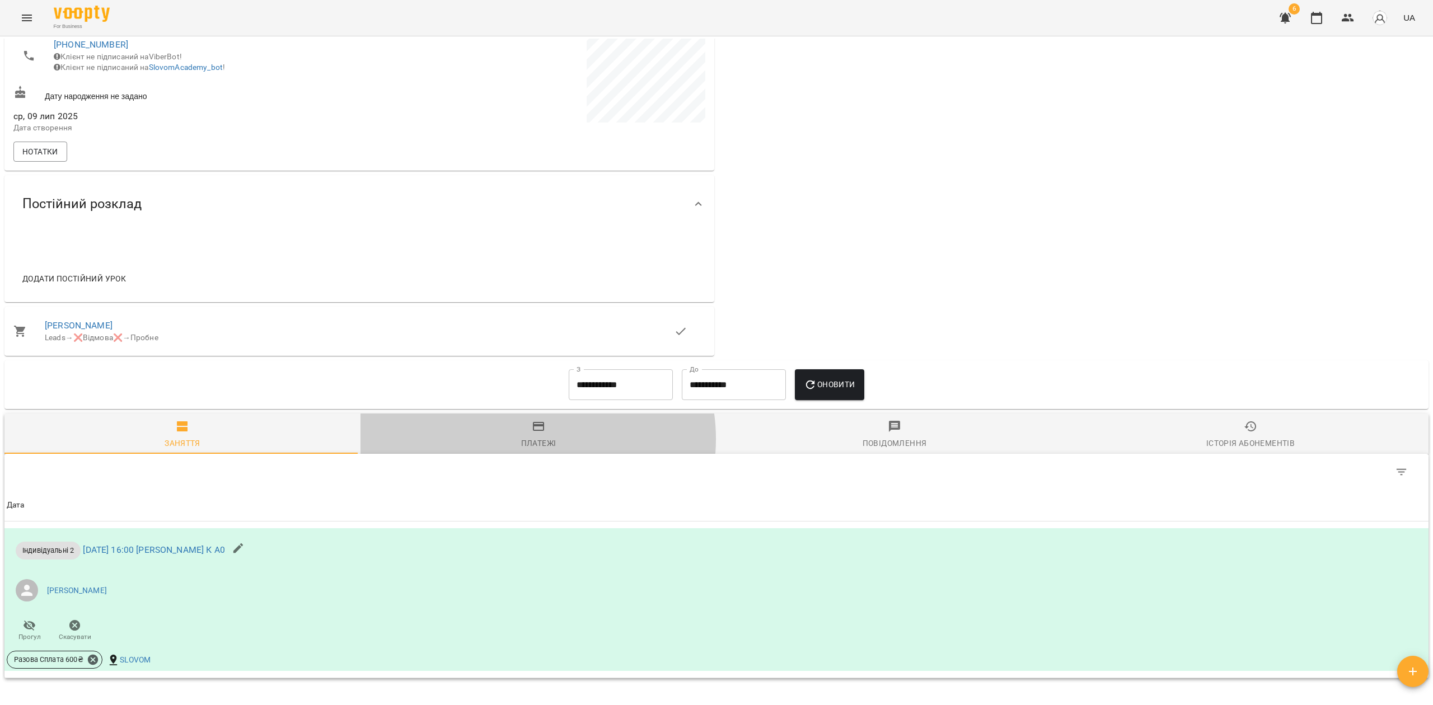
click at [535, 448] on div "Платежі" at bounding box center [538, 443] width 35 height 13
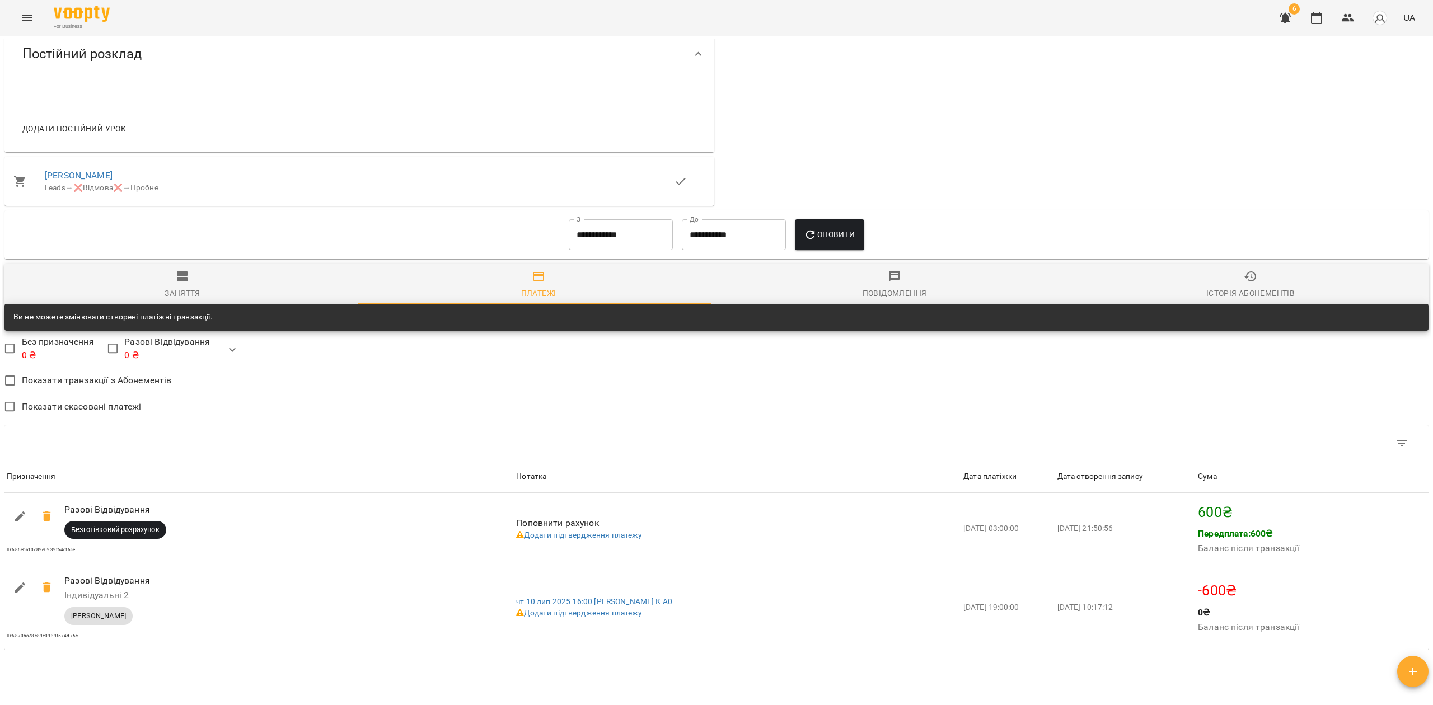
scroll to position [536, 0]
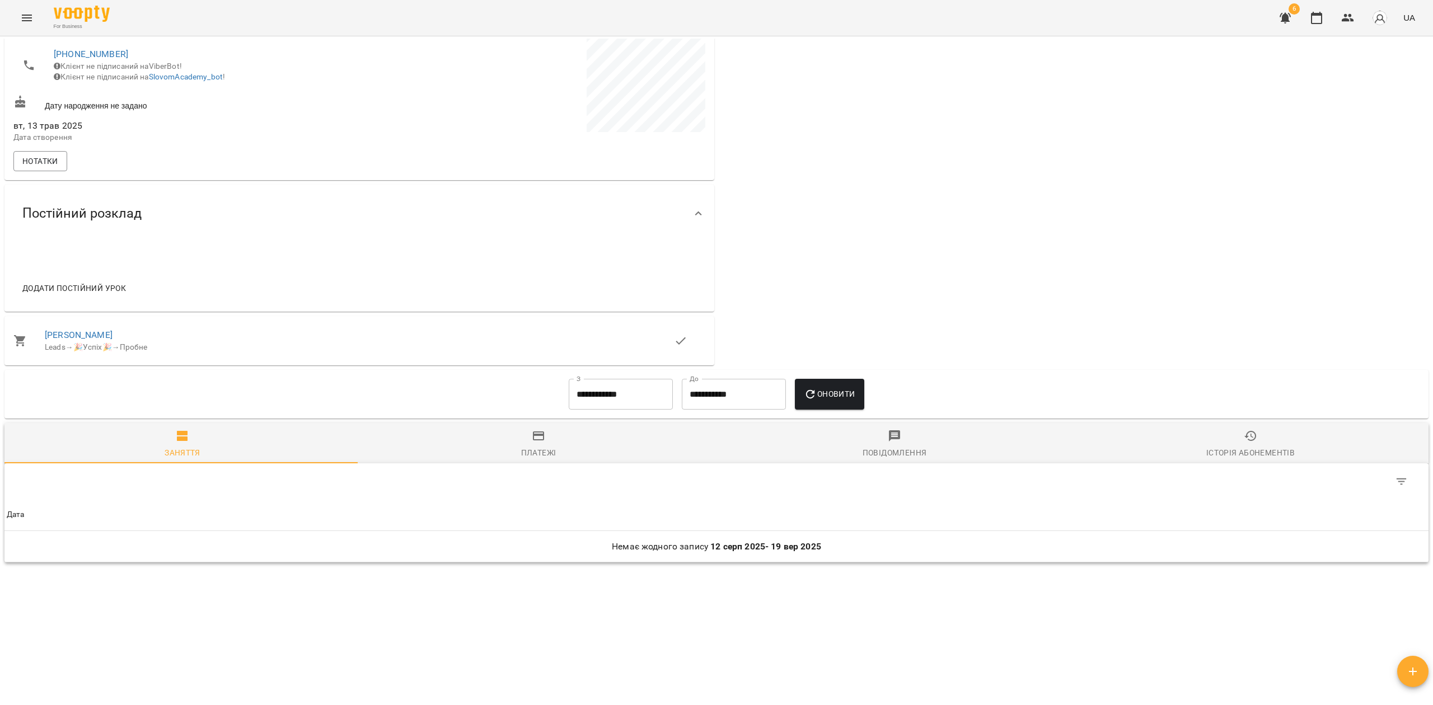
scroll to position [289, 0]
click at [576, 393] on input "**********" at bounding box center [621, 394] width 104 height 31
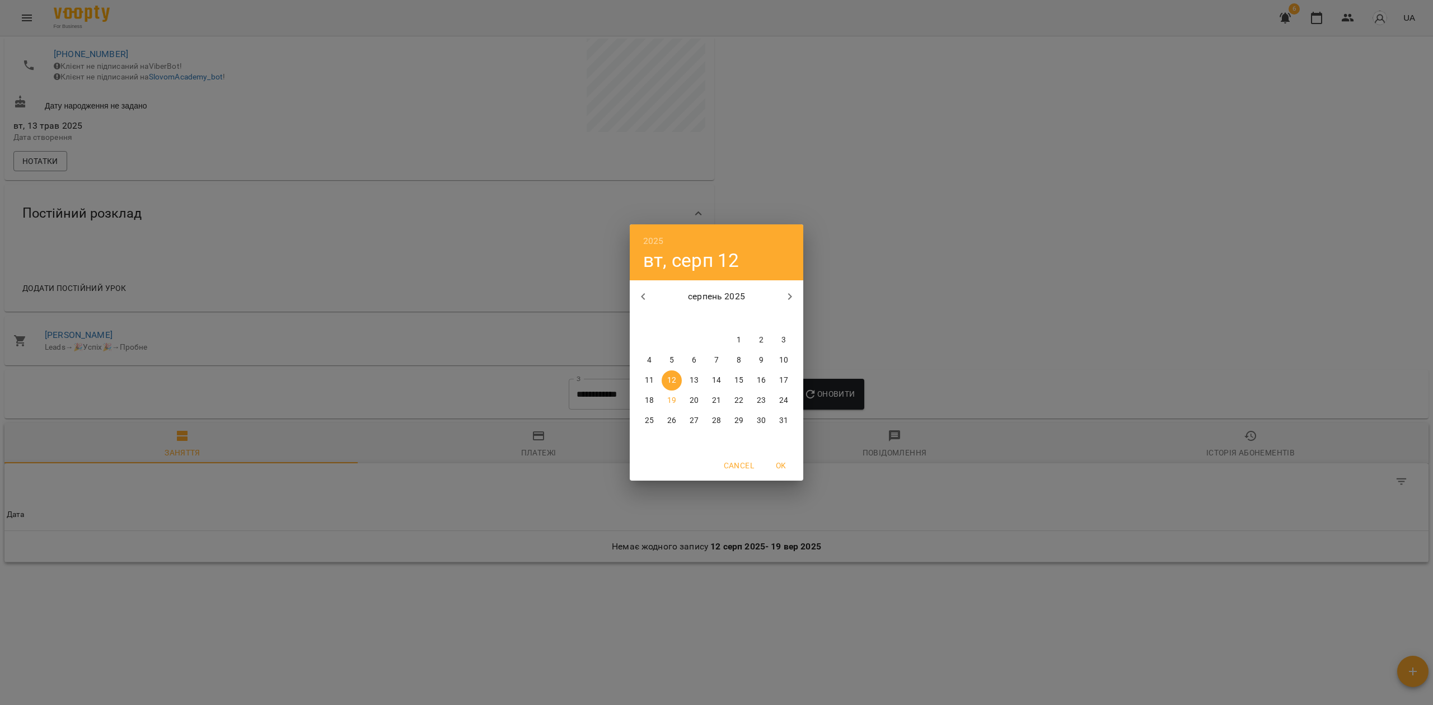
click at [641, 298] on icon "button" at bounding box center [642, 296] width 13 height 13
click at [641, 299] on icon "button" at bounding box center [642, 296] width 13 height 13
drag, startPoint x: 778, startPoint y: 336, endPoint x: 801, endPoint y: 369, distance: 40.5
click at [780, 341] on span "1" at bounding box center [783, 340] width 20 height 11
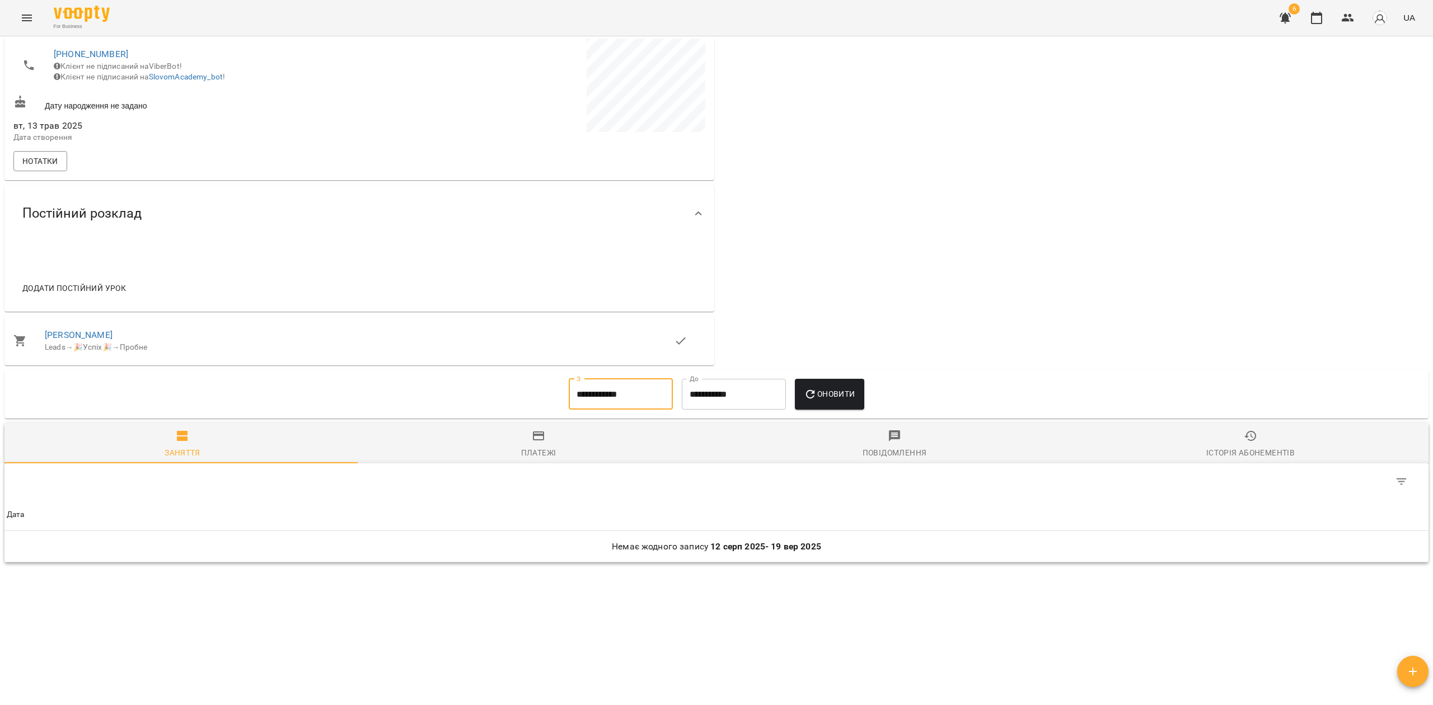
click at [817, 390] on icon "button" at bounding box center [810, 394] width 13 height 13
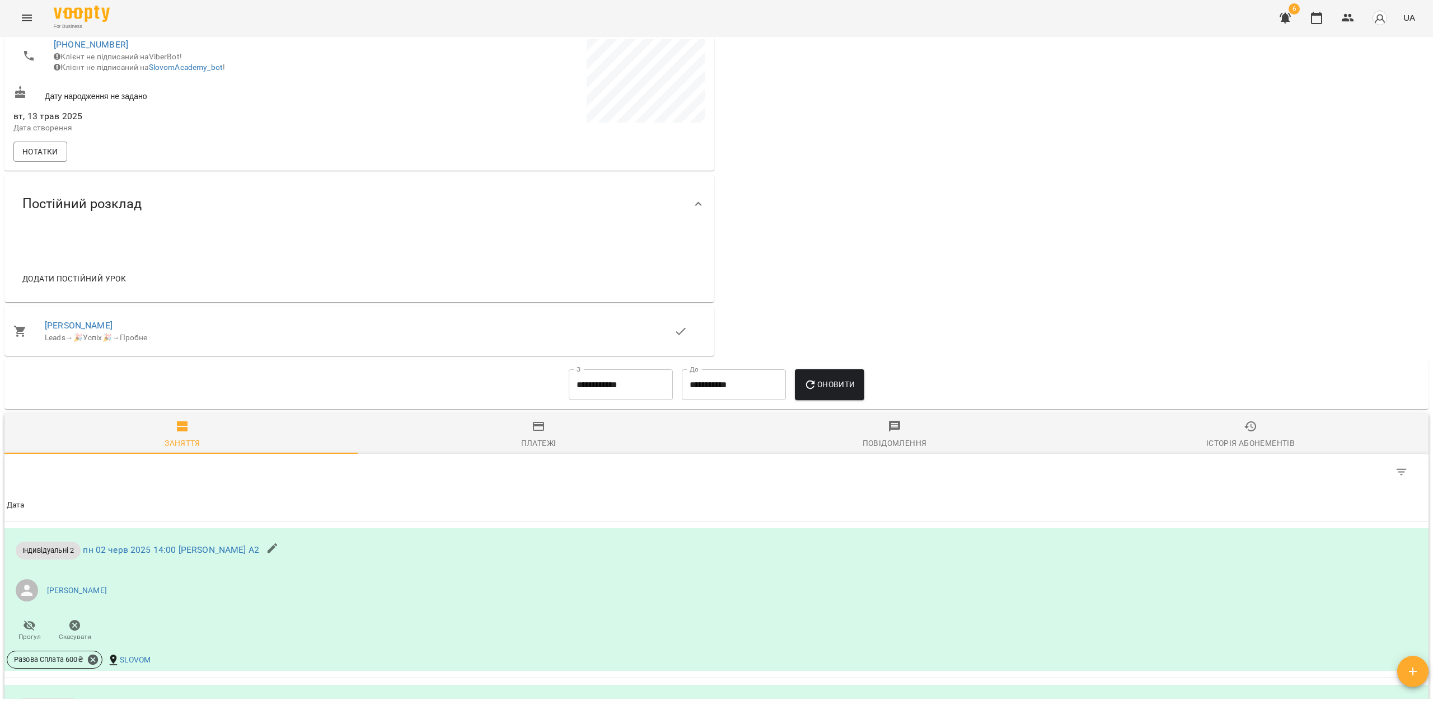
click at [540, 431] on icon "button" at bounding box center [538, 426] width 11 height 9
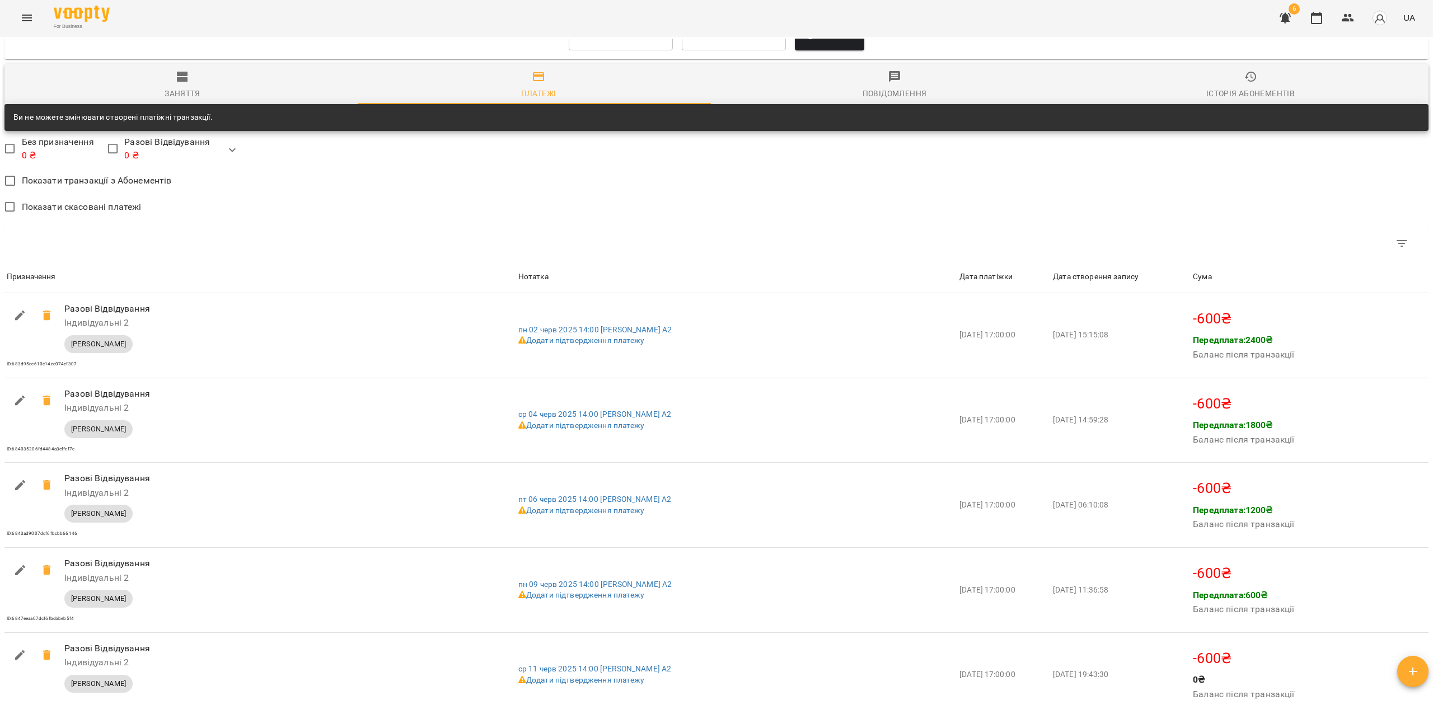
scroll to position [554, 0]
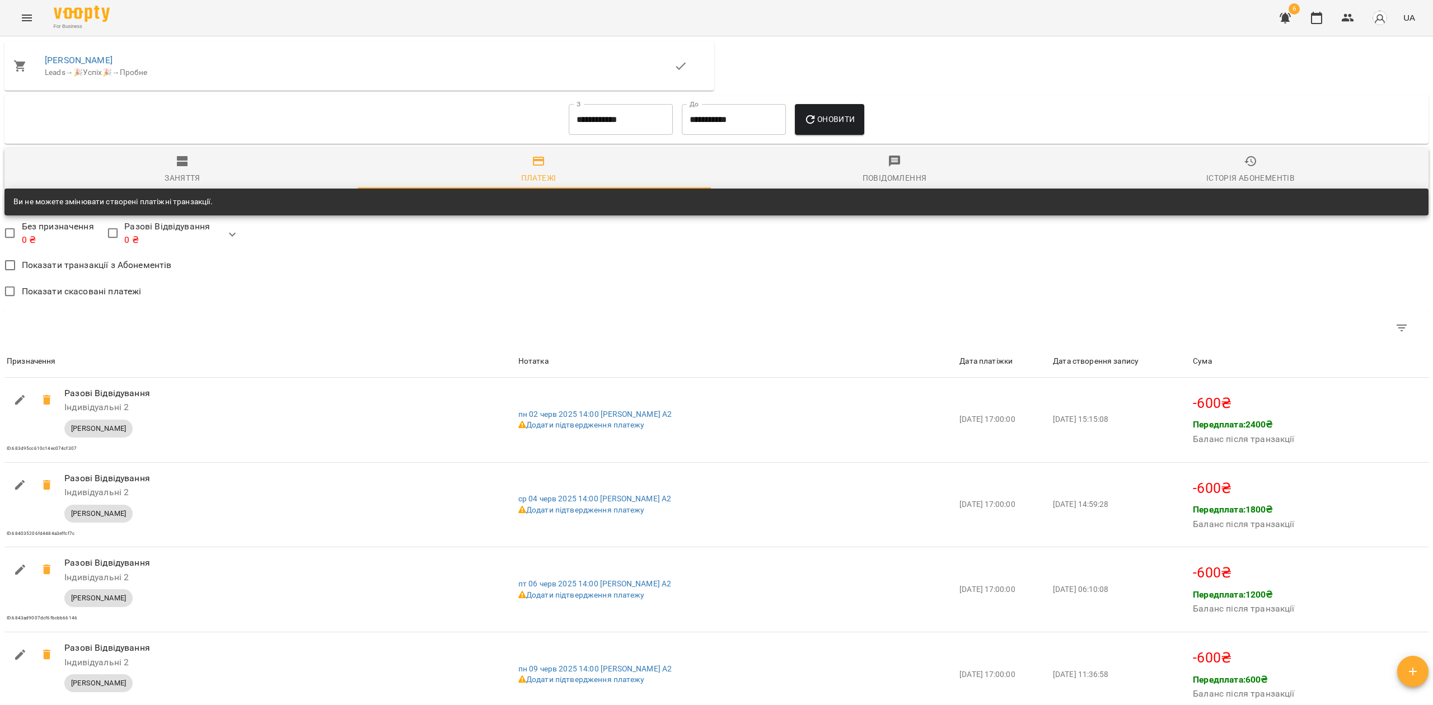
click at [601, 124] on input "**********" at bounding box center [621, 119] width 104 height 31
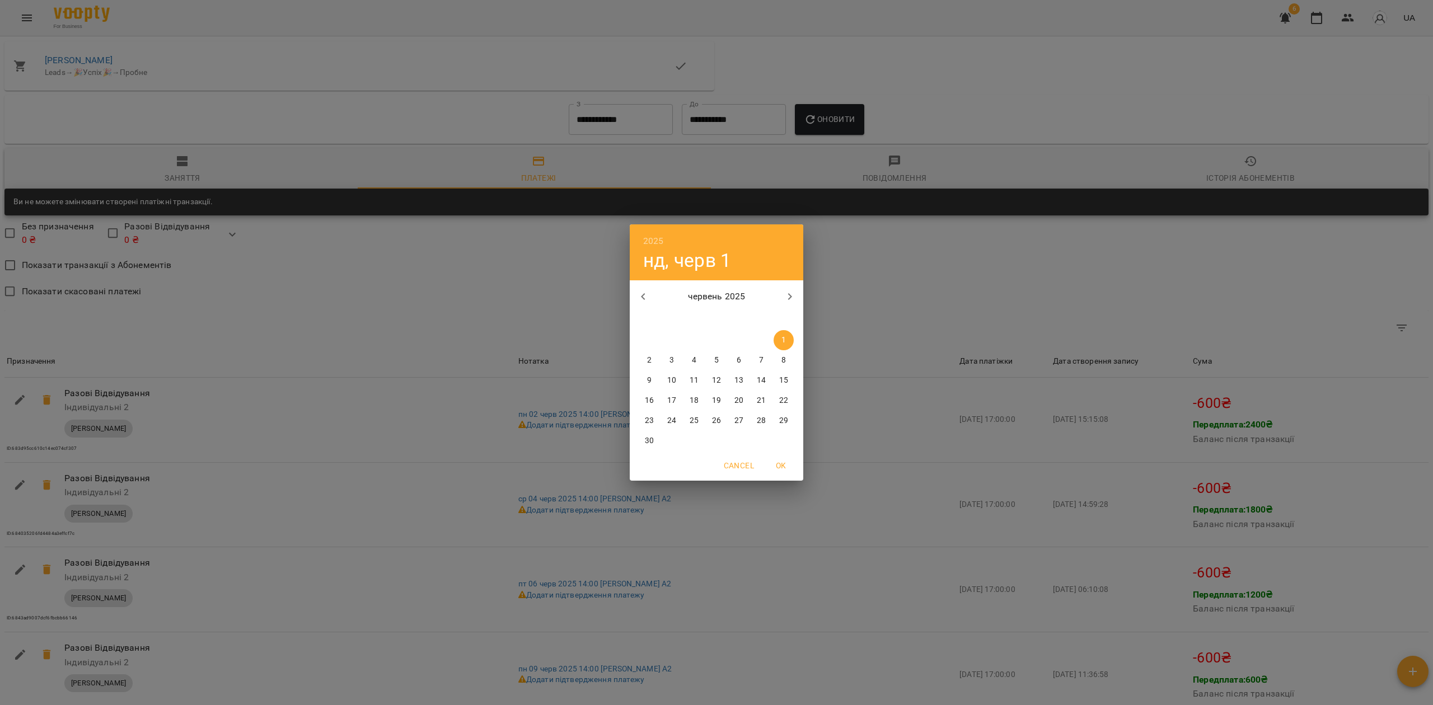
click at [641, 289] on button "button" at bounding box center [643, 296] width 27 height 27
click at [641, 288] on button "button" at bounding box center [643, 296] width 27 height 27
drag, startPoint x: 643, startPoint y: 288, endPoint x: 649, endPoint y: 289, distance: 6.9
click at [643, 288] on button "button" at bounding box center [643, 296] width 27 height 27
click at [641, 300] on icon "button" at bounding box center [642, 296] width 13 height 13
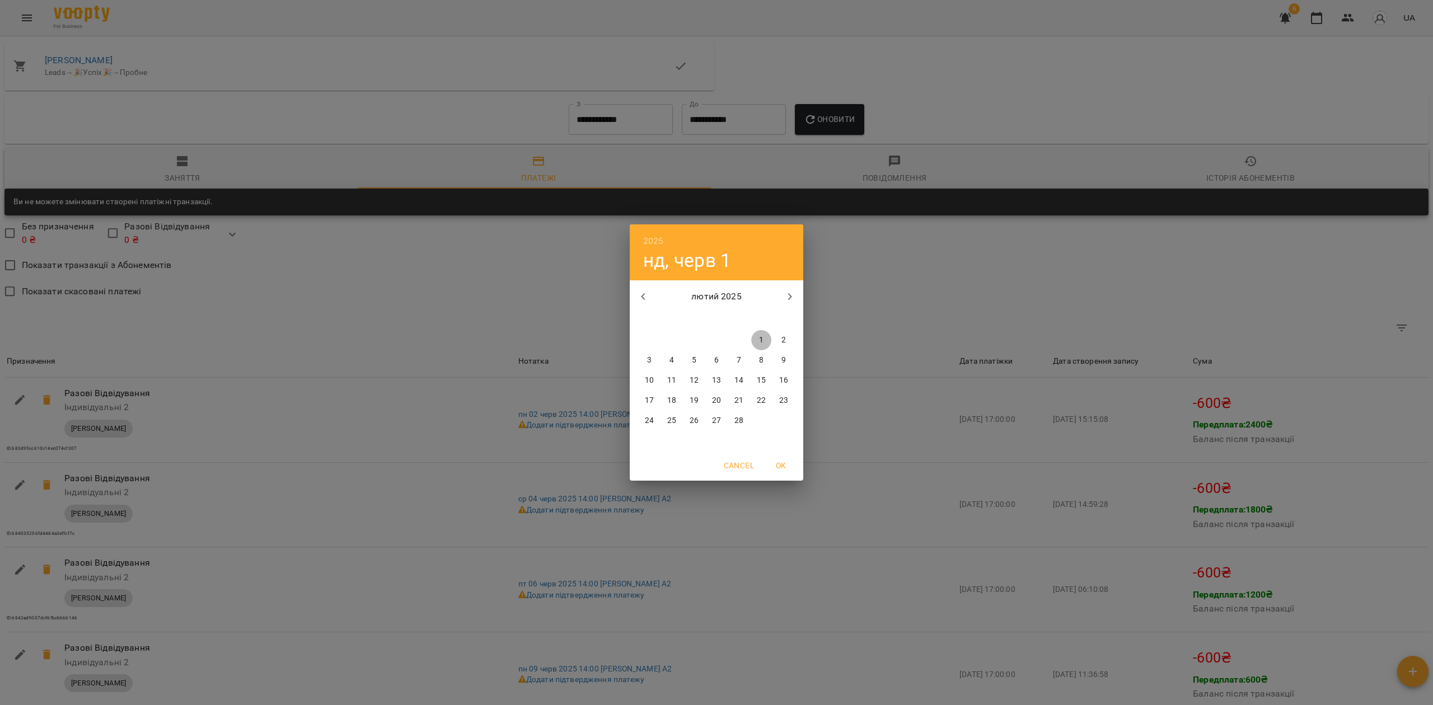
drag, startPoint x: 759, startPoint y: 341, endPoint x: 761, endPoint y: 331, distance: 9.8
click at [759, 341] on p "1" at bounding box center [761, 340] width 4 height 11
type input "**********"
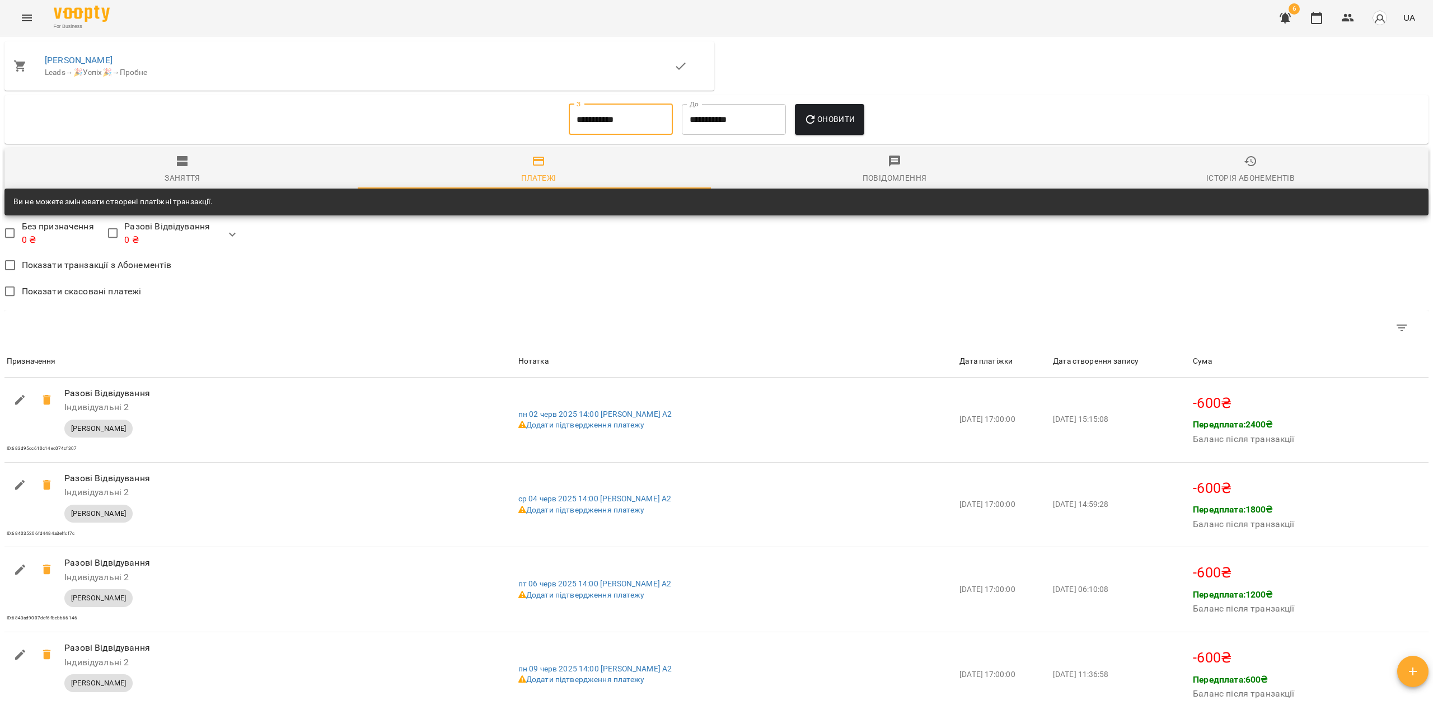
drag, startPoint x: 836, startPoint y: 123, endPoint x: 838, endPoint y: 130, distance: 7.3
click at [836, 121] on span "Оновити" at bounding box center [829, 118] width 51 height 13
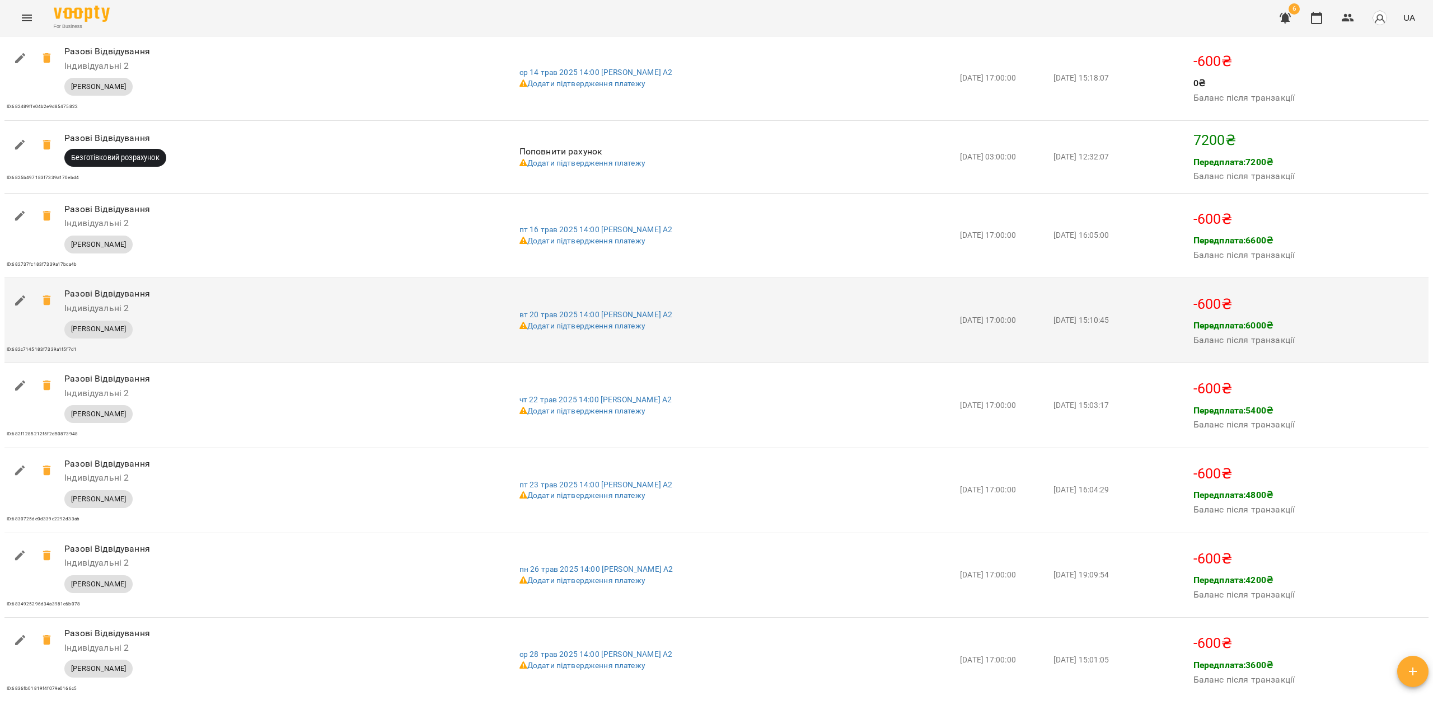
scroll to position [1077, 0]
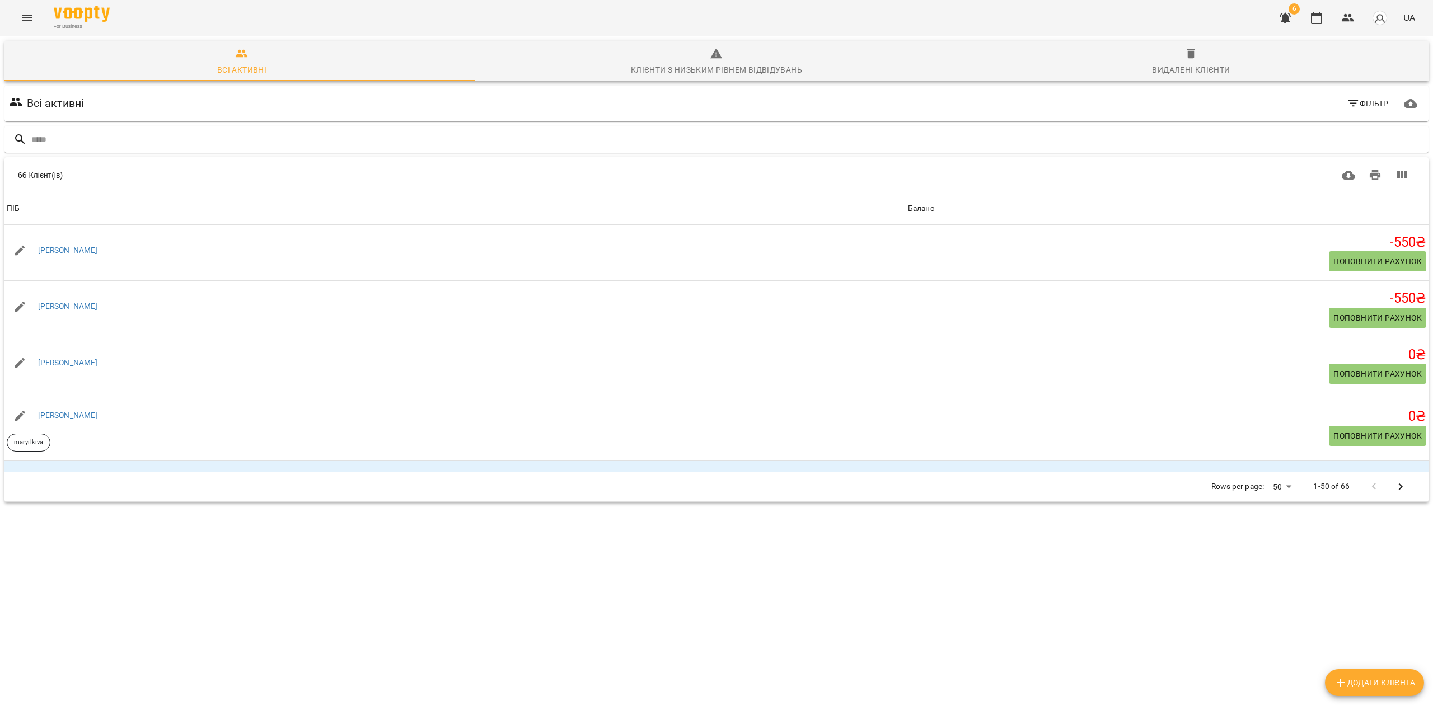
click at [23, 11] on icon "Menu" at bounding box center [26, 17] width 13 height 13
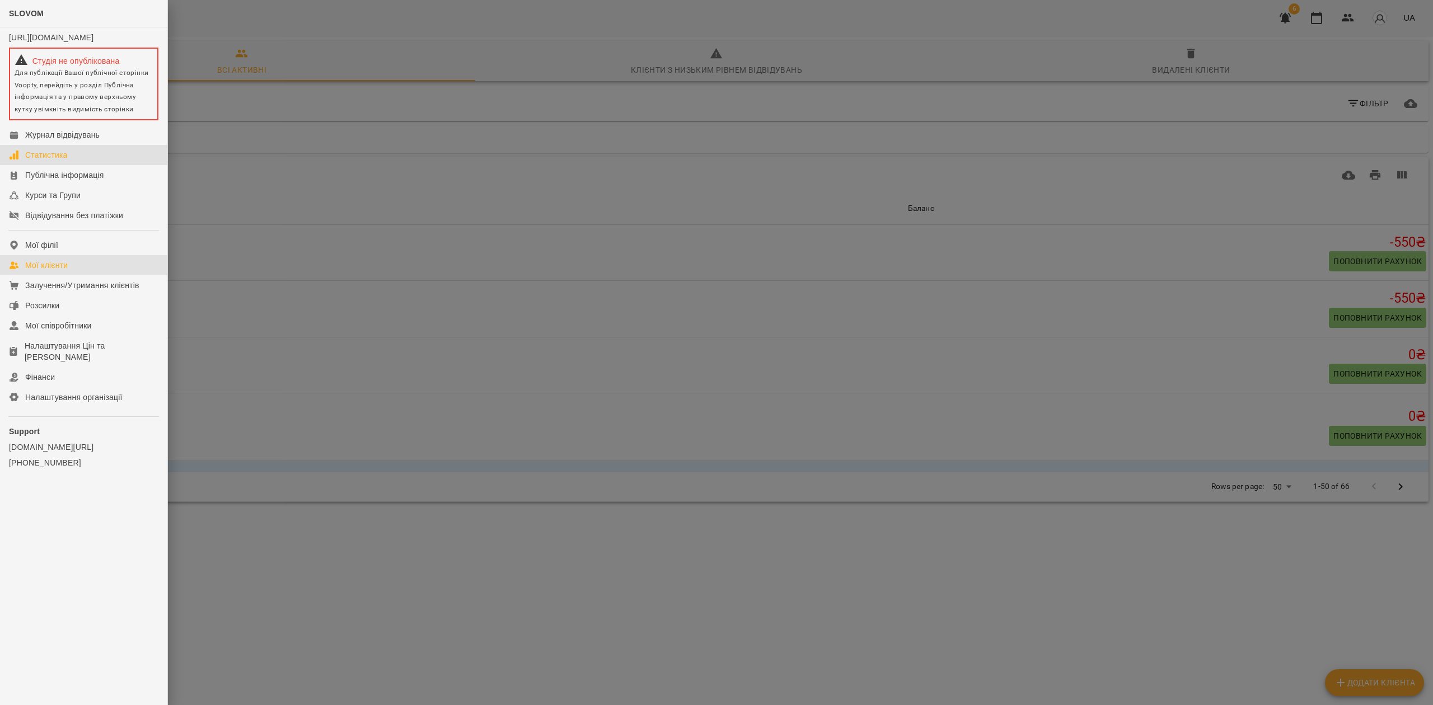
click at [81, 163] on link "Статистика" at bounding box center [83, 155] width 167 height 20
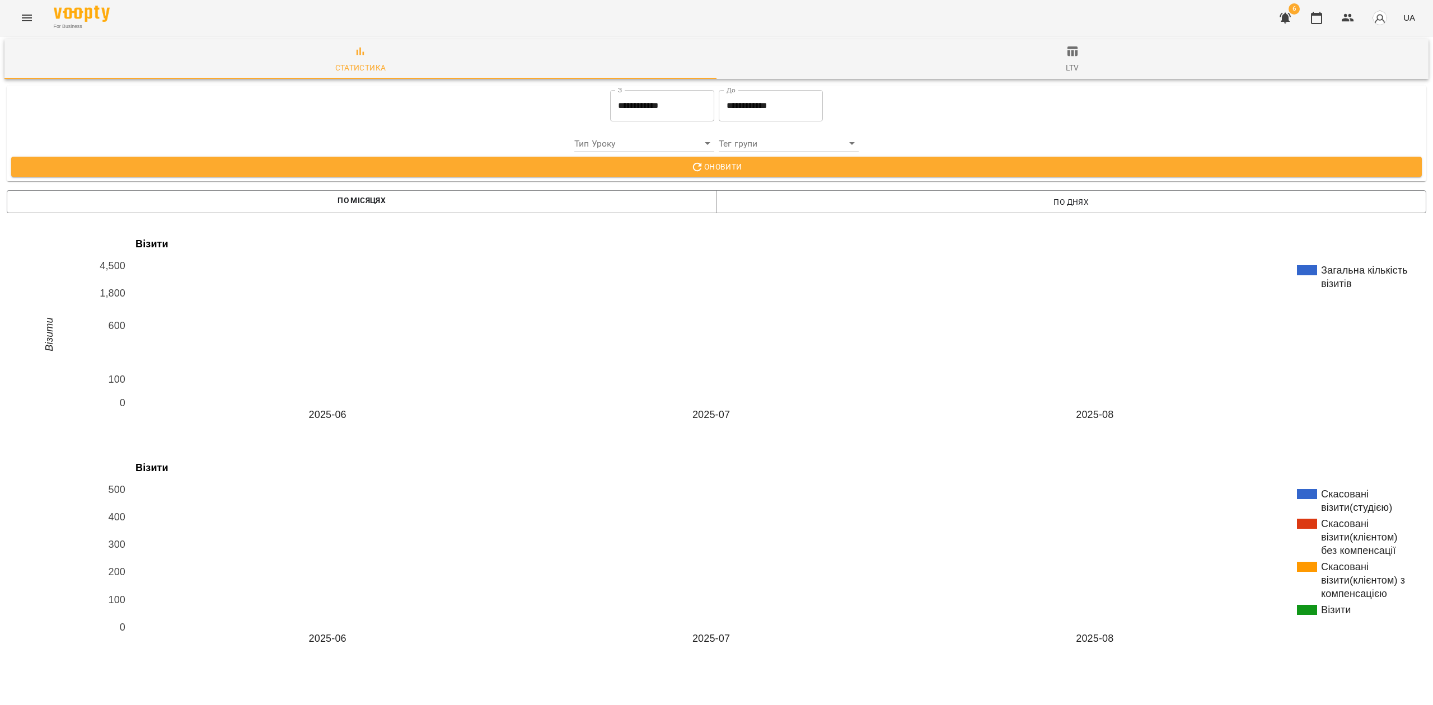
scroll to position [1411, 0]
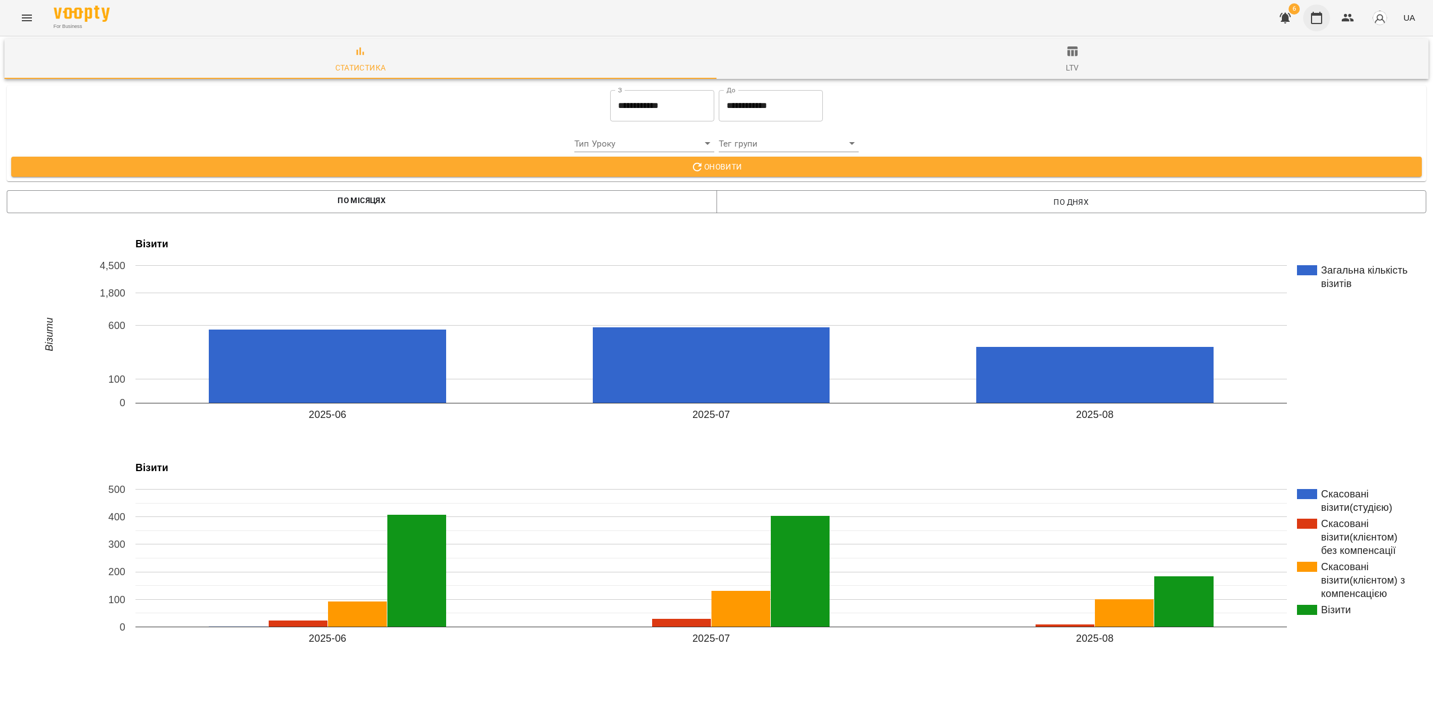
click at [1315, 19] on icon "button" at bounding box center [1316, 17] width 13 height 13
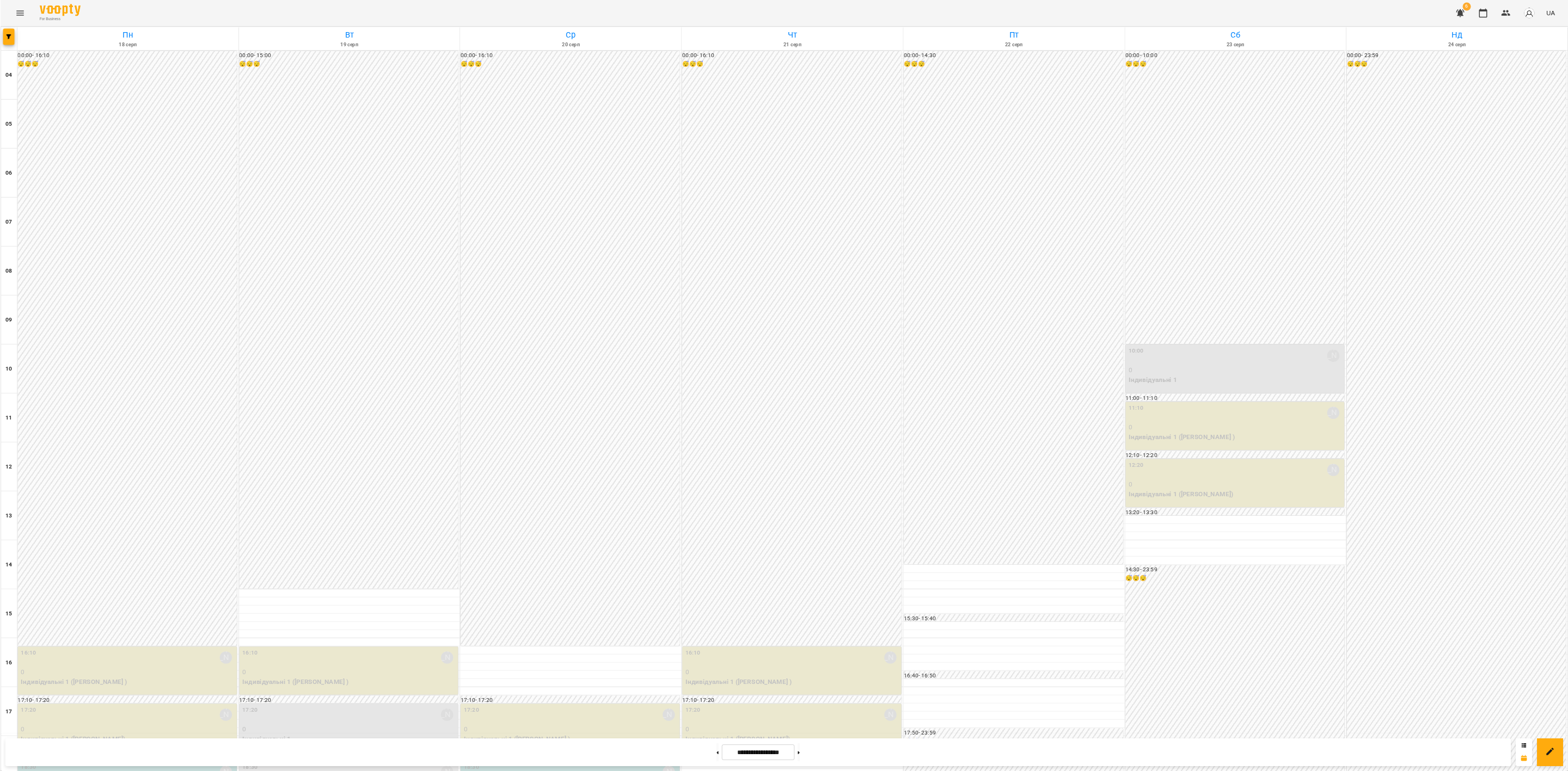
scroll to position [220, 0]
click at [24, 15] on icon "Menu" at bounding box center [25, 17] width 13 height 13
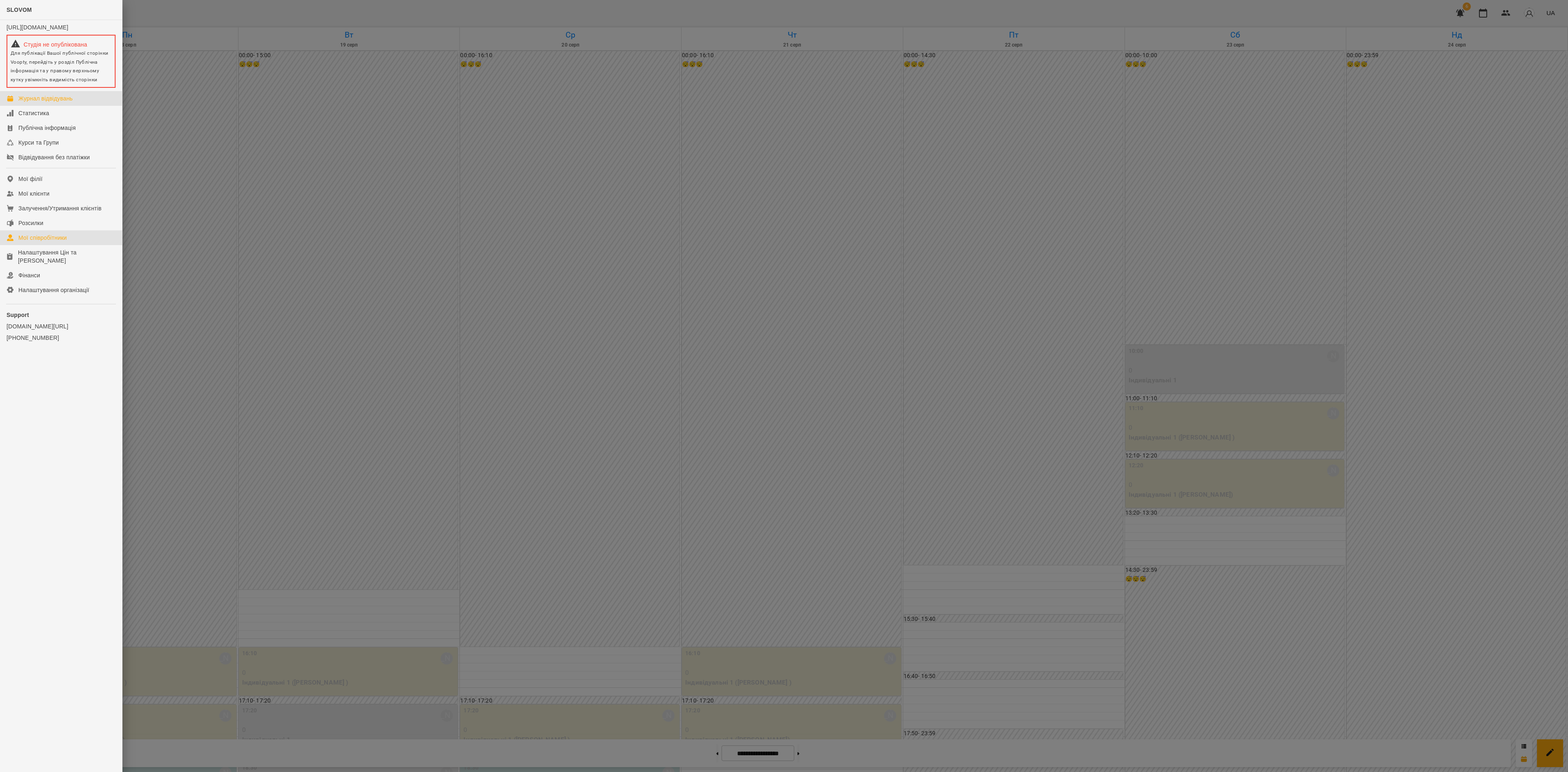
click at [47, 242] on div "Мої співробітники" at bounding box center [42, 237] width 49 height 8
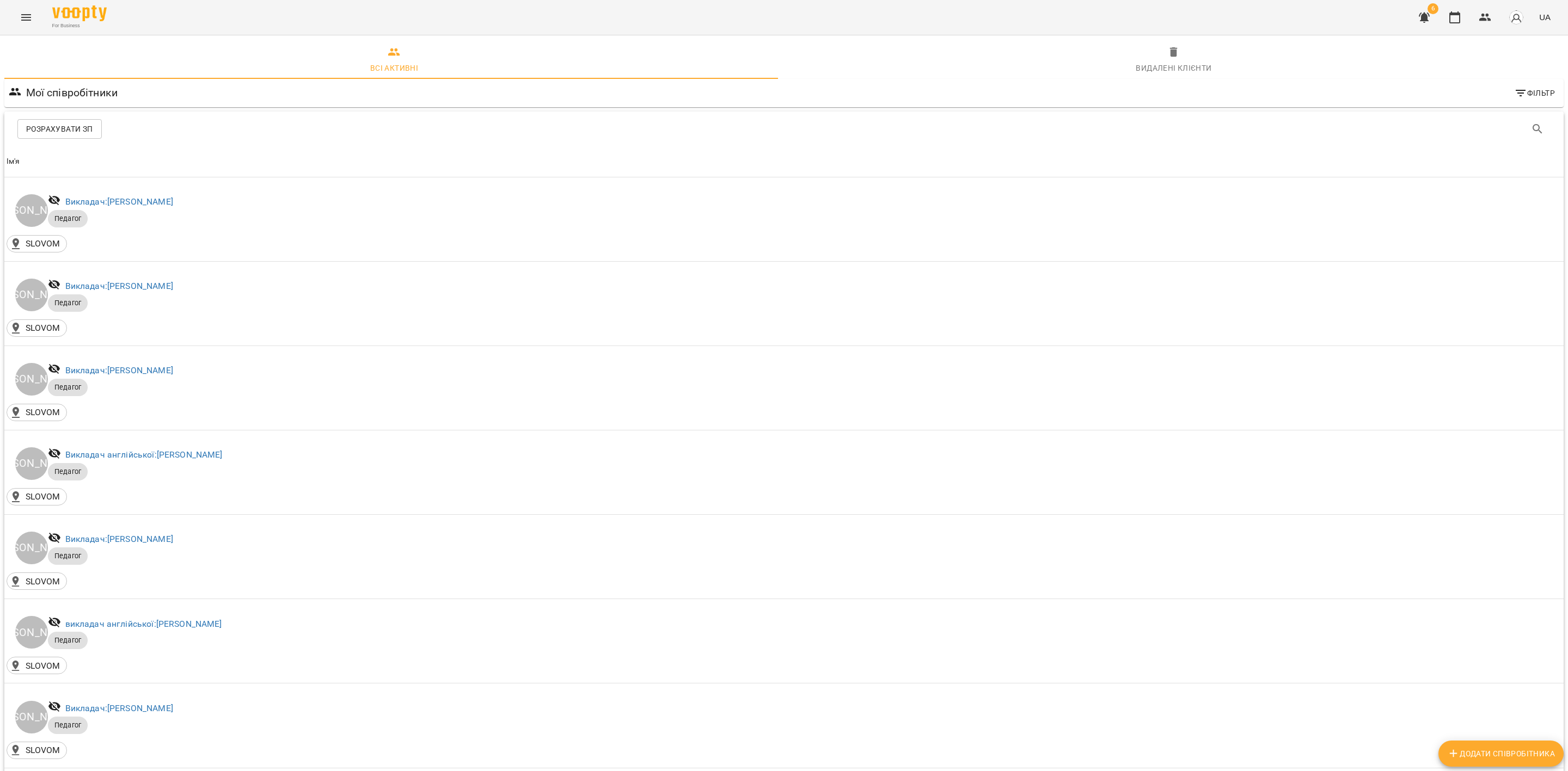
click at [57, 126] on span "Розрахувати ЗП" at bounding box center [59, 128] width 67 height 13
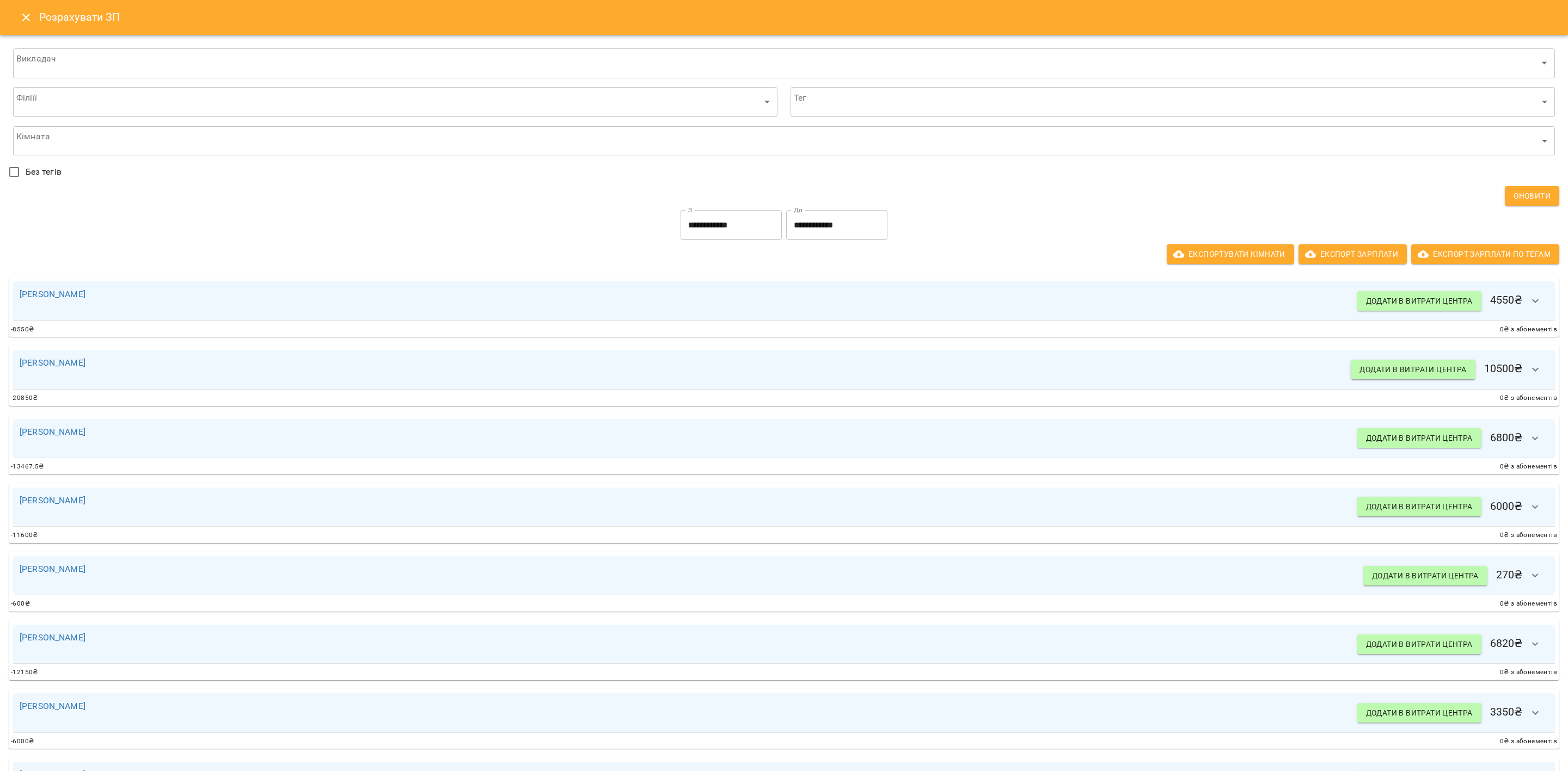
click at [23, 12] on icon "Close" at bounding box center [25, 17] width 13 height 13
